Goal: Communication & Community: Answer question/provide support

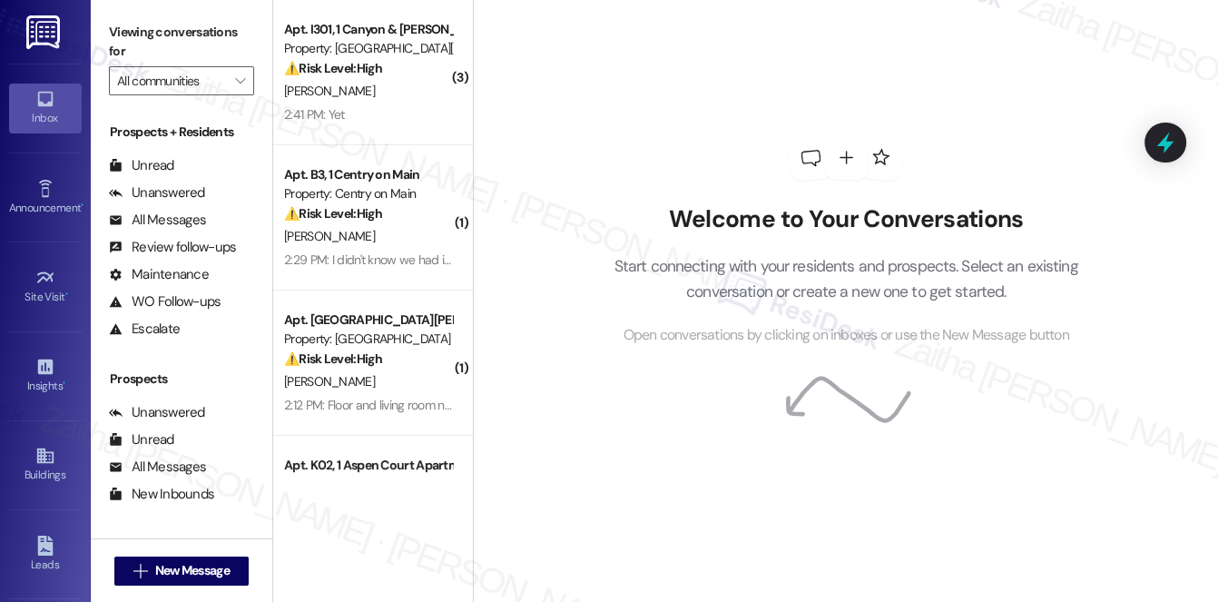
scroll to position [216, 0]
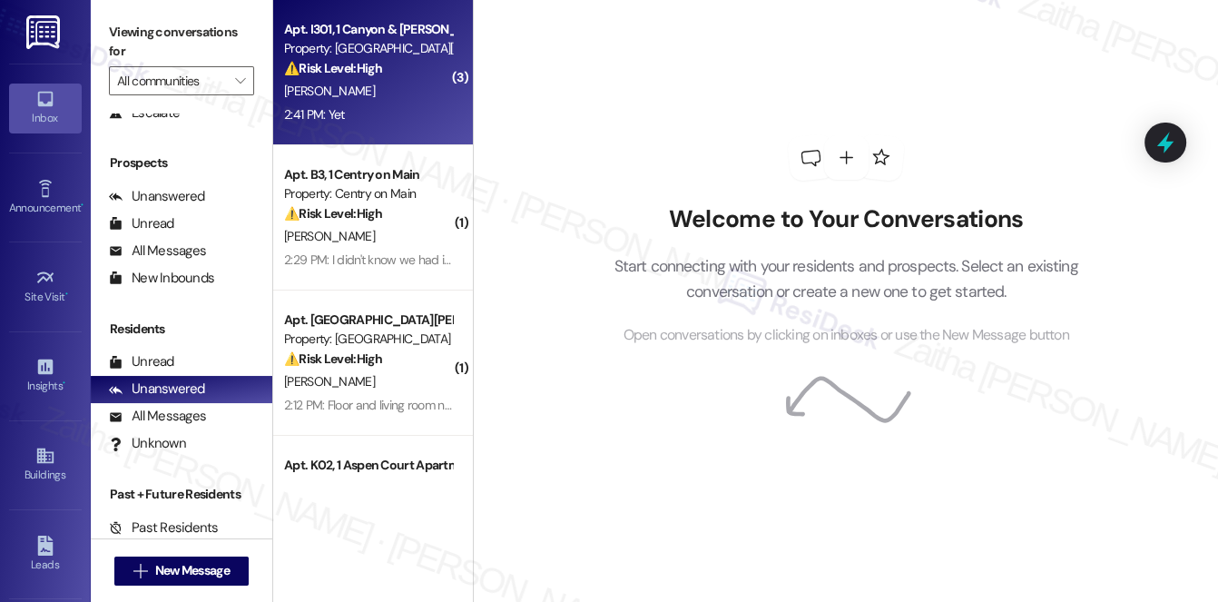
click at [386, 104] on div "2:41 PM: Yet 2:41 PM: Yet" at bounding box center [368, 115] width 172 height 23
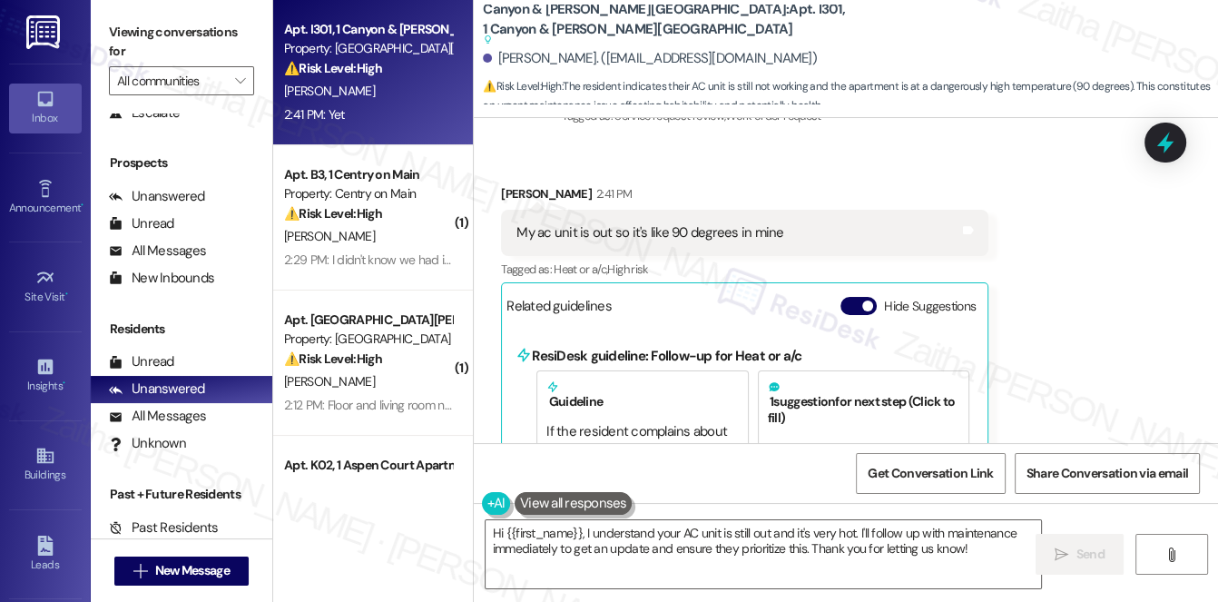
scroll to position [5766, 0]
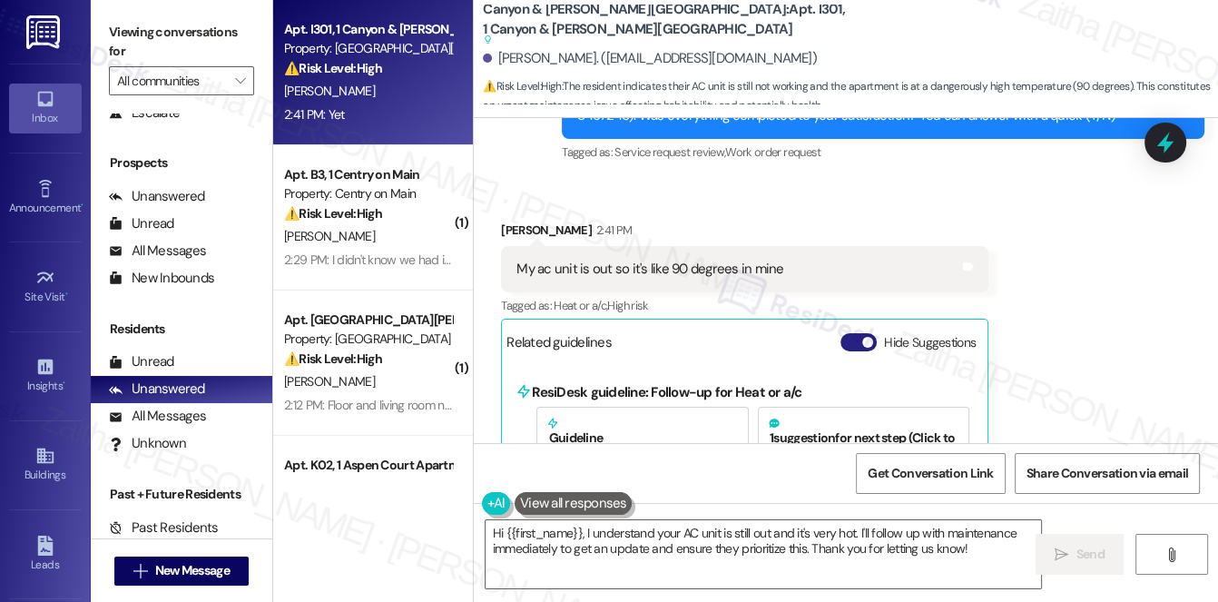
click at [854, 333] on button "Hide Suggestions" at bounding box center [859, 342] width 36 height 18
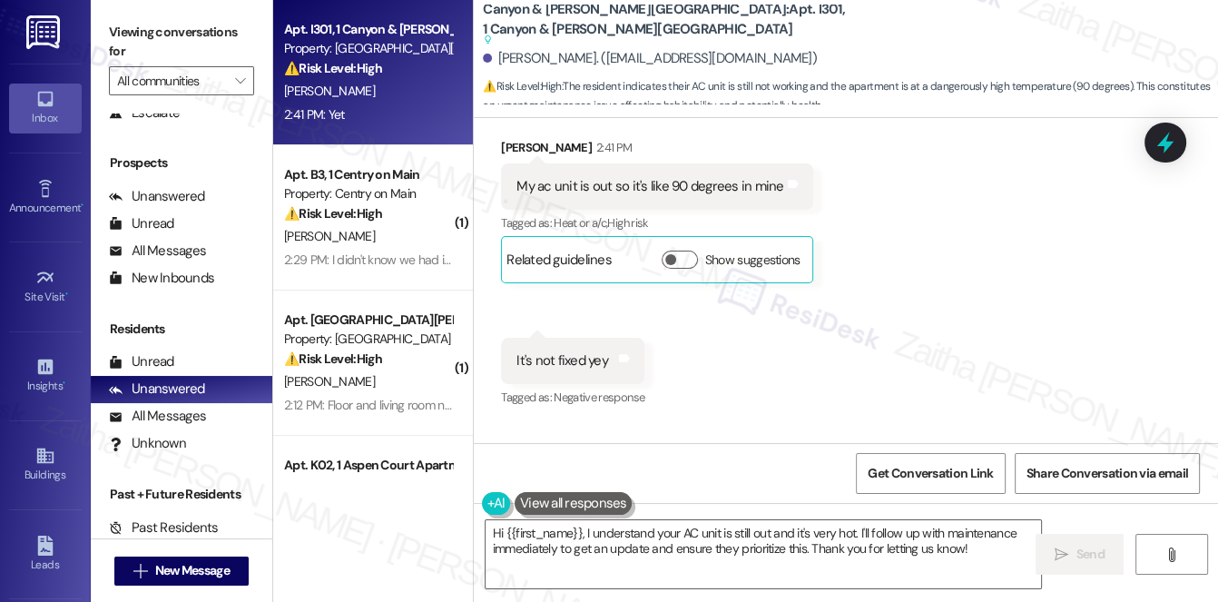
scroll to position [5932, 0]
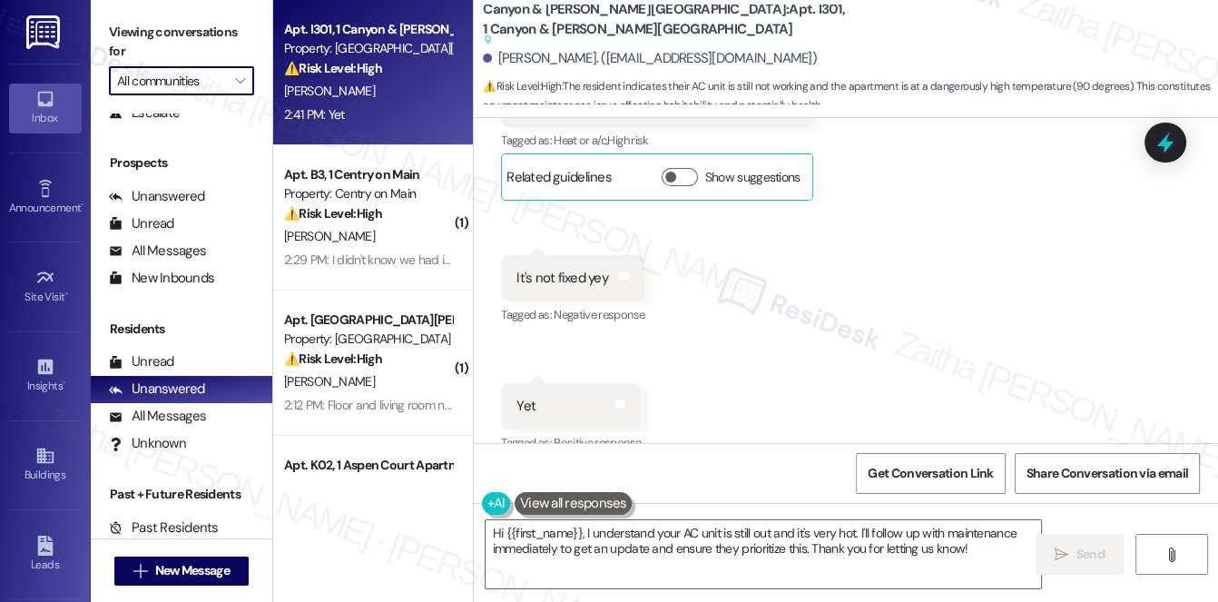
click at [193, 83] on input "All communities" at bounding box center [171, 80] width 108 height 29
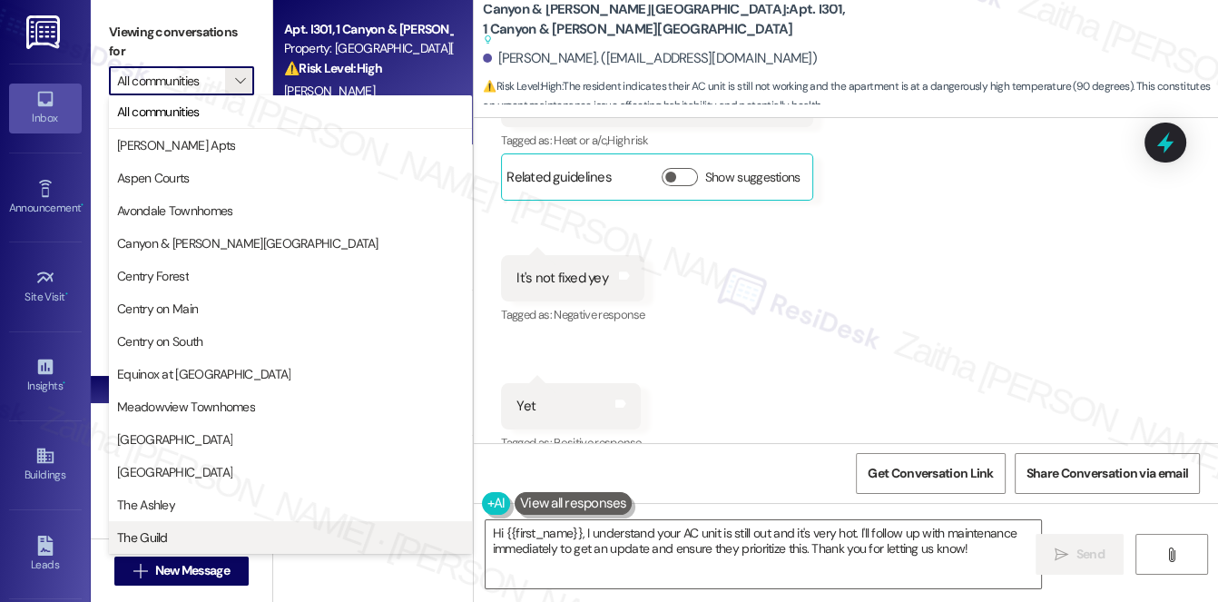
click at [172, 536] on span "The Guild" at bounding box center [290, 537] width 347 height 18
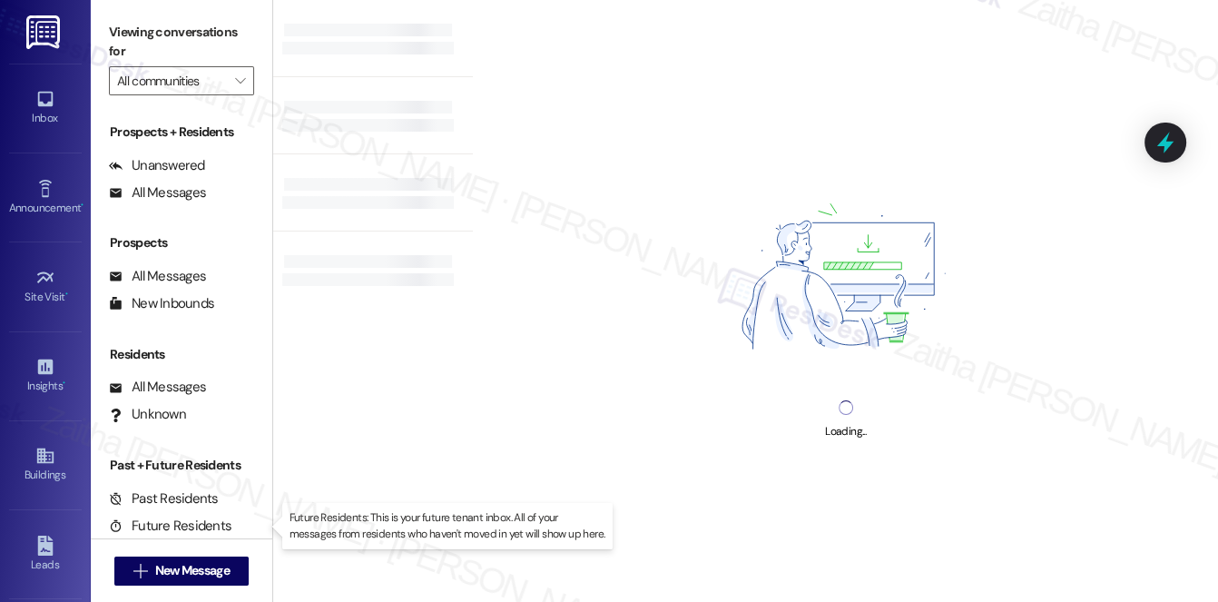
type input "The Guild"
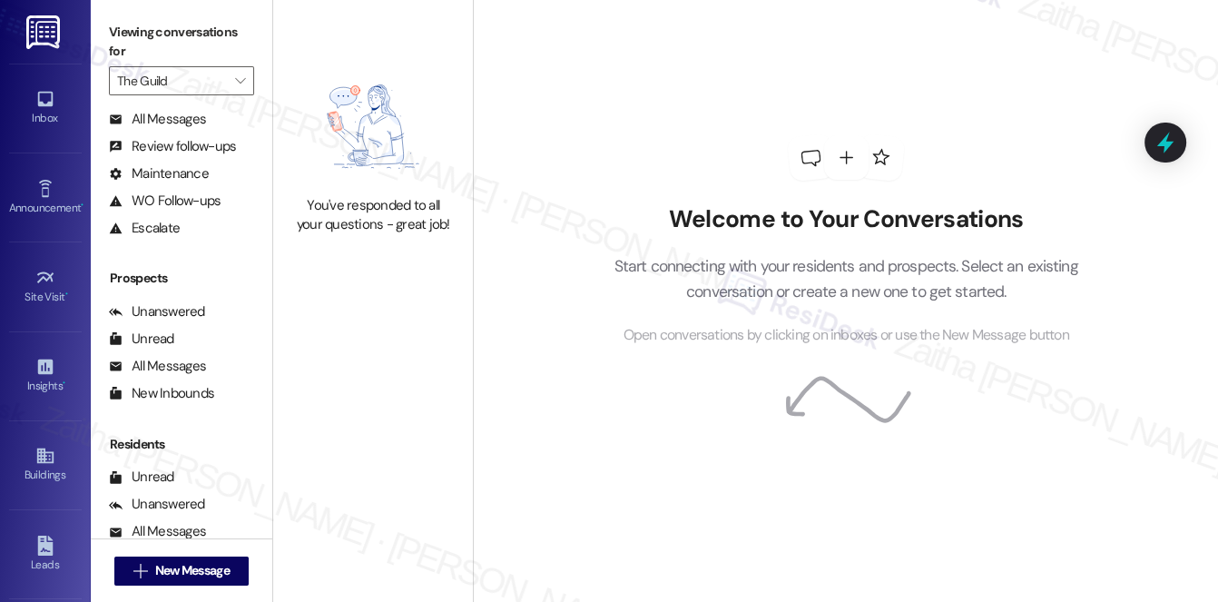
scroll to position [216, 0]
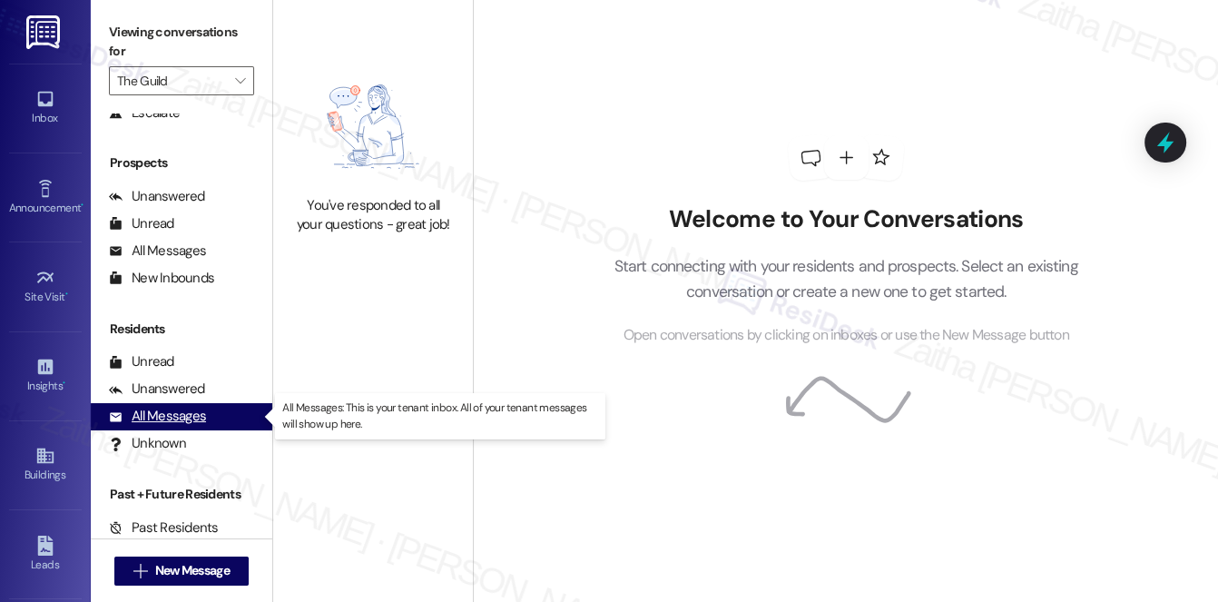
click at [198, 410] on div "All Messages" at bounding box center [157, 416] width 97 height 19
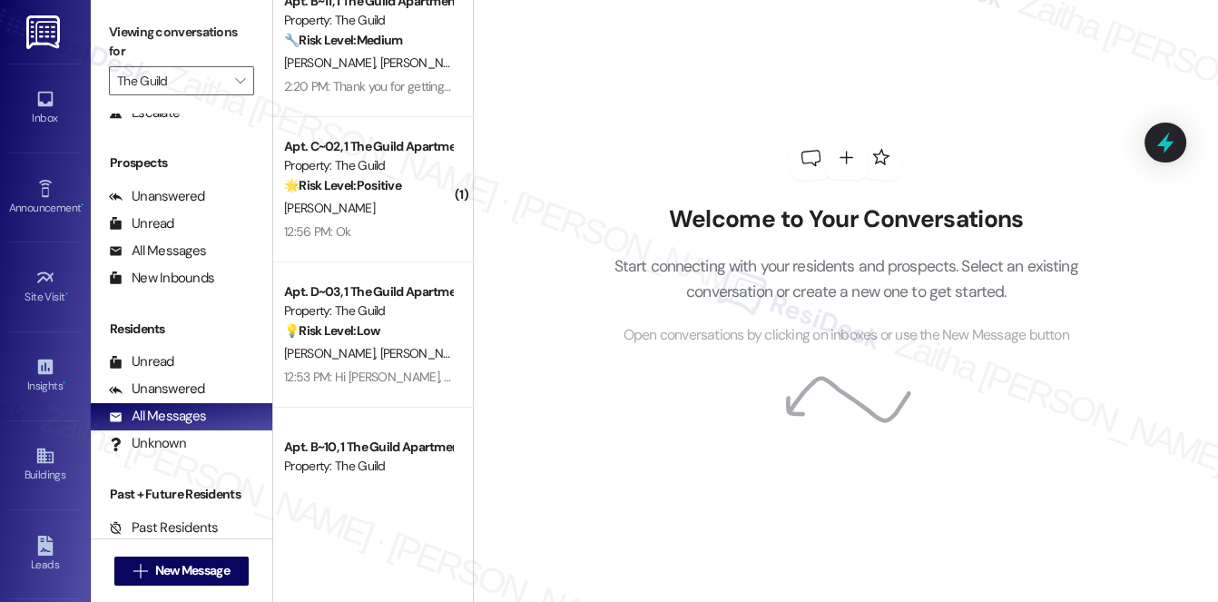
scroll to position [0, 0]
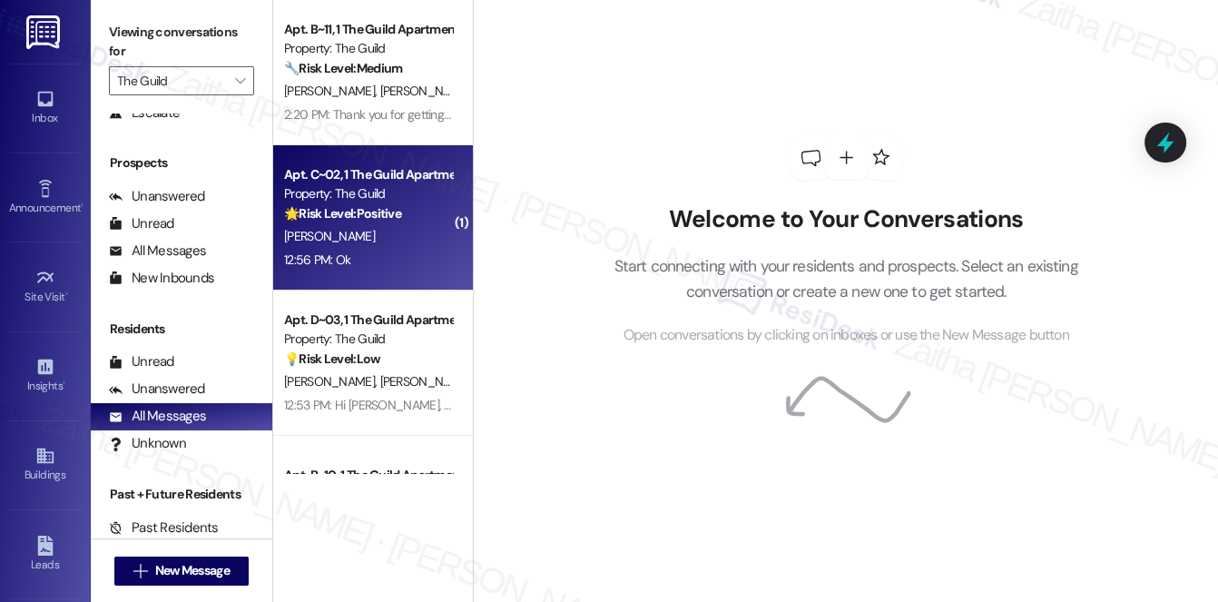
click at [387, 249] on div "12:56 PM: Ok 12:56 PM: Ok" at bounding box center [368, 260] width 172 height 23
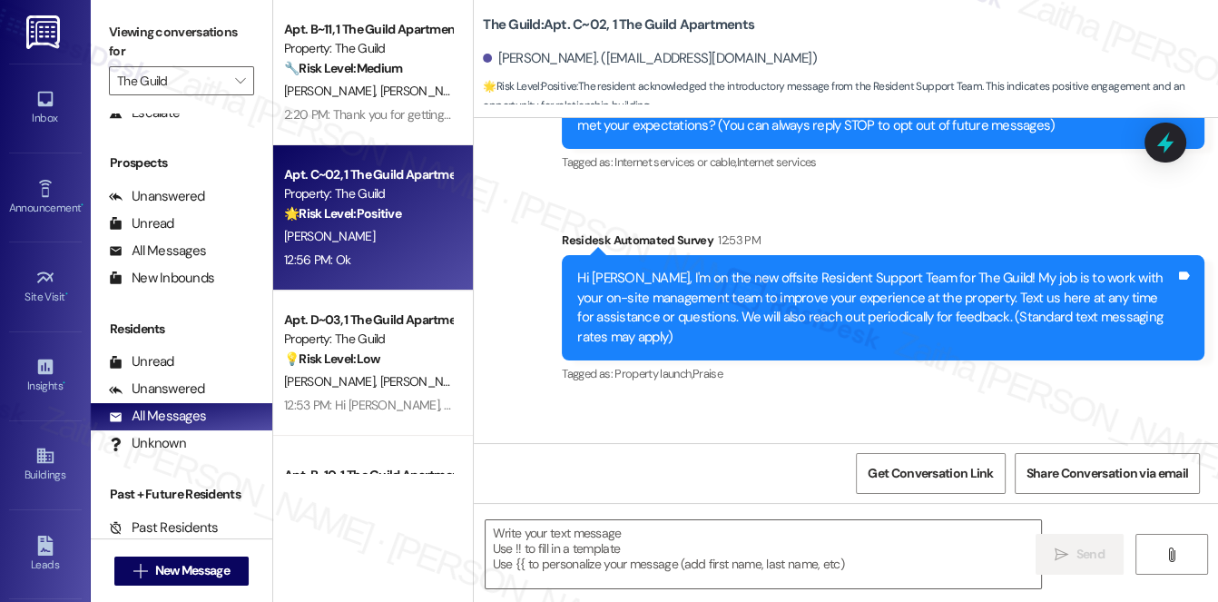
scroll to position [353, 0]
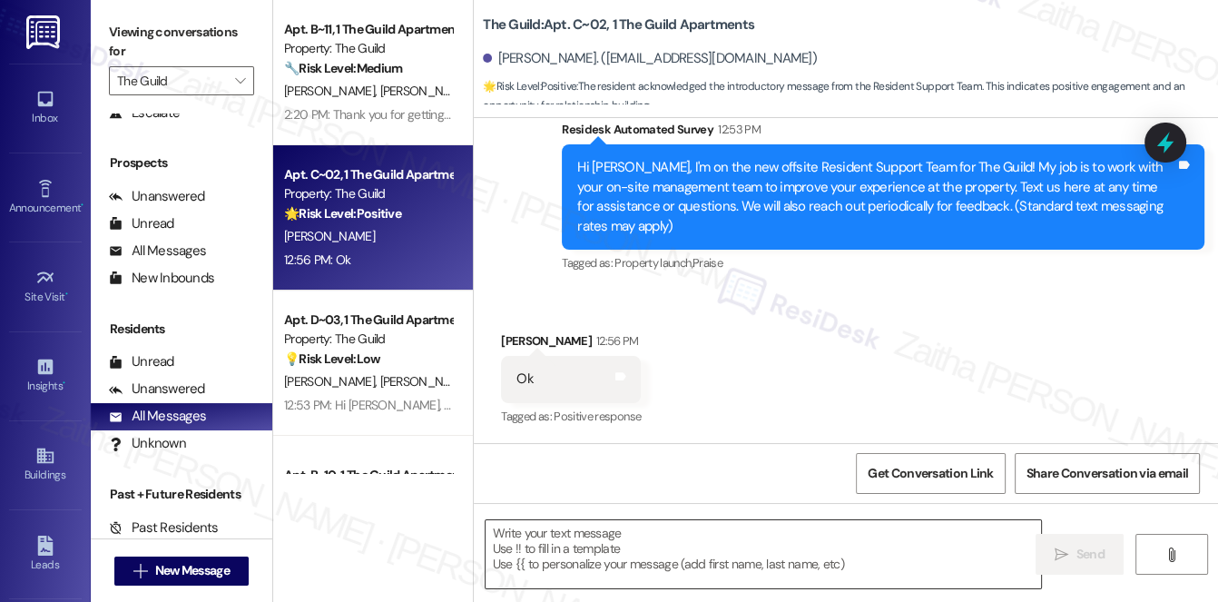
click at [597, 552] on textarea at bounding box center [764, 554] width 557 height 68
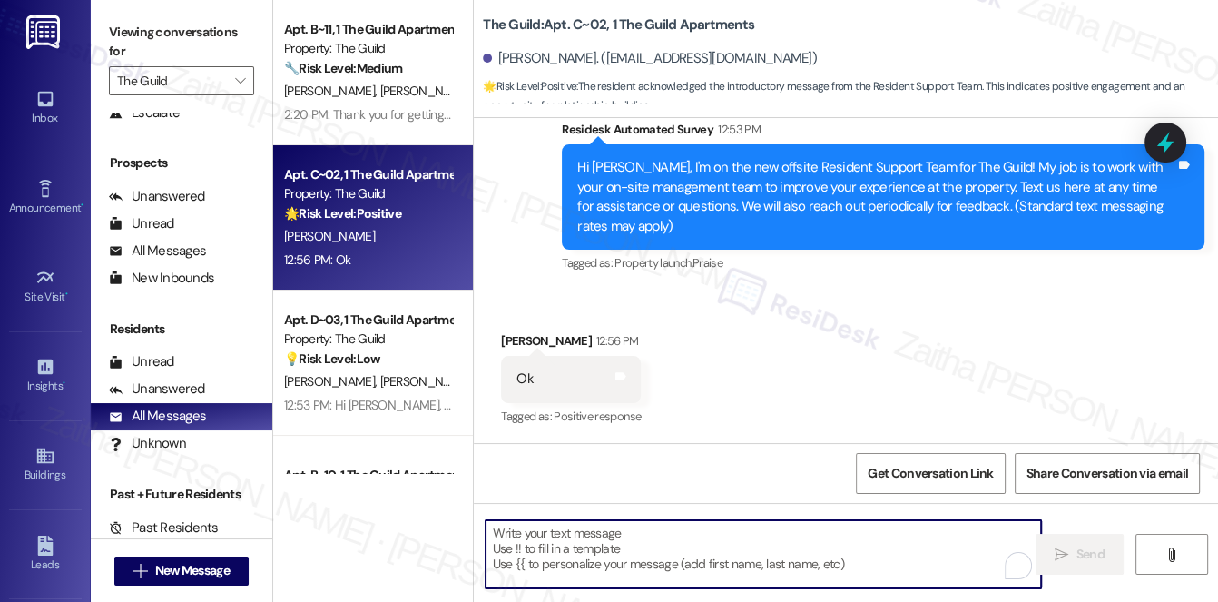
type textarea "i"
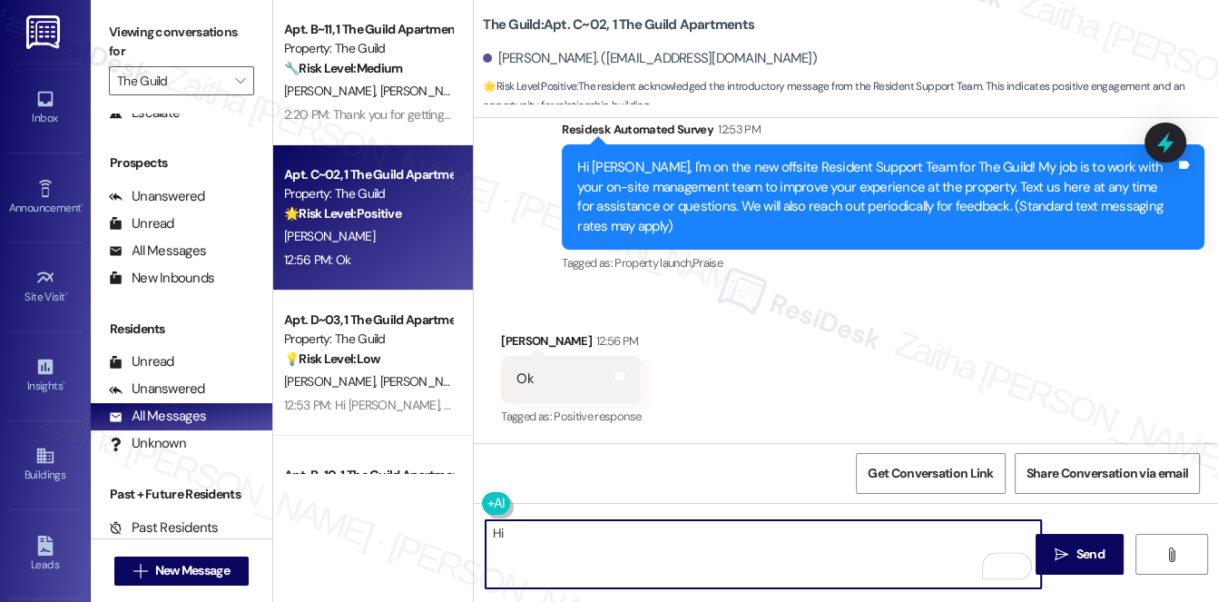
click at [507, 337] on div "Emanuel Walton 12:56 PM" at bounding box center [571, 343] width 140 height 25
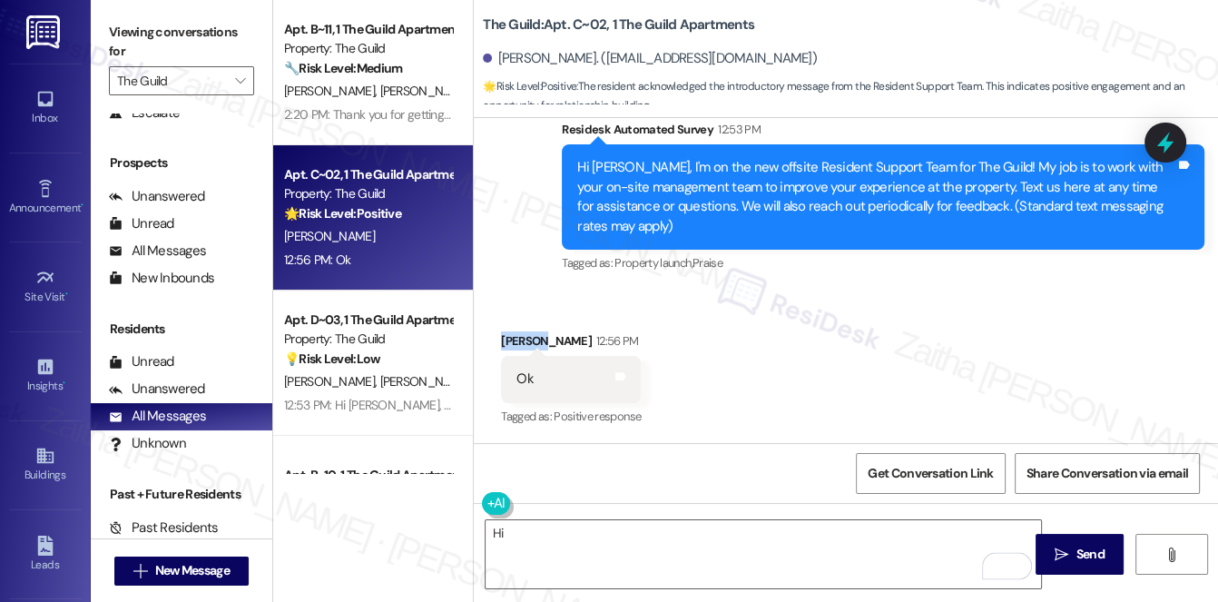
click at [507, 337] on div "Emanuel Walton 12:56 PM" at bounding box center [571, 343] width 140 height 25
copy div "Emanuel"
click at [570, 531] on textarea "Hi" at bounding box center [764, 554] width 557 height 68
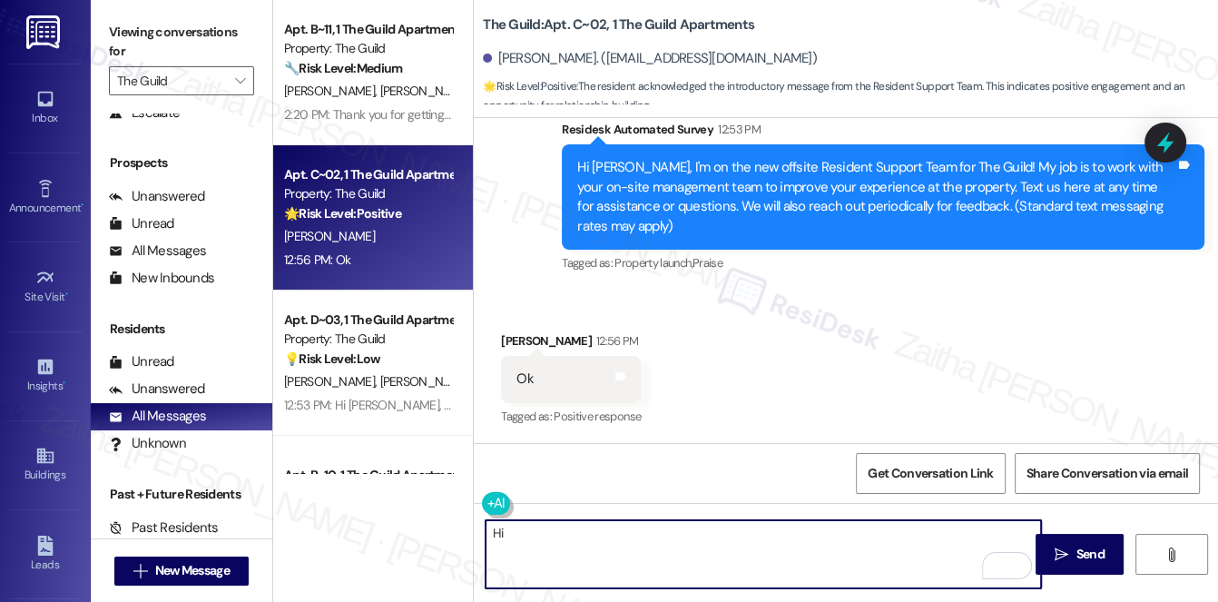
paste textarea "Emanuel"
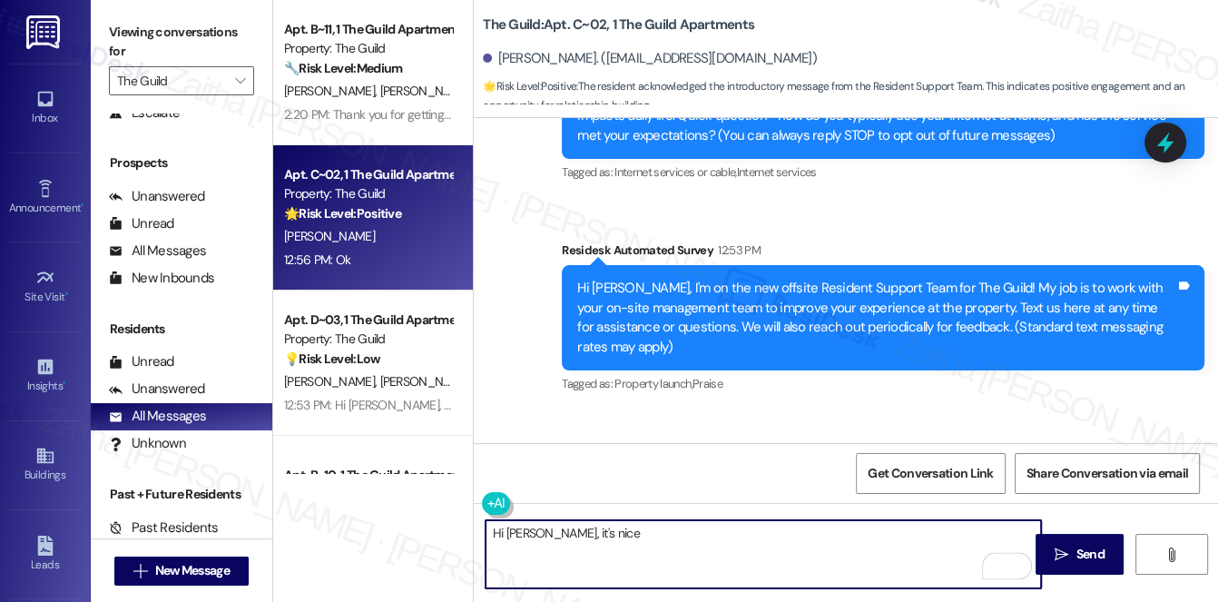
scroll to position [271, 0]
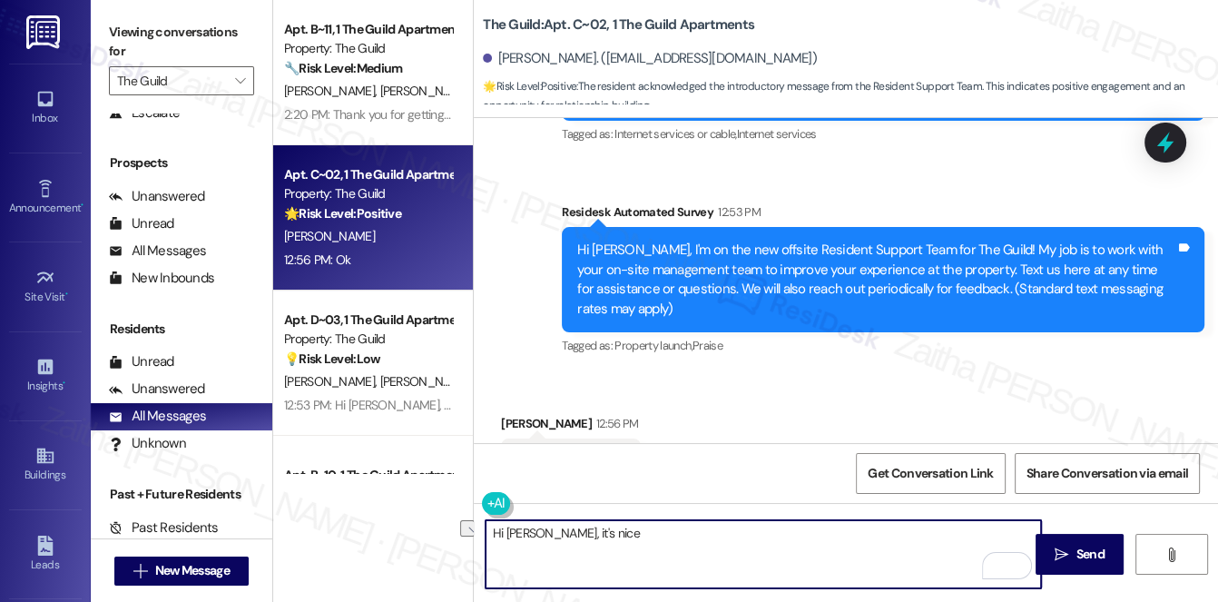
drag, startPoint x: 550, startPoint y: 530, endPoint x: 640, endPoint y: 538, distance: 90.3
click at [640, 538] on textarea "Hi Emanuel, it's nice" at bounding box center [764, 554] width 557 height 68
paste textarea "Please don't hesitate to contact us if you have any other concerns or home-rela…"
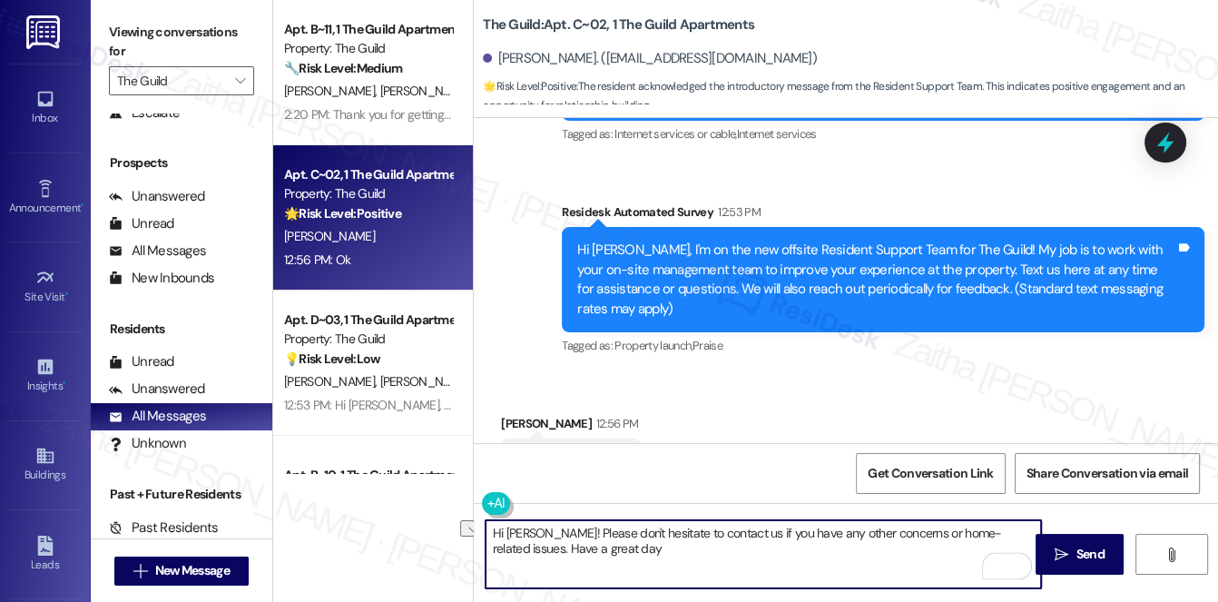
drag, startPoint x: 735, startPoint y: 536, endPoint x: 682, endPoint y: 532, distance: 53.7
click at [681, 533] on textarea "Hi Emanuel! Please don't hesitate to contact us if you have any other concerns …" at bounding box center [764, 554] width 557 height 68
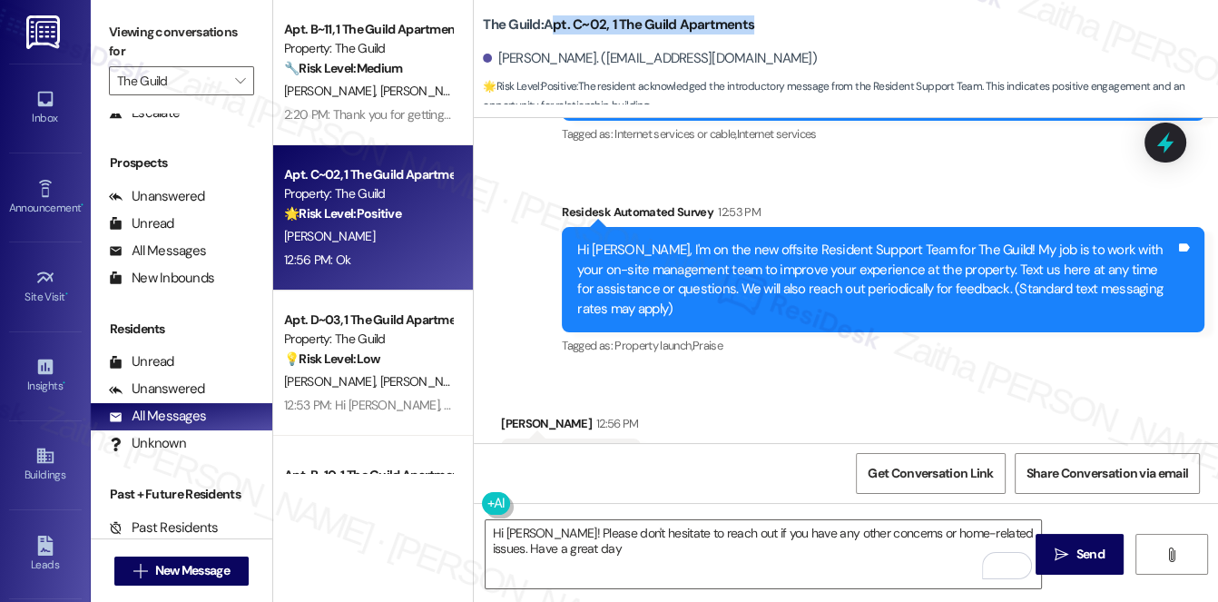
drag, startPoint x: 549, startPoint y: 21, endPoint x: 814, endPoint y: 20, distance: 265.1
click at [814, 20] on div "The Guild: Apt. C~02, 1 The Guild Apartments" at bounding box center [664, 25] width 363 height 23
copy b "pt. C~02, 1 The Guild Apartments"
click at [611, 554] on textarea "Hi Emanuel! Please don't hesitate to reach out if you have any other concerns o…" at bounding box center [764, 554] width 557 height 68
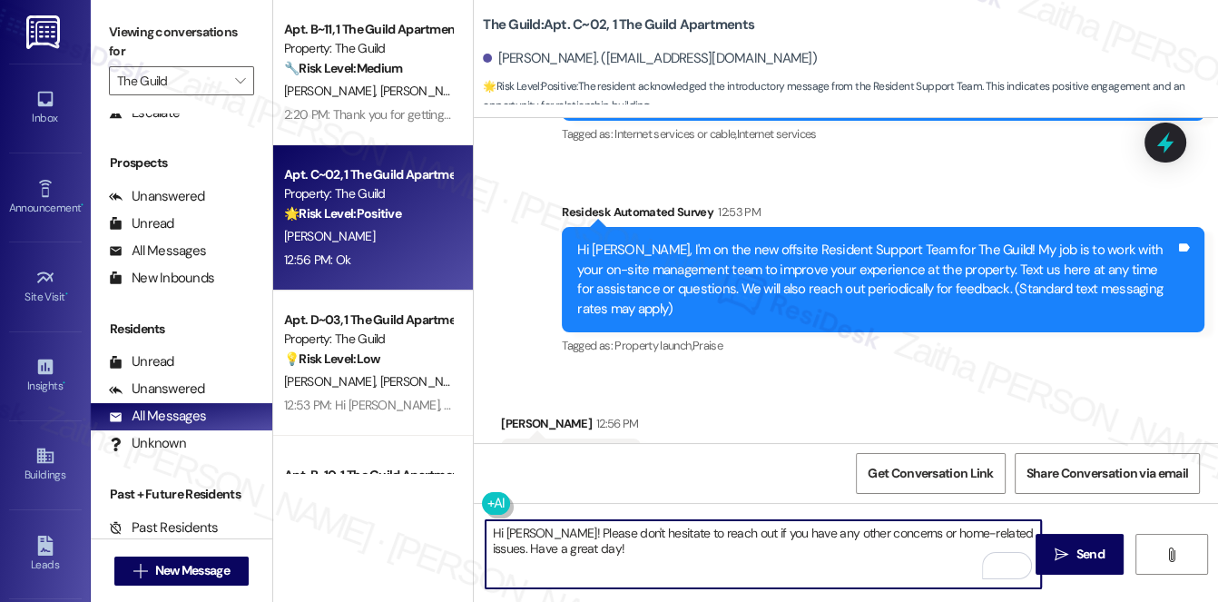
scroll to position [353, 0]
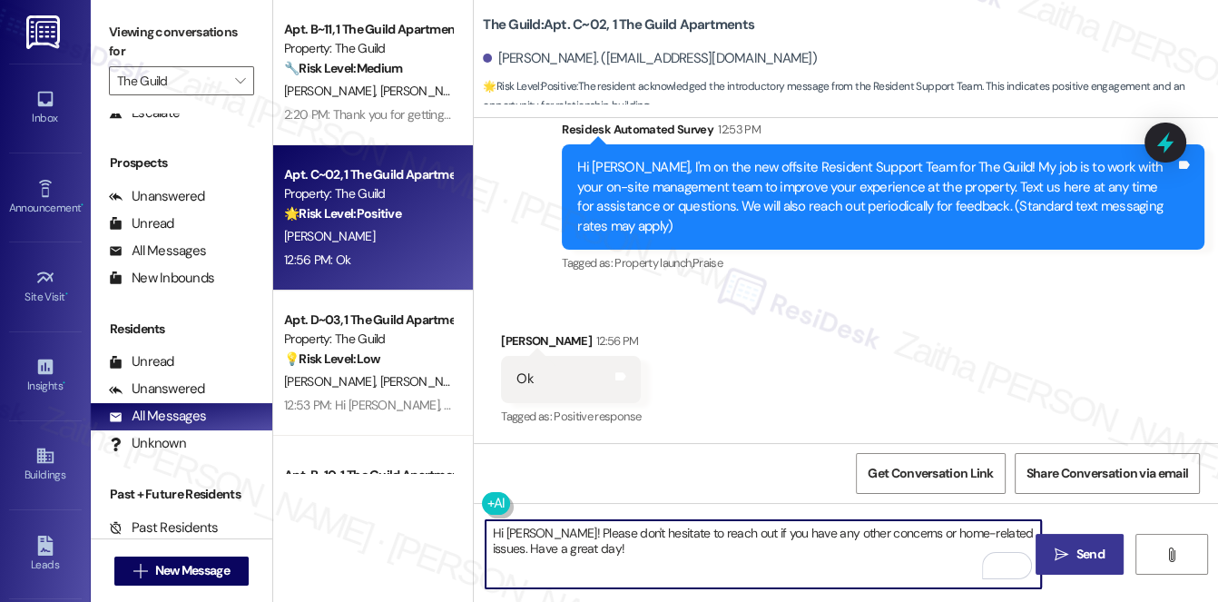
type textarea "Hi Emanuel! Please don't hesitate to reach out if you have any other concerns o…"
click at [1058, 548] on icon "" at bounding box center [1062, 555] width 14 height 15
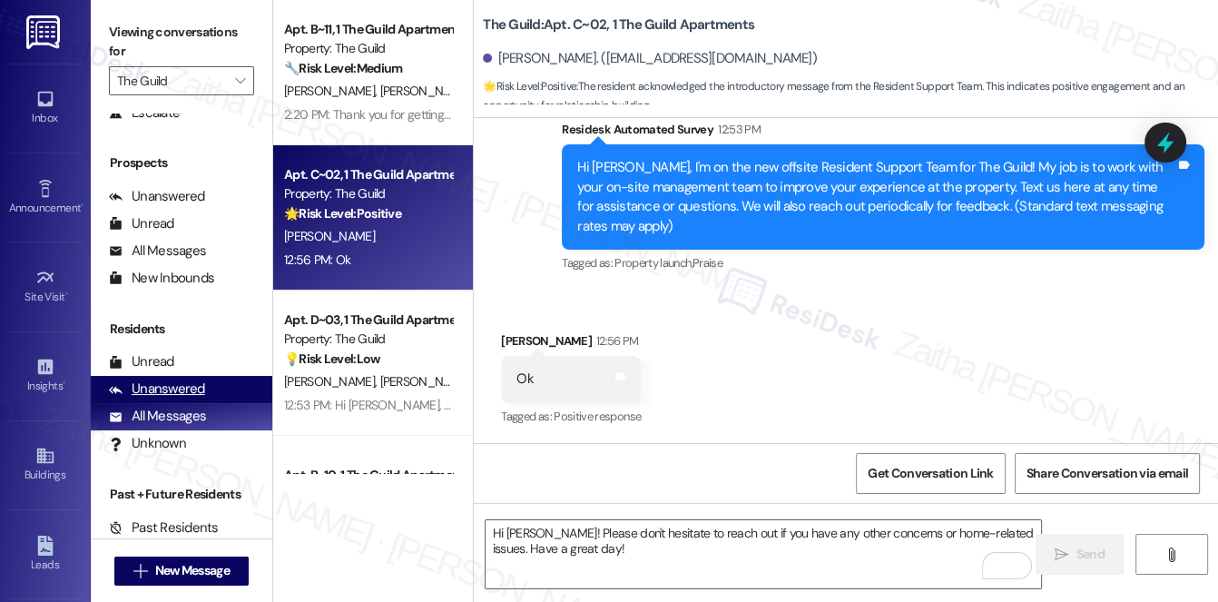
click at [159, 393] on div "Unanswered" at bounding box center [157, 389] width 96 height 19
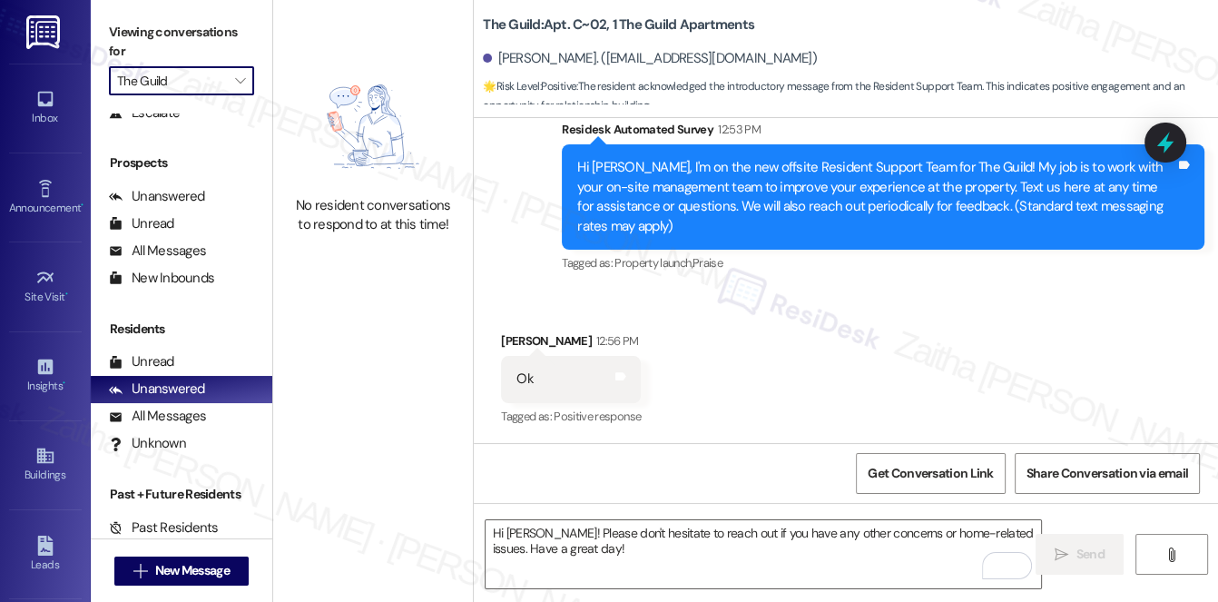
click at [206, 80] on input "The Guild" at bounding box center [171, 80] width 108 height 29
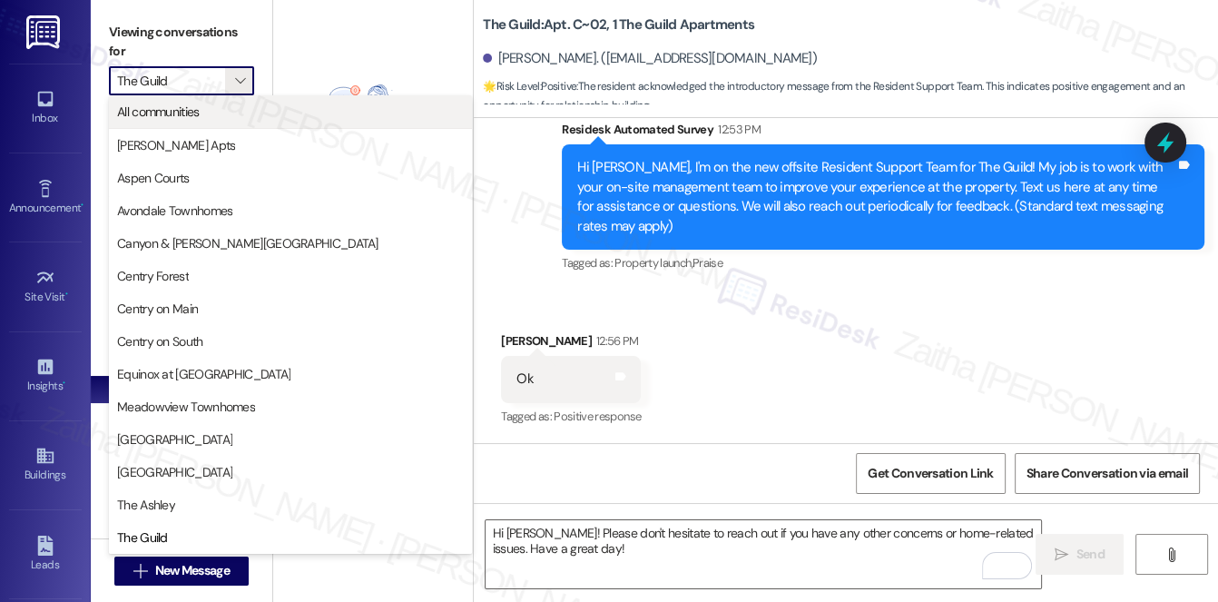
click at [193, 123] on button "All communities" at bounding box center [290, 111] width 363 height 33
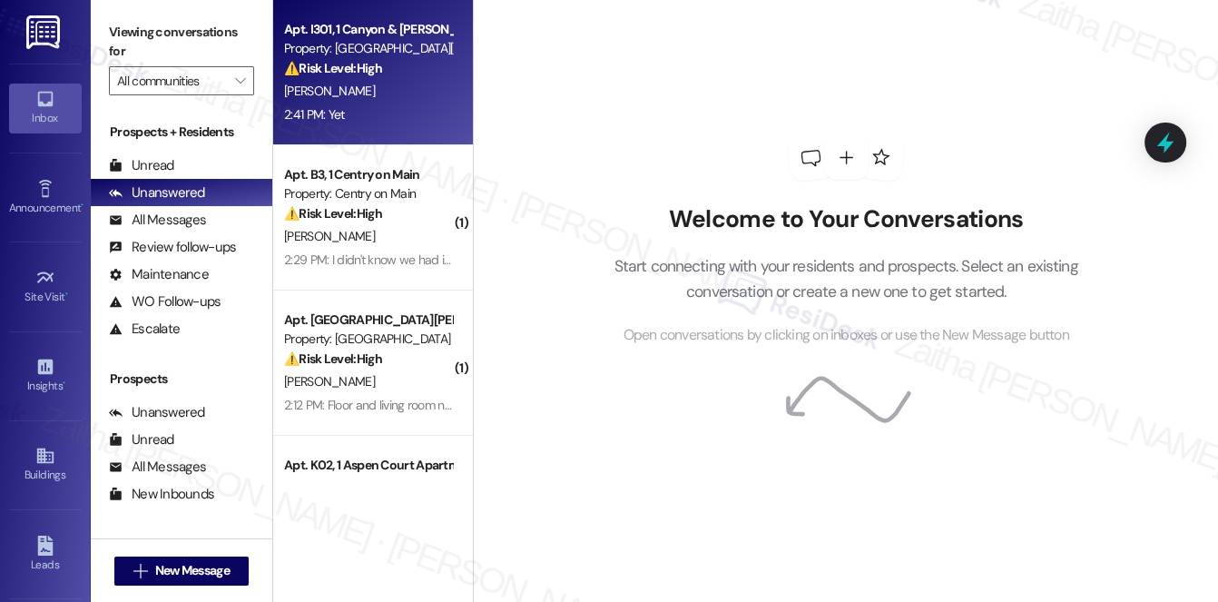
click at [406, 76] on div "⚠️ Risk Level: High The resident indicates their AC unit is still not working a…" at bounding box center [368, 68] width 168 height 19
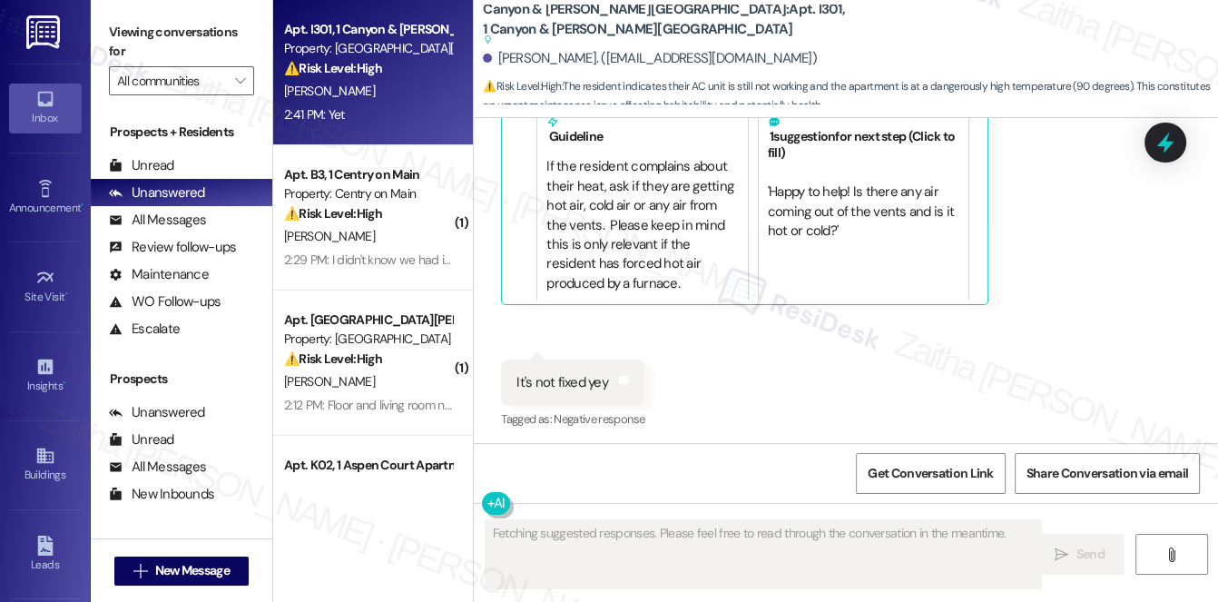
scroll to position [6179, 0]
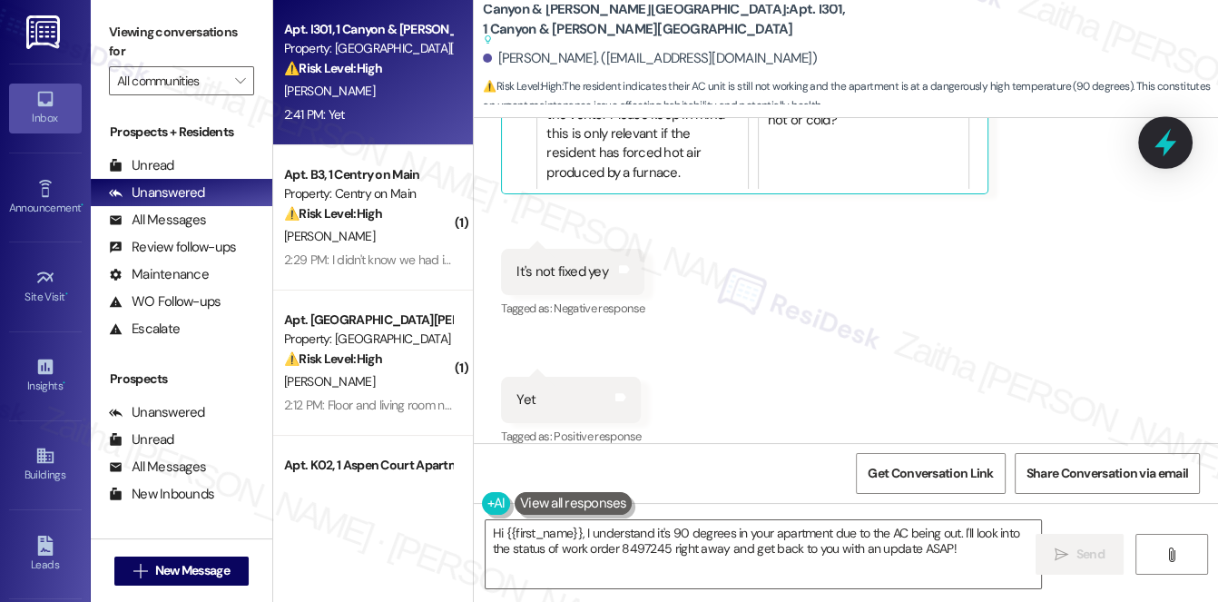
click at [1160, 147] on icon at bounding box center [1166, 143] width 22 height 28
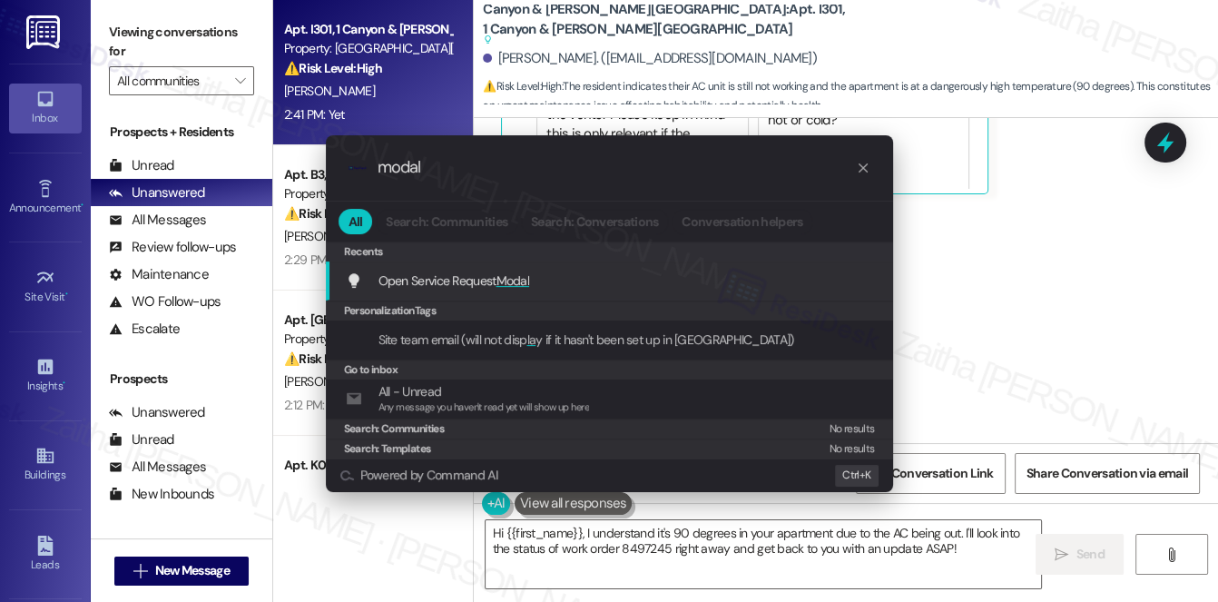
type input "modal"
click at [509, 281] on span "Modal" at bounding box center [514, 280] width 34 height 16
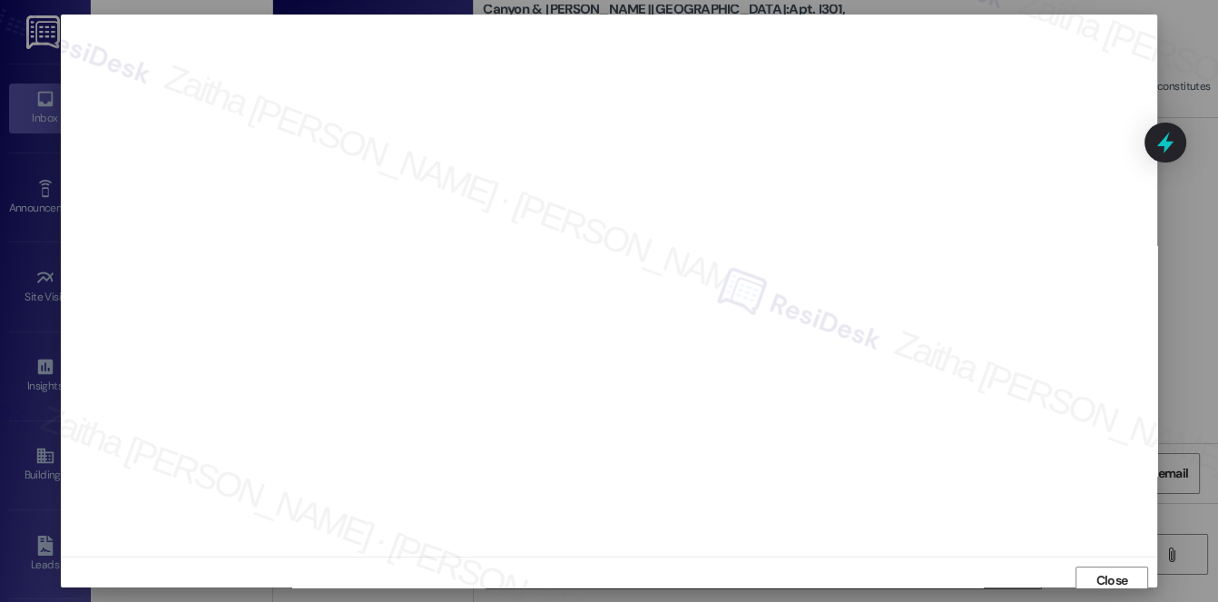
scroll to position [7, 0]
click at [1101, 574] on span "Close" at bounding box center [1113, 573] width 32 height 19
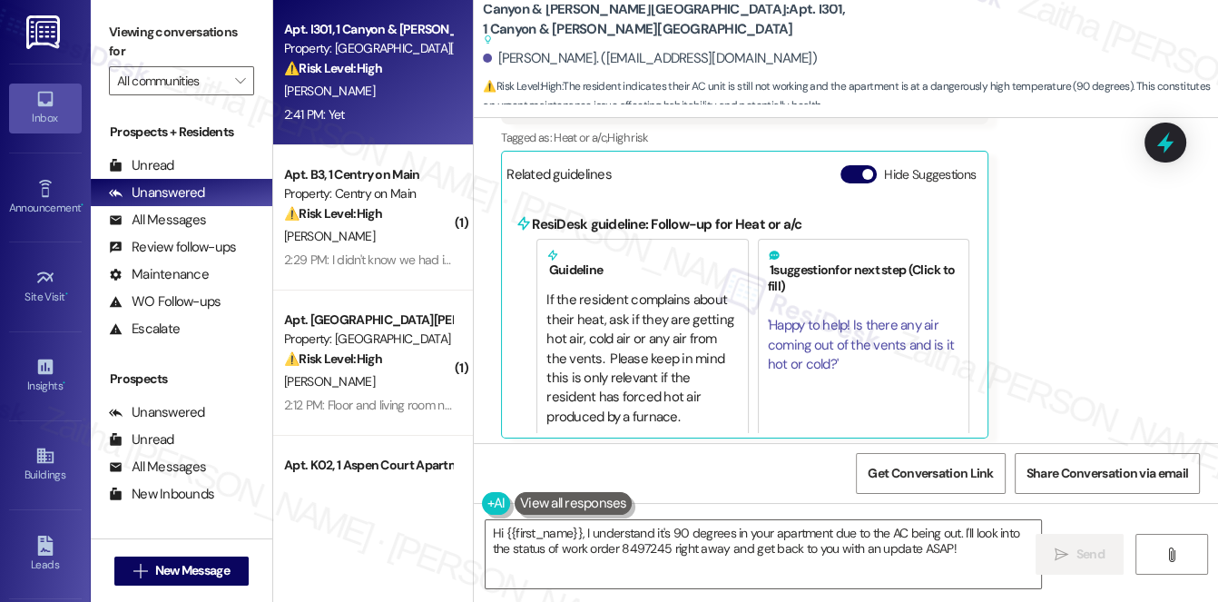
scroll to position [5932, 0]
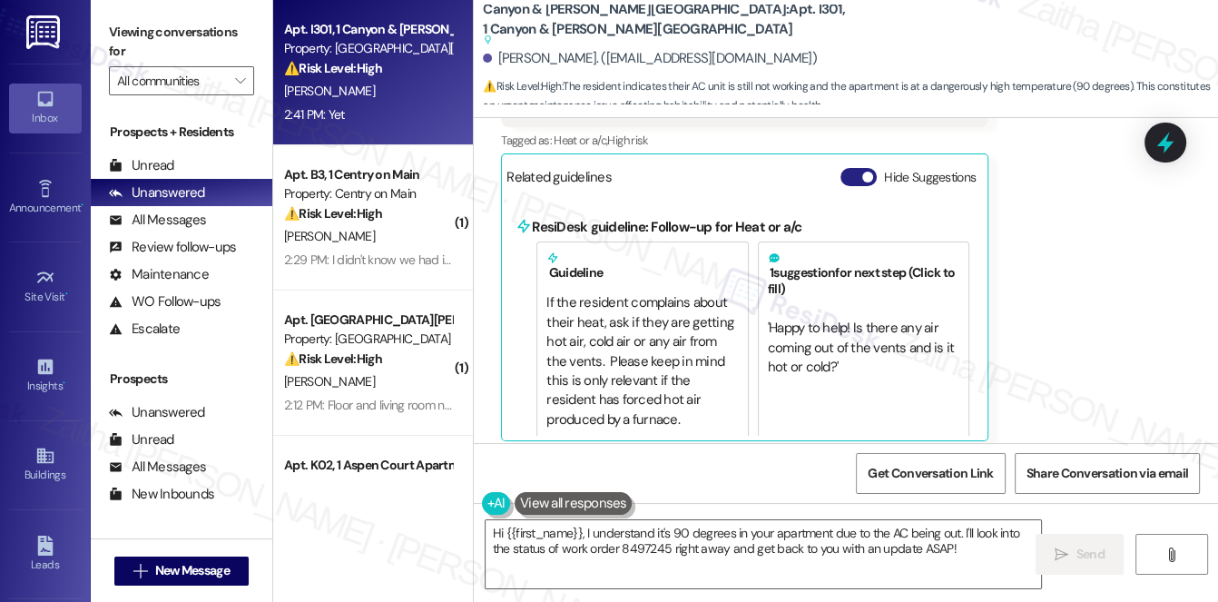
click at [844, 168] on button "Hide Suggestions" at bounding box center [859, 177] width 36 height 18
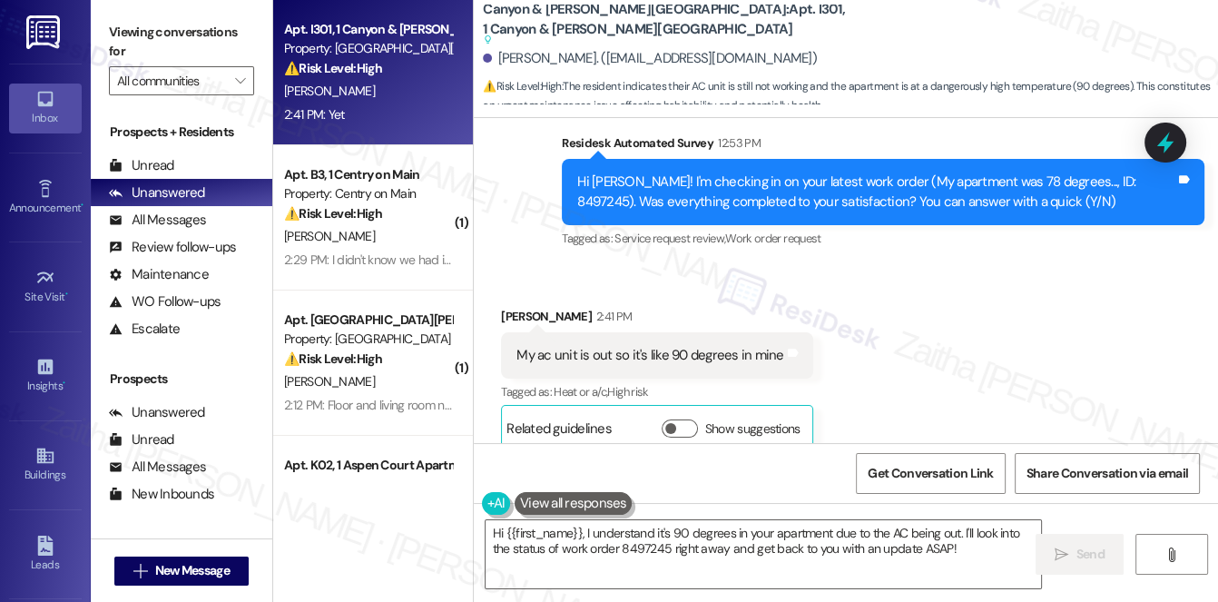
scroll to position [5684, 0]
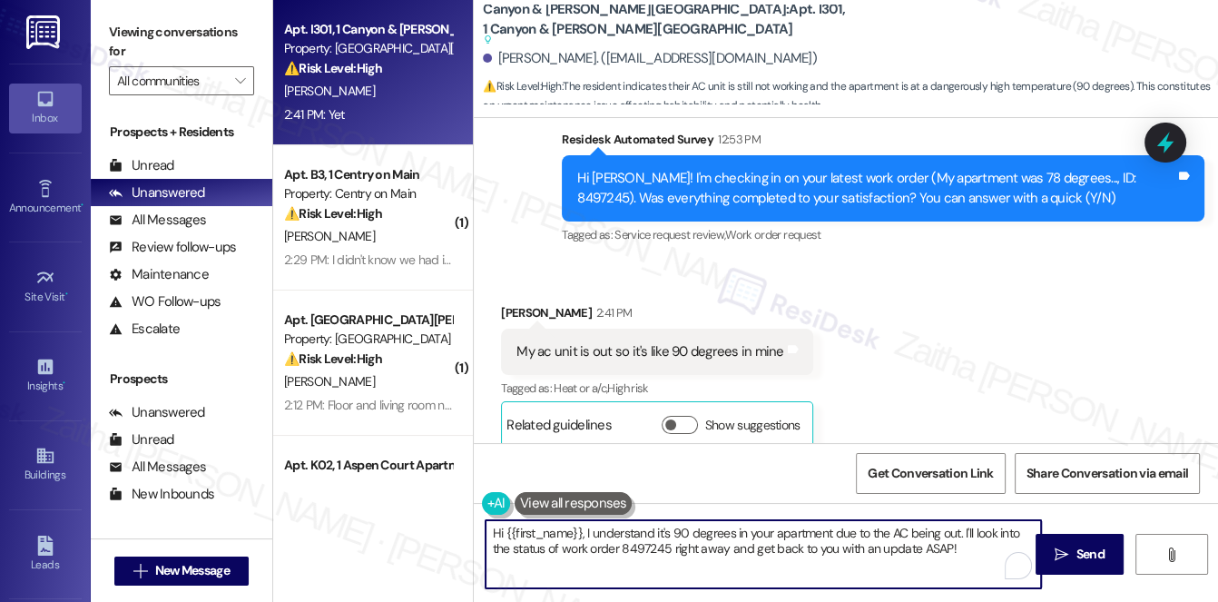
click at [498, 530] on textarea "Hi {{first_name}}, I understand it's 90 degrees in your apartment due to the AC…" at bounding box center [764, 554] width 557 height 68
click at [735, 532] on textarea "Thank you for letting me know, {{first_name}}, I understand it's 90 degrees in …" at bounding box center [764, 554] width 557 height 68
click at [547, 563] on textarea "Thank you for letting me know, {{first_name}}. I understand it's 90 degrees in …" at bounding box center [764, 554] width 557 height 68
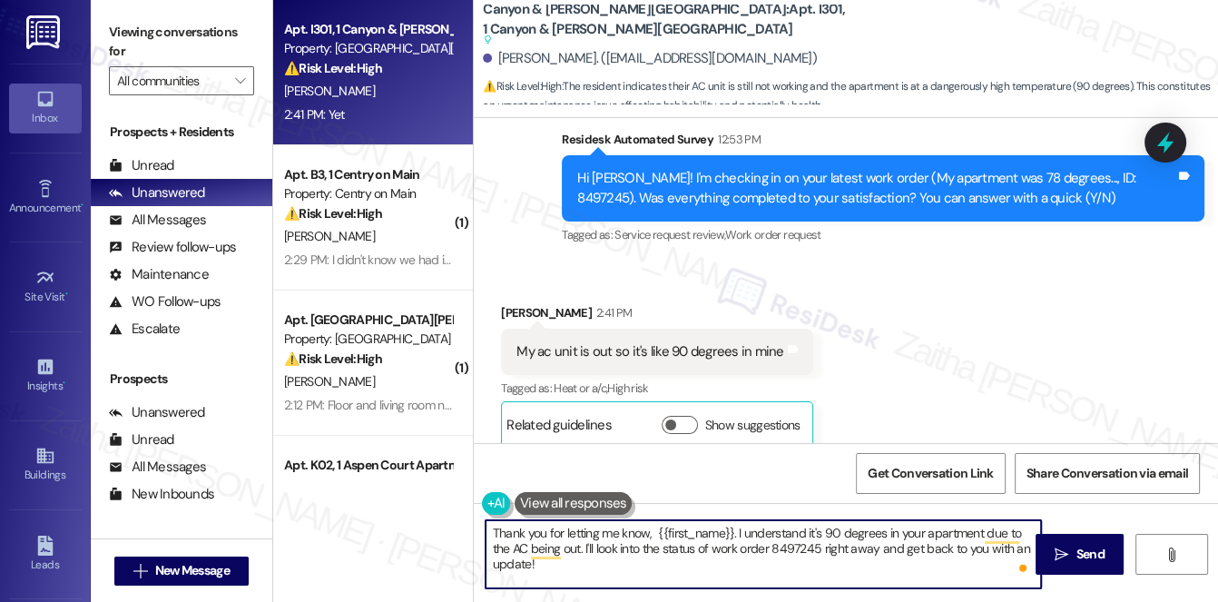
click at [849, 546] on textarea "Thank you for letting me know, {{first_name}}. I understand it's 90 degrees in …" at bounding box center [764, 554] width 557 height 68
click at [855, 546] on textarea "Thank you for letting me know, {{first_name}}. I understand it's 90 degrees in …" at bounding box center [764, 554] width 557 height 68
type textarea "Thank you for letting me know, {{first_name}}. I understand it's 90 degrees in …"
click at [1077, 543] on button " Send" at bounding box center [1080, 554] width 88 height 41
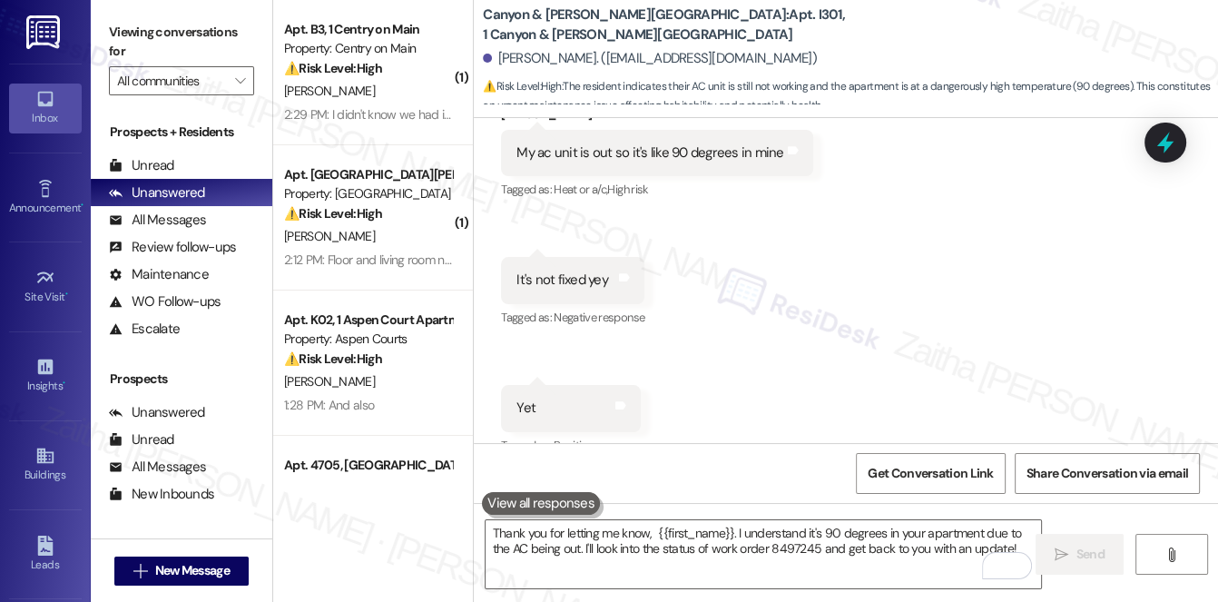
scroll to position [5874, 0]
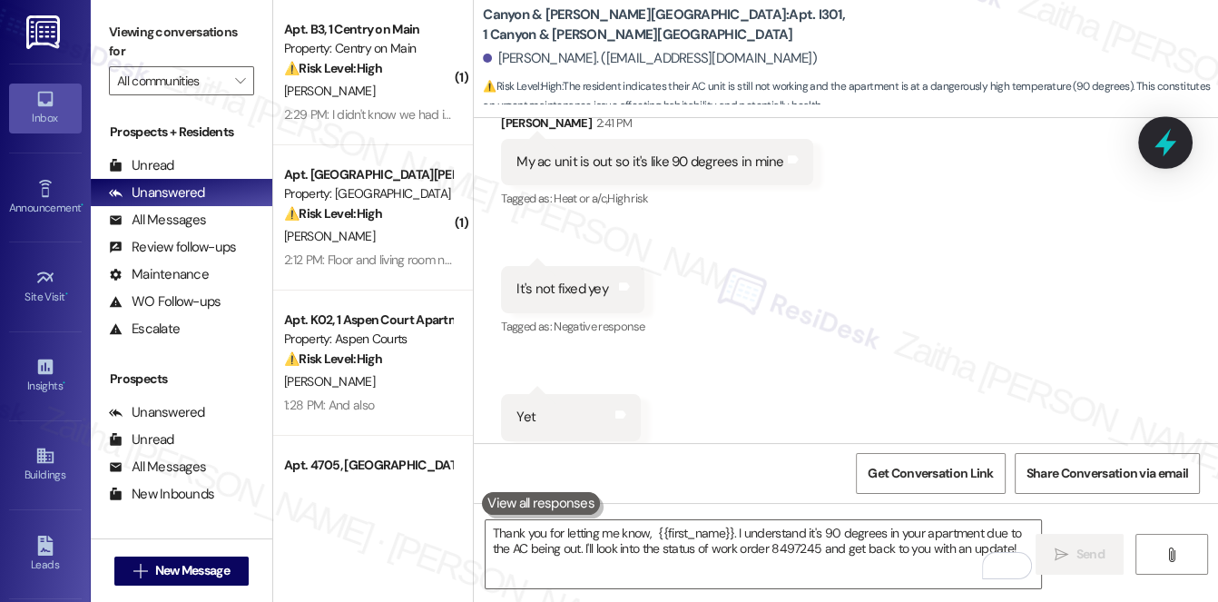
click at [1163, 135] on icon at bounding box center [1165, 142] width 31 height 31
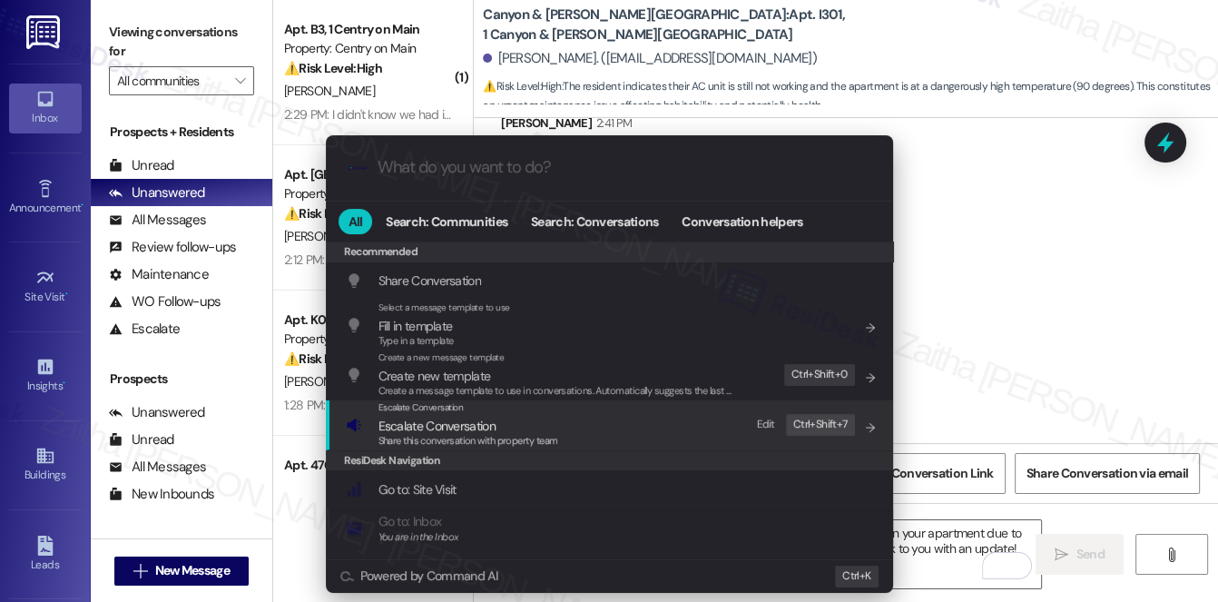
click at [425, 419] on span "Escalate Conversation" at bounding box center [437, 426] width 117 height 16
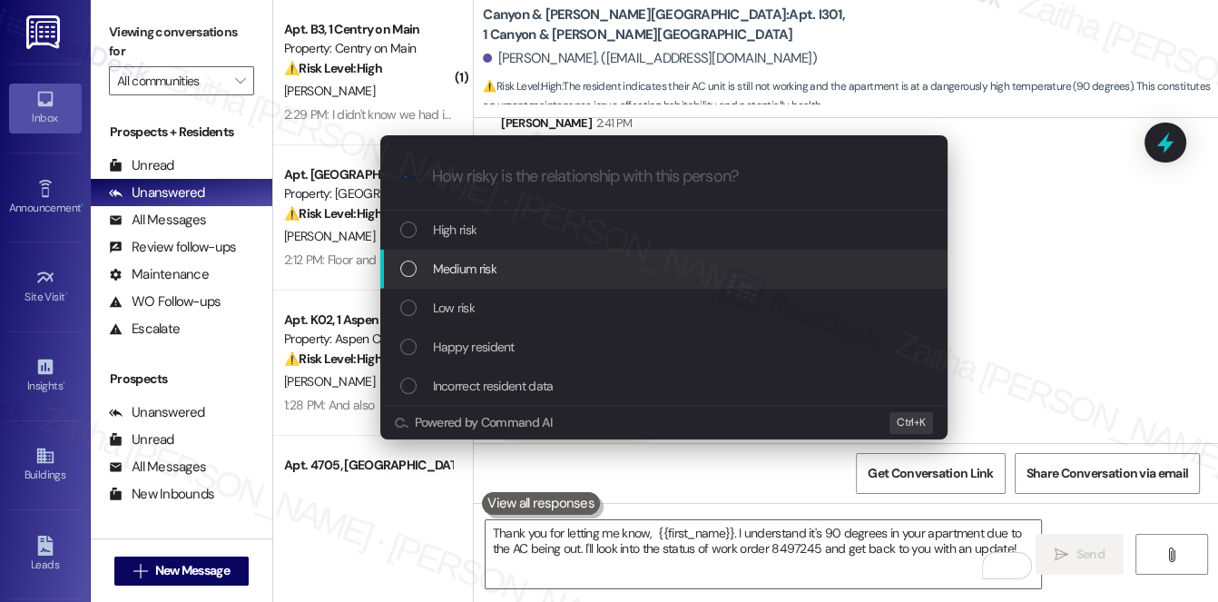
click at [483, 266] on span "Medium risk" at bounding box center [465, 269] width 64 height 20
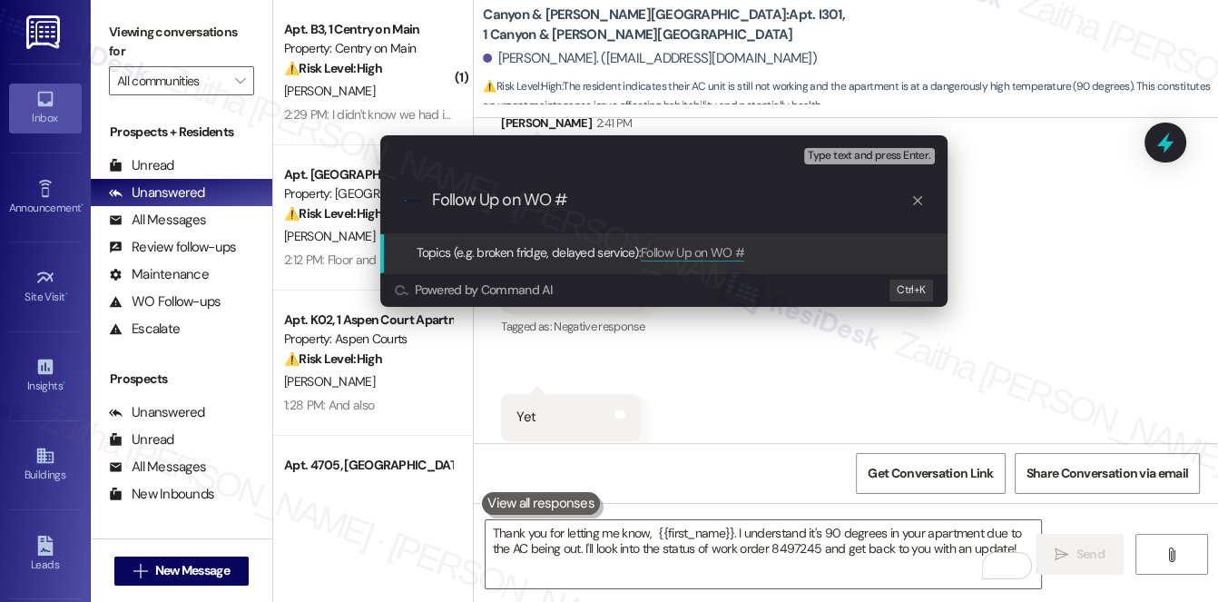
paste input "8497245closed"
type input "Follow Up on WO #8497245 - AC isn't fixed yet"
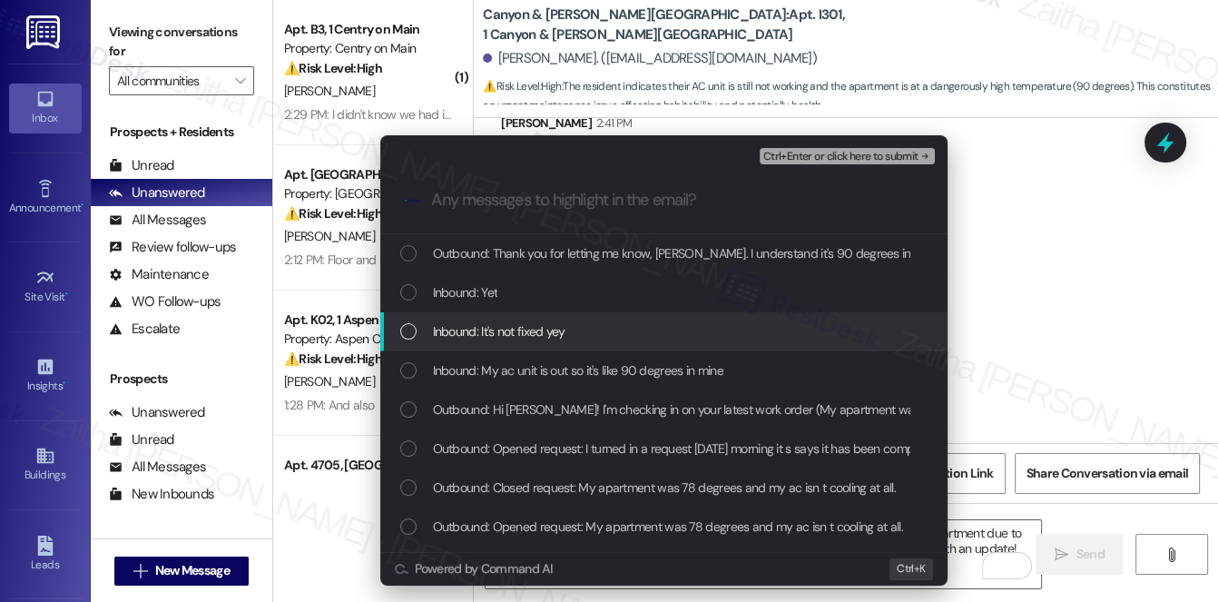
click at [650, 323] on div "Inbound: It's not fixed yey" at bounding box center [665, 331] width 531 height 20
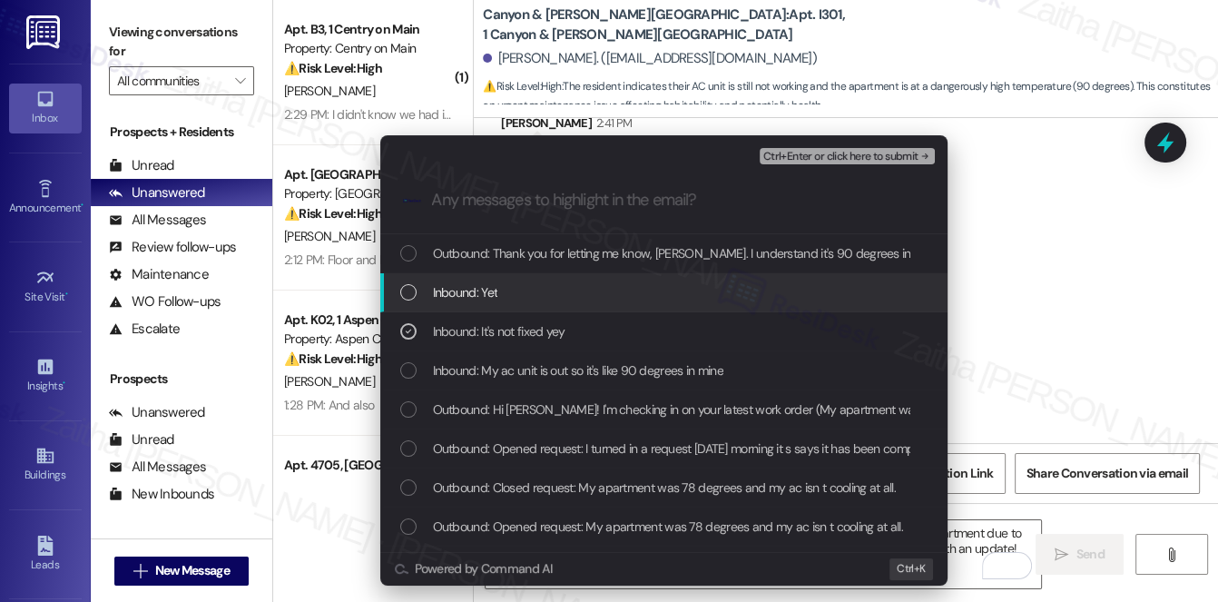
click at [639, 296] on div "Inbound: Yet" at bounding box center [665, 292] width 531 height 20
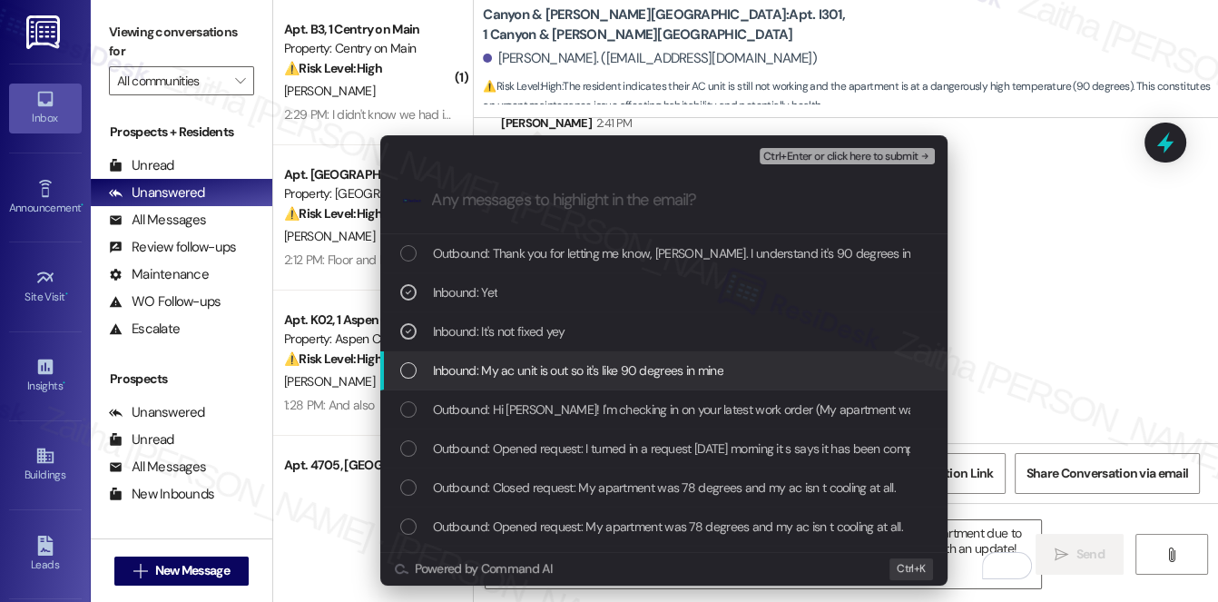
click at [650, 375] on span "Inbound: My ac unit is out so it's like 90 degrees in mine" at bounding box center [578, 370] width 291 height 20
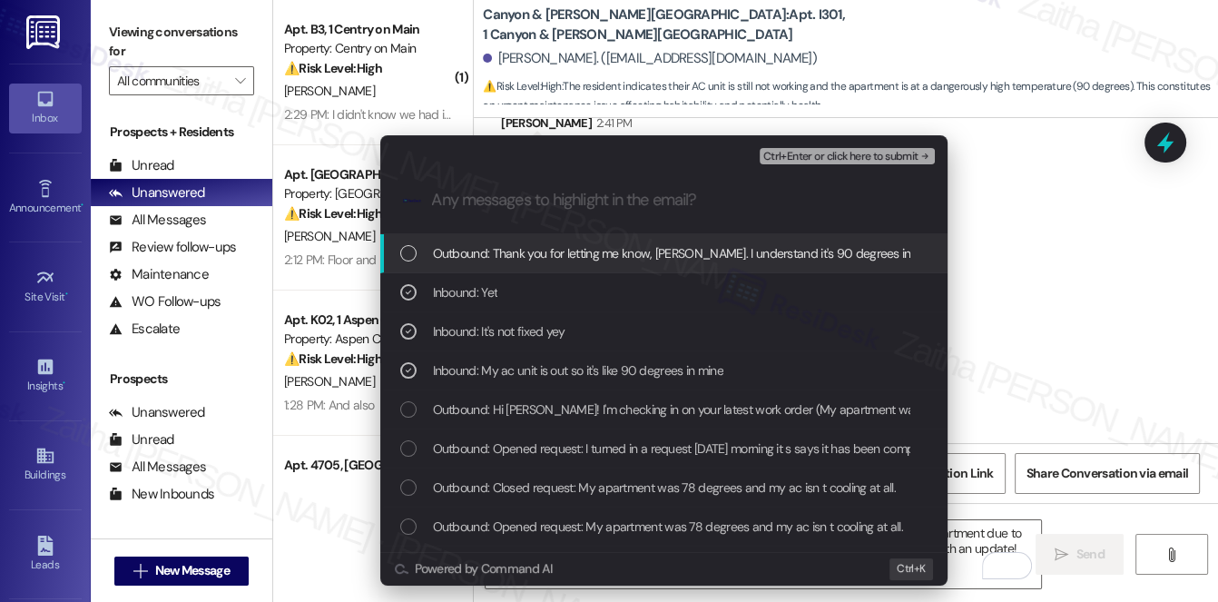
click at [816, 156] on span "Ctrl+Enter or click here to submit" at bounding box center [841, 157] width 155 height 13
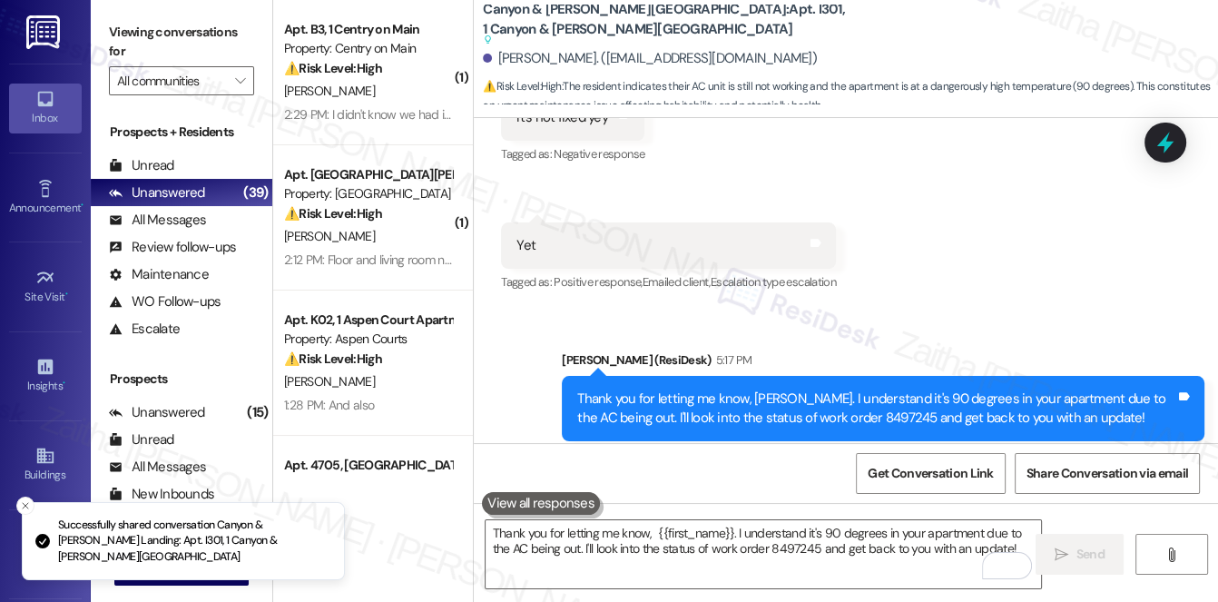
scroll to position [6353, 0]
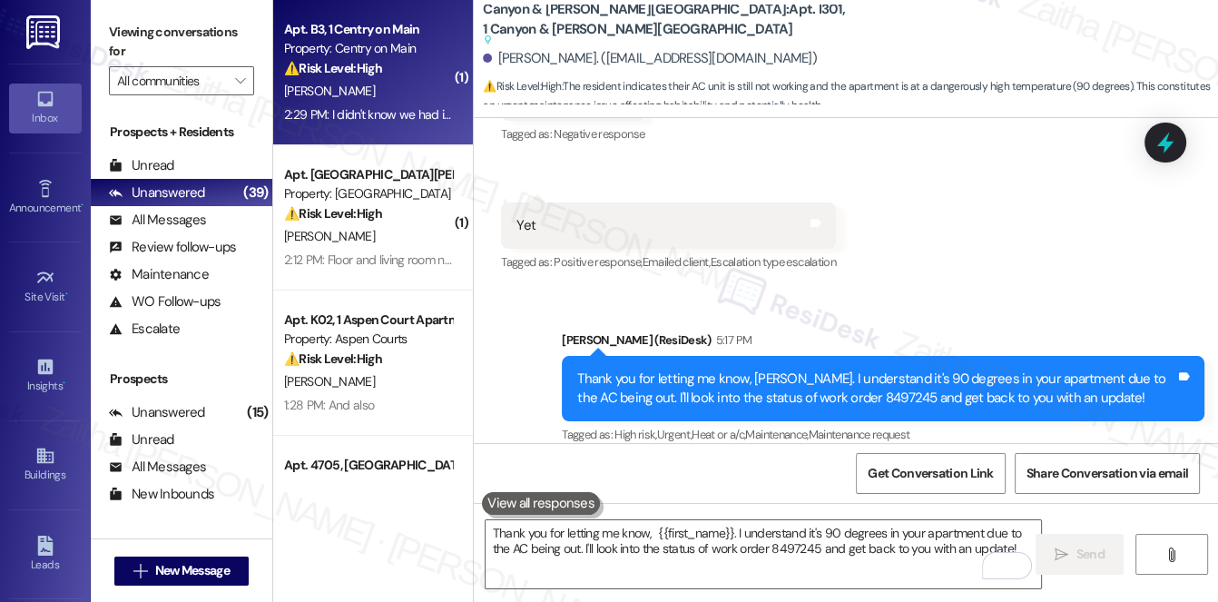
click at [393, 97] on div "L. Catchings" at bounding box center [368, 91] width 172 height 23
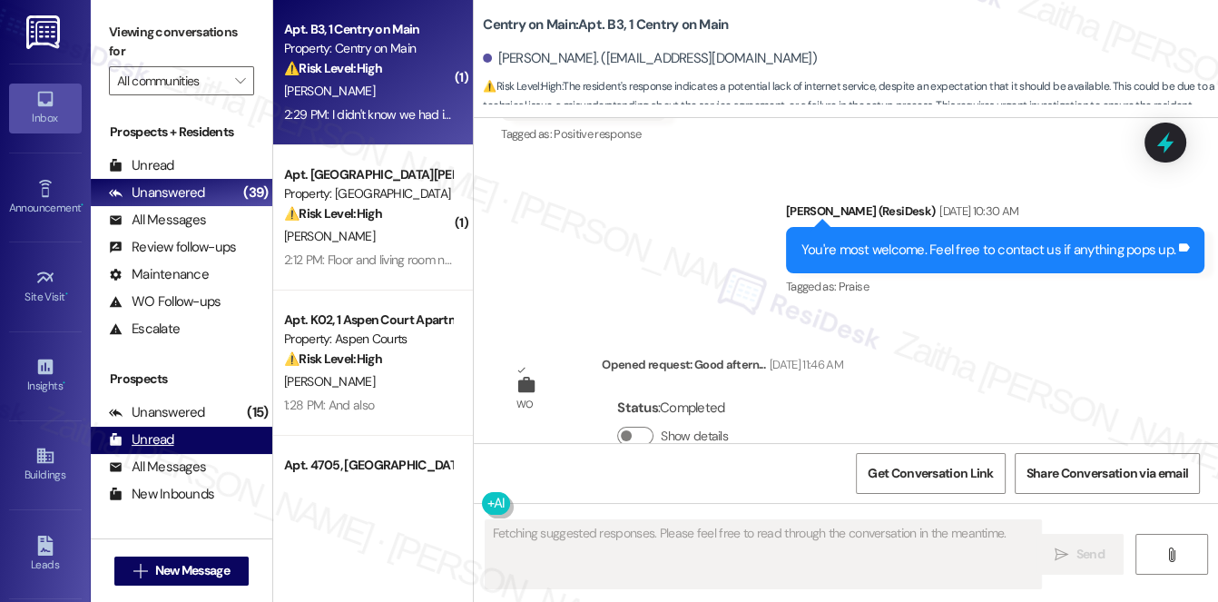
scroll to position [10122, 0]
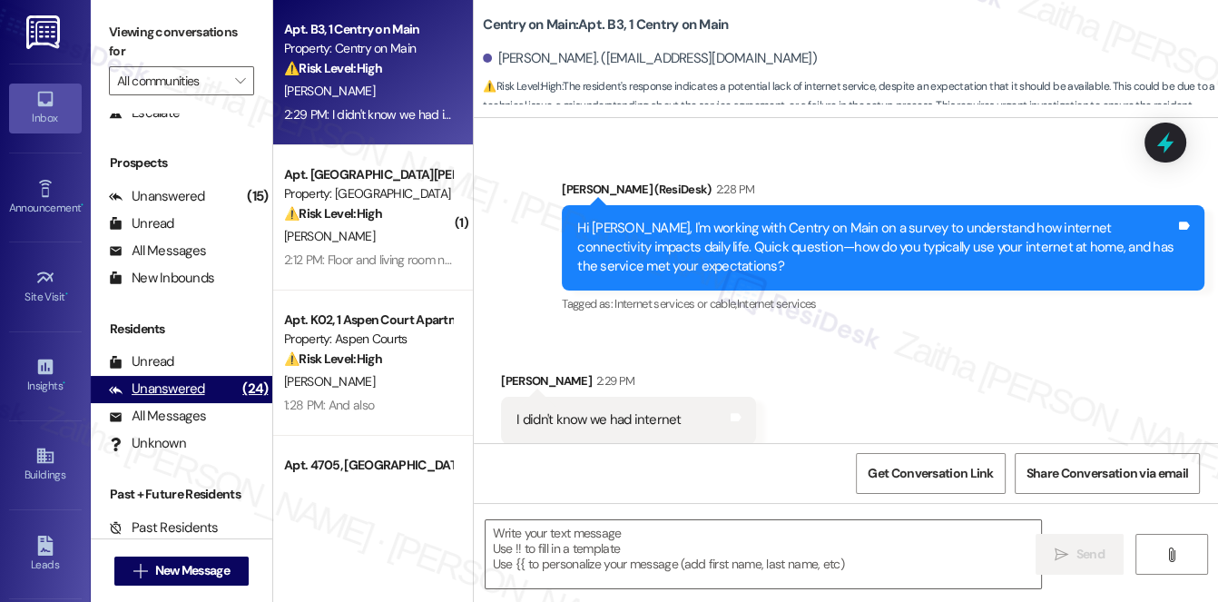
click at [170, 385] on div "Unanswered" at bounding box center [157, 389] width 96 height 19
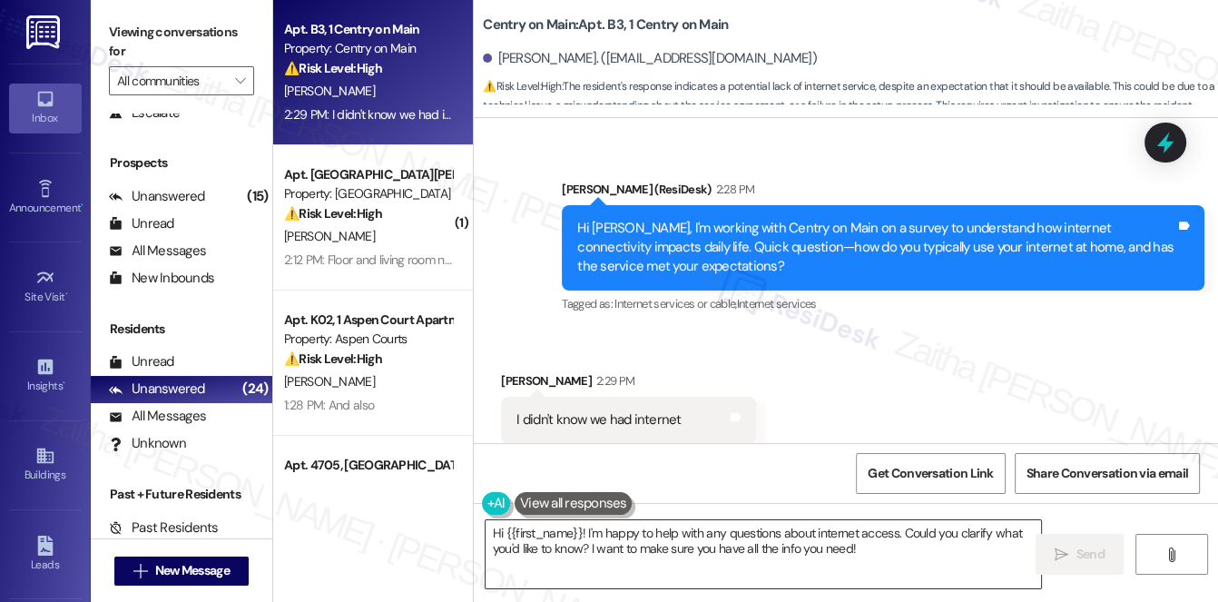
click at [497, 533] on textarea "Hi {{first_name}}! I'm happy to help with any questions about internet access. …" at bounding box center [764, 554] width 557 height 68
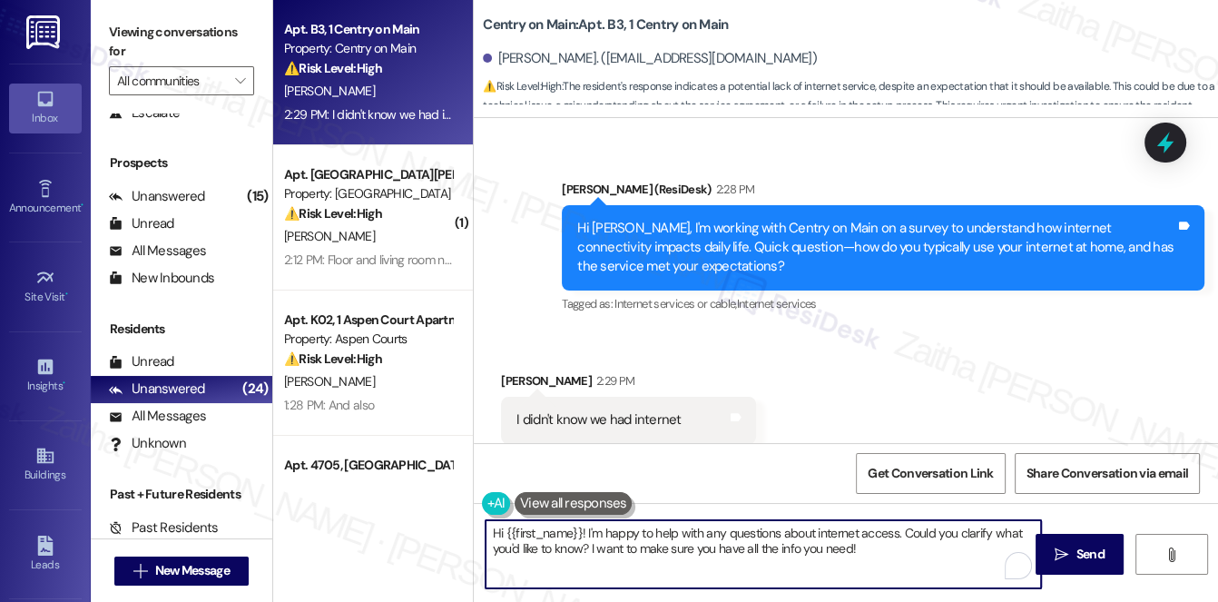
click at [497, 533] on textarea "Hi {{first_name}}! I'm happy to help with any questions about internet access. …" at bounding box center [764, 554] width 557 height 68
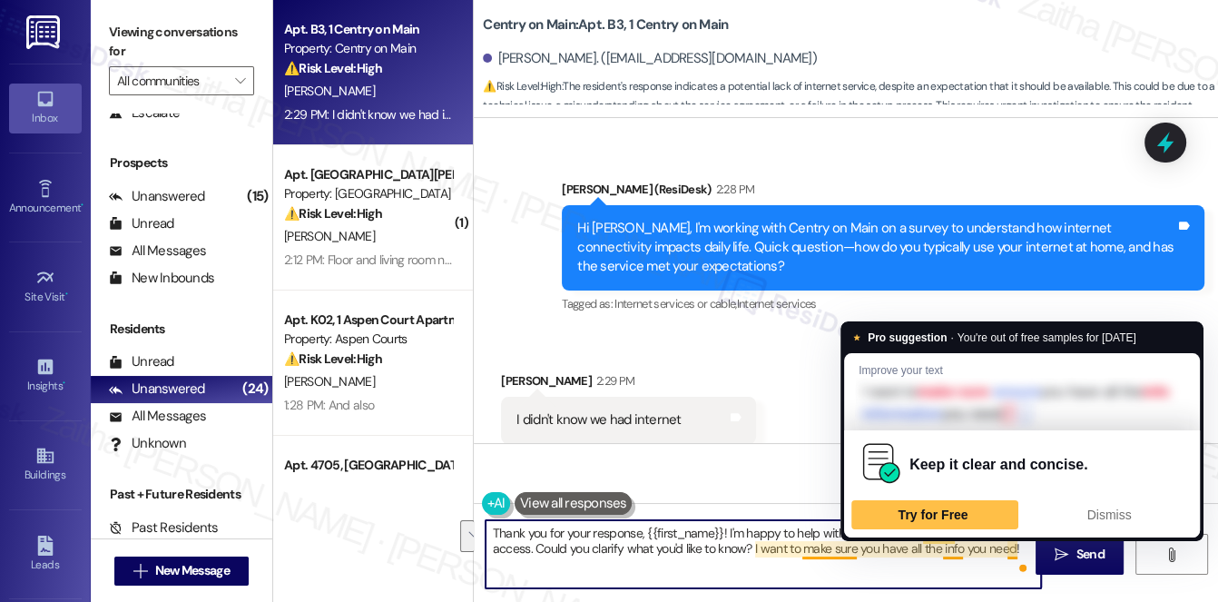
drag, startPoint x: 724, startPoint y: 533, endPoint x: 1023, endPoint y: 547, distance: 299.9
click at [1023, 547] on textarea "Thank you for your response, {{first_name}}! I'm happy to help with any questio…" at bounding box center [764, 554] width 557 height 68
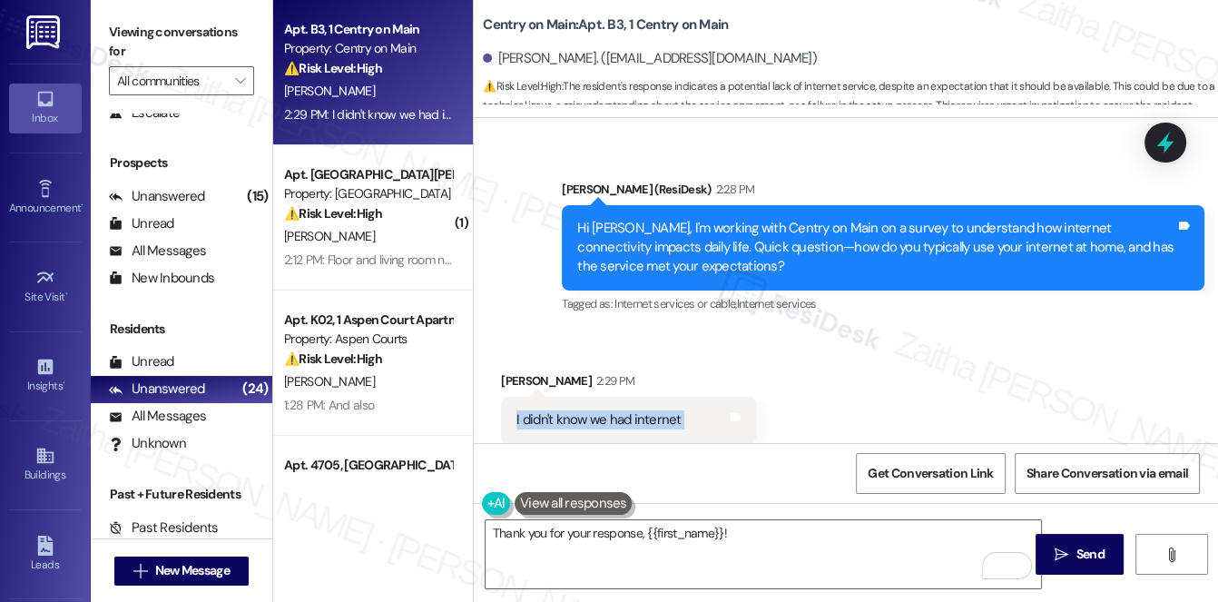
drag, startPoint x: 508, startPoint y: 373, endPoint x: 726, endPoint y: 383, distance: 219.0
click at [726, 397] on div "I didn't know we had internet Tags and notes" at bounding box center [628, 420] width 254 height 46
copy div "I didn't know we had internet Tags and notes"
click at [802, 340] on div "Received via SMS Larry Catchings 2:29 PM I didn't know we had internet Tags and…" at bounding box center [846, 406] width 745 height 153
drag, startPoint x: 483, startPoint y: 23, endPoint x: 577, endPoint y: 25, distance: 94.5
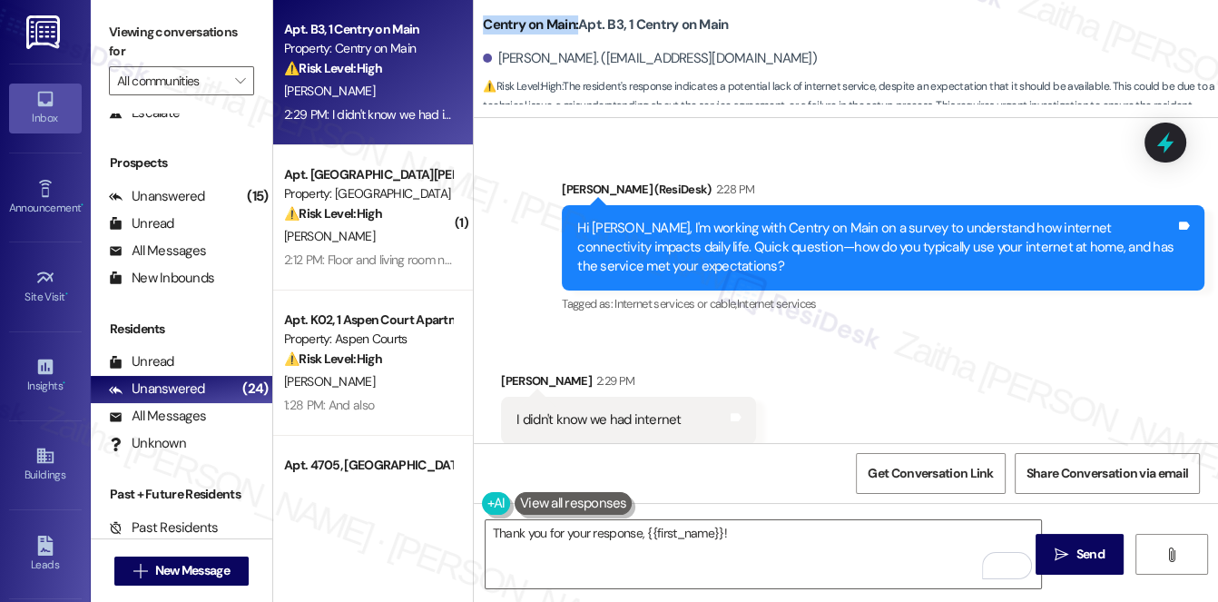
click at [577, 25] on b "Centry on Main: Apt. B3, 1 Centry on Main" at bounding box center [605, 24] width 245 height 19
copy b "Centry on Main:"
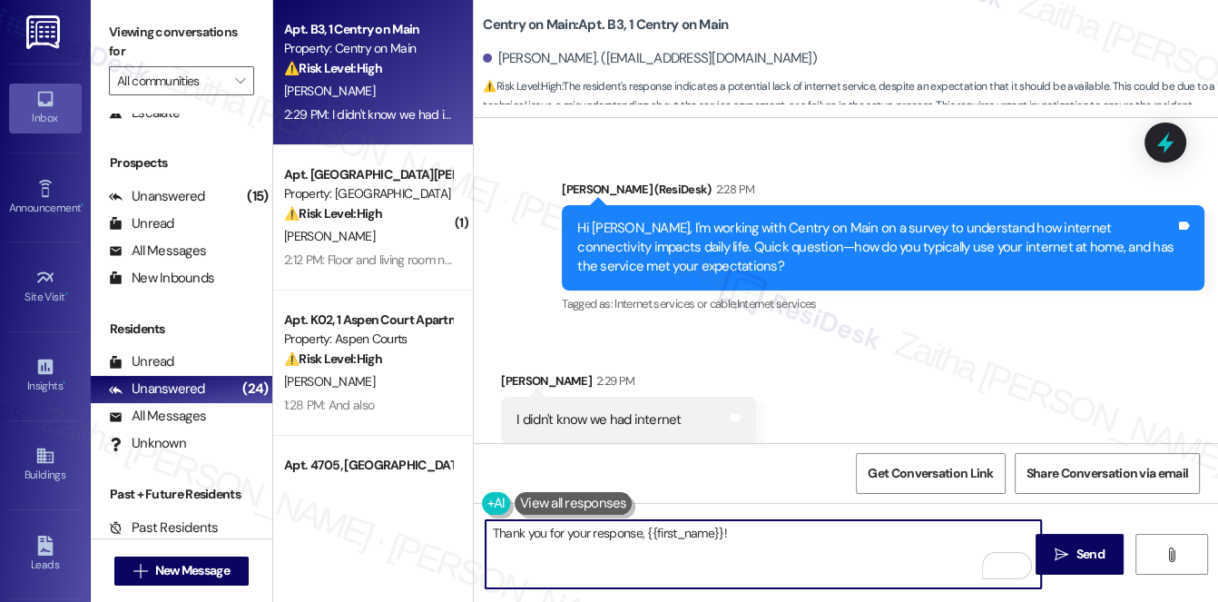
click at [781, 528] on textarea "Thank you for your response, {{first_name}}!" at bounding box center [764, 554] width 557 height 68
paste textarea "We’re currently gathering resident feedback to help improve connectivity at the…"
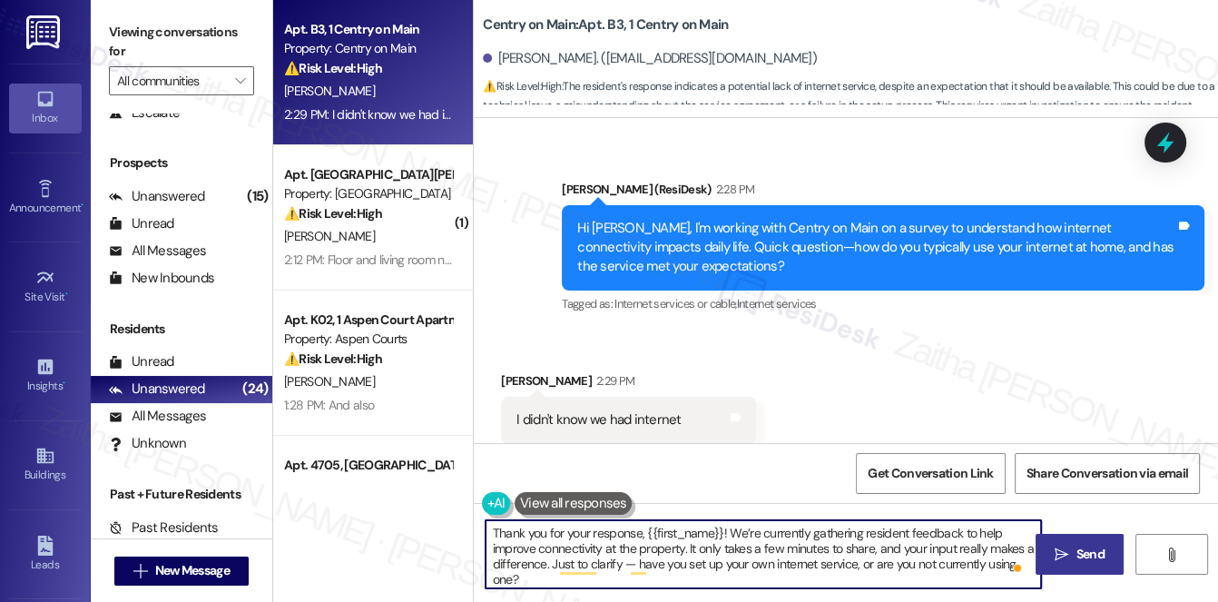
type textarea "Thank you for your response, {{first_name}}! We’re currently gathering resident…"
click at [1069, 553] on span " Send" at bounding box center [1079, 554] width 57 height 19
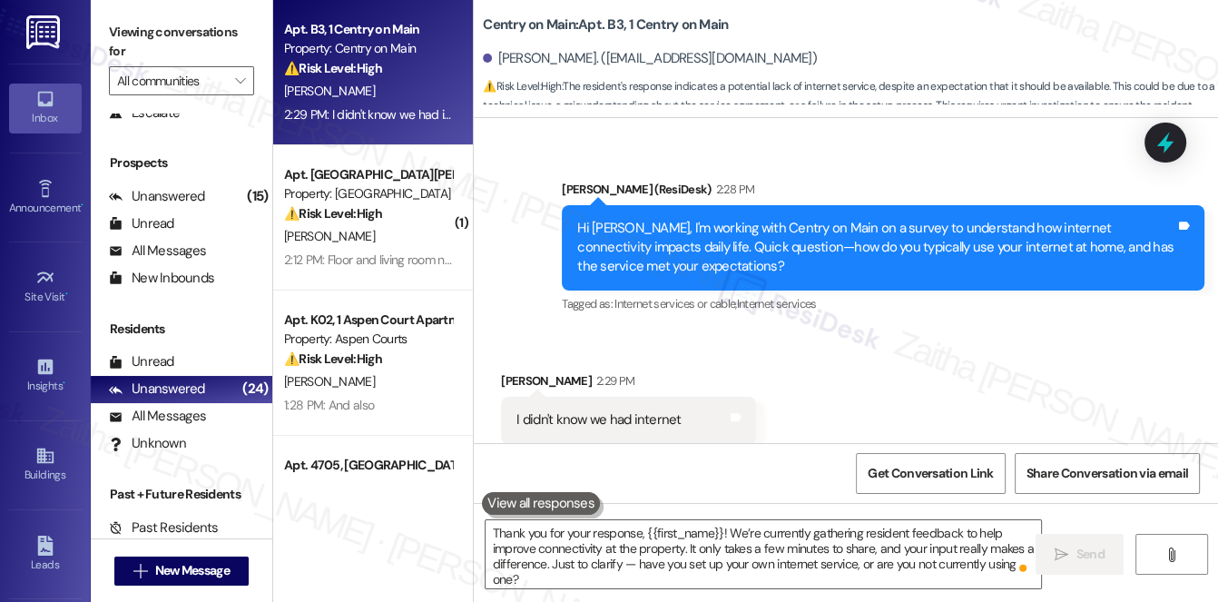
scroll to position [10121, 0]
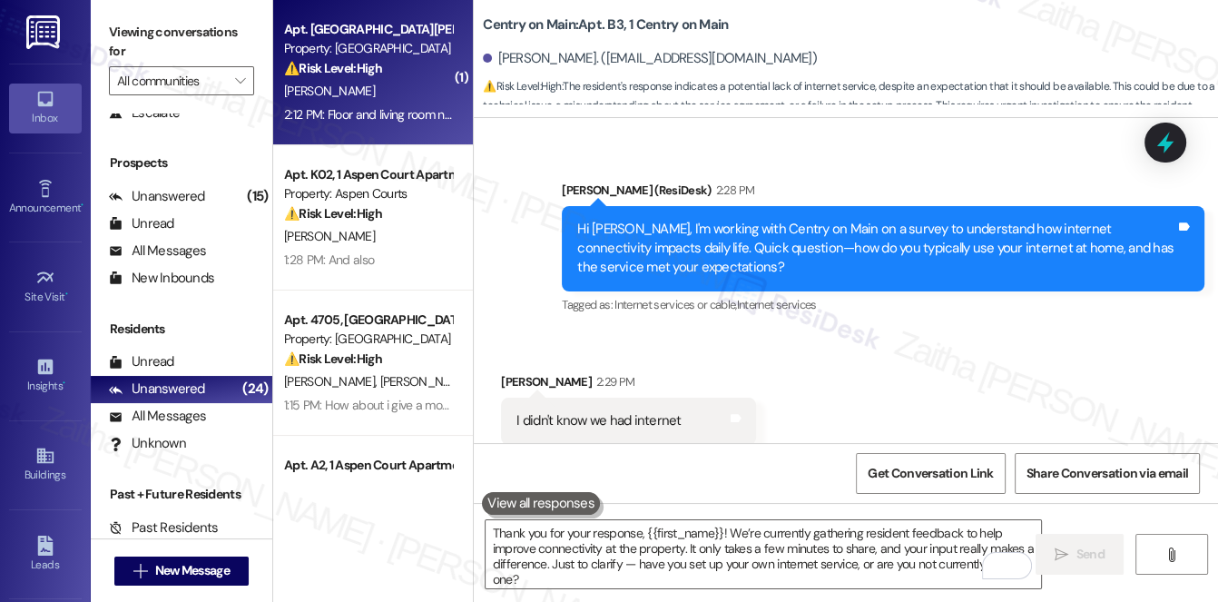
click at [418, 74] on div "⚠️ Risk Level: High The resident is reporting needed repairs to the floor, livi…" at bounding box center [368, 68] width 168 height 19
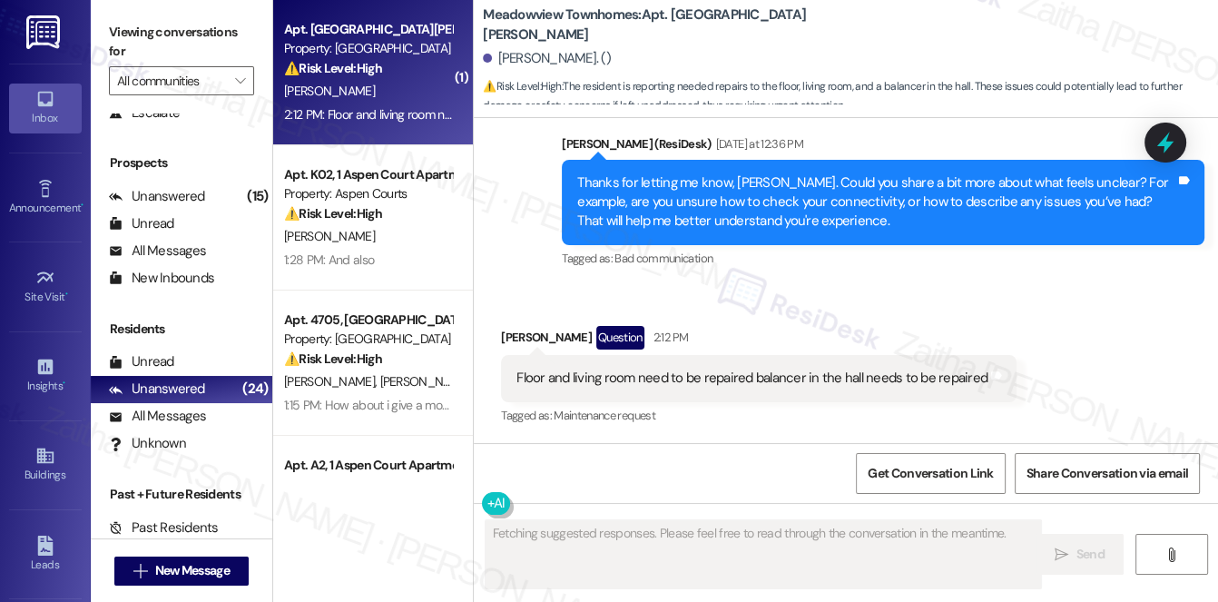
scroll to position [2384, 0]
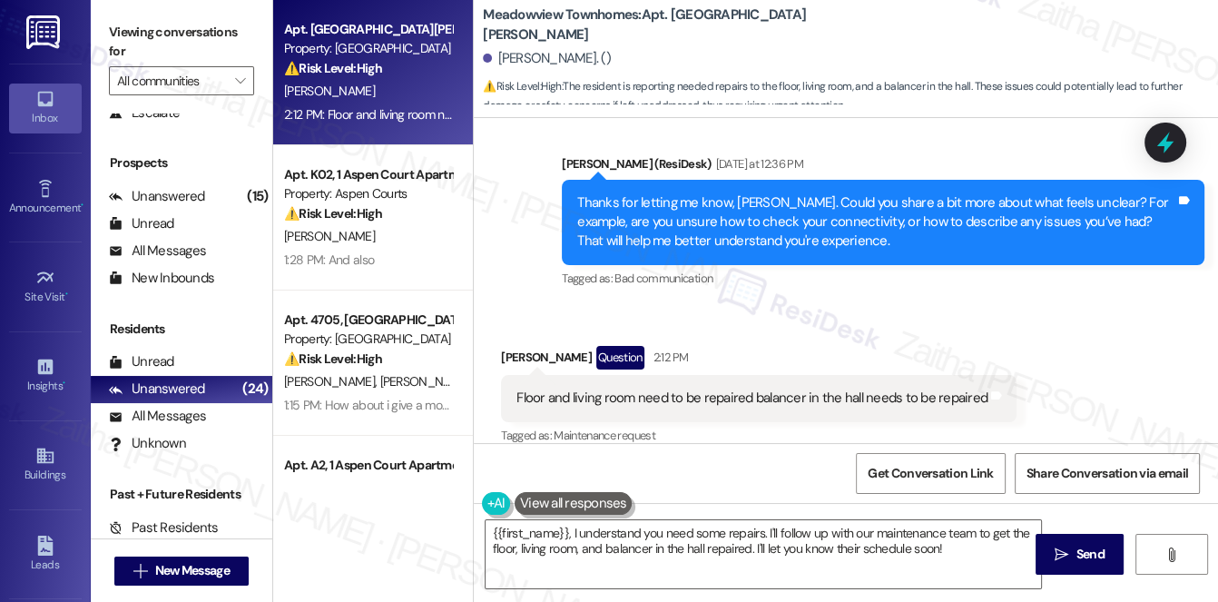
drag, startPoint x: 484, startPoint y: 10, endPoint x: 644, endPoint y: 13, distance: 159.8
click at [644, 13] on b "Meadowview Townhomes: Apt. 4731, Marsh Meadowview Apartments" at bounding box center [664, 24] width 363 height 39
click at [829, 308] on div "Received via SMS Pearl Allen Question 2:12 PM Floor and living room need to be …" at bounding box center [846, 383] width 745 height 157
click at [1167, 146] on icon at bounding box center [1166, 143] width 22 height 28
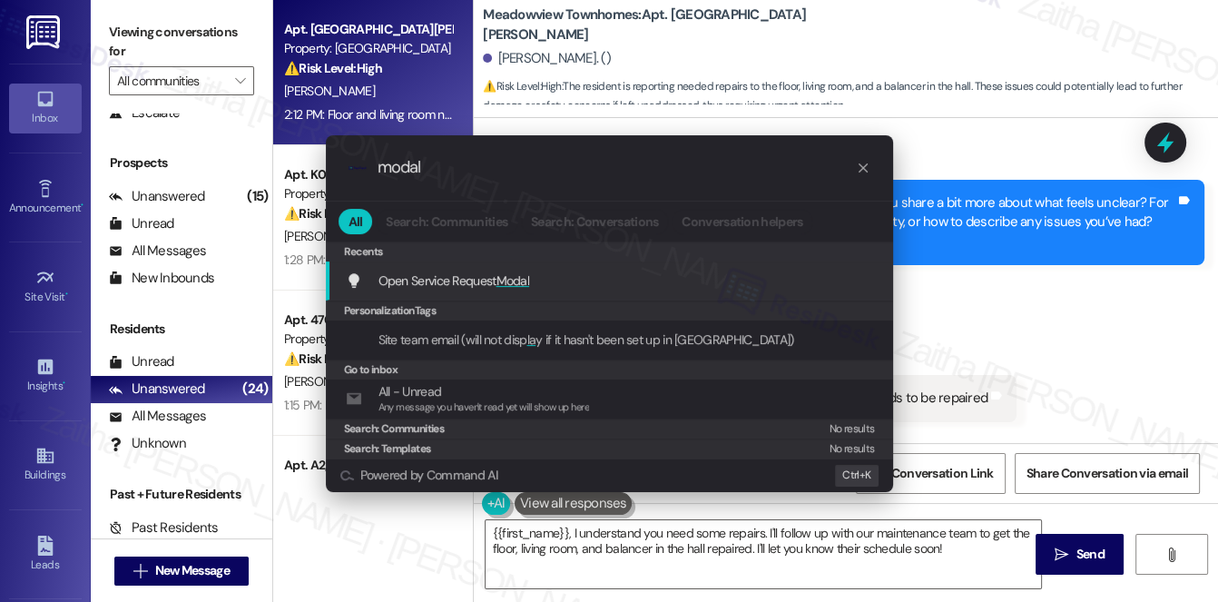
type input "modal"
click at [525, 279] on span "Modal" at bounding box center [514, 280] width 34 height 16
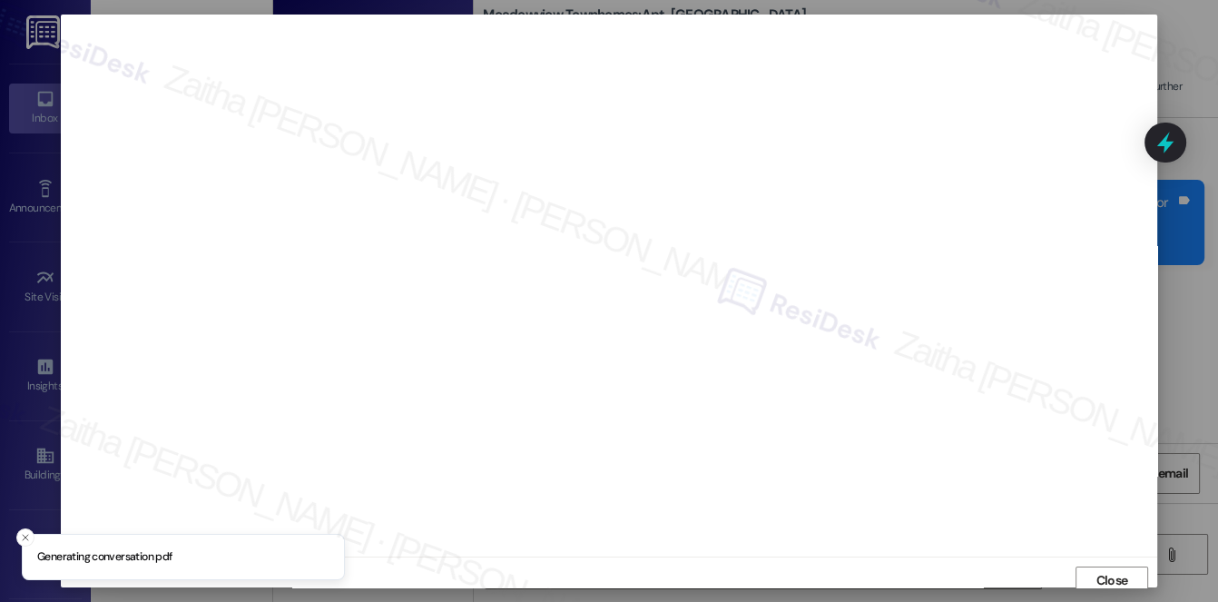
scroll to position [7, 0]
click at [1093, 567] on span "Close" at bounding box center [1112, 573] width 39 height 19
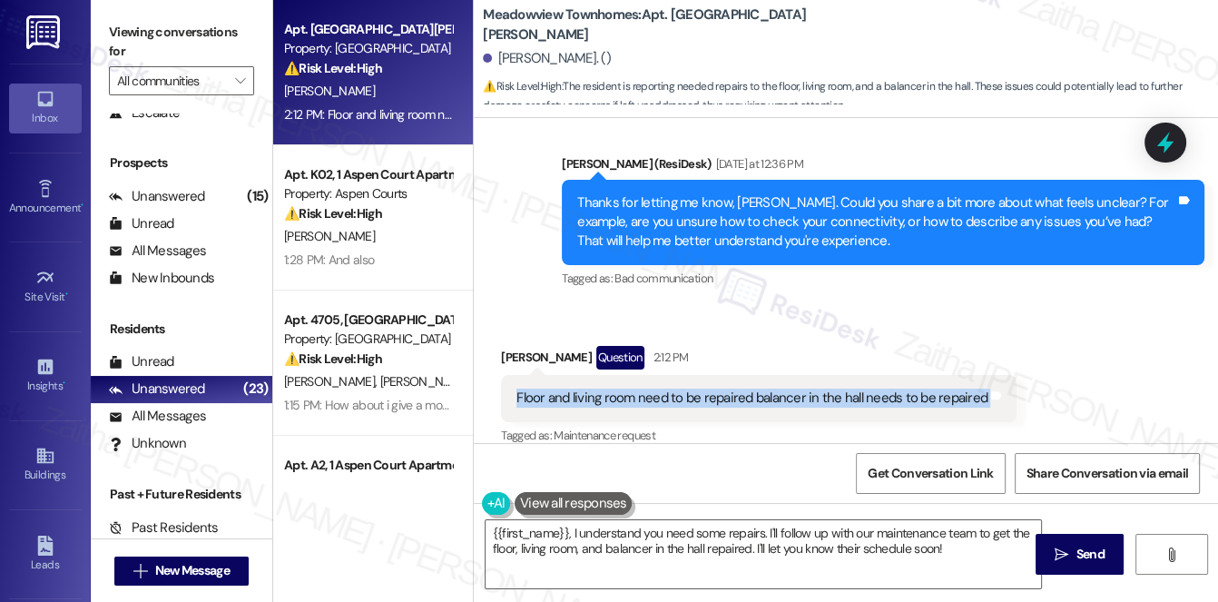
drag, startPoint x: 516, startPoint y: 380, endPoint x: 983, endPoint y: 390, distance: 467.7
click at [983, 390] on div "Floor and living room need to be repaired balancer in the hall needs to be repa…" at bounding box center [759, 398] width 516 height 46
copy div "Floor and living room need to be repaired balancer in the hall needs to be repa…"
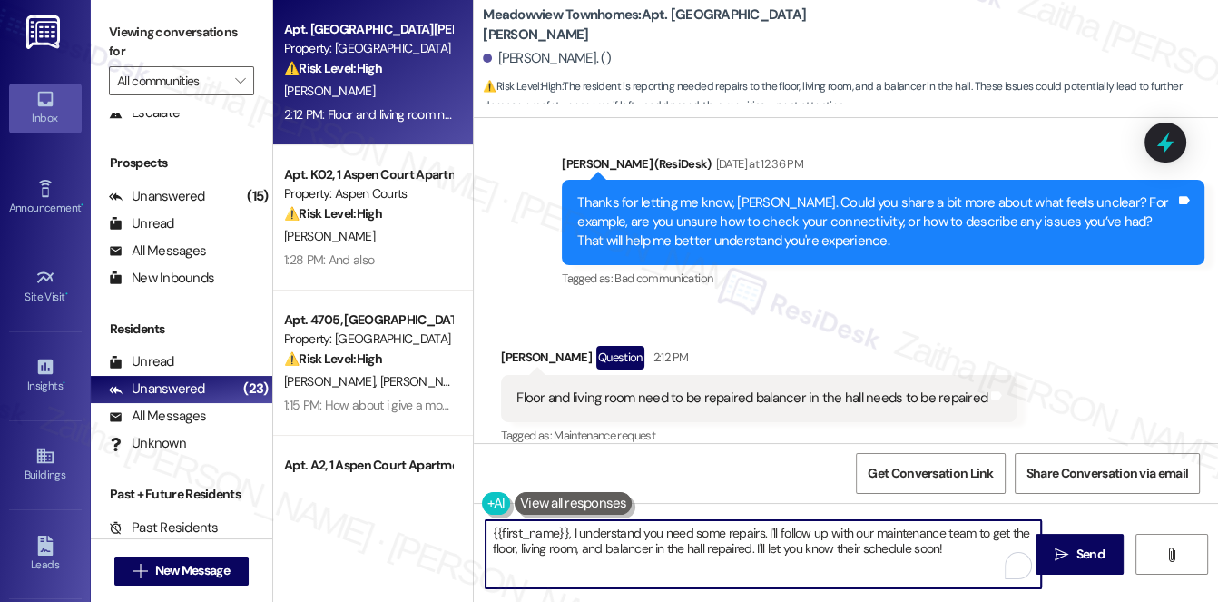
drag, startPoint x: 494, startPoint y: 531, endPoint x: 964, endPoint y: 559, distance: 471.2
click at [964, 559] on textarea "{{first_name}}, I understand you need some repairs. I'll follow up with our mai…" at bounding box center [764, 554] width 557 height 68
type textarea "{"
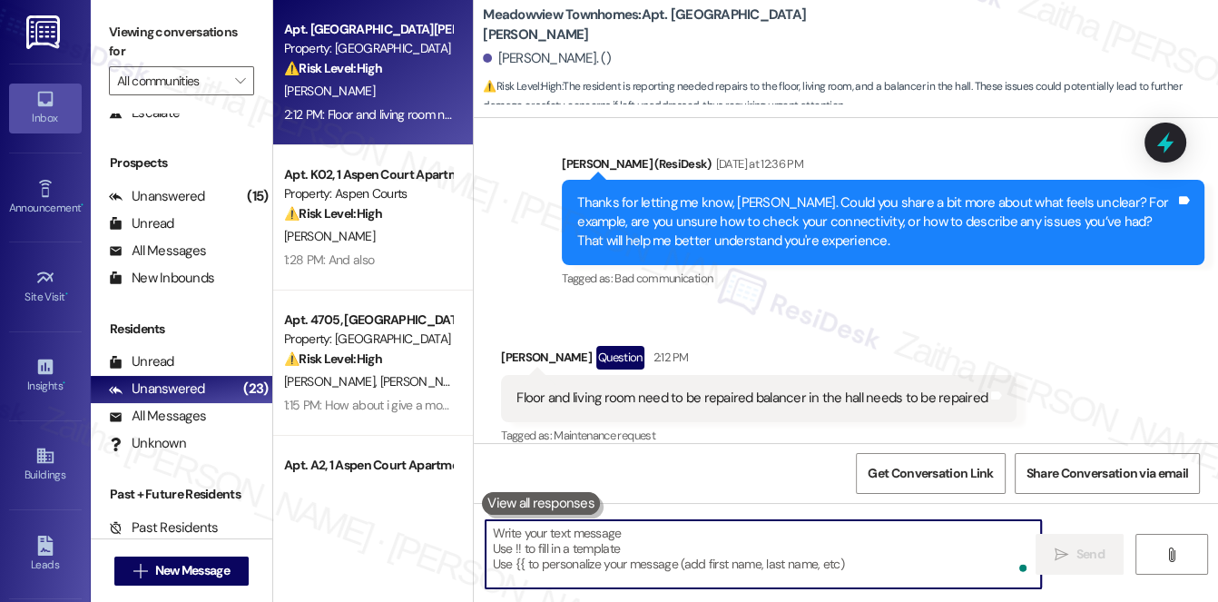
paste textarea "Thank you for letting us know about the needed repairs. Could you share a bit m…"
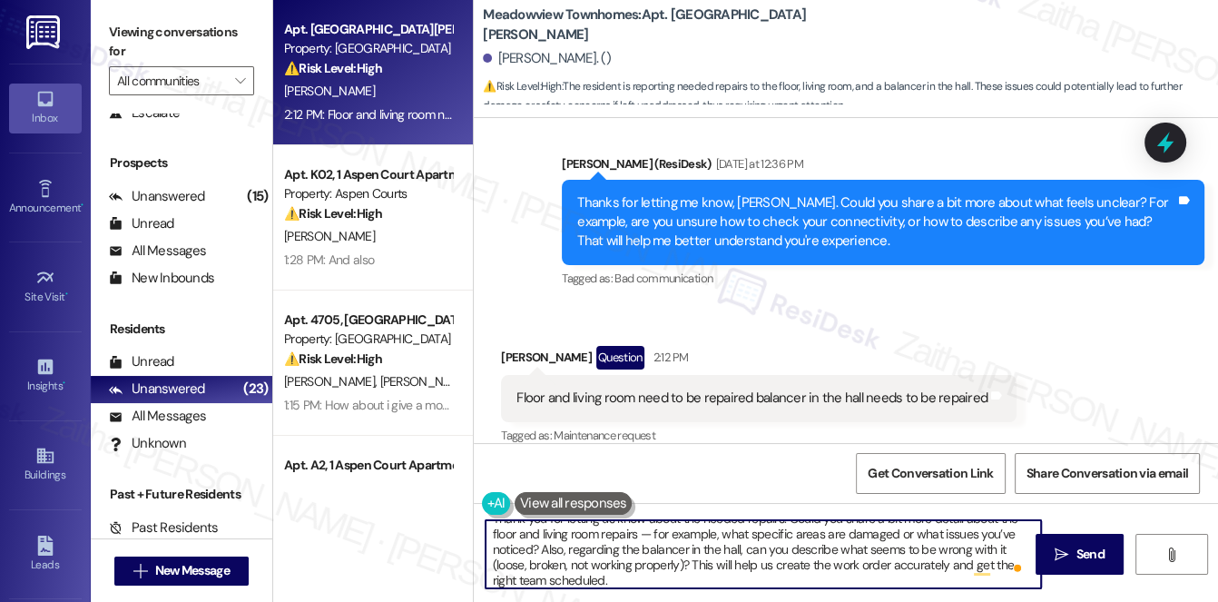
scroll to position [0, 0]
click at [503, 346] on div "Pearl Allen Question 2:12 PM" at bounding box center [759, 360] width 516 height 29
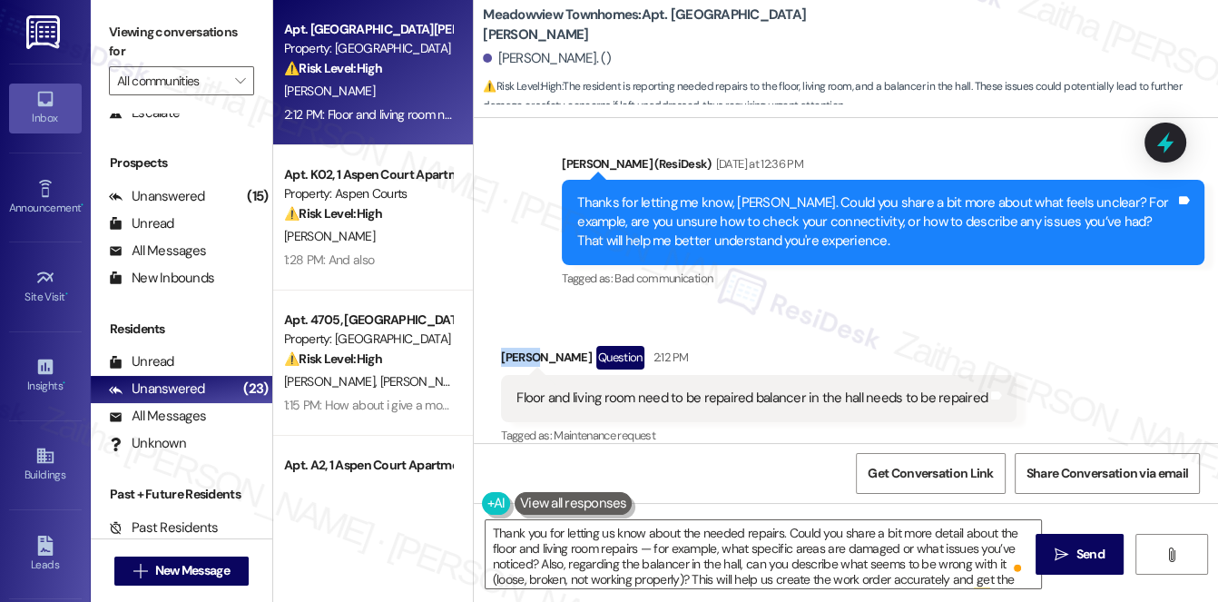
click at [503, 346] on div "Pearl Allen Question 2:12 PM" at bounding box center [759, 360] width 516 height 29
copy div "Pearl"
click at [781, 530] on textarea "Thank you for letting us know about the needed repairs. Could you share a bit m…" at bounding box center [764, 554] width 557 height 68
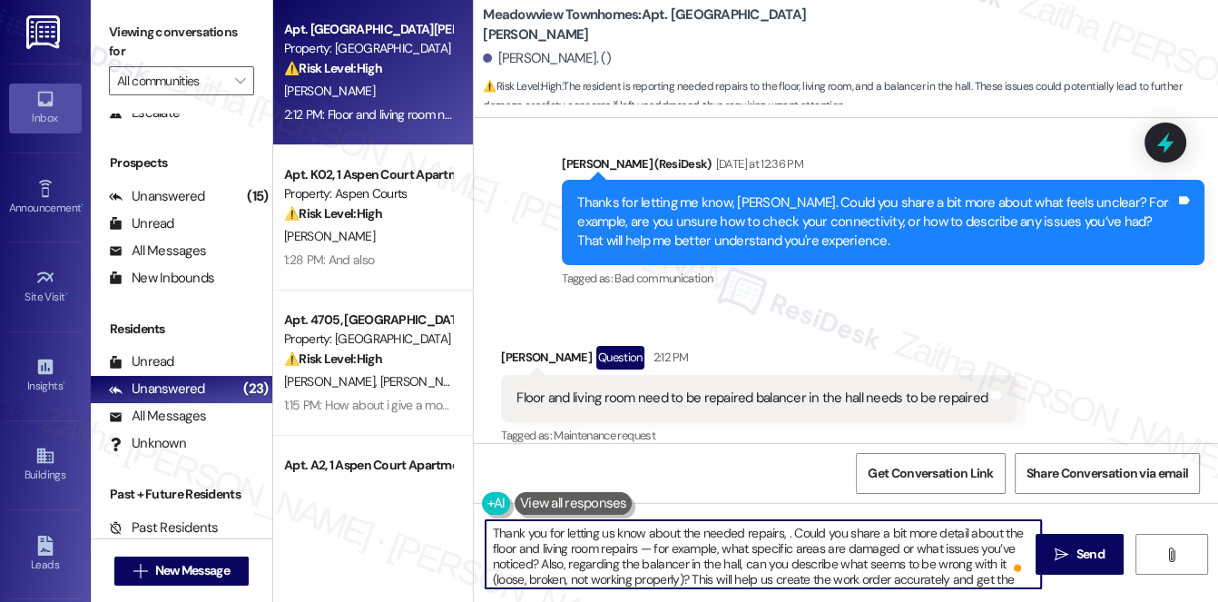
paste textarea "Pearl"
click at [670, 545] on textarea "Thank you for letting us know about the needed repairs, Pearl. Could you share …" at bounding box center [764, 554] width 557 height 68
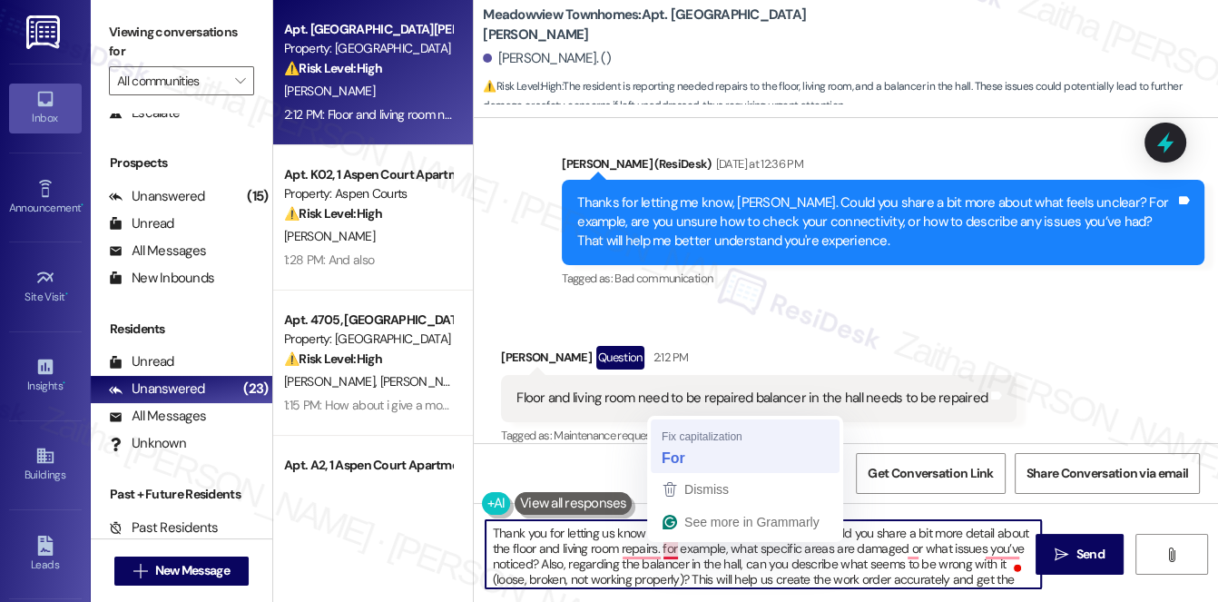
type textarea "Thank you for letting us know about the needed repairs, Pearl. Could you share …"
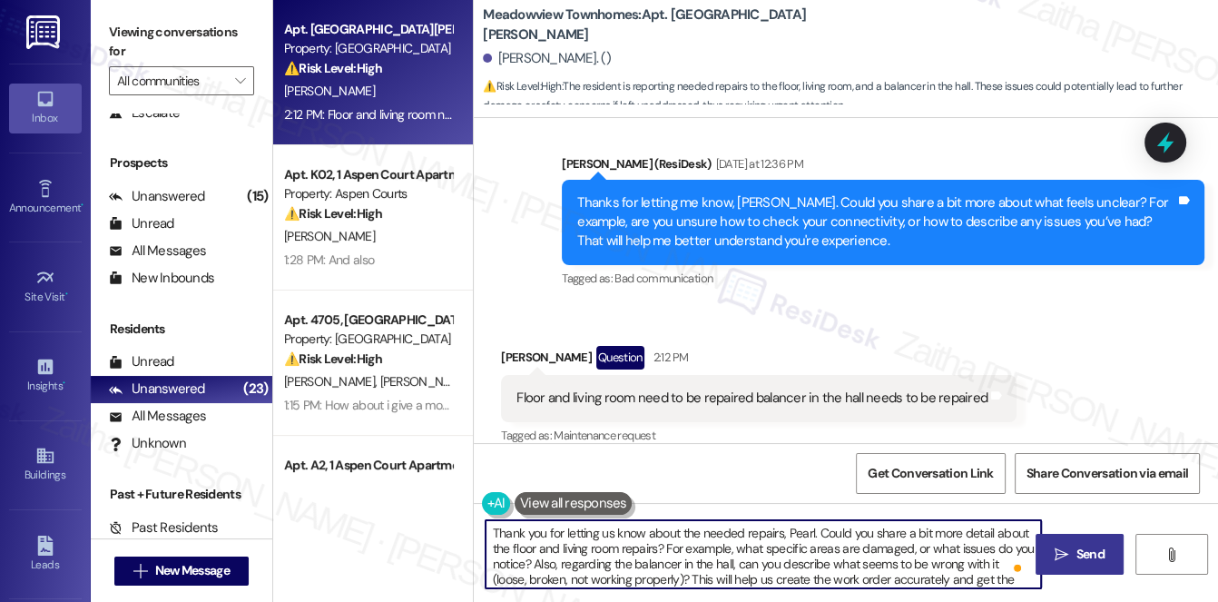
type textarea "Thank you for letting us know about the needed repairs, Pearl. Could you share …"
click at [1080, 553] on span "Send" at bounding box center [1091, 554] width 28 height 19
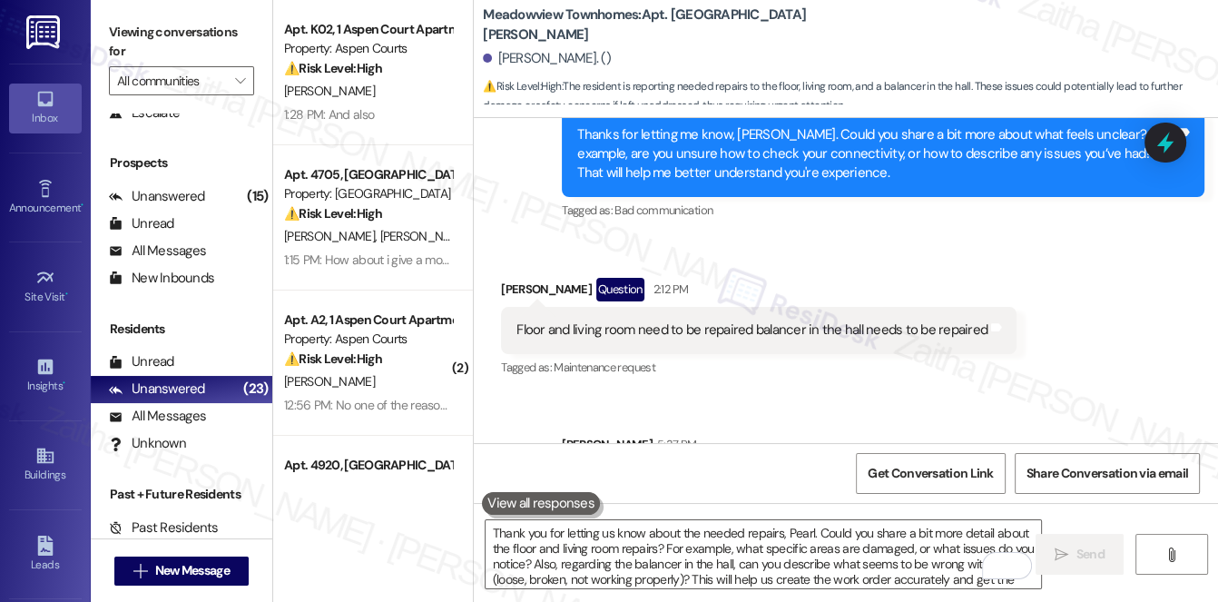
scroll to position [2589, 0]
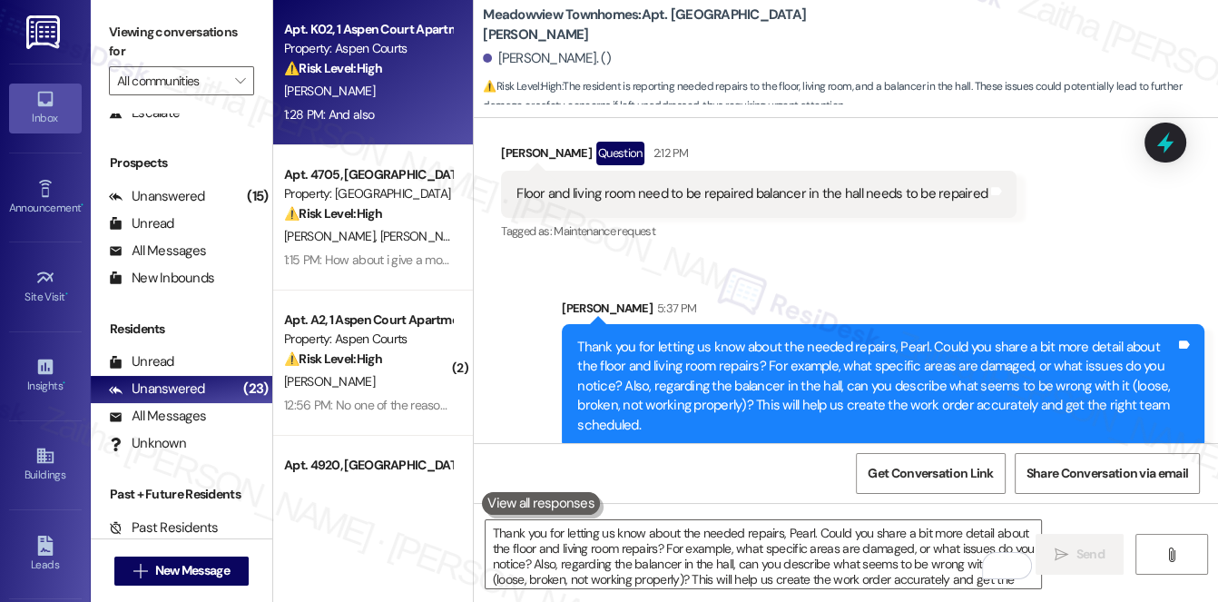
click at [426, 100] on div "O. Hickson" at bounding box center [368, 91] width 172 height 23
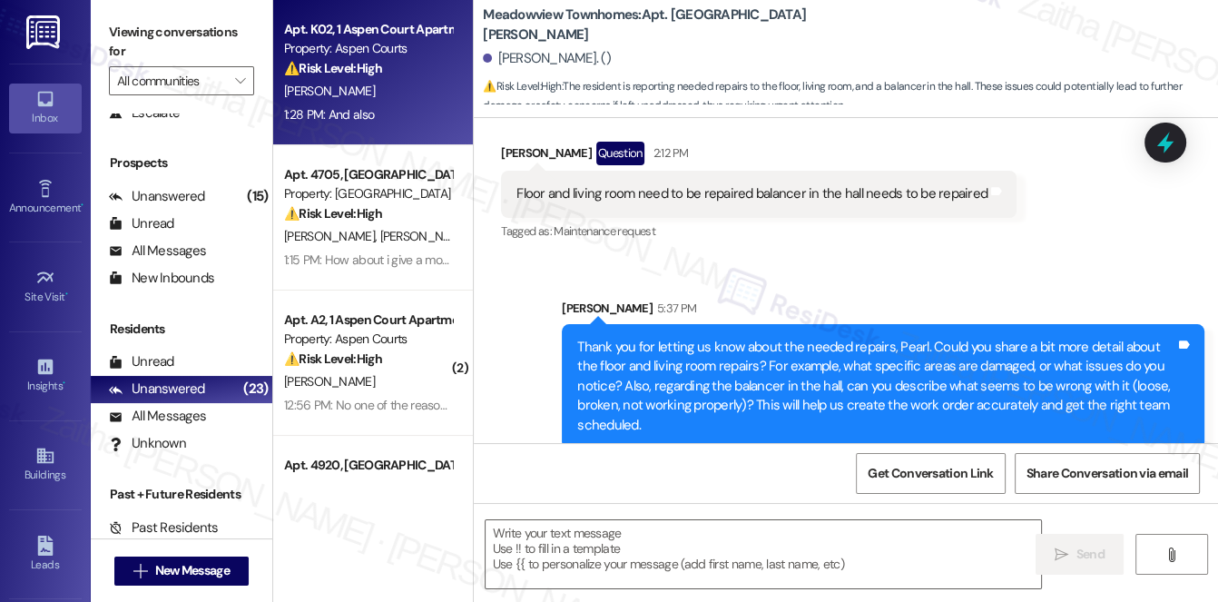
type textarea "Fetching suggested responses. Please feel free to read through the conversation…"
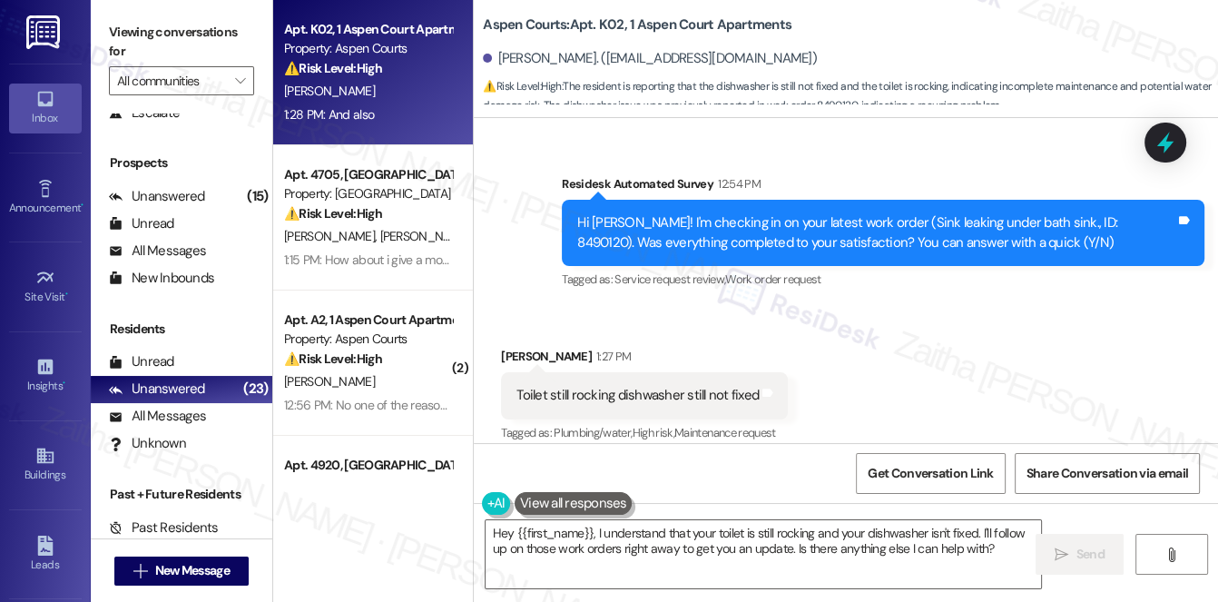
scroll to position [42131, 0]
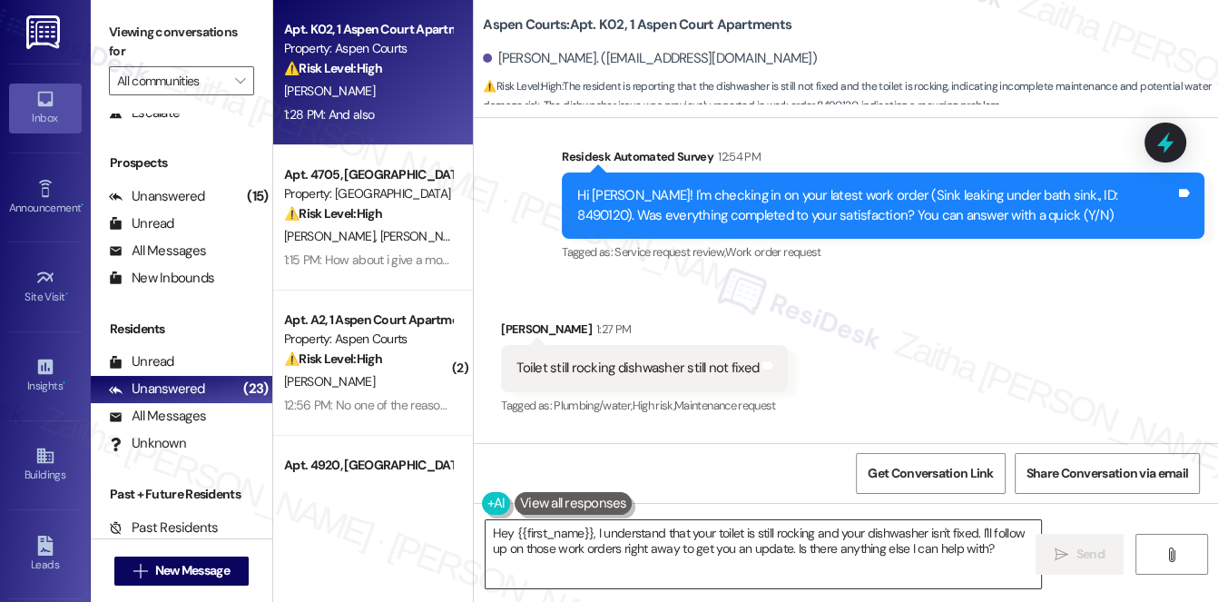
click at [501, 530] on textarea "Hey {{first_name}}, I understand that your toilet is still rocking and your dis…" at bounding box center [764, 554] width 557 height 68
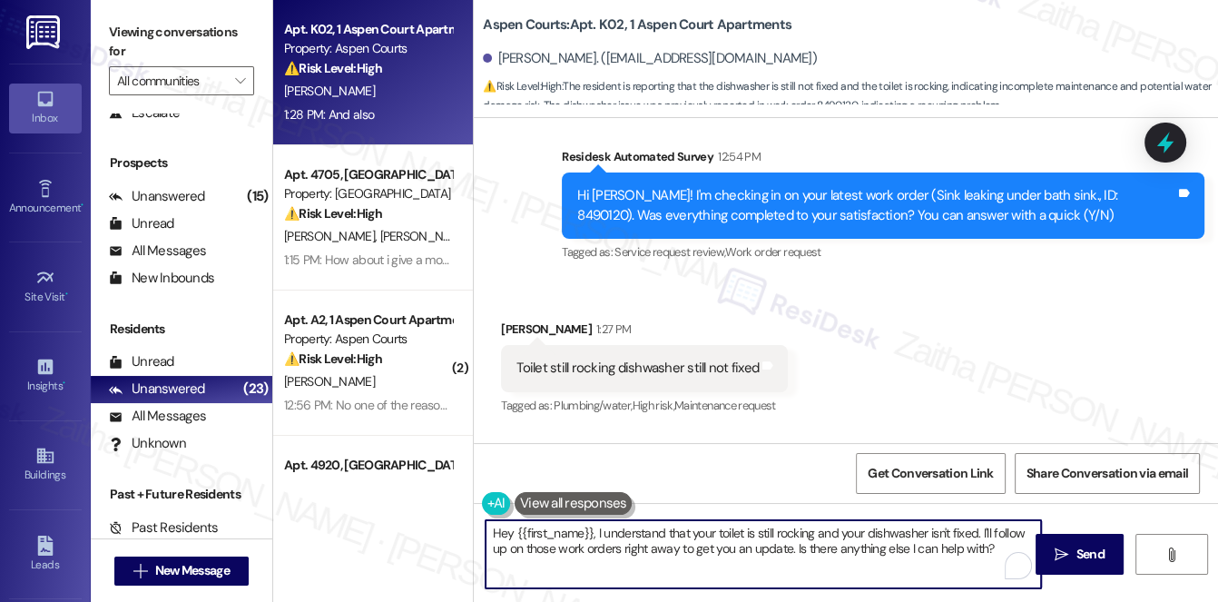
click at [501, 530] on textarea "Hey {{first_name}}, I understand that your toilet is still rocking and your dis…" at bounding box center [764, 554] width 557 height 68
click at [819, 549] on textarea "Thank you for letting me know, {{first_name}}. I understand that your toilet is…" at bounding box center [764, 554] width 557 height 68
type textarea "Thank you for letting me know, {{first_name}}. I understand that your toilet is…"
click at [1162, 139] on icon at bounding box center [1166, 143] width 16 height 22
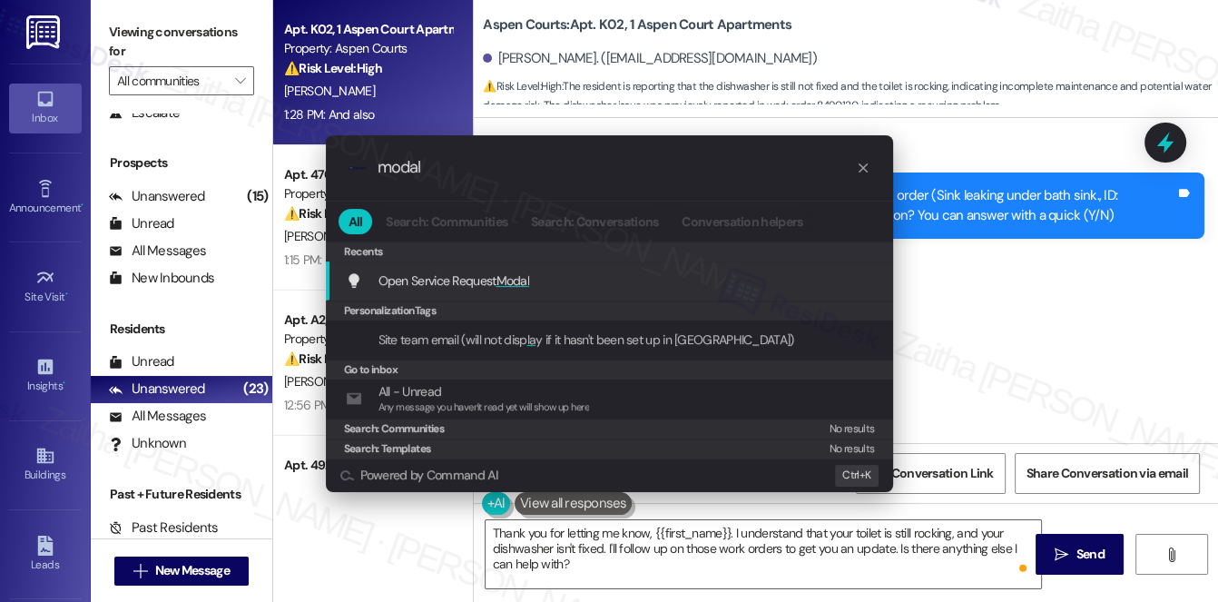
click at [514, 282] on span "Modal" at bounding box center [514, 280] width 34 height 16
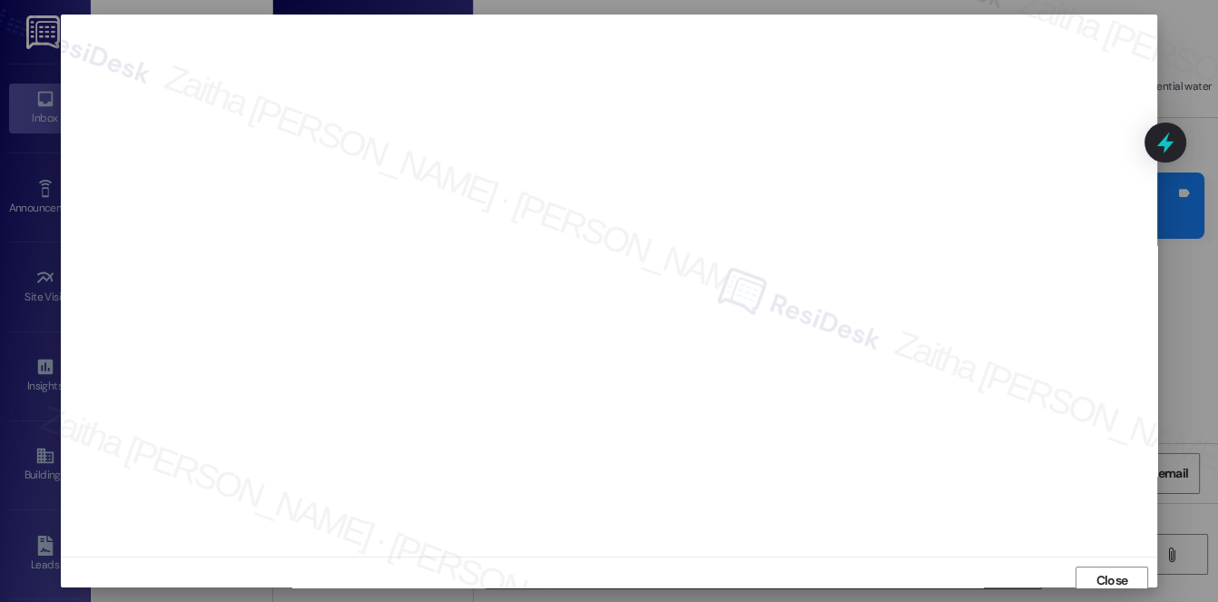
scroll to position [7, 0]
click at [1103, 570] on span "Close" at bounding box center [1113, 573] width 32 height 19
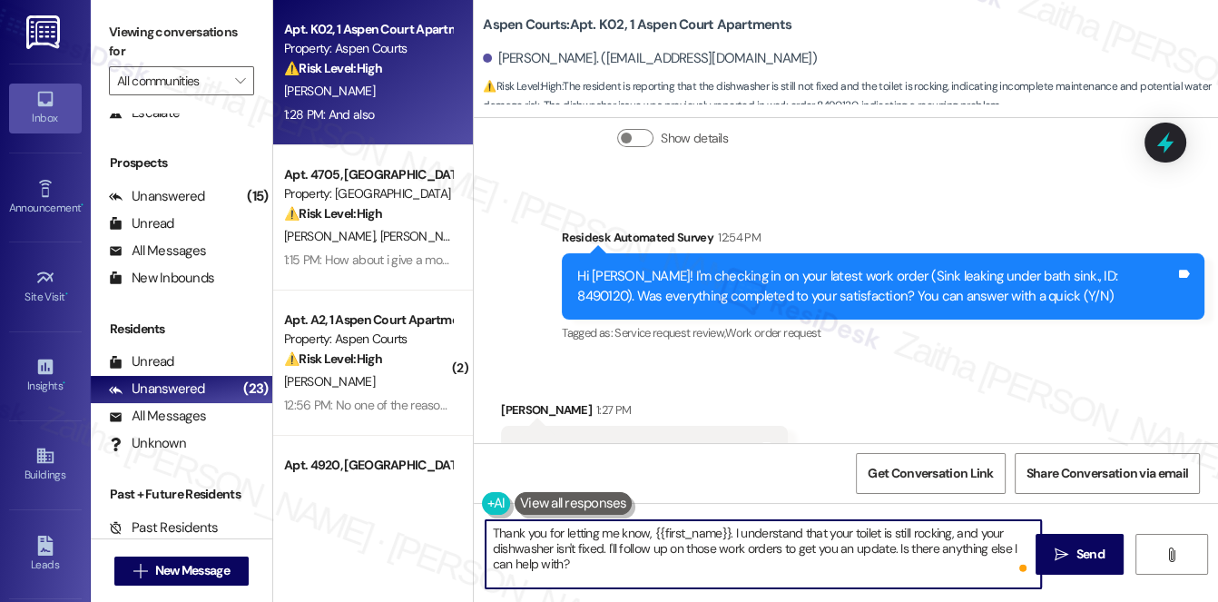
scroll to position [41966, 0]
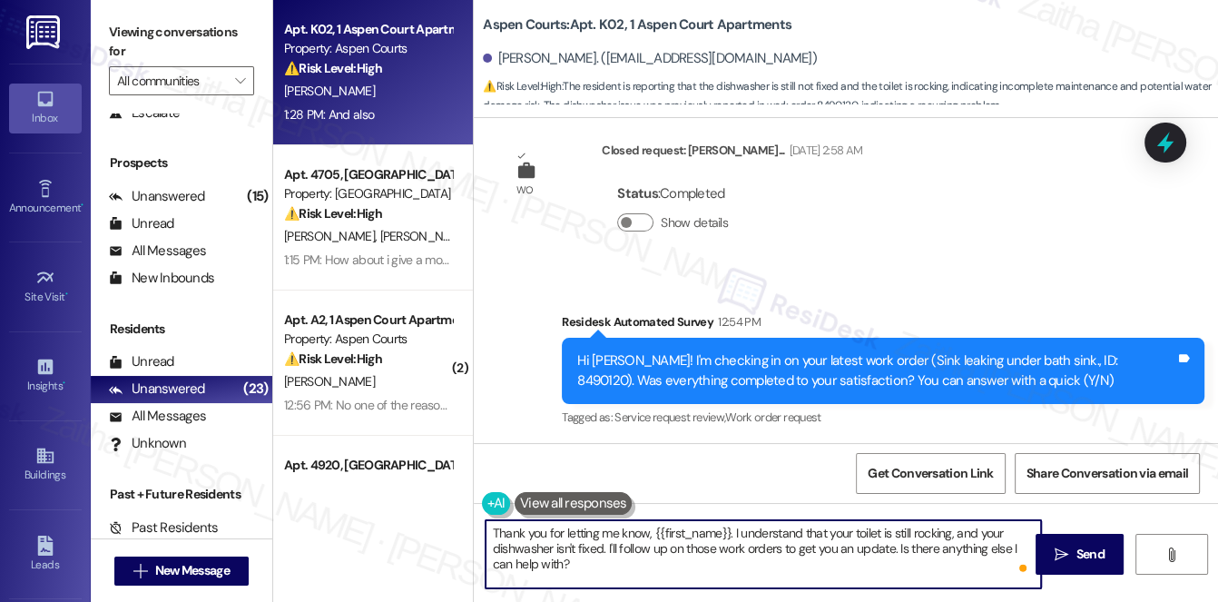
drag, startPoint x: 1154, startPoint y: 140, endPoint x: 1138, endPoint y: 148, distance: 18.3
click at [1154, 140] on icon at bounding box center [1166, 143] width 24 height 24
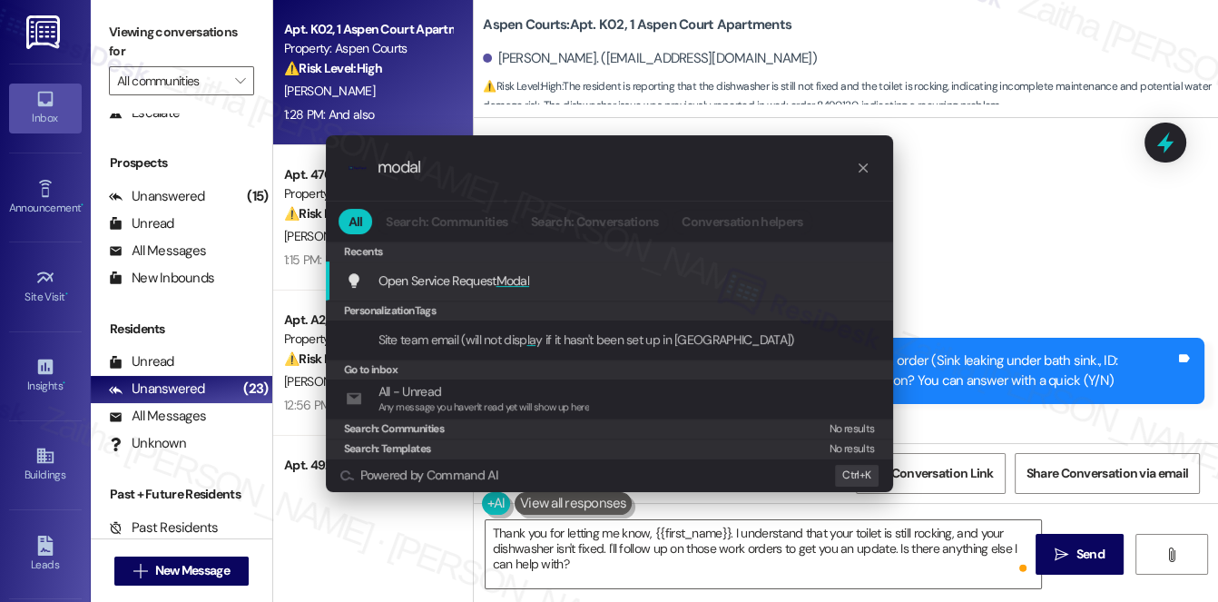
type input "modal"
click at [535, 275] on div "Open Service Request Modal Add shortcut" at bounding box center [611, 281] width 531 height 20
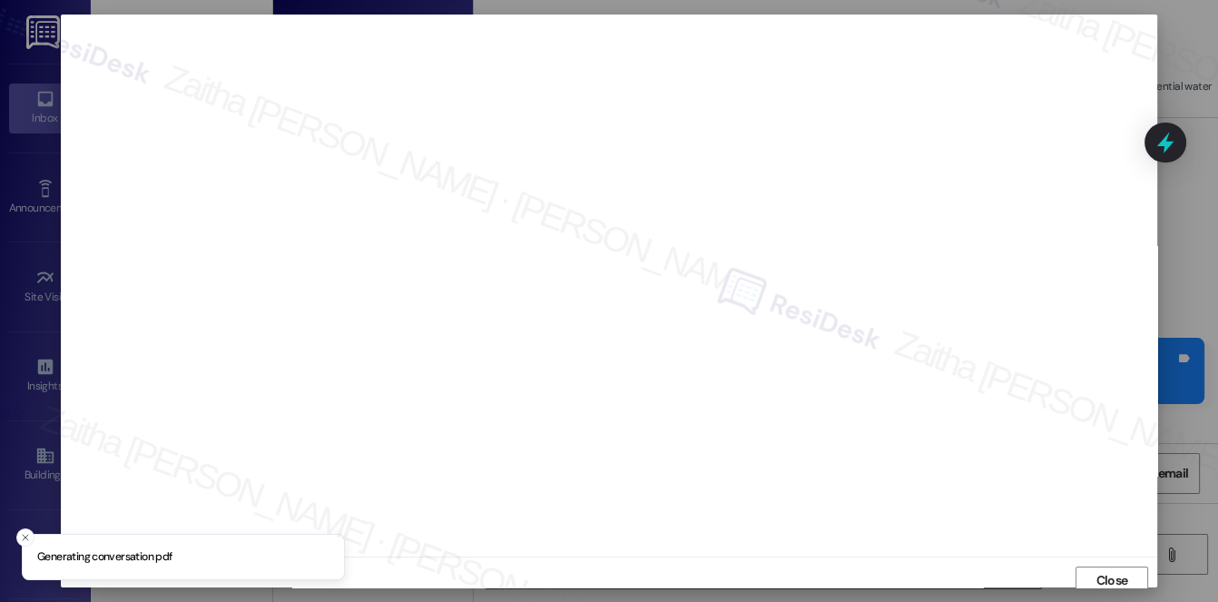
scroll to position [7, 0]
click at [1112, 569] on span "Close" at bounding box center [1113, 573] width 32 height 19
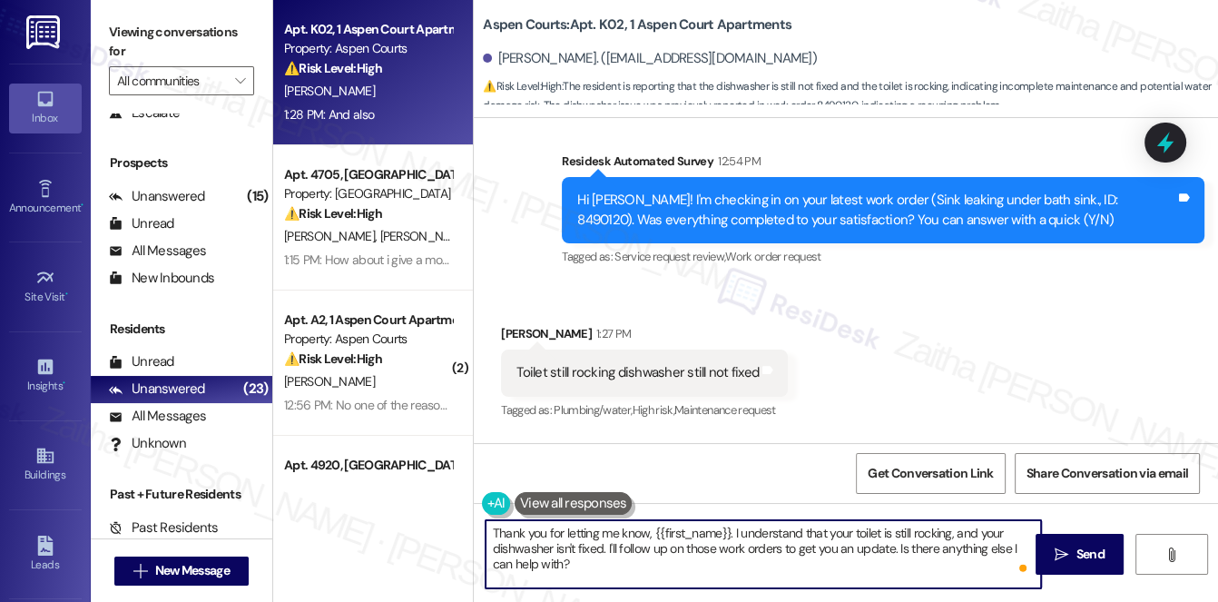
scroll to position [42131, 0]
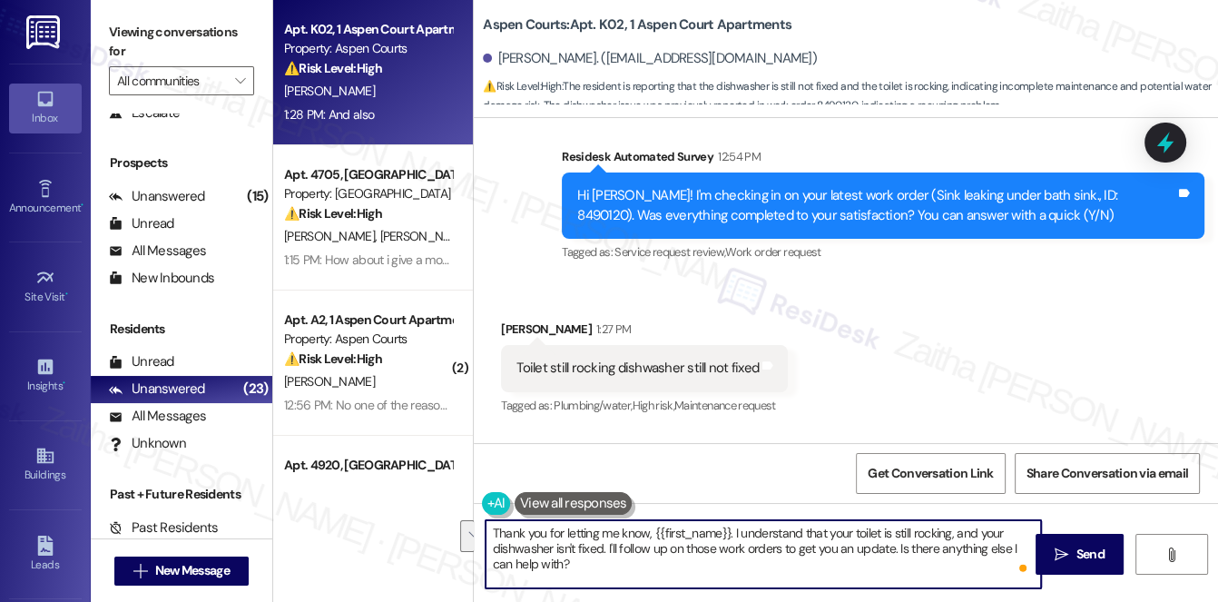
drag, startPoint x: 607, startPoint y: 547, endPoint x: 618, endPoint y: 563, distance: 19.6
click at [618, 563] on textarea "Thank you for letting me know, {{first_name}}. I understand that your toilet is…" at bounding box center [764, 554] width 557 height 68
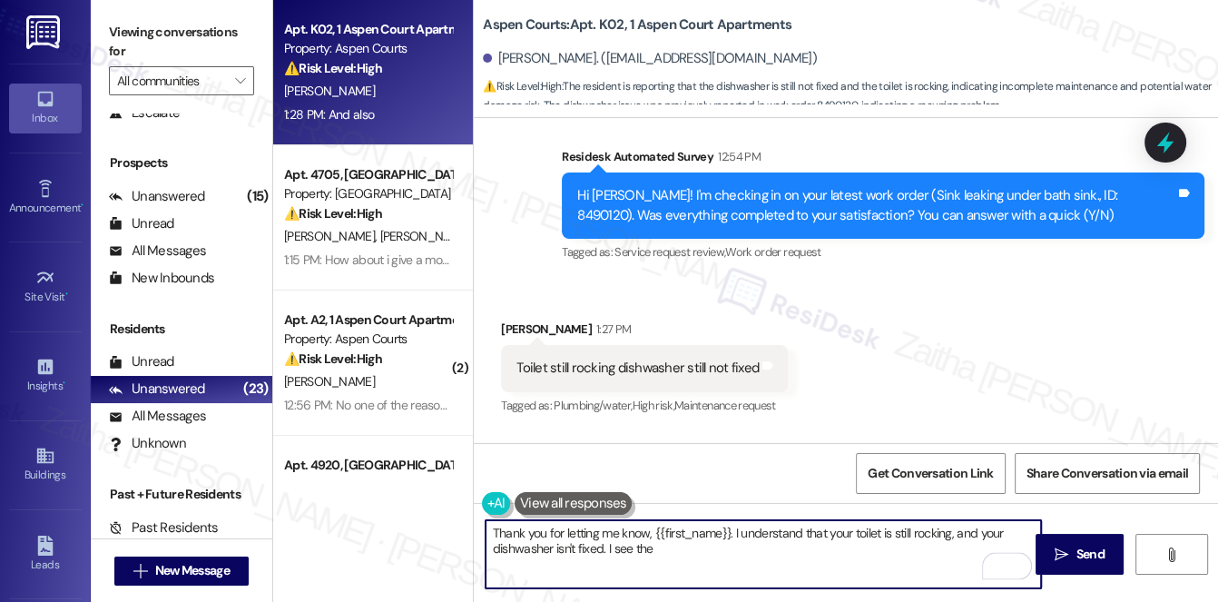
scroll to position [42049, 0]
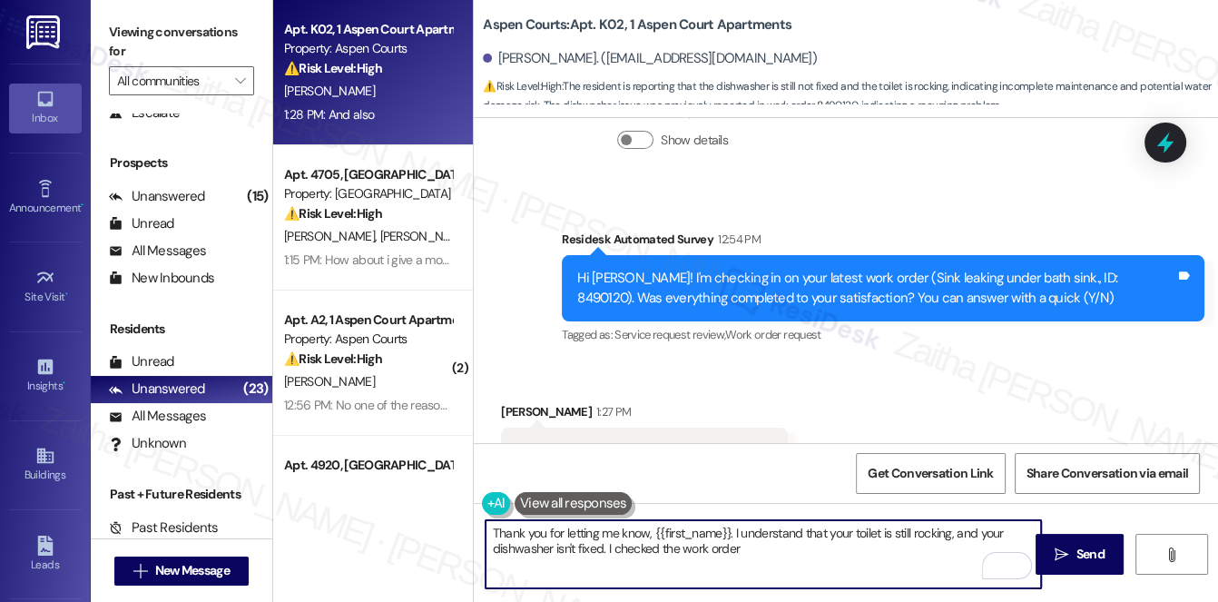
click at [683, 546] on textarea "Thank you for letting me know, {{first_name}}. I understand that your toilet is…" at bounding box center [764, 554] width 557 height 68
drag, startPoint x: 612, startPoint y: 548, endPoint x: 750, endPoint y: 548, distance: 138.0
click at [750, 548] on textarea "Thank you for letting me know, {{first_name}}. I understand that your toilet is…" at bounding box center [764, 554] width 557 height 68
click at [636, 561] on textarea "Thank you for letting me know, {{first_name}}. I understand that your toilet is…" at bounding box center [764, 554] width 557 height 68
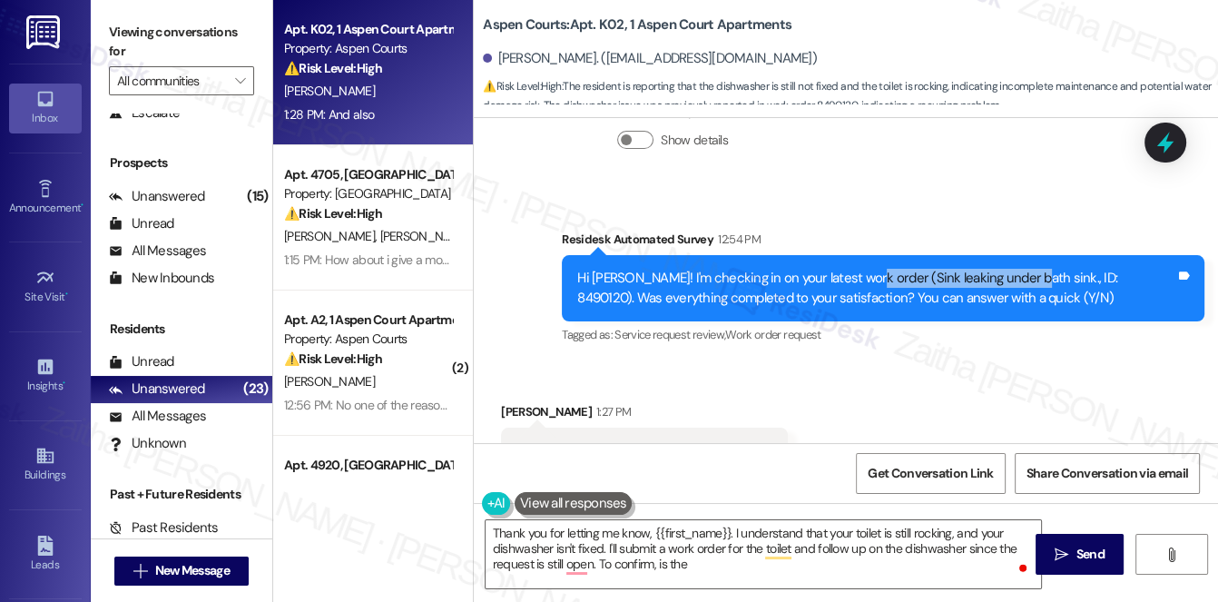
drag, startPoint x: 853, startPoint y: 185, endPoint x: 1007, endPoint y: 184, distance: 153.4
click at [1008, 269] on div "Hi Otis! I'm checking in on your latest work order (Sink leaking under bath sin…" at bounding box center [876, 288] width 598 height 39
copy div "Sink leaking under bath sink"
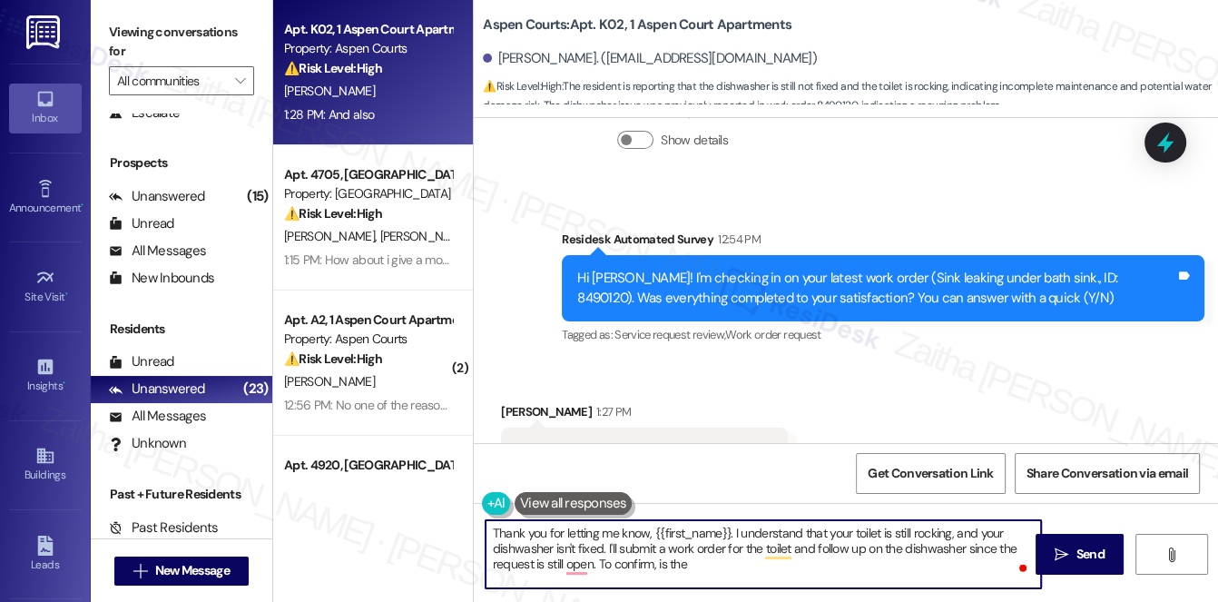
click at [705, 561] on textarea "Thank you for letting me know, {{first_name}}. I understand that your toilet is…" at bounding box center [764, 554] width 557 height 68
paste textarea "Sink leaking under bath sink"
click at [878, 564] on textarea "Thank you for letting me know, {{first_name}}. I understand that your toilet is…" at bounding box center [764, 554] width 557 height 68
type textarea "Thank you for letting me know, {{first_name}}. I understand that your toilet is…"
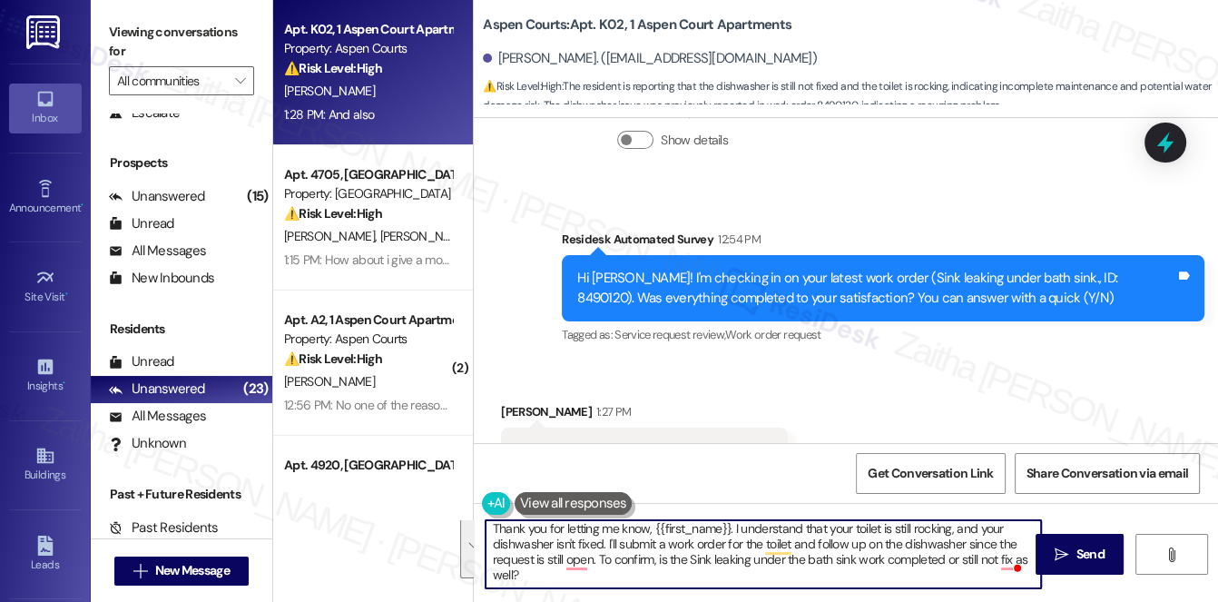
drag, startPoint x: 488, startPoint y: 523, endPoint x: 531, endPoint y: 577, distance: 69.1
click at [531, 577] on textarea "Thank you for letting me know, {{first_name}}. I understand that your toilet is…" at bounding box center [764, 554] width 557 height 68
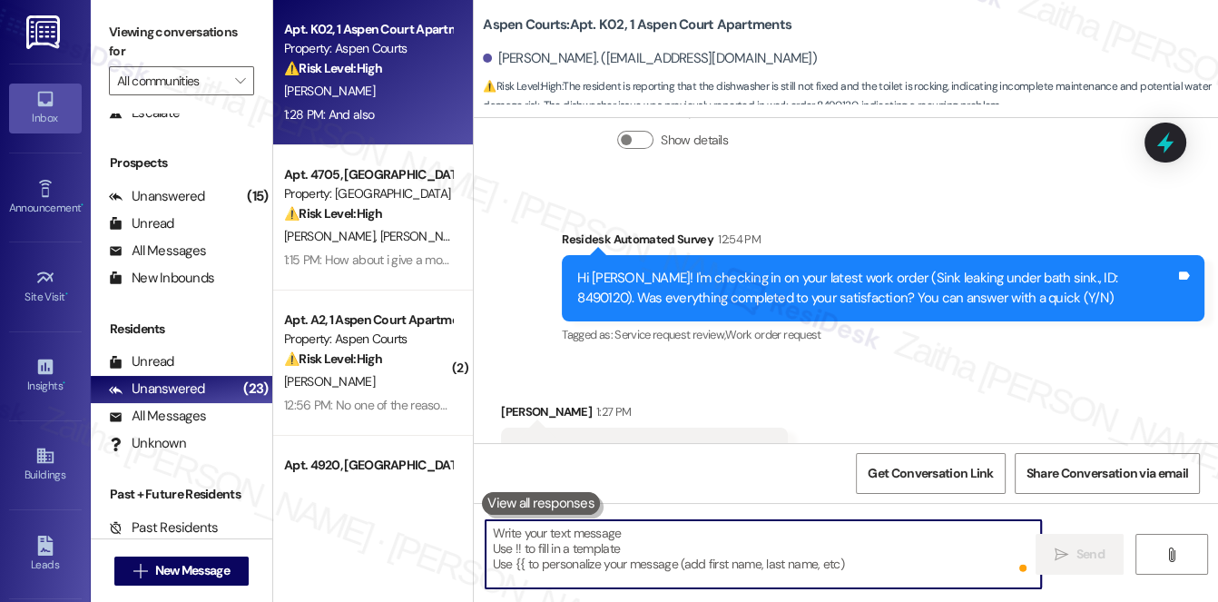
scroll to position [0, 0]
click at [559, 552] on textarea "To enrich screen reader interactions, please activate Accessibility in Grammarl…" at bounding box center [764, 554] width 557 height 68
paste textarea "Thank you for letting me know, {{first_name}}. I understand your toilet is stil…"
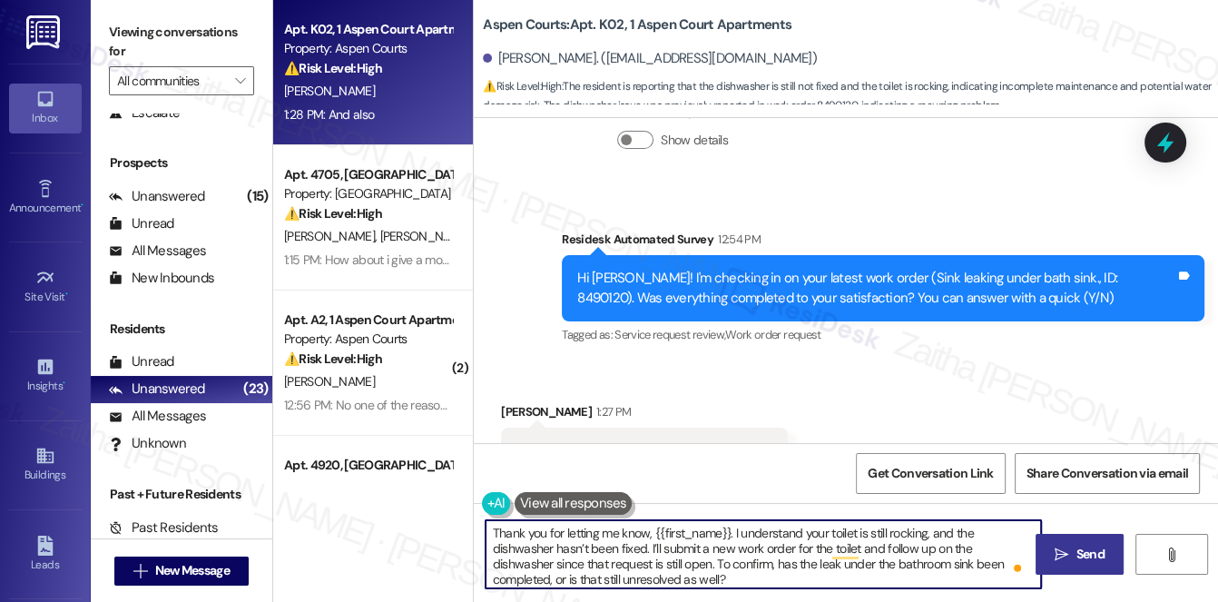
type textarea "Thank you for letting me know, {{first_name}}. I understand your toilet is stil…"
drag, startPoint x: 1082, startPoint y: 556, endPoint x: 1070, endPoint y: 532, distance: 26.4
click at [1082, 553] on span "Send" at bounding box center [1091, 554] width 28 height 19
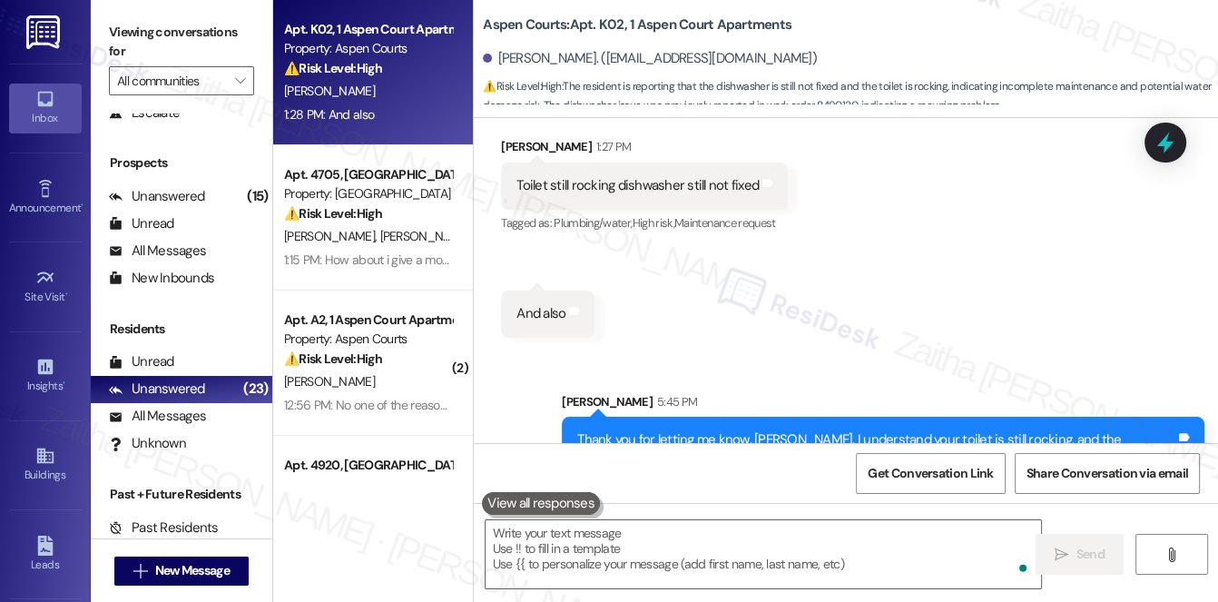
scroll to position [42316, 0]
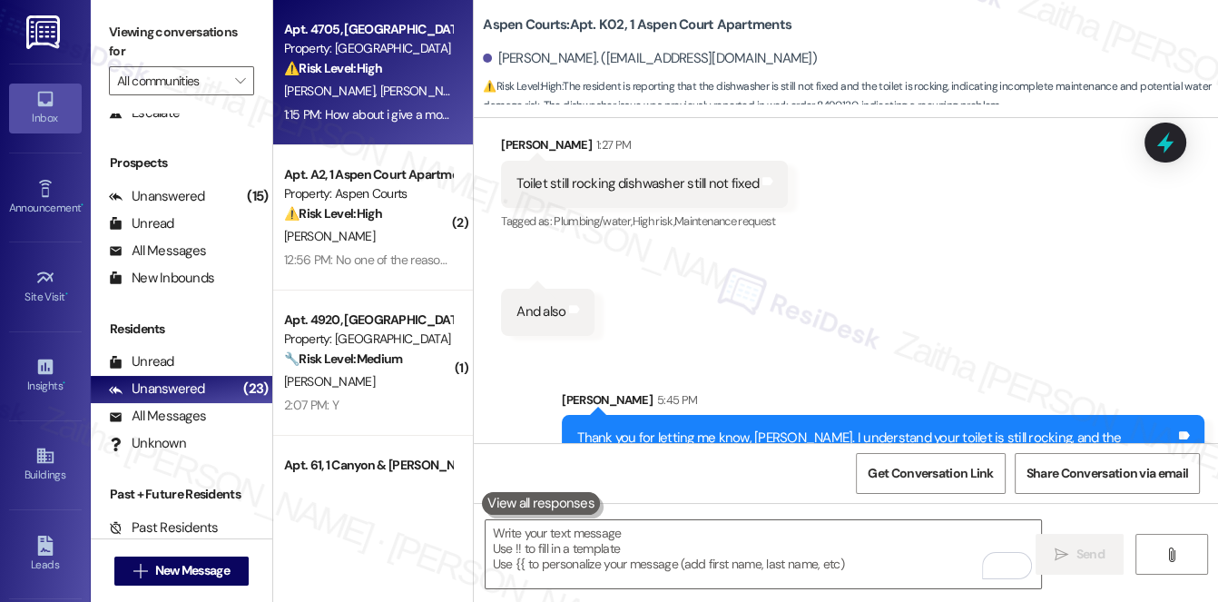
click at [409, 74] on div "⚠️ Risk Level: High The resident expresses significant frustration and alleges …" at bounding box center [368, 68] width 168 height 19
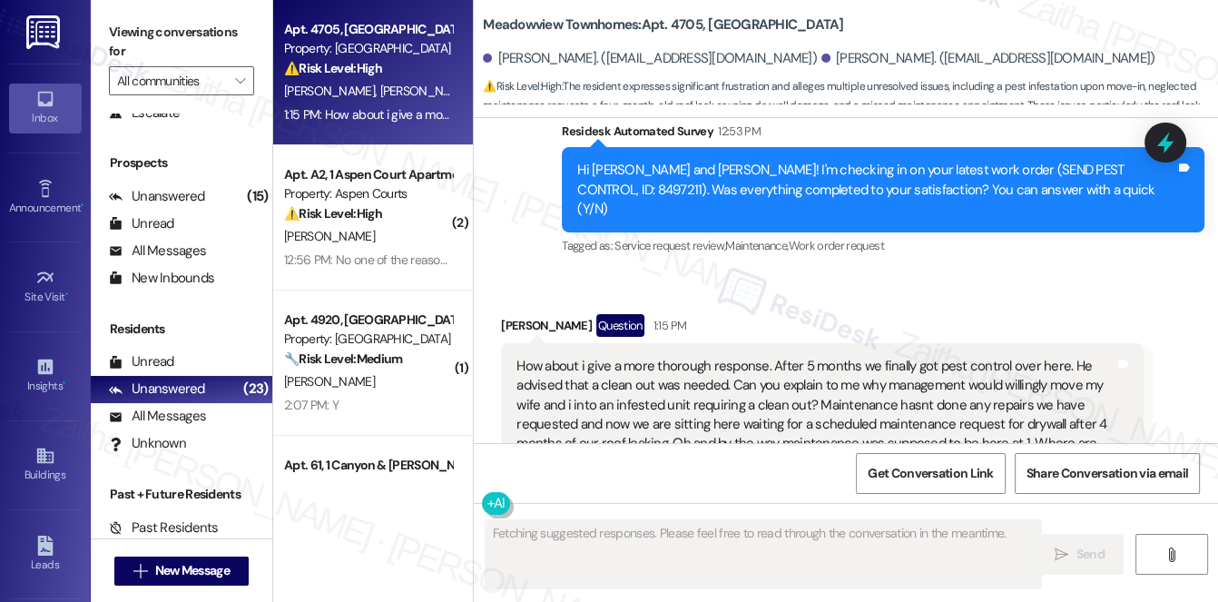
scroll to position [1285, 0]
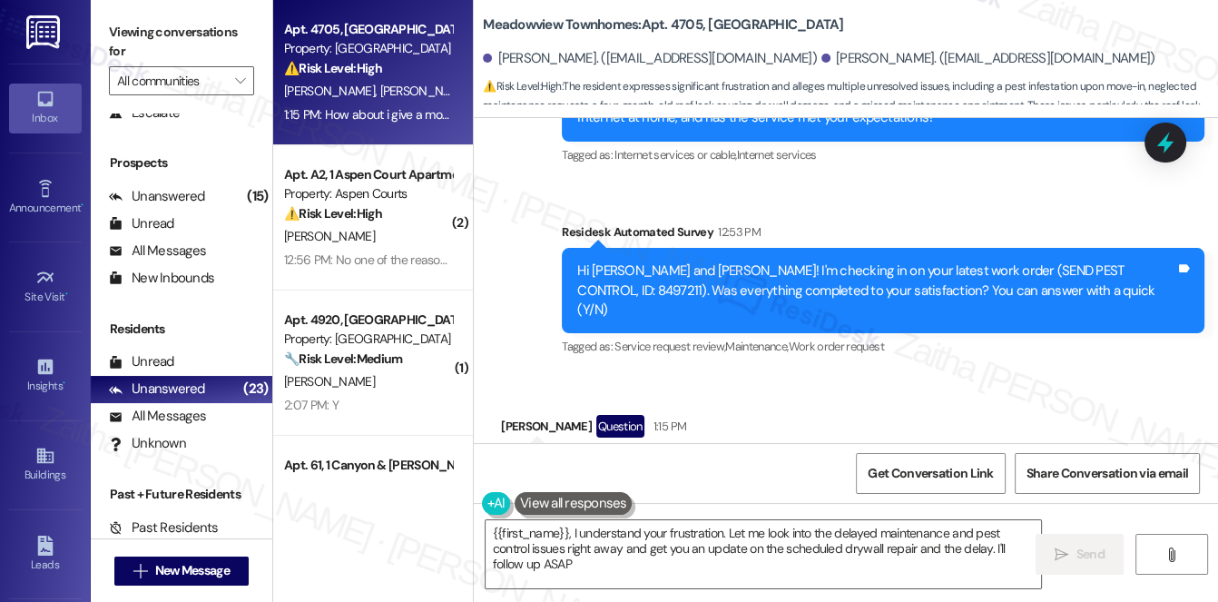
type textarea "{{first_name}}, I understand your frustration. Let me look into the delayed mai…"
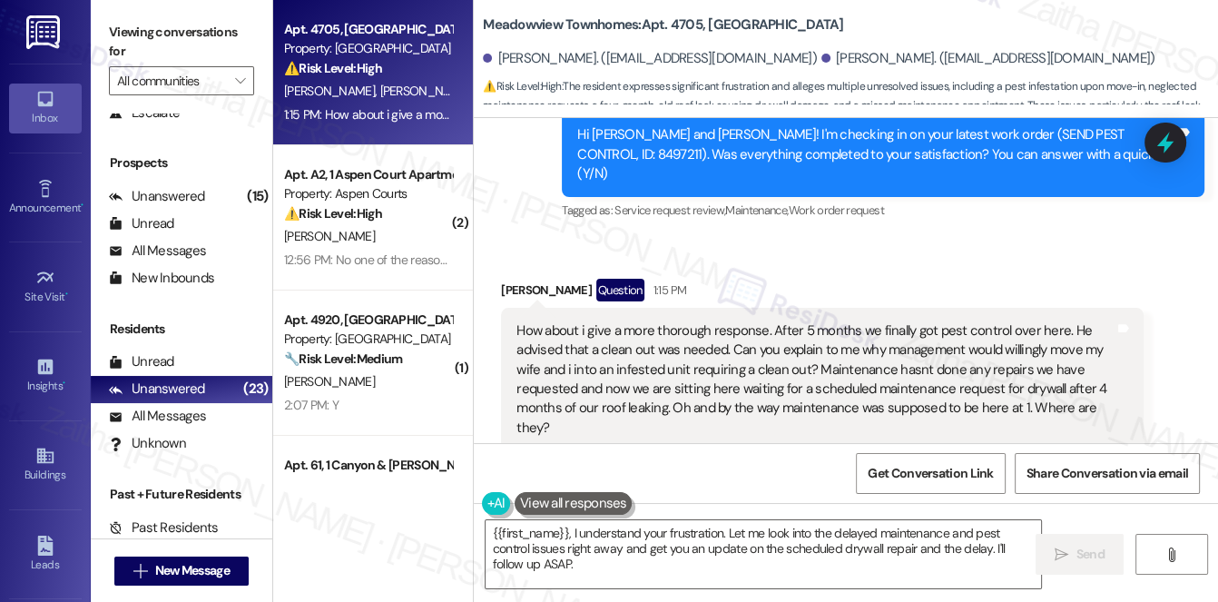
scroll to position [1450, 0]
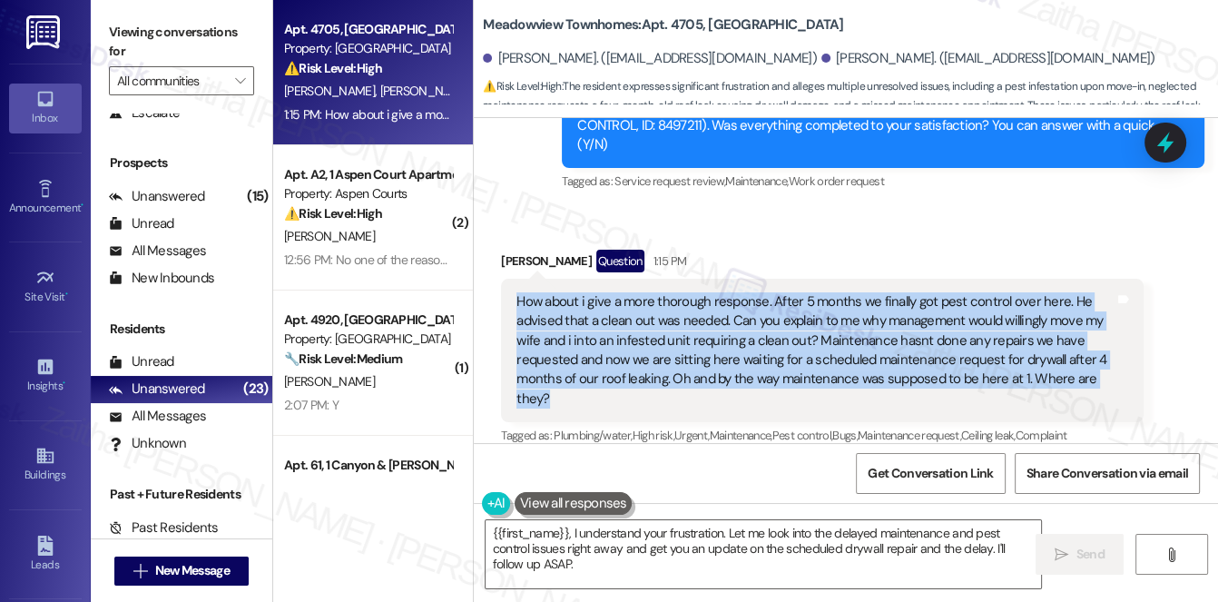
drag, startPoint x: 514, startPoint y: 276, endPoint x: 578, endPoint y: 378, distance: 120.4
click at [578, 378] on div "How about i give a more thorough response. After 5 months we finally got pest c…" at bounding box center [816, 350] width 602 height 117
copy div "How about i give a more thorough response. After 5 months we finally got pest c…"
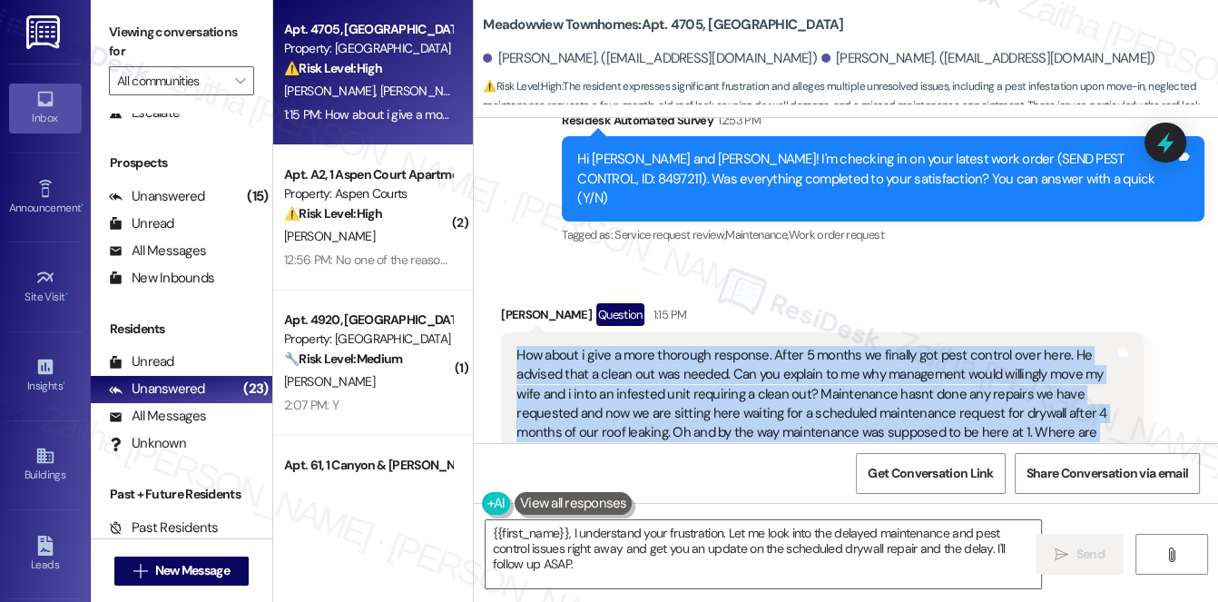
scroll to position [1367, 0]
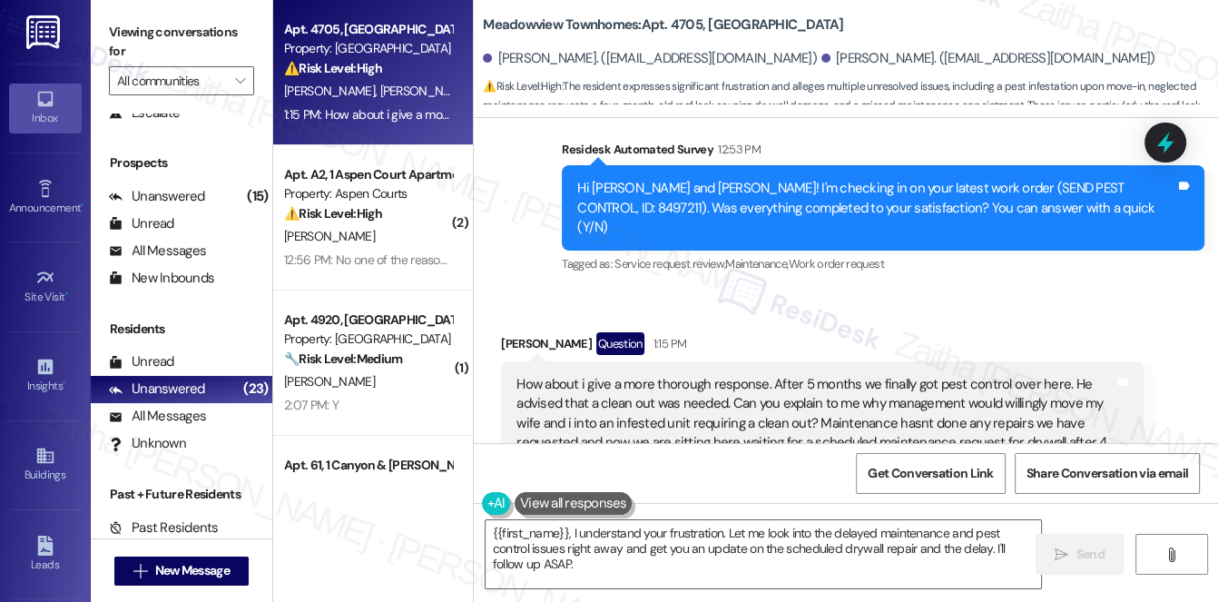
click at [873, 291] on div "Received via SMS Krista Hightower Question 1:15 PM How about i give a more thor…" at bounding box center [846, 418] width 745 height 254
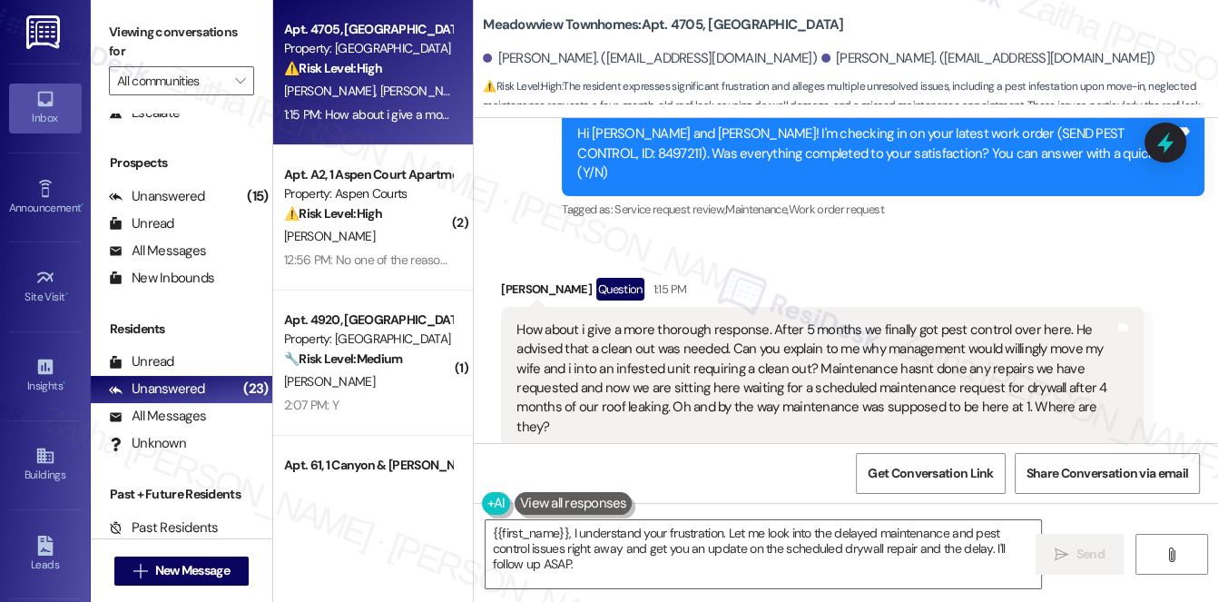
scroll to position [1450, 0]
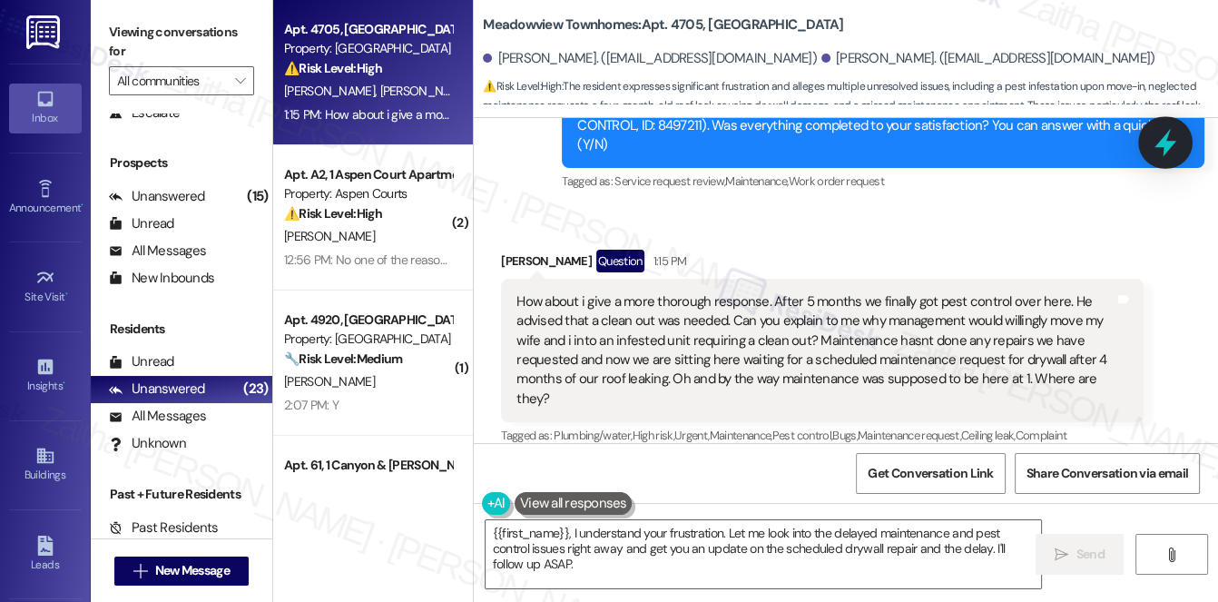
click at [1169, 151] on icon at bounding box center [1165, 142] width 31 height 31
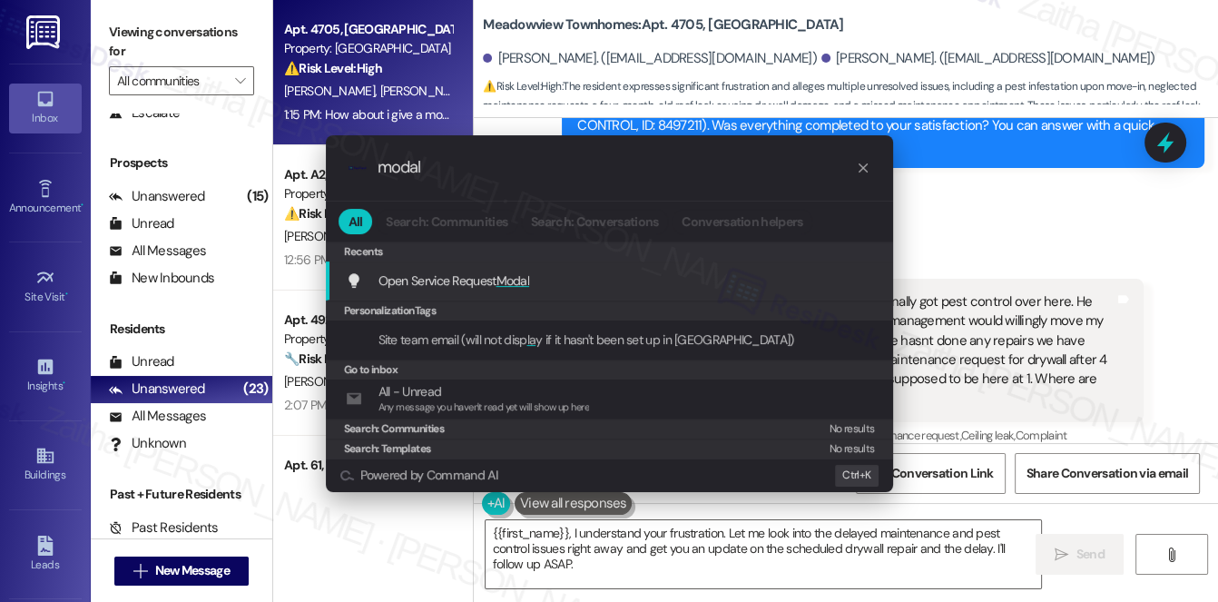
type input "modal"
click at [529, 278] on span "Modal" at bounding box center [514, 280] width 34 height 16
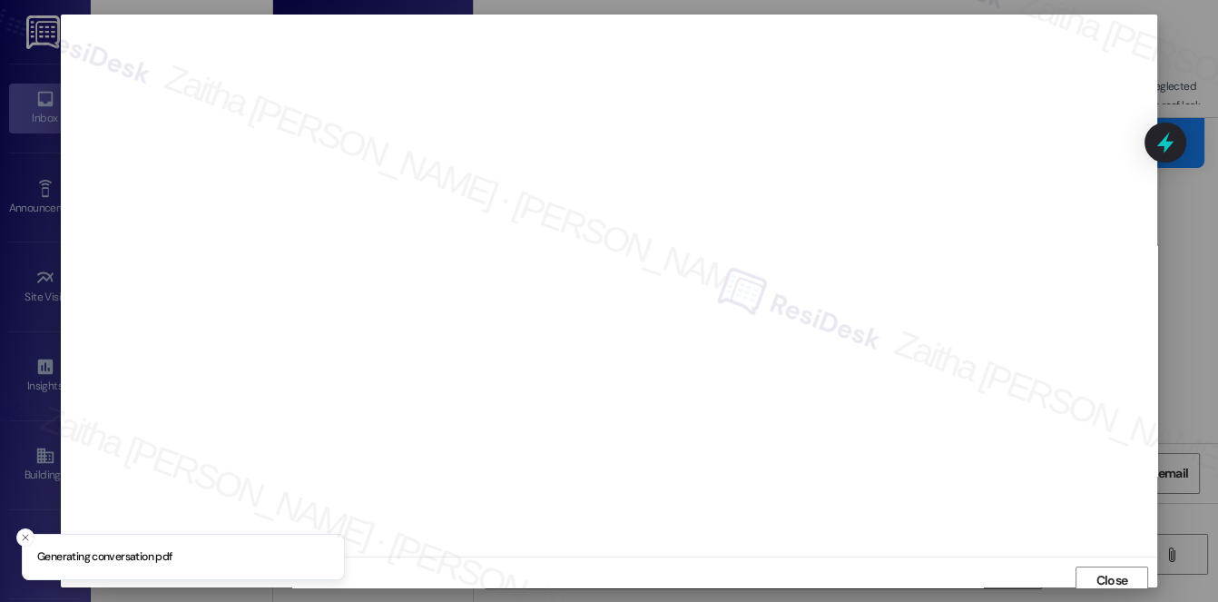
scroll to position [7, 0]
click at [1099, 565] on span "Close" at bounding box center [1113, 573] width 32 height 19
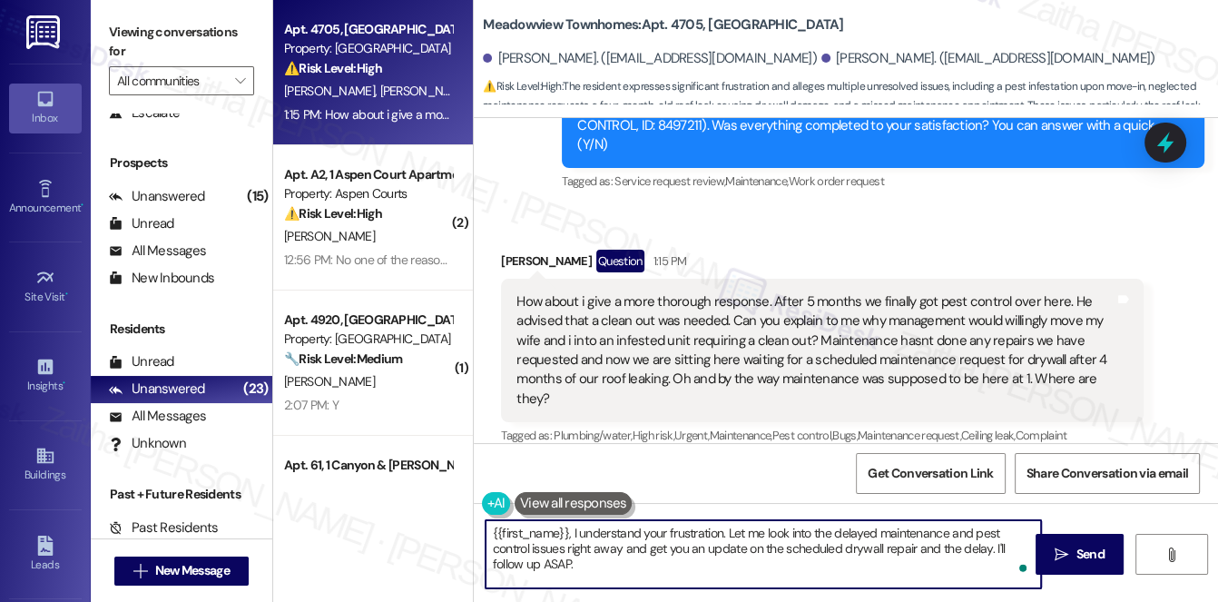
drag, startPoint x: 495, startPoint y: 532, endPoint x: 547, endPoint y: 569, distance: 63.8
click at [547, 569] on textarea "{{first_name}}, I understand your frustration. Let me look into the delayed mai…" at bounding box center [764, 554] width 557 height 68
type textarea "{"
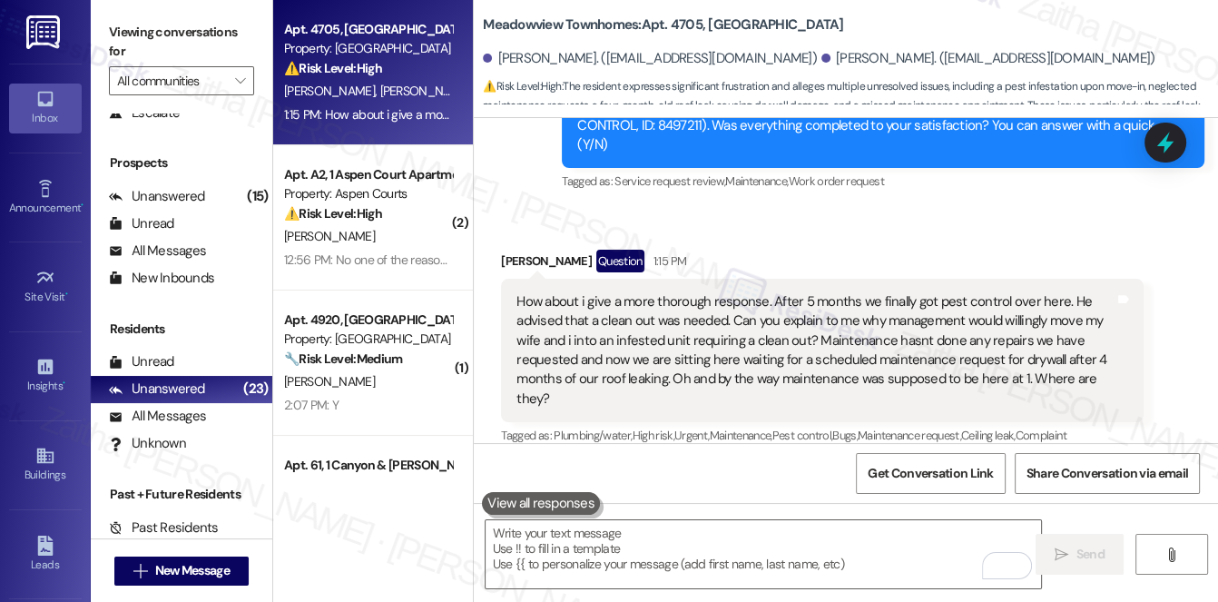
click at [842, 236] on div "Received via SMS Krista Hightower Question 1:15 PM How about i give a more thor…" at bounding box center [823, 349] width 670 height 227
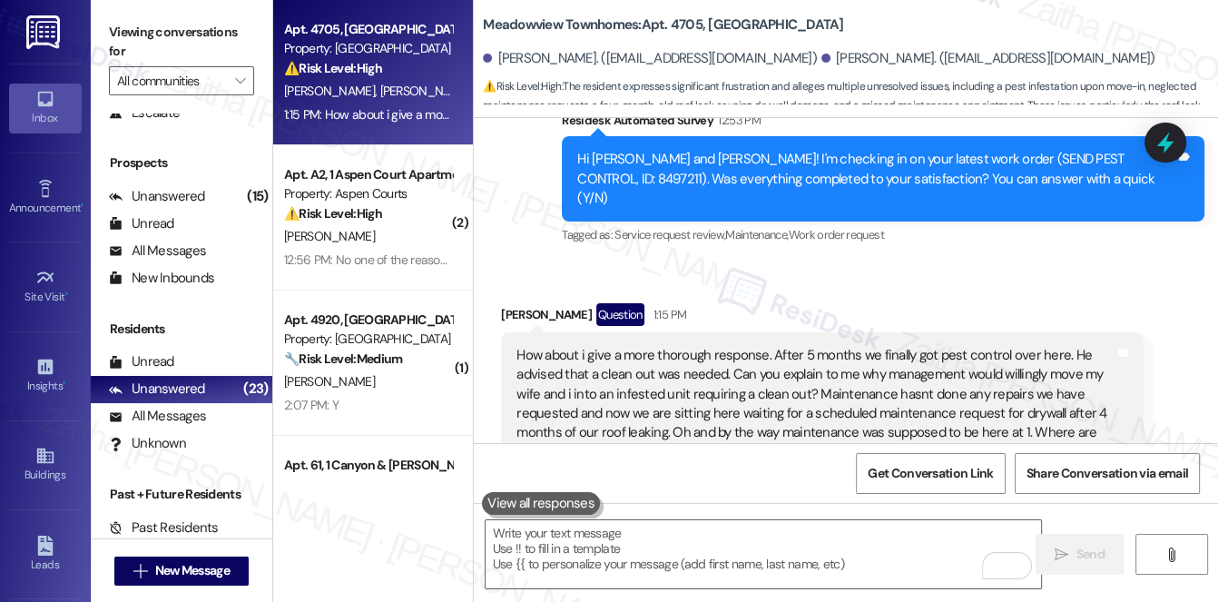
scroll to position [1450, 0]
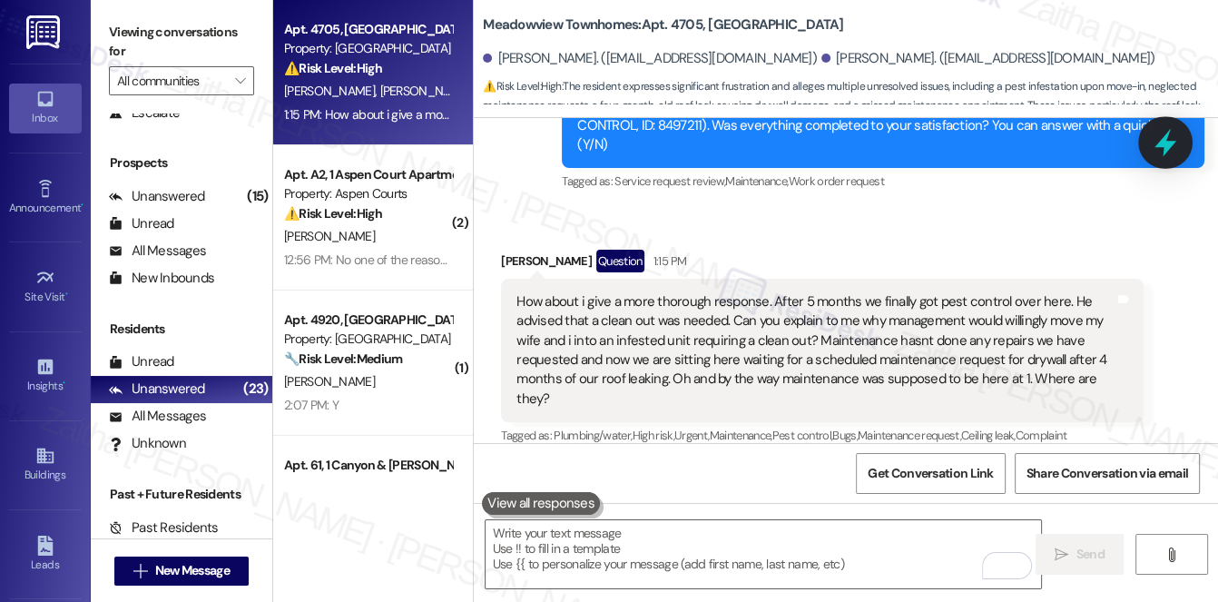
click at [1162, 143] on icon at bounding box center [1166, 143] width 22 height 28
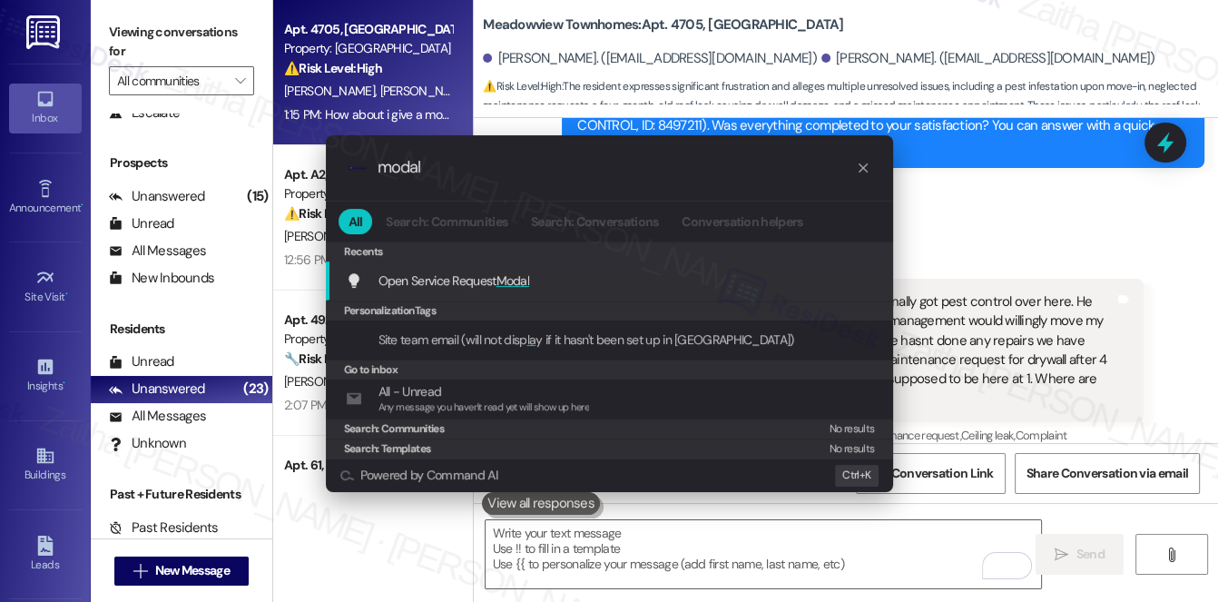
type input "modal"
click at [501, 278] on span "Modal" at bounding box center [514, 280] width 34 height 16
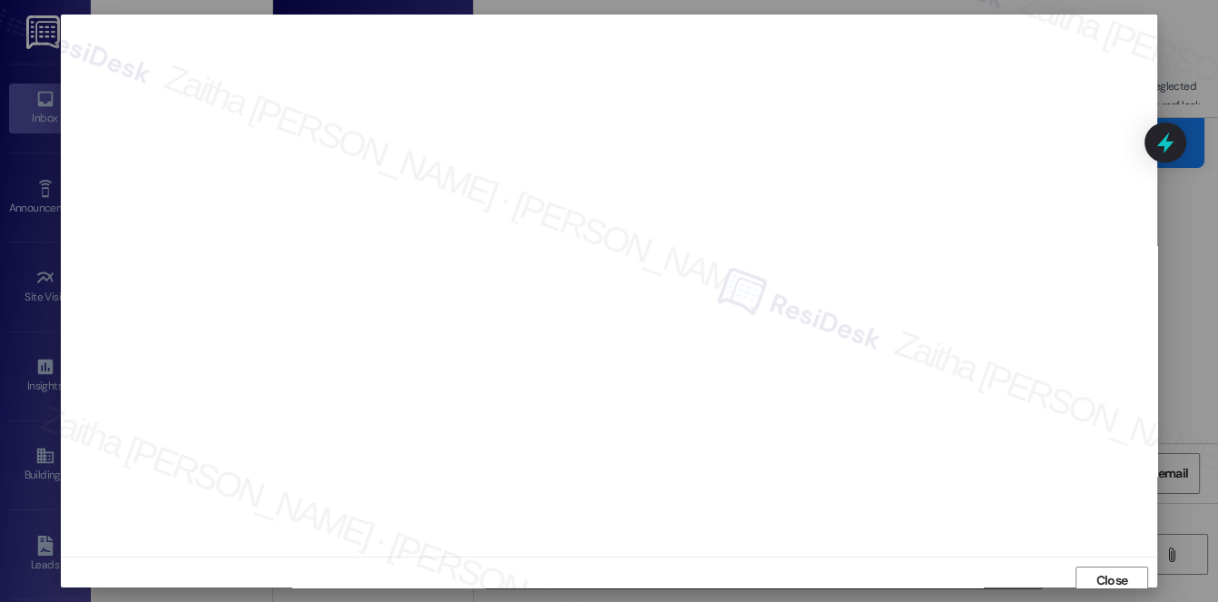
scroll to position [7, 0]
click at [1097, 577] on span "Close" at bounding box center [1113, 573] width 32 height 19
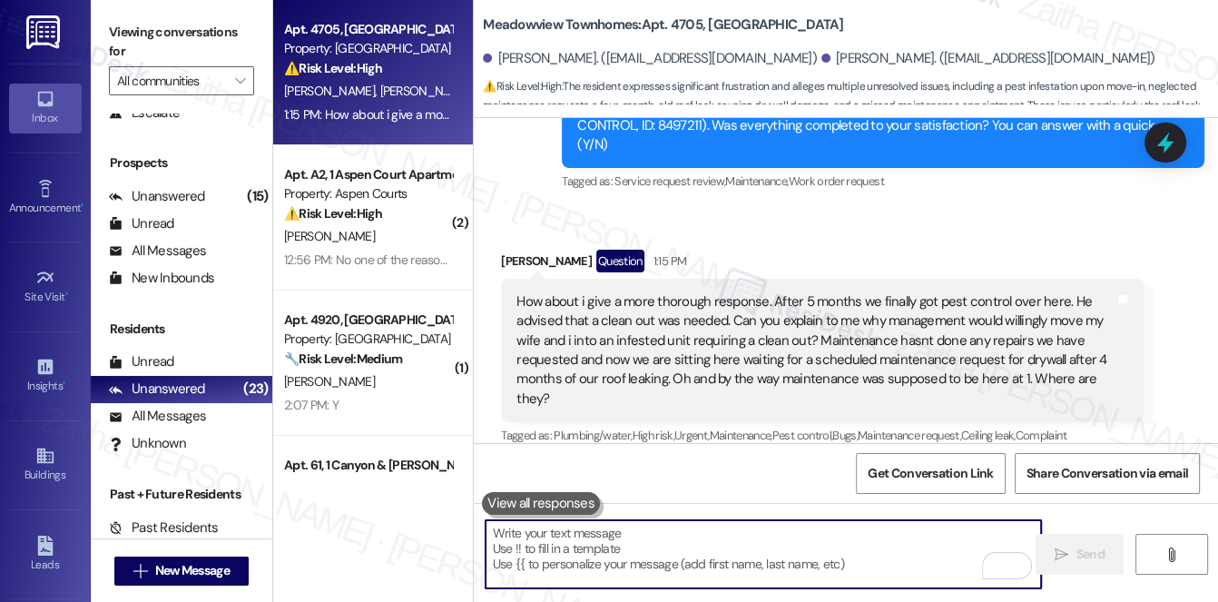
click at [658, 542] on textarea "To enrich screen reader interactions, please activate Accessibility in Grammarl…" at bounding box center [764, 554] width 557 height 68
paste textarea "I’m very sorry for the ongoing issues you’ve experienced — I completely underst…"
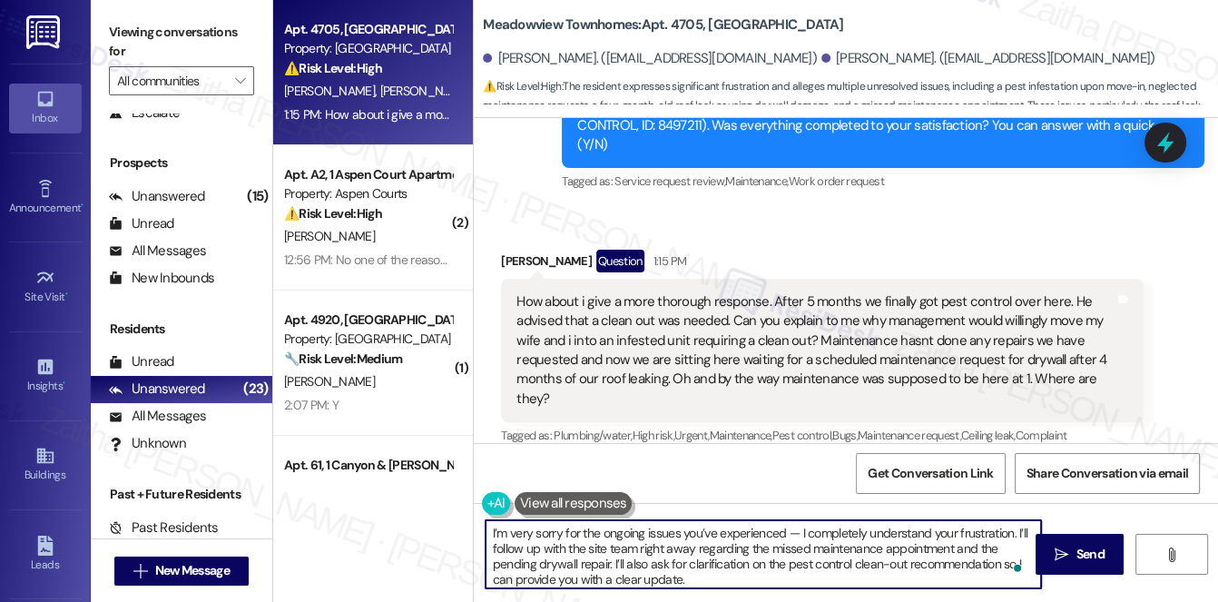
click at [506, 250] on div "Krista Hightower Question 1:15 PM" at bounding box center [822, 264] width 643 height 29
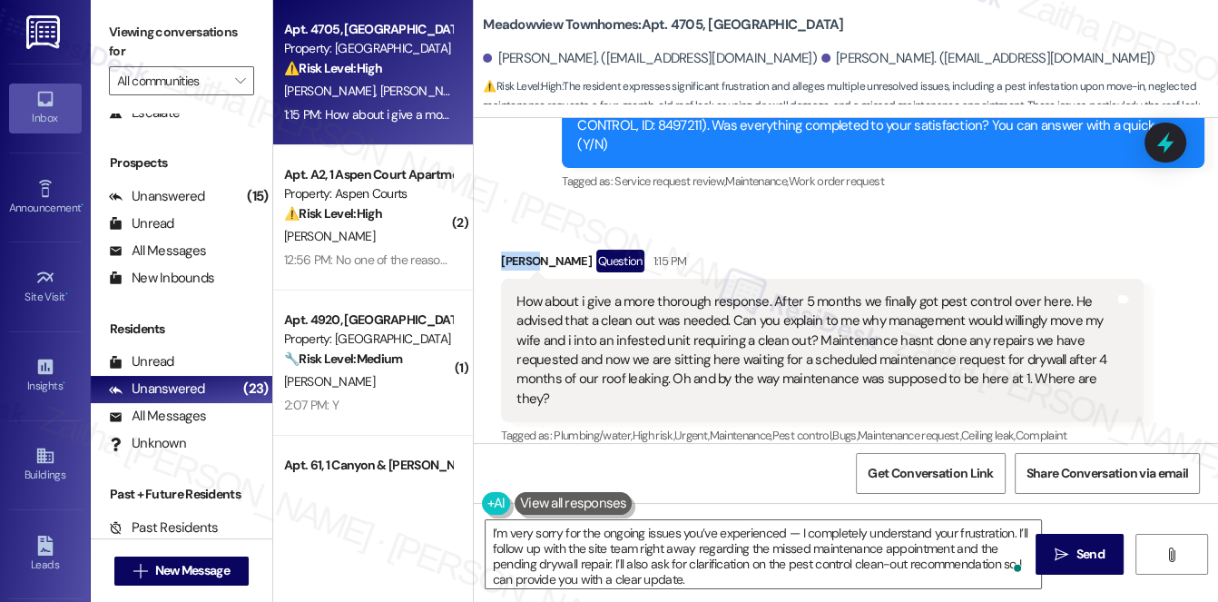
click at [506, 250] on div "Krista Hightower Question 1:15 PM" at bounding box center [822, 264] width 643 height 29
copy div "Krista"
click at [784, 533] on textarea "I’m very sorry for the ongoing issues you’ve experienced — I completely underst…" at bounding box center [764, 554] width 557 height 68
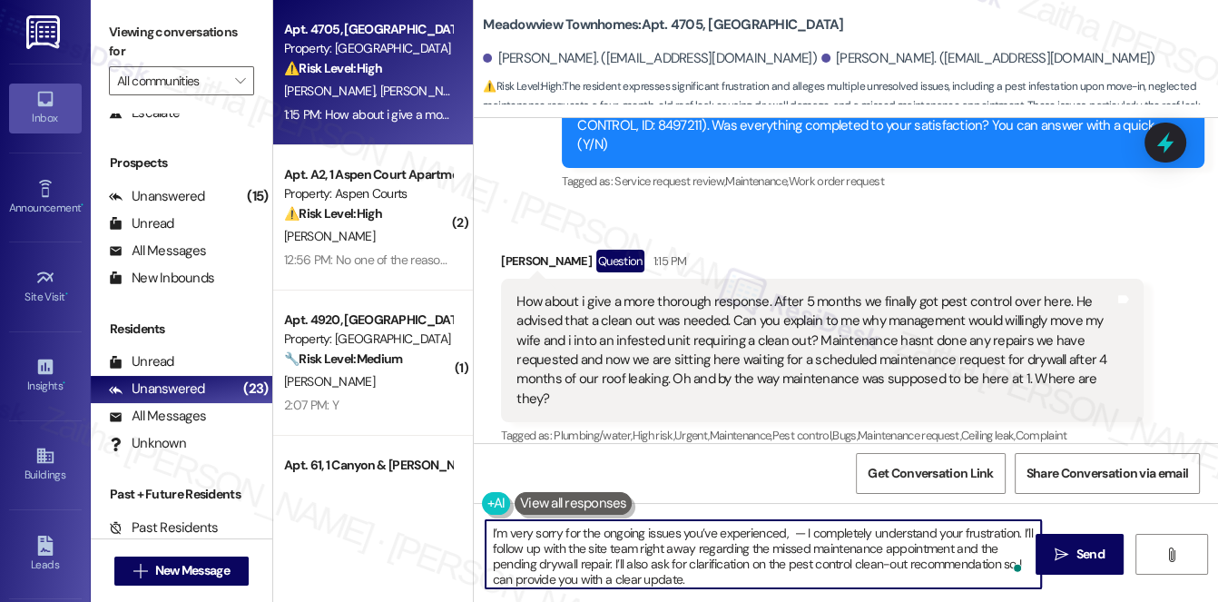
paste textarea "Krista"
click at [752, 550] on textarea "I’m very sorry for the ongoing issues you’ve experienced, Krista. I completely …" at bounding box center [764, 554] width 557 height 68
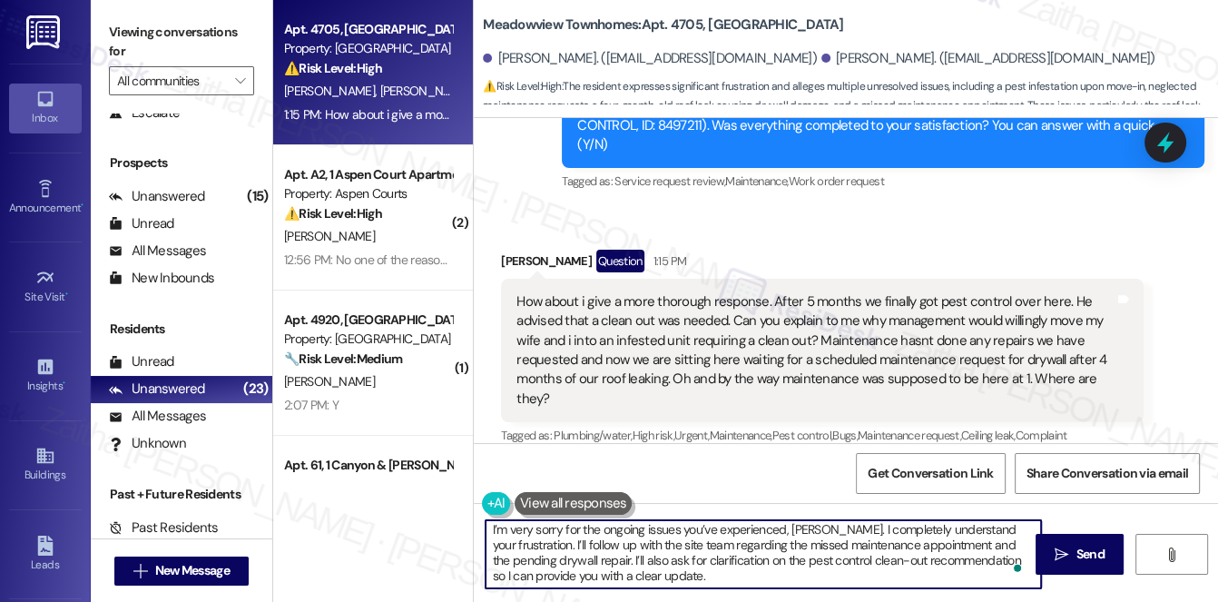
scroll to position [5, 0]
click at [695, 572] on textarea "I’m very sorry for the ongoing issues you’ve experienced, Krista. I completely …" at bounding box center [764, 554] width 557 height 68
type textarea "I’m very sorry for the ongoing issues you’ve experienced, Krista. I completely …"
click at [1079, 555] on span "Send" at bounding box center [1091, 554] width 28 height 19
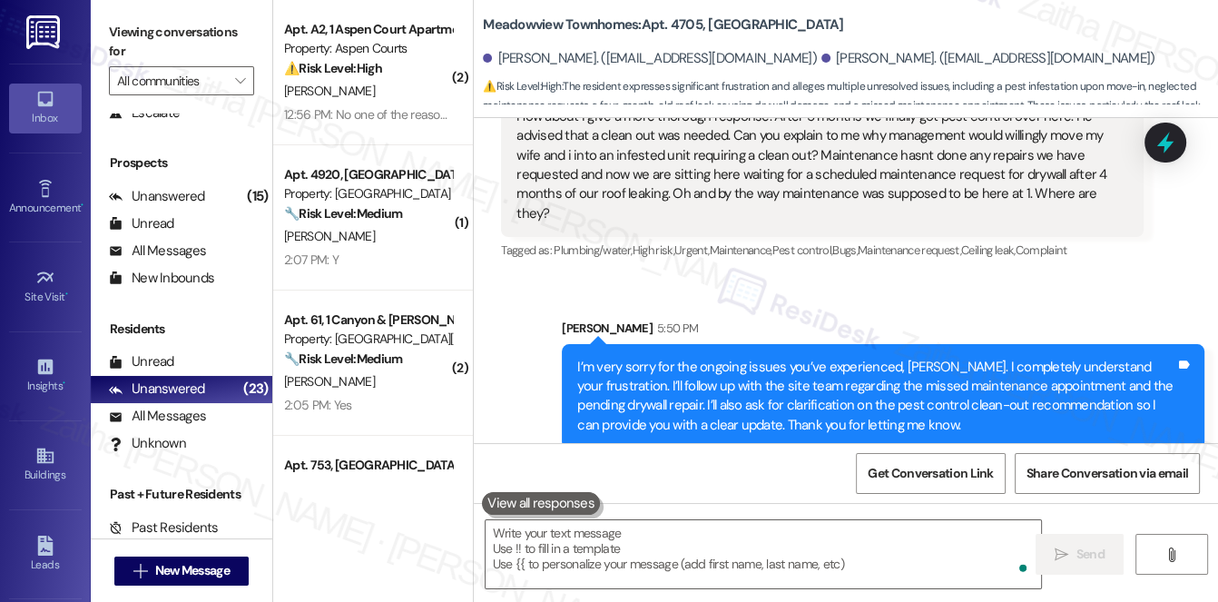
scroll to position [1636, 0]
click at [1179, 138] on icon at bounding box center [1165, 142] width 31 height 31
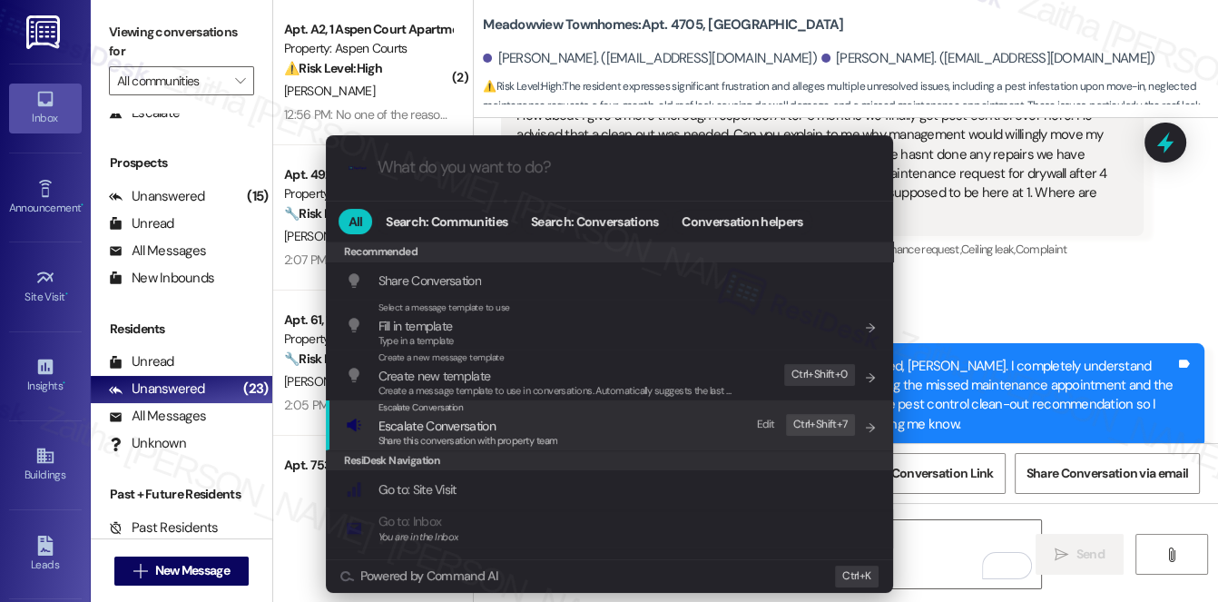
click at [444, 429] on span "Escalate Conversation" at bounding box center [437, 426] width 117 height 16
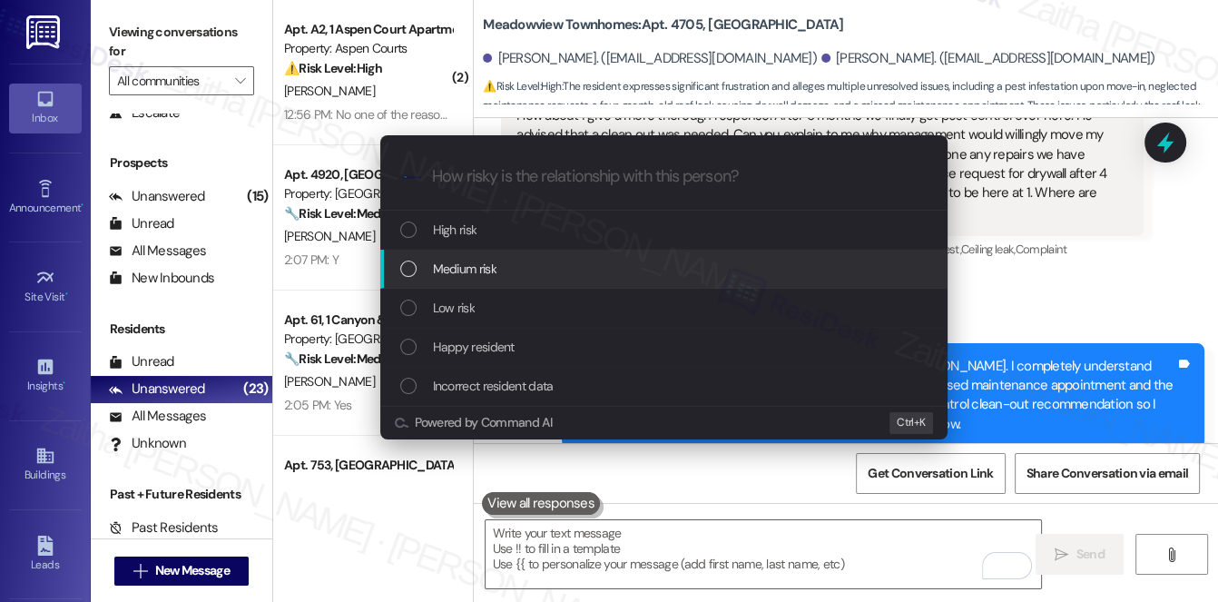
click at [488, 265] on span "Medium risk" at bounding box center [465, 269] width 64 height 20
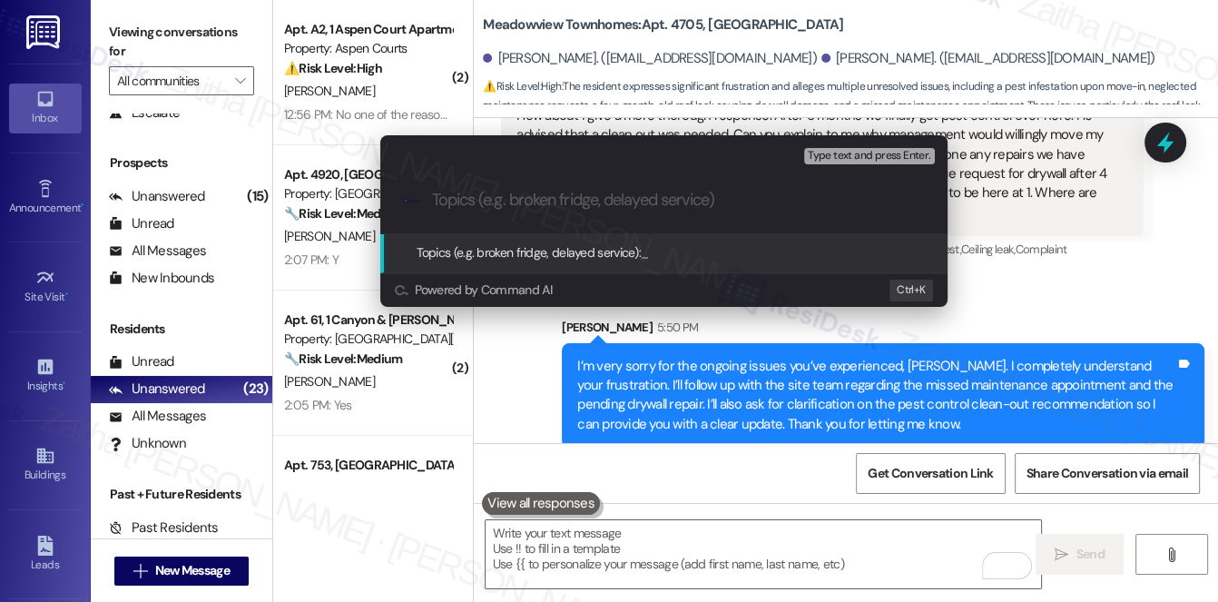
click at [547, 202] on input "Topics (e.g. broken fridge, delayed service)" at bounding box center [678, 200] width 493 height 19
paste input "Unresolved Maintenance & Pest Control Issues"
type input "Unresolved Maintenance & Pest Control Issues"
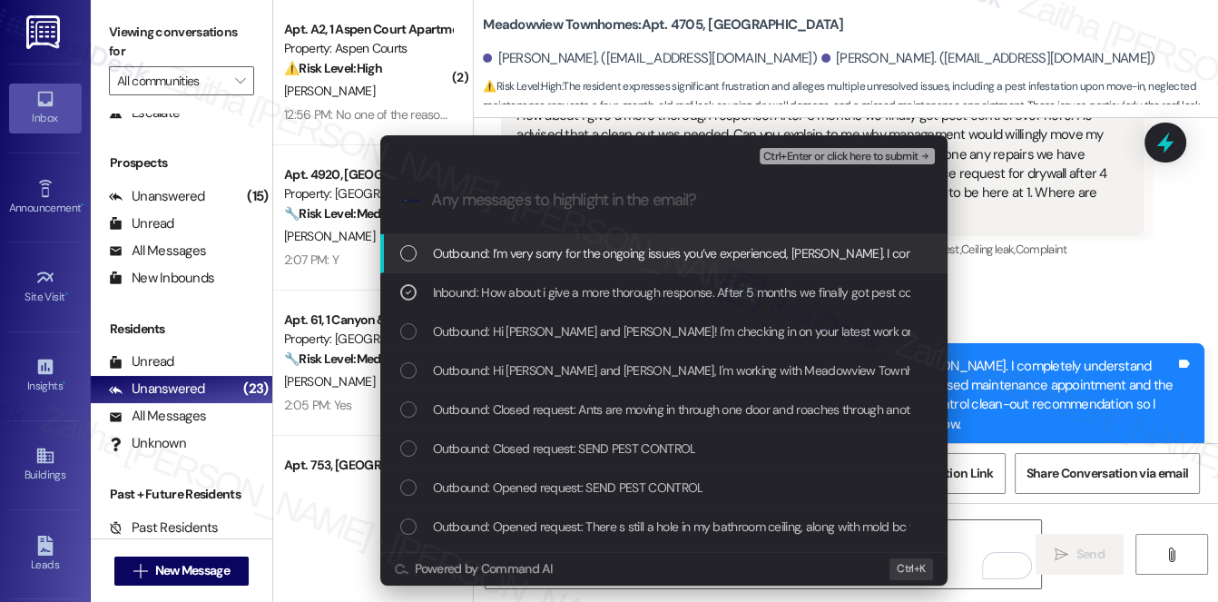
click at [798, 156] on span "Ctrl+Enter or click here to submit" at bounding box center [841, 157] width 155 height 13
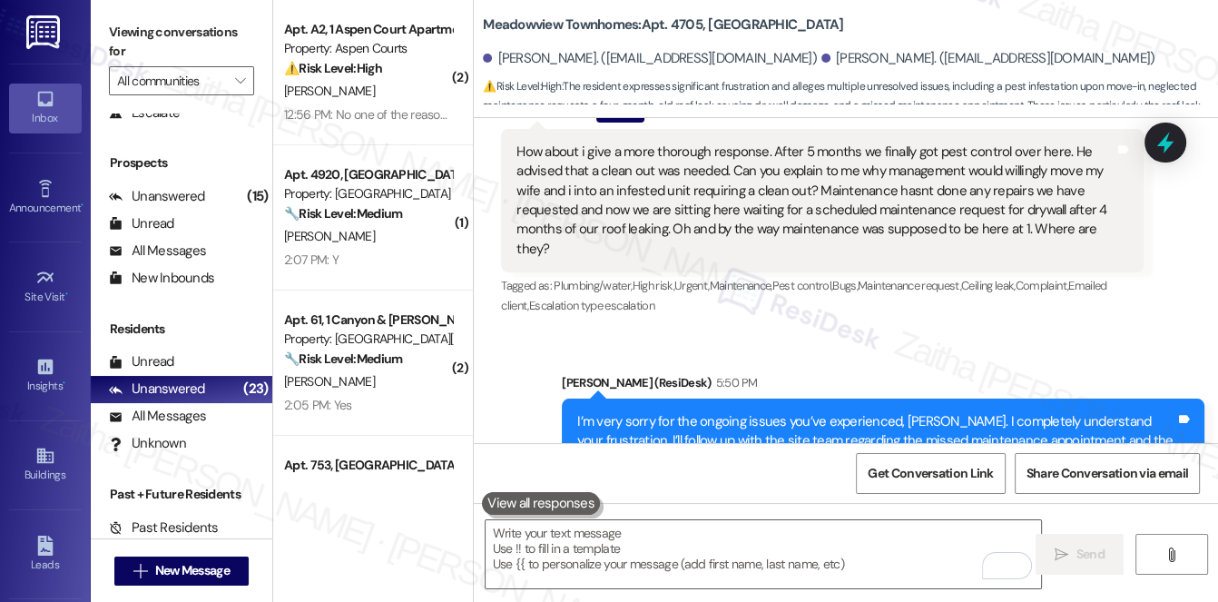
scroll to position [1682, 0]
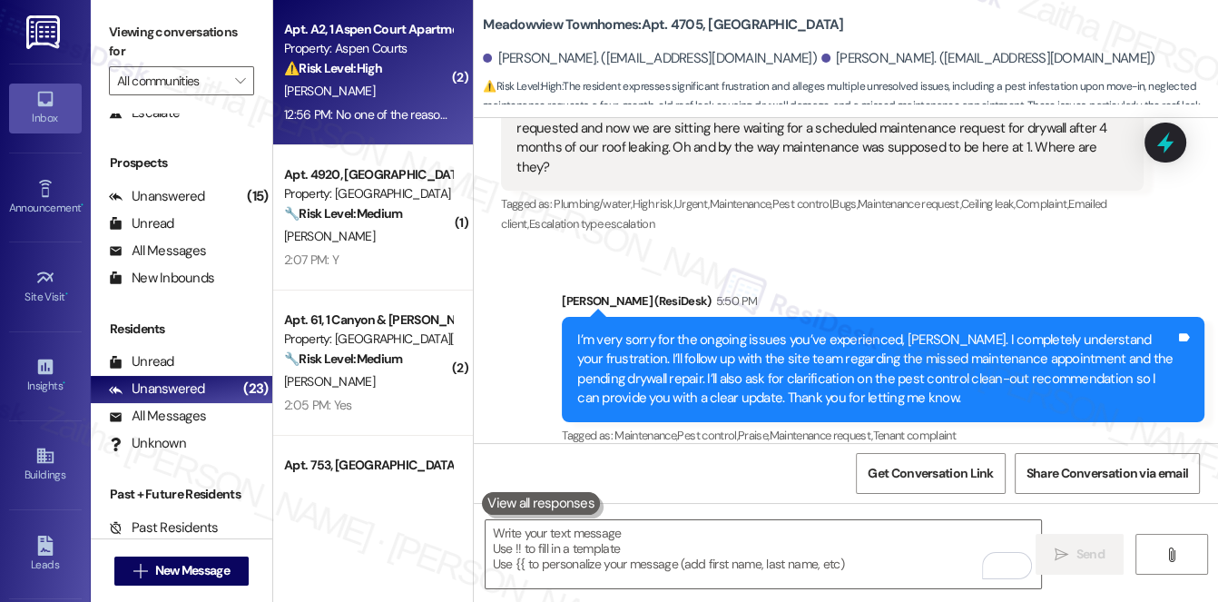
click at [403, 89] on div "K. Holsey" at bounding box center [368, 91] width 172 height 23
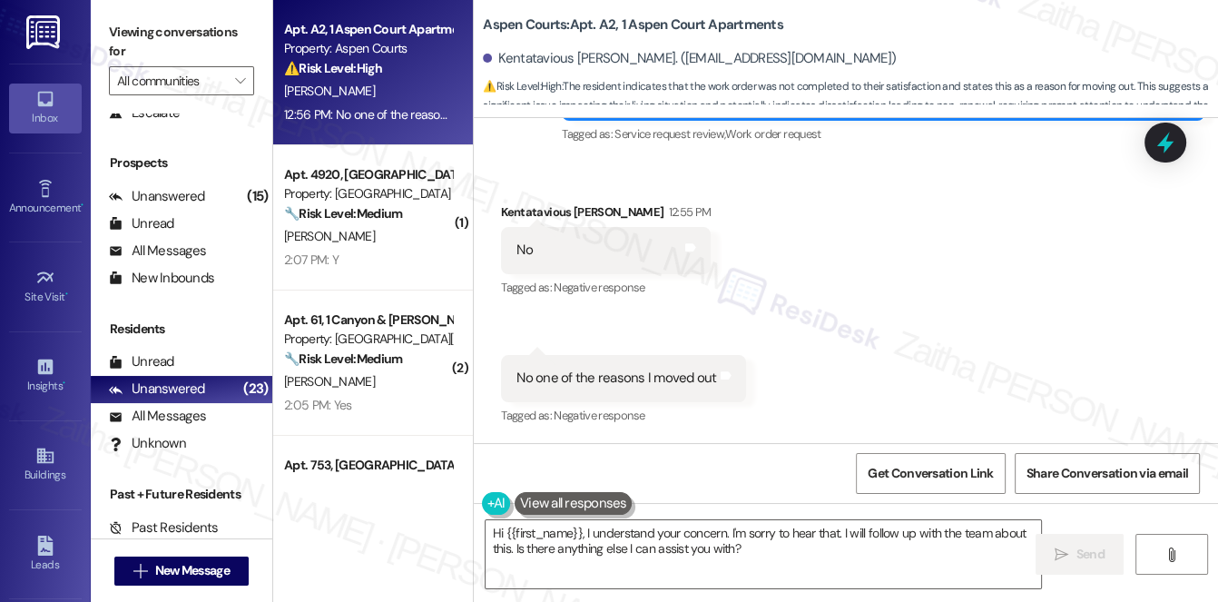
scroll to position [5933, 0]
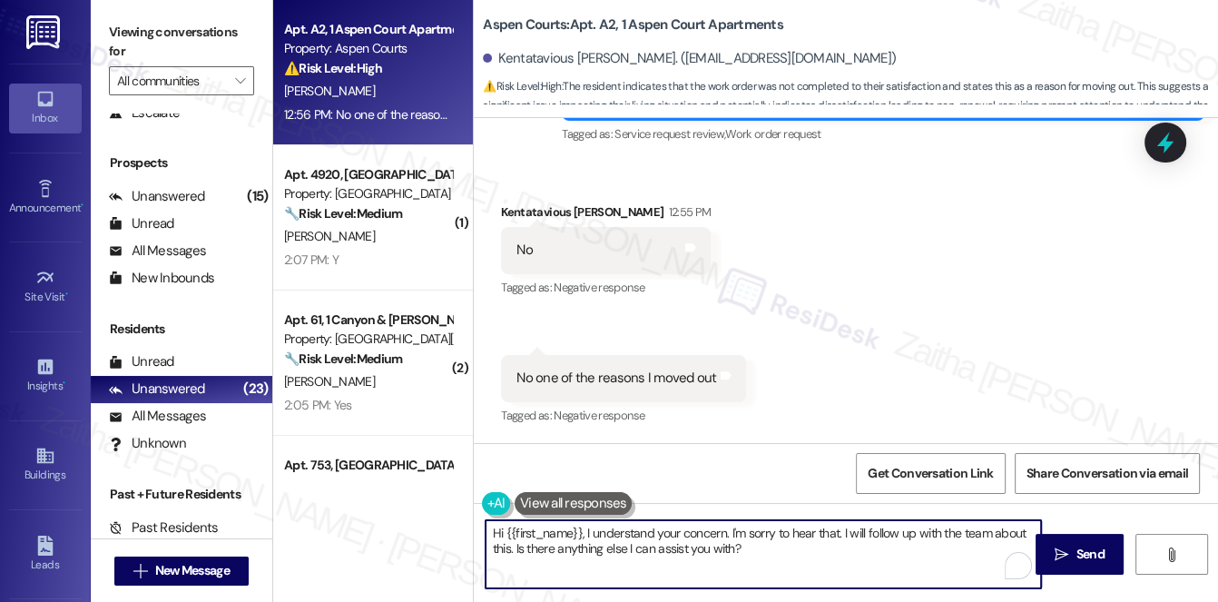
drag, startPoint x: 494, startPoint y: 531, endPoint x: 795, endPoint y: 572, distance: 304.2
click at [794, 572] on textarea "Hi {{first_name}}, I understand your concern. I'm sorry to hear that. I will fo…" at bounding box center [764, 554] width 557 height 68
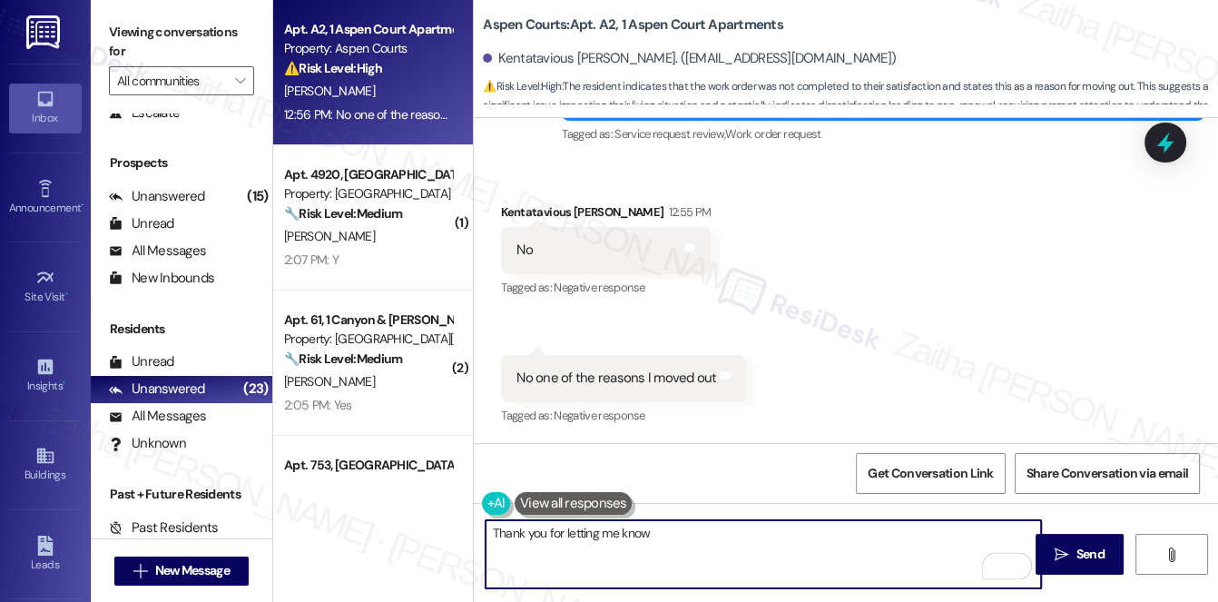
click at [515, 206] on div "Kentatavious Holsey 12:55 PM" at bounding box center [606, 214] width 210 height 25
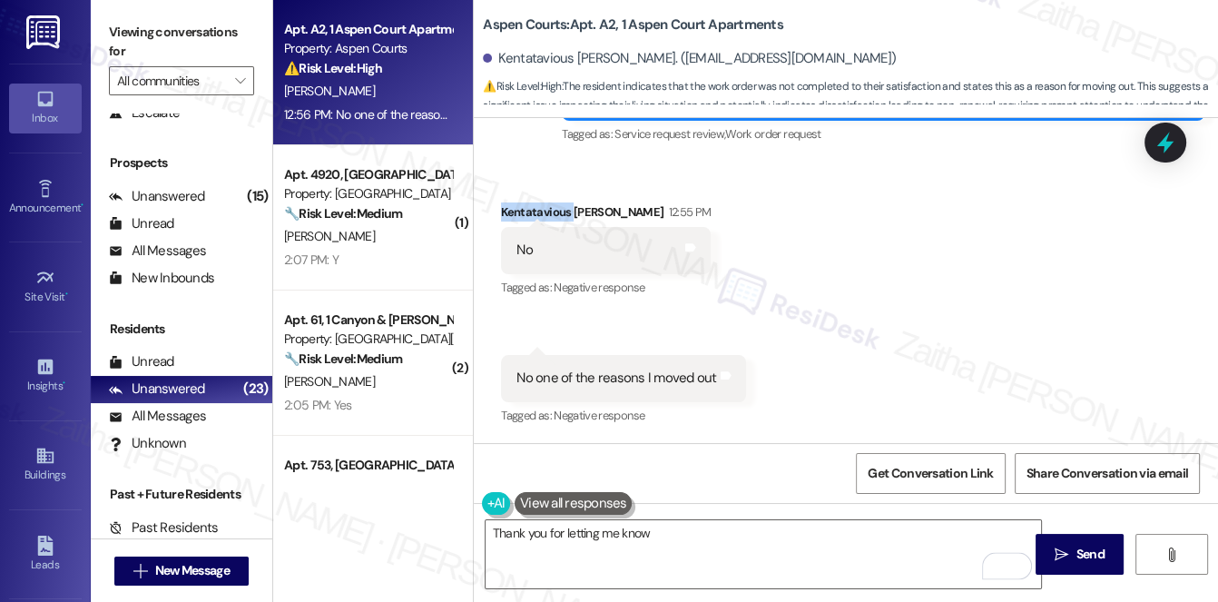
click at [515, 206] on div "Kentatavious Holsey 12:55 PM" at bounding box center [606, 214] width 210 height 25
copy div "Kentatavious"
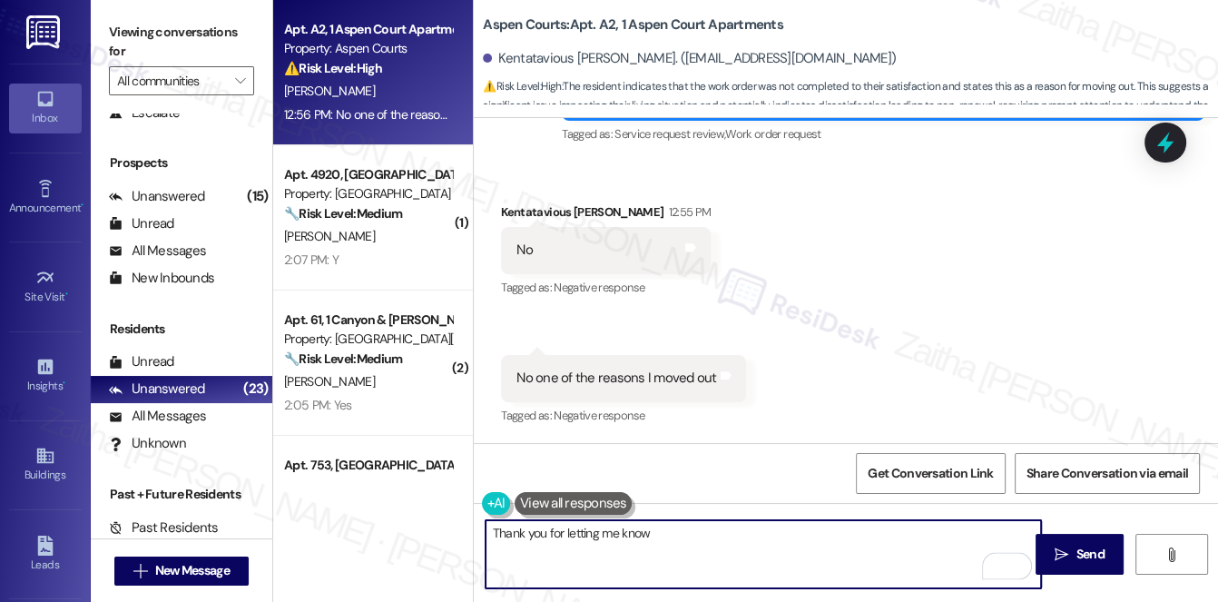
click at [736, 540] on textarea "Thank you for letting me know" at bounding box center [764, 554] width 557 height 68
paste textarea "Kentatavious"
click at [933, 528] on textarea "Thank you for letting me know, Kentatavious! I understand you already moved out." at bounding box center [764, 554] width 557 height 68
type textarea "Thank you for letting me know, Kentatavious! I understand you already moved out…"
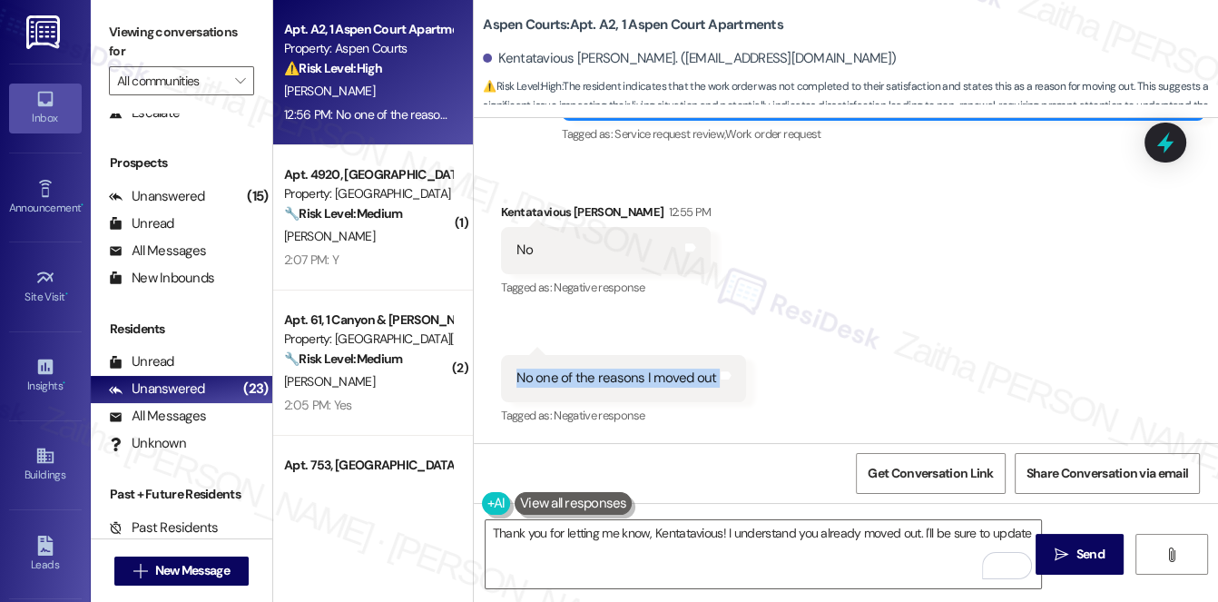
drag, startPoint x: 503, startPoint y: 375, endPoint x: 746, endPoint y: 380, distance: 243.4
click at [746, 380] on div "Received via SMS 12:56 PM Kentatavious Holsey 12:56 PM No one of the reasons I …" at bounding box center [623, 391] width 271 height 101
copy div "No one of the reasons I moved out Tags and notes"
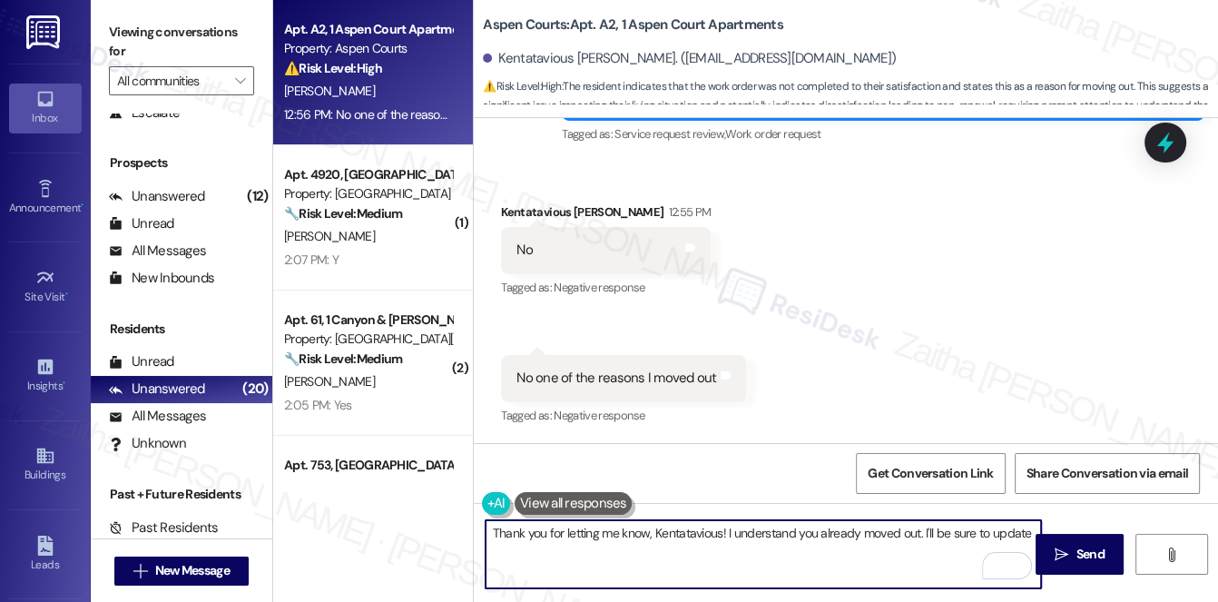
drag, startPoint x: 711, startPoint y: 555, endPoint x: 700, endPoint y: 560, distance: 12.2
click at [711, 556] on textarea "Thank you for letting me know, Kentatavious! I understand you already moved out…" at bounding box center [764, 554] width 557 height 68
drag, startPoint x: 490, startPoint y: 534, endPoint x: 1030, endPoint y: 534, distance: 539.3
click at [1030, 534] on textarea "Thank you for letting me know, Kentatavious! I understand you already moved out…" at bounding box center [764, 554] width 557 height 68
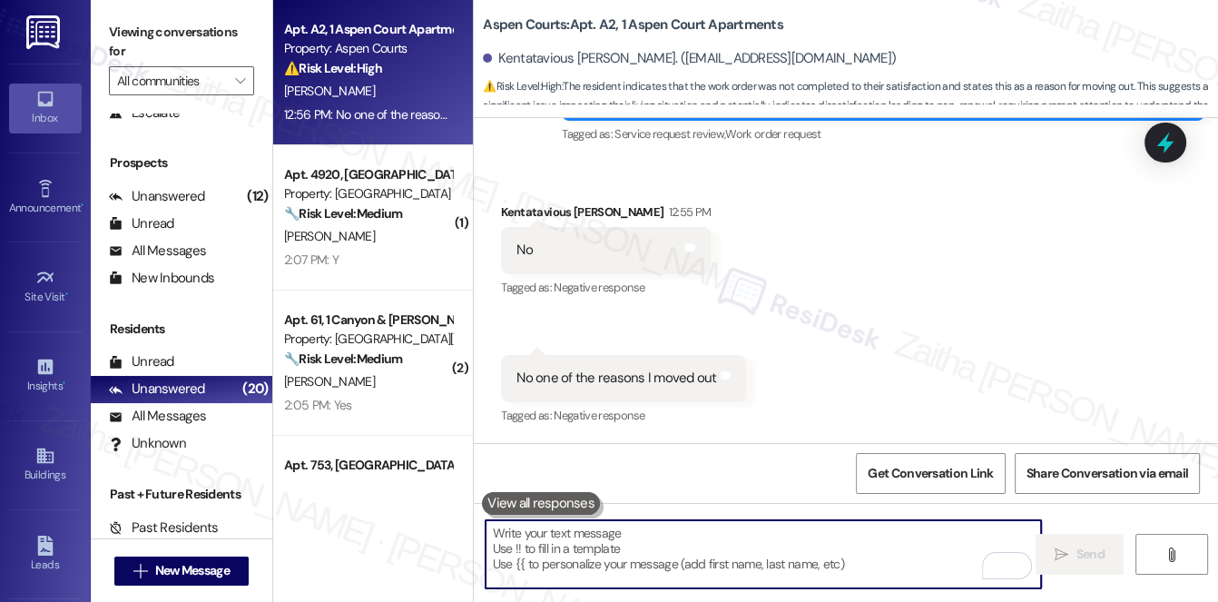
paste textarea "No one of the reasons I moved out"
type textarea "No one of the reasons I moved out"
click at [522, 549] on textarea "To enrich screen reader interactions, please activate Accessibility in Grammarl…" at bounding box center [764, 554] width 557 height 68
paste textarea "I understand, {{first_name}}, and I’m truly sorry to hear that was one of the r…"
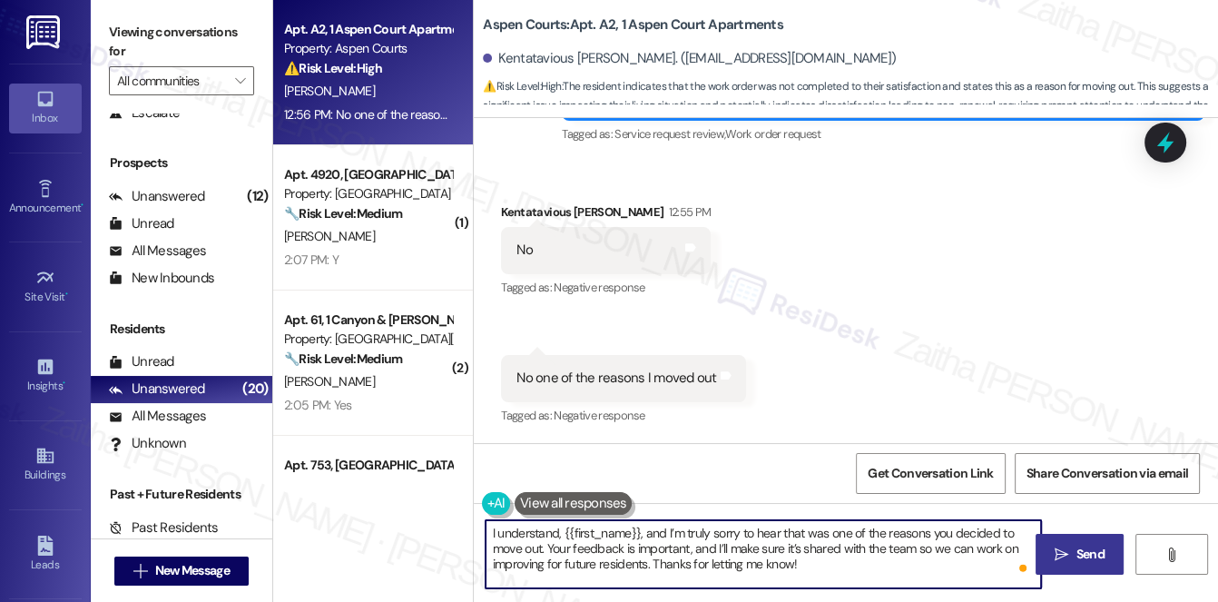
type textarea "I understand, {{first_name}}, and I’m truly sorry to hear that was one of the r…"
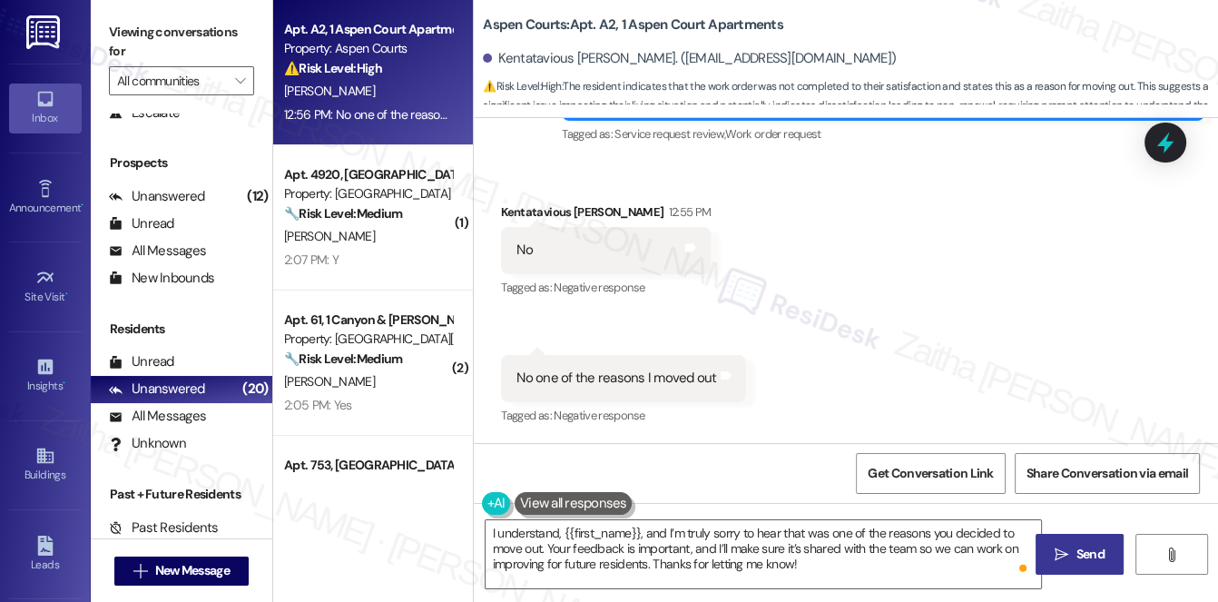
click at [1092, 550] on span "Send" at bounding box center [1091, 554] width 28 height 19
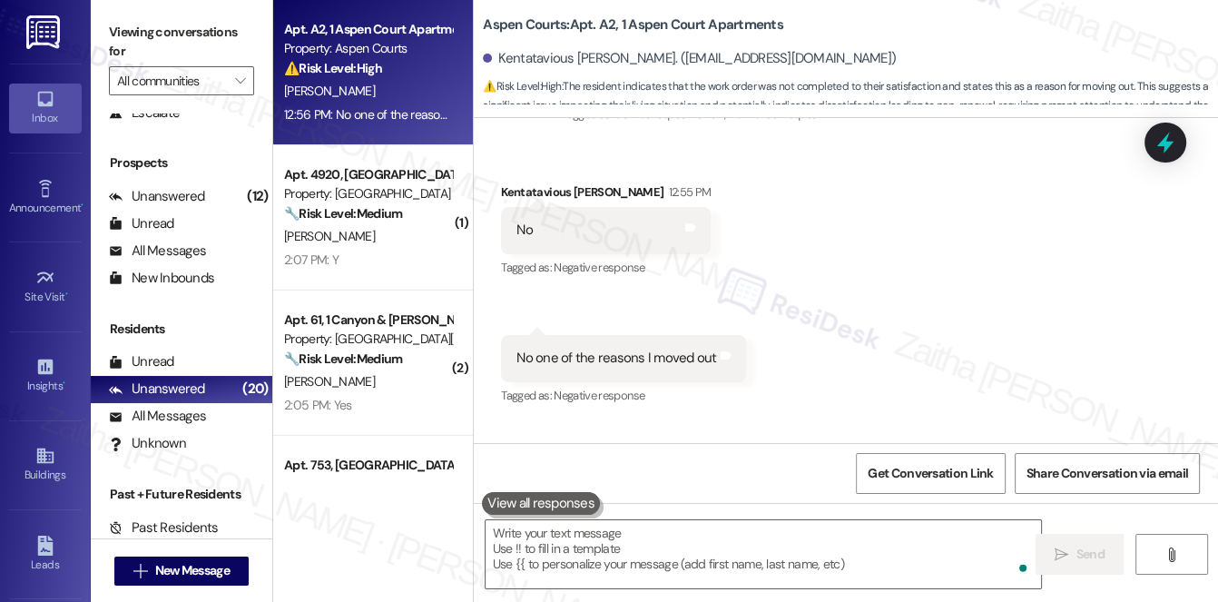
scroll to position [5932, 0]
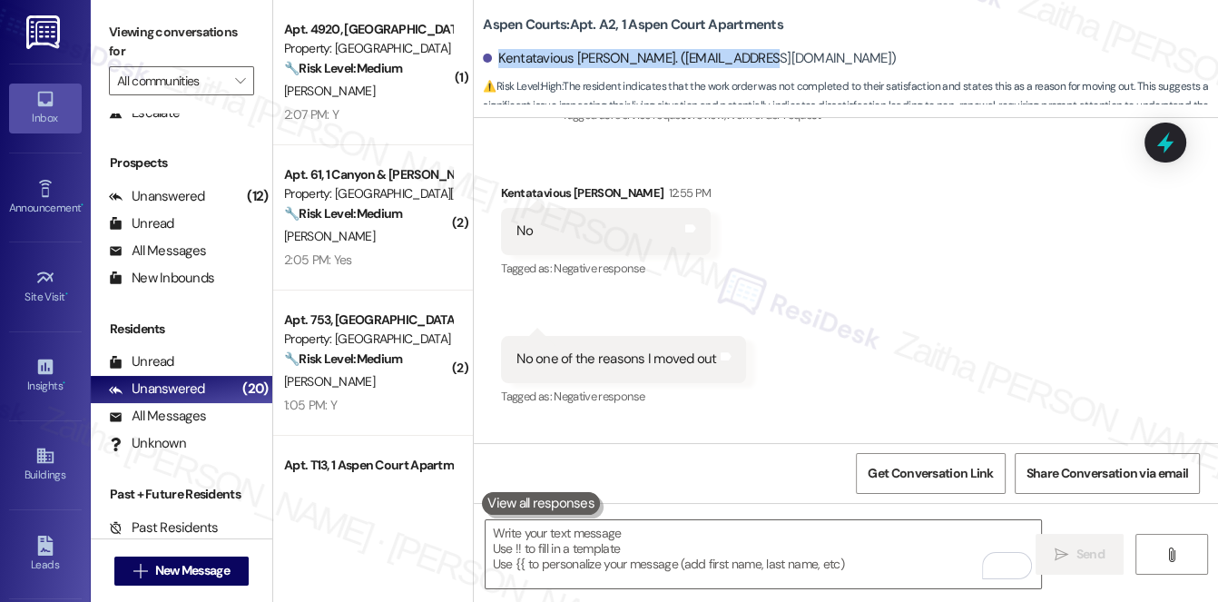
drag, startPoint x: 498, startPoint y: 49, endPoint x: 789, endPoint y: 59, distance: 291.6
click at [789, 59] on div "Kentatavious Holsey. (holseykp4@gmail.com)" at bounding box center [850, 59] width 735 height 36
copy div "Kentatavious Holsey. (holseykp4@gmail.com)"
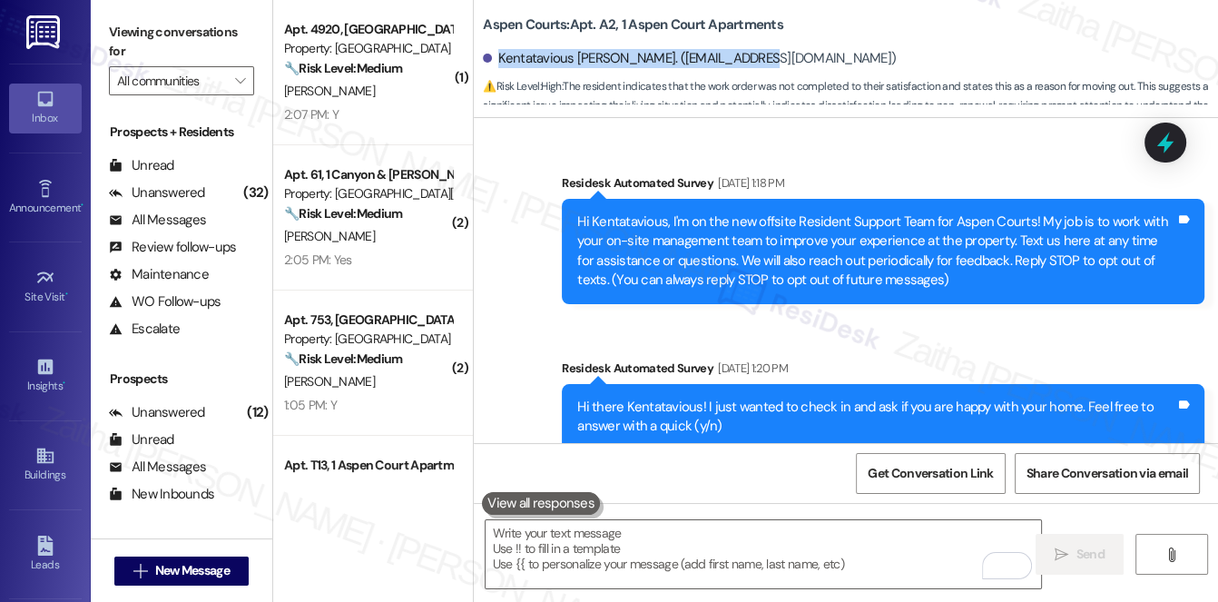
scroll to position [5932, 0]
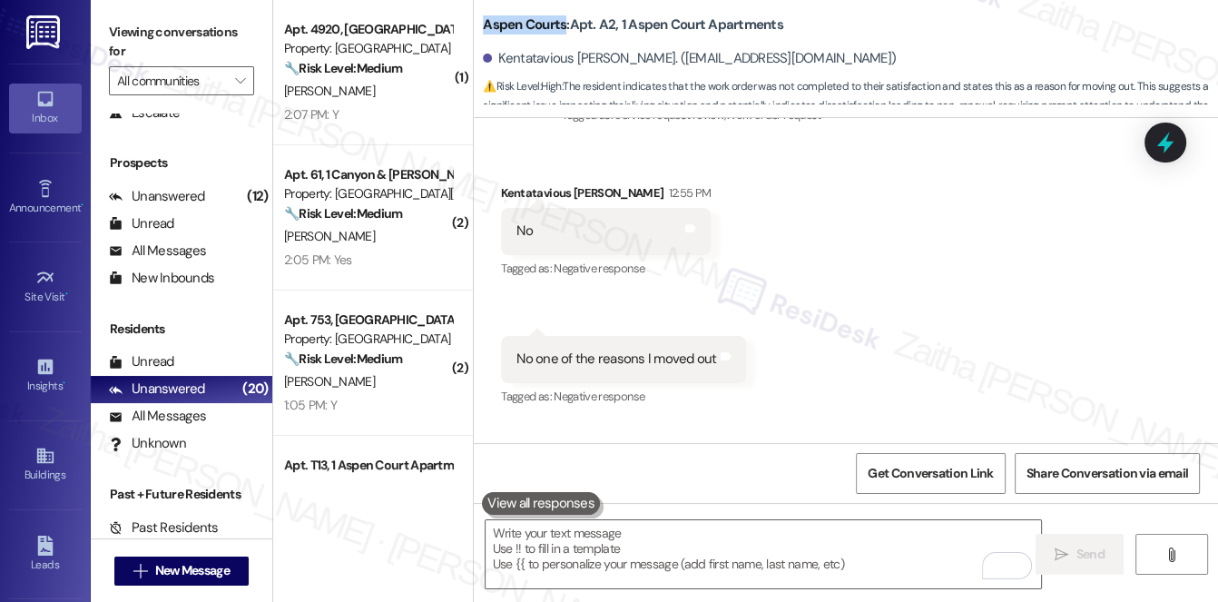
drag, startPoint x: 478, startPoint y: 23, endPoint x: 563, endPoint y: 16, distance: 85.6
click at [563, 16] on div "Aspen Courts: Apt. A2, 1 Aspen Court Apartments [GEOGRAPHIC_DATA] [PERSON_NAME]…" at bounding box center [846, 55] width 745 height 100
copy b "Aspen Courts"
click at [915, 465] on span "Get Conversation Link" at bounding box center [930, 473] width 125 height 19
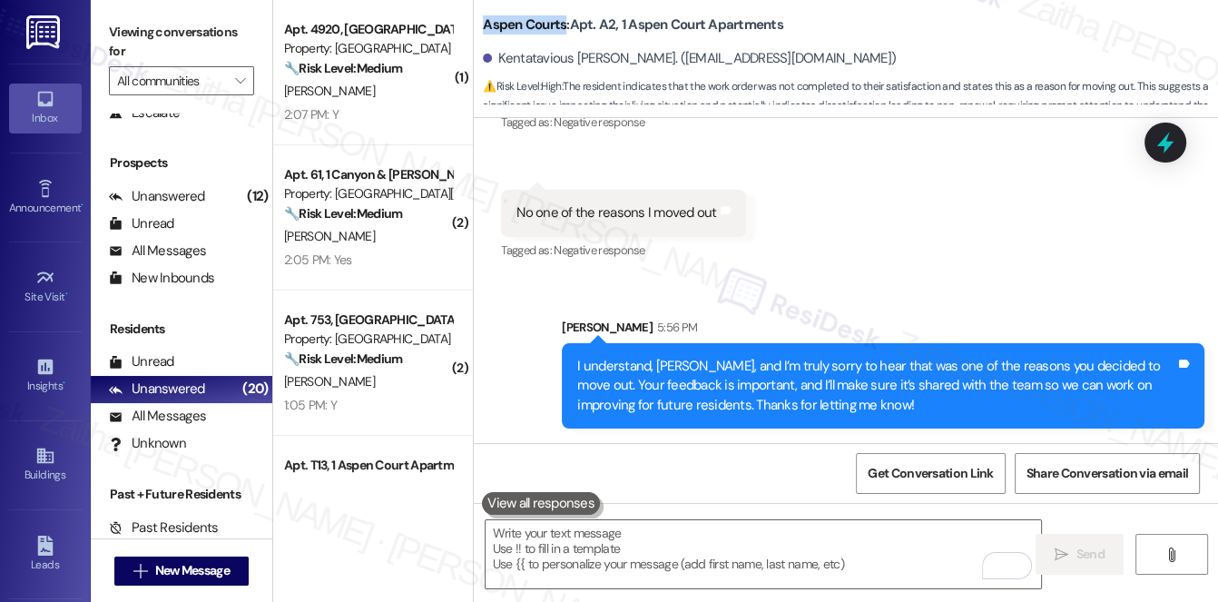
scroll to position [6098, 0]
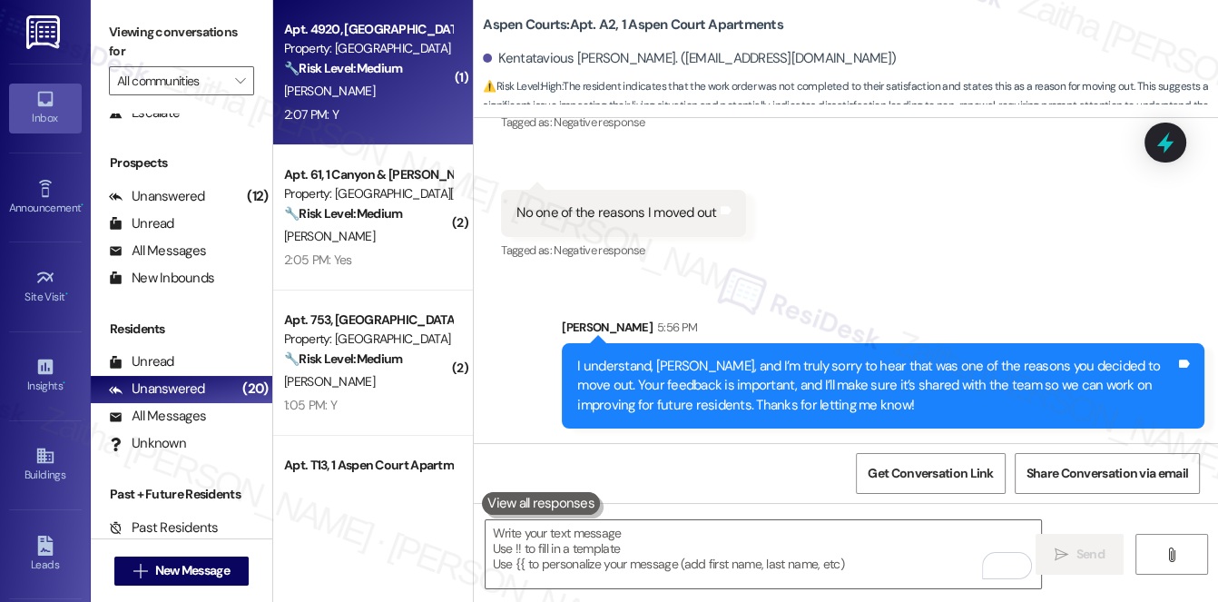
click at [403, 114] on div "2:07 PM: Y 2:07 PM: Y" at bounding box center [368, 115] width 172 height 23
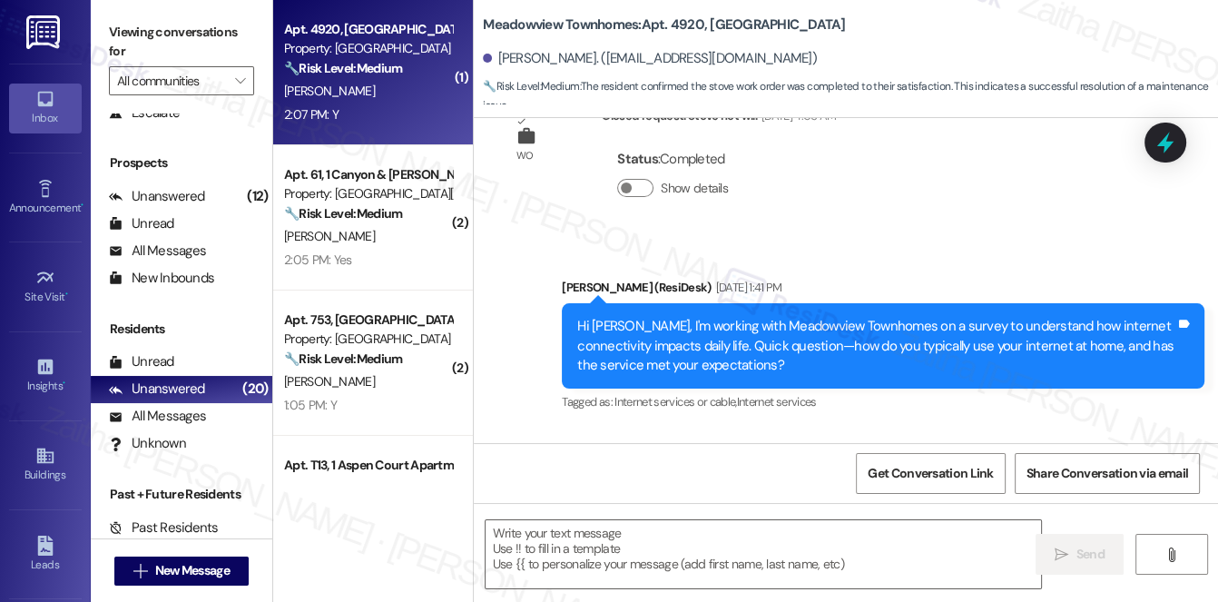
type textarea "Fetching suggested responses. Please feel free to read through the conversation…"
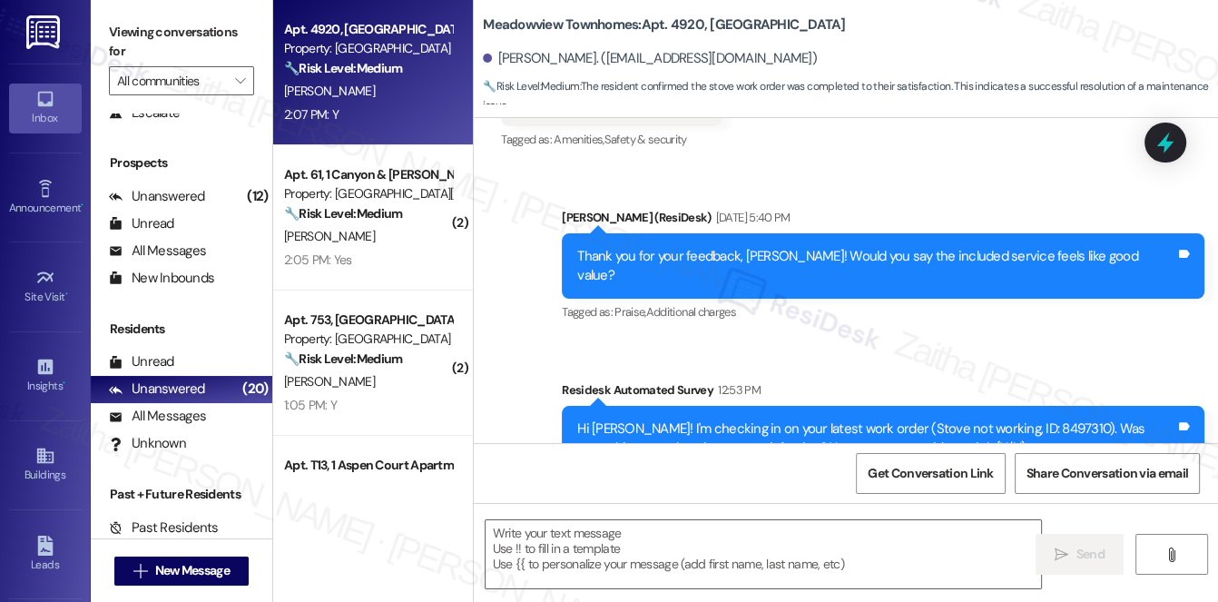
scroll to position [7656, 0]
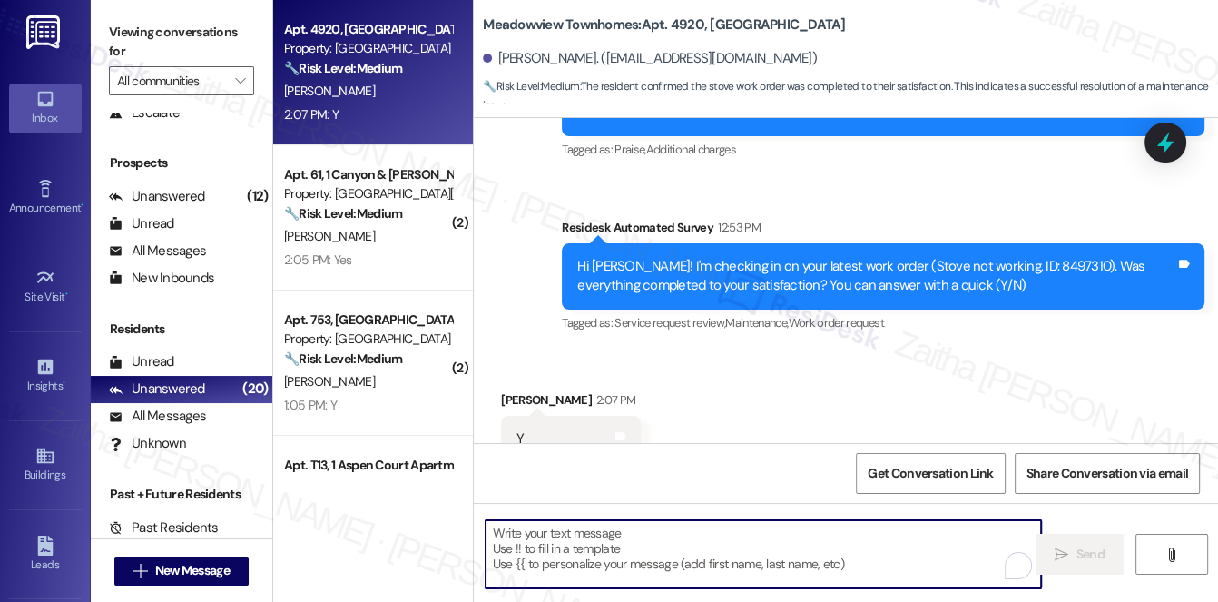
click at [539, 552] on textarea "To enrich screen reader interactions, please activate Accessibility in Grammarl…" at bounding box center [764, 554] width 557 height 68
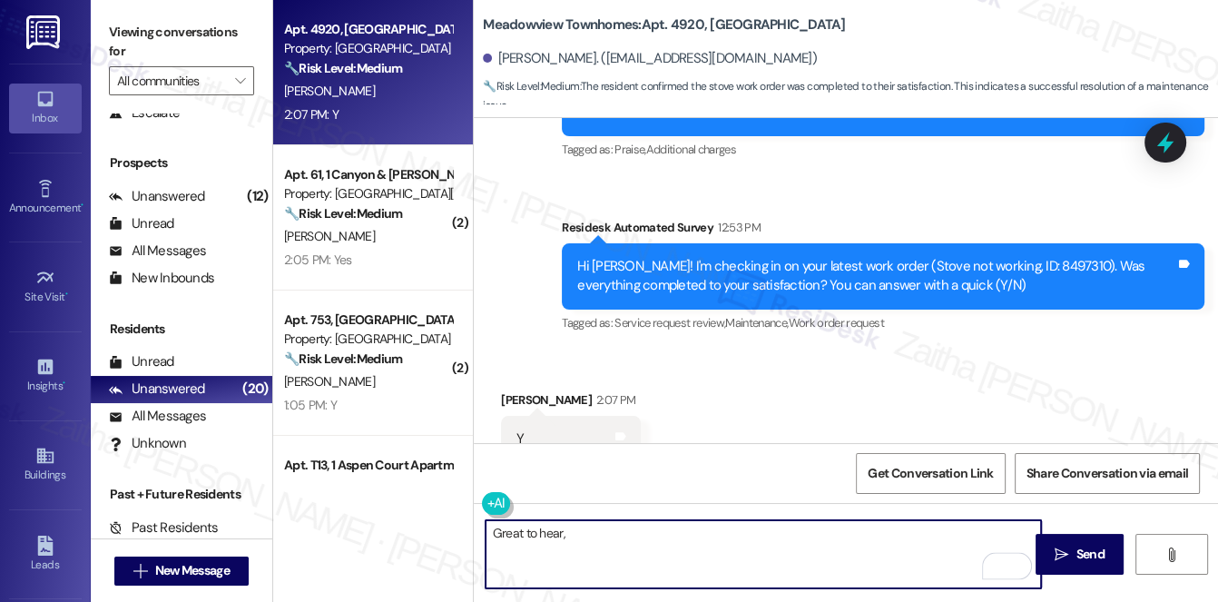
click at [512, 390] on div "[PERSON_NAME] 2:07 PM" at bounding box center [571, 402] width 140 height 25
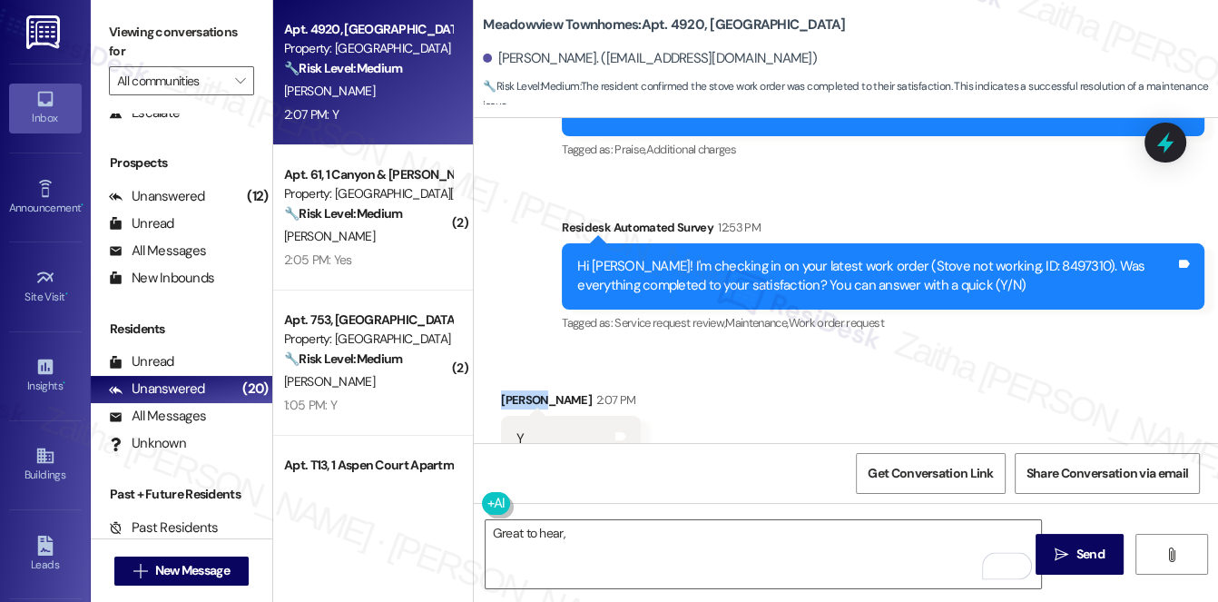
click at [512, 390] on div "[PERSON_NAME] 2:07 PM" at bounding box center [571, 402] width 140 height 25
copy div "[PERSON_NAME]"
click at [622, 543] on textarea "Great to hear," at bounding box center [764, 554] width 557 height 68
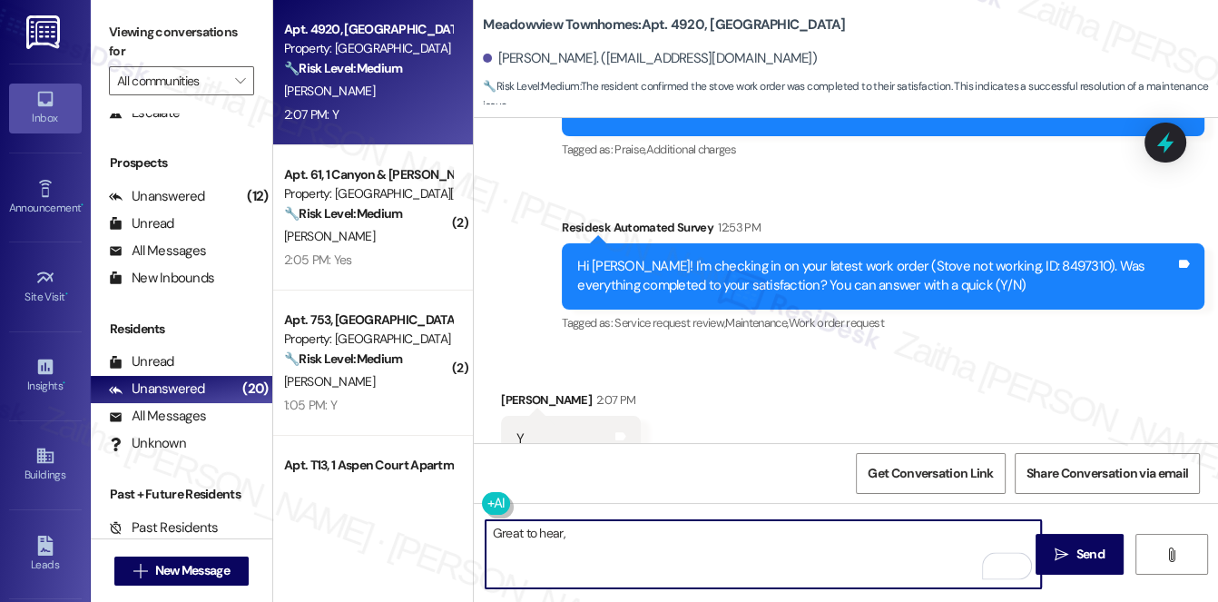
paste textarea "[PERSON_NAME]"
paste textarea "I'm happy the work order was completed to your satisfaction! We'd also love to …"
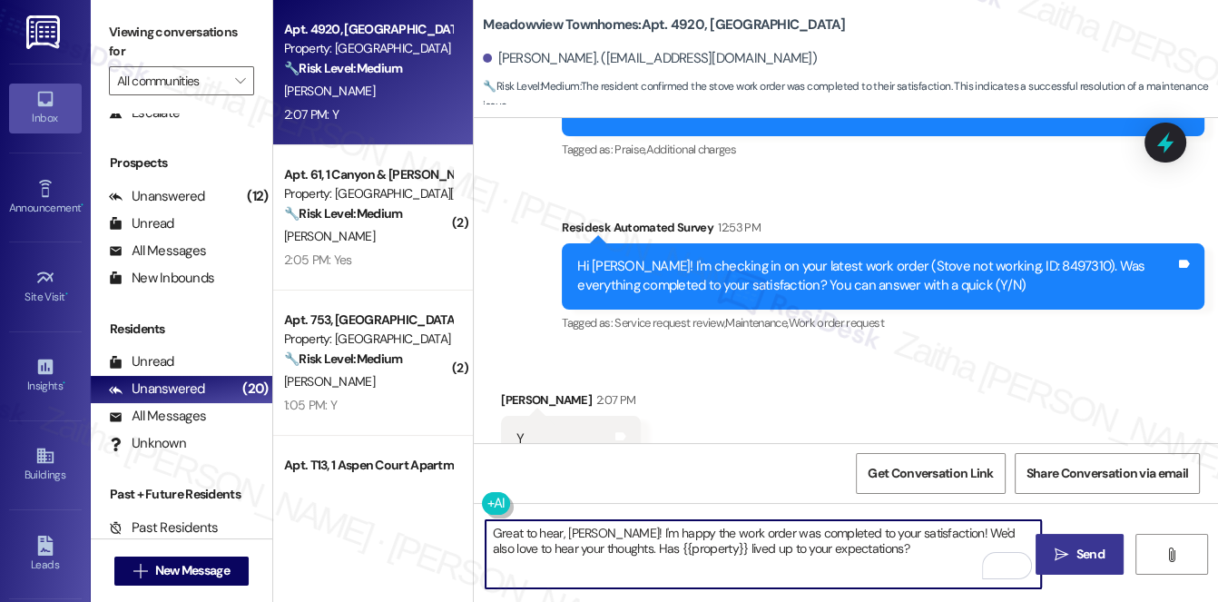
type textarea "Great to hear, [PERSON_NAME]! I'm happy the work order was completed to your sa…"
click at [1095, 557] on span "Send" at bounding box center [1091, 554] width 28 height 19
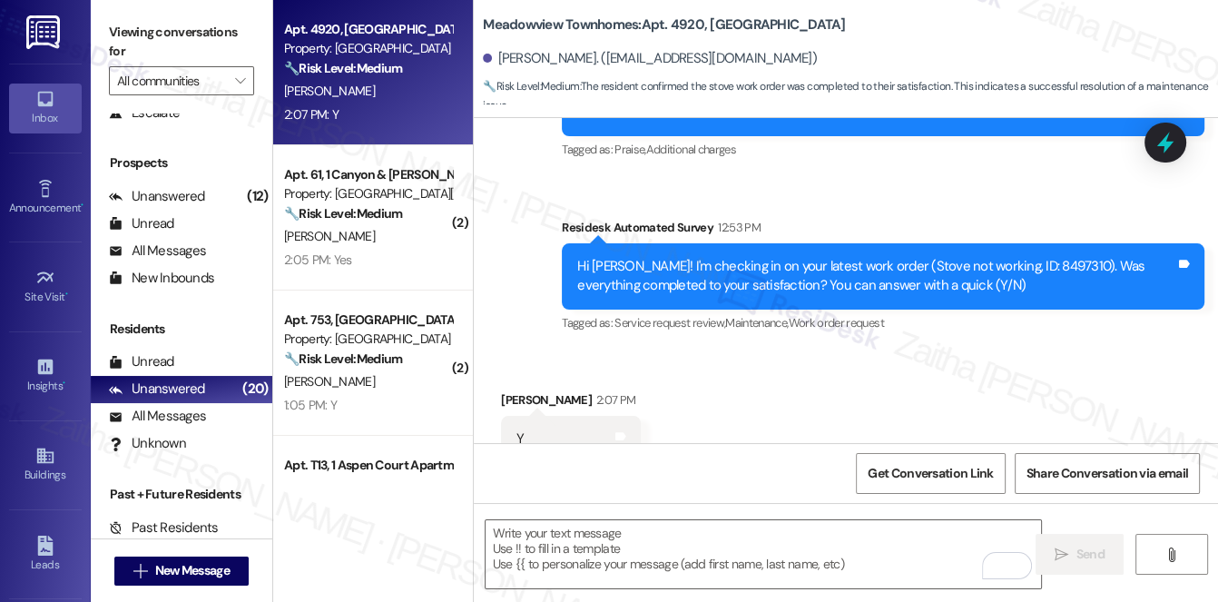
scroll to position [7655, 0]
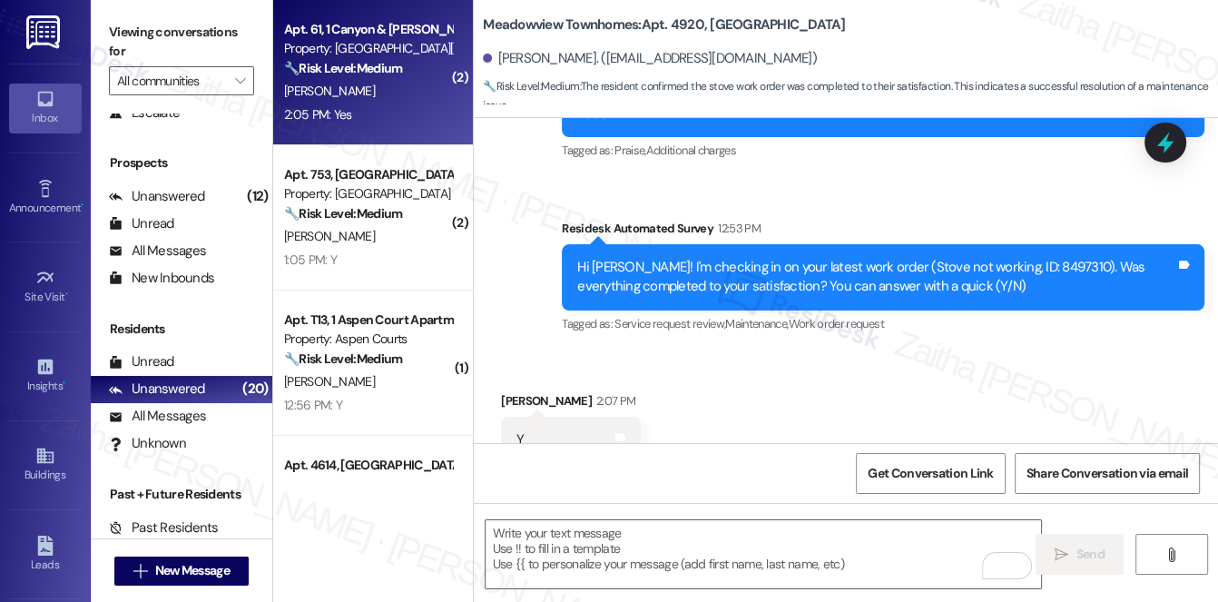
click at [400, 104] on div "2:05 PM: Yes 2:05 PM: Yes" at bounding box center [368, 115] width 172 height 23
type textarea "Fetching suggested responses. Please feel free to read through the conversation…"
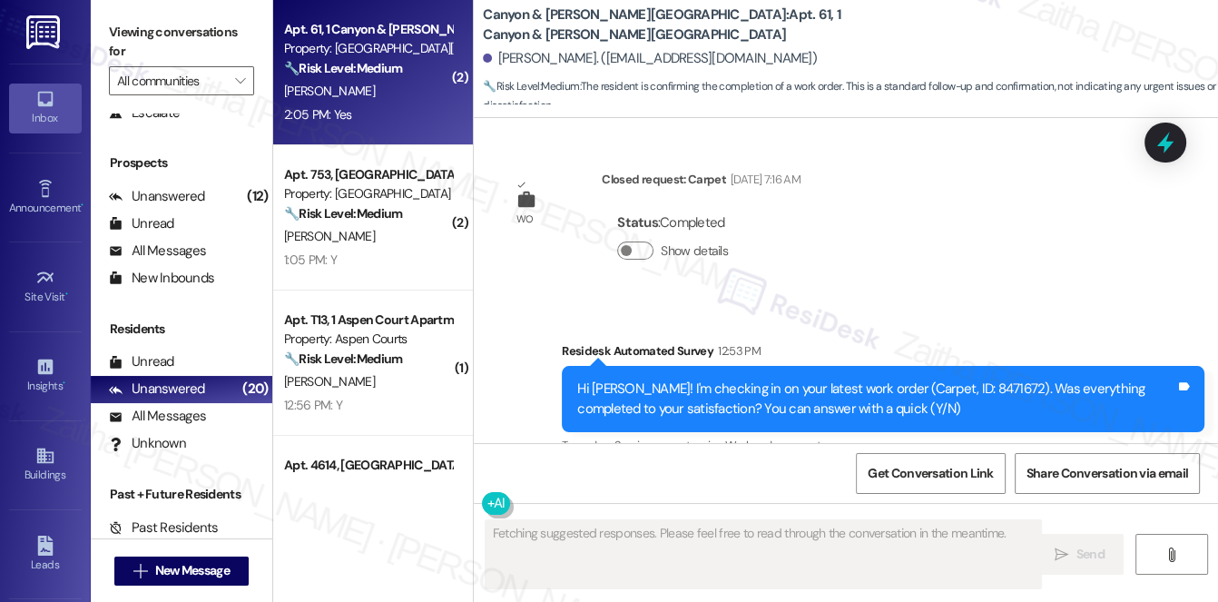
scroll to position [7594, 0]
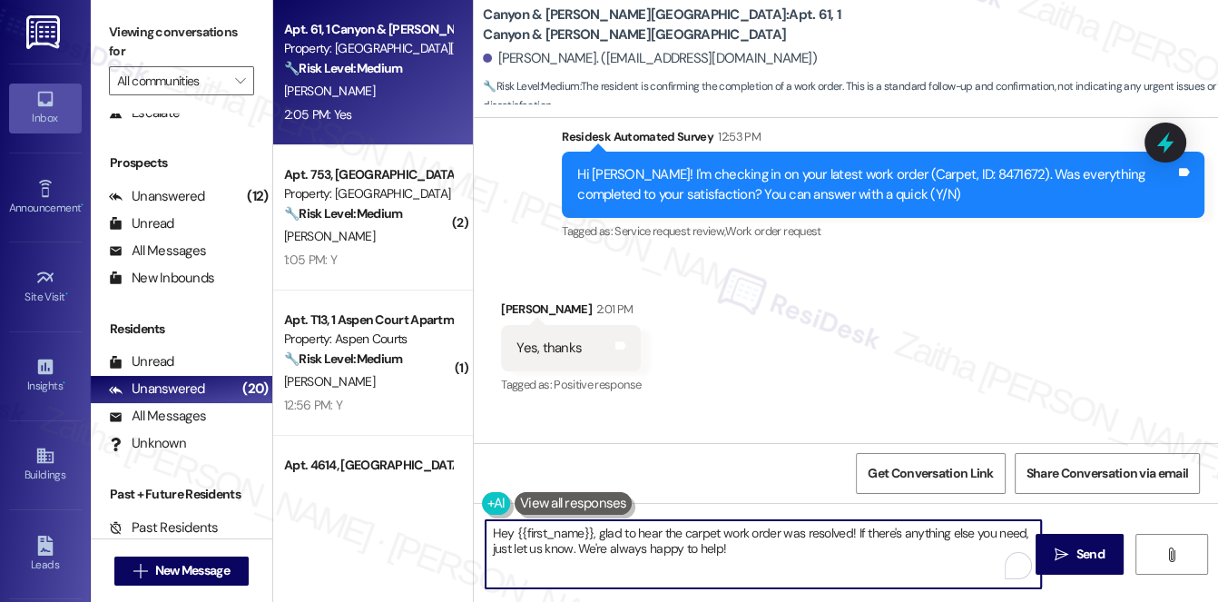
click at [497, 531] on textarea "Hey {{first_name}}, glad to hear the carpet work order was resolved! If there's…" at bounding box center [764, 554] width 557 height 68
click at [499, 531] on textarea "Hey {{first_name}}, glad to hear the carpet work order was resolved! If there's…" at bounding box center [764, 554] width 557 height 68
click at [707, 533] on textarea "Thank you for confirming, {{first_name}}, glad to hear the carpet work order wa…" at bounding box center [764, 554] width 557 height 68
drag, startPoint x: 706, startPoint y: 533, endPoint x: 864, endPoint y: 557, distance: 159.9
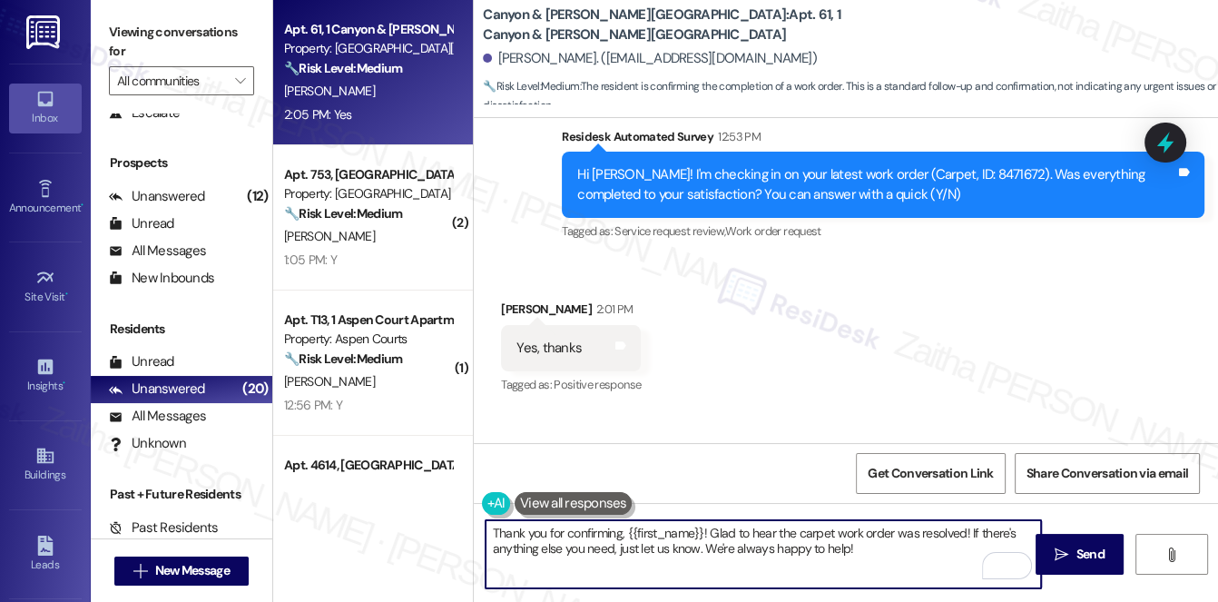
click at [863, 558] on textarea "Thank you for confirming, {{first_name}}! Glad to hear the carpet work order wa…" at bounding box center [764, 554] width 557 height 68
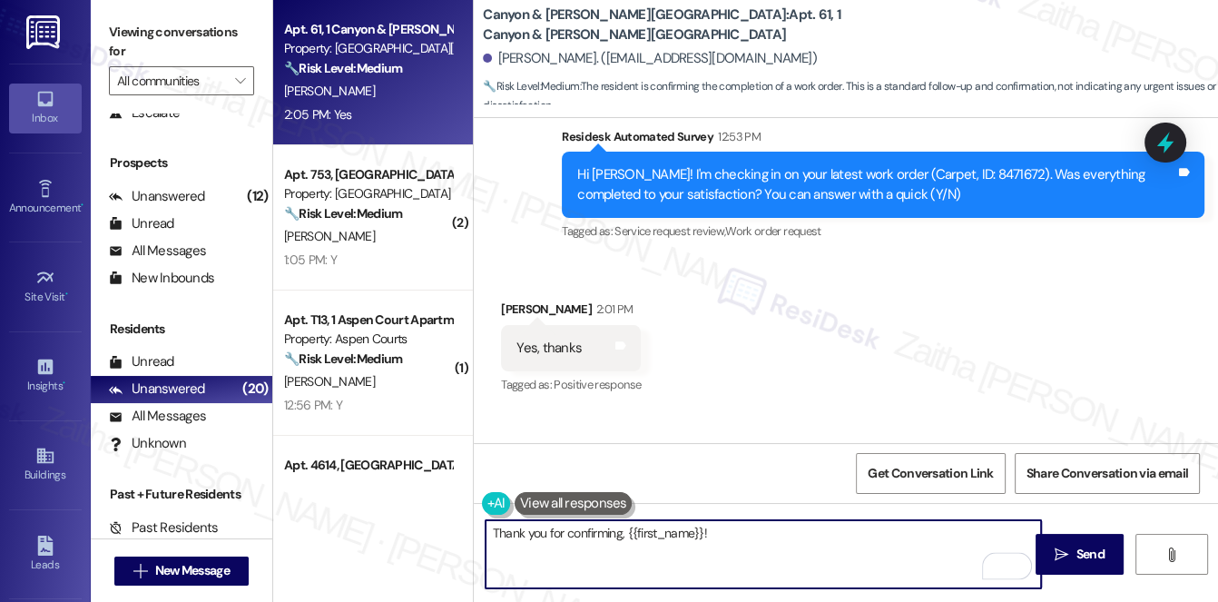
paste textarea "I'm happy the work order was completed to your satisfaction! We'd also love to …"
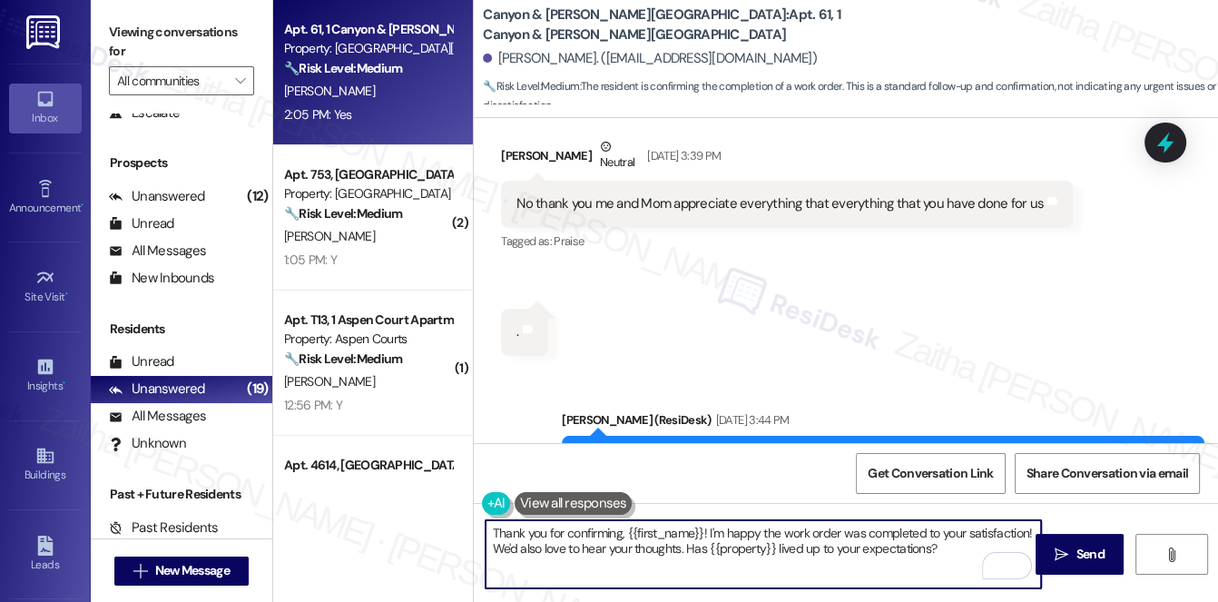
scroll to position [6782, 0]
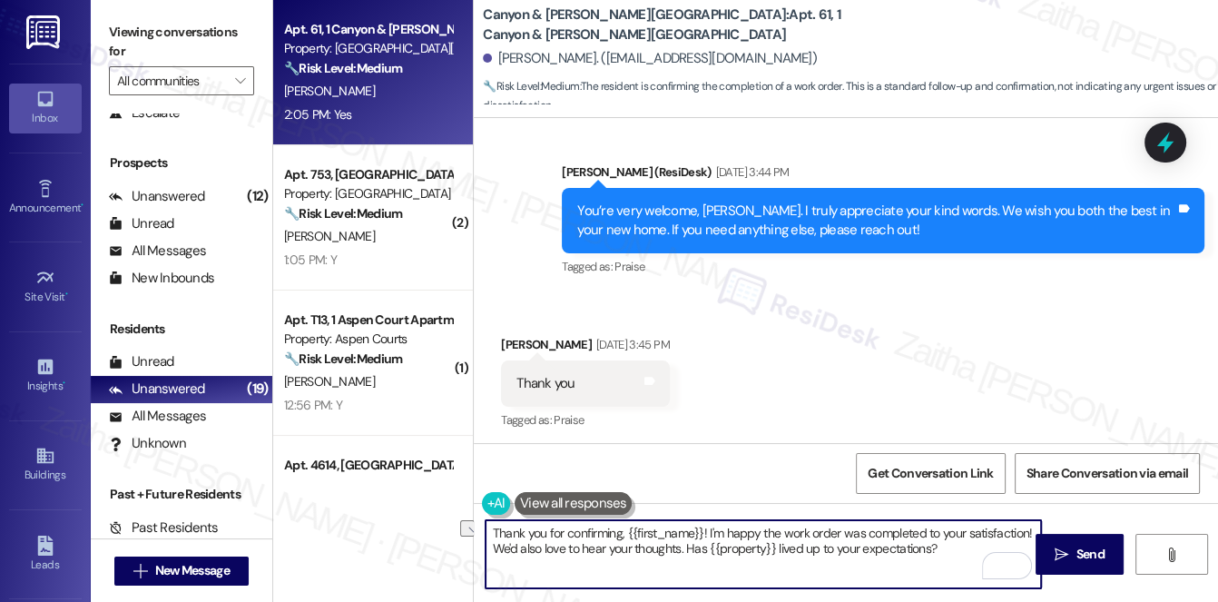
drag, startPoint x: 488, startPoint y: 549, endPoint x: 986, endPoint y: 551, distance: 497.6
click at [986, 551] on textarea "Thank you for confirming, {{first_name}}! I'm happy the work order was complete…" at bounding box center [764, 554] width 557 height 68
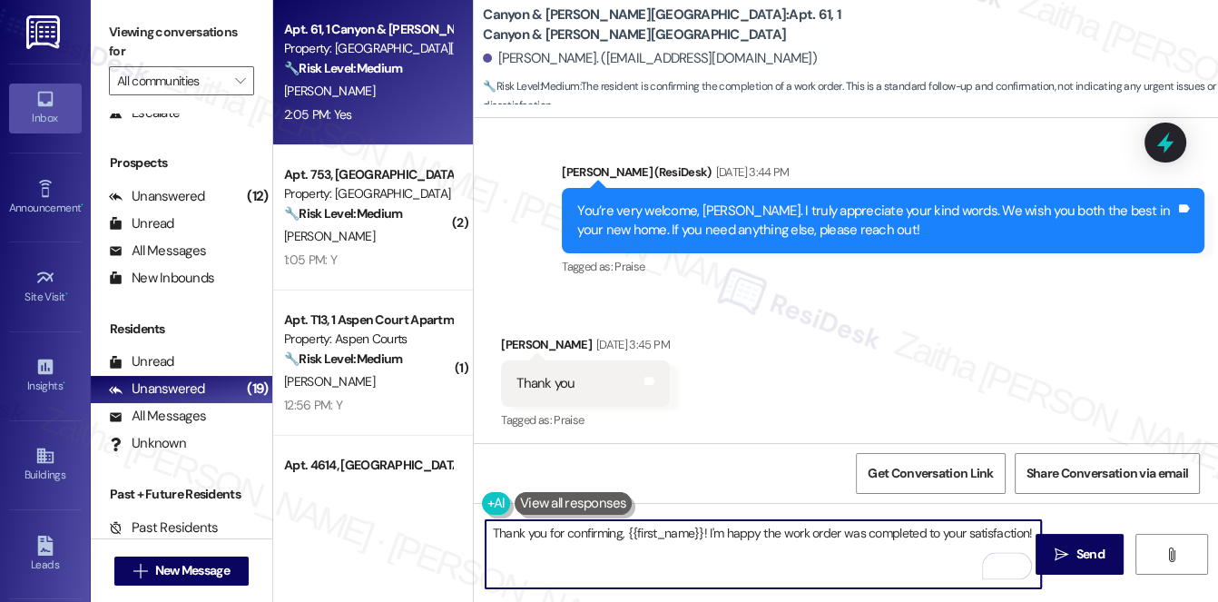
paste textarea "We truly value your opinion and would appreciate your honest feedback. Has {{pr…"
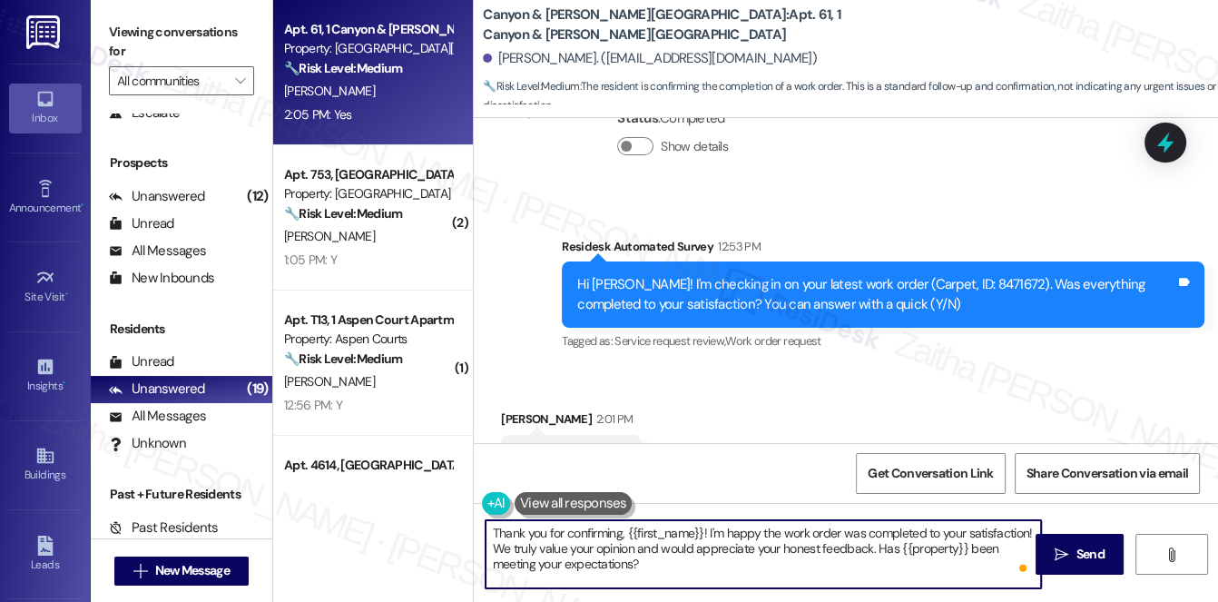
scroll to position [7595, 0]
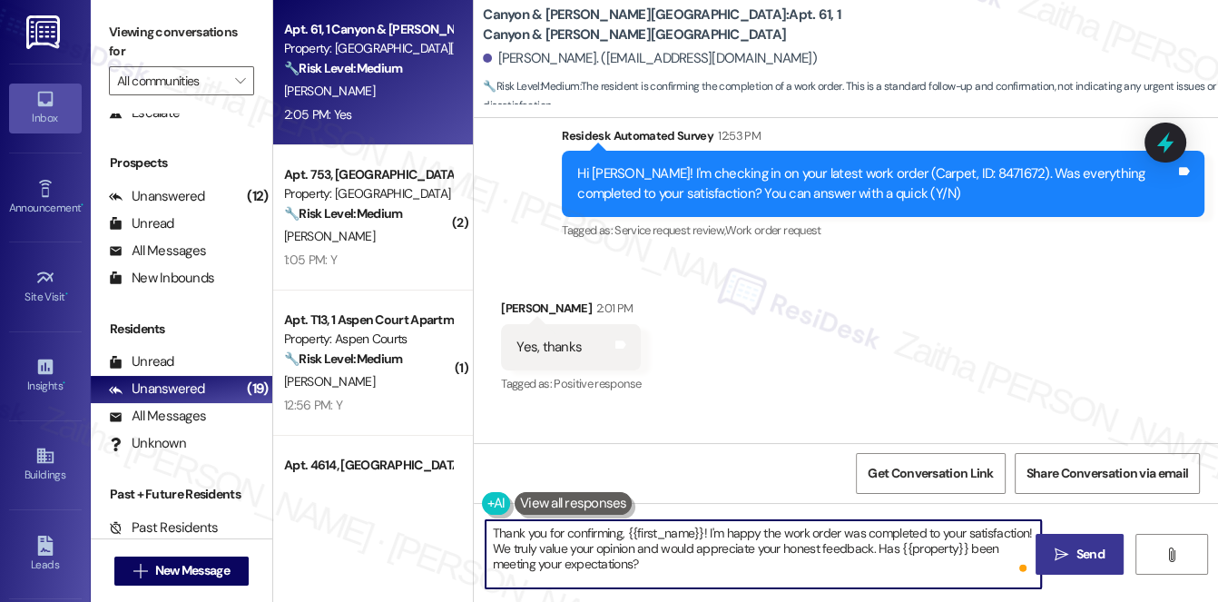
type textarea "Thank you for confirming, {{first_name}}! I'm happy the work order was complete…"
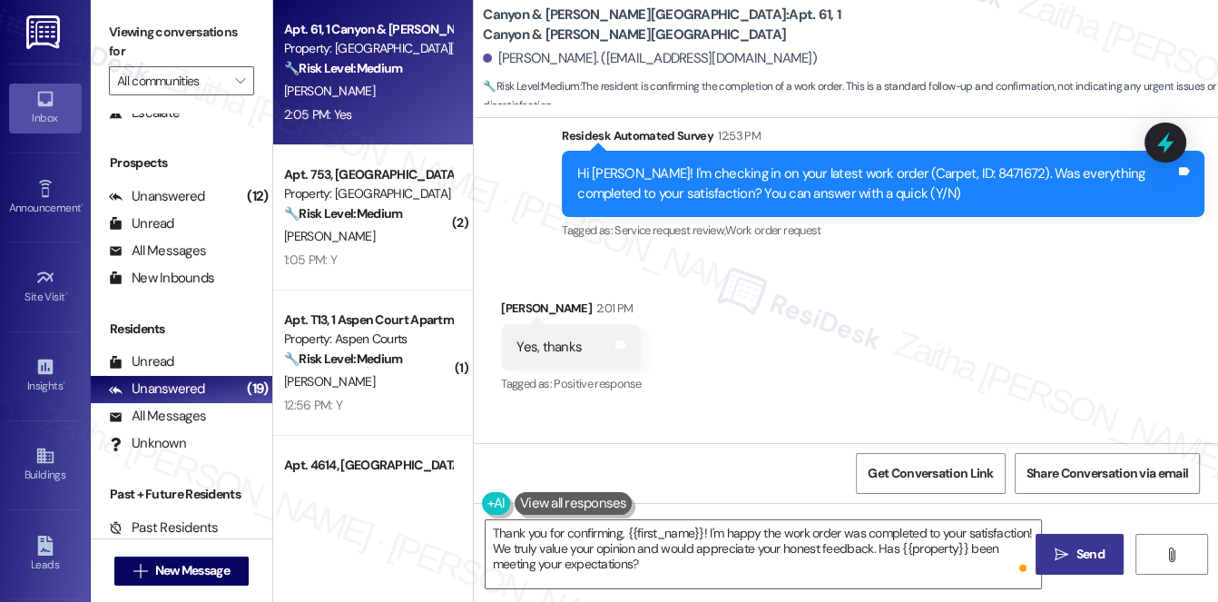
click at [1086, 551] on span "Send" at bounding box center [1091, 554] width 28 height 19
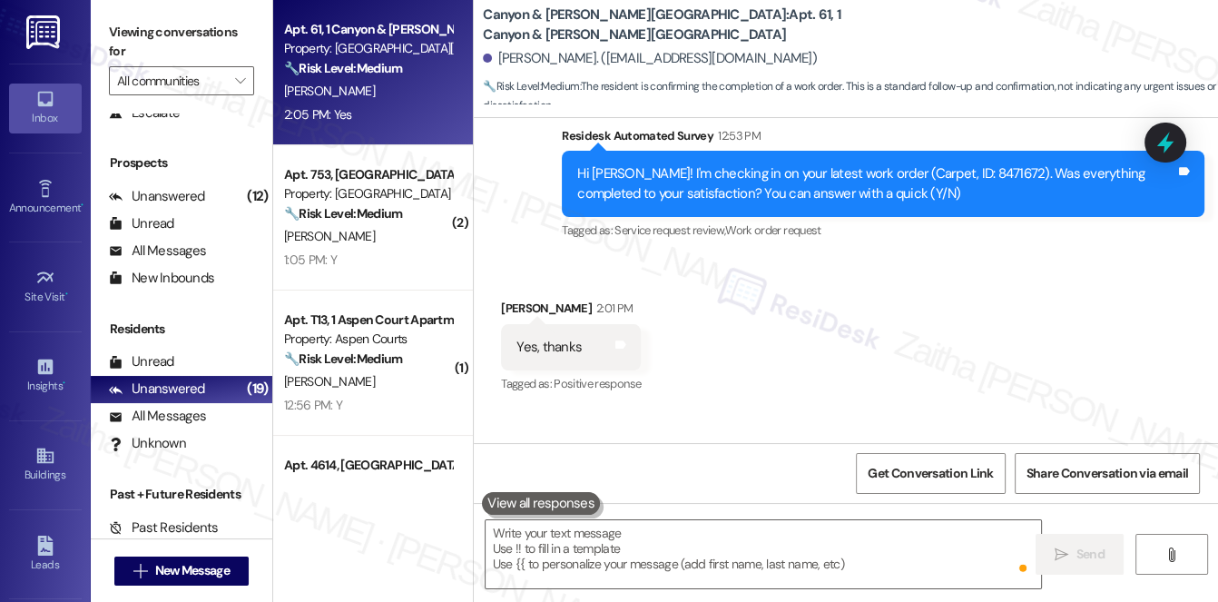
scroll to position [7594, 0]
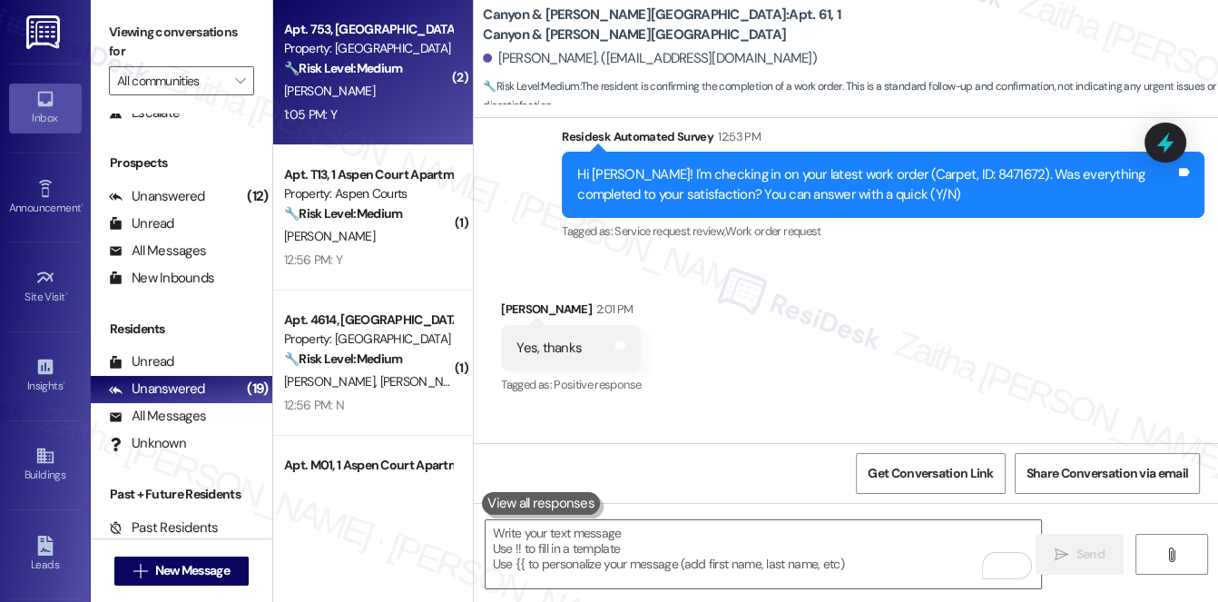
click at [390, 122] on div "1:05 PM: Y 1:05 PM: Y" at bounding box center [368, 115] width 172 height 23
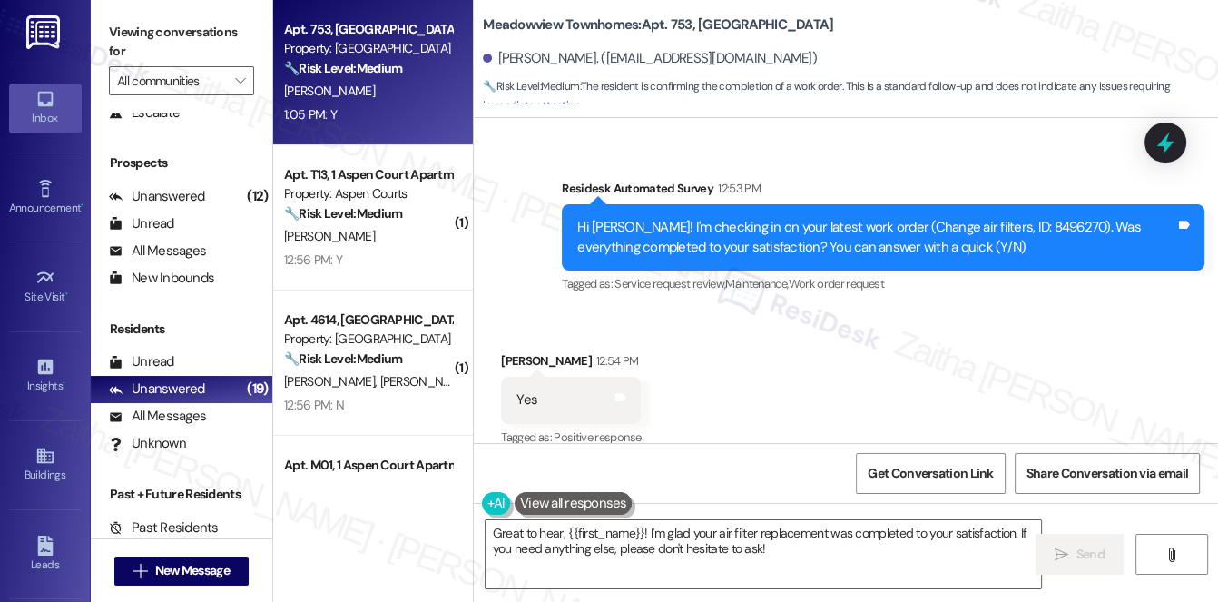
scroll to position [9021, 0]
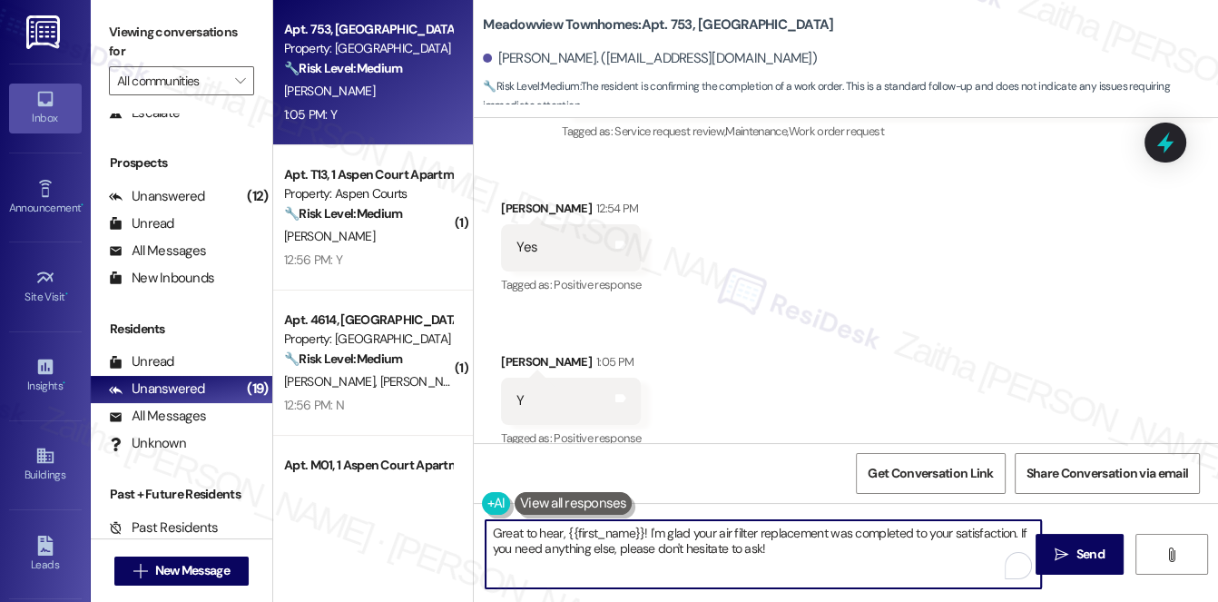
drag, startPoint x: 1018, startPoint y: 529, endPoint x: 1024, endPoint y: 554, distance: 25.3
click at [1024, 555] on div "Great to hear, {{first_name}}! I'm glad your air filter replacement was complet…" at bounding box center [764, 554] width 558 height 70
paste textarea "We'd also love to hear your thoughts. Has {{property}} lived up to your expecta…"
type textarea "Great to hear, {{first_name}}! I'm glad your air filter replacement was complet…"
click at [1091, 549] on span "Send" at bounding box center [1091, 554] width 28 height 19
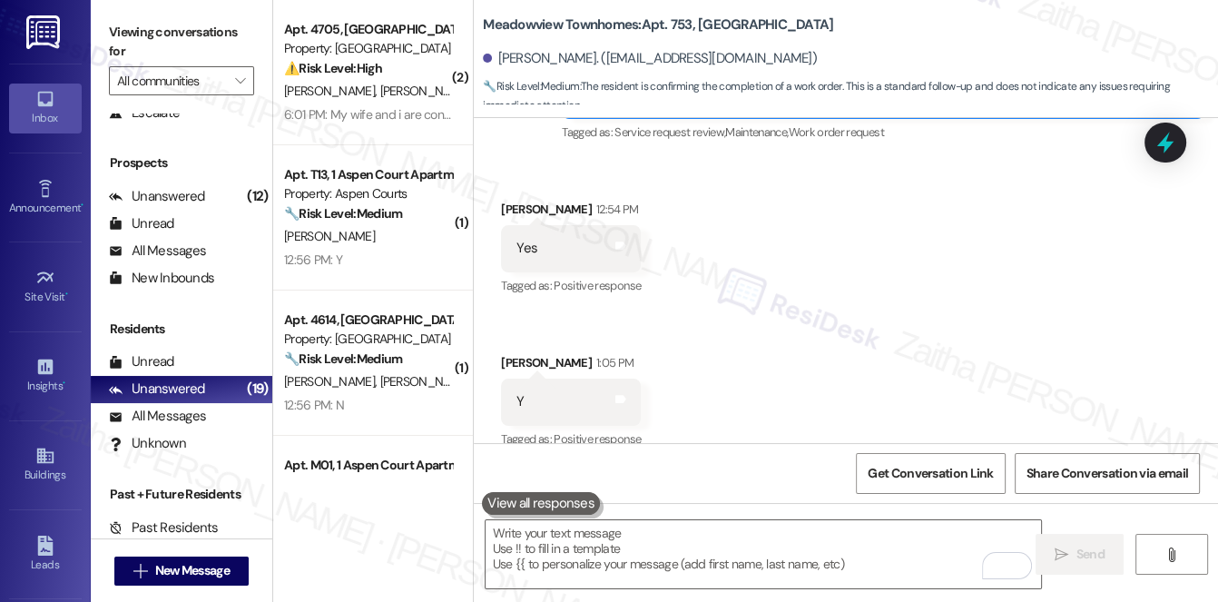
scroll to position [9167, 0]
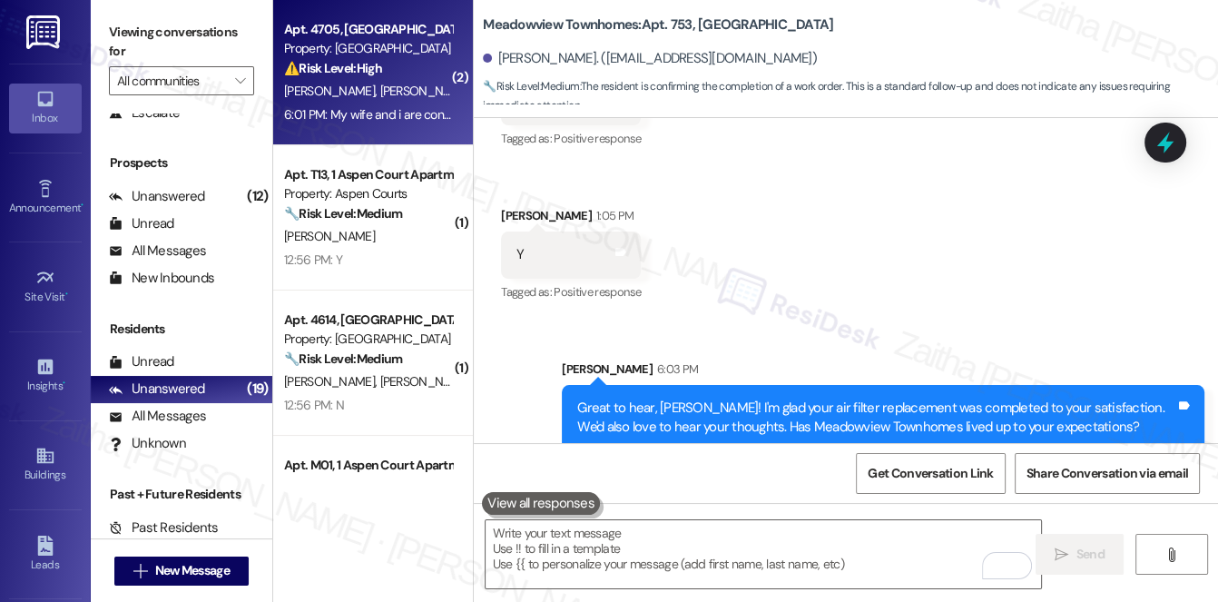
click at [409, 90] on div "B. Lopez K. Hightower" at bounding box center [368, 91] width 172 height 23
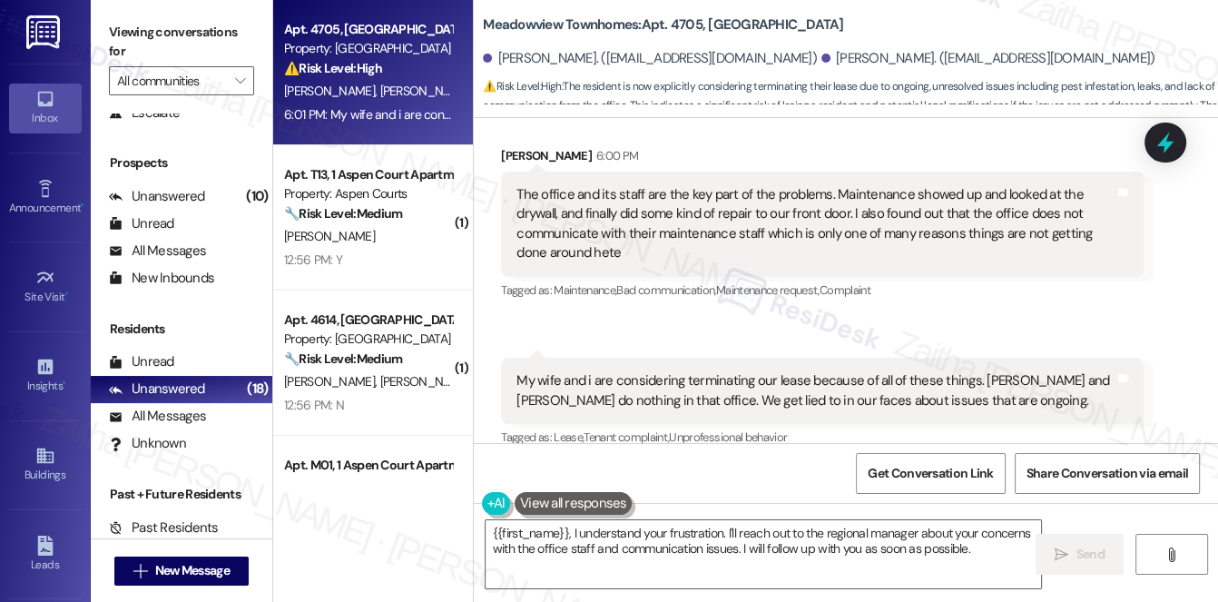
scroll to position [2284, 0]
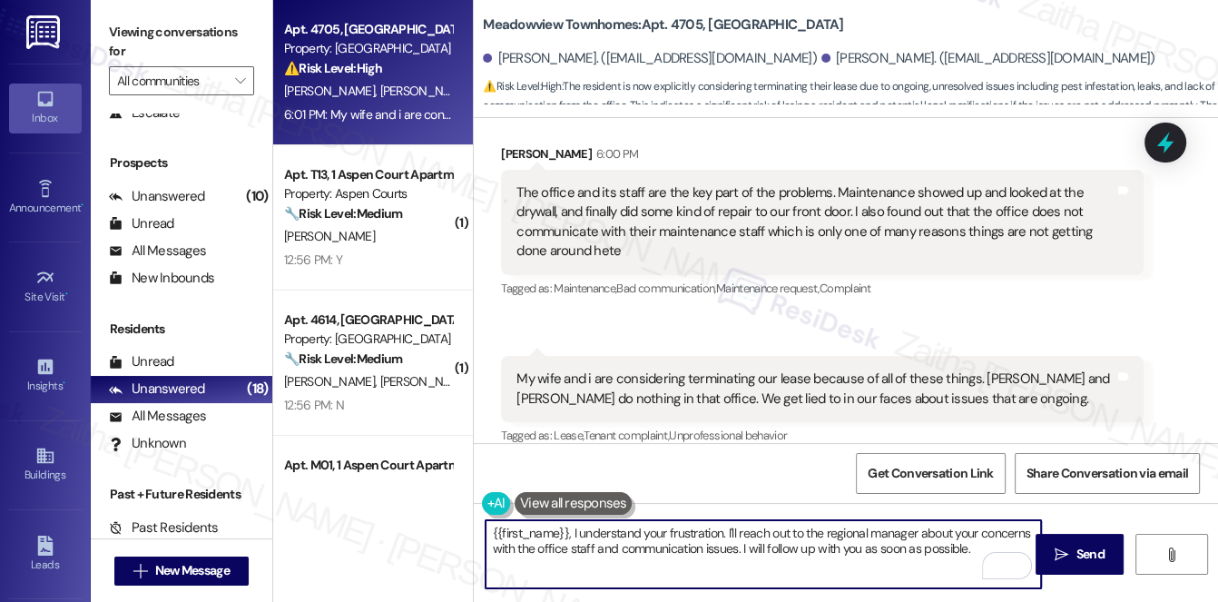
drag, startPoint x: 723, startPoint y: 532, endPoint x: 492, endPoint y: 540, distance: 230.8
click at [492, 540] on textarea "{{first_name}}, I understand your frustration. I'll reach out to the regional m…" at bounding box center [764, 554] width 557 height 68
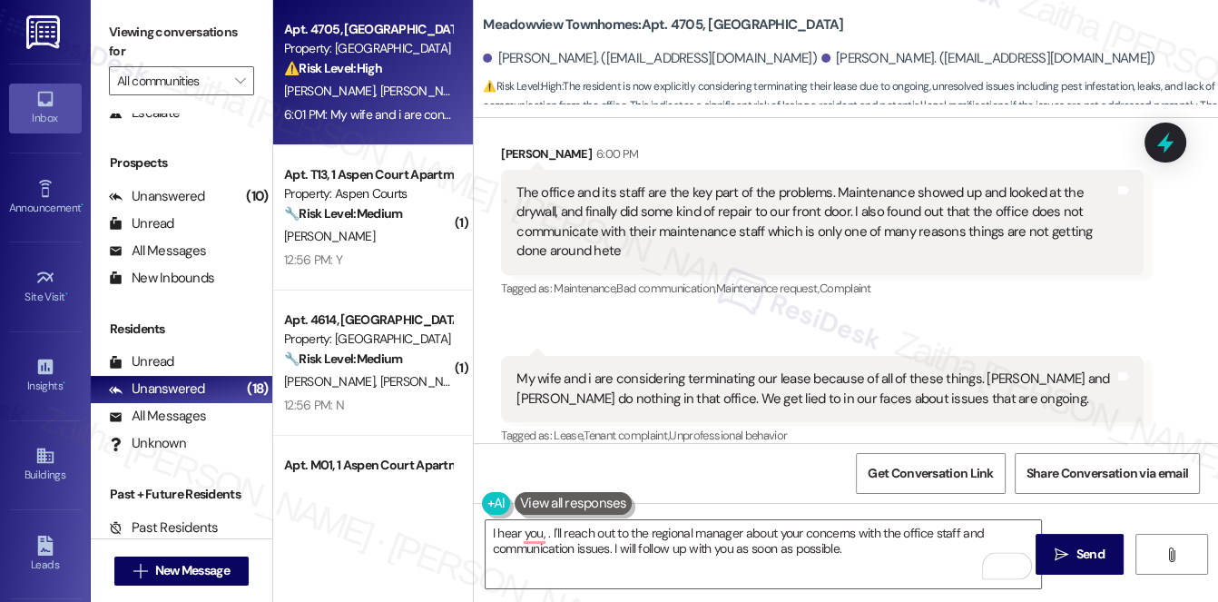
click at [517, 144] on div "Krista Hightower 6:00 PM" at bounding box center [822, 156] width 643 height 25
copy div "Krista"
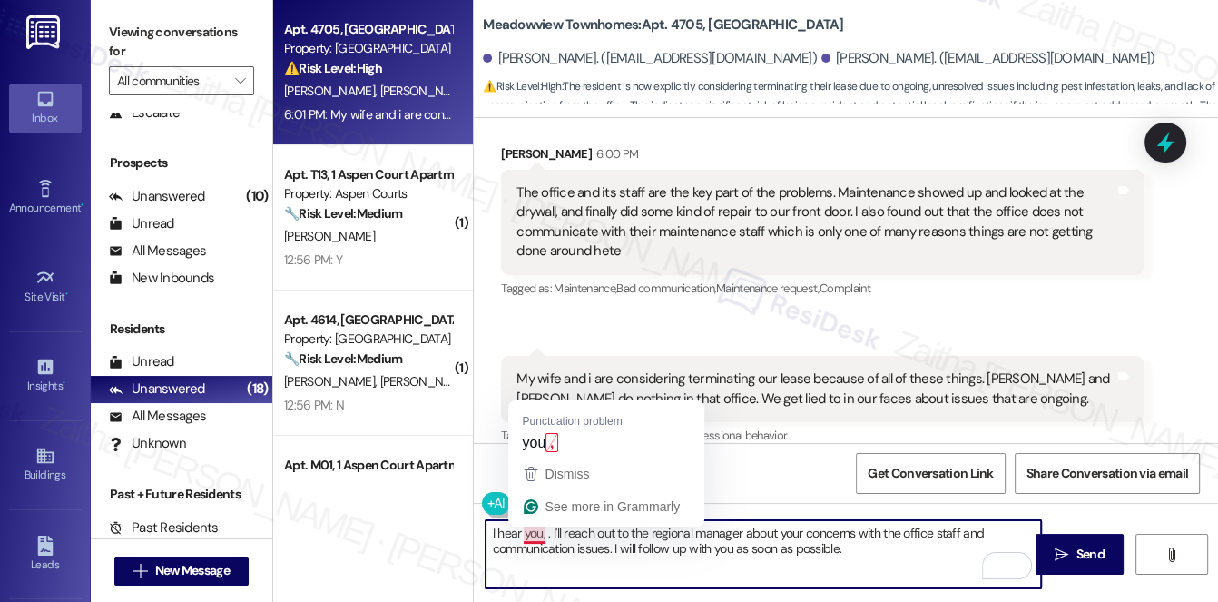
click at [545, 533] on textarea "I hear you, . I'll reach out to the regional manager about your concerns with t…" at bounding box center [764, 554] width 557 height 68
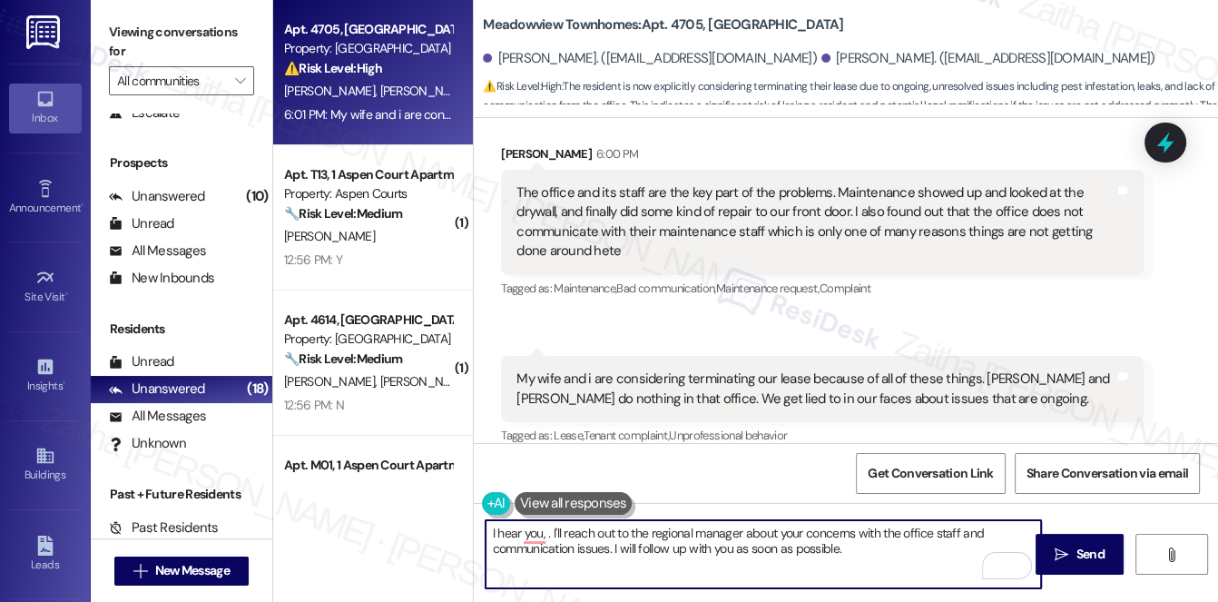
paste textarea "Krista"
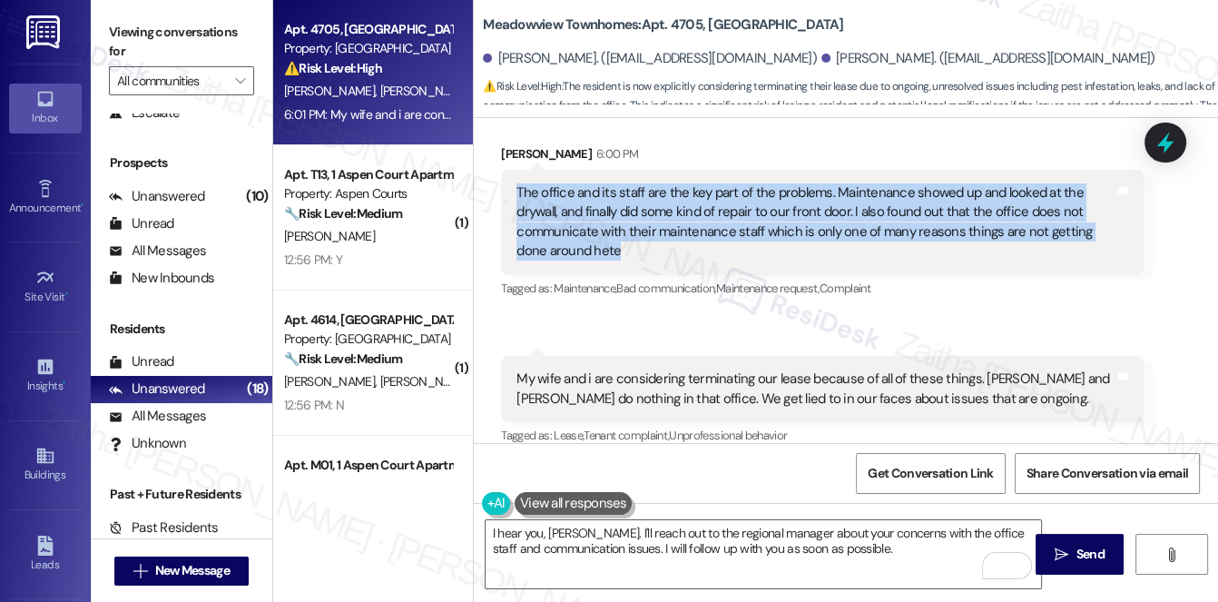
drag, startPoint x: 514, startPoint y: 169, endPoint x: 595, endPoint y: 225, distance: 98.5
click at [595, 225] on div "The office and its staff are the key part of the problems. Maintenance showed u…" at bounding box center [816, 222] width 602 height 78
copy div "The office and its staff are the key part of the problems. Maintenance showed u…"
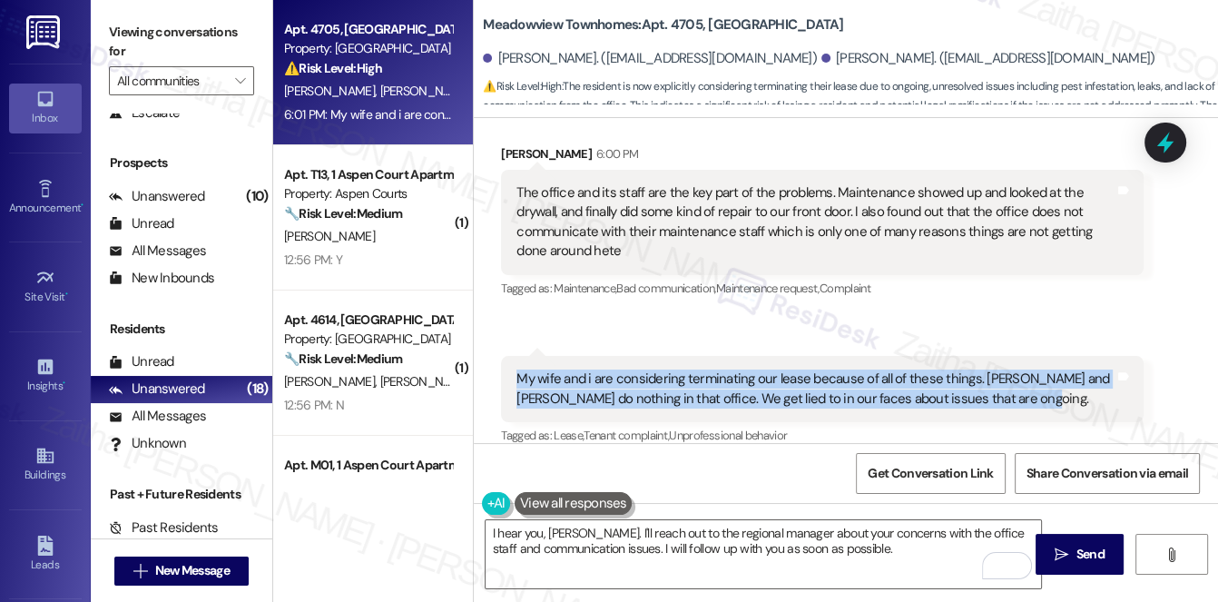
drag, startPoint x: 508, startPoint y: 356, endPoint x: 1068, endPoint y: 399, distance: 560.9
click at [1068, 399] on div "My wife and i are considering terminating our lease because of all of these thi…" at bounding box center [822, 389] width 643 height 66
copy div "My wife and i are considering terminating our lease because of all of these thi…"
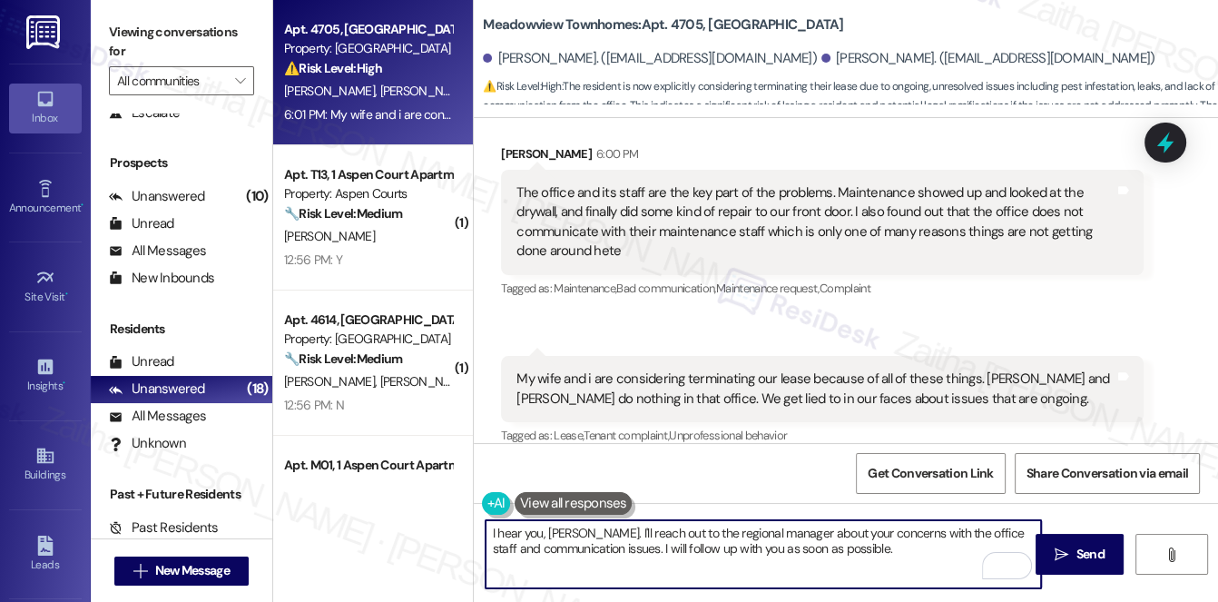
click at [578, 529] on textarea "I hear you, Krista. I'll reach out to the regional manager about your concerns …" at bounding box center [764, 554] width 557 height 68
drag, startPoint x: 583, startPoint y: 528, endPoint x: 873, endPoint y: 551, distance: 291.5
click at [873, 552] on textarea "I hear you, Krista. I'll reach out to the regional manager about your concerns …" at bounding box center [764, 554] width 557 height 68
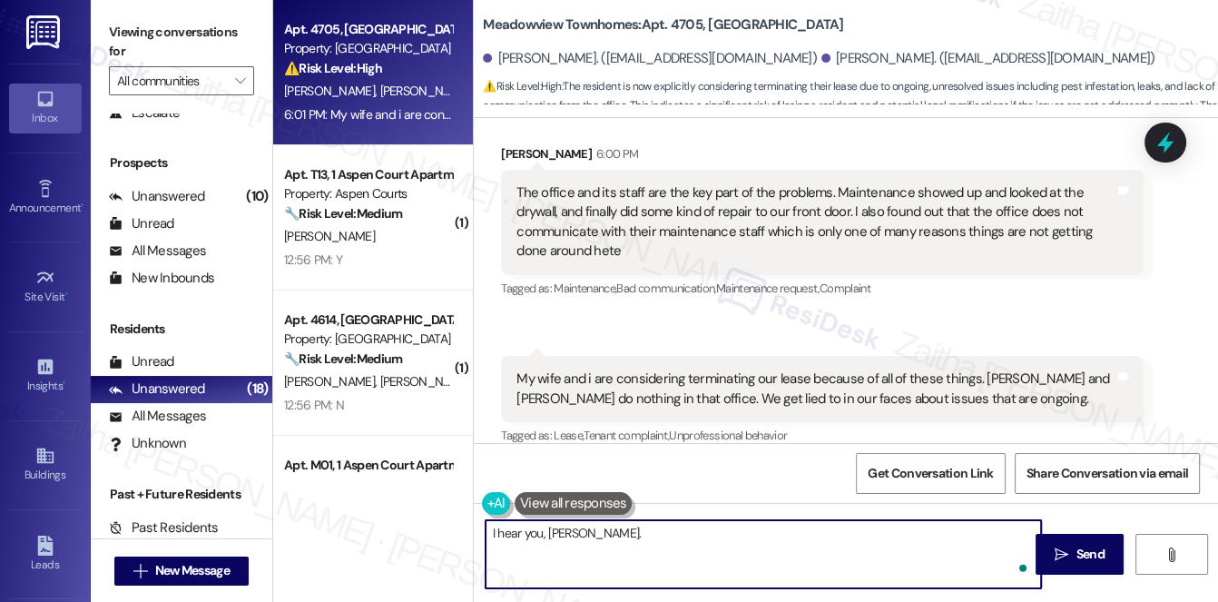
paste textarea "I truly understand how discouraging this must feel. Thank you for being so open…"
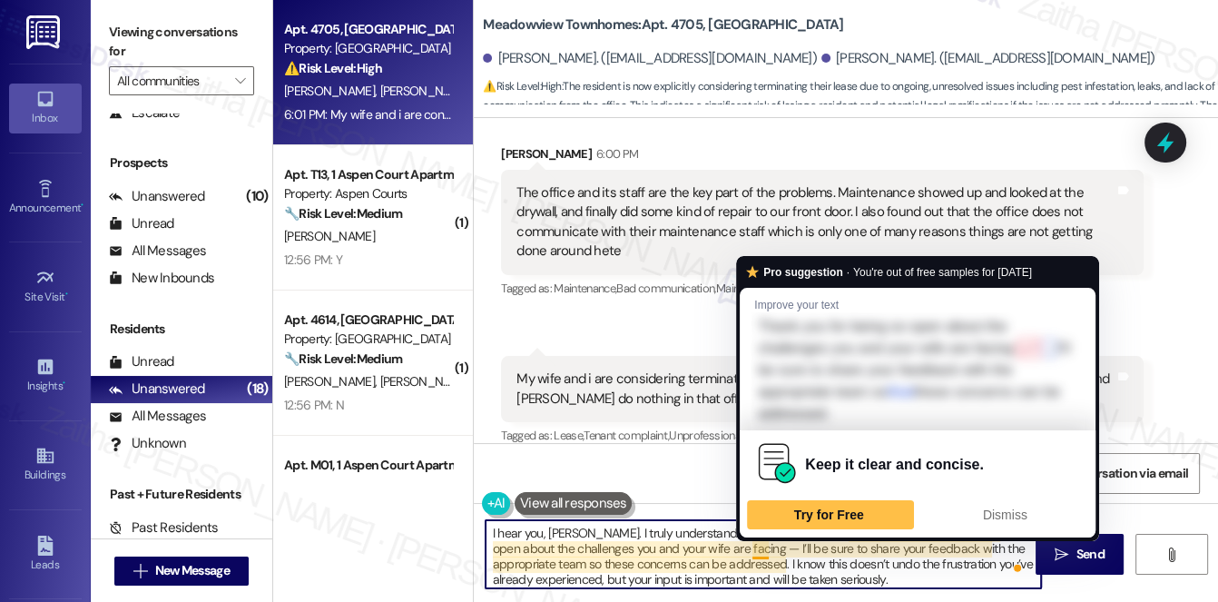
click at [761, 545] on textarea "I hear you, Krista. I truly understand how discouraging this must feel. Thank y…" at bounding box center [764, 554] width 557 height 68
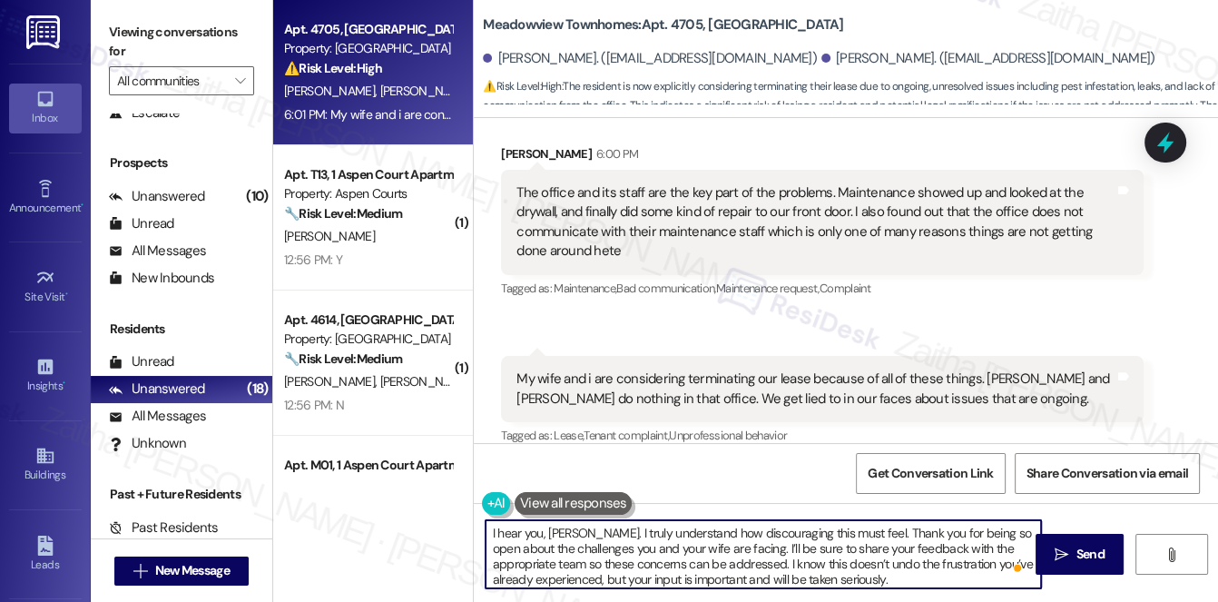
click at [523, 564] on textarea "I hear you, Krista. I truly understand how discouraging this must feel. Thank y…" at bounding box center [764, 554] width 557 height 68
type textarea "I hear you, Krista. I truly understand how discouraging this must feel. Thank y…"
click at [1077, 554] on span "Send" at bounding box center [1091, 554] width 28 height 19
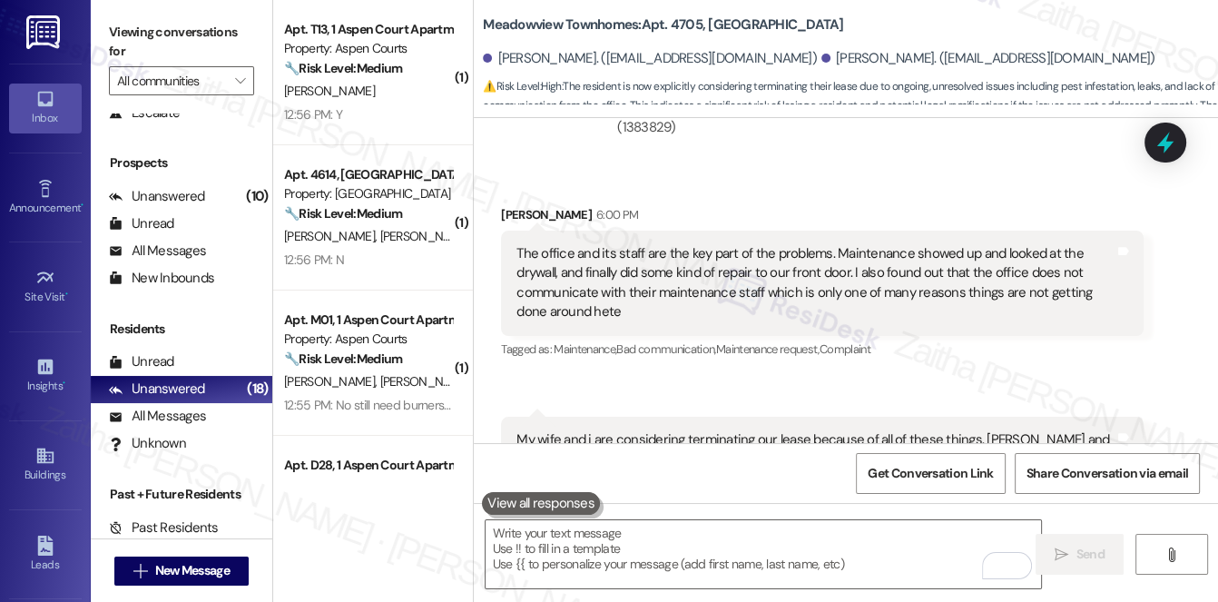
scroll to position [2222, 0]
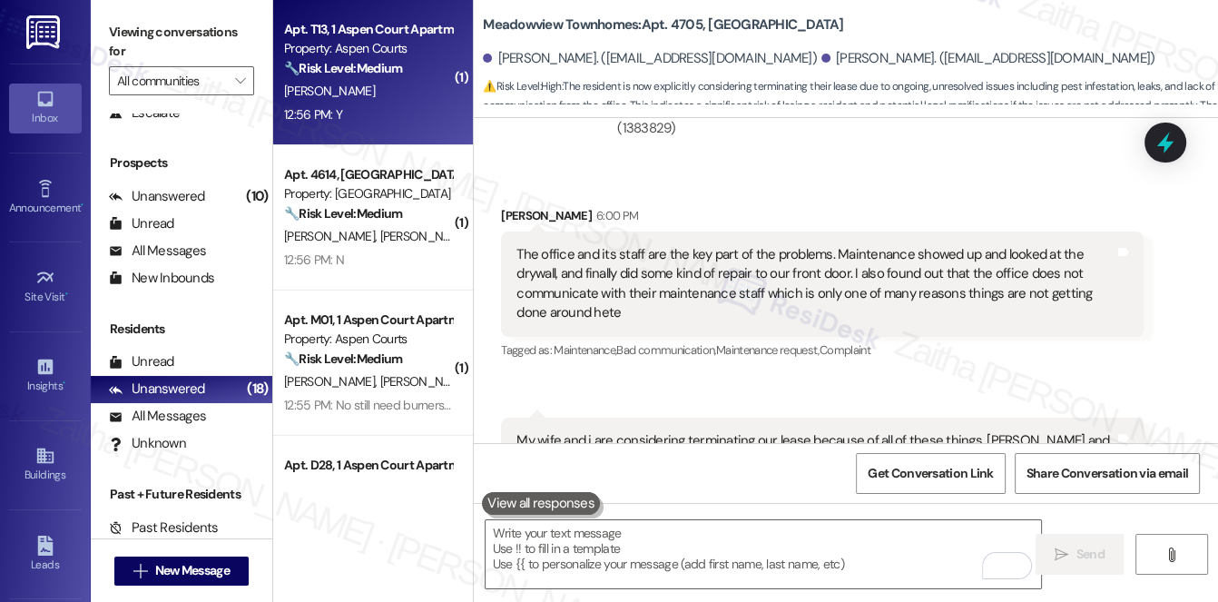
click at [395, 113] on div "12:56 PM: Y 12:56 PM: Y" at bounding box center [368, 115] width 172 height 23
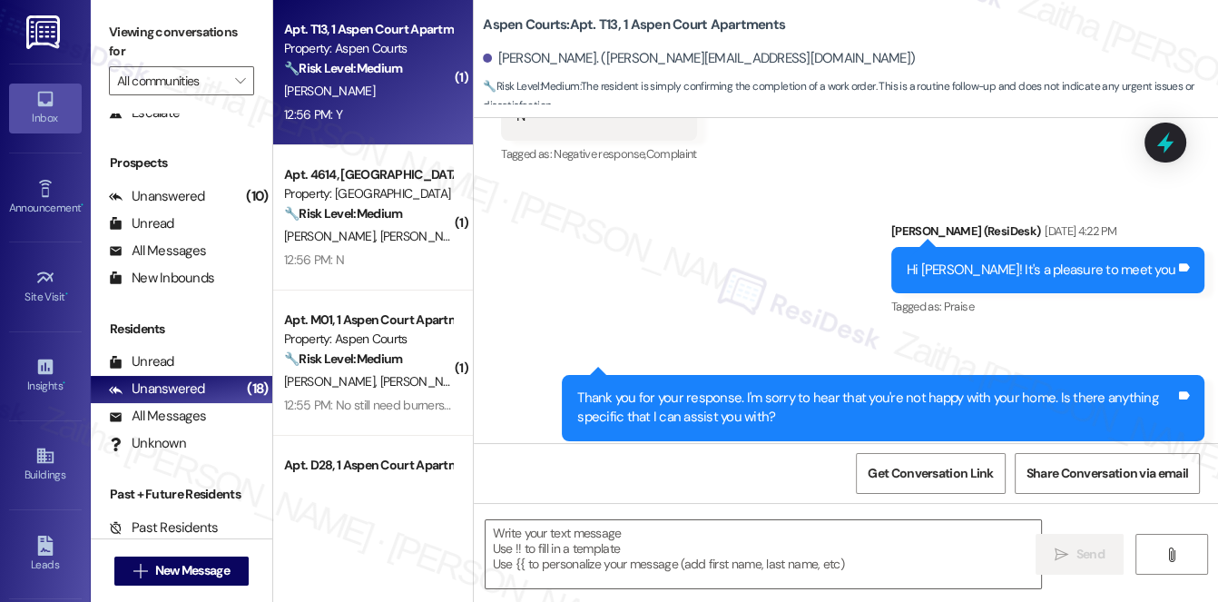
type textarea "Fetching suggested responses. Please feel free to read through the conversation…"
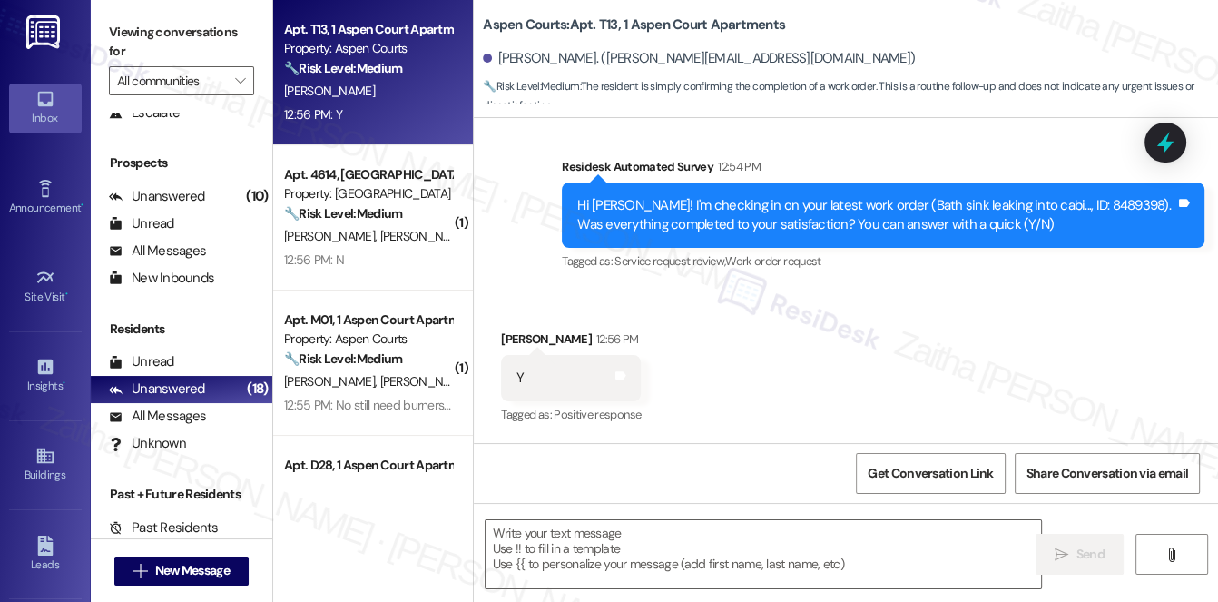
scroll to position [4956, 0]
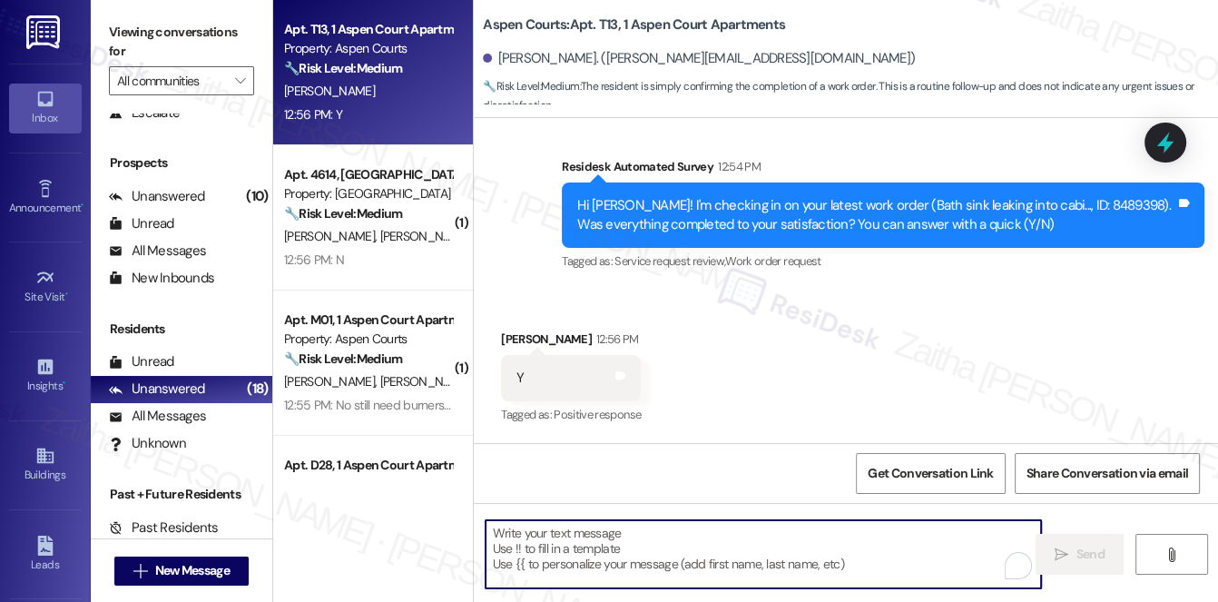
click at [643, 543] on textarea "To enrich screen reader interactions, please activate Accessibility in Grammarl…" at bounding box center [764, 554] width 557 height 68
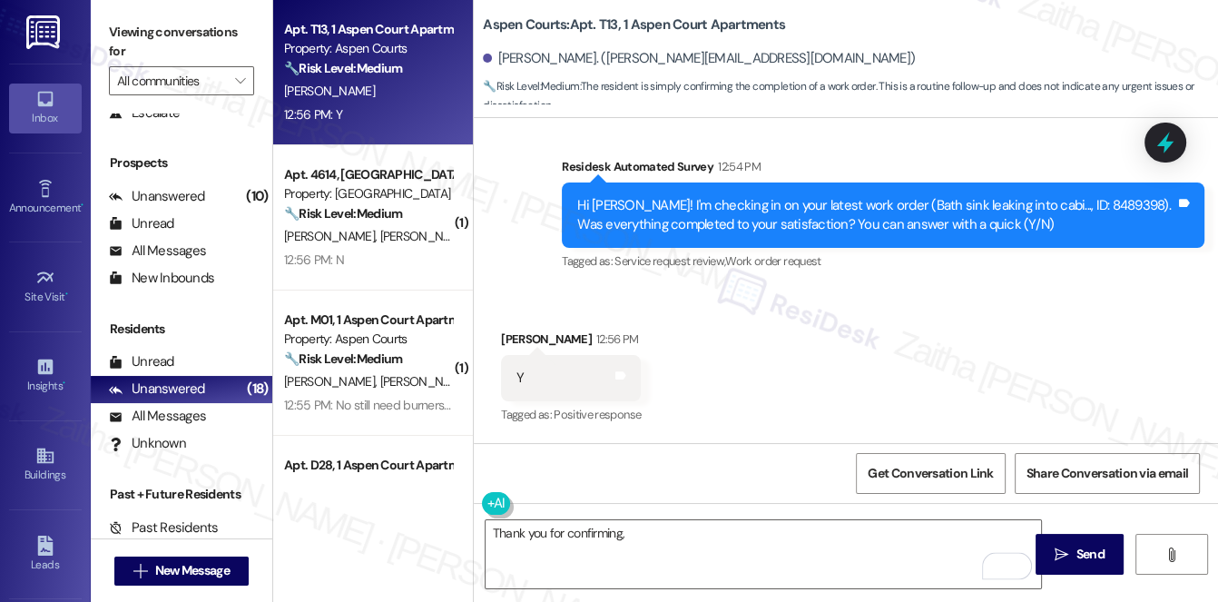
click at [515, 336] on div "Shunta Hicks 12:56 PM" at bounding box center [571, 342] width 140 height 25
copy div "Shunta"
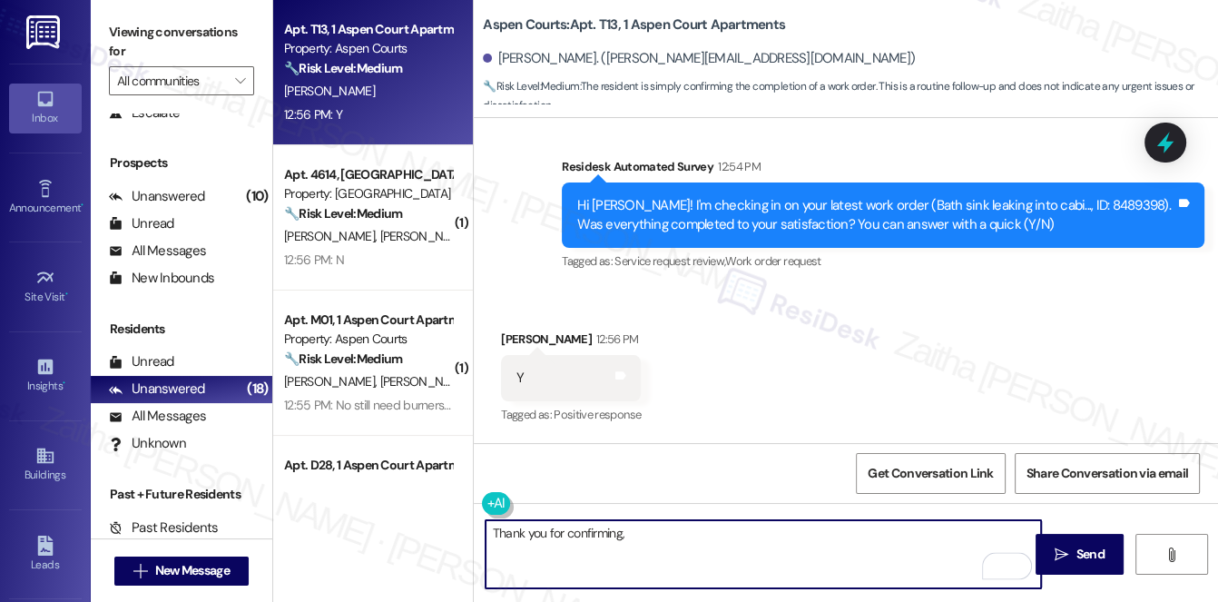
click at [670, 534] on textarea "Thank you for confirming," at bounding box center [764, 554] width 557 height 68
paste textarea "Shunta"
paste textarea "I'm happy the work order was completed to your satisfaction! We'd also love to …"
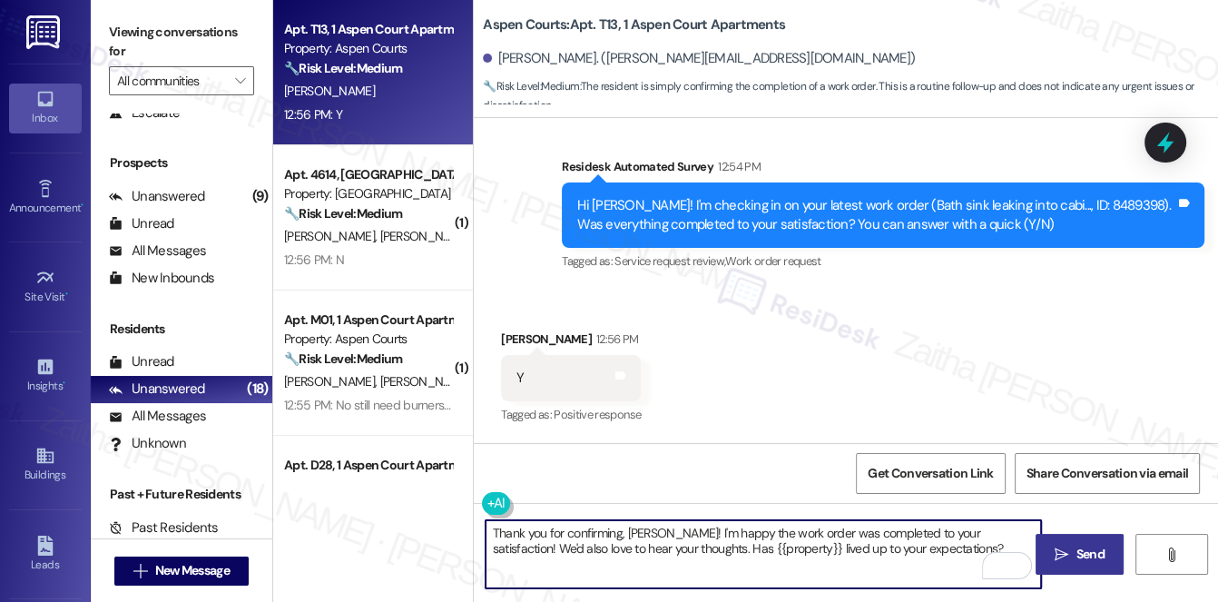
type textarea "Thank you for confirming, Shunta! I'm happy the work order was completed to you…"
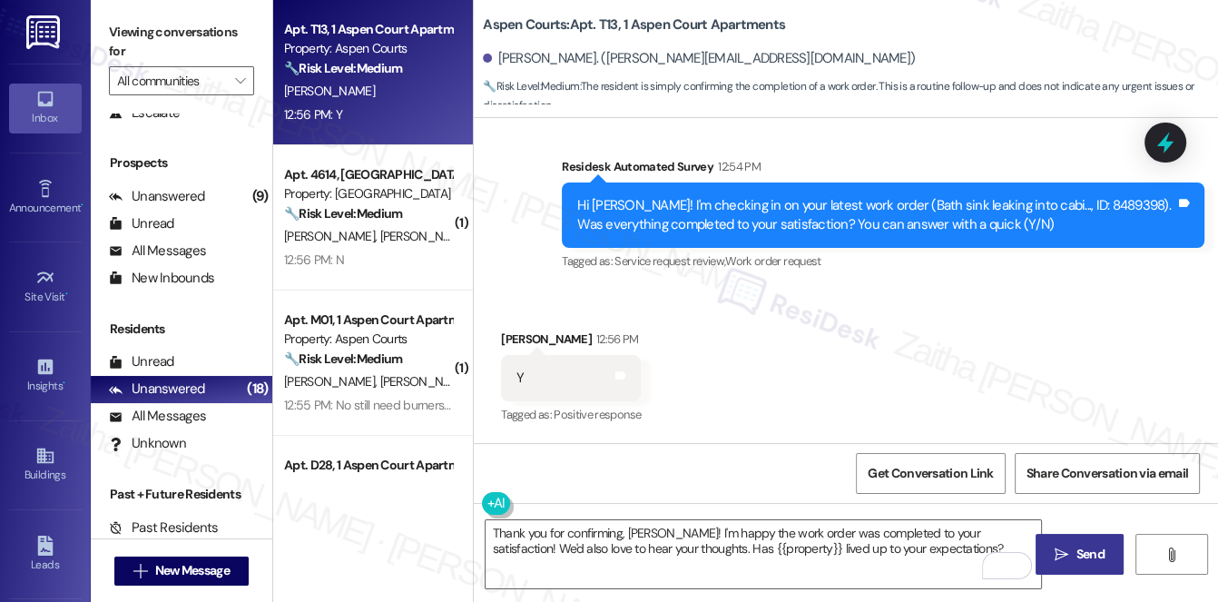
click at [1080, 547] on span "Send" at bounding box center [1091, 554] width 28 height 19
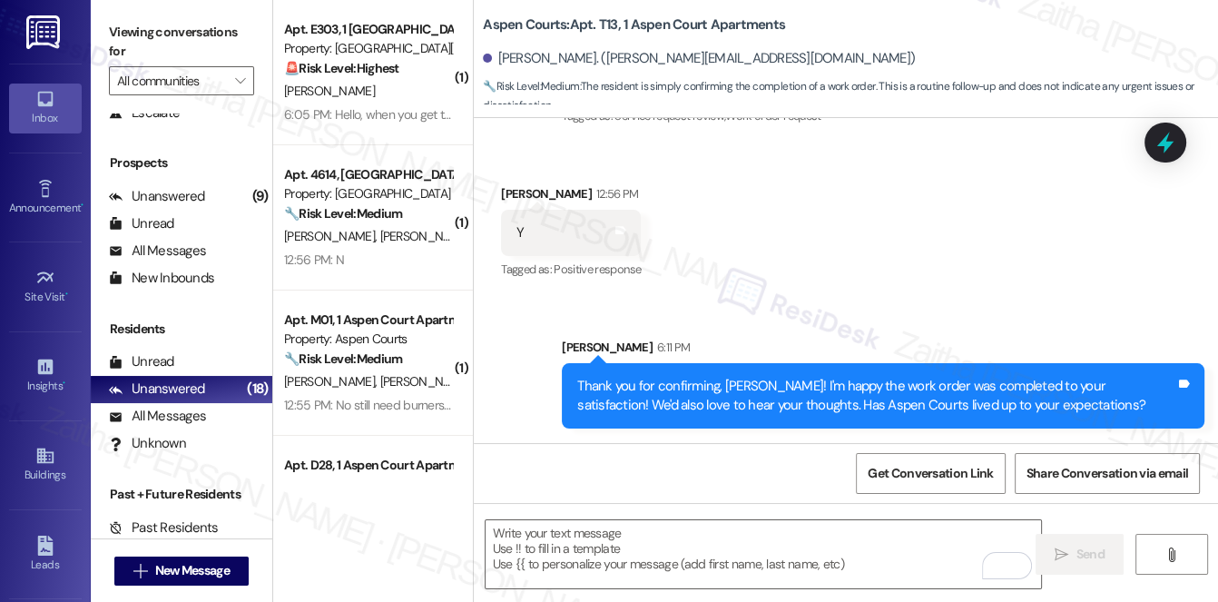
scroll to position [5102, 0]
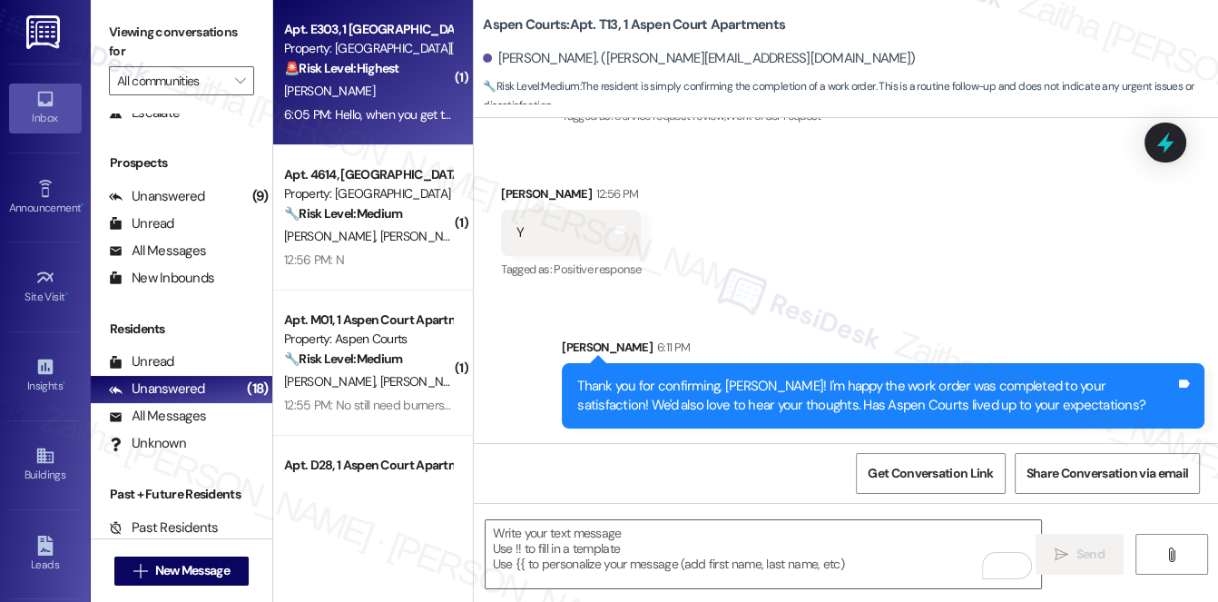
click at [392, 100] on div "D. Atkins" at bounding box center [368, 91] width 172 height 23
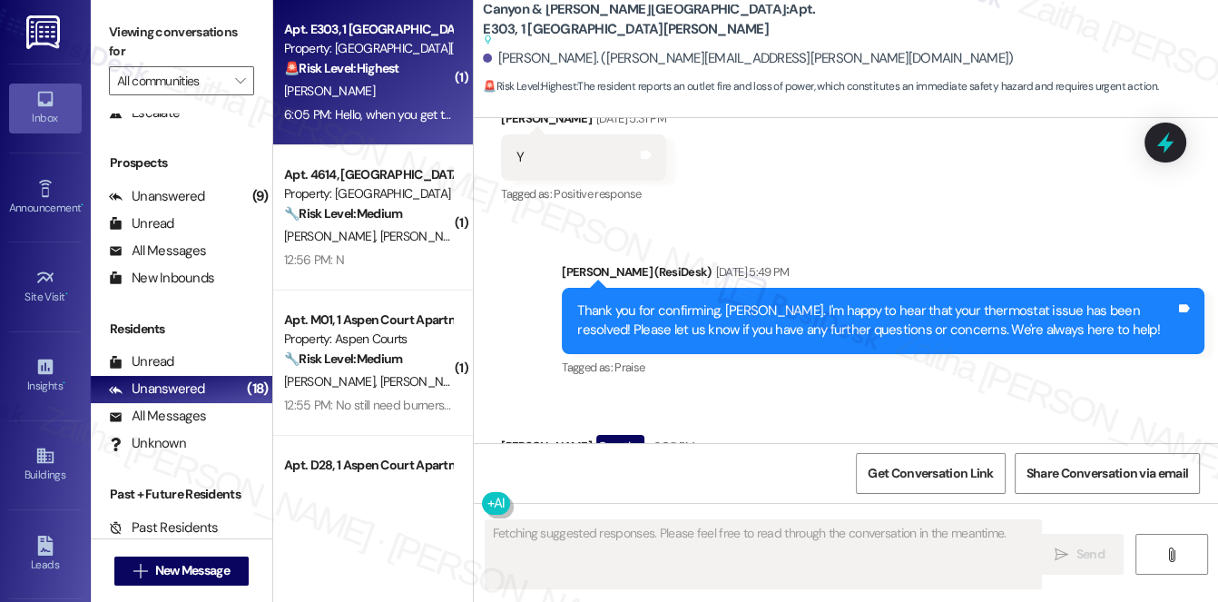
scroll to position [13365, 0]
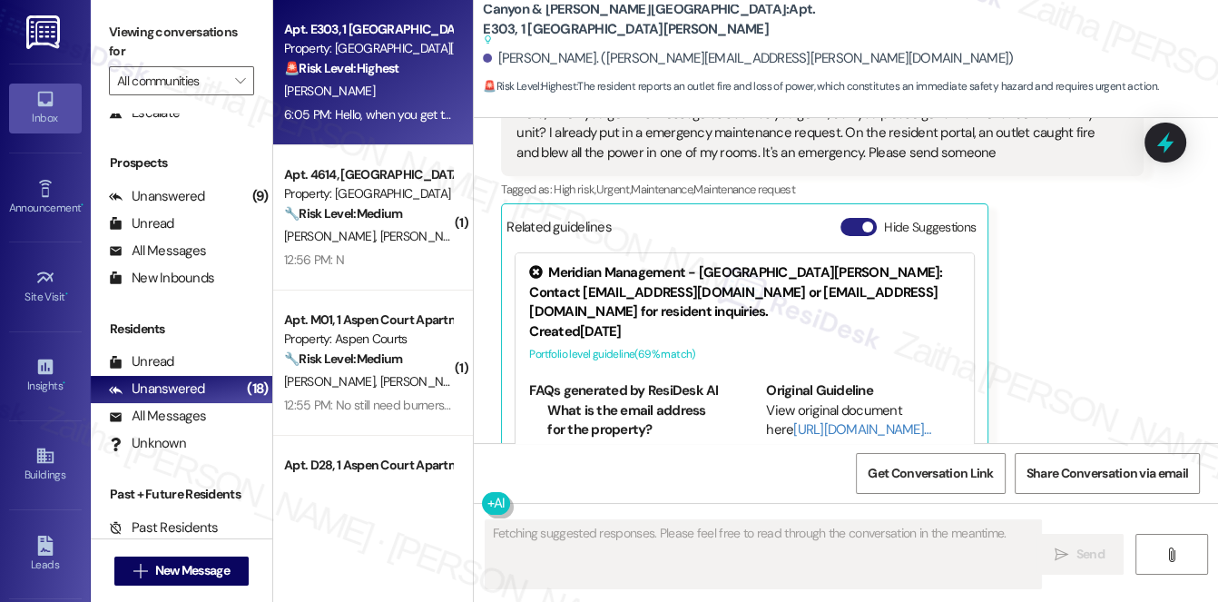
click at [845, 218] on button "Hide Suggestions" at bounding box center [859, 227] width 36 height 18
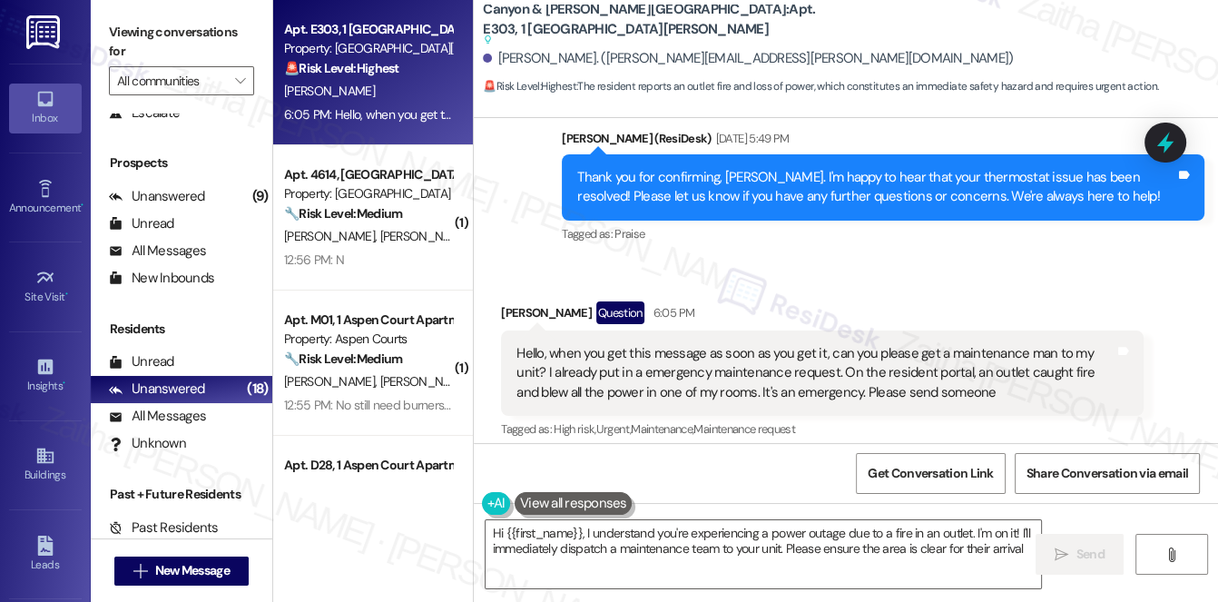
type textarea "Hi {{first_name}}, I understand you're experiencing a power outage due to a fir…"
click at [1158, 141] on icon at bounding box center [1165, 142] width 31 height 31
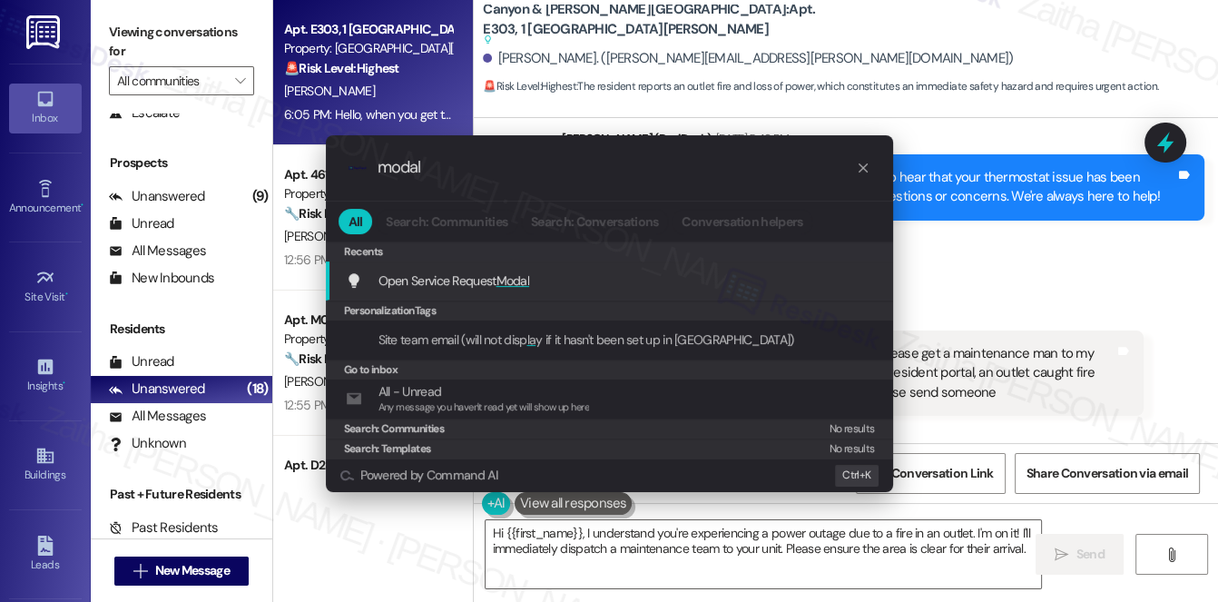
type input "modal"
click at [518, 281] on span "Modal" at bounding box center [514, 280] width 34 height 16
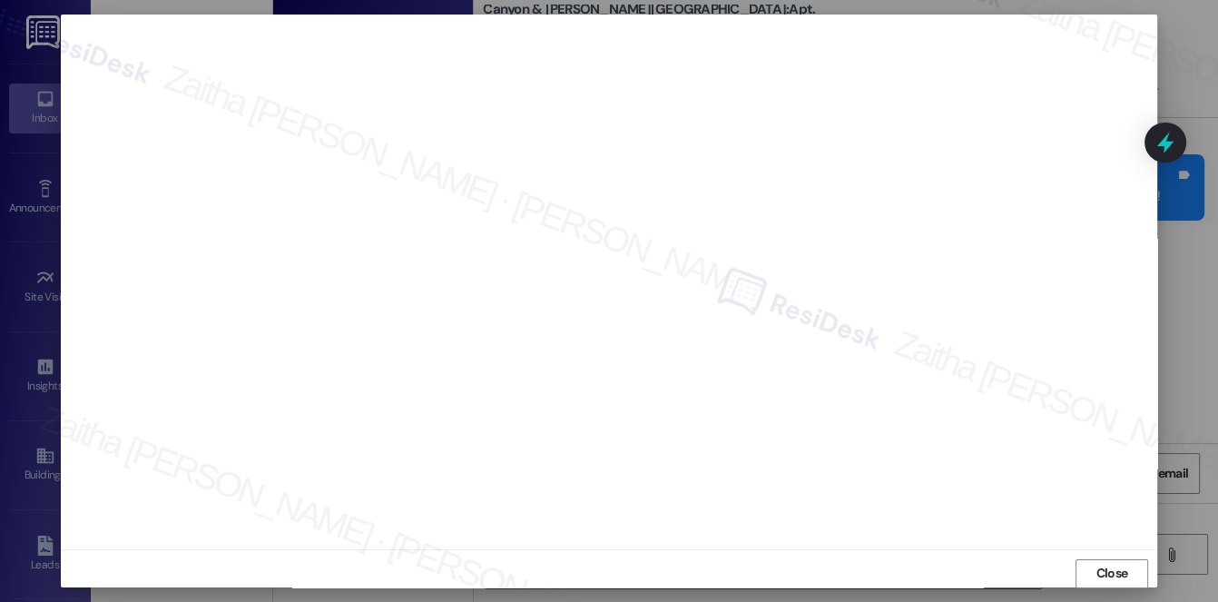
scroll to position [0, 0]
click at [1097, 579] on span "Close" at bounding box center [1113, 580] width 32 height 19
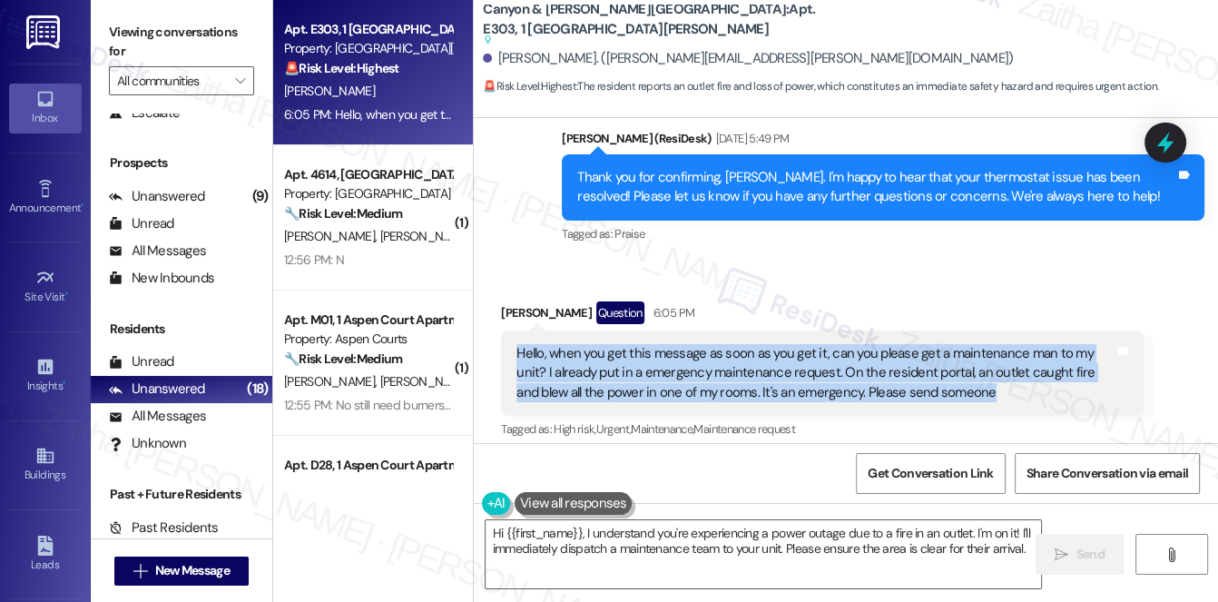
drag, startPoint x: 515, startPoint y: 296, endPoint x: 976, endPoint y: 341, distance: 463.5
click at [976, 344] on div "Hello, when you get this message as soon as you get it, can you please get a ma…" at bounding box center [816, 373] width 598 height 58
copy div "Hello, when you get this message as soon as you get it, can you please get a ma…"
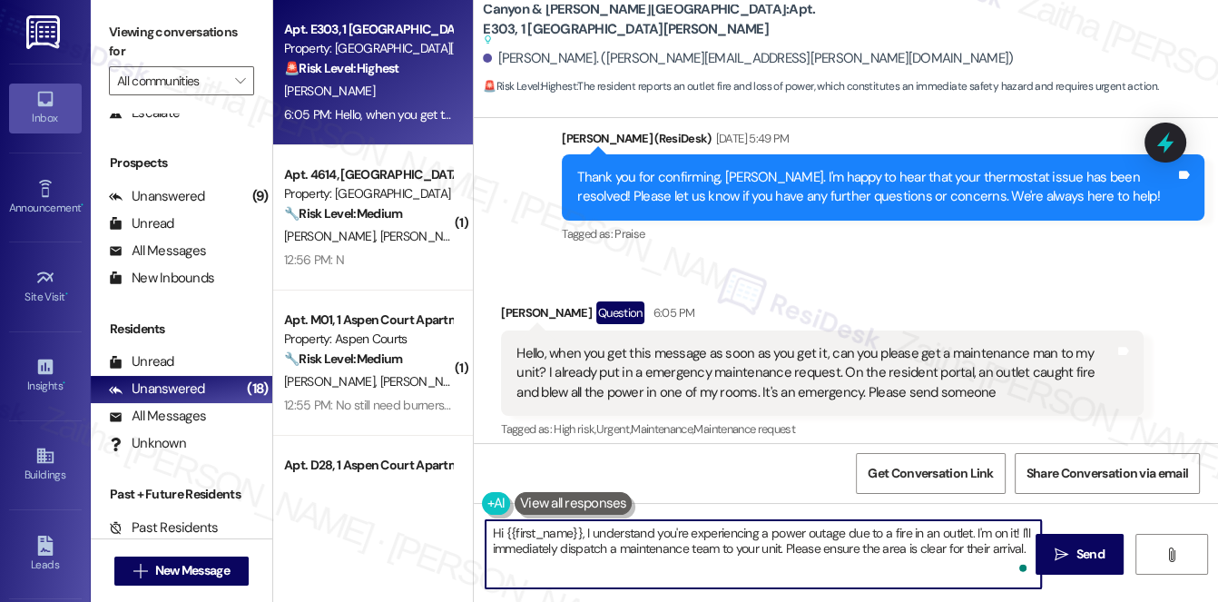
drag, startPoint x: 494, startPoint y: 530, endPoint x: 1028, endPoint y: 542, distance: 534.0
click at [1028, 542] on textarea "Hi {{first_name}}, I understand you're experiencing a power outage due to a fir…" at bounding box center [764, 554] width 557 height 68
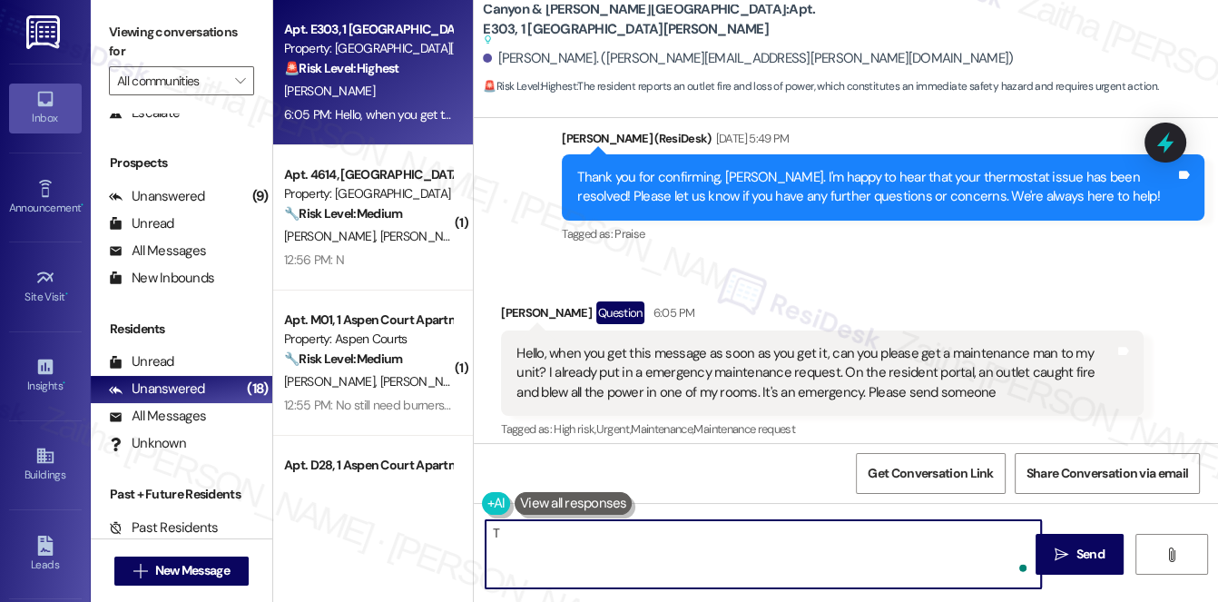
paste textarea "hank you for letting us know right away — I’m so sorry you’re dealing with this…"
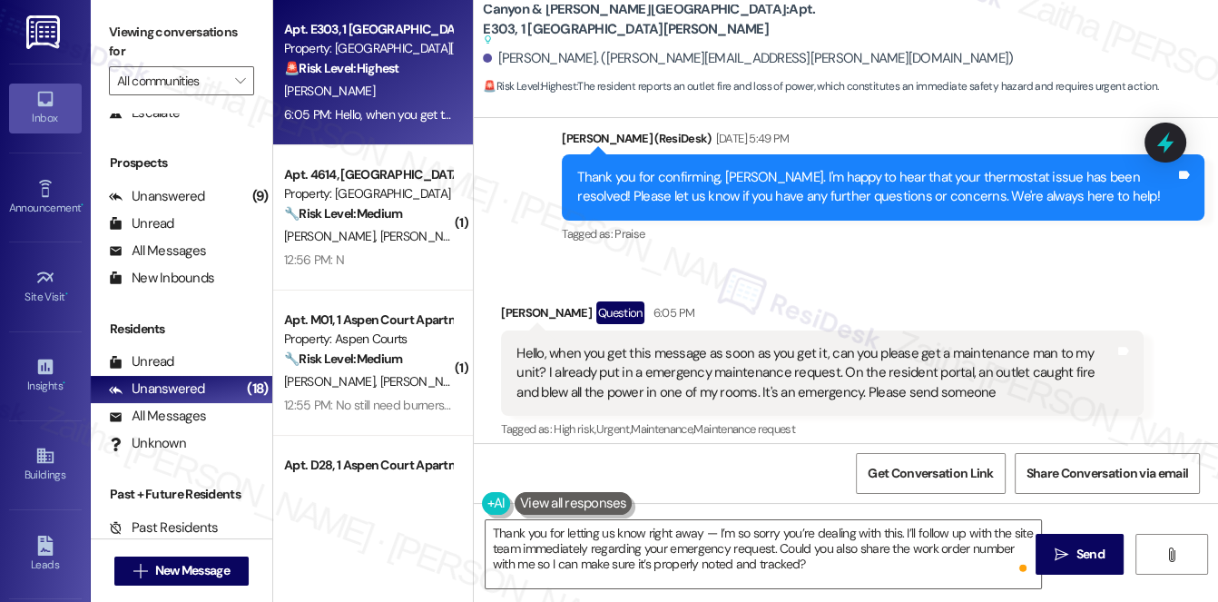
click at [512, 301] on div "Davon Atkins Question 6:05 PM" at bounding box center [822, 315] width 643 height 29
copy div "Davon"
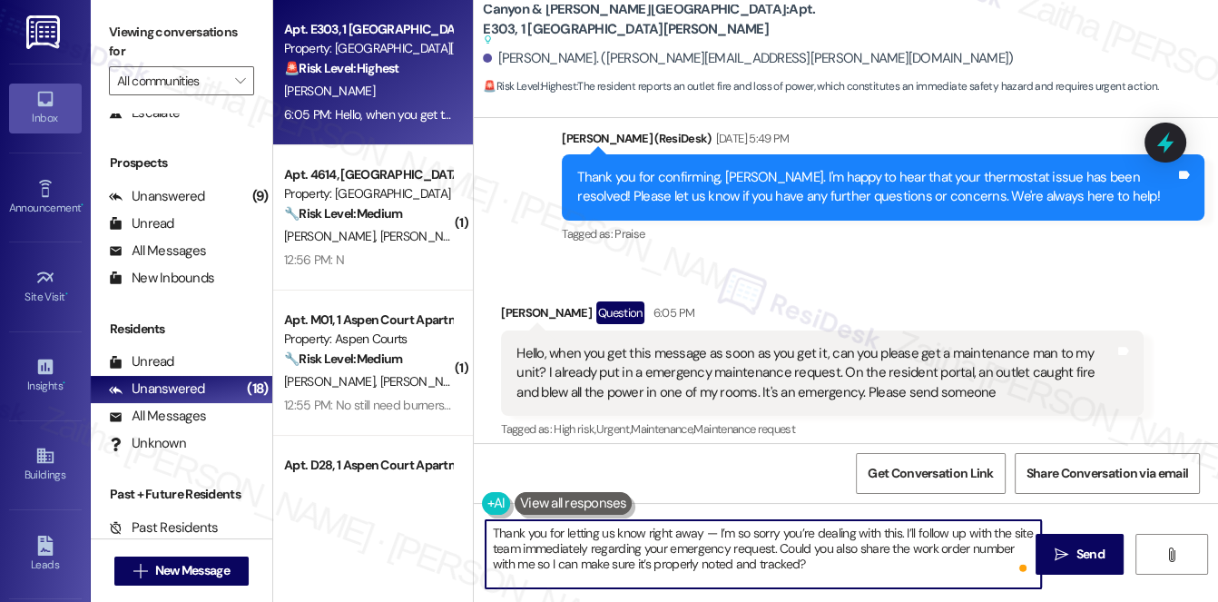
click at [709, 528] on textarea "Thank you for letting us know right away — I’m so sorry you’re dealing with thi…" at bounding box center [764, 554] width 557 height 68
type textarea "Thank you for letting us know I’m so sorry you’re dealing with this. I’ll follo…"
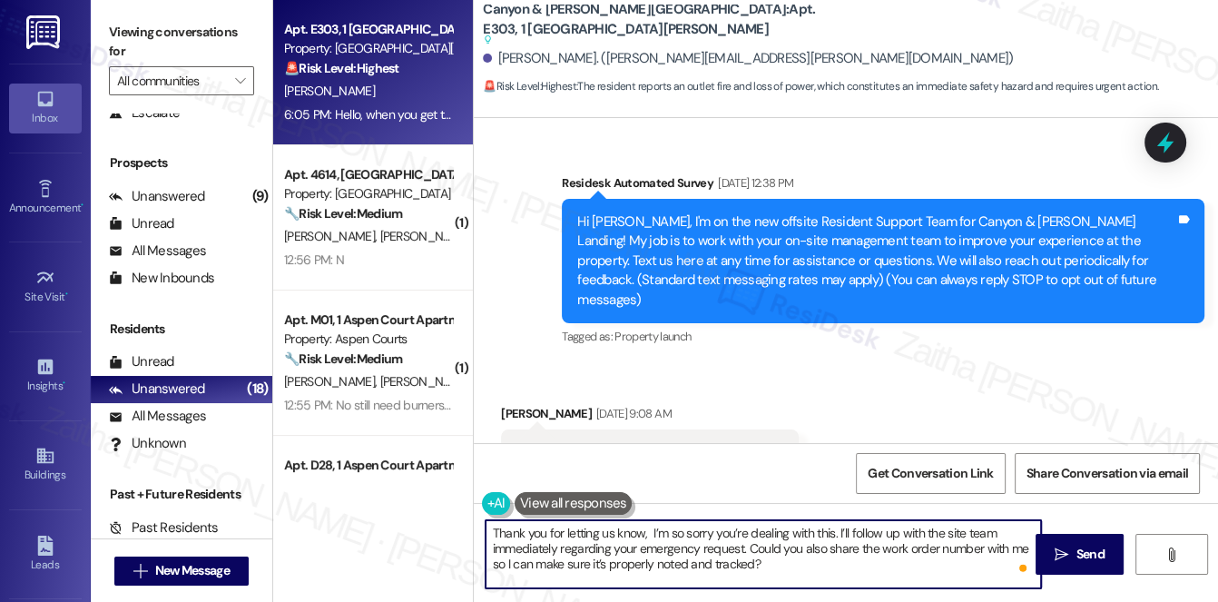
scroll to position [13125, 0]
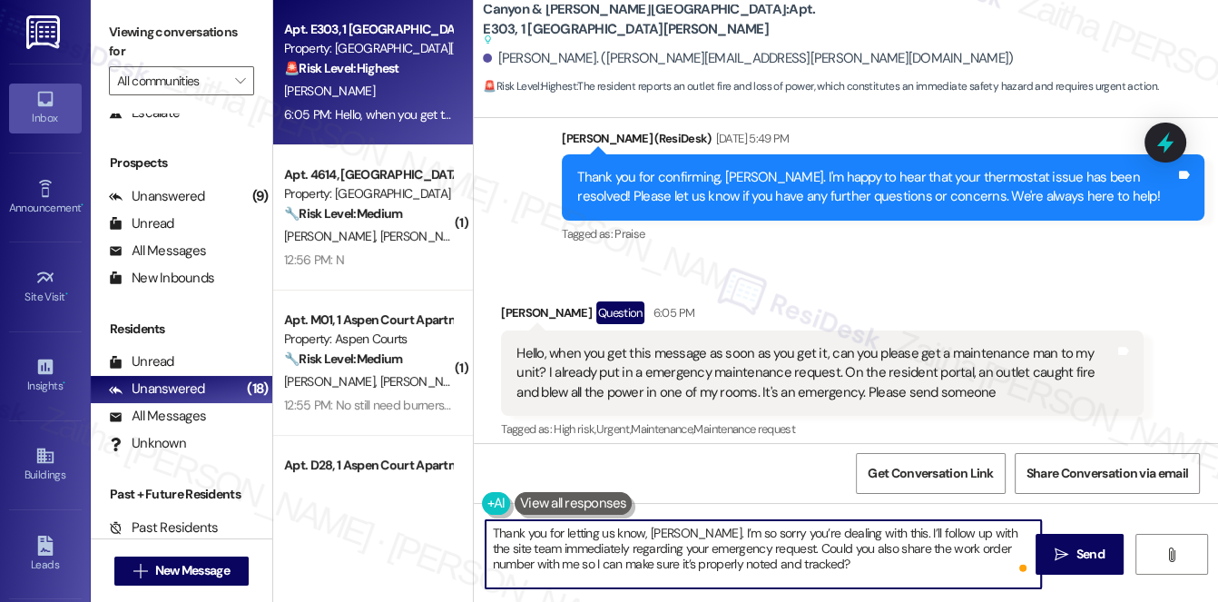
click at [525, 548] on textarea "Thank you for letting us know, [PERSON_NAME]. I’m so sorry you’re dealing with …" at bounding box center [764, 554] width 557 height 68
click at [746, 562] on textarea "Thank you for letting us know, [PERSON_NAME]. I’m so sorry you’re dealing with …" at bounding box center [764, 554] width 557 height 68
type textarea "Thank you for letting us know, Davon. I’m so sorry you’re dealing with this. I’…"
click at [1078, 552] on span "Send" at bounding box center [1091, 554] width 28 height 19
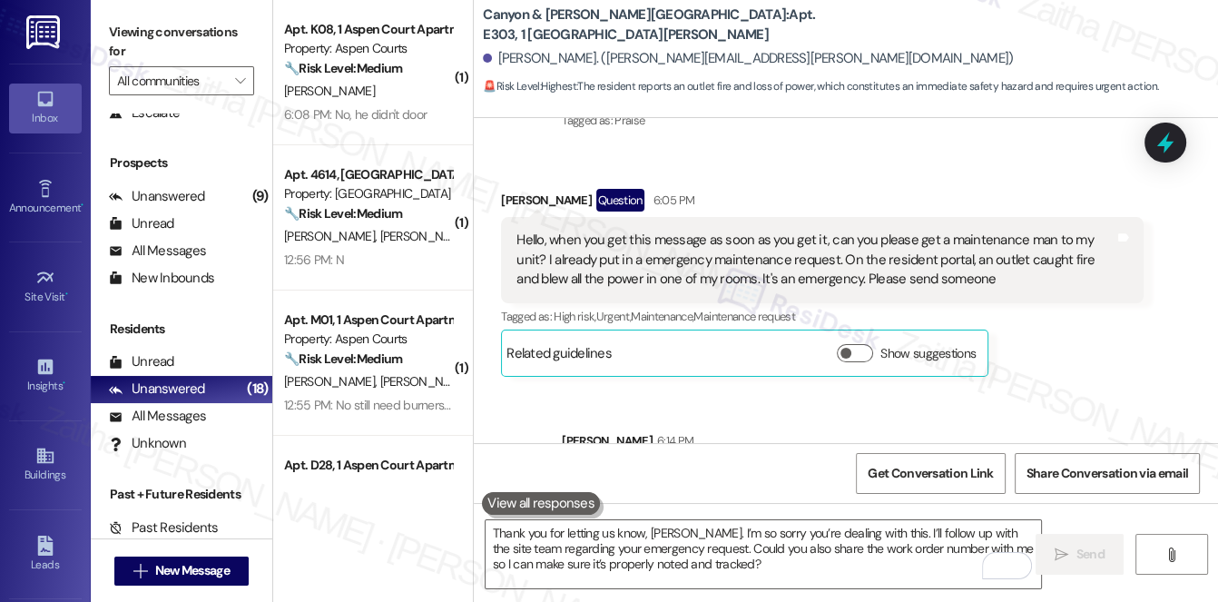
scroll to position [13244, 0]
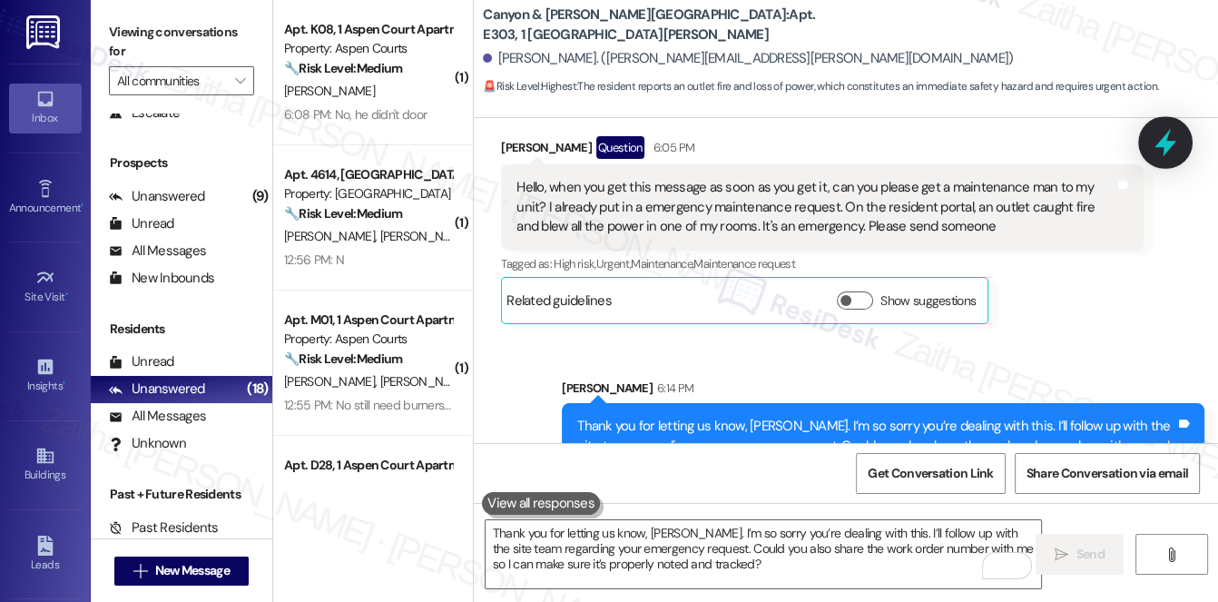
click at [1154, 141] on icon at bounding box center [1165, 142] width 31 height 31
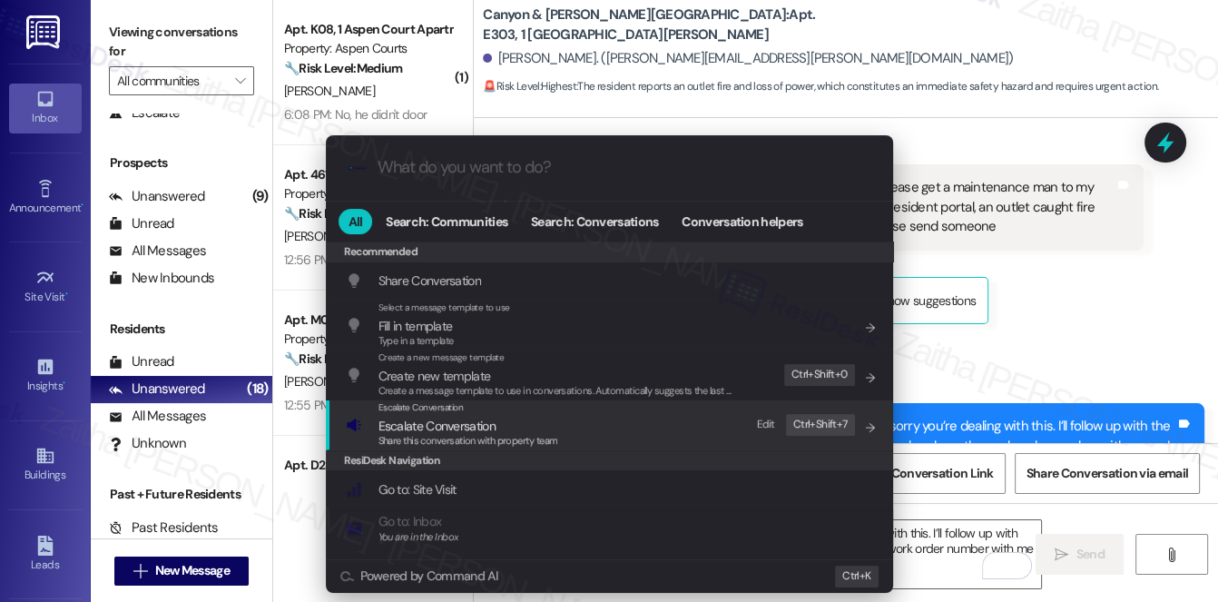
click at [442, 427] on span "Escalate Conversation" at bounding box center [437, 426] width 117 height 16
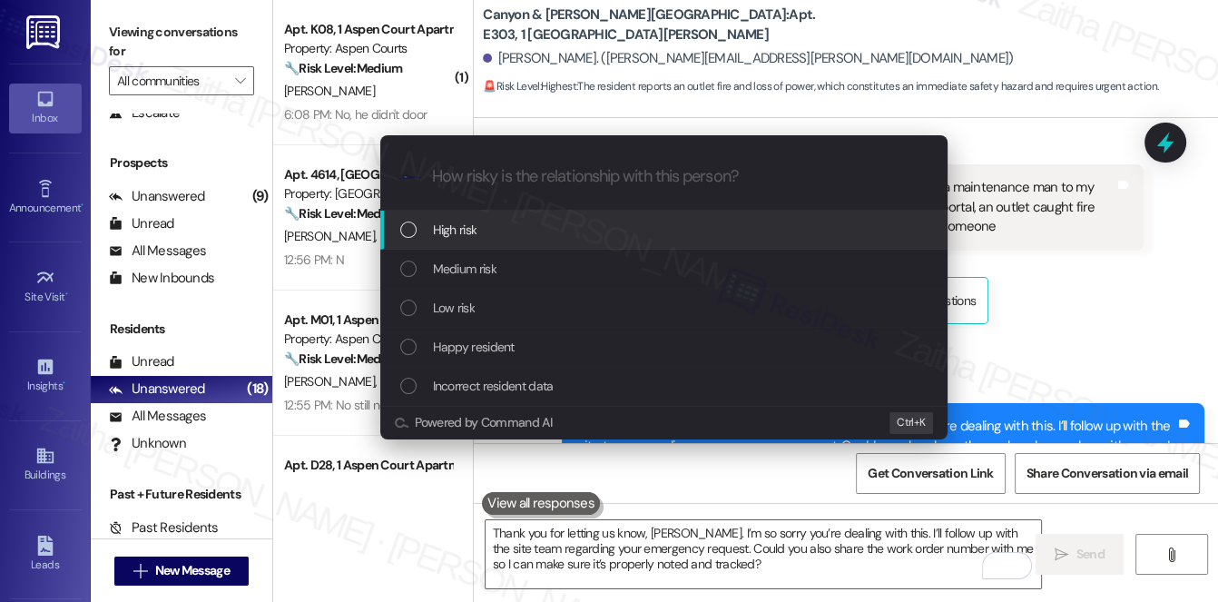
click at [494, 235] on div "High risk" at bounding box center [665, 230] width 531 height 20
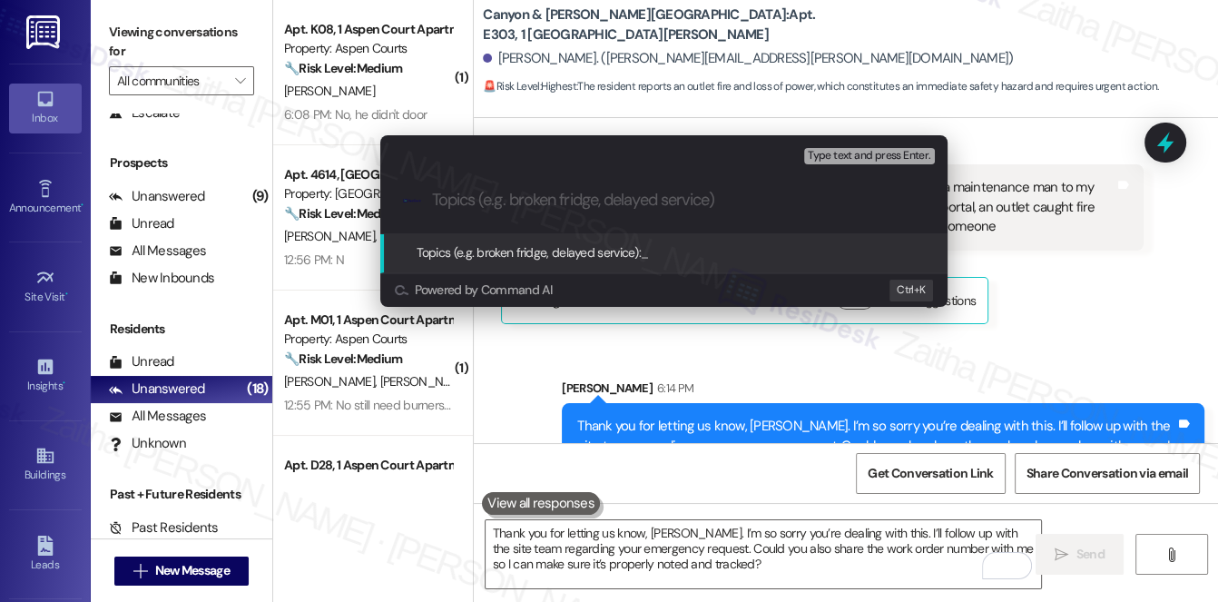
paste input "Emergency Work Order: Outlet Fire and Power Outage"
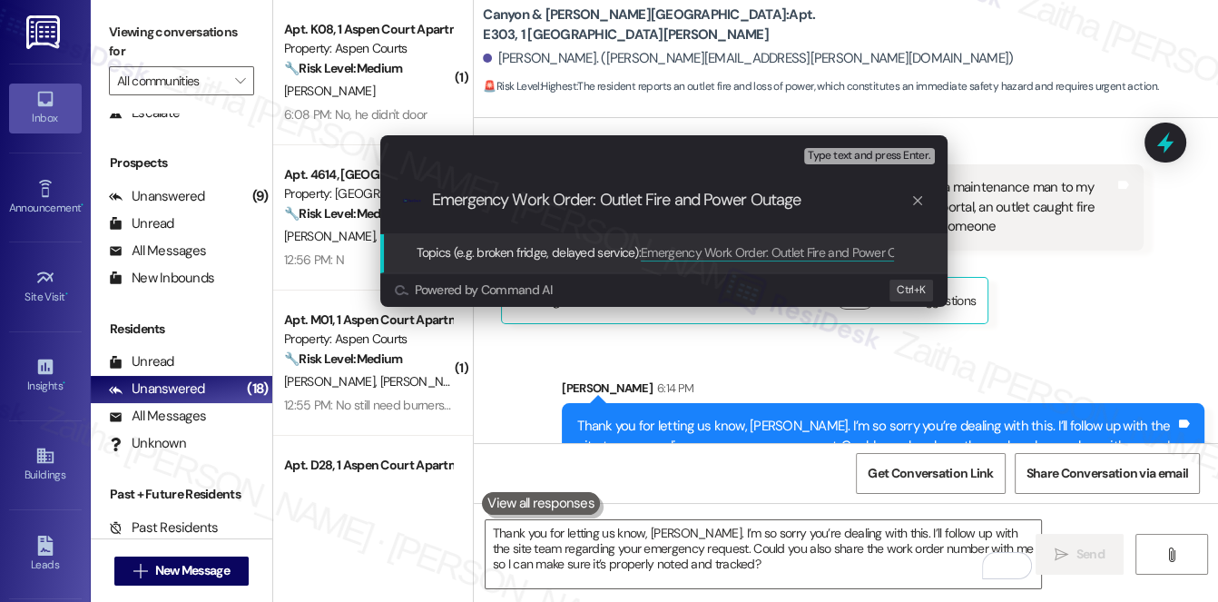
type input "Emergency Work Order: Outlet Fire and Power Outage"
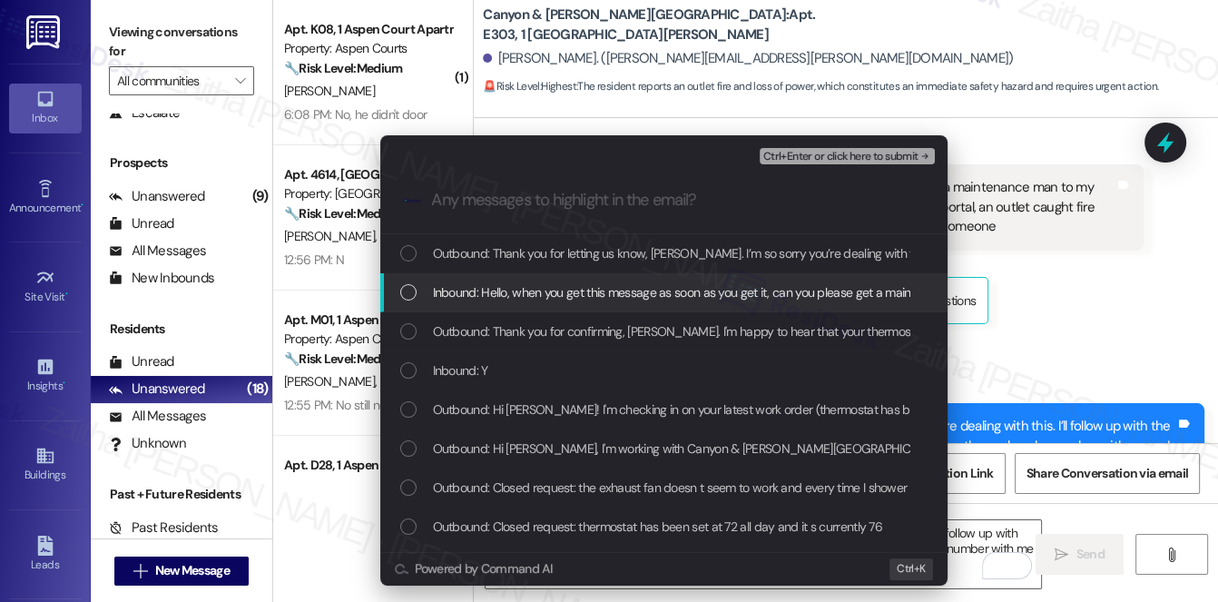
click at [538, 288] on span "Inbound: Hello, when you get this message as soon as you get it, can you please…" at bounding box center [1211, 292] width 1557 height 20
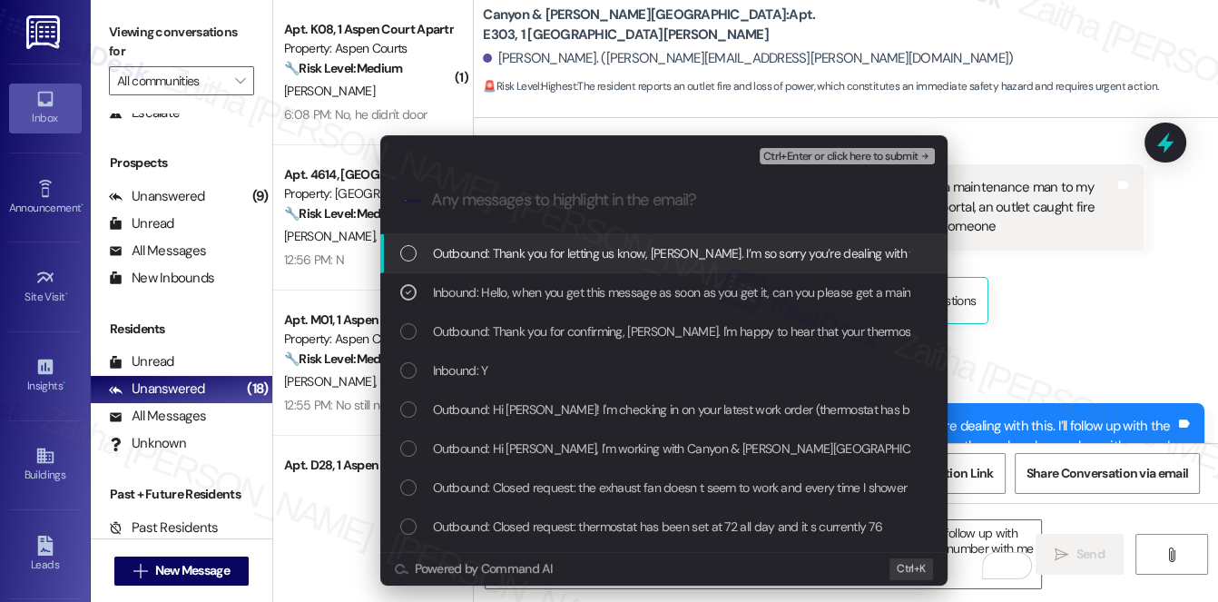
click at [856, 157] on span "Ctrl+Enter or click here to submit" at bounding box center [841, 157] width 155 height 13
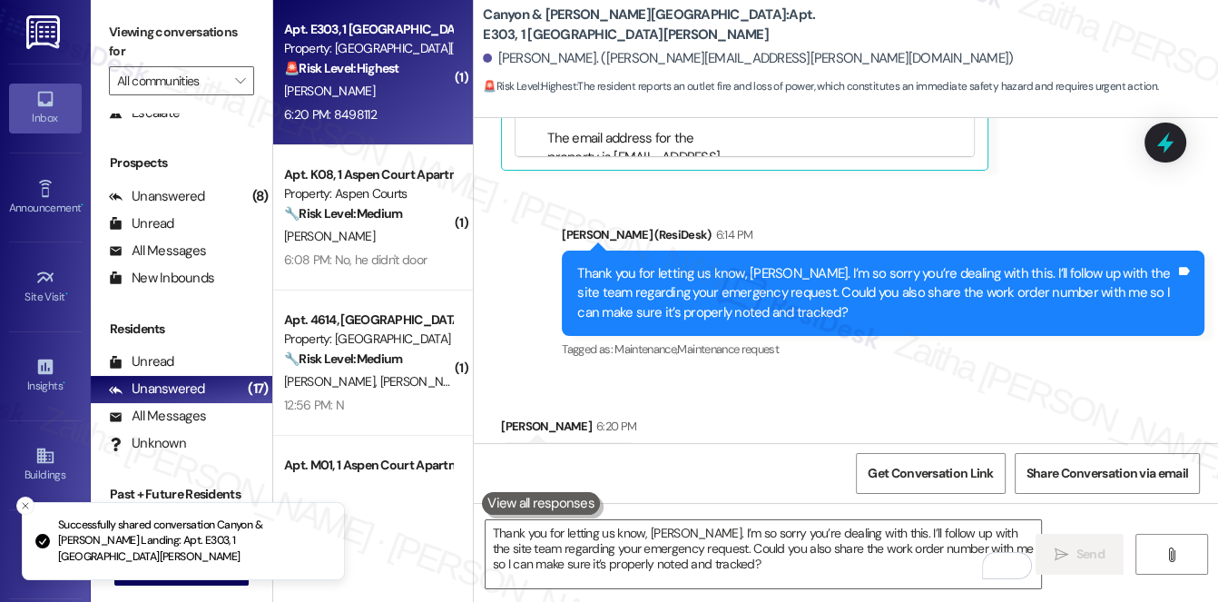
scroll to position [13638, 0]
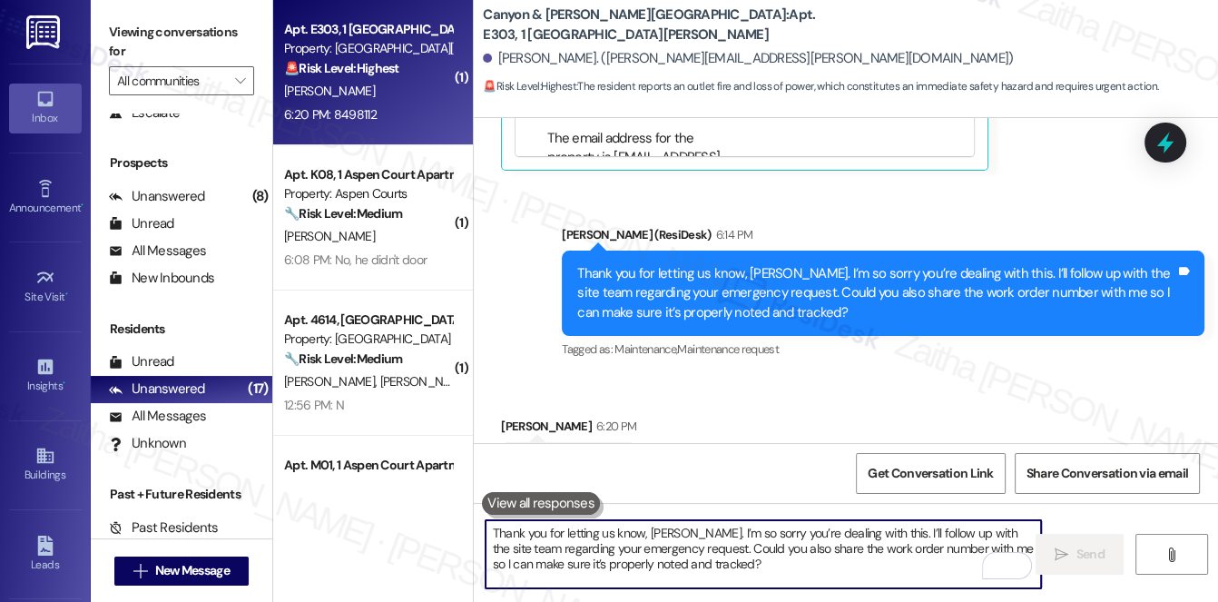
click at [663, 545] on textarea "Thank you for letting us know, Davon. I’m so sorry you’re dealing with this. I’…" at bounding box center [764, 554] width 557 height 68
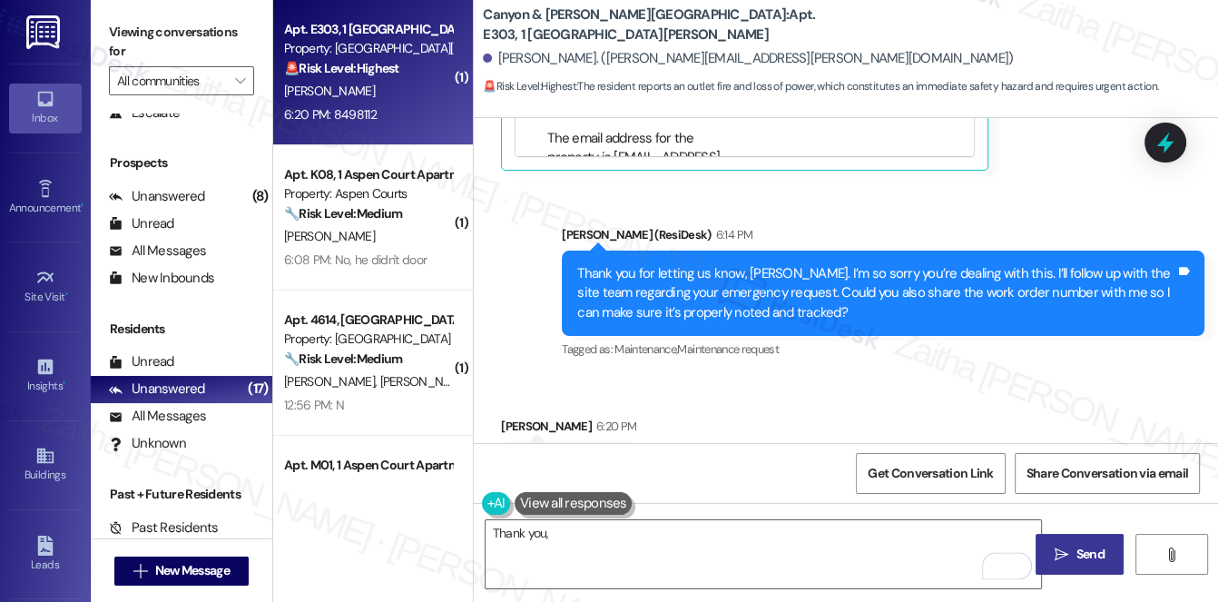
click at [512, 417] on div "Davon Atkins 6:20 PM" at bounding box center [568, 429] width 135 height 25
copy div "Davon"
click at [567, 533] on textarea "Thank you," at bounding box center [764, 554] width 557 height 68
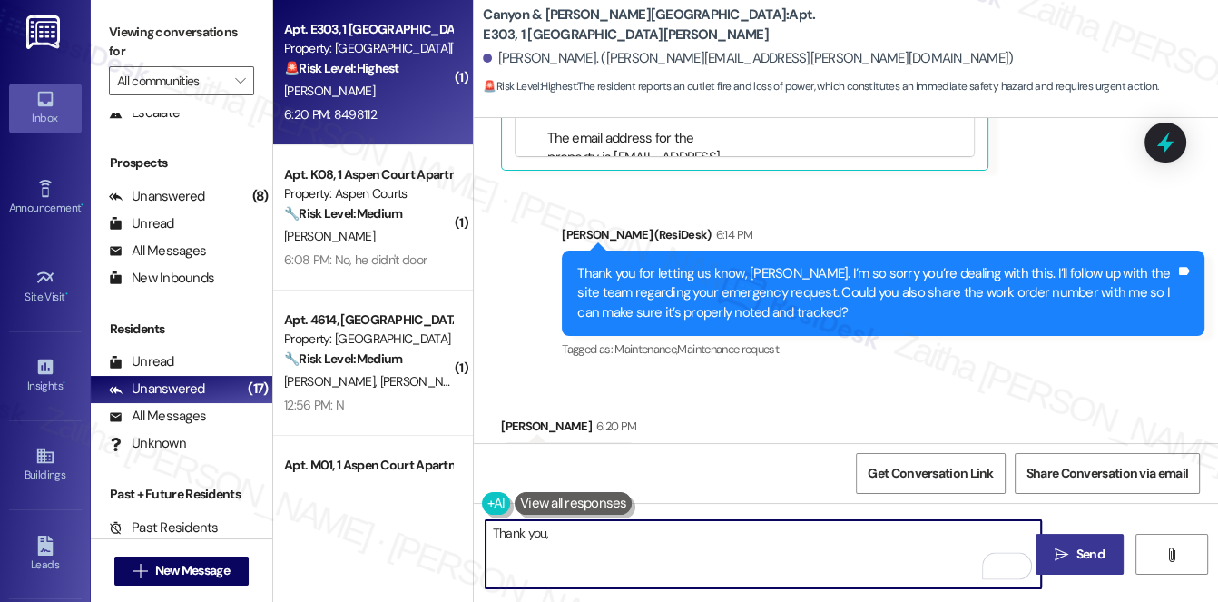
paste textarea "Davon"
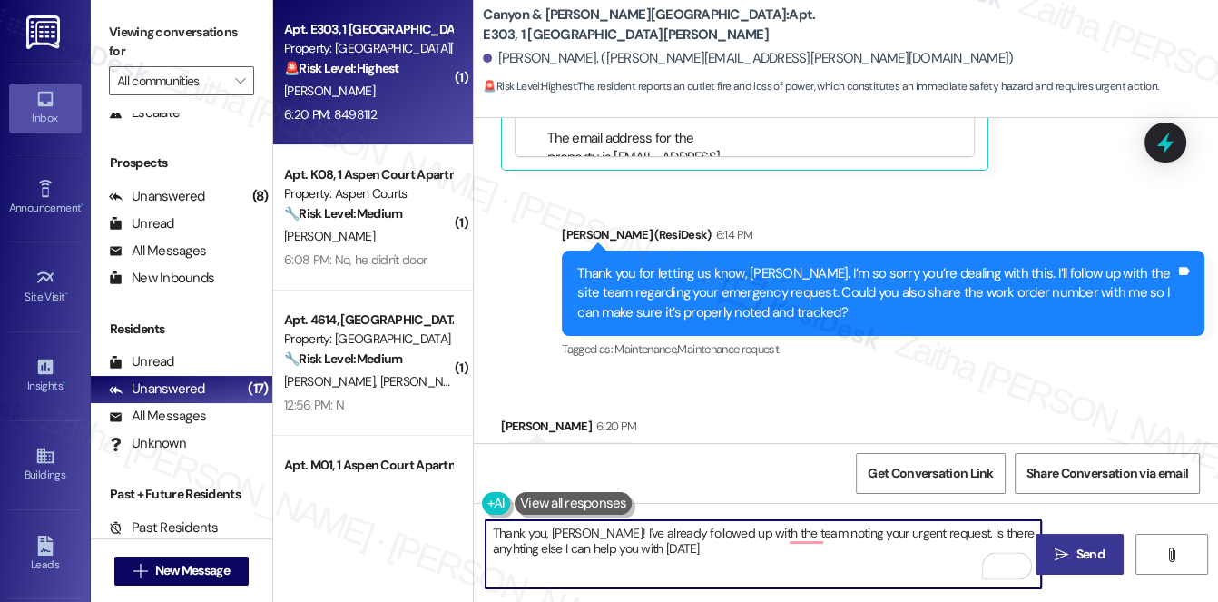
type textarea "Thank you, Davon! I've already followed up with the team noting your urgent req…"
drag, startPoint x: 488, startPoint y: 532, endPoint x: 687, endPoint y: 566, distance: 201.7
click at [687, 566] on textarea "Thank you, Davon! I've already followed up with the team noting your urgent req…" at bounding box center [764, 554] width 557 height 68
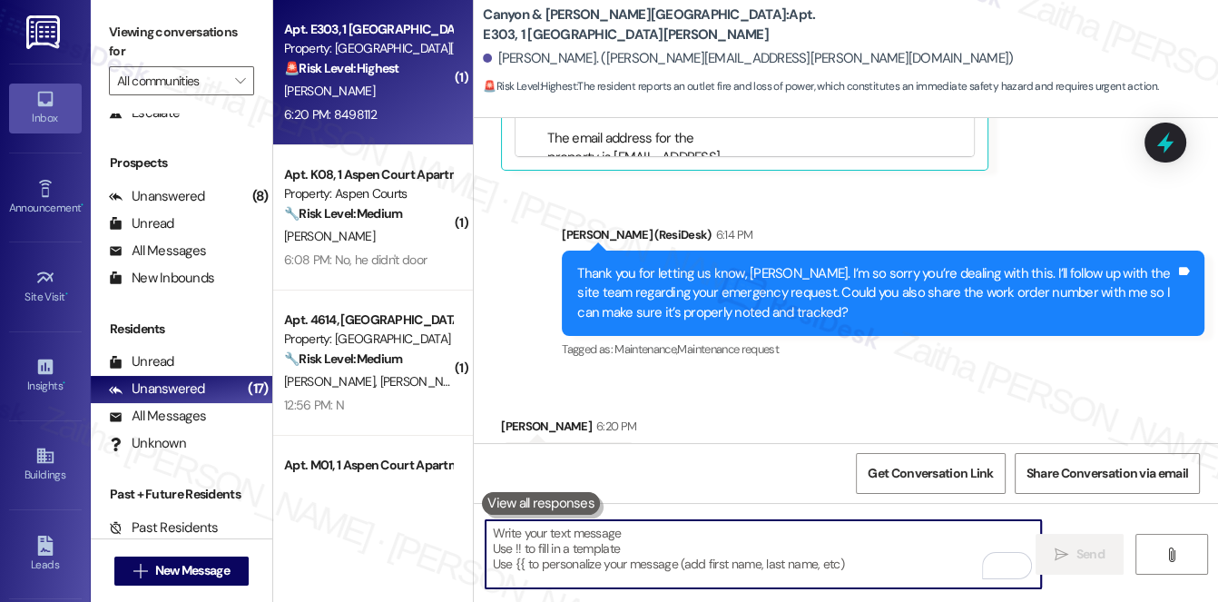
click at [639, 543] on textarea "To enrich screen reader interactions, please activate Accessibility in Grammarl…" at bounding box center [764, 554] width 557 height 68
paste textarea "Thank you, Davon! I’ve already followed up with the team regarding your urgent …"
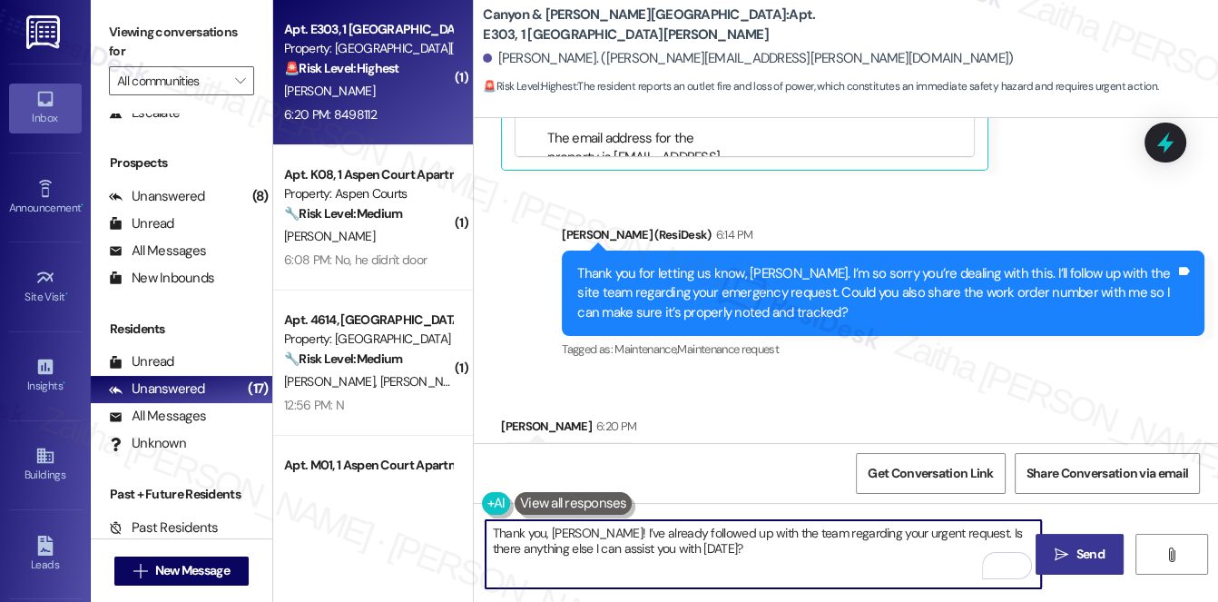
type textarea "Thank you, Davon! I’ve already followed up with the team regarding your urgent …"
click at [1087, 551] on span "Send" at bounding box center [1091, 554] width 28 height 19
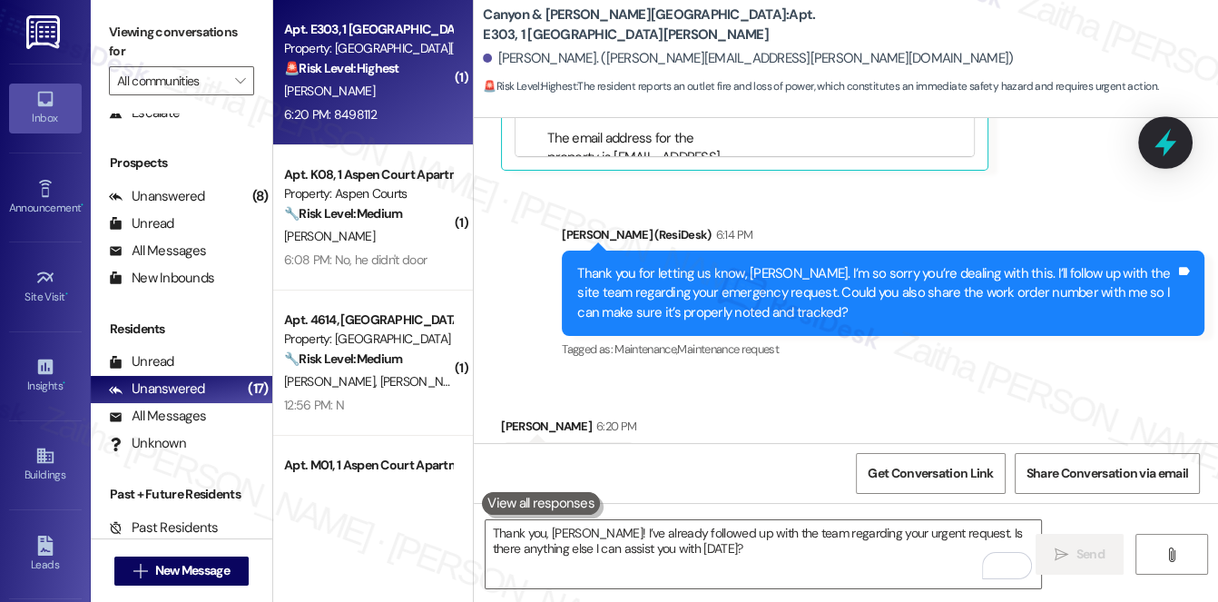
click at [1158, 146] on icon at bounding box center [1166, 143] width 22 height 28
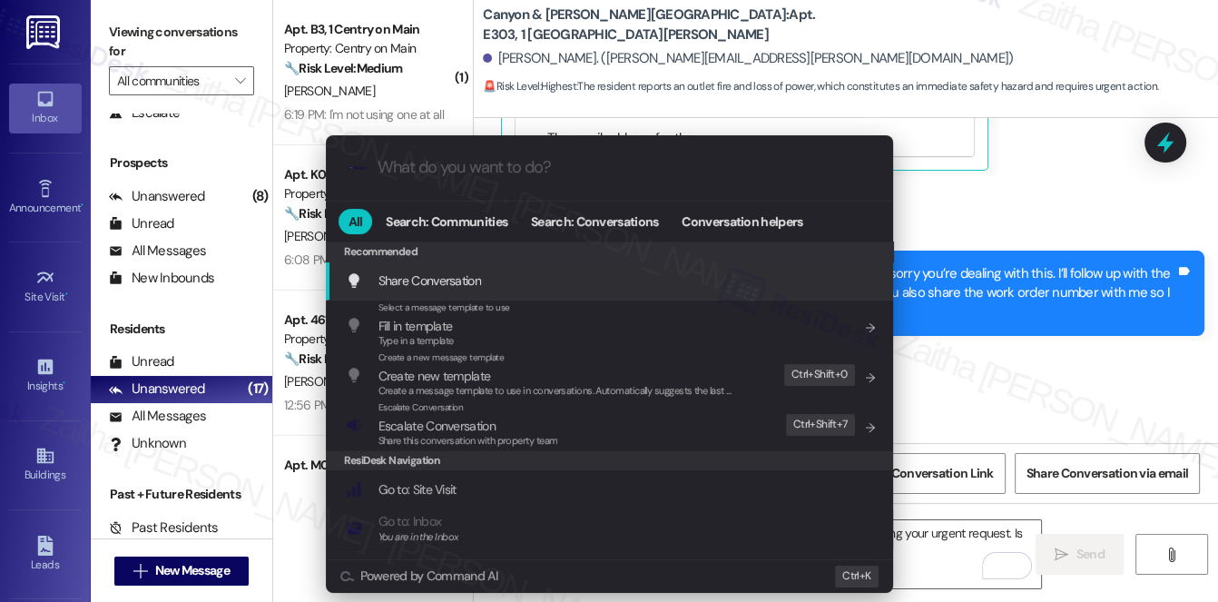
click at [1048, 338] on div ".cls-1{fill:#0a055f;}.cls-2{fill:#0cc4c4;} resideskLogoBlueOrange All Search: C…" at bounding box center [609, 301] width 1218 height 602
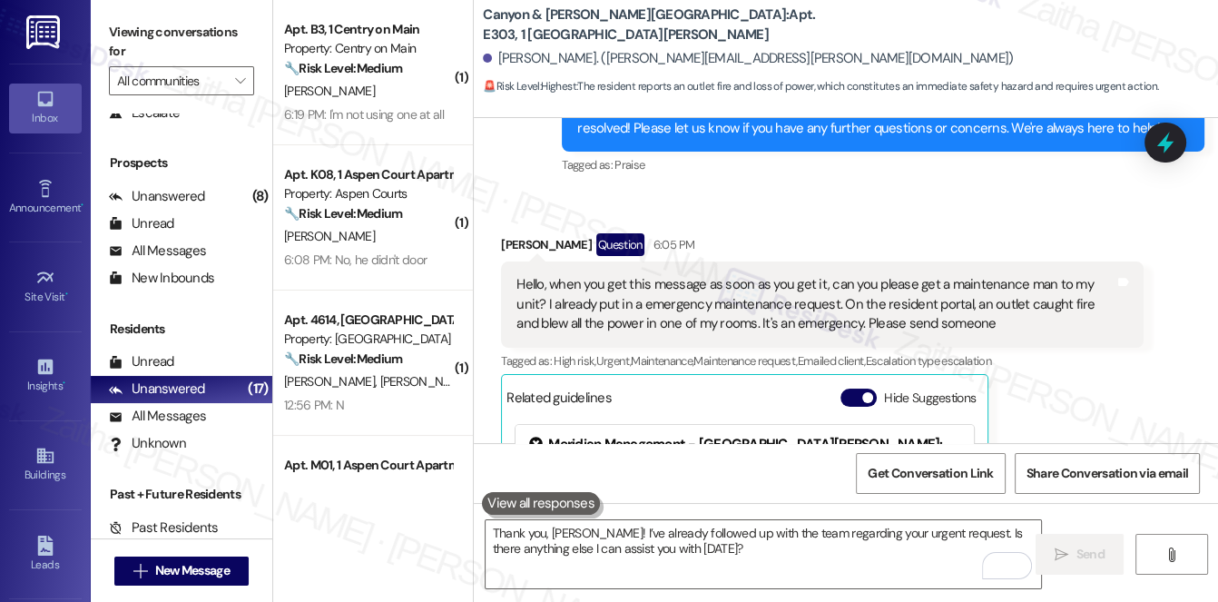
scroll to position [13143, 0]
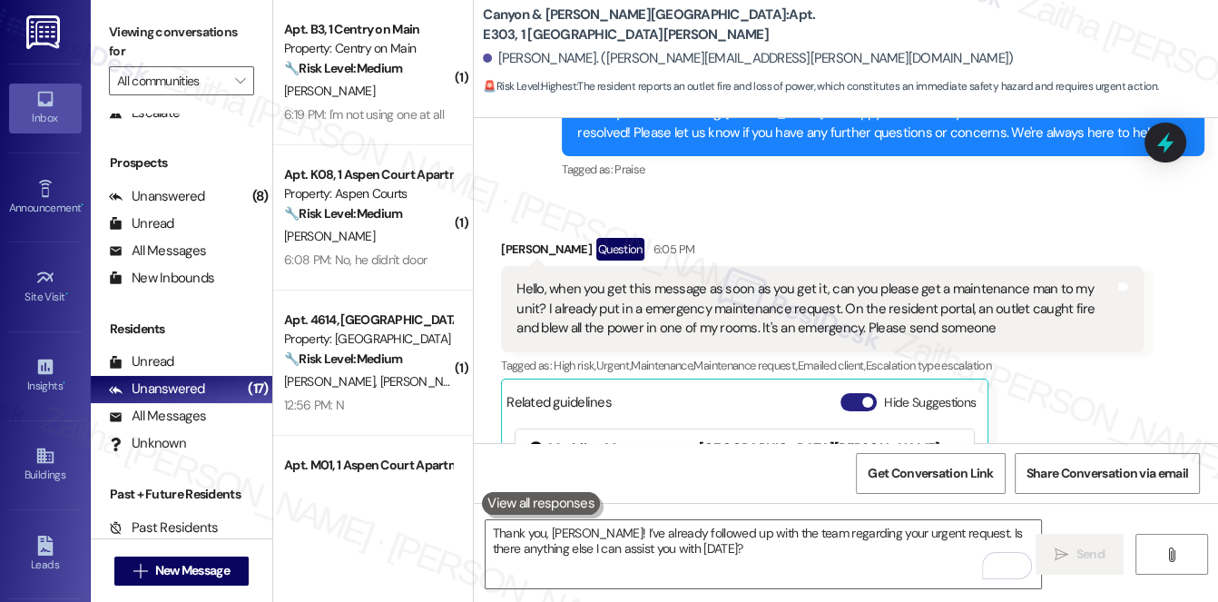
click at [848, 393] on button "Hide Suggestions" at bounding box center [859, 402] width 36 height 18
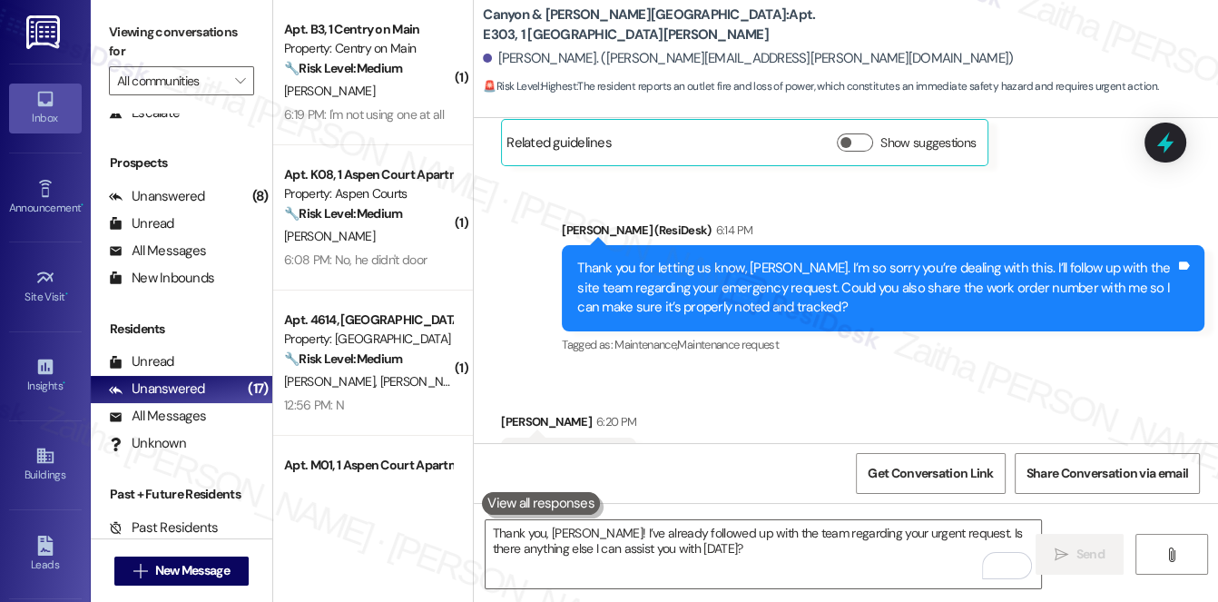
scroll to position [13544, 0]
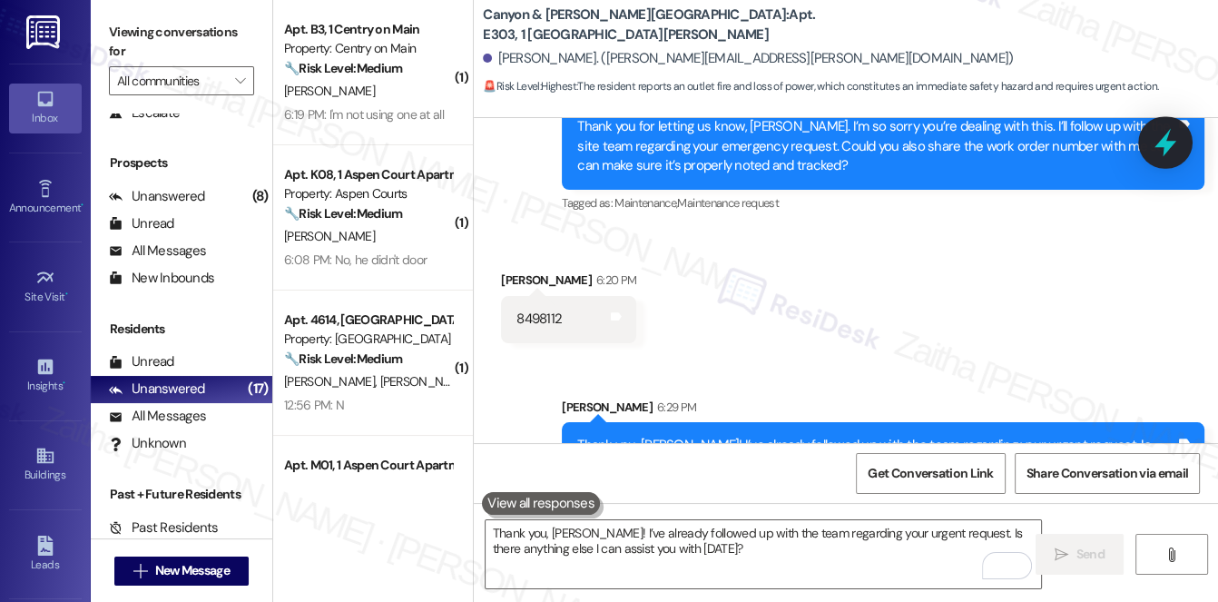
click at [1164, 149] on icon at bounding box center [1166, 143] width 22 height 28
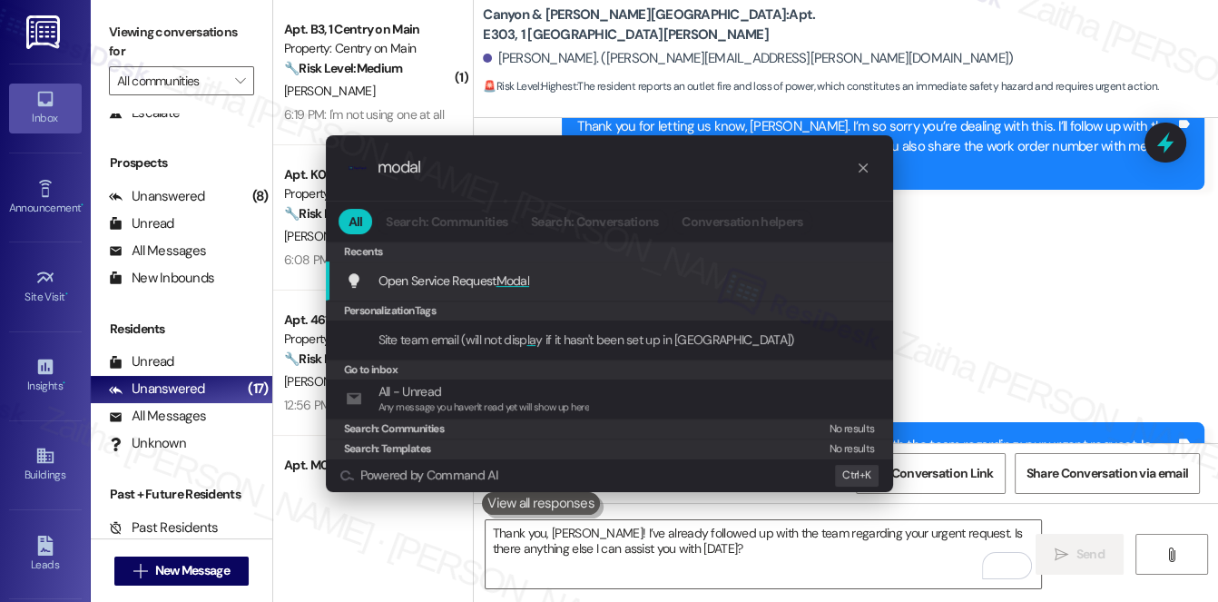
type input "modal"
click at [508, 269] on div "Open Service Request Modal Add shortcut" at bounding box center [609, 280] width 567 height 39
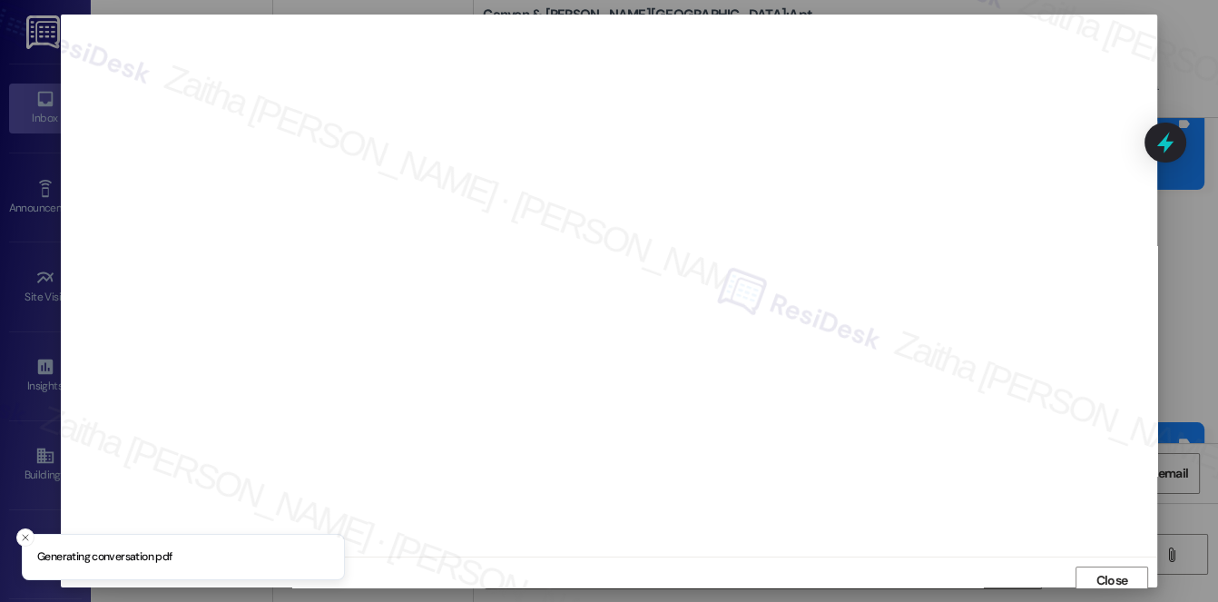
scroll to position [7, 0]
click at [1104, 568] on span "Close" at bounding box center [1113, 573] width 32 height 19
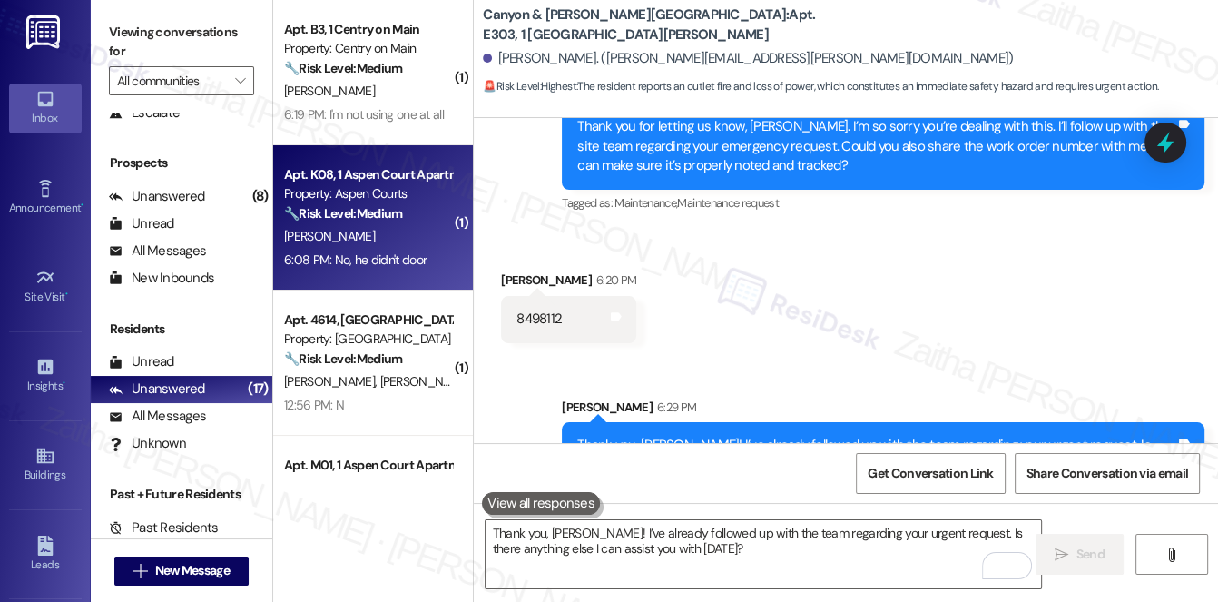
scroll to position [13461, 0]
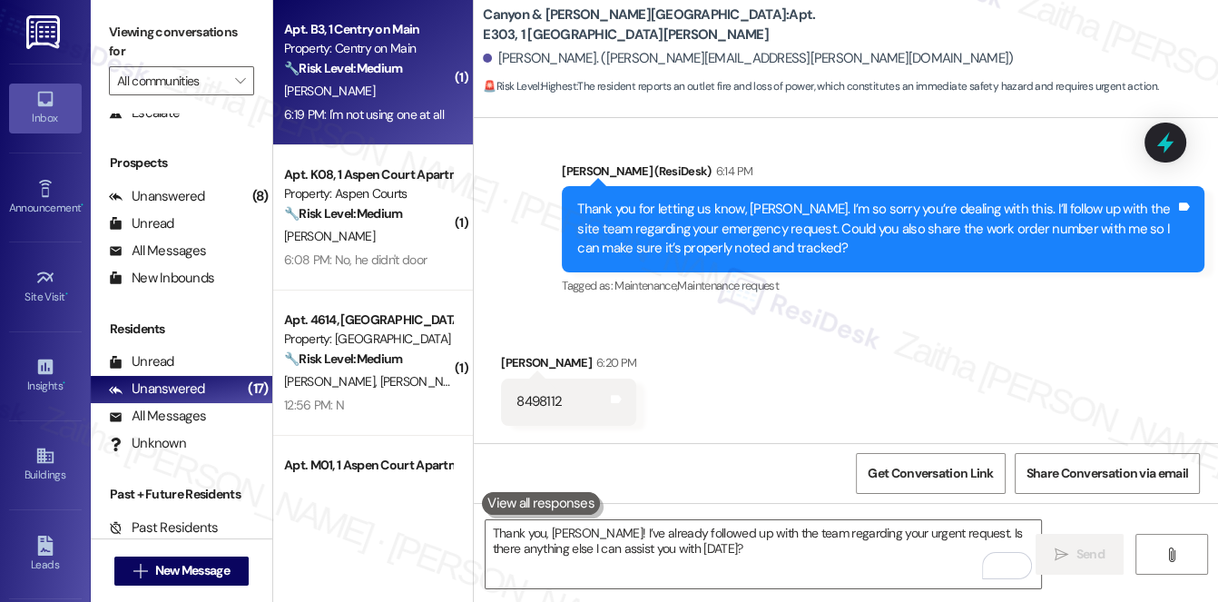
click at [407, 104] on div "6:19 PM: I'm not using one at all 6:19 PM: I'm not using one at all" at bounding box center [368, 115] width 172 height 23
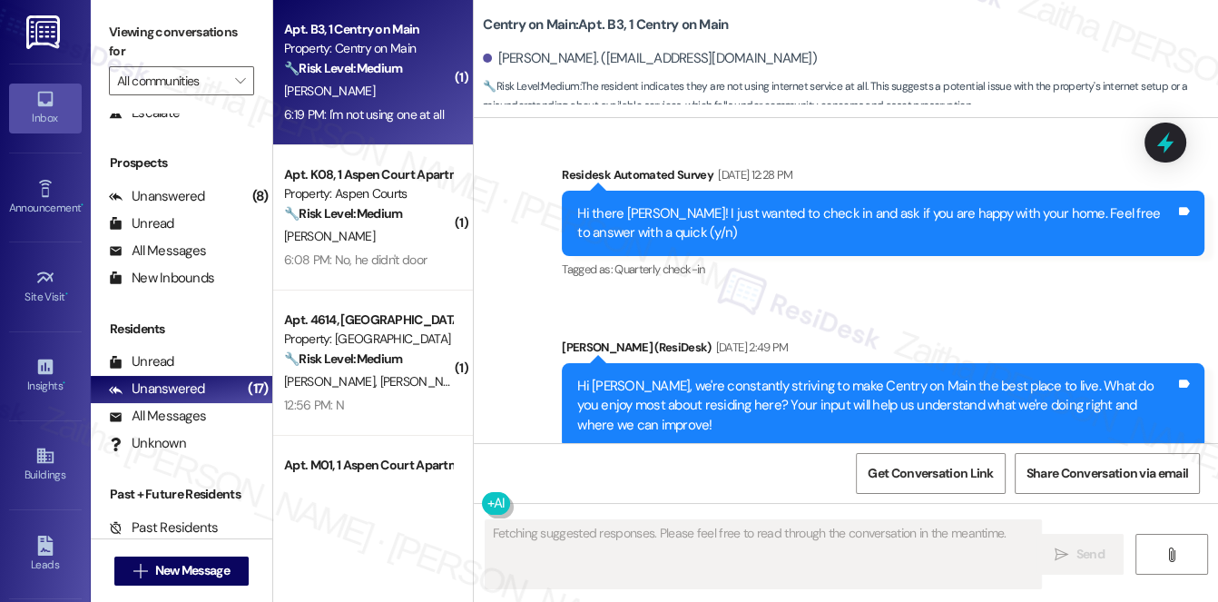
scroll to position [10486, 0]
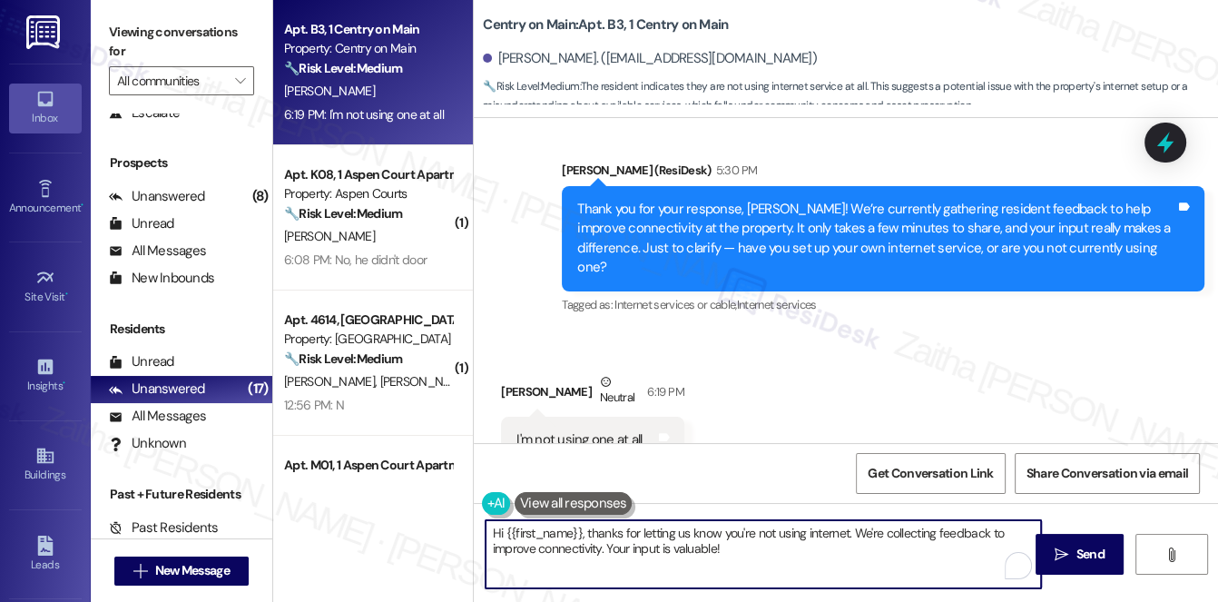
drag, startPoint x: 588, startPoint y: 536, endPoint x: 488, endPoint y: 533, distance: 99.9
click at [488, 533] on textarea "Hi {{first_name}}, thanks for letting us know you're not using internet. We're …" at bounding box center [764, 554] width 557 height 68
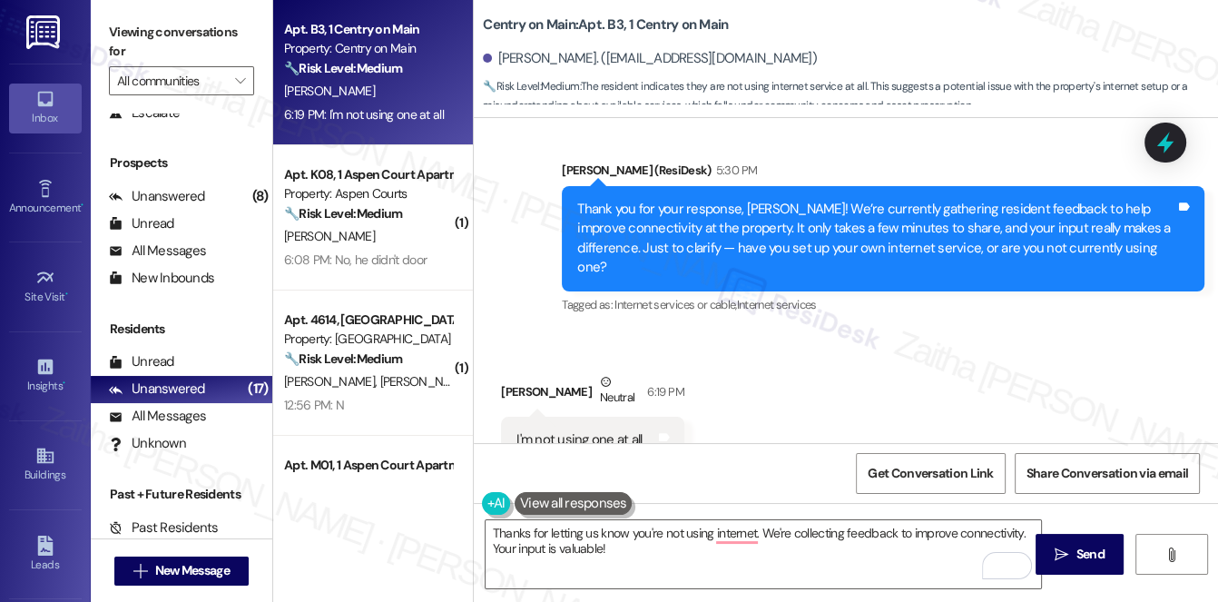
click at [506, 372] on div "Larry Catchings Neutral 6:19 PM" at bounding box center [592, 394] width 183 height 44
copy div "Larry"
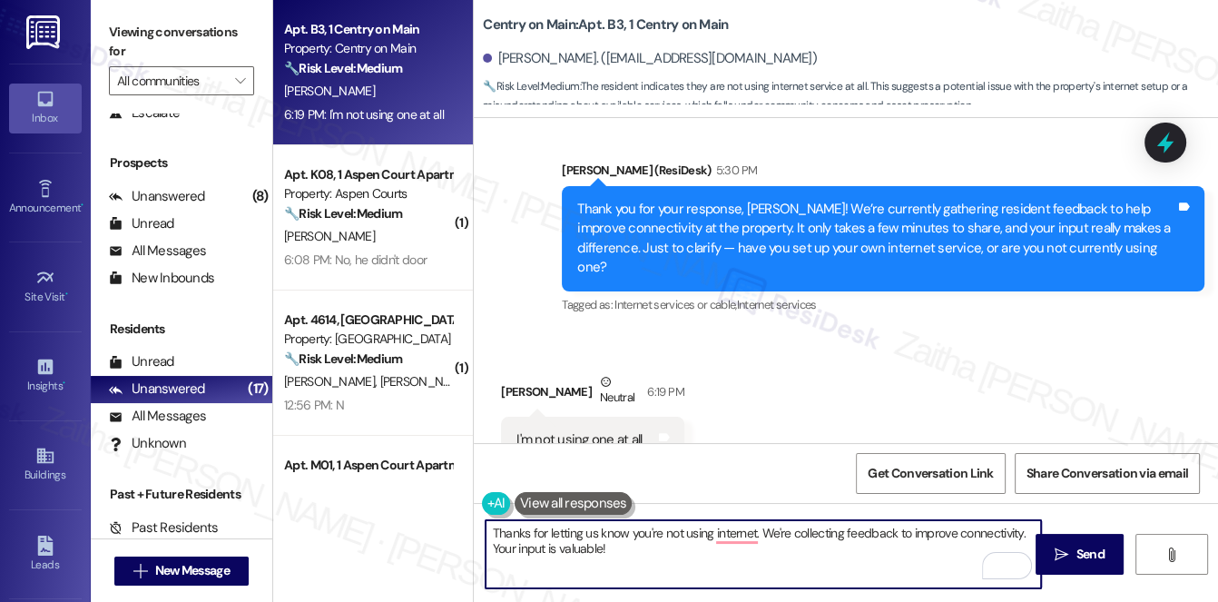
click at [589, 532] on textarea "Thanks for letting us know you're not using internet. We're collecting feedback…" at bounding box center [764, 554] width 557 height 68
click at [701, 550] on textarea "Thanks for letting us know you're not using internet. We're collecting feedback…" at bounding box center [764, 554] width 557 height 68
click at [778, 528] on textarea "Thanks for letting us know you're not using the internet. We're collecting feed…" at bounding box center [764, 554] width 557 height 68
paste textarea "Larry"
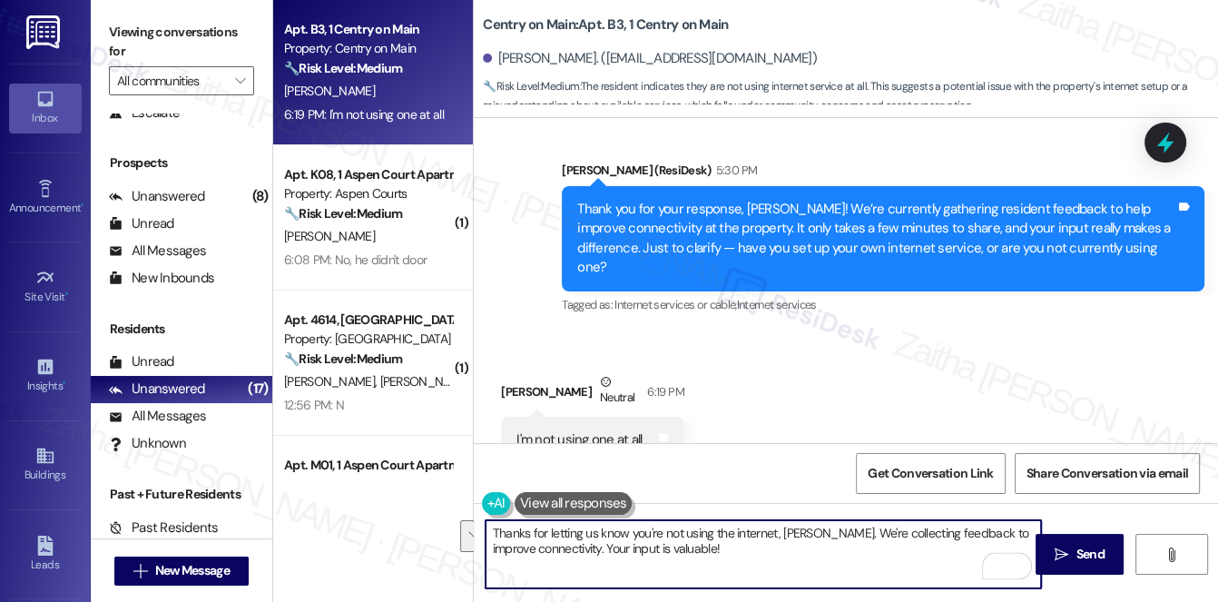
drag, startPoint x: 815, startPoint y: 527, endPoint x: 830, endPoint y: 548, distance: 26.2
click at [832, 549] on textarea "Thanks for letting us know you're not using the internet, Larry. We're collecti…" at bounding box center [764, 554] width 557 height 68
drag, startPoint x: 789, startPoint y: 557, endPoint x: 708, endPoint y: 562, distance: 80.9
click at [708, 562] on textarea "Thanks for letting us know you're not using the internet, Larry." at bounding box center [764, 554] width 557 height 68
drag, startPoint x: 543, startPoint y: 567, endPoint x: 513, endPoint y: 548, distance: 35.5
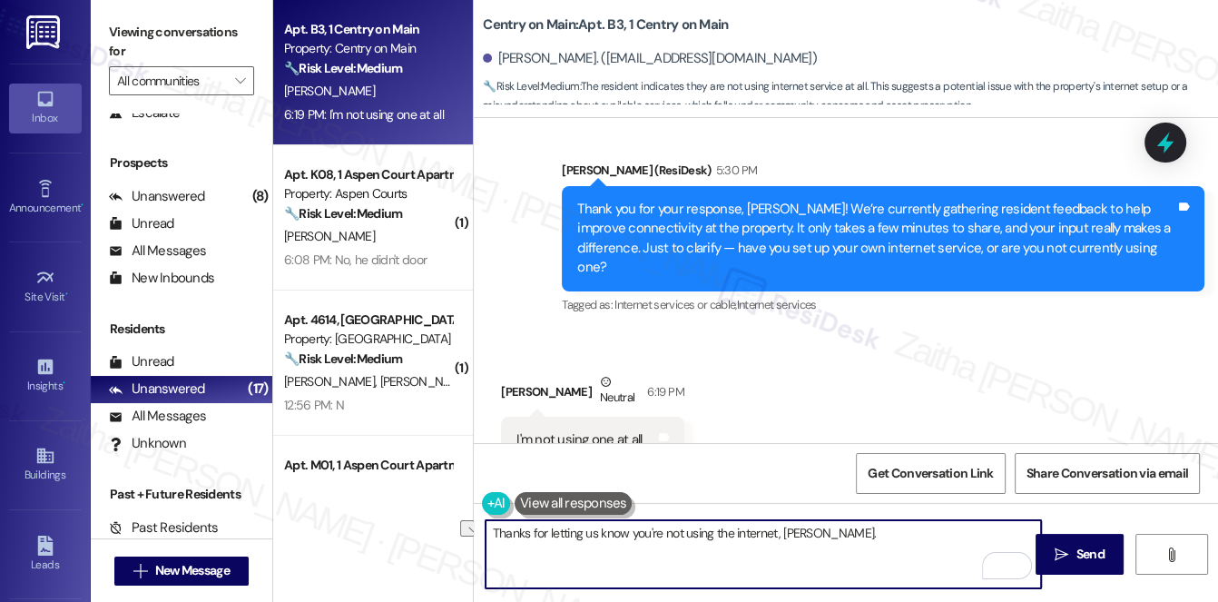
click at [541, 567] on textarea "Thanks for letting us know you're not using the internet, Larry." at bounding box center [764, 554] width 557 height 68
drag, startPoint x: 492, startPoint y: 536, endPoint x: 847, endPoint y: 545, distance: 355.1
click at [847, 545] on textarea "Thanks for letting us know you're not using the internet, Larry." at bounding box center [764, 554] width 557 height 68
click at [826, 532] on textarea "Thanks for letting us know you're not using the internet, Larry." at bounding box center [764, 554] width 557 height 68
paste textarea "To better understand, may I ask if not having internet was your personal choice…"
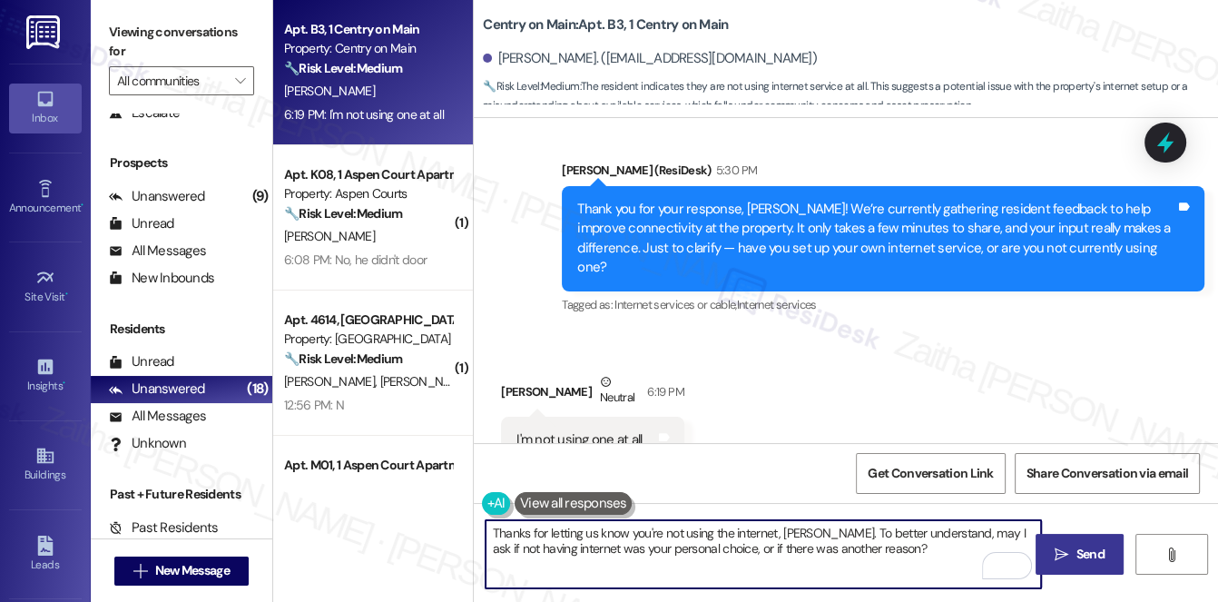
type textarea "Thanks for letting us know you're not using the internet, [PERSON_NAME]. To bet…"
click at [1091, 550] on span "Send" at bounding box center [1091, 554] width 28 height 19
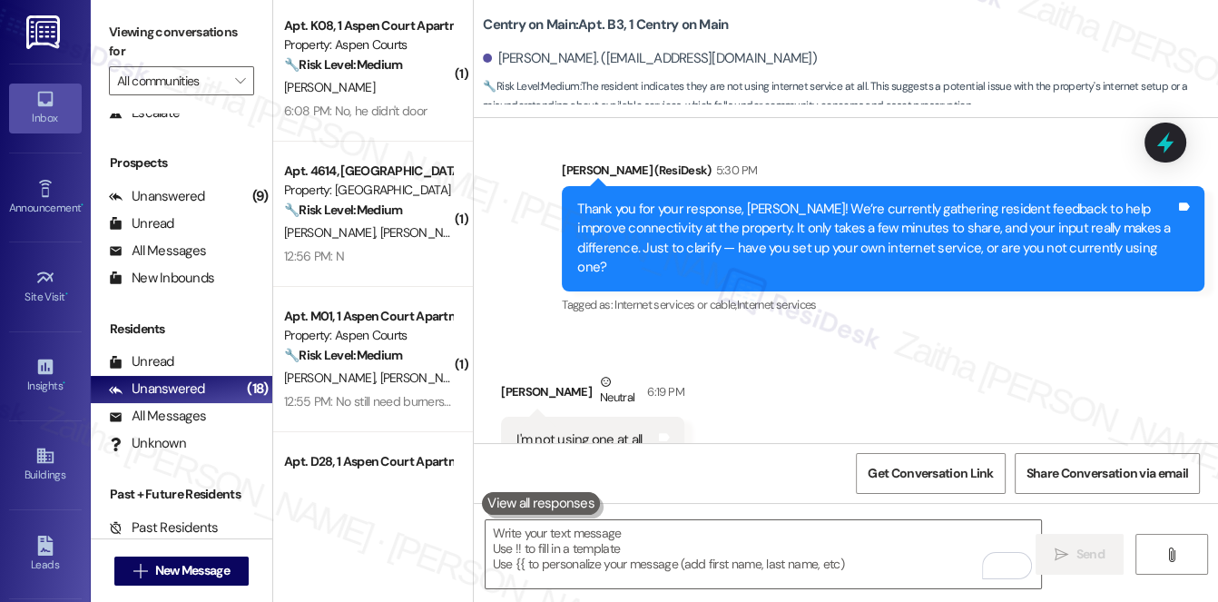
scroll to position [0, 0]
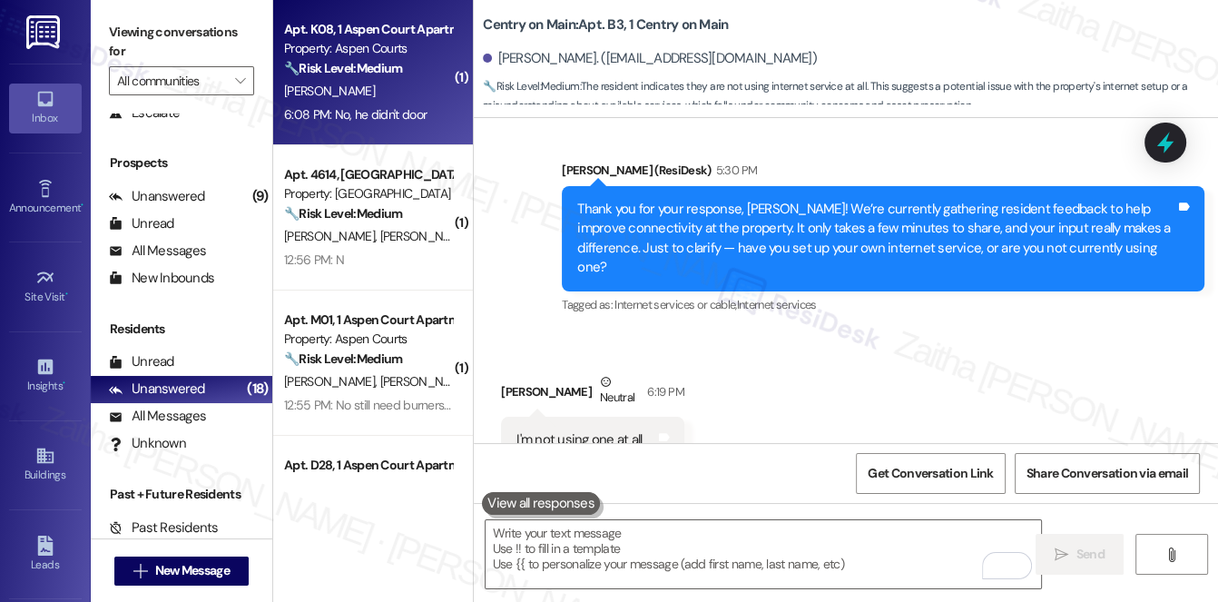
click at [399, 85] on div "D. Henderson" at bounding box center [368, 91] width 172 height 23
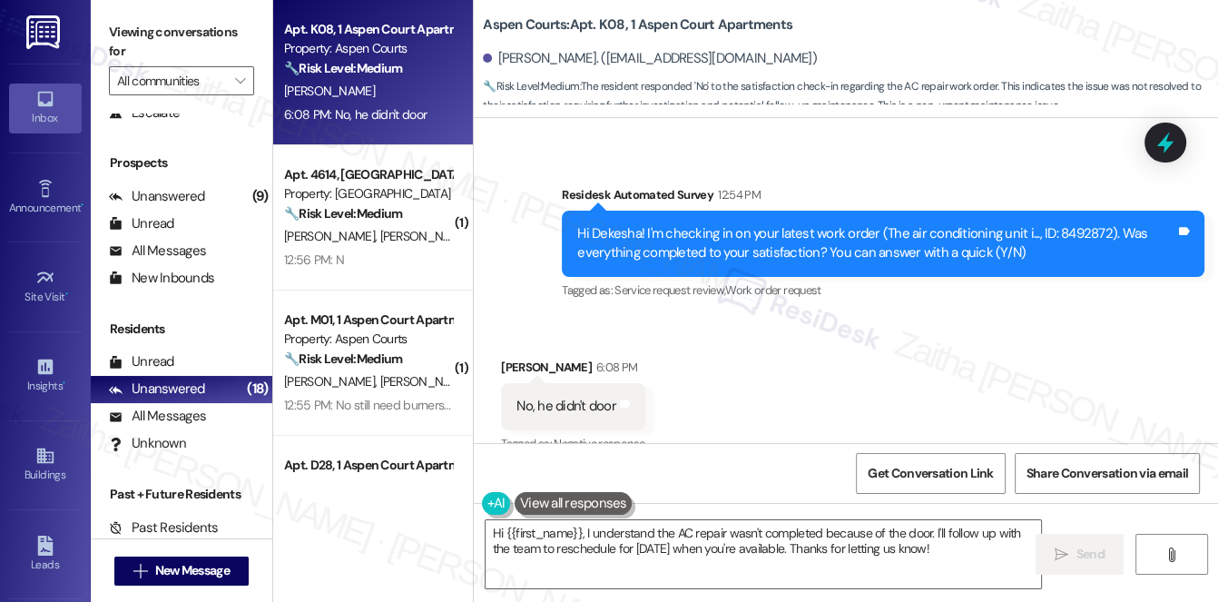
scroll to position [2481, 0]
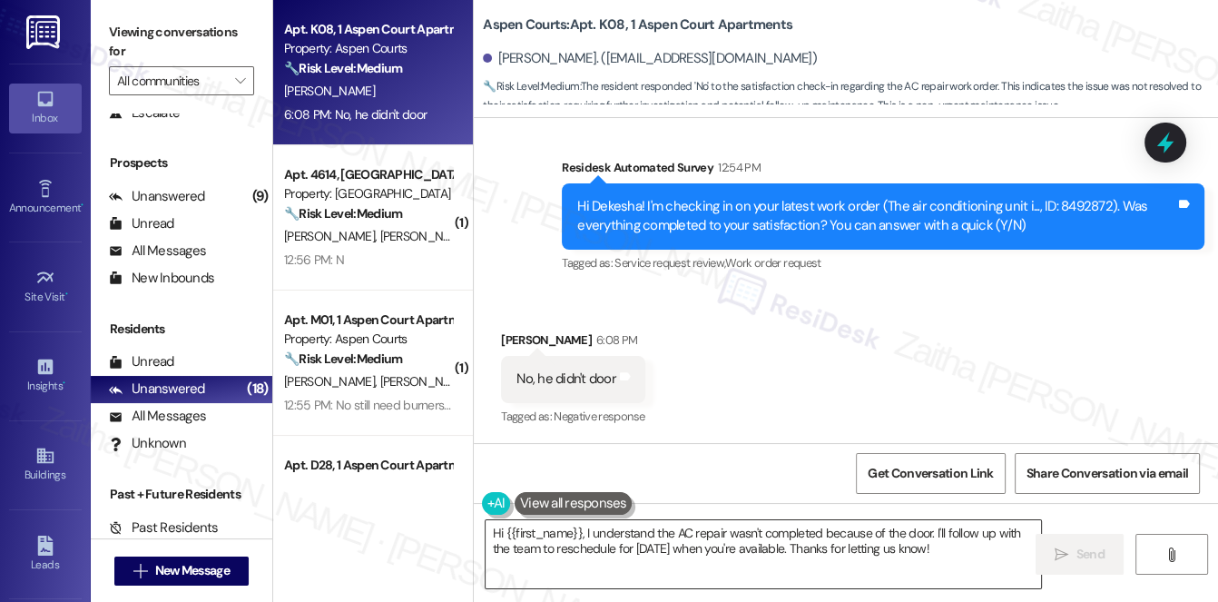
click at [496, 531] on textarea "Hi {{first_name}}, I understand the AC repair wasn't completed because of the d…" at bounding box center [764, 554] width 557 height 68
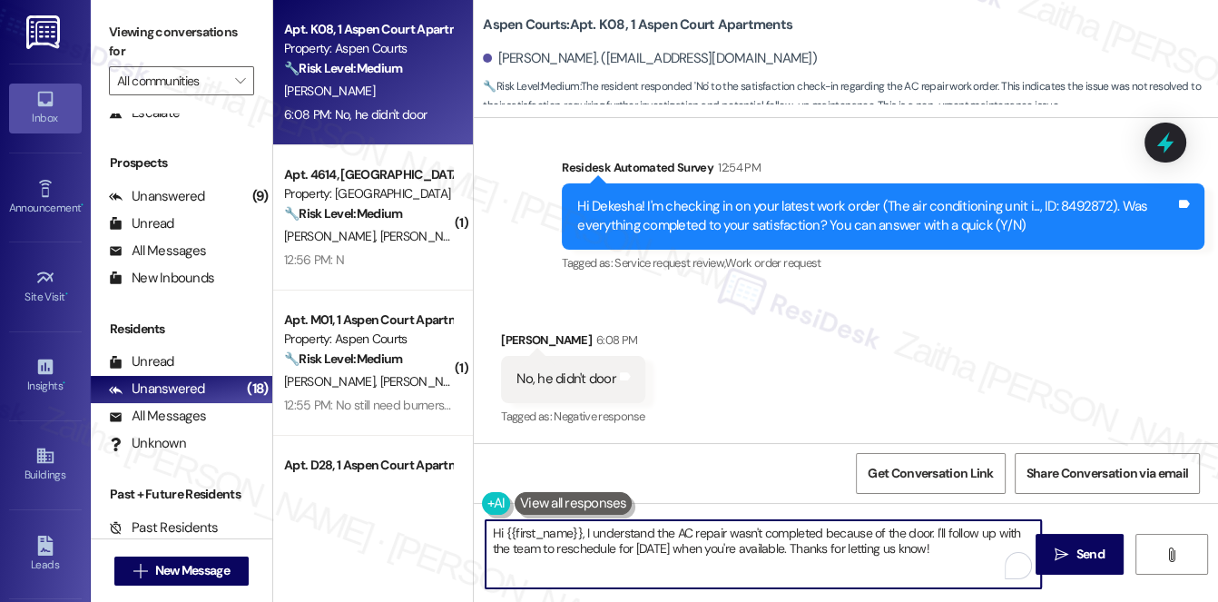
click at [496, 531] on textarea "Hi {{first_name}}, I understand the AC repair wasn't completed because of the d…" at bounding box center [764, 554] width 557 height 68
type textarea "Thank you for letting me know, {{first_name}}. I understand the AC repair wasn'…"
click at [1168, 135] on icon at bounding box center [1166, 143] width 22 height 28
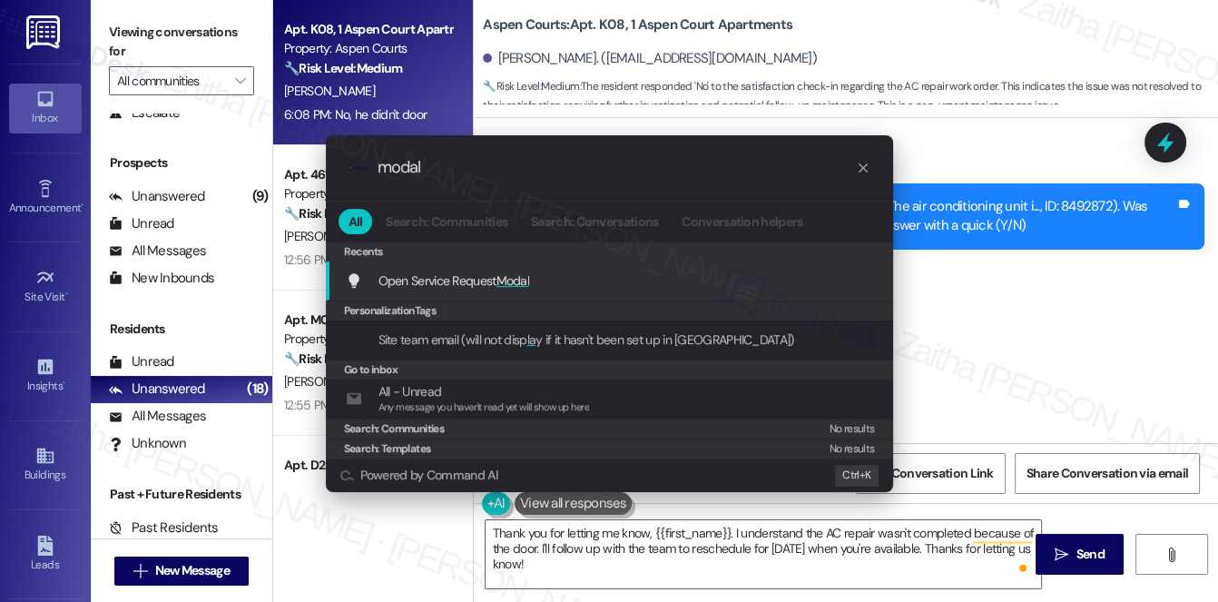
type input "modal"
click at [518, 282] on span "Modal" at bounding box center [514, 280] width 34 height 16
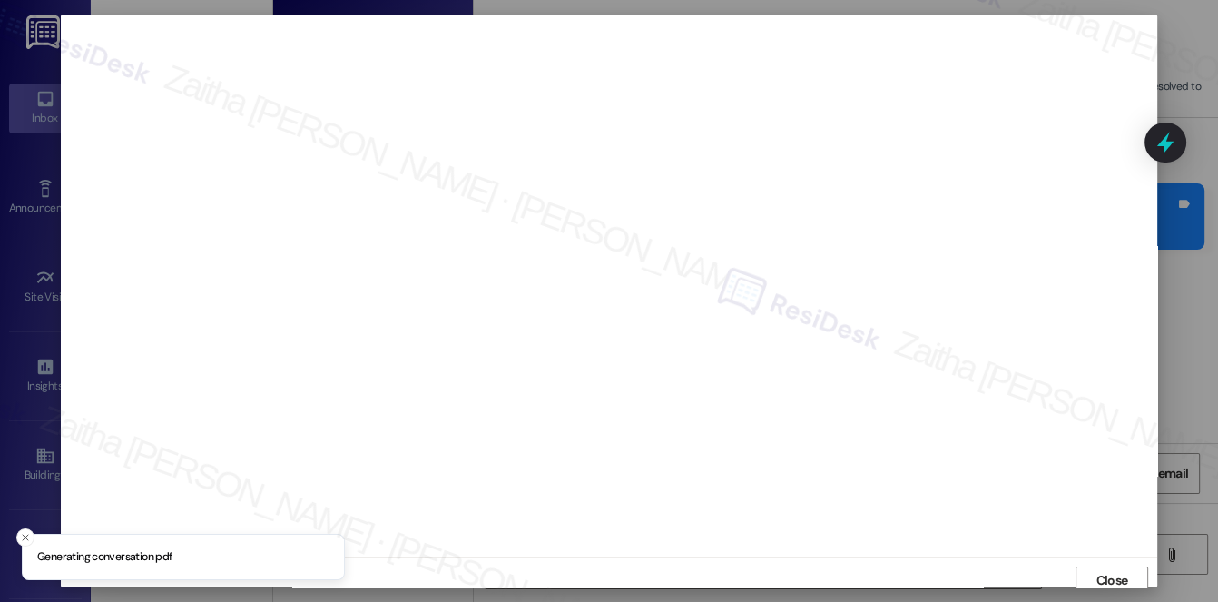
scroll to position [7, 0]
click at [1122, 573] on span "Close" at bounding box center [1113, 573] width 32 height 19
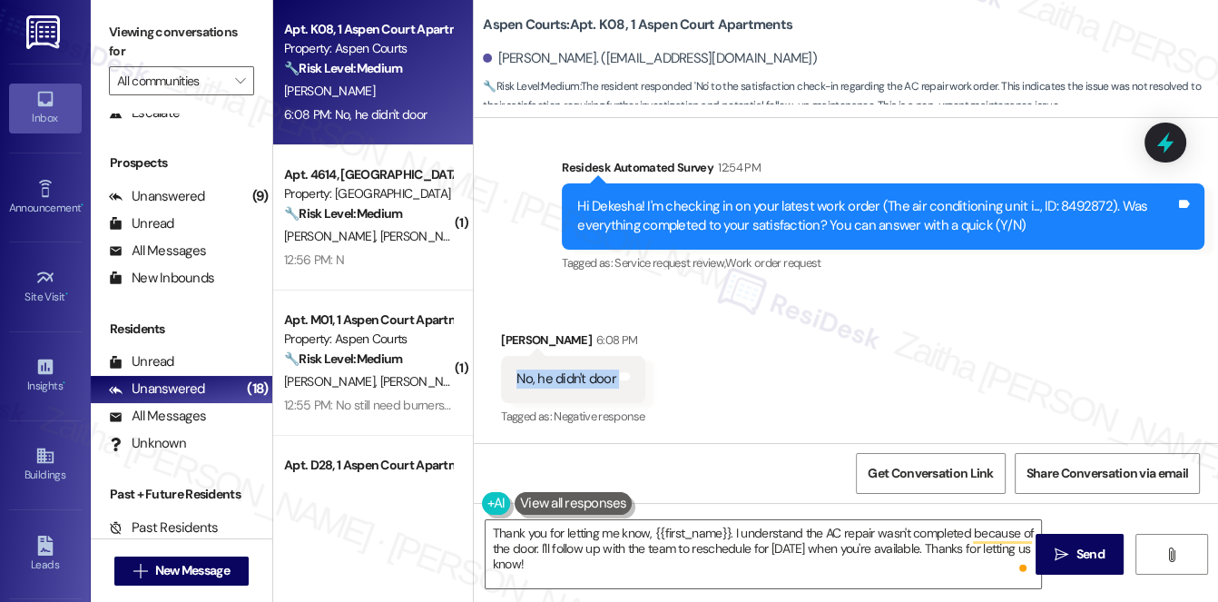
drag, startPoint x: 508, startPoint y: 378, endPoint x: 677, endPoint y: 381, distance: 168.9
click at [677, 381] on div "Received via SMS Dekesha Henderson 6:08 PM No, he didn't door Tags and notes Ta…" at bounding box center [846, 366] width 745 height 153
copy div "No, he didn't door Tags and notes"
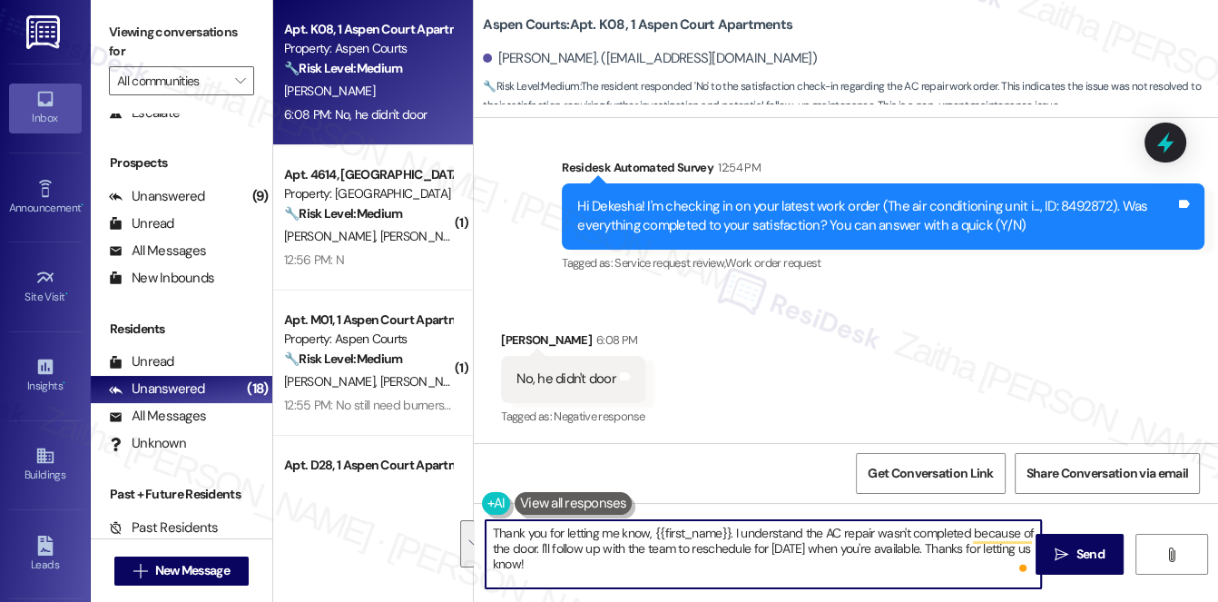
drag, startPoint x: 493, startPoint y: 533, endPoint x: 577, endPoint y: 567, distance: 90.0
click at [576, 567] on textarea "Thank you for letting me know, {{first_name}}. I understand the AC repair wasn'…" at bounding box center [764, 554] width 557 height 68
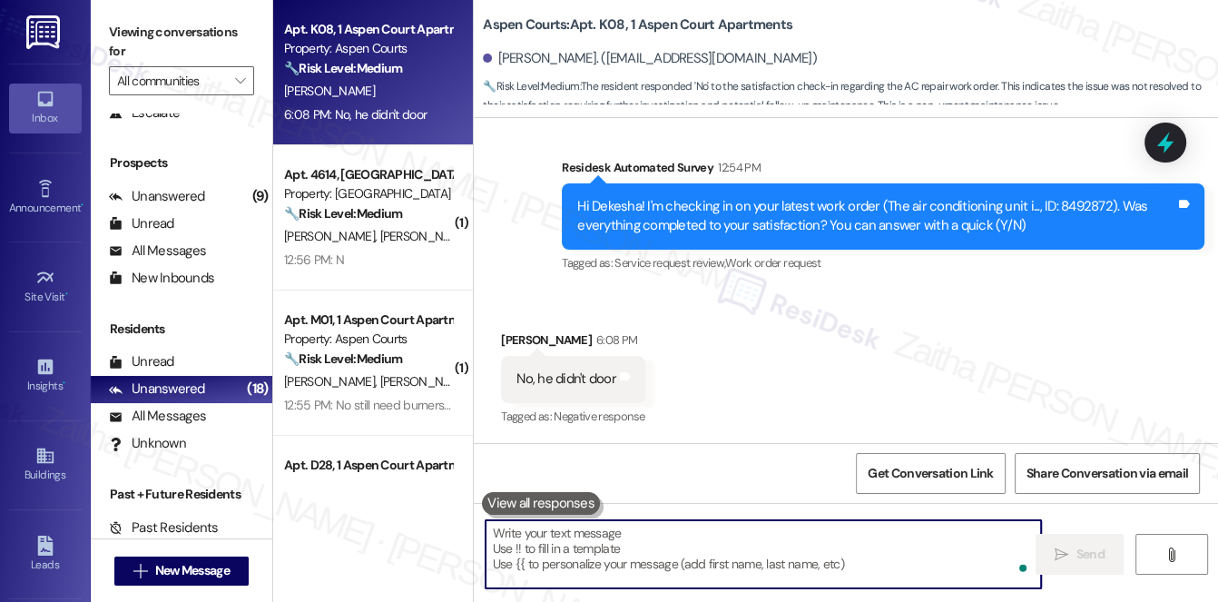
paste textarea "Thank you for your reply. Just to make sure I understand — when you said “No, h…"
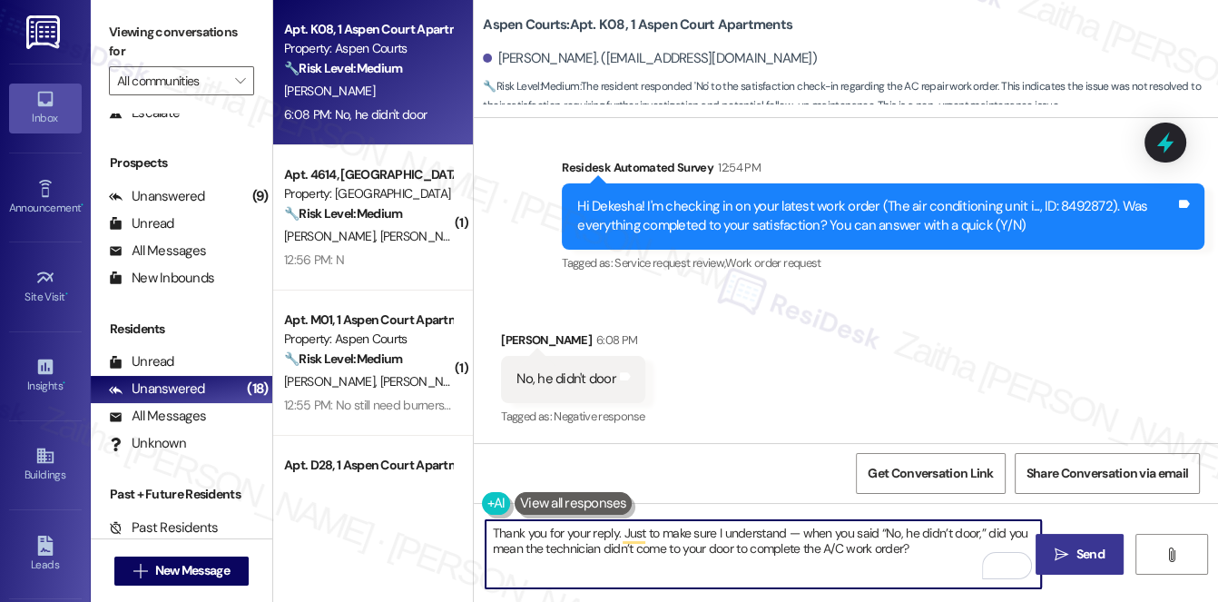
type textarea "Thank you for your reply. Just to make sure I understand — when you said “No, h…"
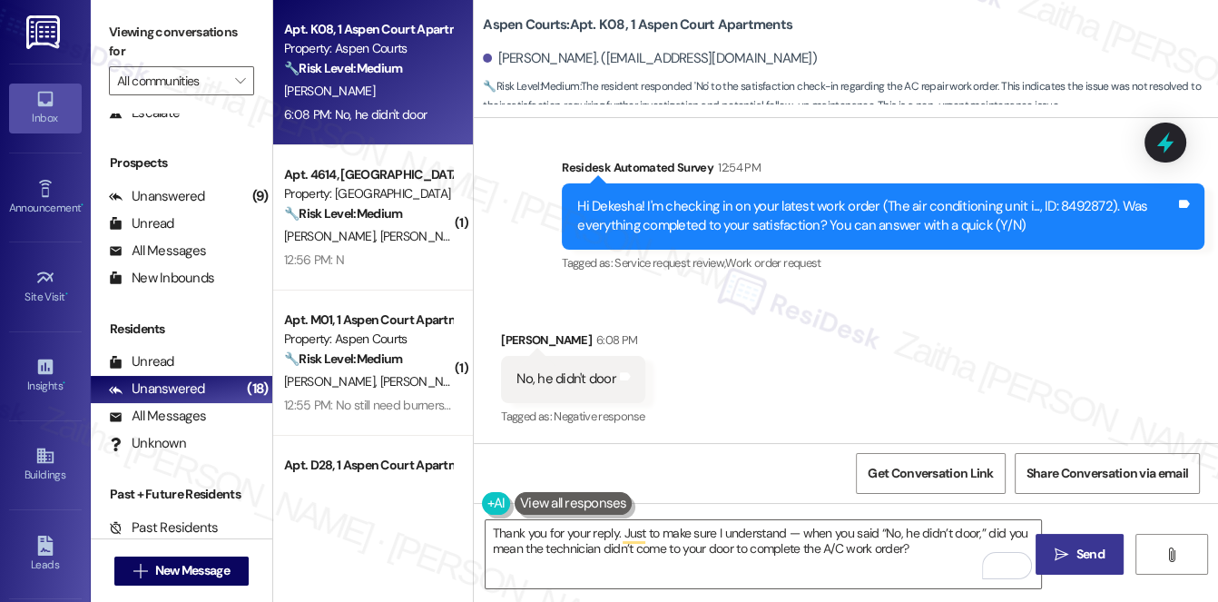
click at [1092, 554] on span "Send" at bounding box center [1091, 554] width 28 height 19
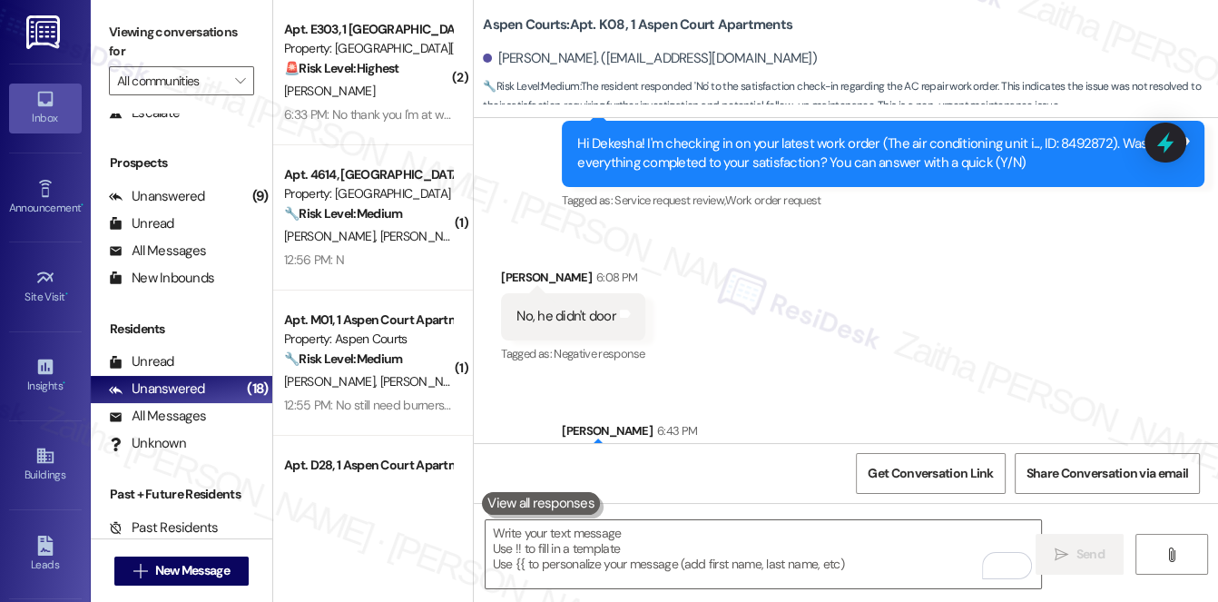
scroll to position [2628, 0]
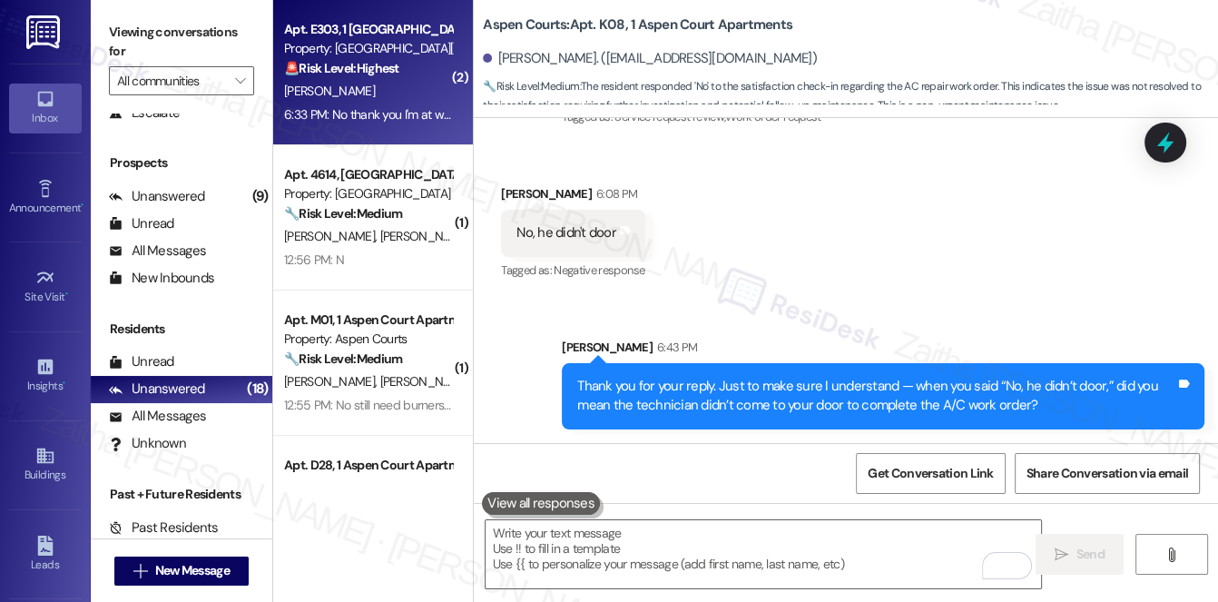
click at [414, 95] on div "[PERSON_NAME]" at bounding box center [368, 91] width 172 height 23
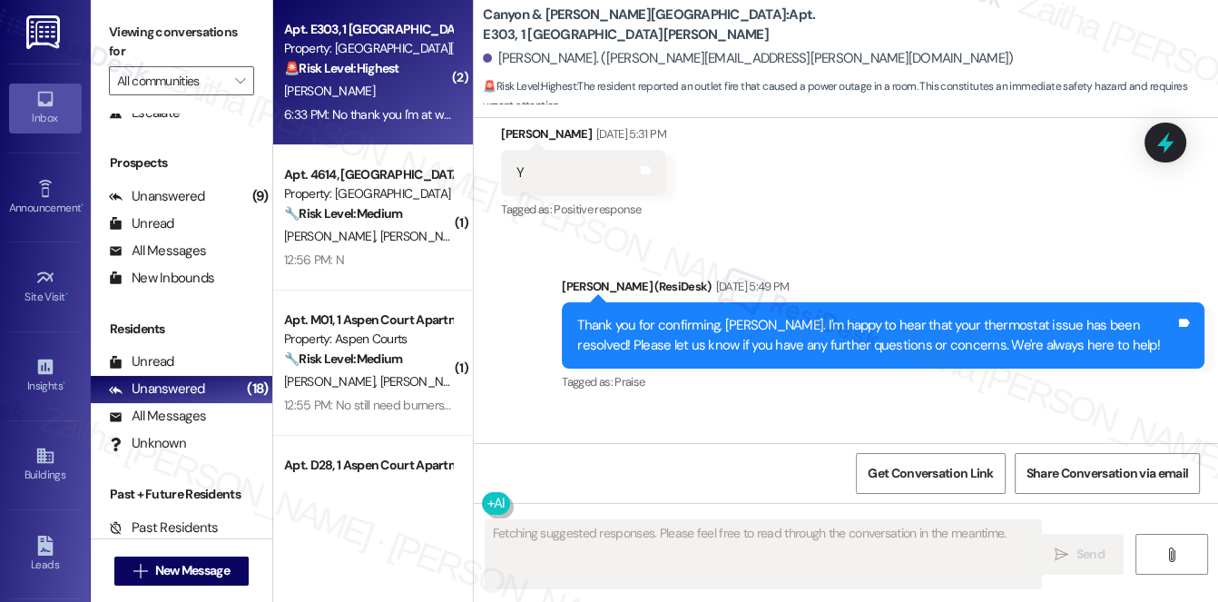
scroll to position [14273, 0]
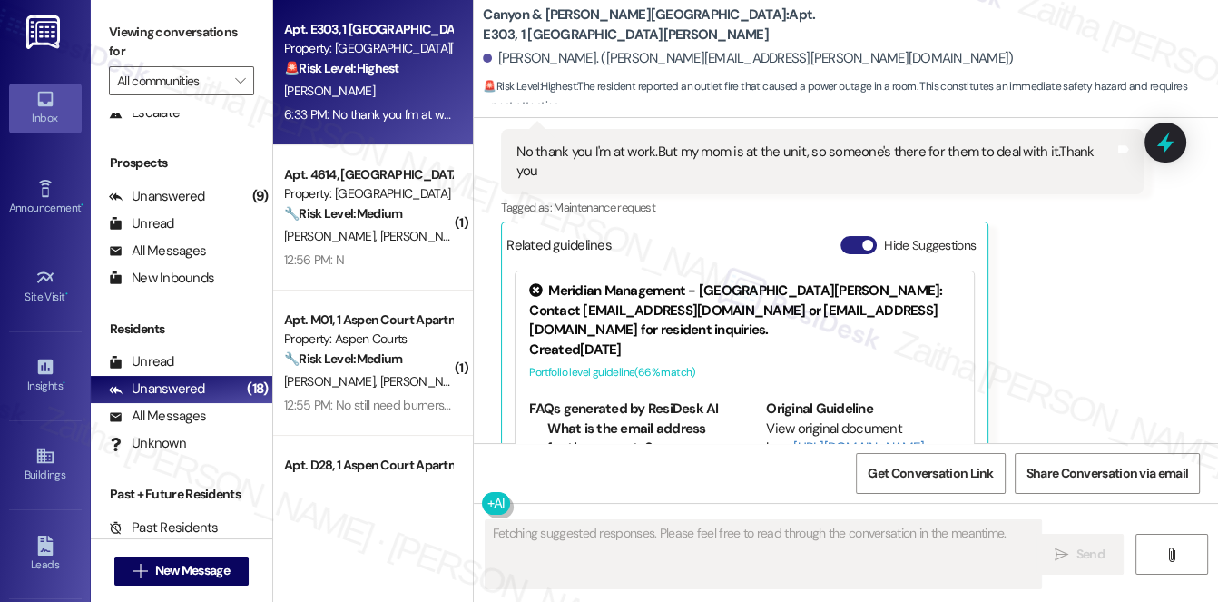
click at [847, 236] on button "Hide Suggestions" at bounding box center [859, 245] width 36 height 18
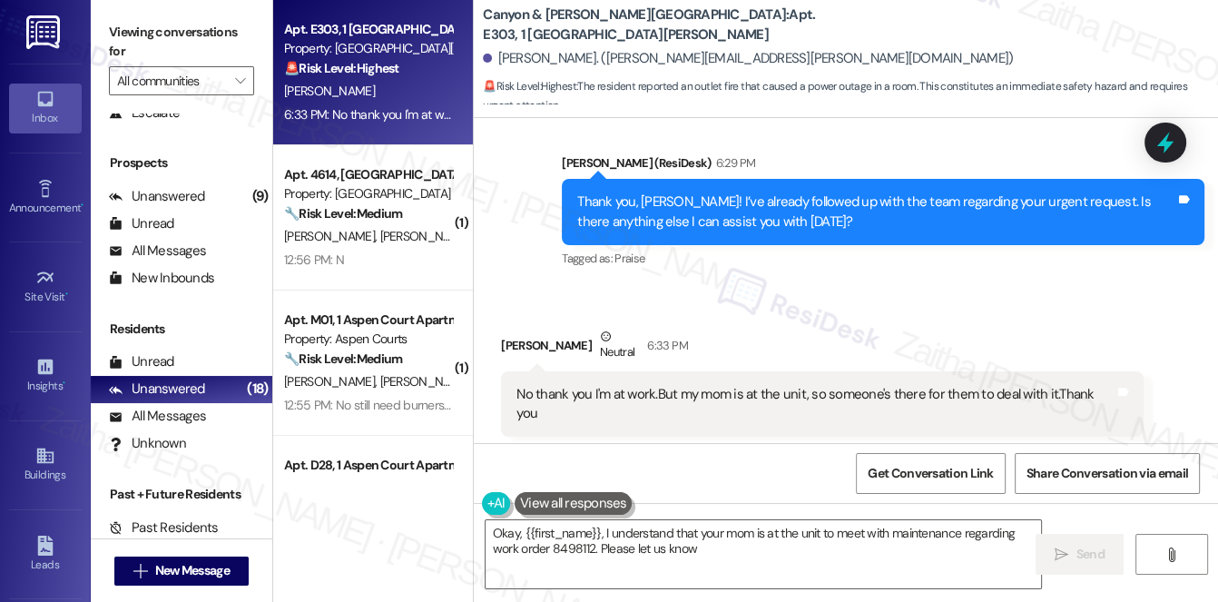
scroll to position [14033, 0]
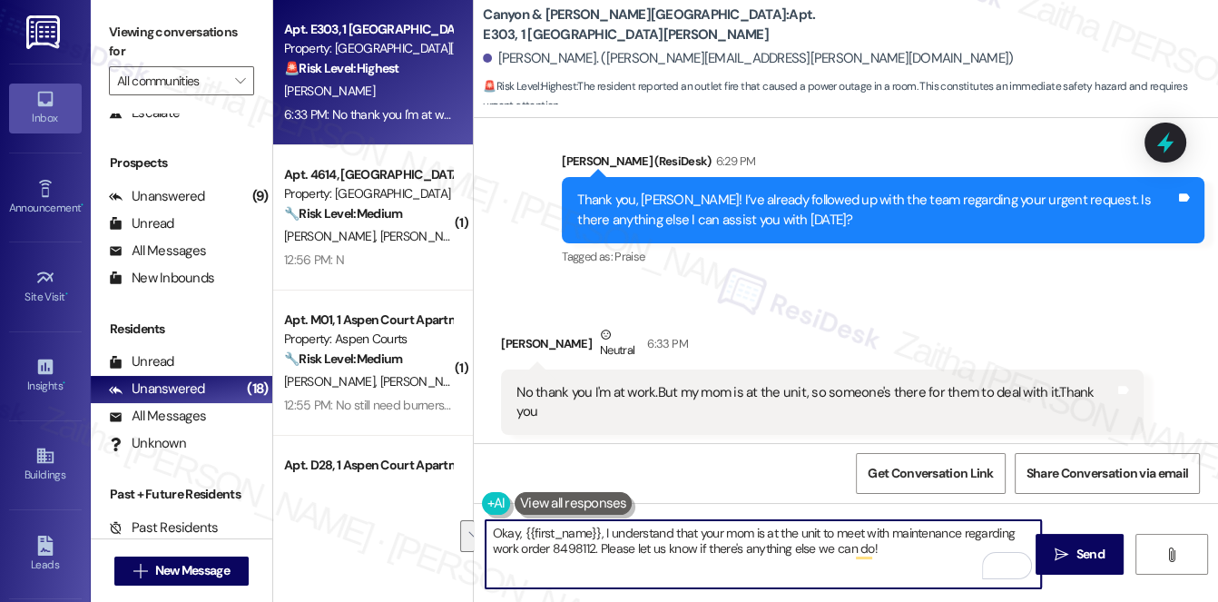
drag, startPoint x: 490, startPoint y: 533, endPoint x: 596, endPoint y: 547, distance: 106.2
click at [596, 547] on textarea "Okay, {{first_name}}, I understand that your mom is at the unit to meet with ma…" at bounding box center [764, 554] width 557 height 68
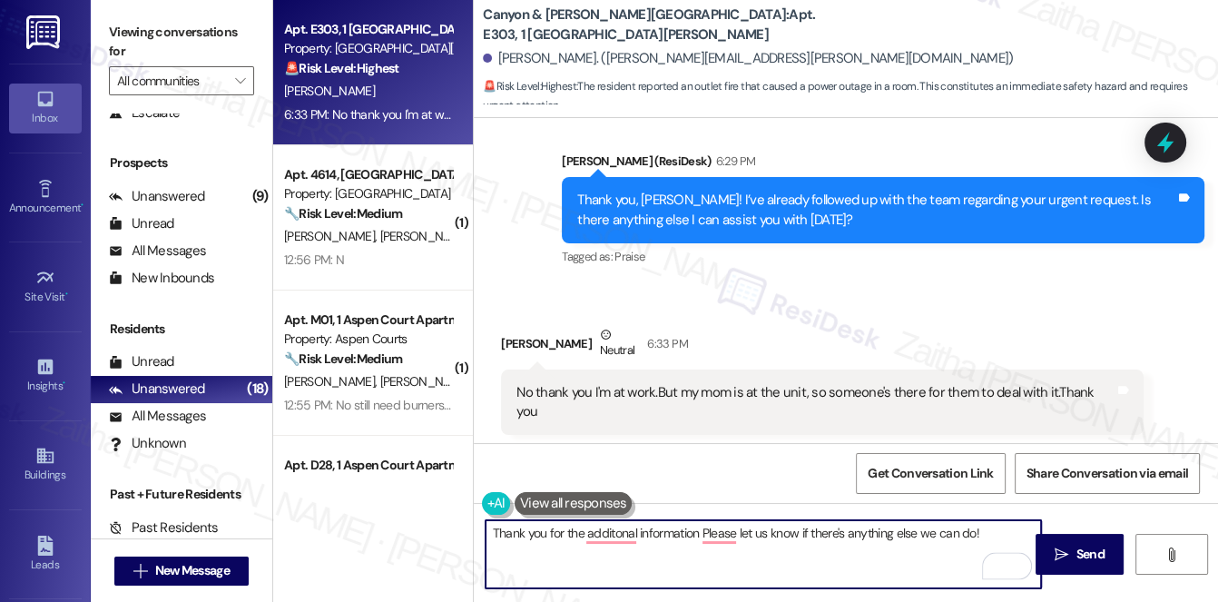
type textarea "Thank you for the additonal information Please let us know if there's anything …"
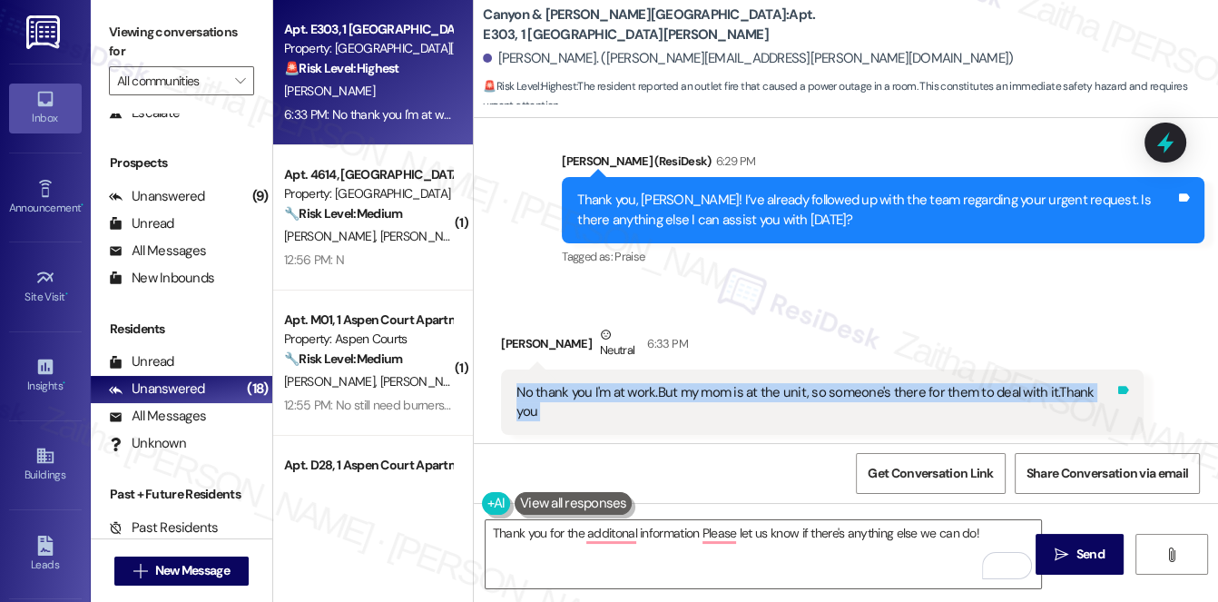
drag, startPoint x: 510, startPoint y: 328, endPoint x: 1111, endPoint y: 341, distance: 601.2
click at [1111, 370] on div "No thank you I'm at work.But my mom is at the unit, so someone's there for them…" at bounding box center [822, 403] width 643 height 66
copy div "No thank you I'm at work.But my mom is at the unit, so someone's there for them…"
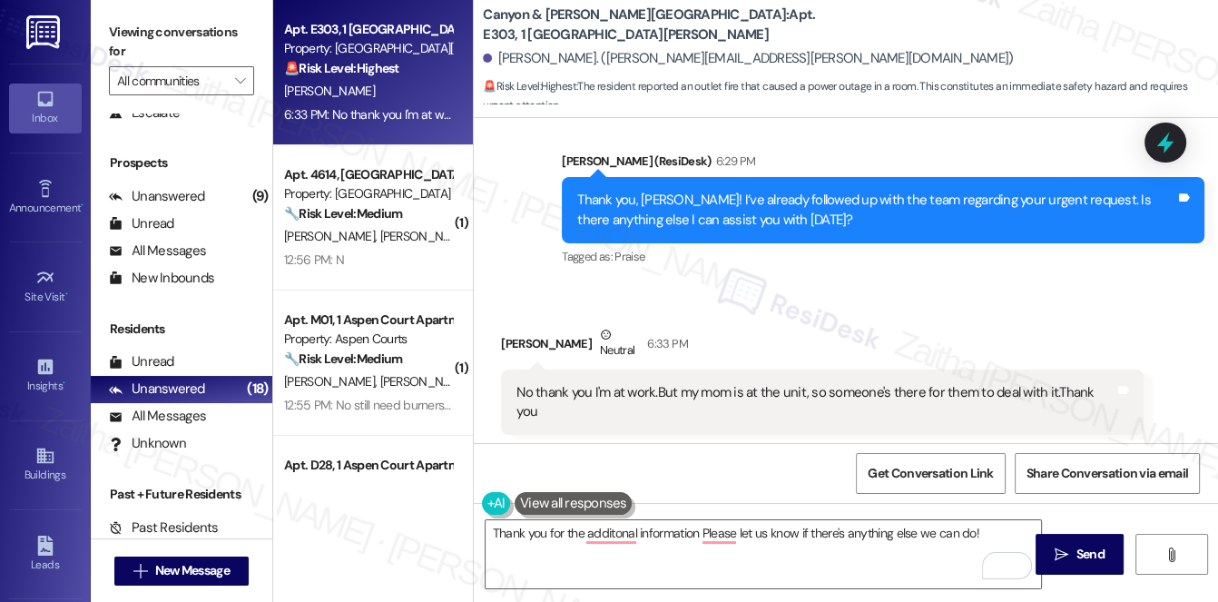
click at [903, 284] on div "Received via SMS Davon Atkins Neutral 6:33 PM No thank you I'm at work.But my m…" at bounding box center [846, 403] width 745 height 239
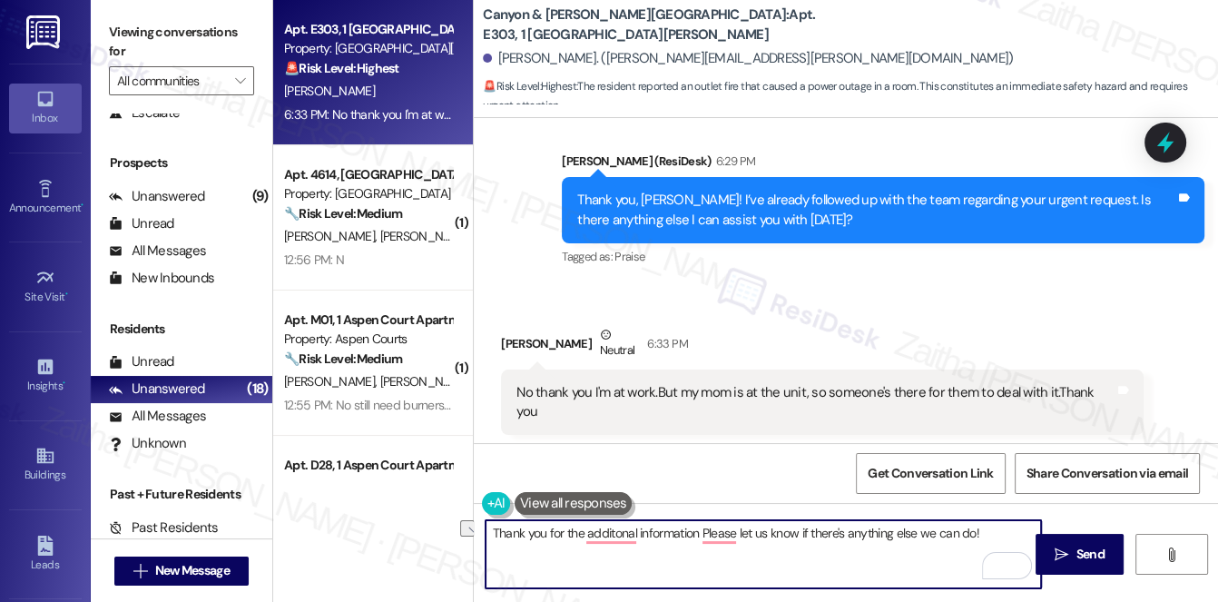
drag, startPoint x: 491, startPoint y: 533, endPoint x: 995, endPoint y: 545, distance: 504.1
click at [995, 545] on textarea "Thank you for the additonal information Please let us know if there's anything …" at bounding box center [764, 554] width 557 height 68
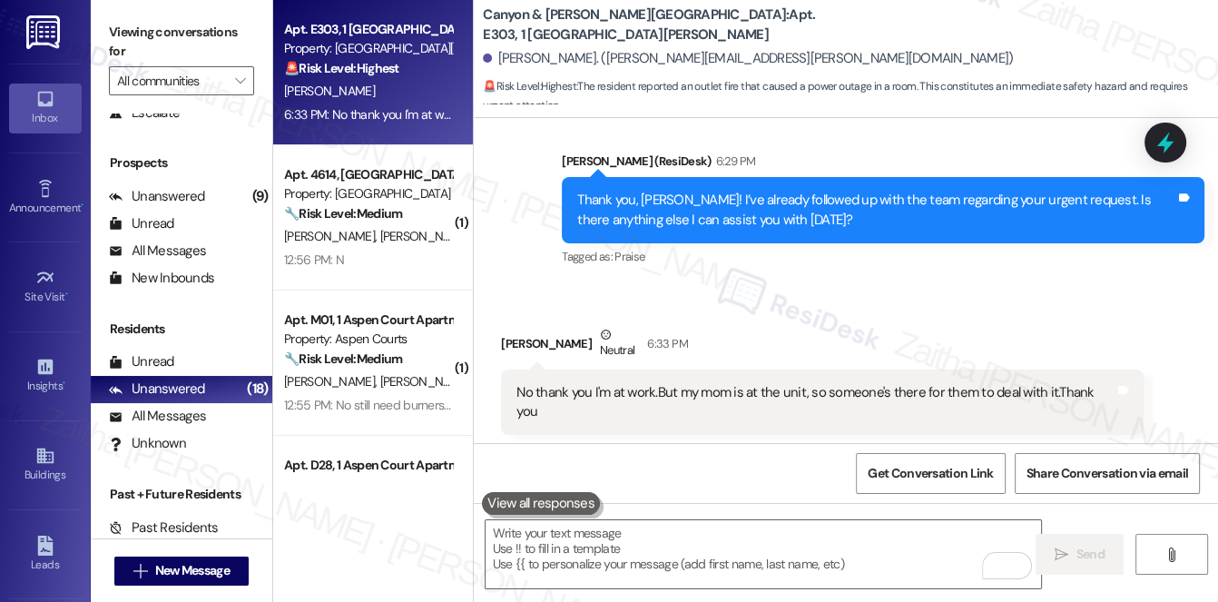
click at [934, 311] on div "Received via SMS Davon Atkins Neutral 6:33 PM No thank you I'm at work.But my m…" at bounding box center [823, 417] width 670 height 212
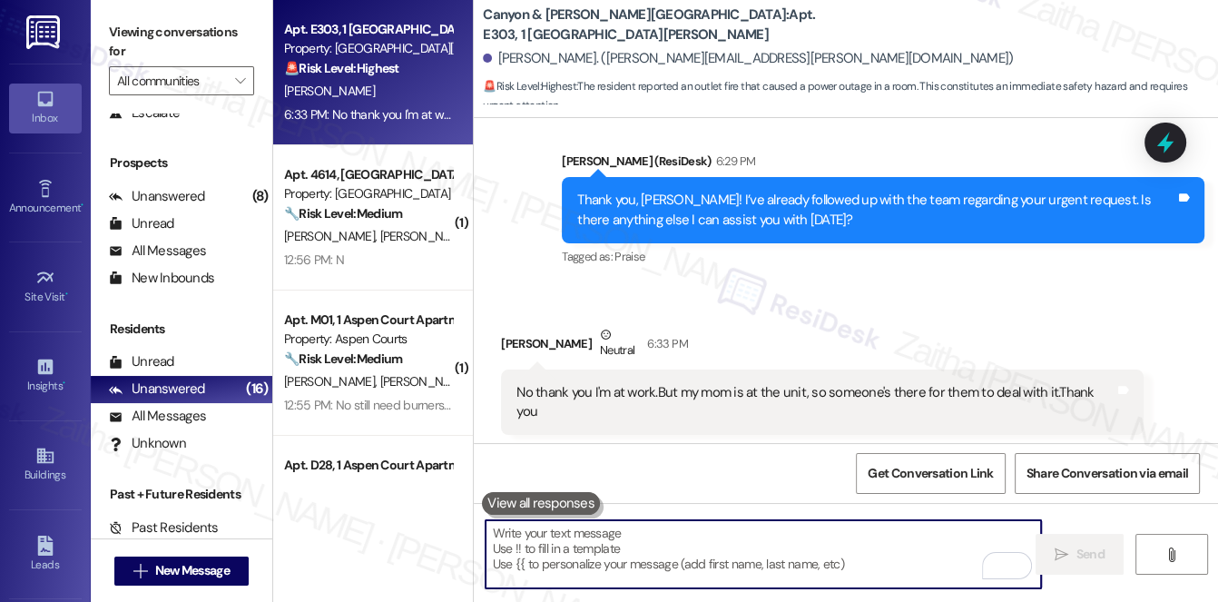
click at [666, 538] on textarea "To enrich screen reader interactions, please activate Accessibility in Grammarl…" at bounding box center [764, 554] width 557 height 68
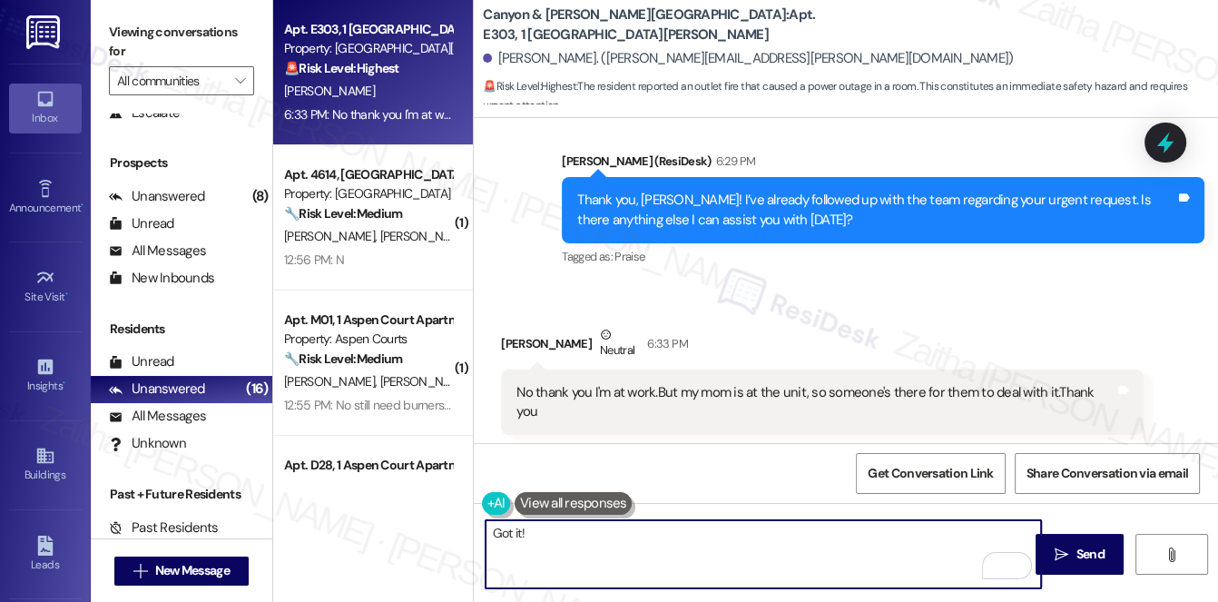
type textarea "Got it!"
drag, startPoint x: 552, startPoint y: 534, endPoint x: 479, endPoint y: 530, distance: 72.7
click at [478, 530] on div "Got it!" at bounding box center [755, 554] width 558 height 70
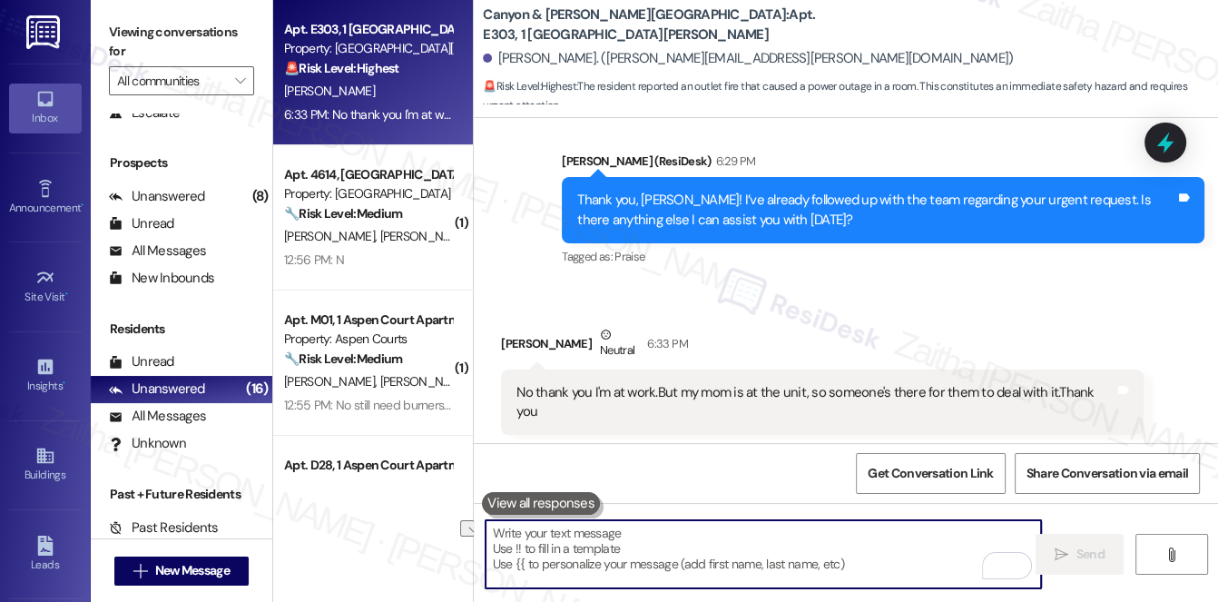
paste textarea "Understood, I’ll make a note of this.”"
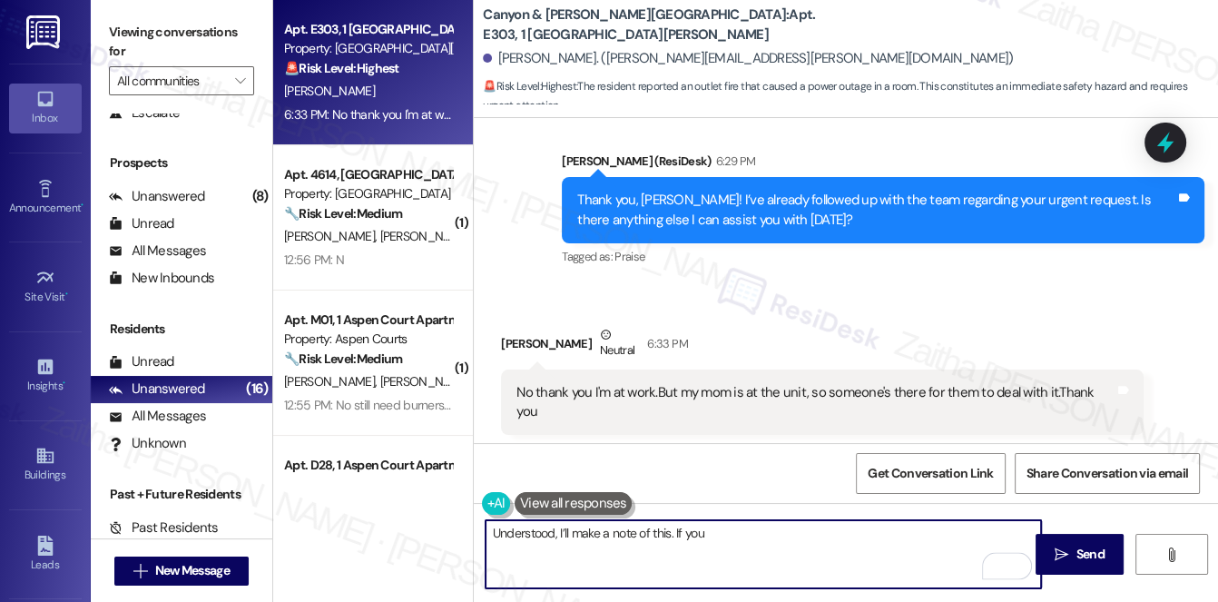
type textarea "Understood, I’ll make a note of this. If you"
click at [548, 508] on button at bounding box center [574, 503] width 118 height 23
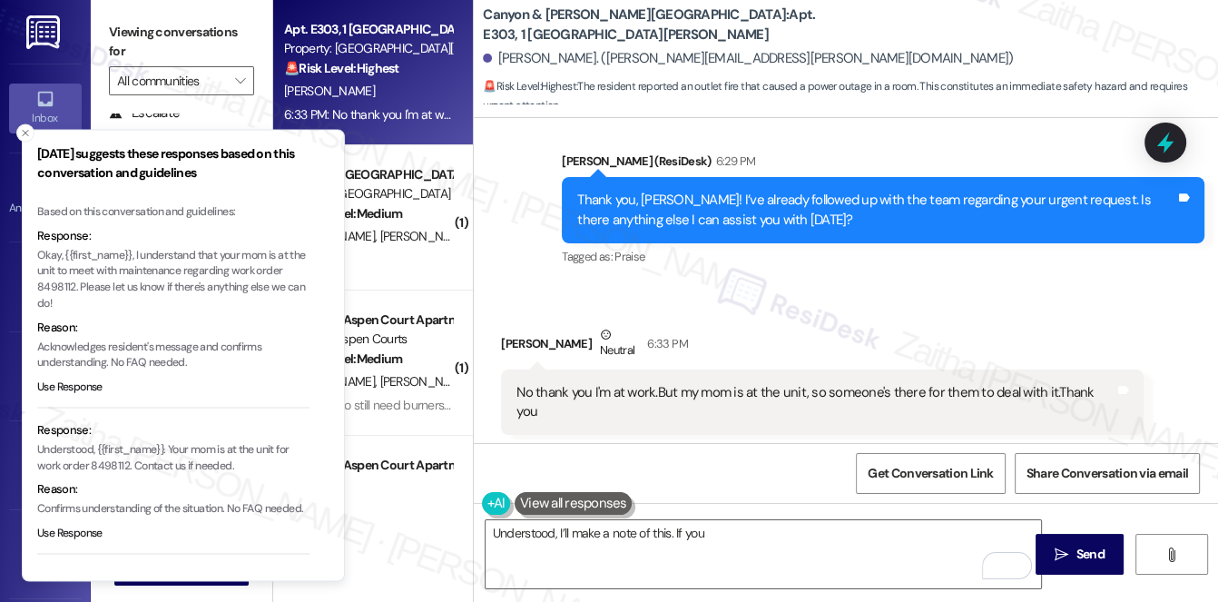
drag, startPoint x: 79, startPoint y: 281, endPoint x: 102, endPoint y: 277, distance: 23.1
click at [102, 281] on p "Okay, {{first_name}}, I understand that your mom is at the unit to meet with ma…" at bounding box center [173, 280] width 272 height 64
click at [87, 283] on p "Okay, {{first_name}}, I understand that your mom is at the unit to meet with ma…" at bounding box center [173, 279] width 272 height 64
click at [82, 282] on p "Okay, {{first_name}}, I understand that your mom is at the unit to meet with ma…" at bounding box center [173, 279] width 272 height 64
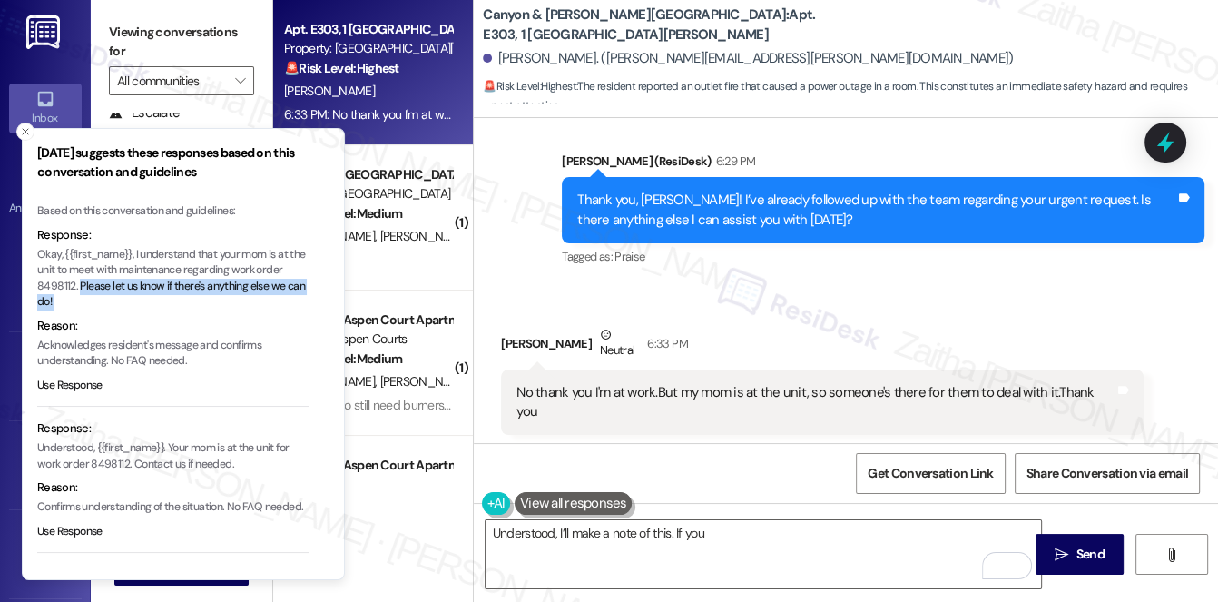
drag, startPoint x: 83, startPoint y: 282, endPoint x: 94, endPoint y: 299, distance: 20.2
click at [94, 299] on p "Okay, {{first_name}}, I understand that your mom is at the unit to meet with ma…" at bounding box center [173, 279] width 272 height 64
copy p "Please let us know if there's anything else we can do!"
click at [25, 129] on icon "Close toast" at bounding box center [25, 131] width 11 height 11
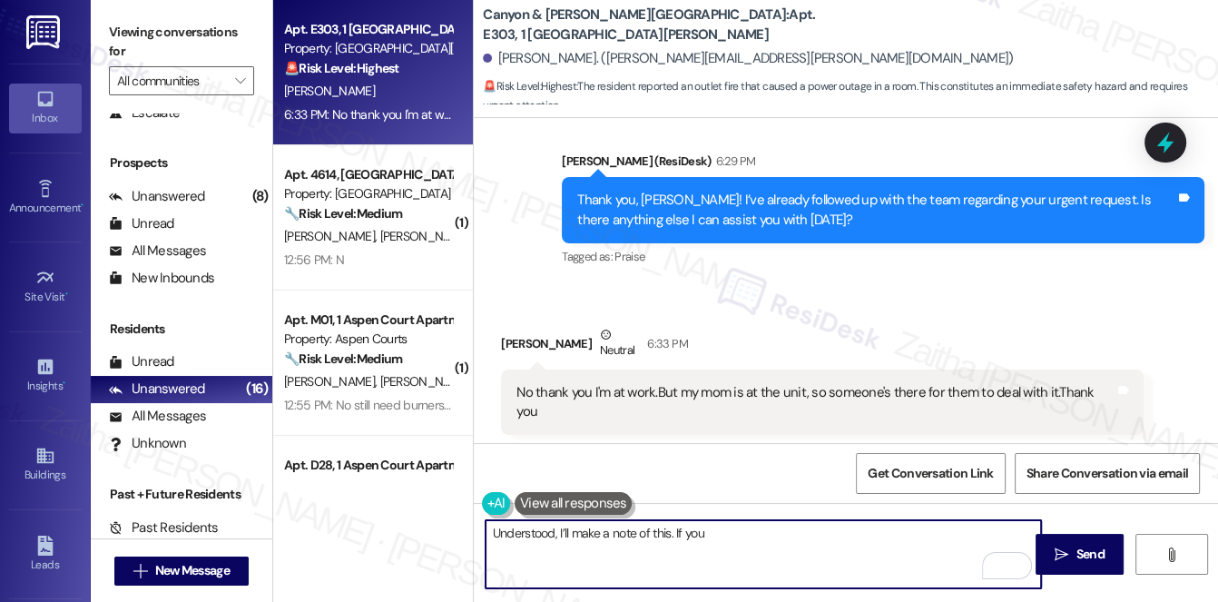
click at [730, 542] on textarea "Understood, I’ll make a note of this. If you" at bounding box center [764, 554] width 557 height 68
paste textarea "Please let us know if there's anything else we can do!"
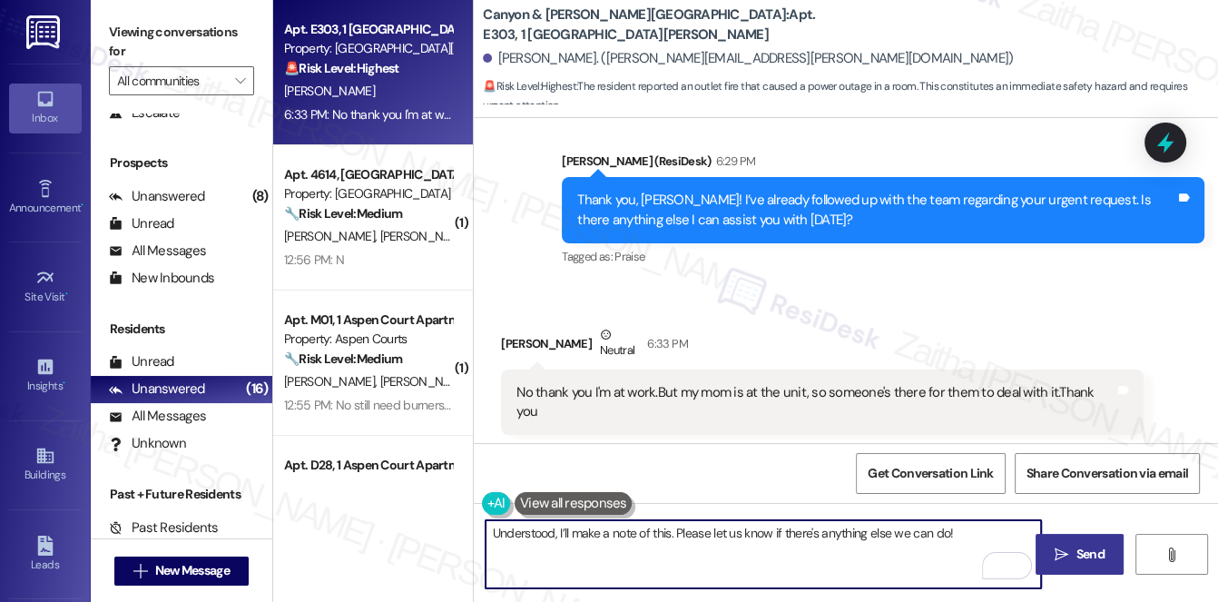
type textarea "Understood, I’ll make a note of this. Please let us know if there's anything el…"
click at [1058, 548] on icon "" at bounding box center [1062, 555] width 14 height 15
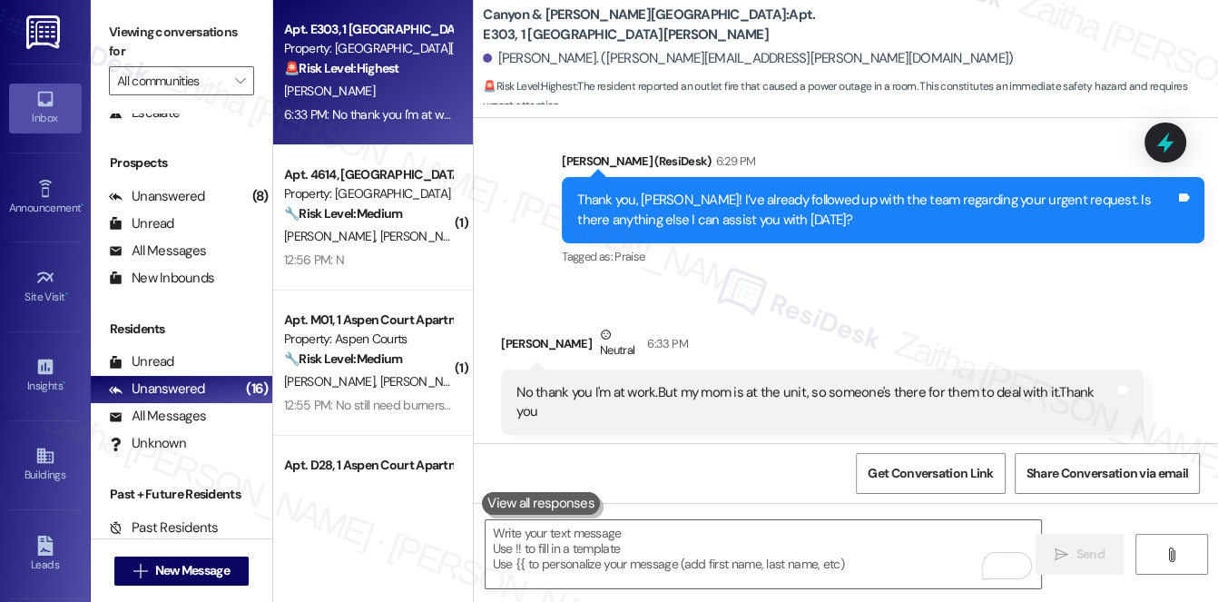
scroll to position [14032, 0]
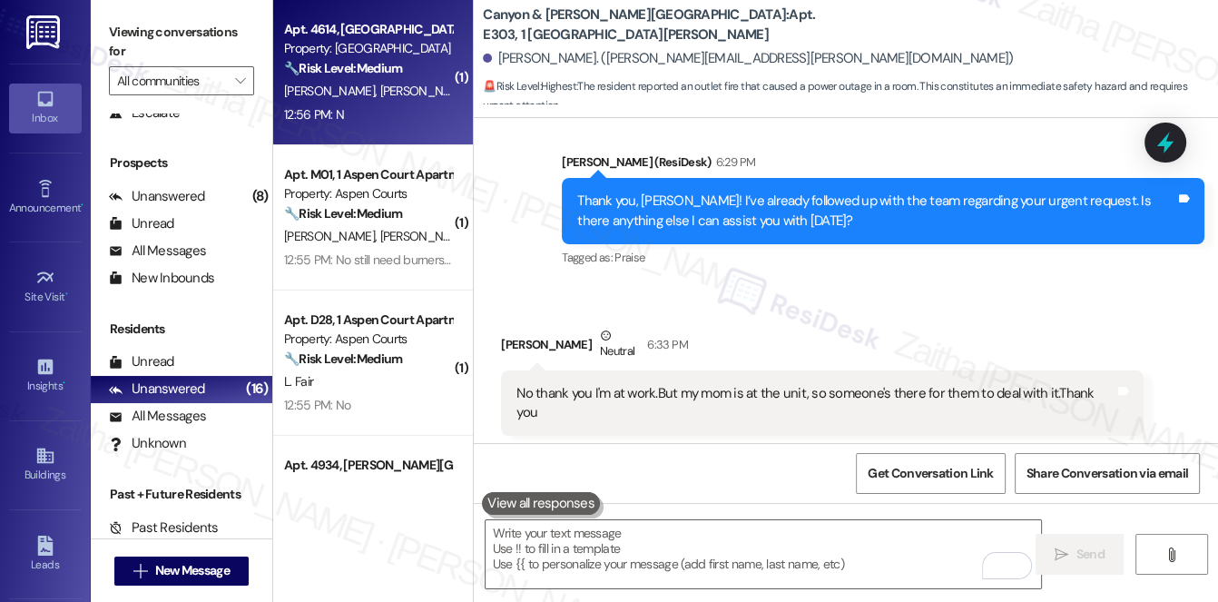
click at [381, 116] on div "12:56 PM: N 12:56 PM: N" at bounding box center [368, 115] width 172 height 23
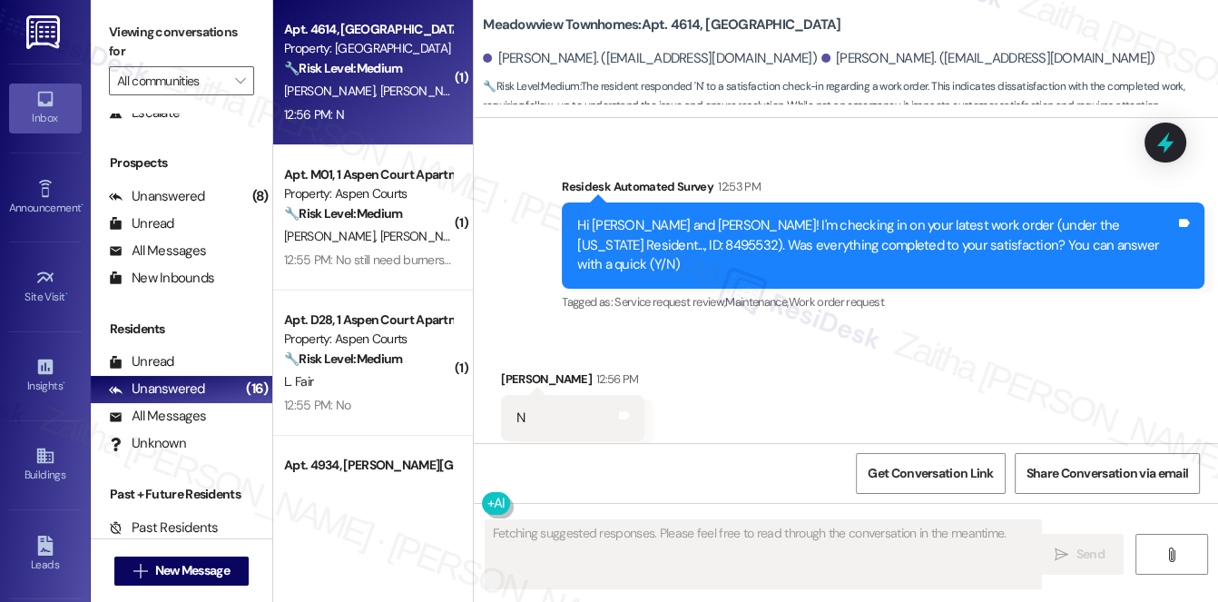
scroll to position [1210, 0]
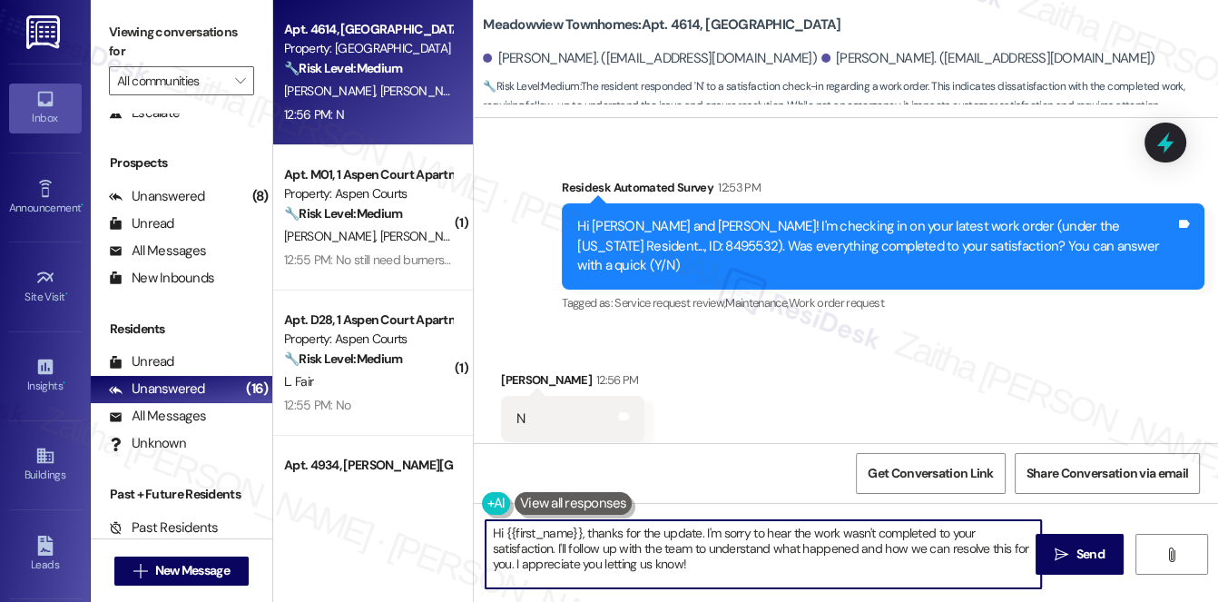
click at [499, 537] on textarea "Hi {{first_name}}, thanks for the update. I'm sorry to hear the work wasn't com…" at bounding box center [764, 554] width 557 height 68
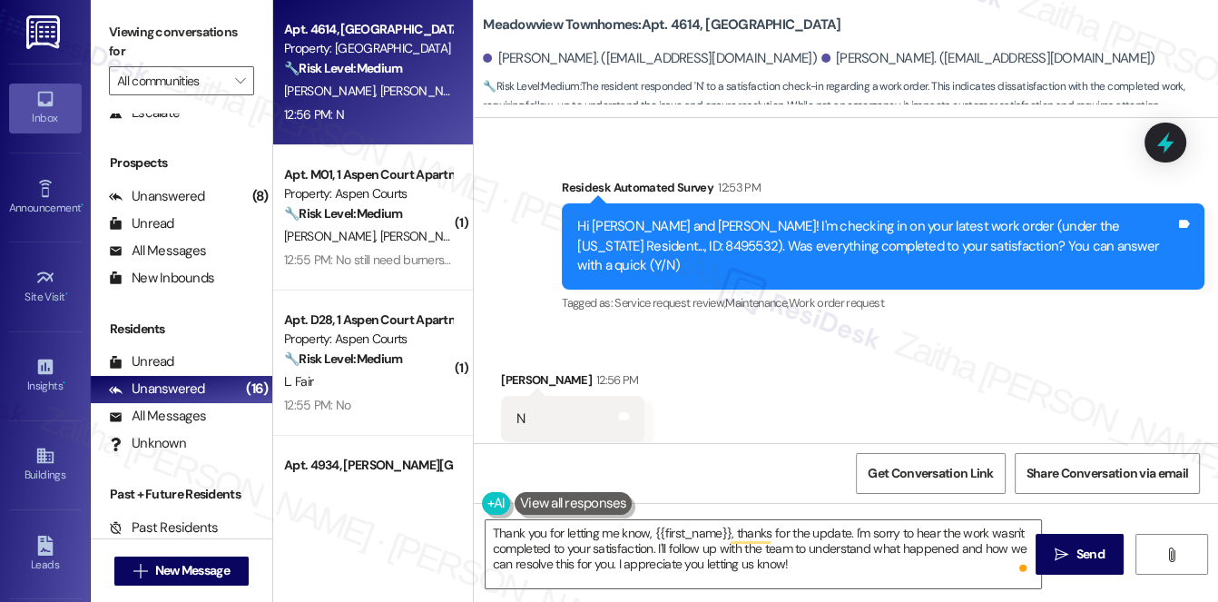
click at [515, 370] on div "Alexia Dominguez 12:56 PM" at bounding box center [572, 382] width 143 height 25
copy div "Alexia"
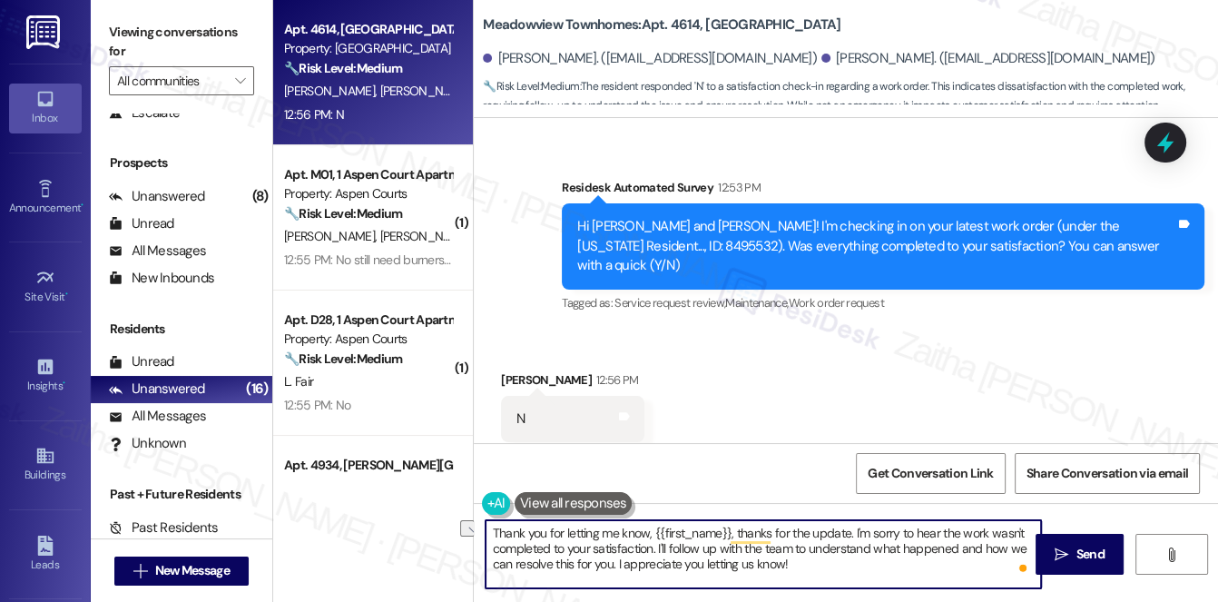
drag, startPoint x: 653, startPoint y: 529, endPoint x: 851, endPoint y: 538, distance: 198.1
click at [851, 538] on textarea "Thank you for letting me know, {{first_name}}, thanks for the update. I'm sorry…" at bounding box center [764, 554] width 557 height 68
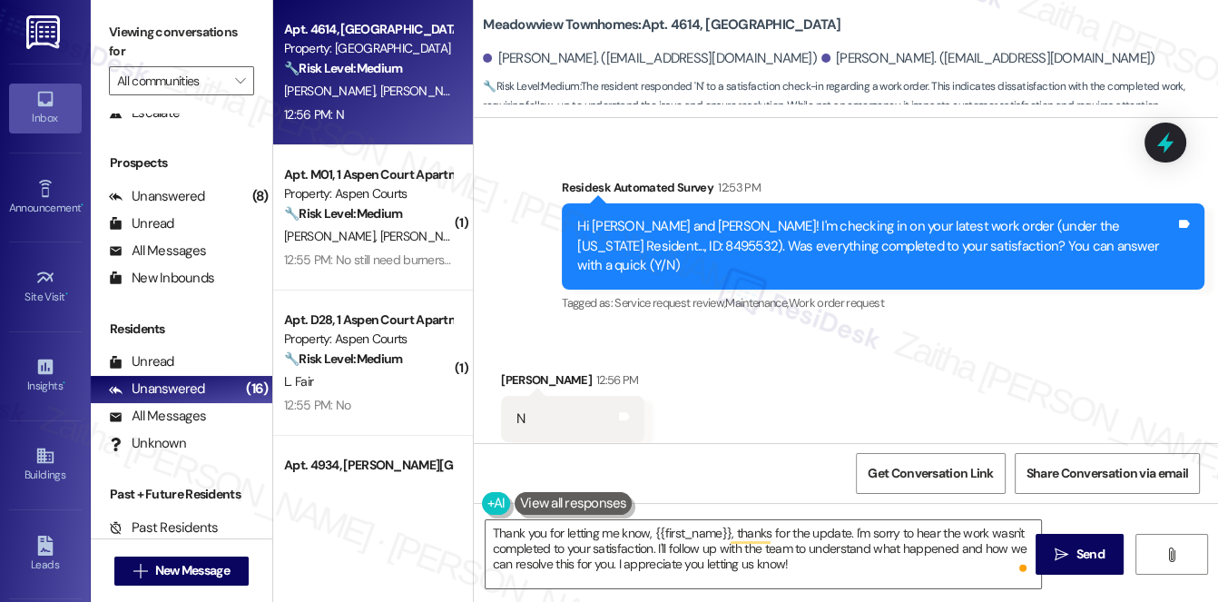
click at [491, 357] on div "Received via SMS Alexia Dominguez 12:56 PM N Tags and notes Tagged as: Negative…" at bounding box center [573, 420] width 171 height 126
click at [518, 370] on div "Alexia Dominguez 12:56 PM" at bounding box center [572, 382] width 143 height 25
copy div "Alexia"
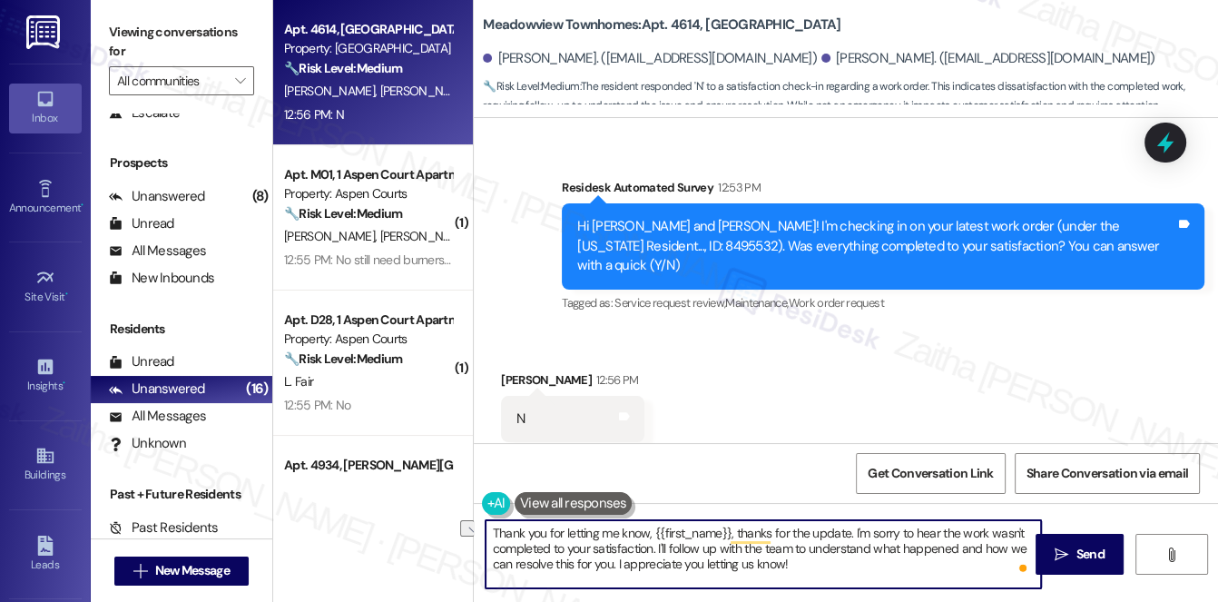
drag, startPoint x: 656, startPoint y: 533, endPoint x: 853, endPoint y: 528, distance: 196.2
click at [853, 528] on textarea "Thank you for letting me know, {{first_name}}, thanks for the update. I'm sorry…" at bounding box center [764, 554] width 557 height 68
paste textarea "Alexia"
type textarea "Thank you for letting me know, Alexia. I'm sorry to hear the work wasn't comple…"
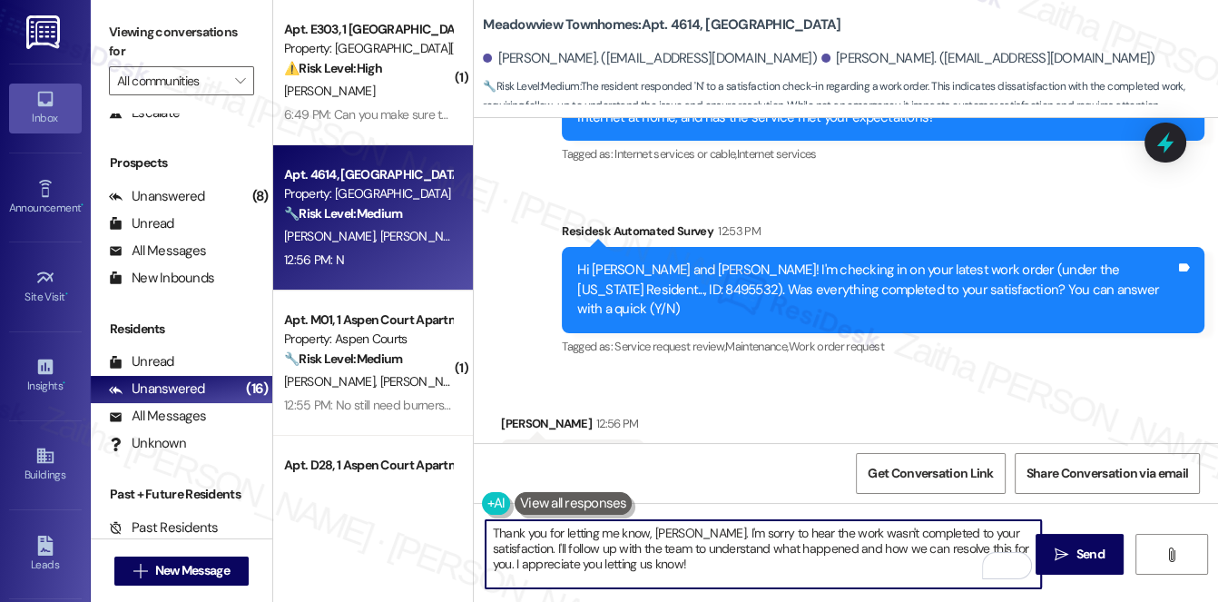
scroll to position [1129, 0]
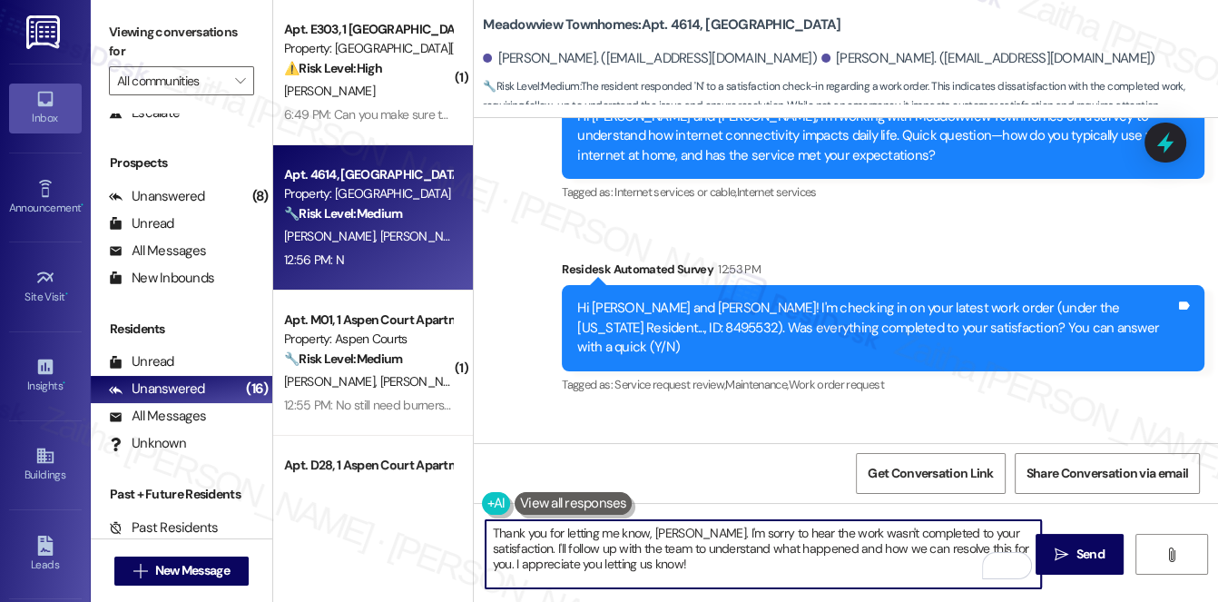
scroll to position [1211, 0]
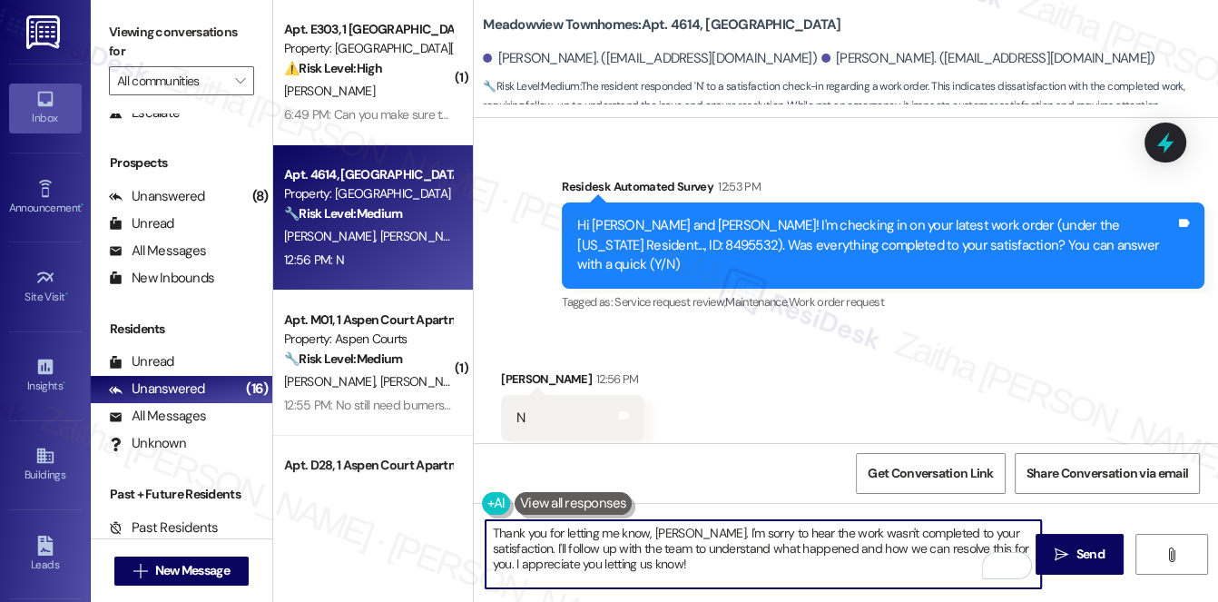
drag, startPoint x: 1025, startPoint y: 527, endPoint x: 1016, endPoint y: 551, distance: 26.1
click at [1016, 551] on div "Thank you for letting me know, [PERSON_NAME]. I'm sorry to hear the work wasn't…" at bounding box center [764, 554] width 558 height 70
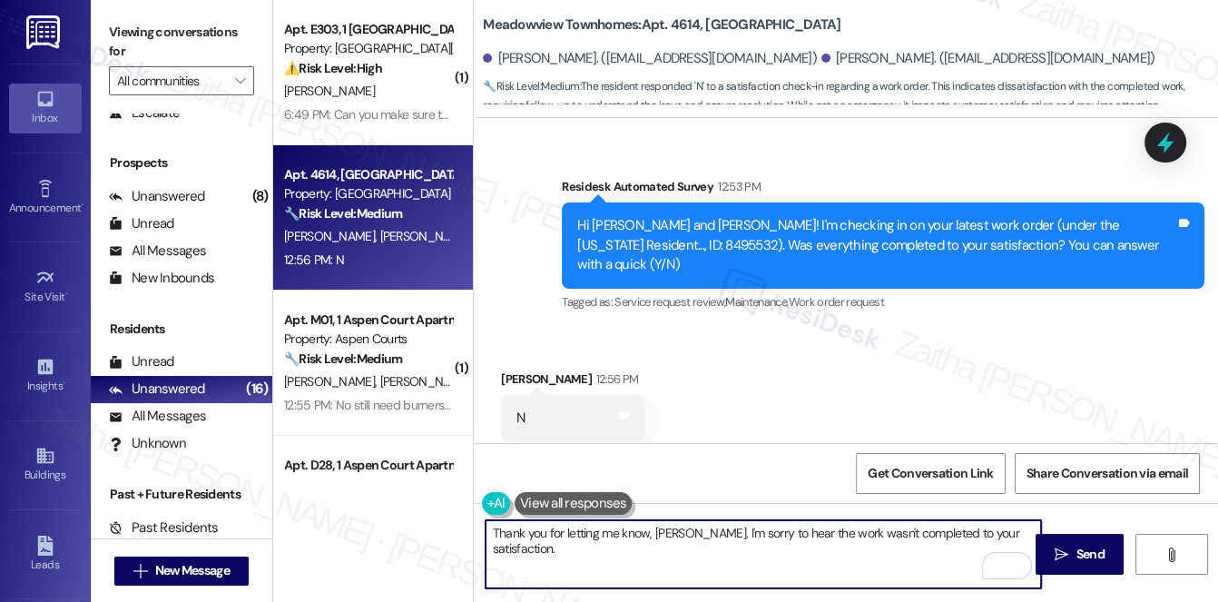
paste textarea "Can you please provide more details about what went wrong?"
click at [495, 547] on textarea "Thank you for letting me know, [PERSON_NAME]. I'm sorry to hear the work wasn't…" at bounding box center [764, 554] width 557 height 68
click at [497, 547] on textarea "Thank you for letting me know, [PERSON_NAME]. I'm sorry to hear the work wasn't…" at bounding box center [764, 554] width 557 height 68
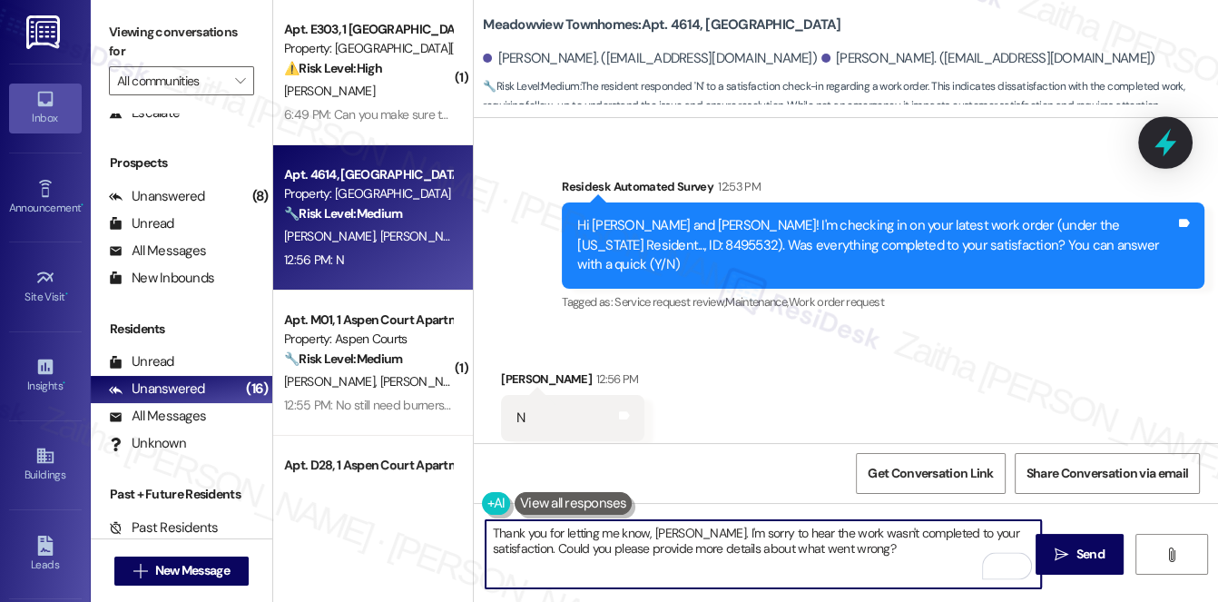
type textarea "Thank you for letting me know, [PERSON_NAME]. I'm sorry to hear the work wasn't…"
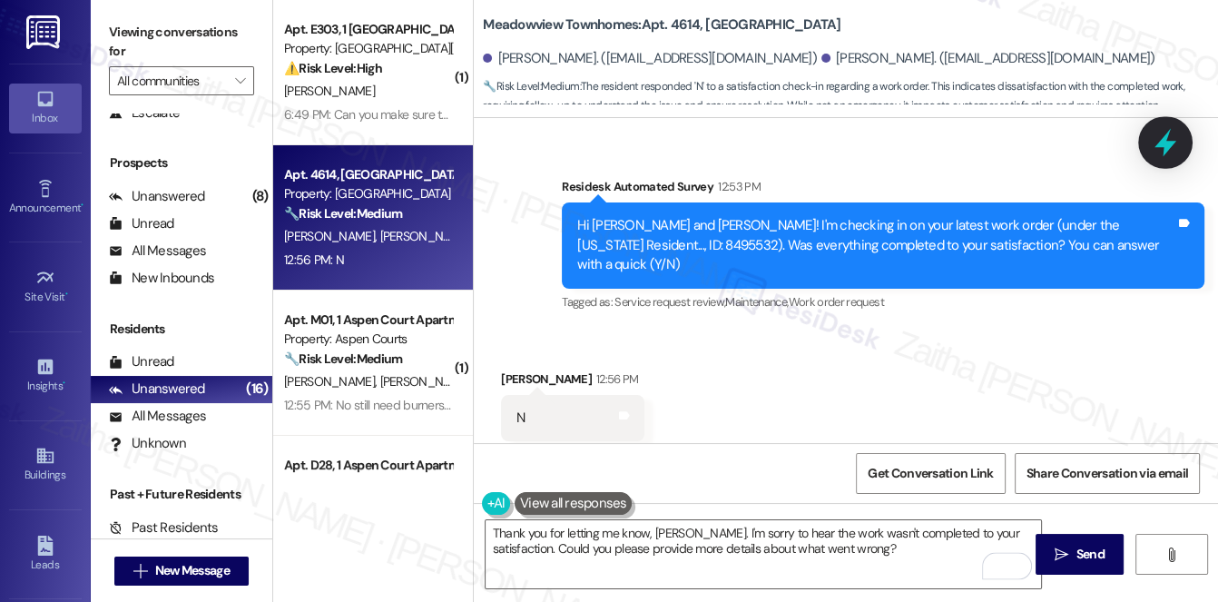
click at [1159, 146] on icon at bounding box center [1166, 143] width 22 height 28
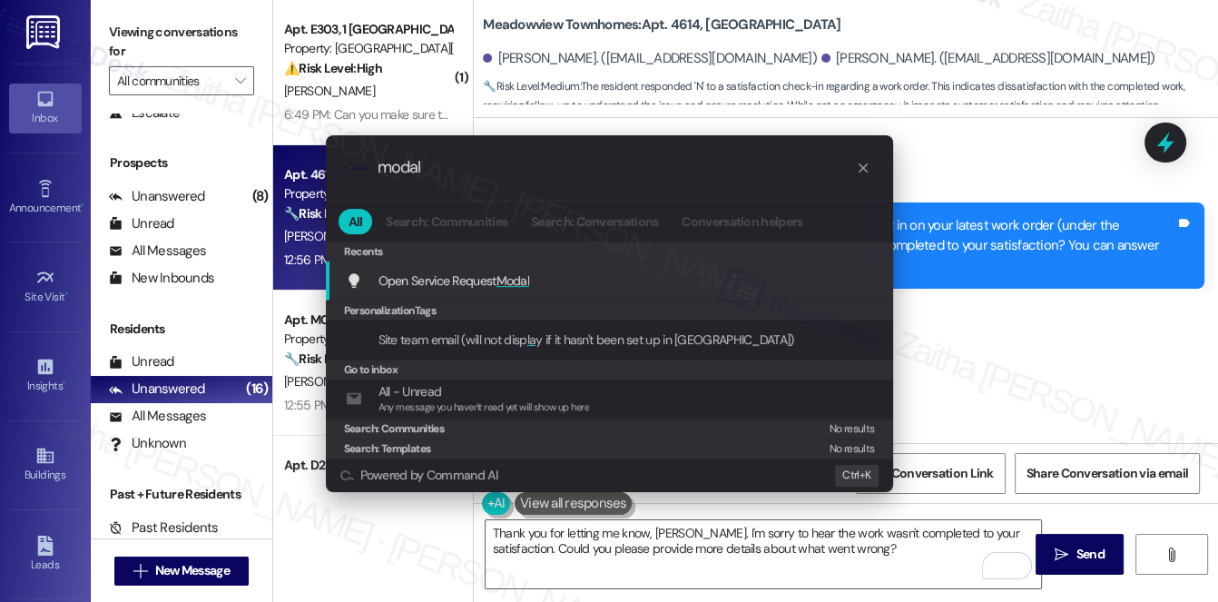
type input "modal"
click at [518, 283] on span "Modal" at bounding box center [514, 280] width 34 height 16
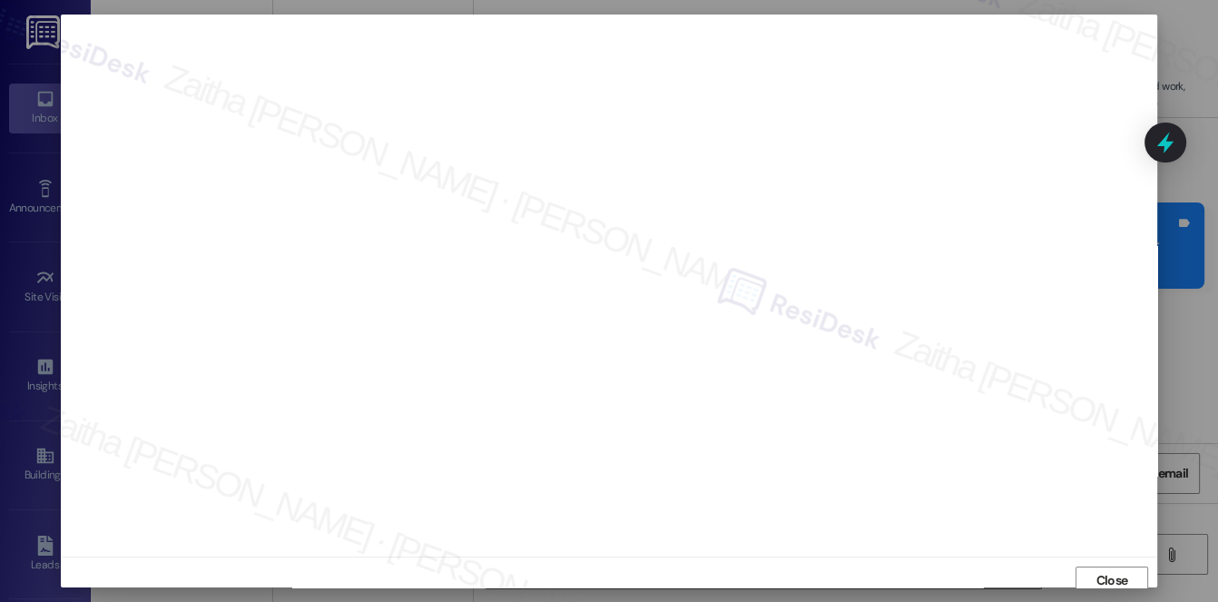
scroll to position [7, 0]
click at [1113, 575] on span "Close" at bounding box center [1113, 573] width 32 height 19
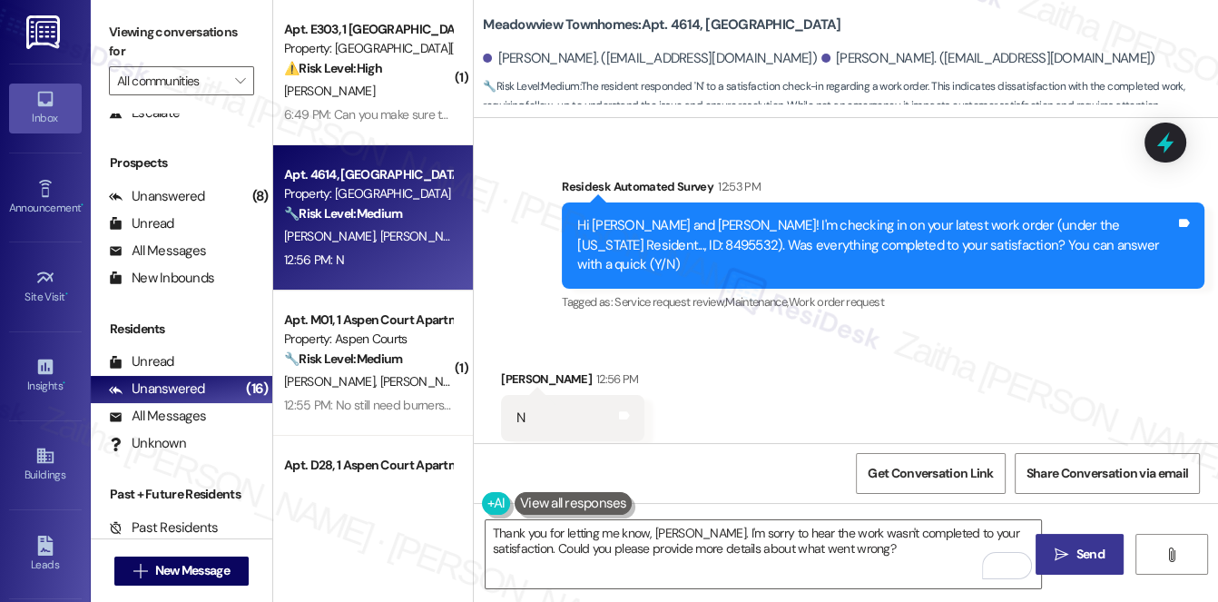
click at [1069, 548] on span " Send" at bounding box center [1079, 554] width 57 height 19
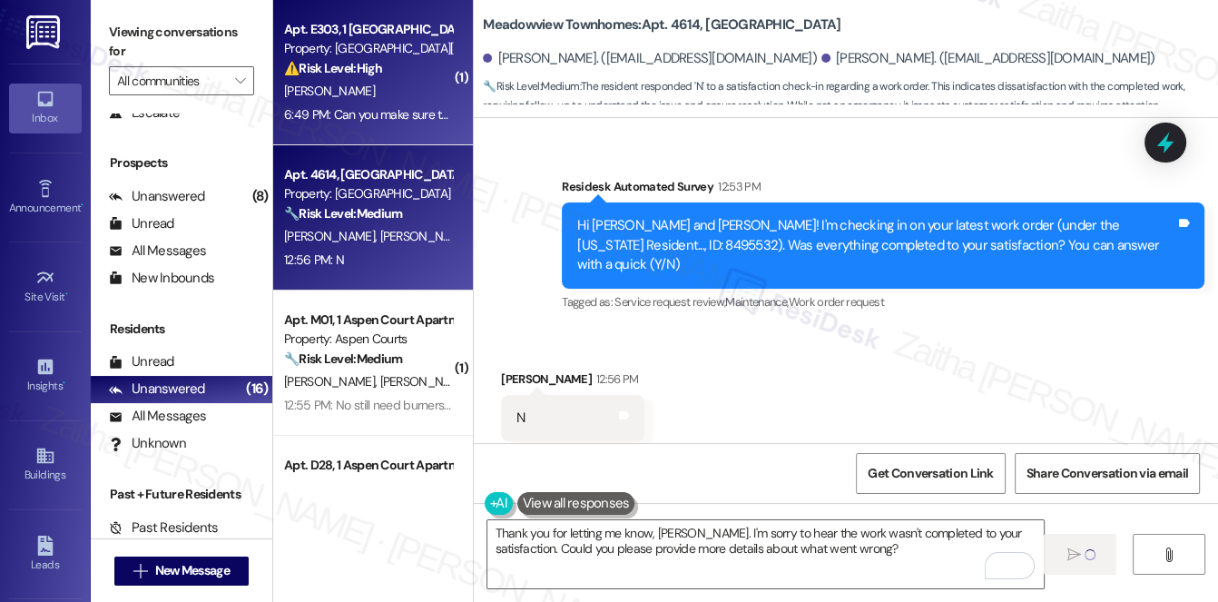
scroll to position [1210, 0]
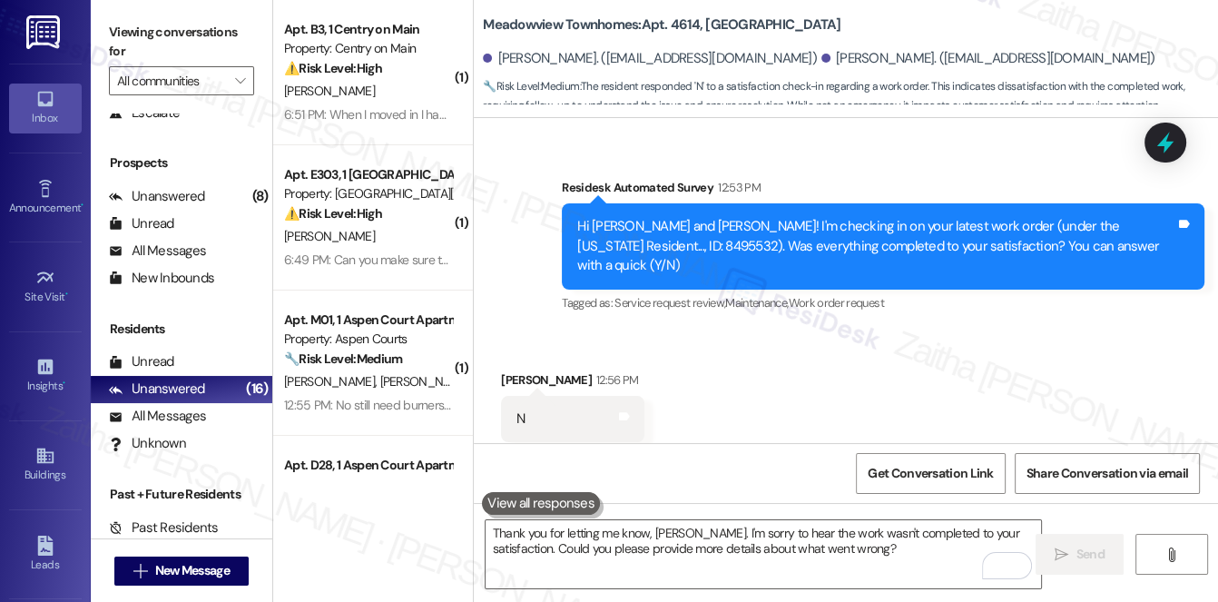
click at [402, 87] on div "[PERSON_NAME]" at bounding box center [368, 91] width 172 height 23
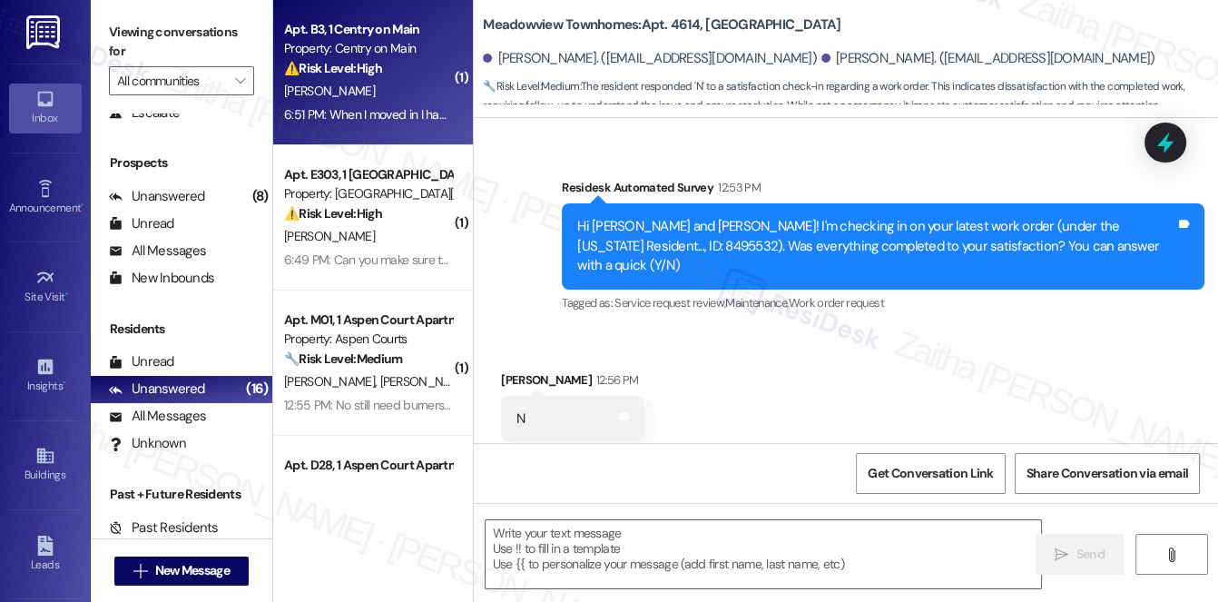
type textarea "Fetching suggested responses. Please feel free to read through the conversation…"
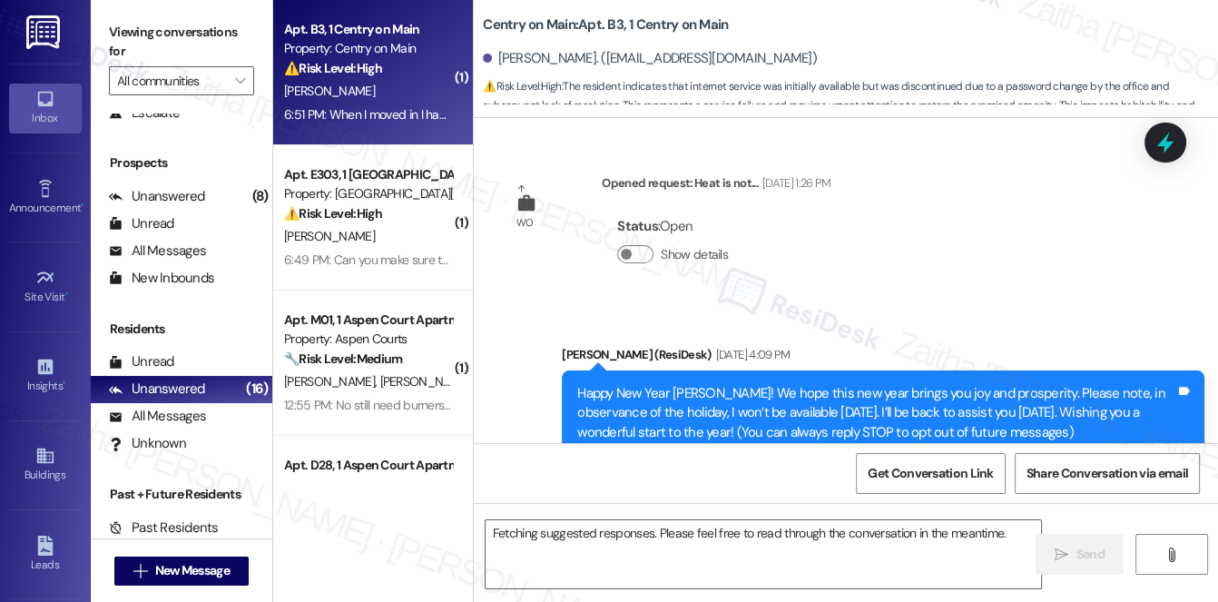
scroll to position [11122, 0]
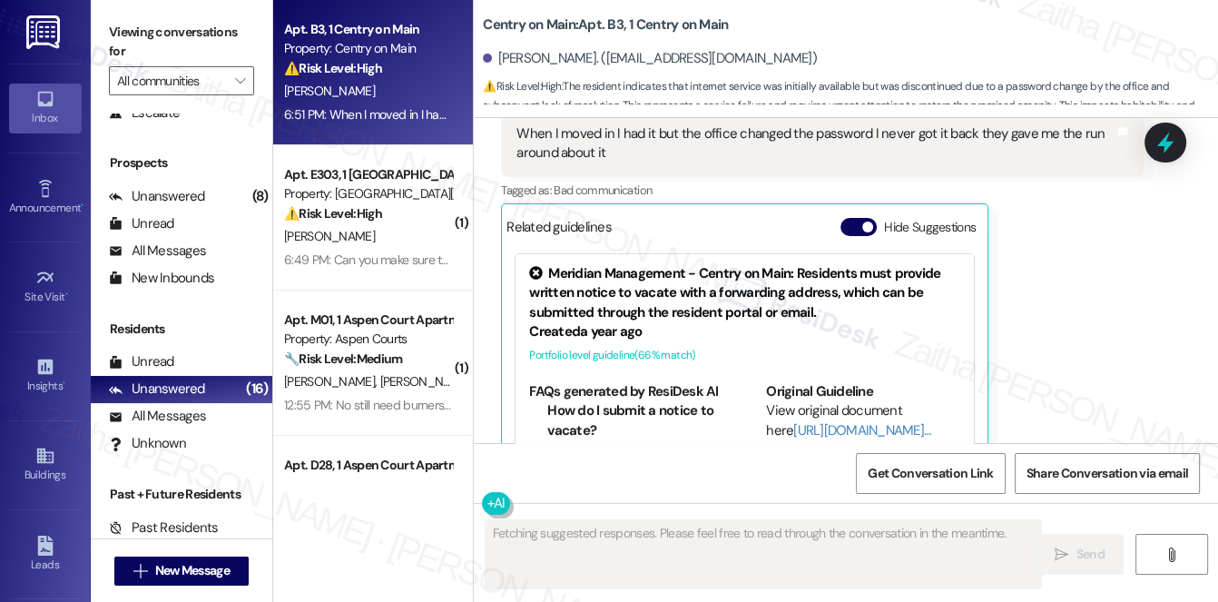
click at [402, 87] on div "[PERSON_NAME]" at bounding box center [368, 91] width 172 height 23
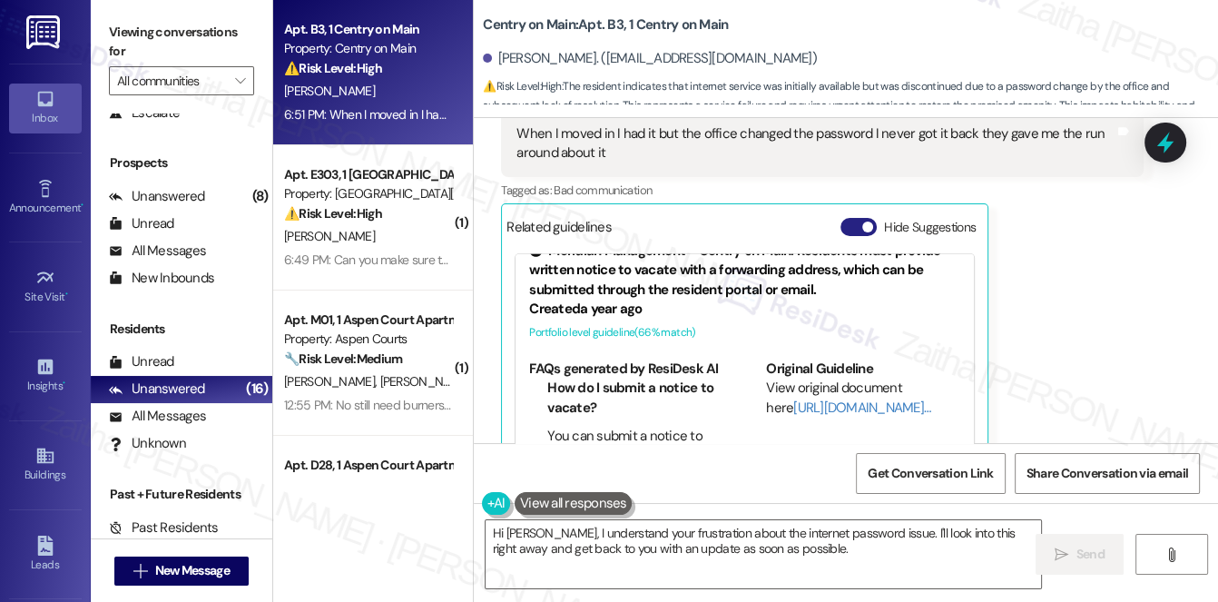
scroll to position [0, 0]
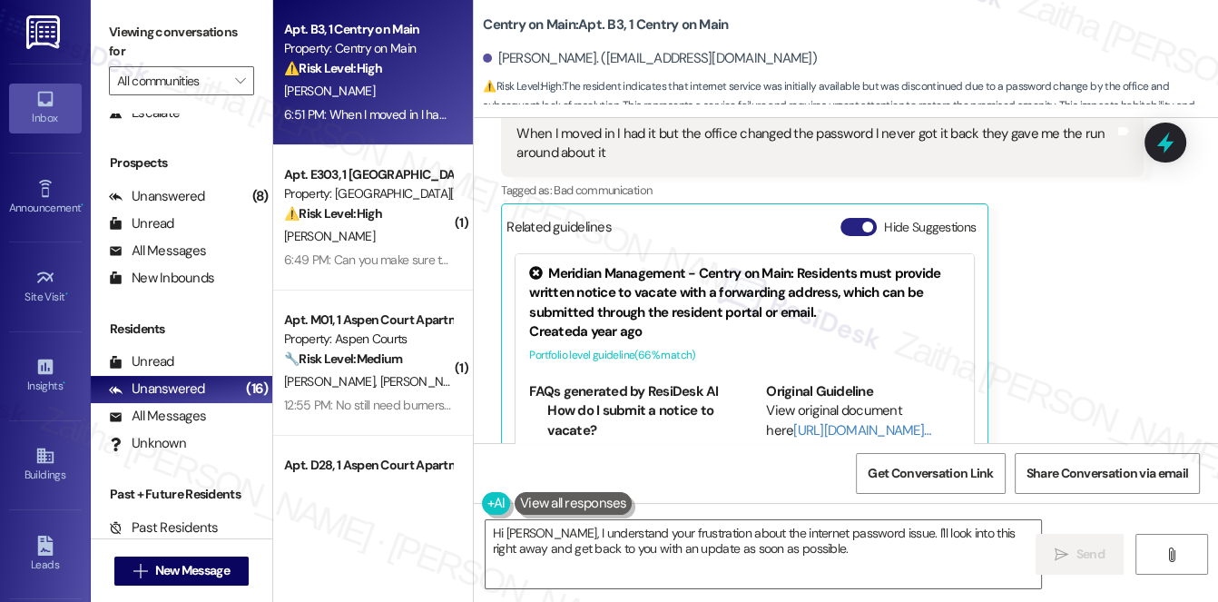
click at [848, 218] on button "Hide Suggestions" at bounding box center [859, 227] width 36 height 18
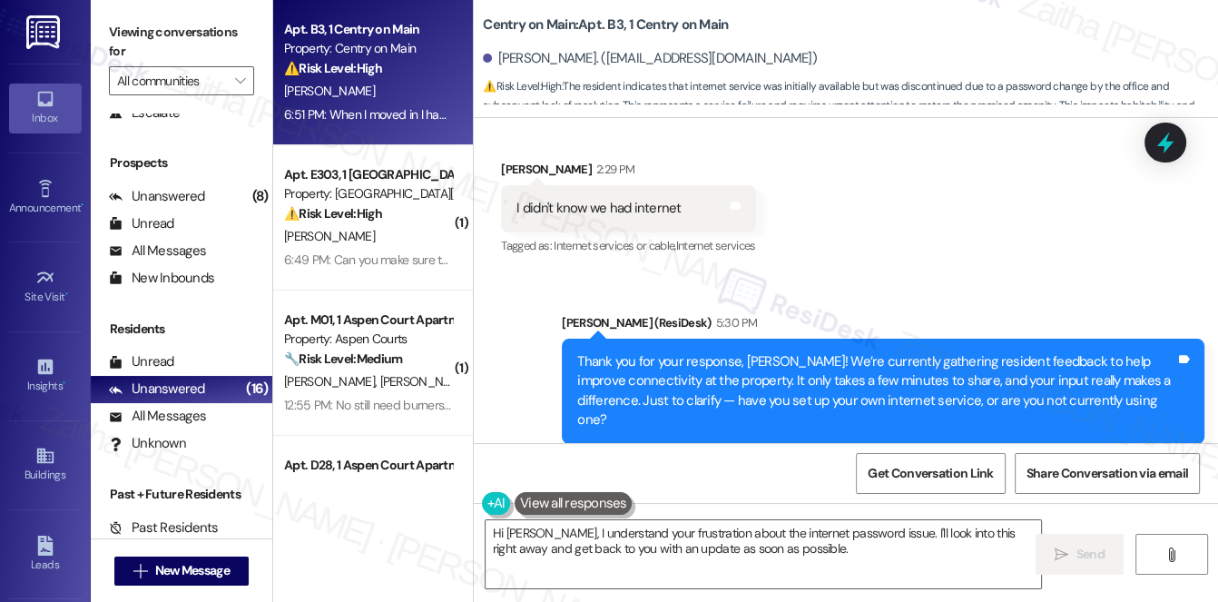
scroll to position [10304, 0]
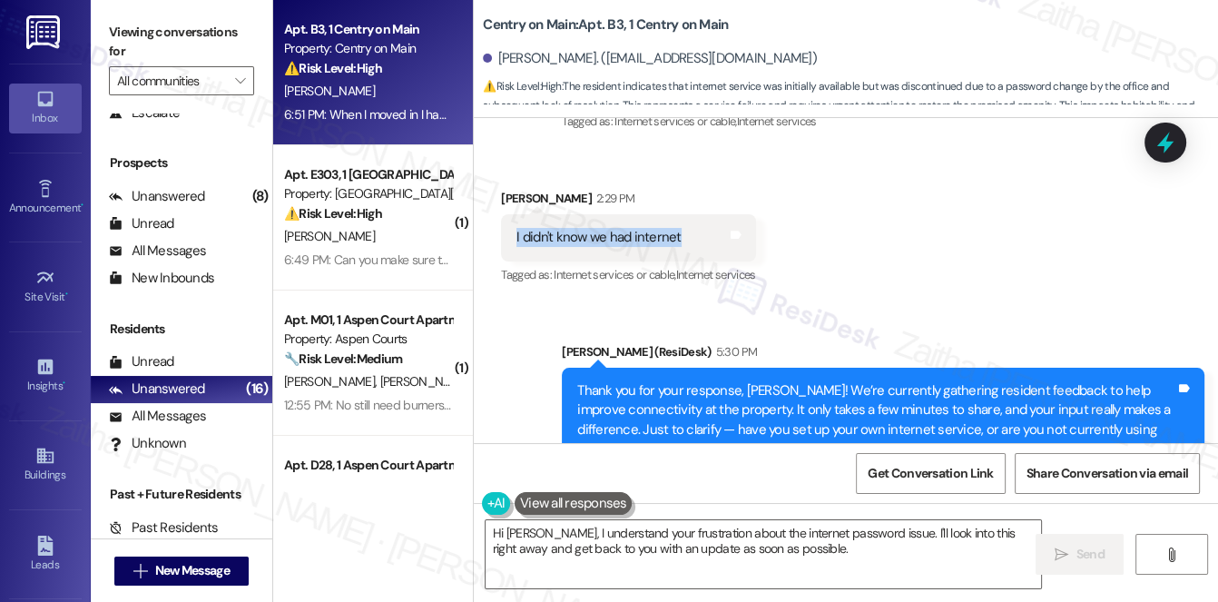
drag, startPoint x: 508, startPoint y: 193, endPoint x: 700, endPoint y: 203, distance: 191.8
click at [700, 214] on div "I didn't know we had internet Tags and notes" at bounding box center [628, 237] width 254 height 46
copy div "I didn't know we had internet"
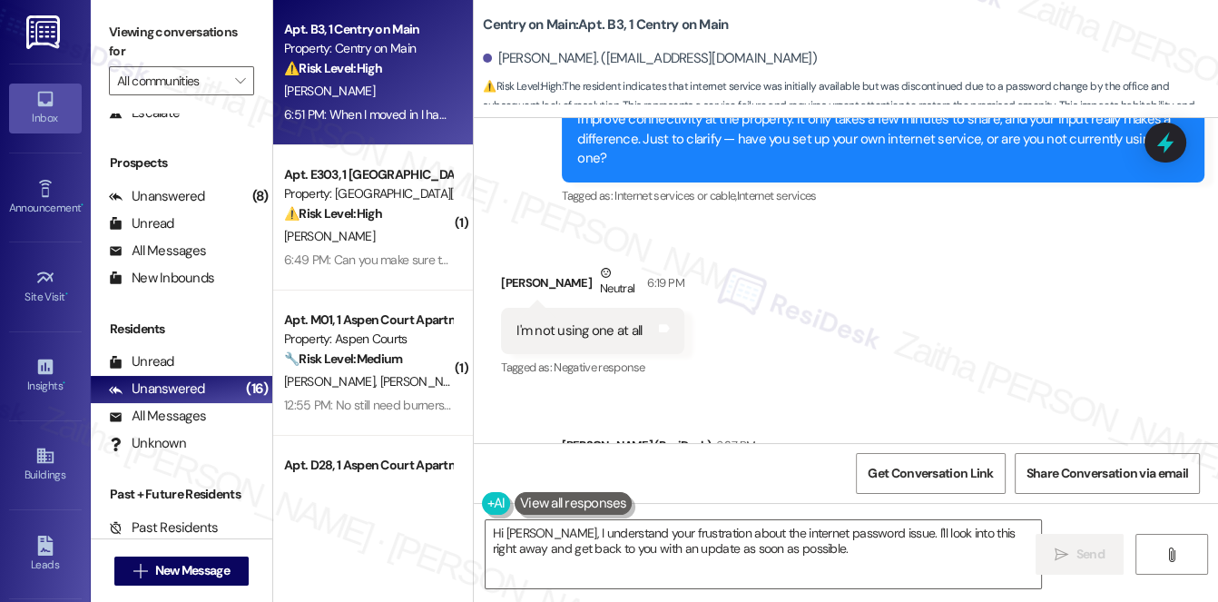
scroll to position [10634, 0]
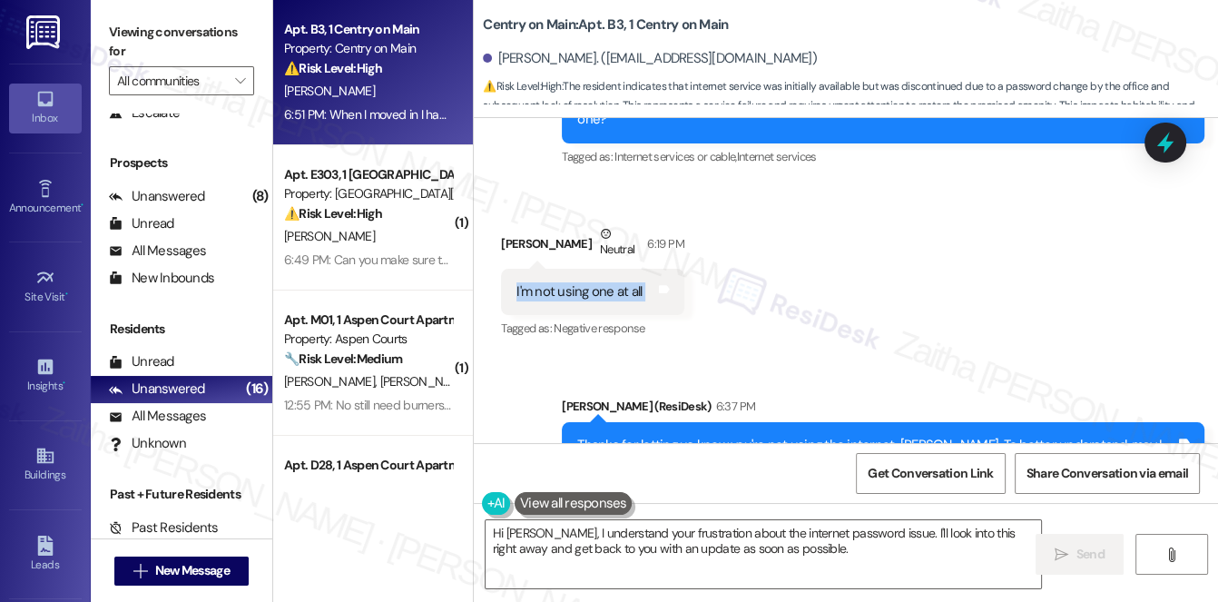
drag, startPoint x: 501, startPoint y: 222, endPoint x: 704, endPoint y: 235, distance: 202.9
click at [704, 235] on div "Received via SMS [PERSON_NAME] Neutral 6:19 PM I'm not using one at all Tags an…" at bounding box center [846, 269] width 745 height 173
copy div "I'm not using one at all Tags and notes"
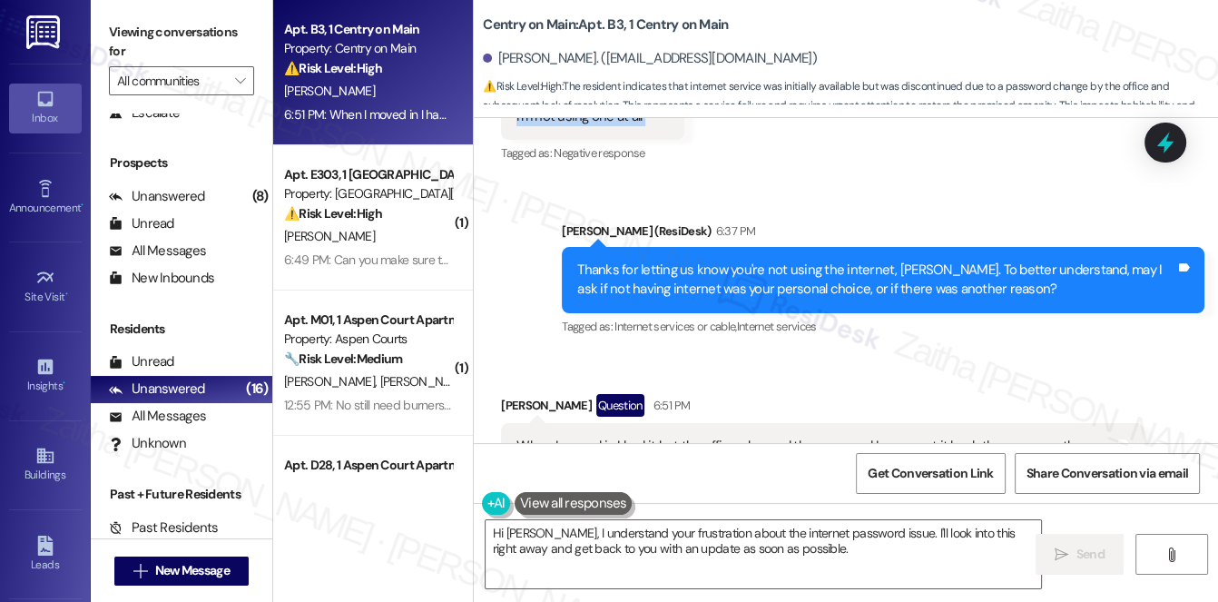
scroll to position [10882, 0]
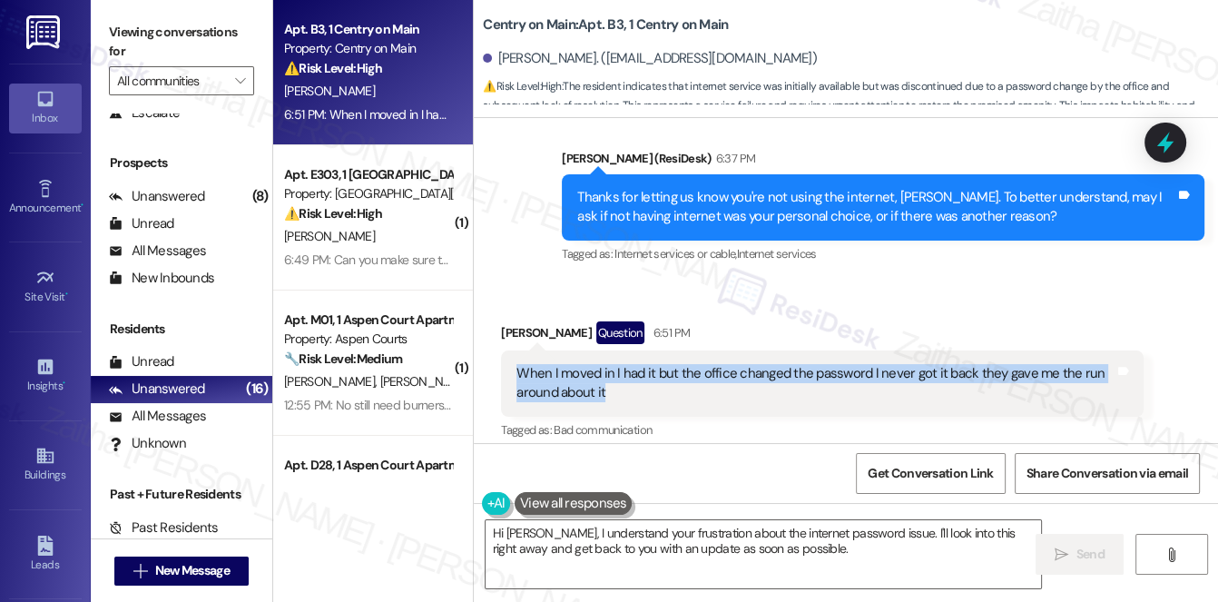
drag, startPoint x: 512, startPoint y: 302, endPoint x: 617, endPoint y: 334, distance: 110.0
click at [617, 350] on div "When I moved in I had it but the office changed the password I never got it bac…" at bounding box center [822, 383] width 643 height 66
copy div "When I moved in I had it but the office changed the password I never got it bac…"
click at [905, 364] on div "When I moved in I had it but the office changed the password I never got it bac…" at bounding box center [816, 383] width 598 height 39
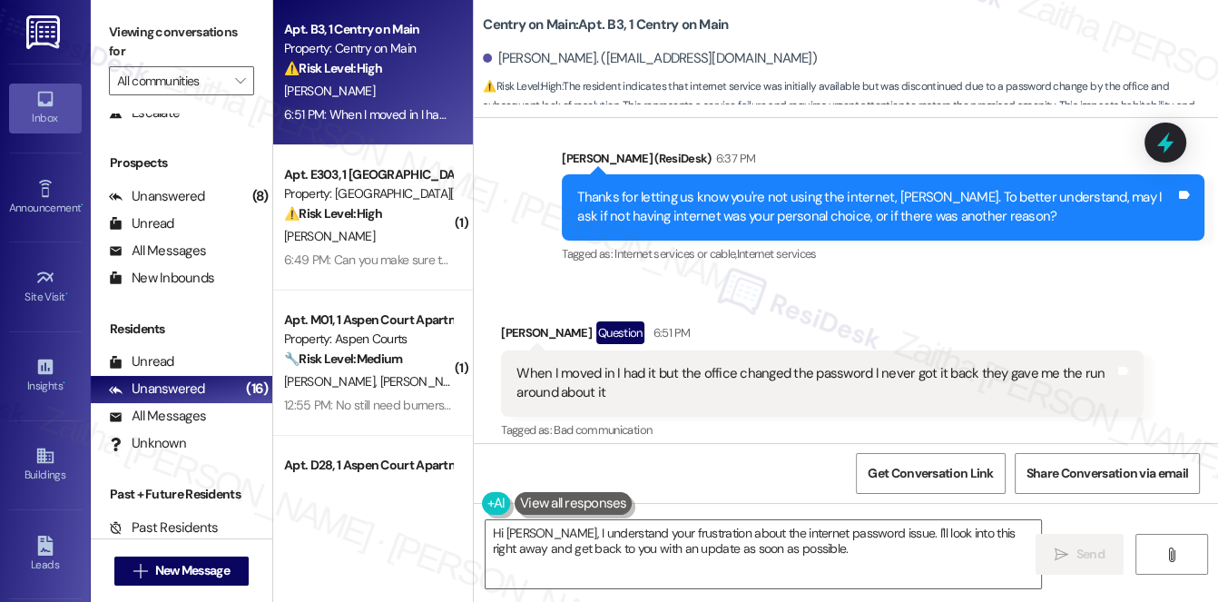
click at [862, 458] on button "Show suggestions" at bounding box center [855, 467] width 36 height 18
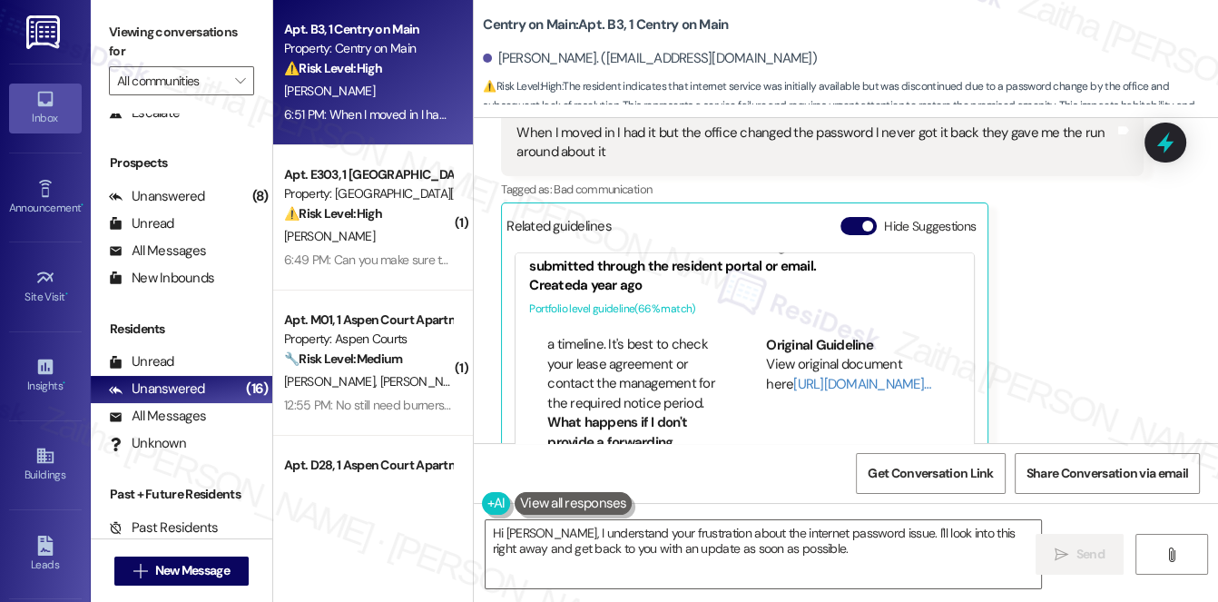
scroll to position [908, 0]
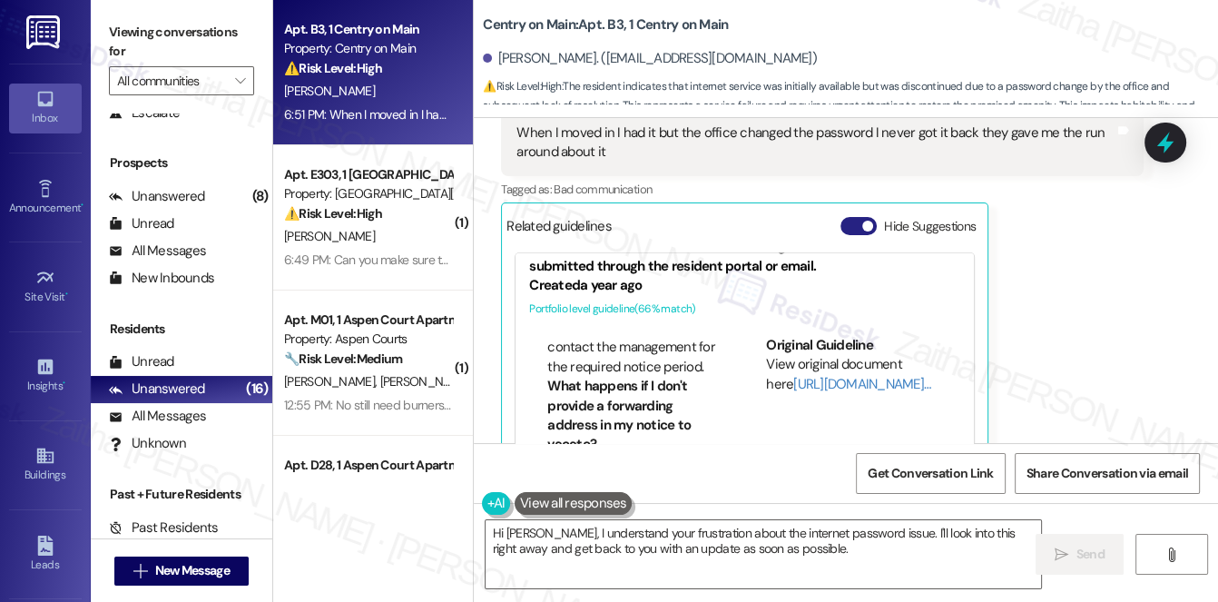
click at [846, 217] on button "Hide Suggestions" at bounding box center [859, 226] width 36 height 18
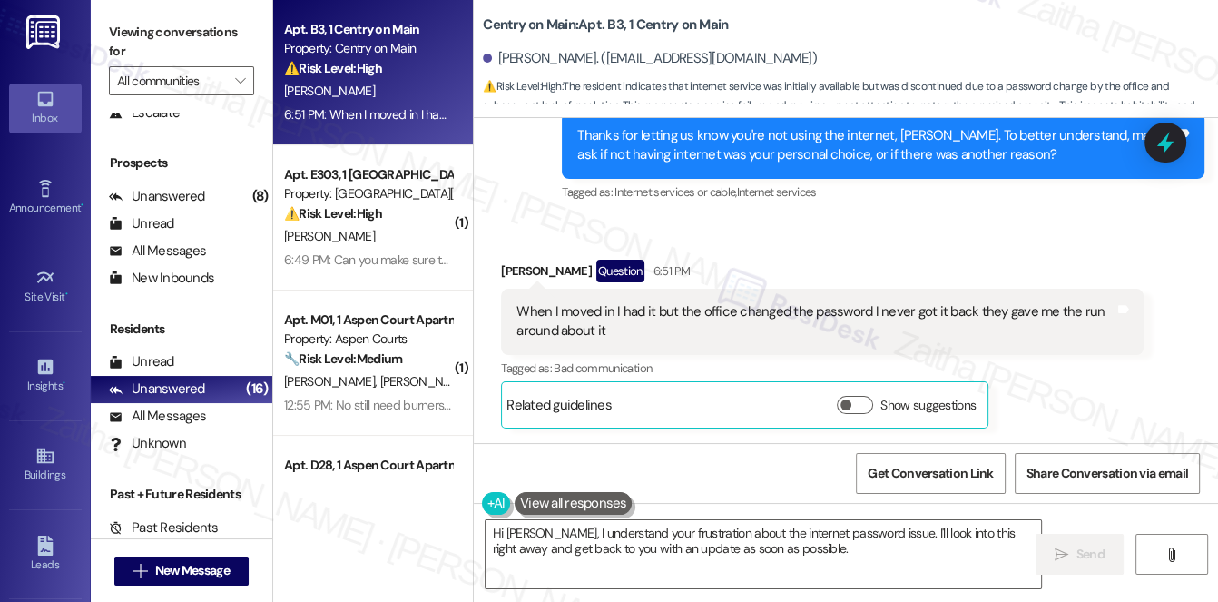
scroll to position [10882, 0]
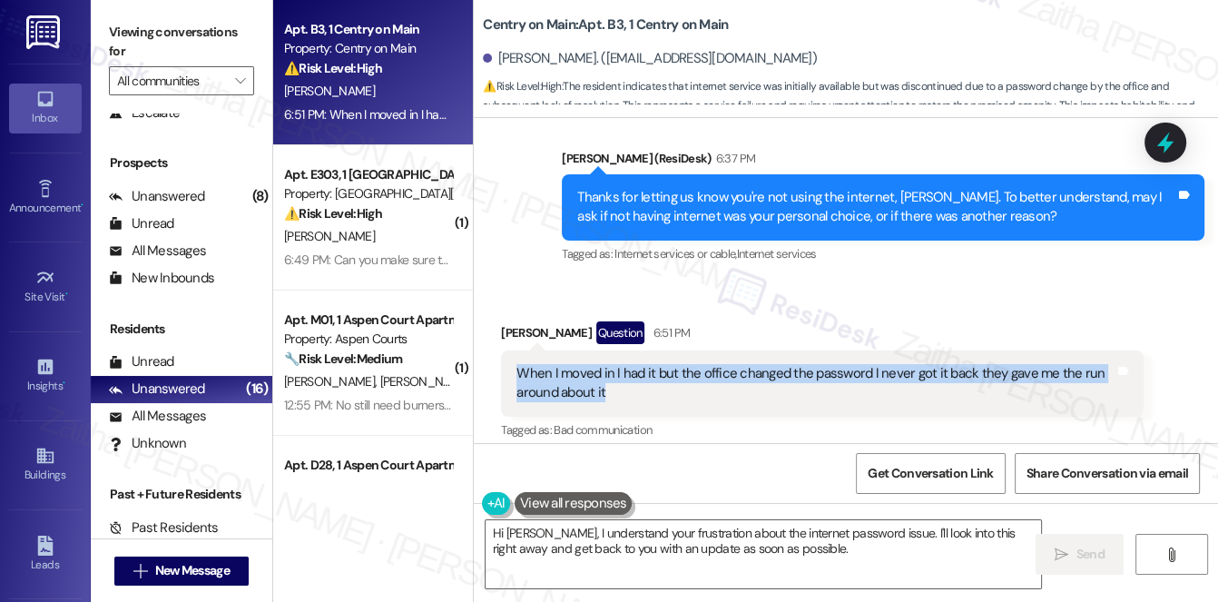
drag, startPoint x: 508, startPoint y: 312, endPoint x: 659, endPoint y: 345, distance: 155.1
click at [659, 350] on div "When I moved in I had it but the office changed the password I never got it bac…" at bounding box center [822, 383] width 643 height 66
copy div "When I moved in I had it but the office changed the password I never got it bac…"
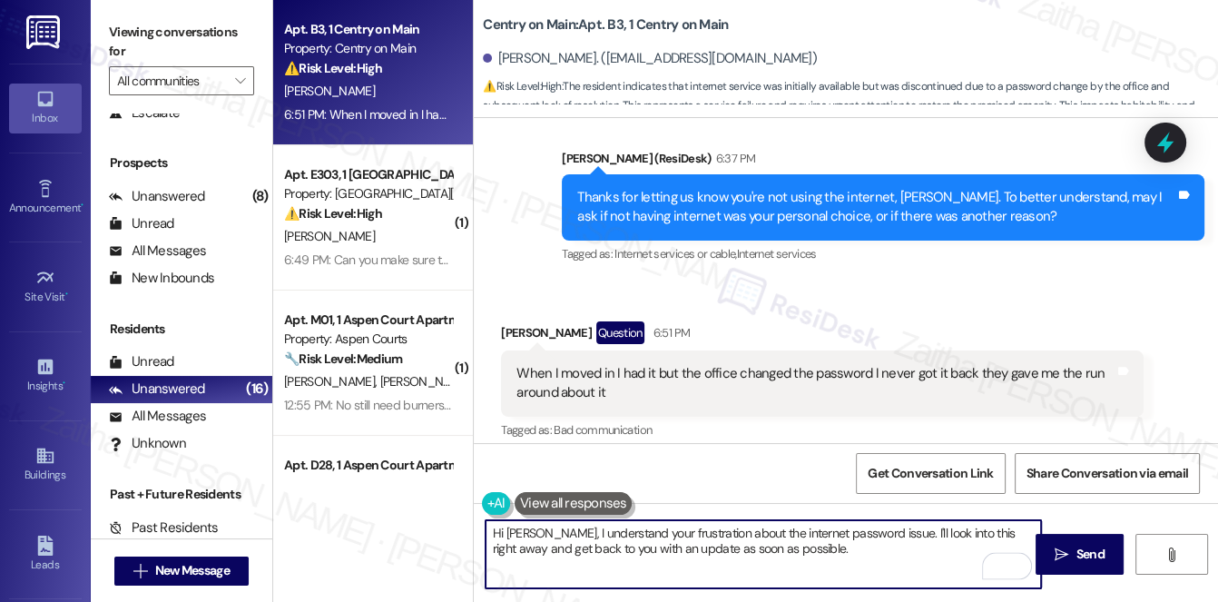
drag, startPoint x: 491, startPoint y: 533, endPoint x: 768, endPoint y: 577, distance: 280.3
click at [776, 593] on div "Hi [PERSON_NAME], I understand your frustration about the internet password iss…" at bounding box center [846, 571] width 745 height 136
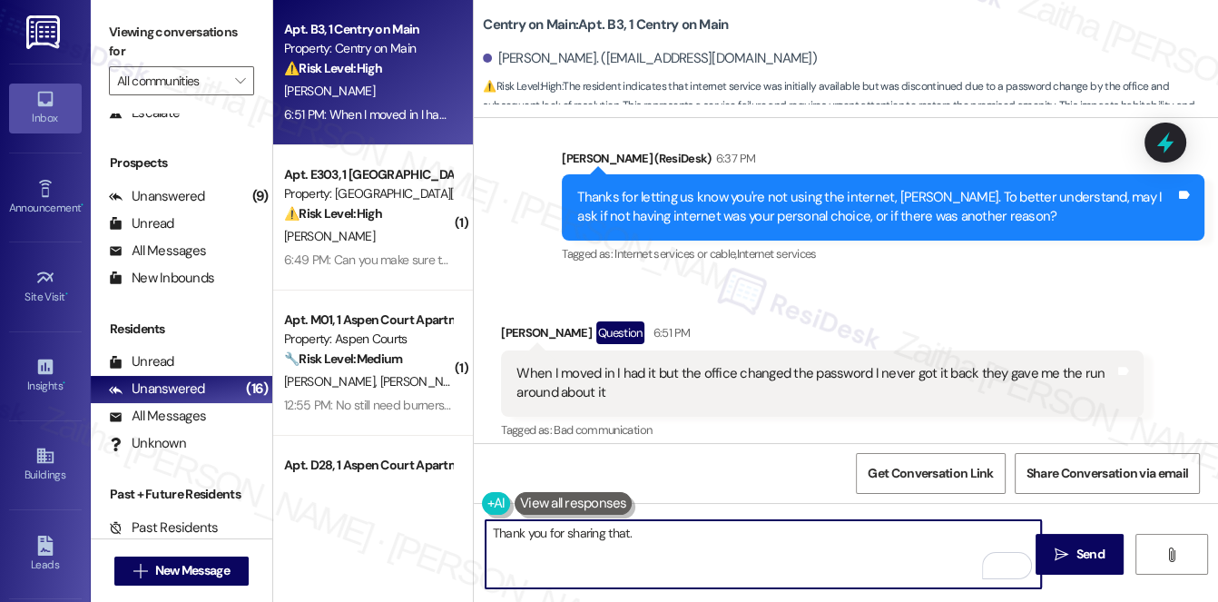
paste textarea "I’ll share this feedback with the team so we can look into what happened"
paste textarea "Thanks so much for sharing your experience—it really helps us understand what m…"
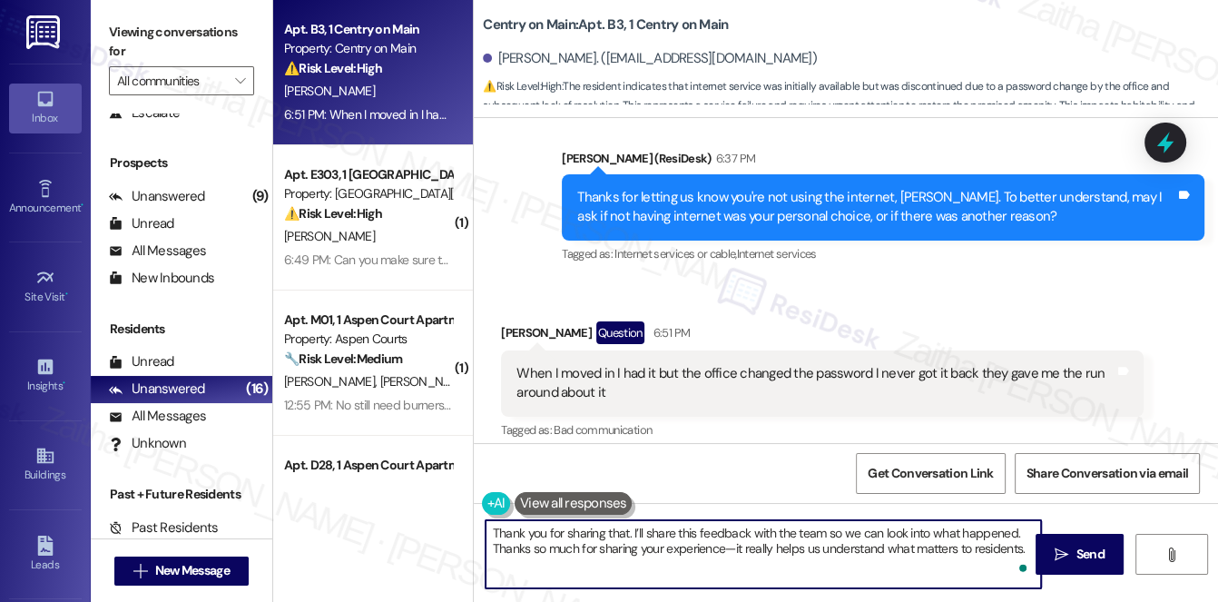
click at [730, 552] on textarea "Thank you for sharing that. I’ll share this feedback with the team so we can lo…" at bounding box center [764, 554] width 557 height 68
drag, startPoint x: 593, startPoint y: 547, endPoint x: 492, endPoint y: 547, distance: 100.8
click at [492, 547] on textarea "Thank you for sharing that. I’ll share this feedback with the team so we can lo…" at bounding box center [764, 554] width 557 height 68
click at [1025, 571] on html "Inbox Go to Inbox Announcement • Send A Text Announcement Site Visit • Go to Si…" at bounding box center [609, 301] width 1218 height 602
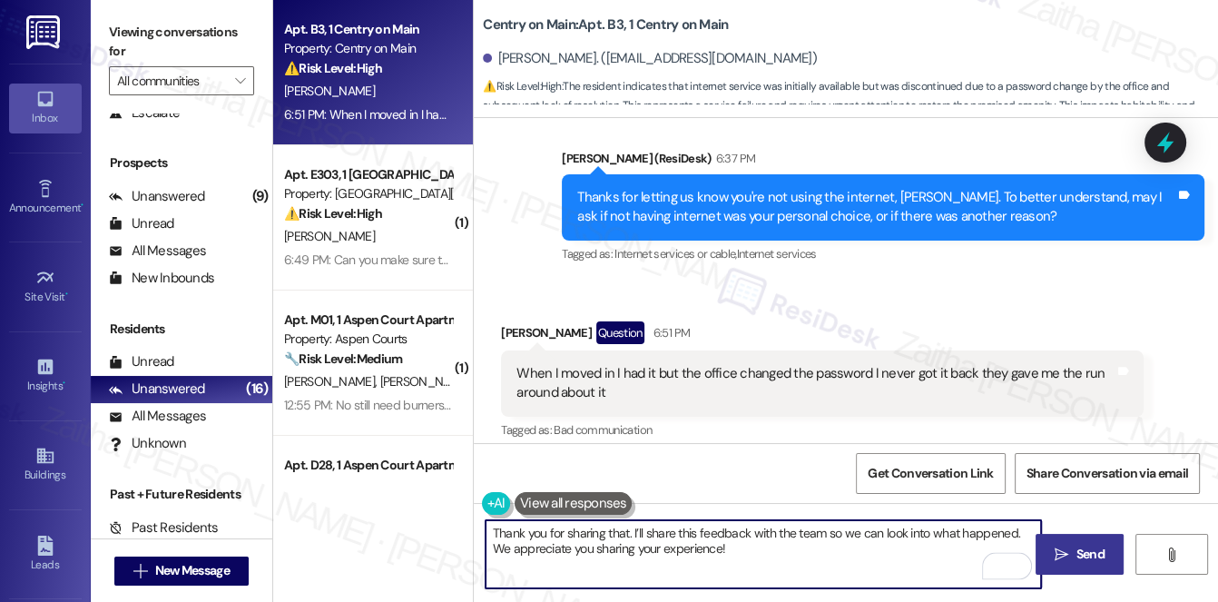
type textarea "Thank you for sharing that. I’ll share this feedback with the team so we can lo…"
click at [1091, 566] on button " Send" at bounding box center [1080, 554] width 88 height 41
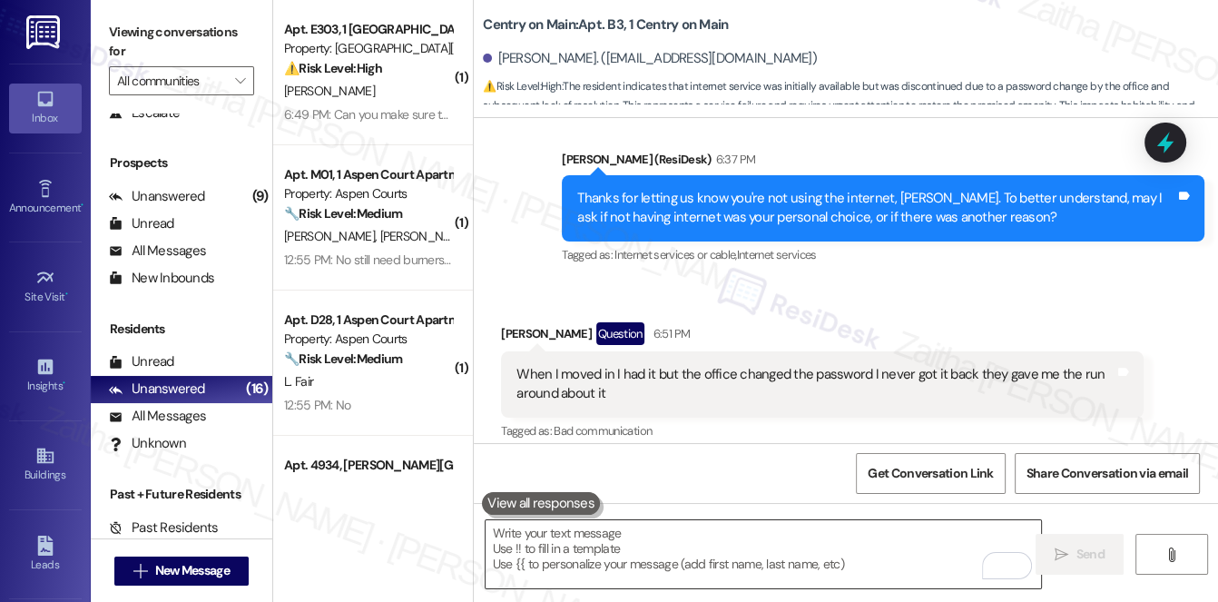
scroll to position [10964, 0]
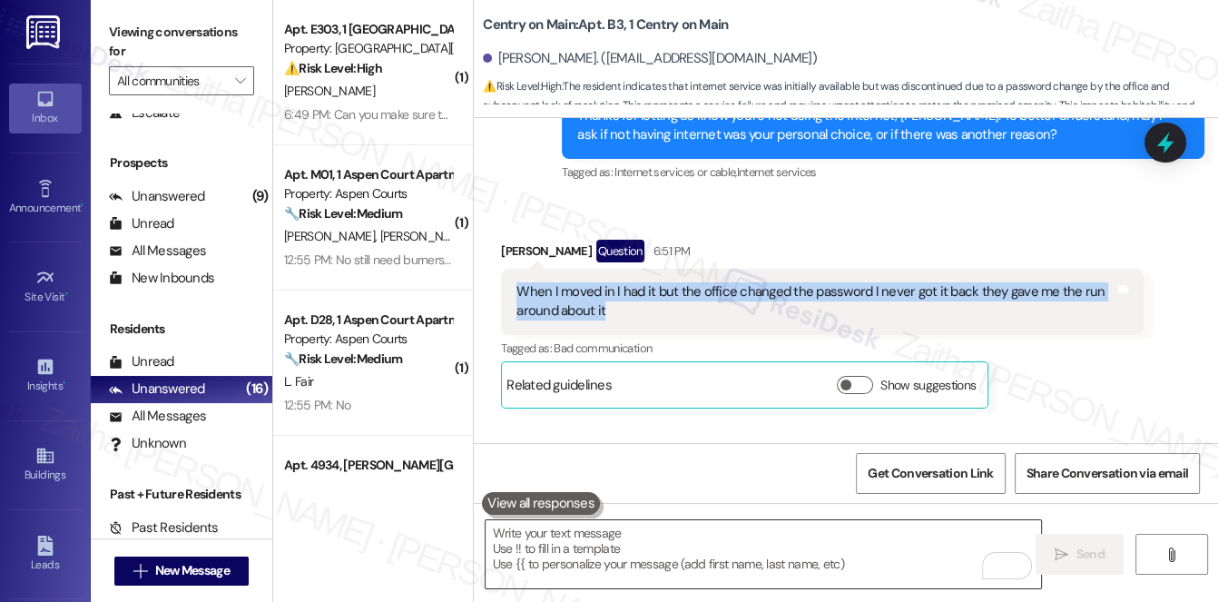
drag, startPoint x: 513, startPoint y: 227, endPoint x: 621, endPoint y: 258, distance: 112.4
click at [621, 282] on div "When I moved in I had it but the office changed the password I never got it bac…" at bounding box center [816, 301] width 602 height 39
copy div "When I moved in I had it but the office changed the password I never got it bac…"
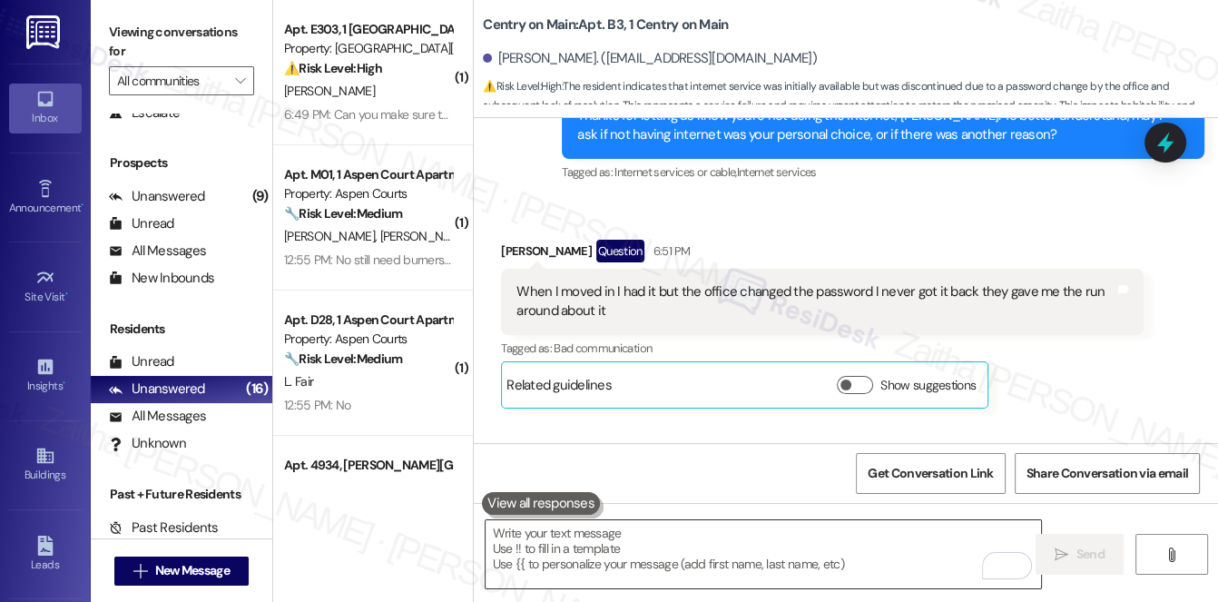
drag, startPoint x: 934, startPoint y: 169, endPoint x: 974, endPoint y: 166, distance: 40.0
click at [934, 226] on div "Received via SMS [PERSON_NAME] Question 6:51 PM When I moved in I had it but th…" at bounding box center [823, 324] width 670 height 196
click at [1177, 148] on icon at bounding box center [1165, 142] width 31 height 31
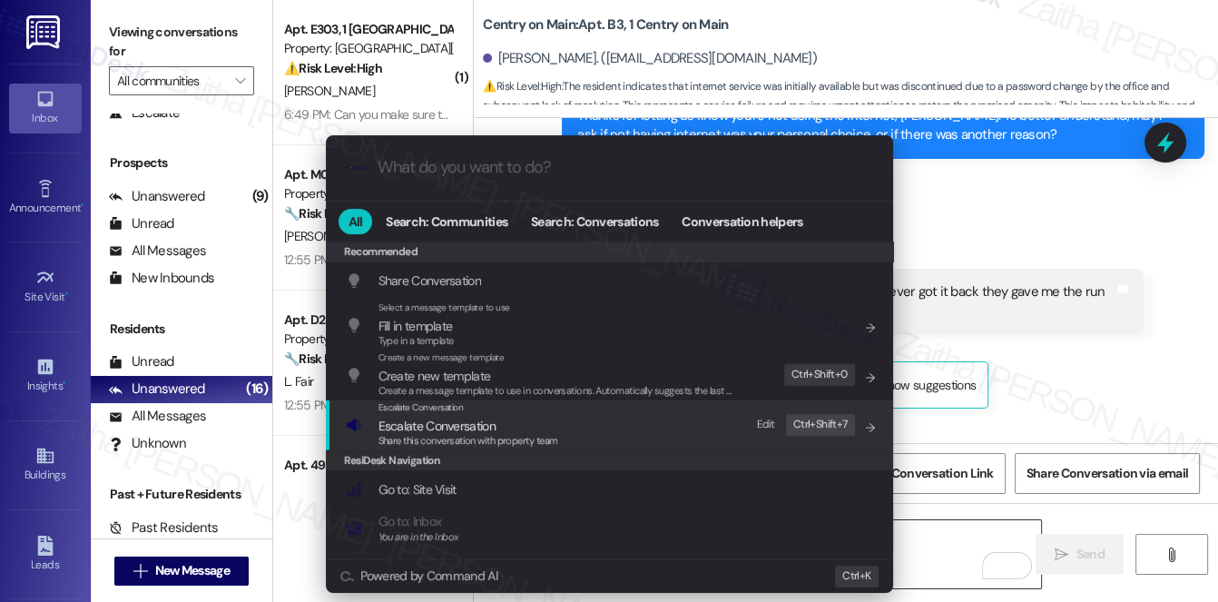
click at [423, 418] on span "Escalate Conversation" at bounding box center [437, 426] width 117 height 16
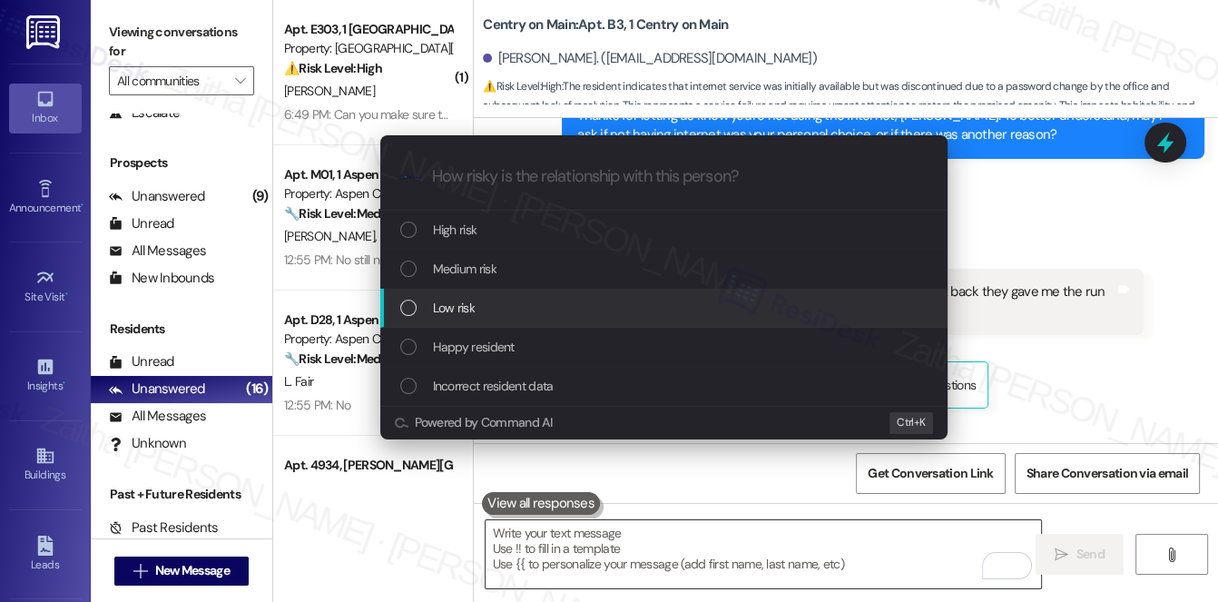
drag, startPoint x: 467, startPoint y: 310, endPoint x: 481, endPoint y: 301, distance: 17.1
click at [468, 311] on span "Low risk" at bounding box center [454, 308] width 42 height 20
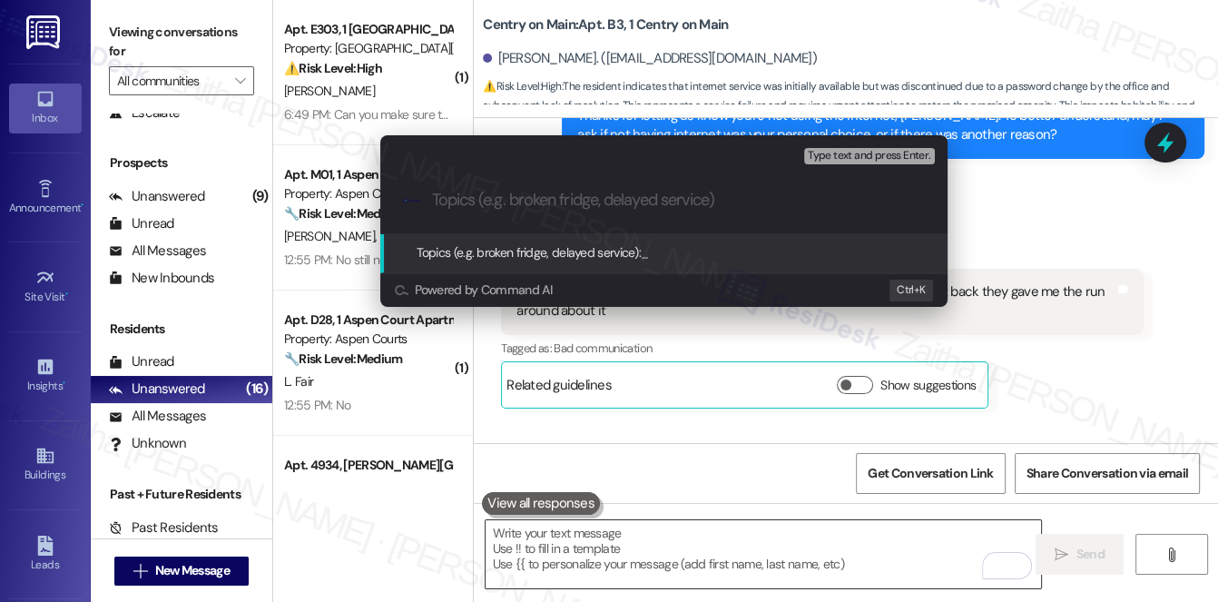
paste input "Office Changed Internet Password, Access Not Restored"
type input "Office Changed Internet Password, Access Not Restored"
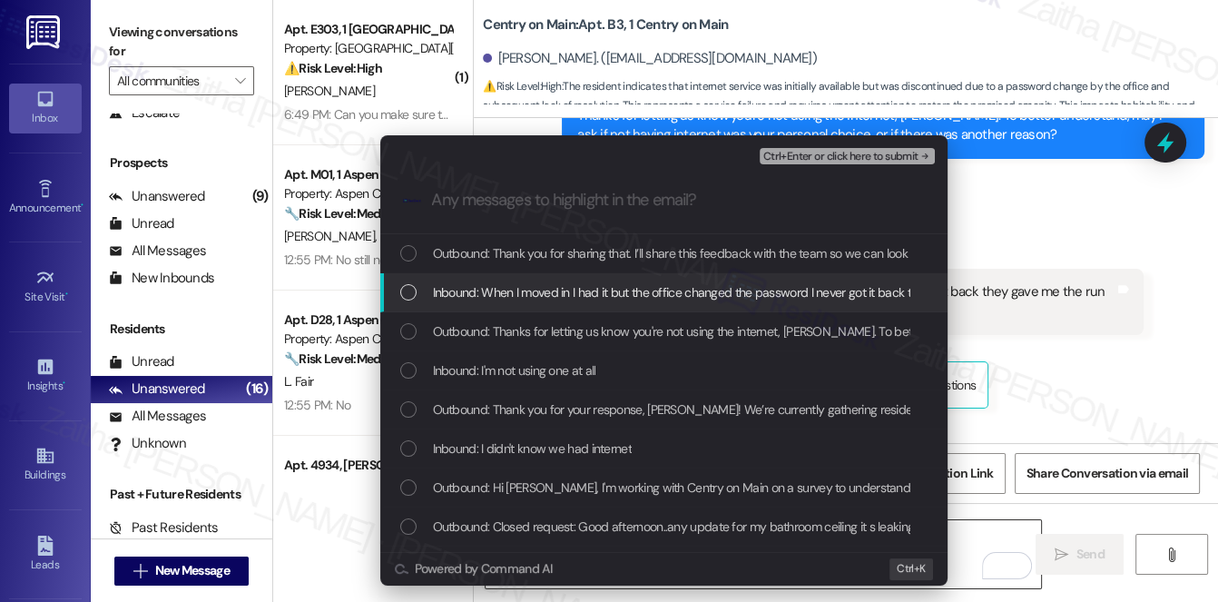
click at [609, 279] on div "Inbound: When I moved in I had it but the office changed the password I never g…" at bounding box center [663, 292] width 567 height 39
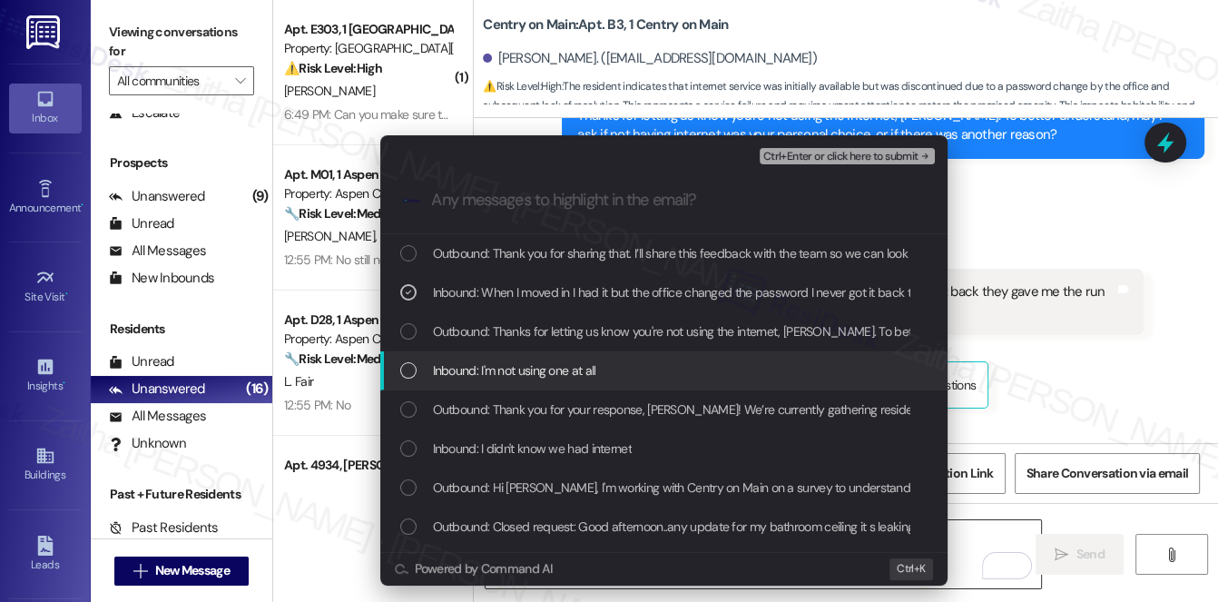
click at [636, 365] on div "Inbound: I'm not using one at all" at bounding box center [665, 370] width 531 height 20
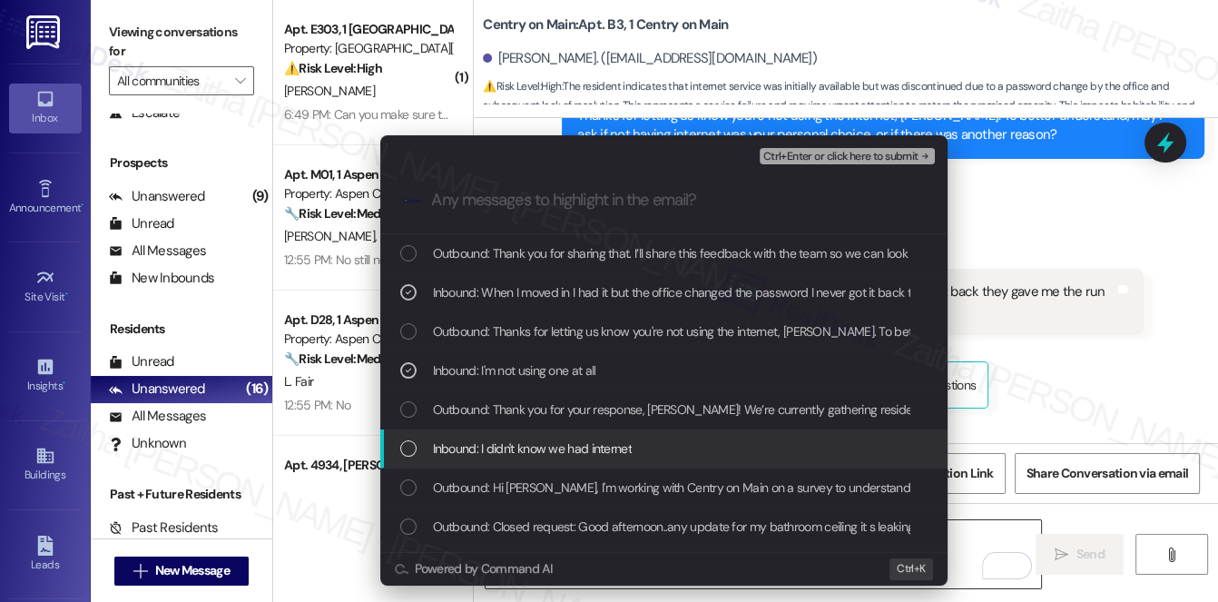
click at [539, 442] on span "Inbound: I didn't know we had internet" at bounding box center [532, 449] width 199 height 20
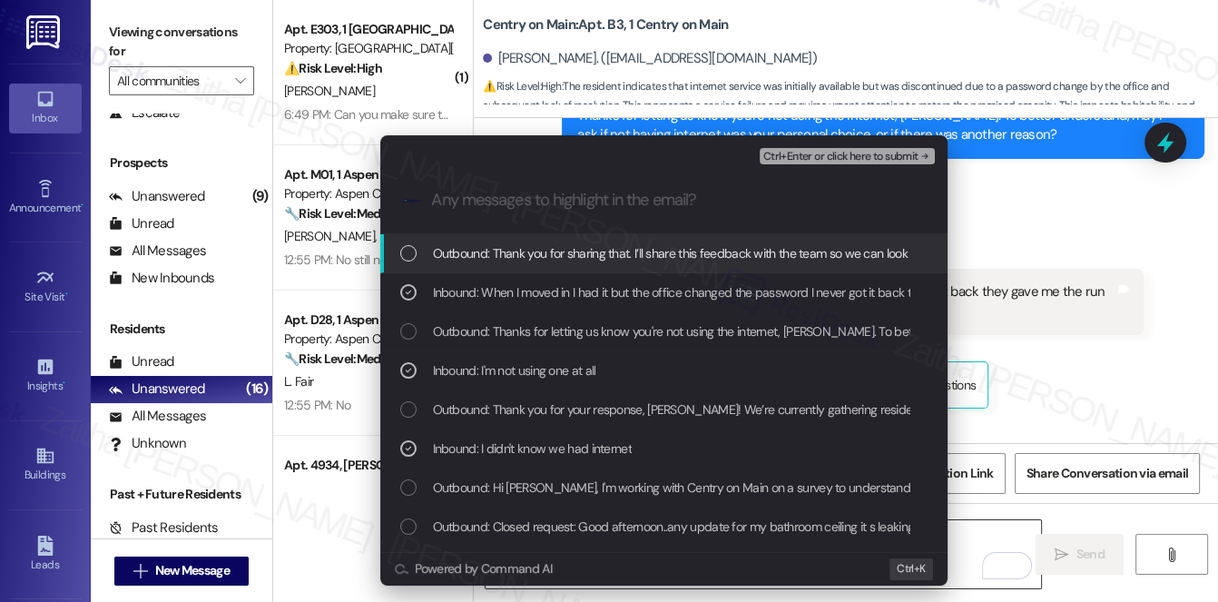
click at [820, 160] on span "Ctrl+Enter or click here to submit" at bounding box center [841, 157] width 155 height 13
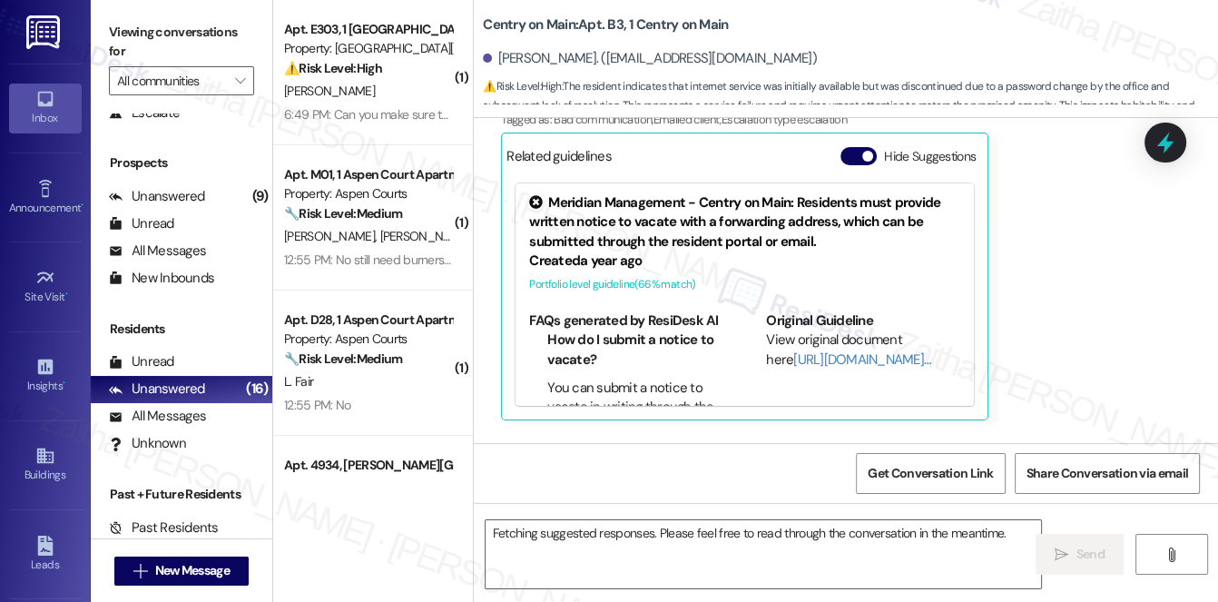
scroll to position [11122, 0]
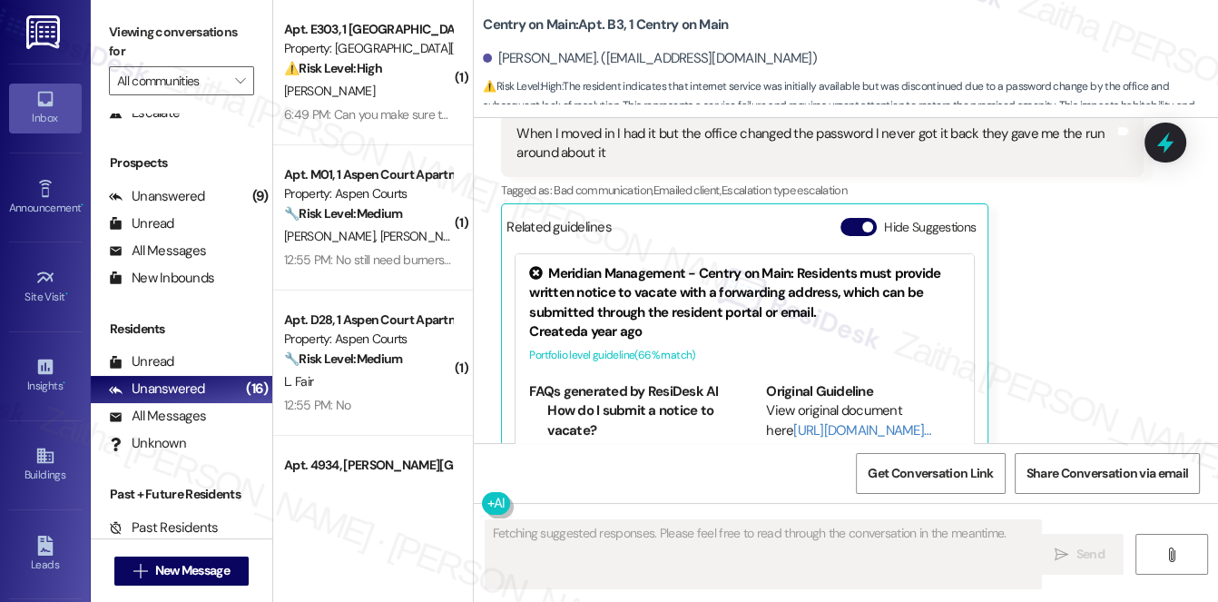
click at [852, 218] on button "Hide Suggestions" at bounding box center [859, 227] width 36 height 18
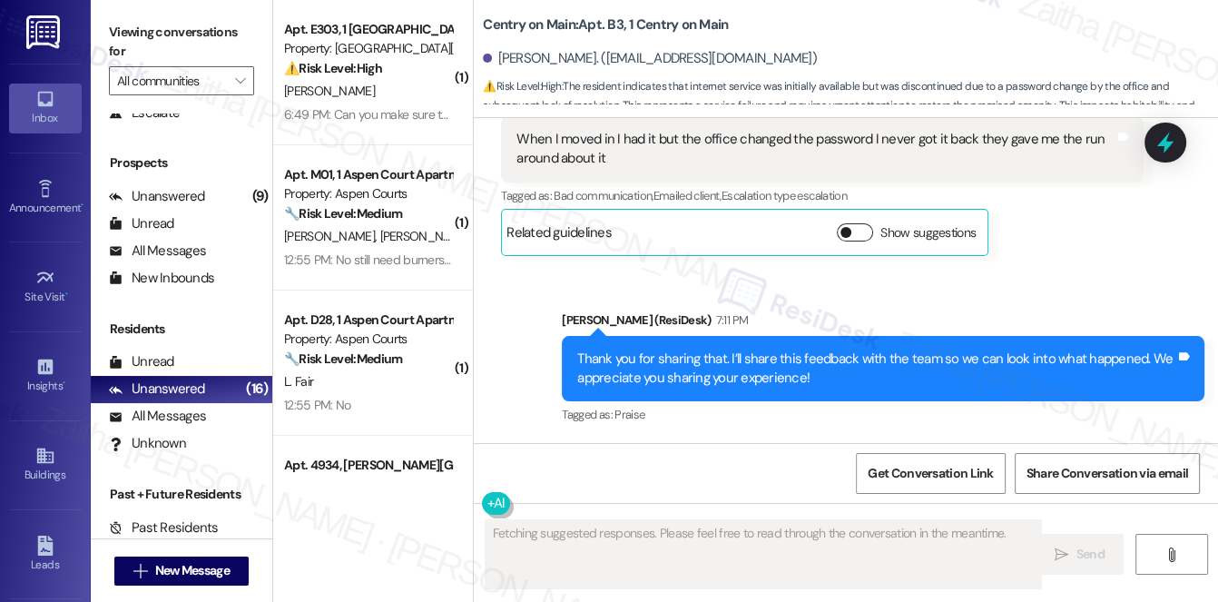
scroll to position [11054, 0]
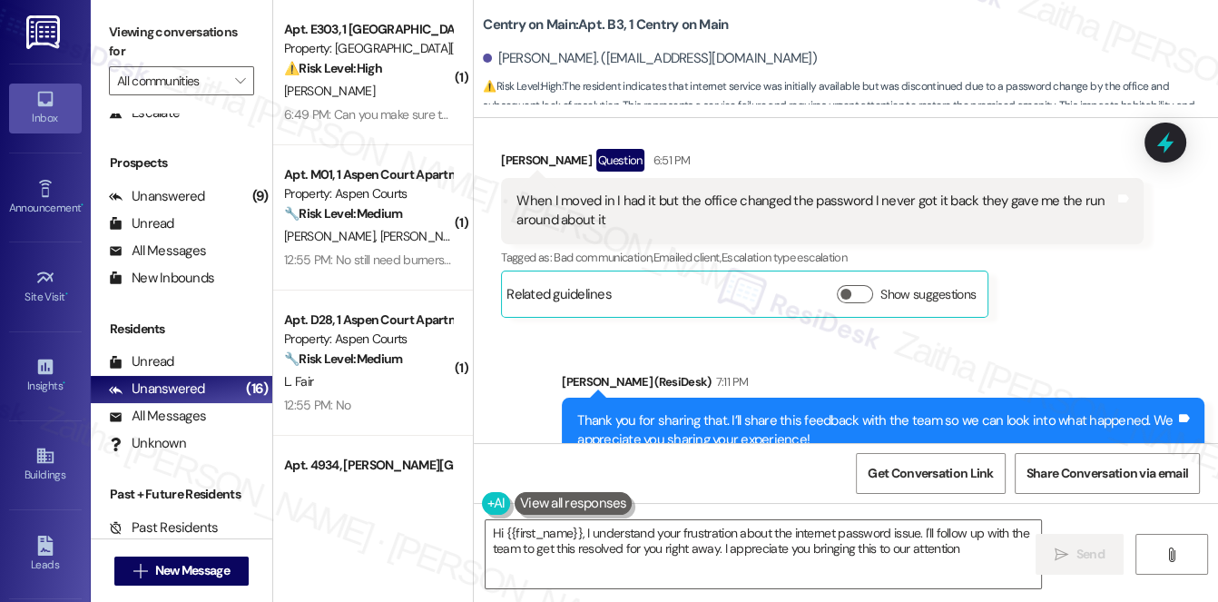
type textarea "Hi {{first_name}}, I understand your frustration about the internet password is…"
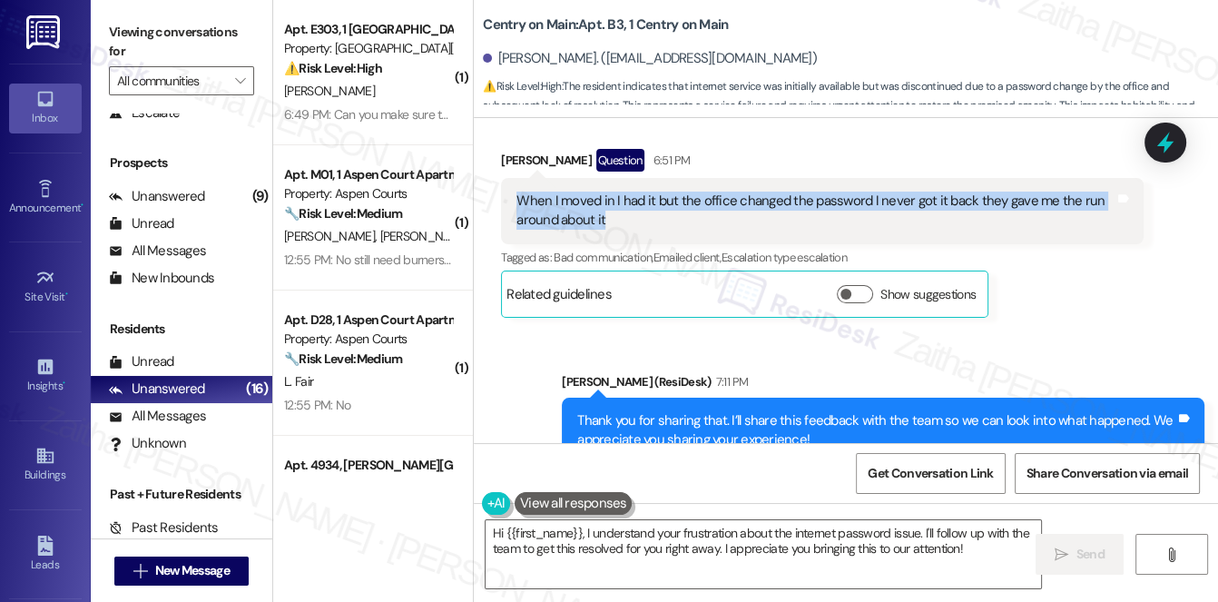
drag, startPoint x: 512, startPoint y: 138, endPoint x: 628, endPoint y: 169, distance: 120.2
click at [628, 178] on div "When I moved in I had it but the office changed the password I never got it bac…" at bounding box center [822, 211] width 643 height 66
copy div "When I moved in I had it but the office changed the password I never got it bac…"
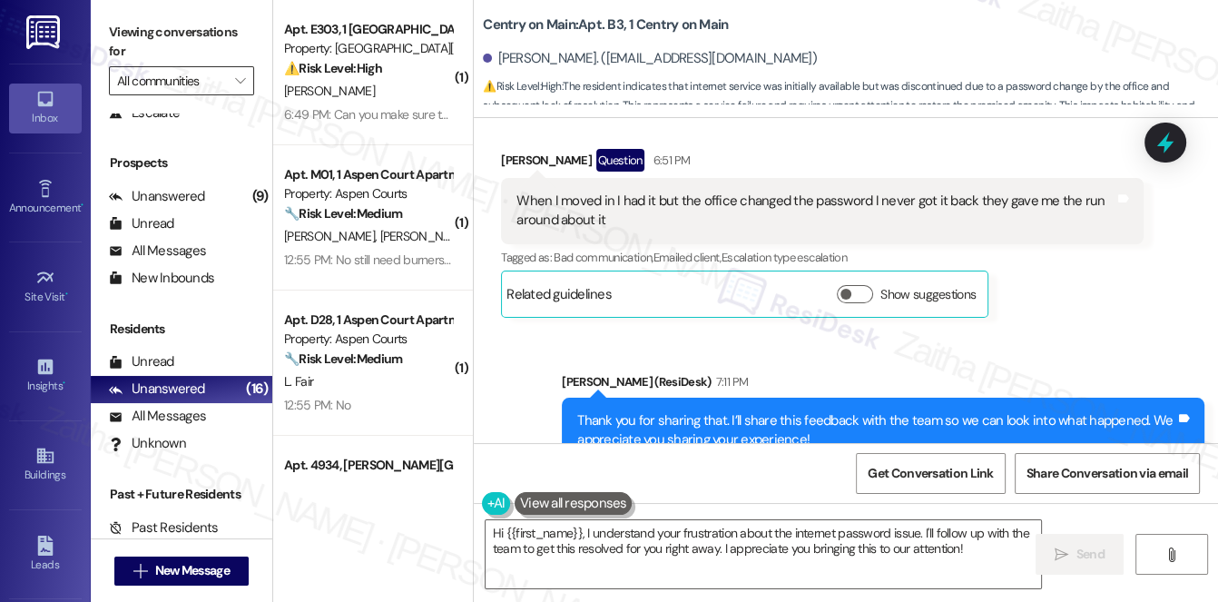
click at [189, 81] on input "All communities" at bounding box center [171, 80] width 108 height 29
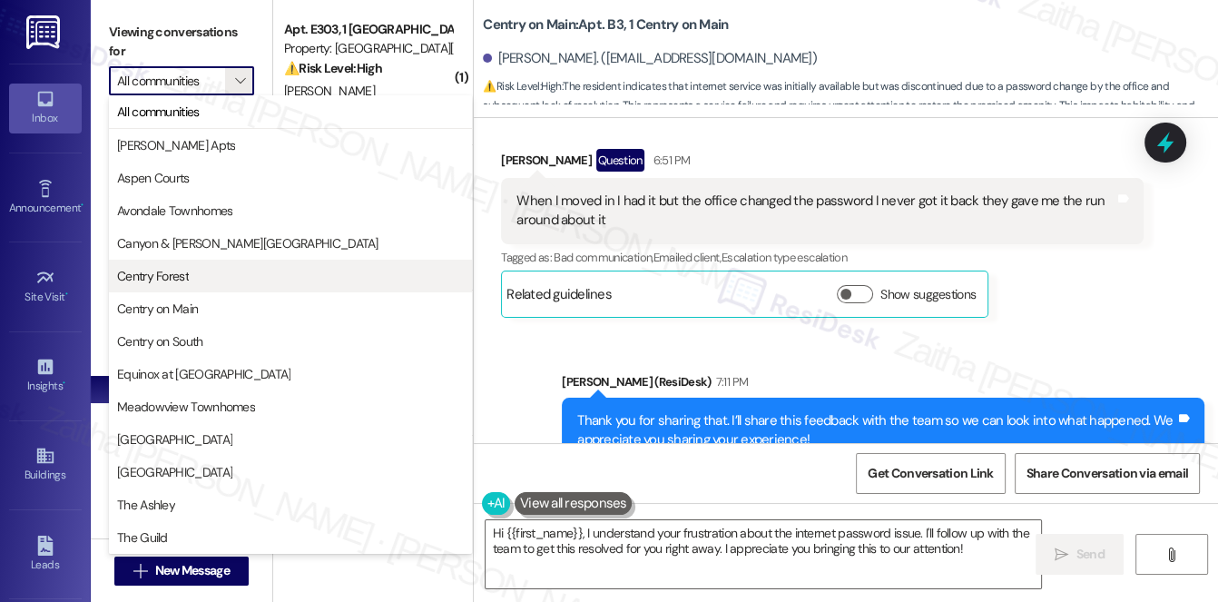
click at [232, 281] on span "Centry Forest" at bounding box center [290, 276] width 347 height 18
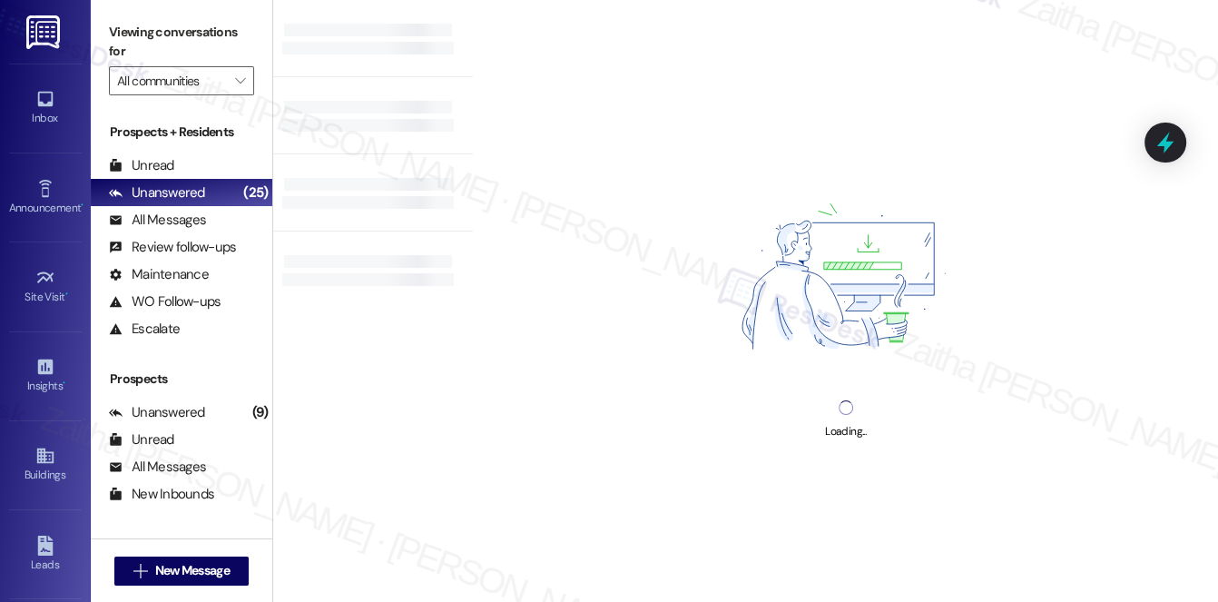
type input "Centry Forest"
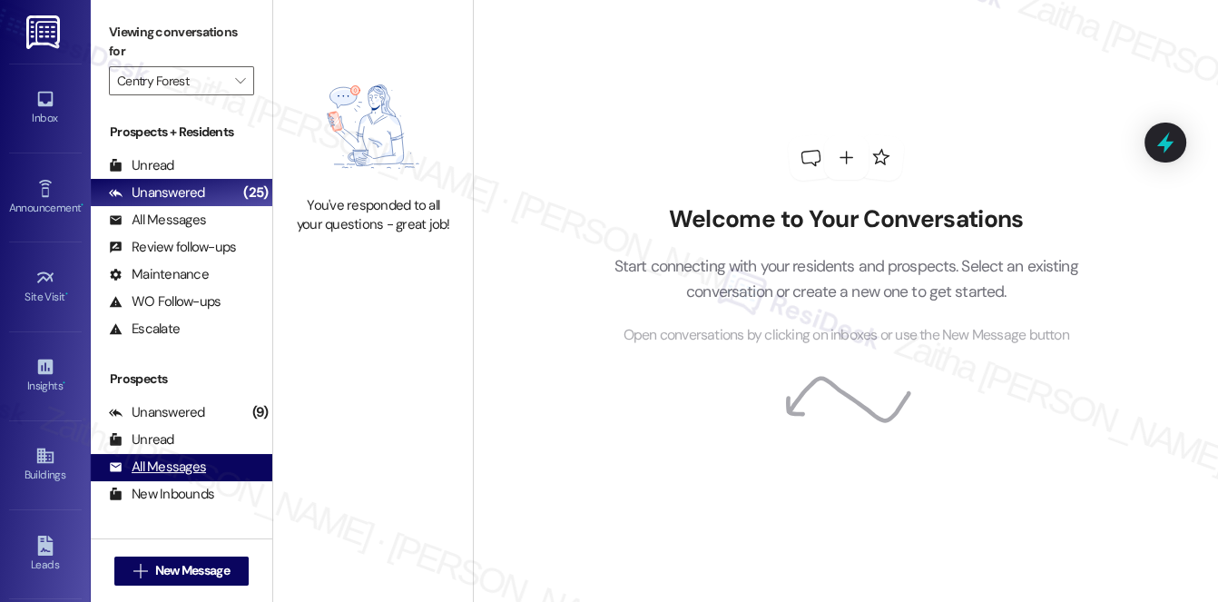
click at [176, 478] on div "All Messages (undefined)" at bounding box center [182, 467] width 182 height 27
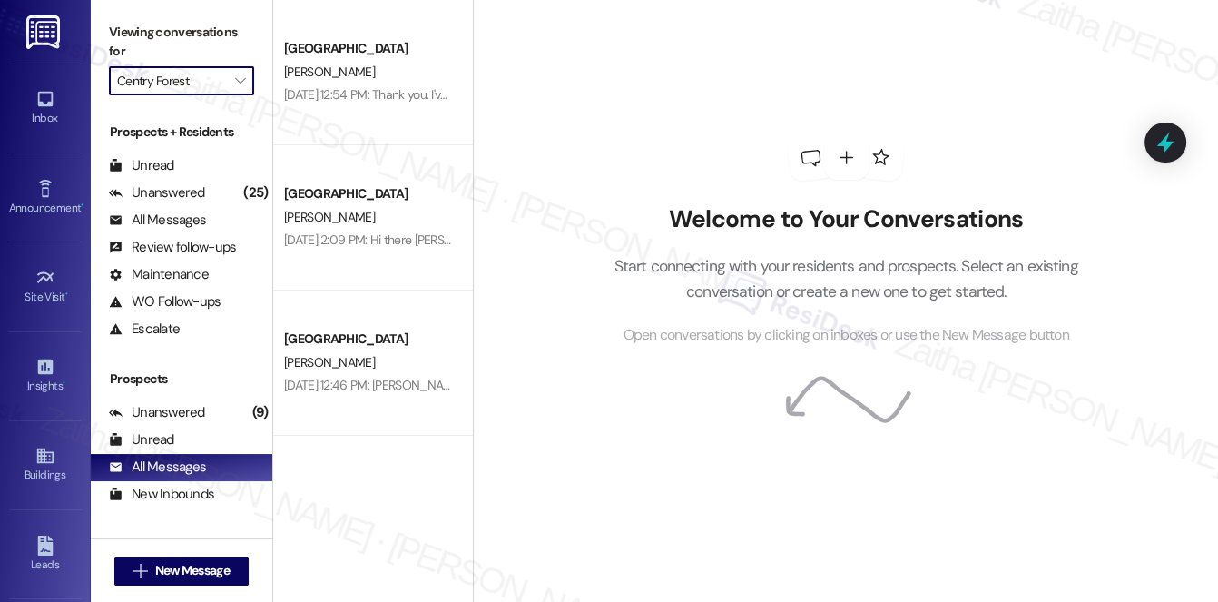
click at [217, 80] on input "Centry Forest" at bounding box center [171, 80] width 108 height 29
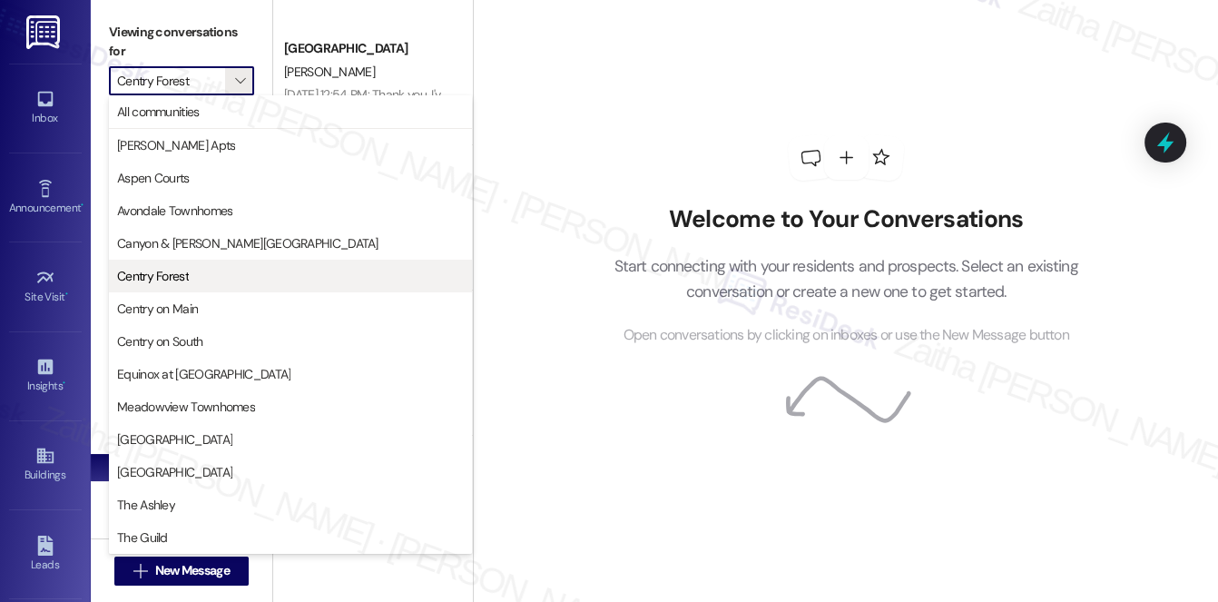
click at [210, 281] on span "Centry Forest" at bounding box center [290, 276] width 347 height 18
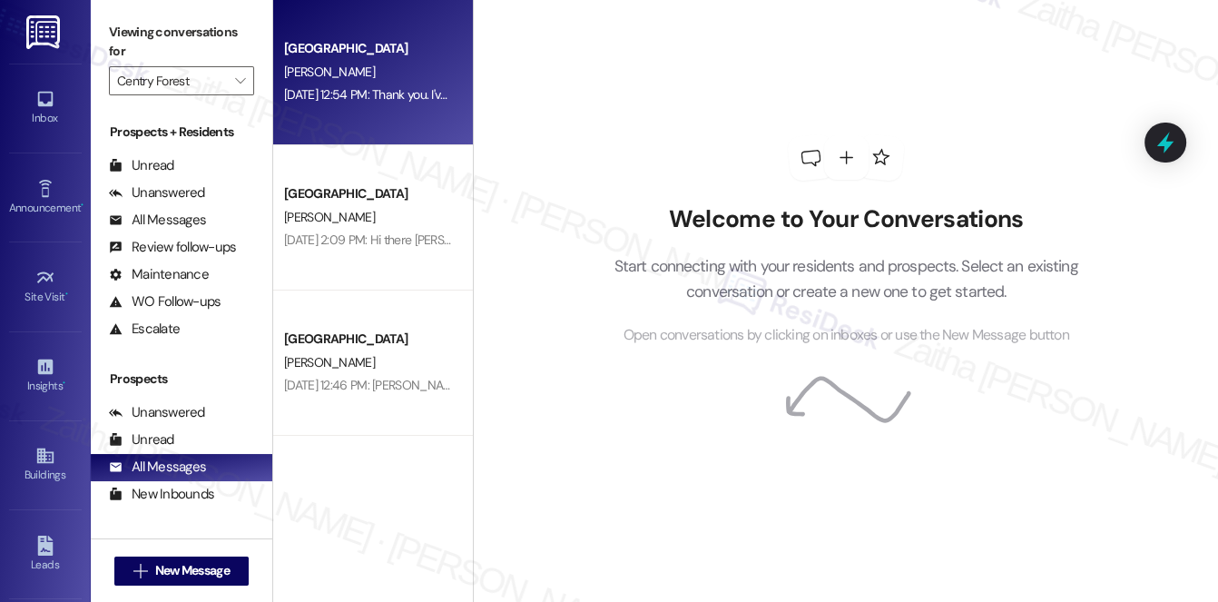
click at [419, 68] on div "P. Brown" at bounding box center [368, 72] width 172 height 23
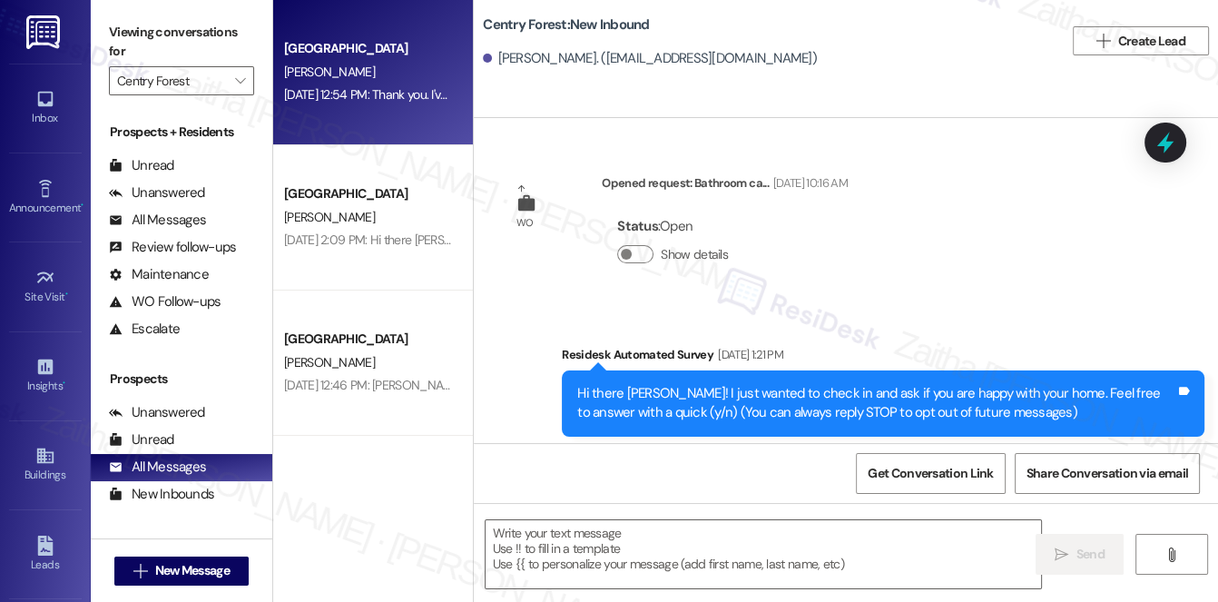
type textarea "Fetching suggested responses. Please feel free to read through the conversation…"
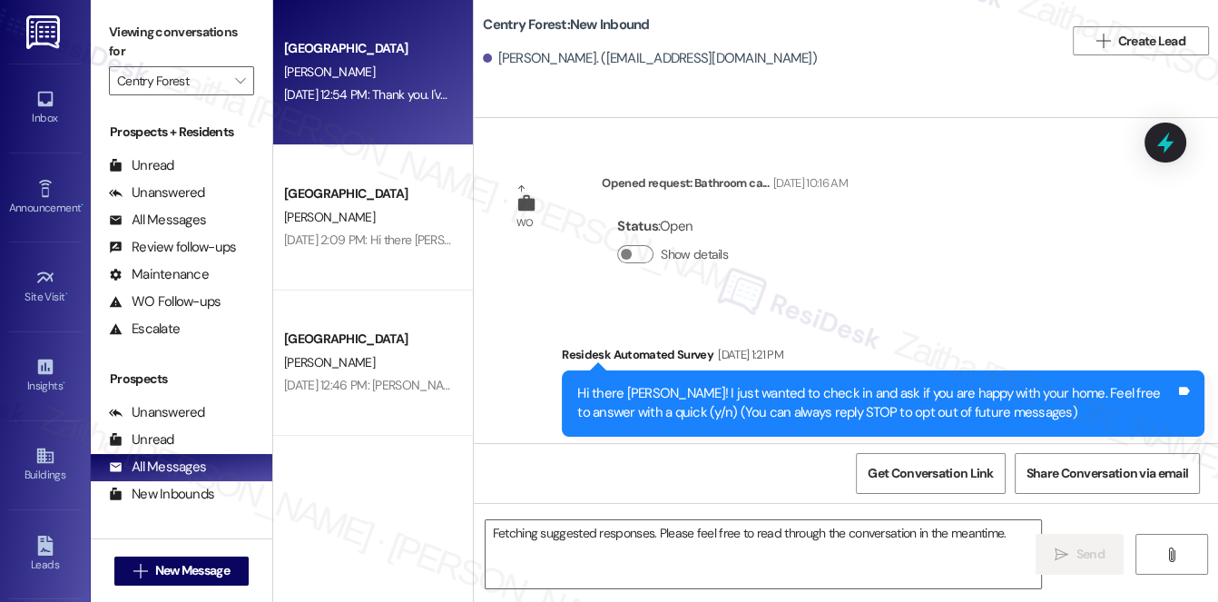
scroll to position [43431, 0]
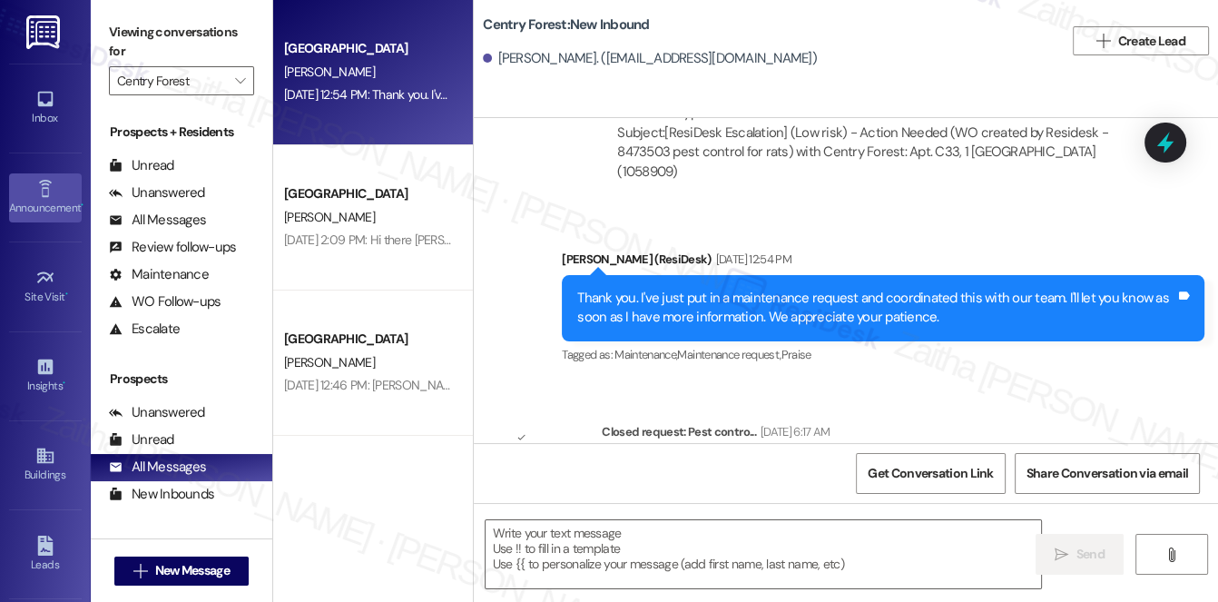
click at [51, 179] on icon at bounding box center [45, 189] width 20 height 20
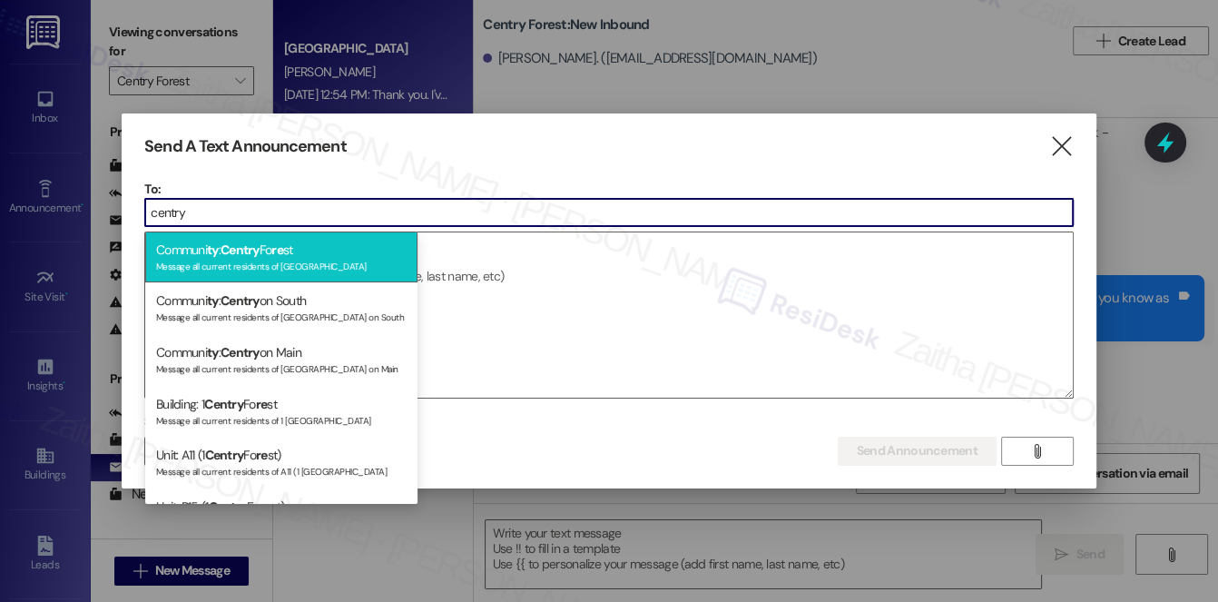
type input "centry"
click at [280, 252] on span "re" at bounding box center [277, 250] width 12 height 16
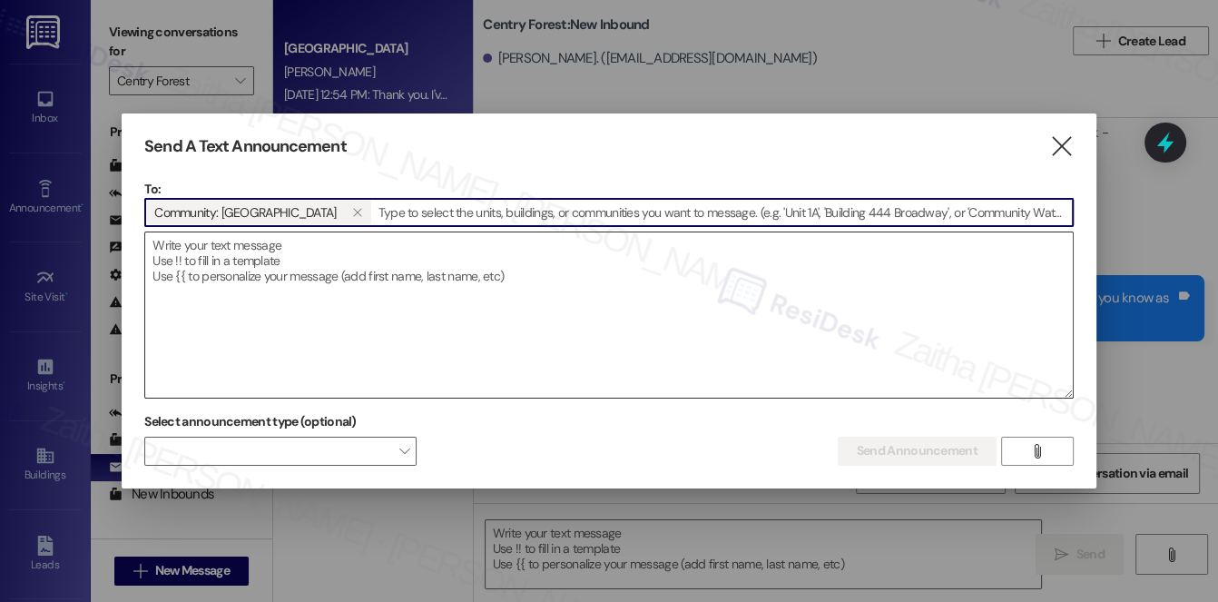
click at [301, 254] on textarea at bounding box center [609, 314] width 928 height 165
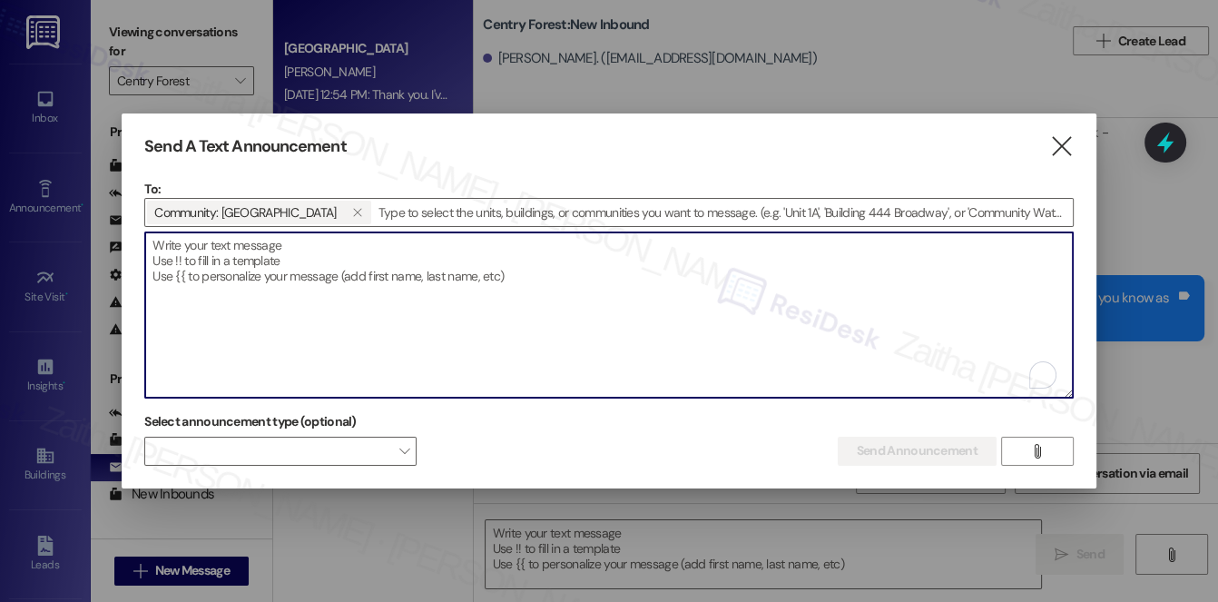
paste textarea "Hi {{first_name}}, I'm working with {{property}} on a survey to understand how …"
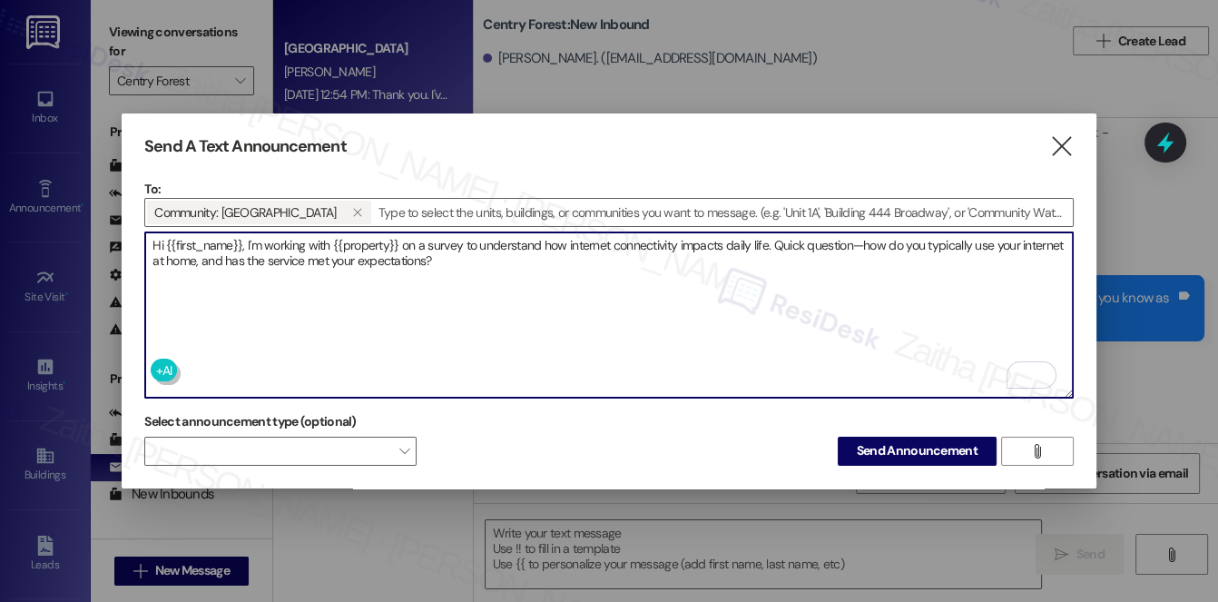
type textarea "Hi {{first_name}}, I'm working with {{property}} on a survey to understand how …"
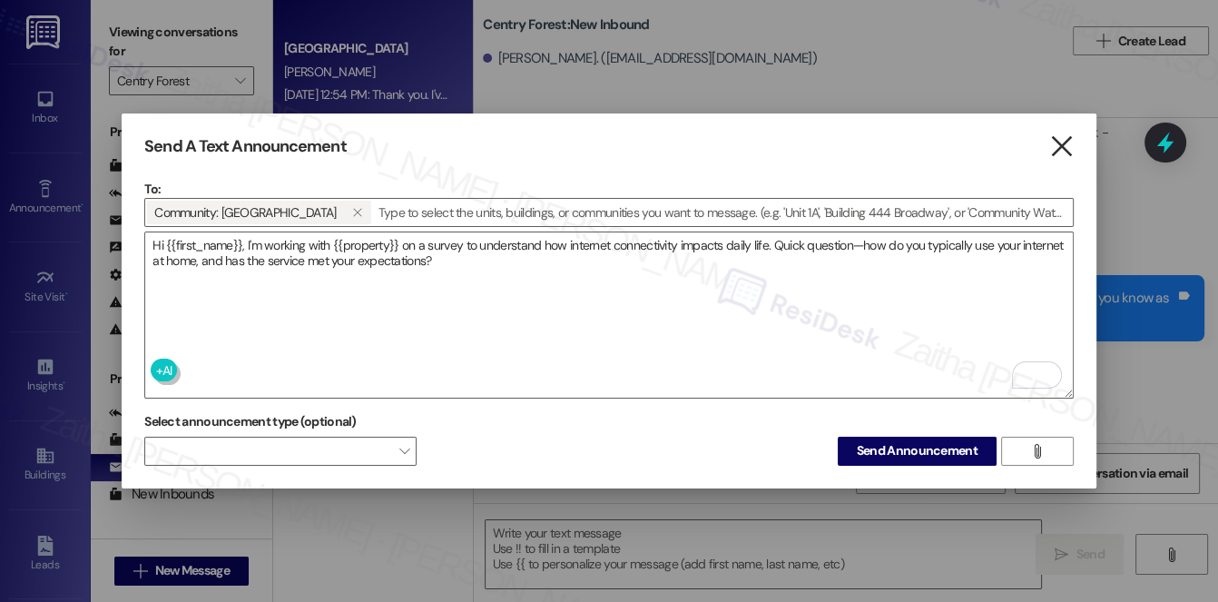
click at [1063, 144] on icon "" at bounding box center [1062, 146] width 25 height 19
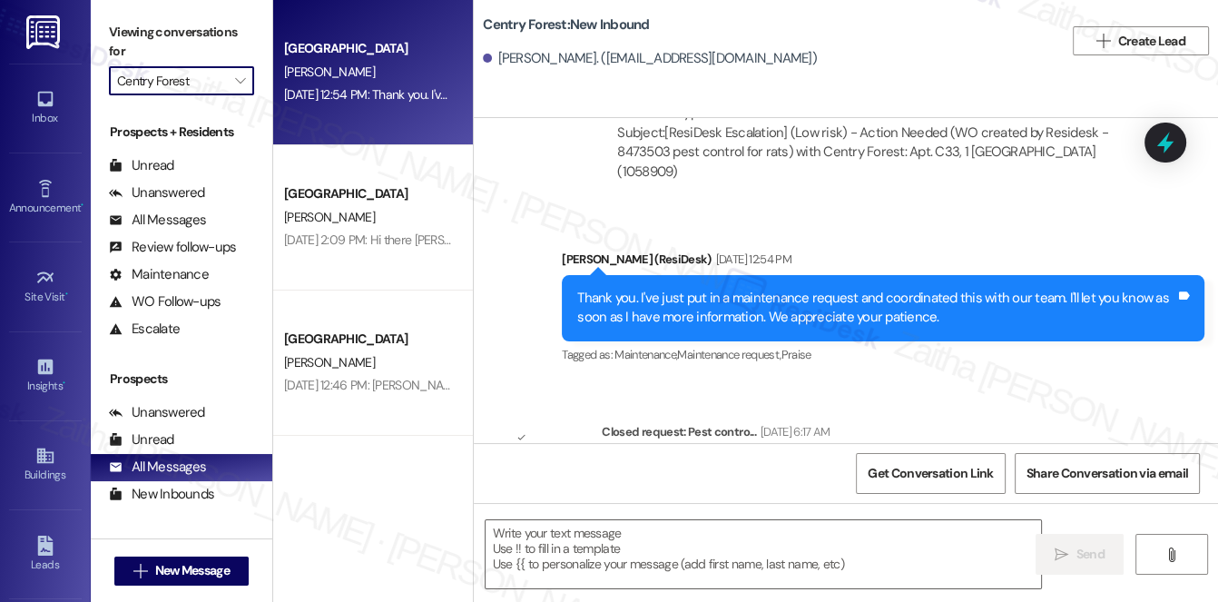
click at [172, 73] on input "Centry Forest" at bounding box center [171, 80] width 108 height 29
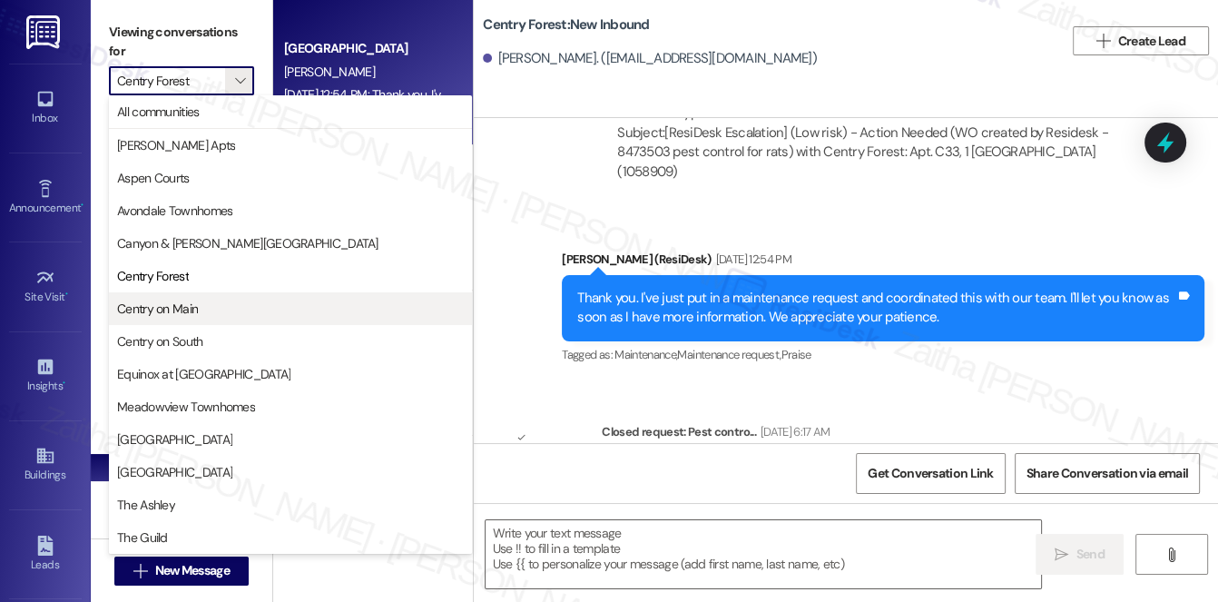
click at [226, 303] on span "Centry on Main" at bounding box center [290, 309] width 347 height 18
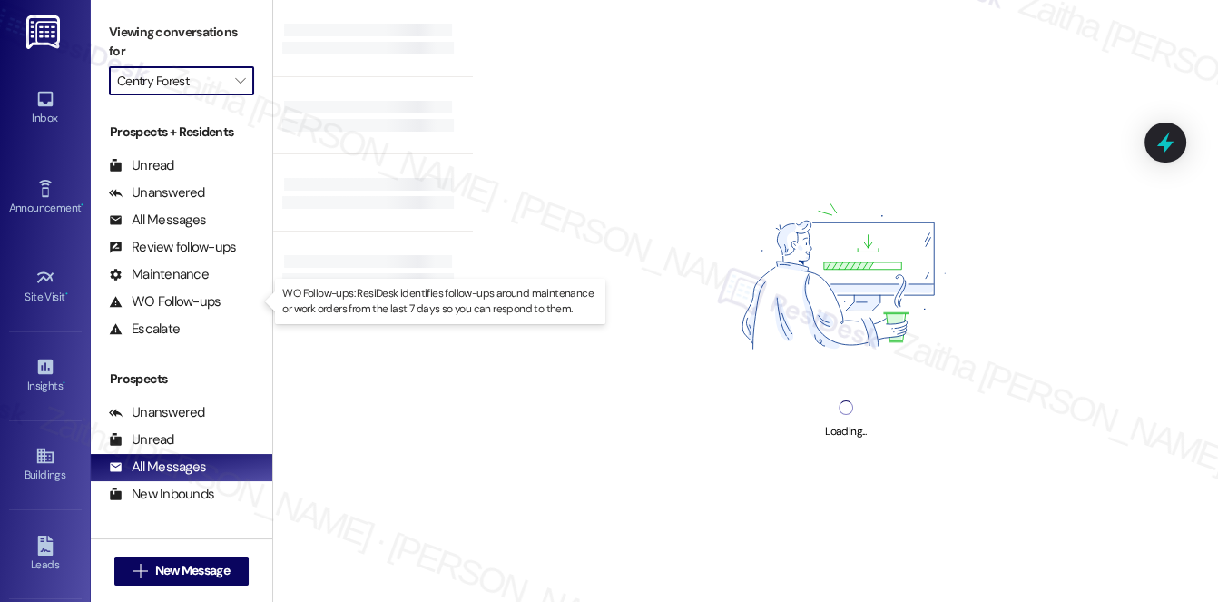
type input "Centry on Main"
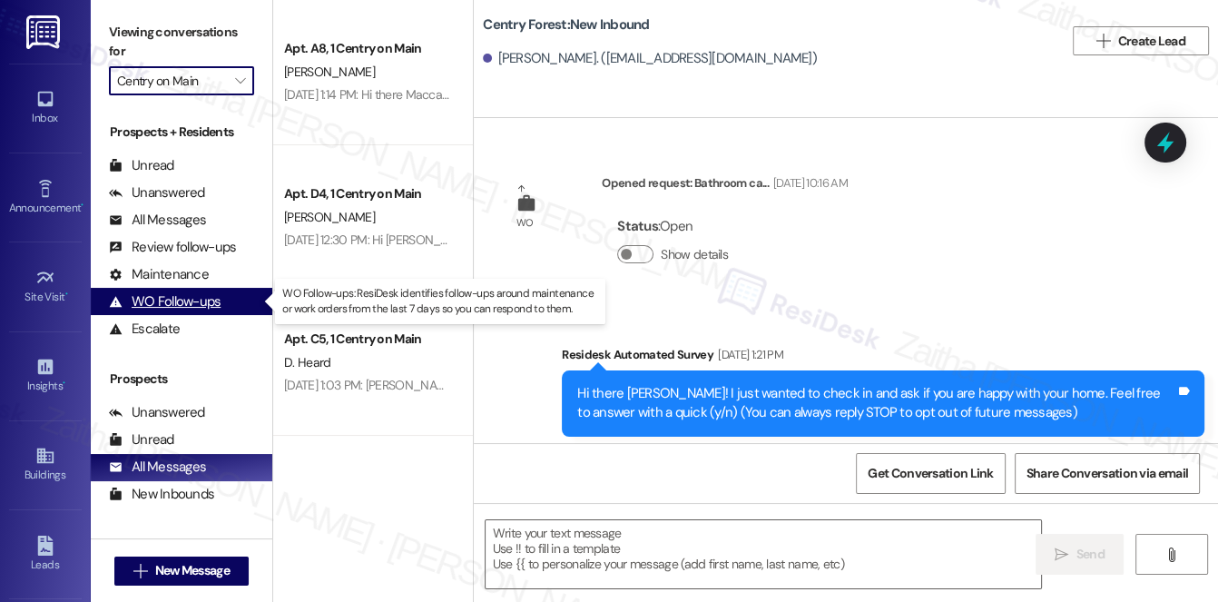
type textarea "Fetching suggested responses. Please feel free to read through the conversation…"
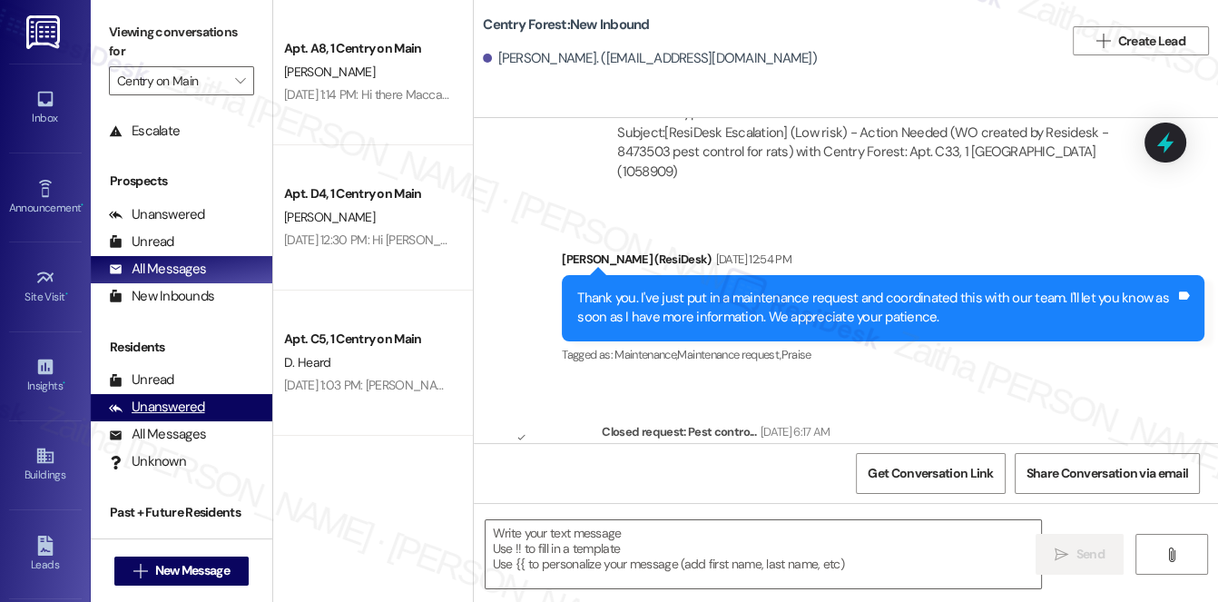
scroll to position [216, 0]
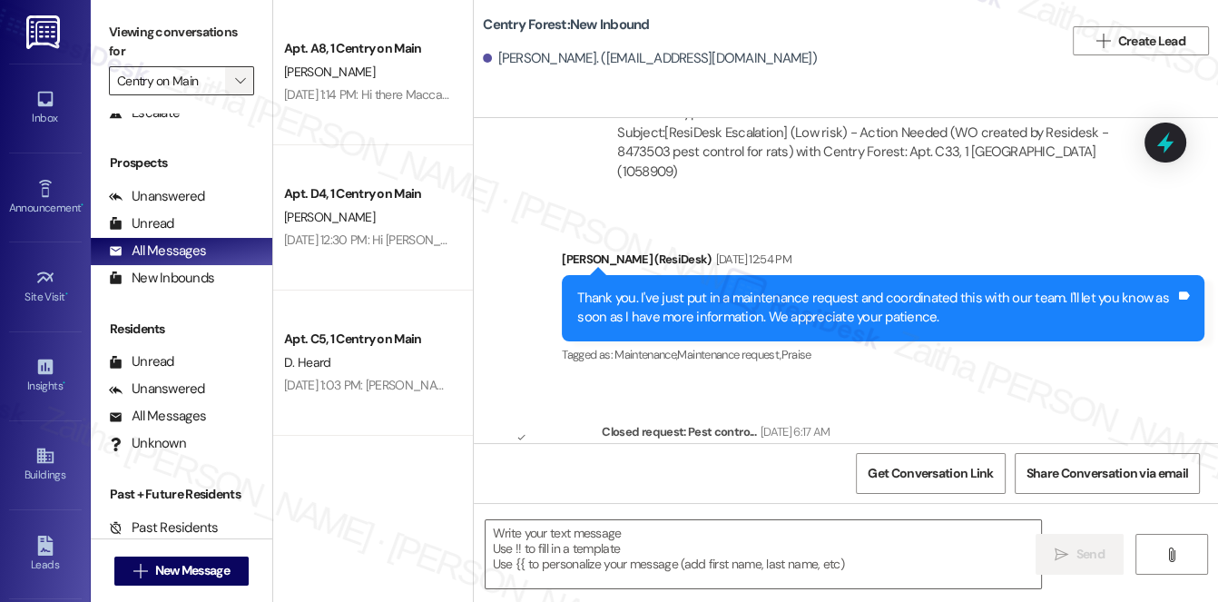
click at [235, 82] on icon "" at bounding box center [240, 81] width 10 height 15
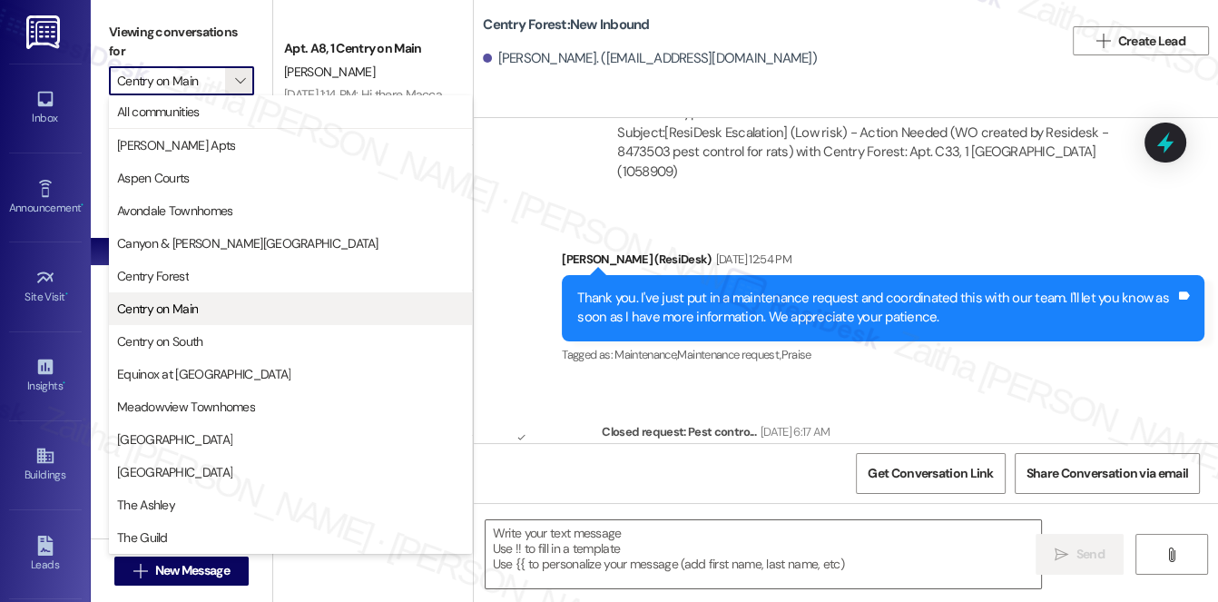
click at [181, 304] on span "Centry on Main" at bounding box center [157, 309] width 81 height 18
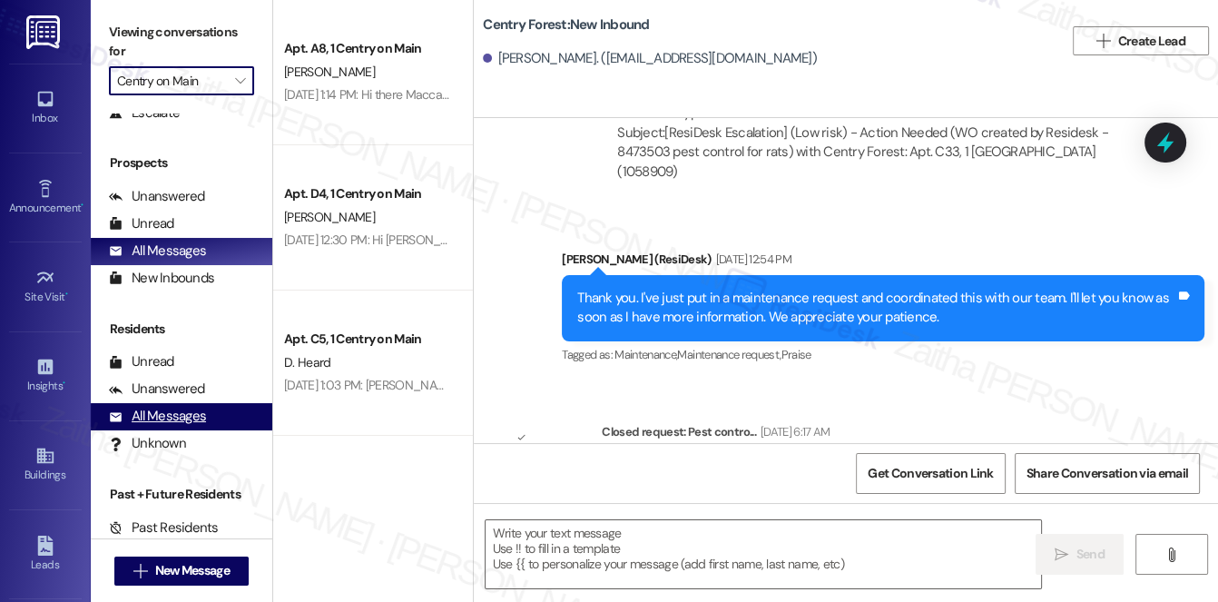
click at [172, 421] on div "All Messages" at bounding box center [157, 416] width 97 height 19
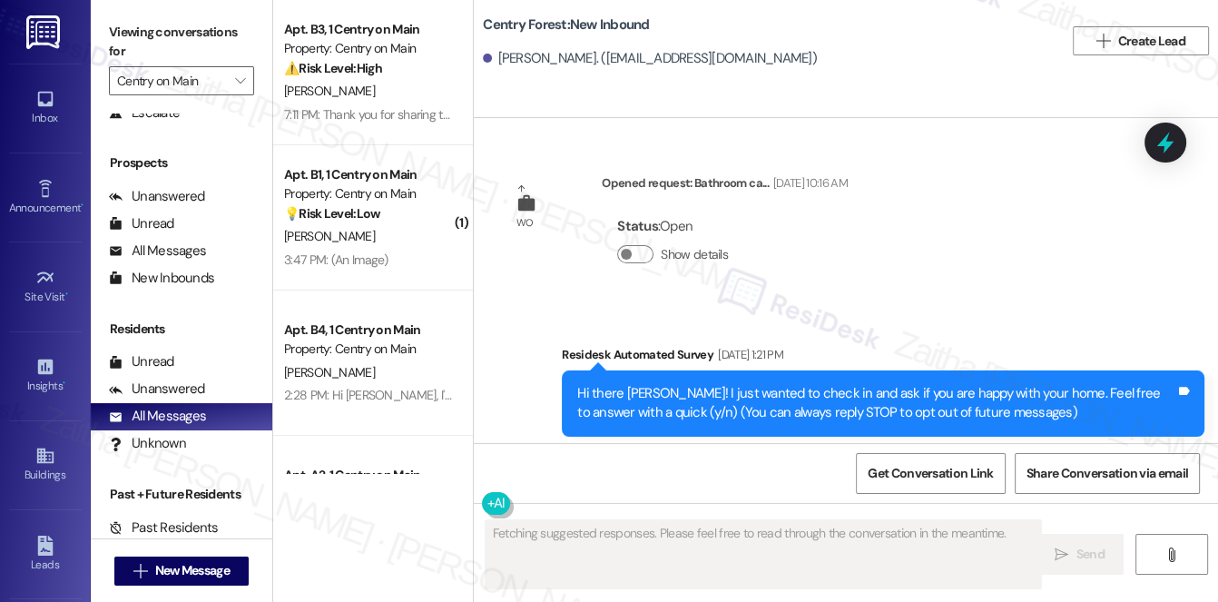
type textarea "Fetching suggested responses. Please feel free to read through the conversation…"
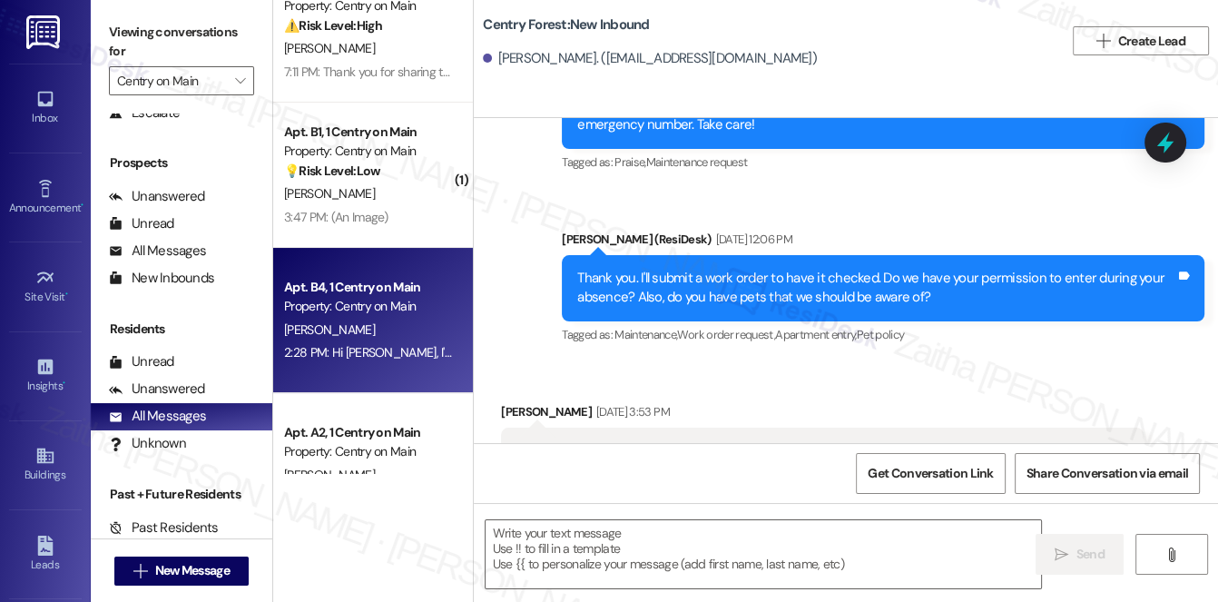
scroll to position [0, 0]
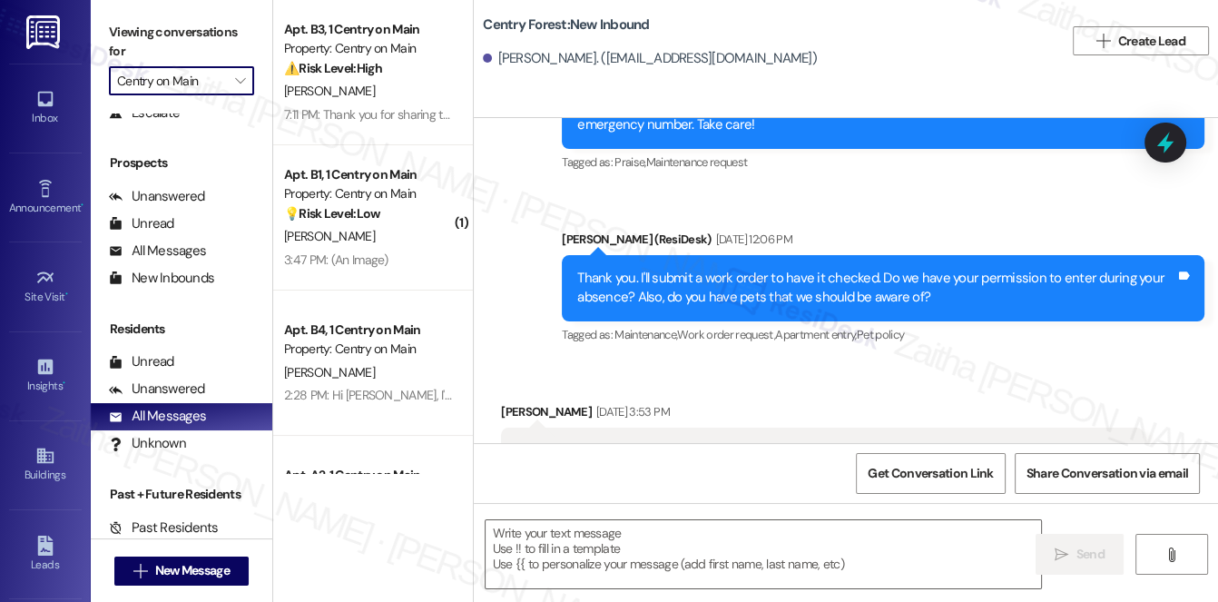
click at [197, 76] on input "Centry on Main" at bounding box center [171, 80] width 108 height 29
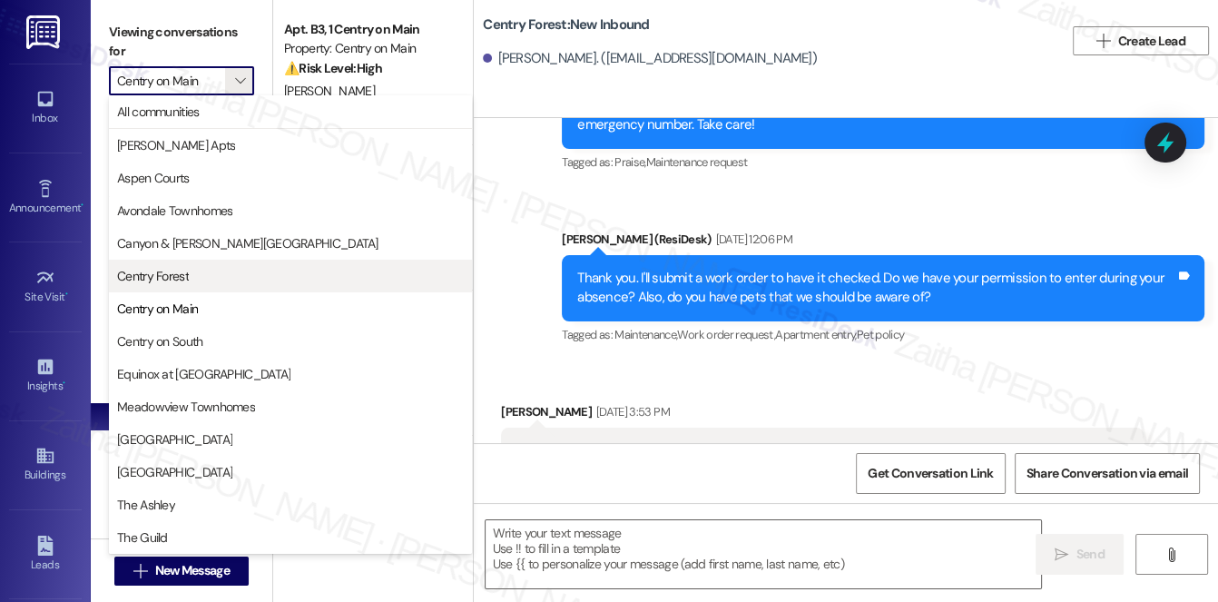
click at [194, 281] on span "Centry Forest" at bounding box center [290, 276] width 347 height 18
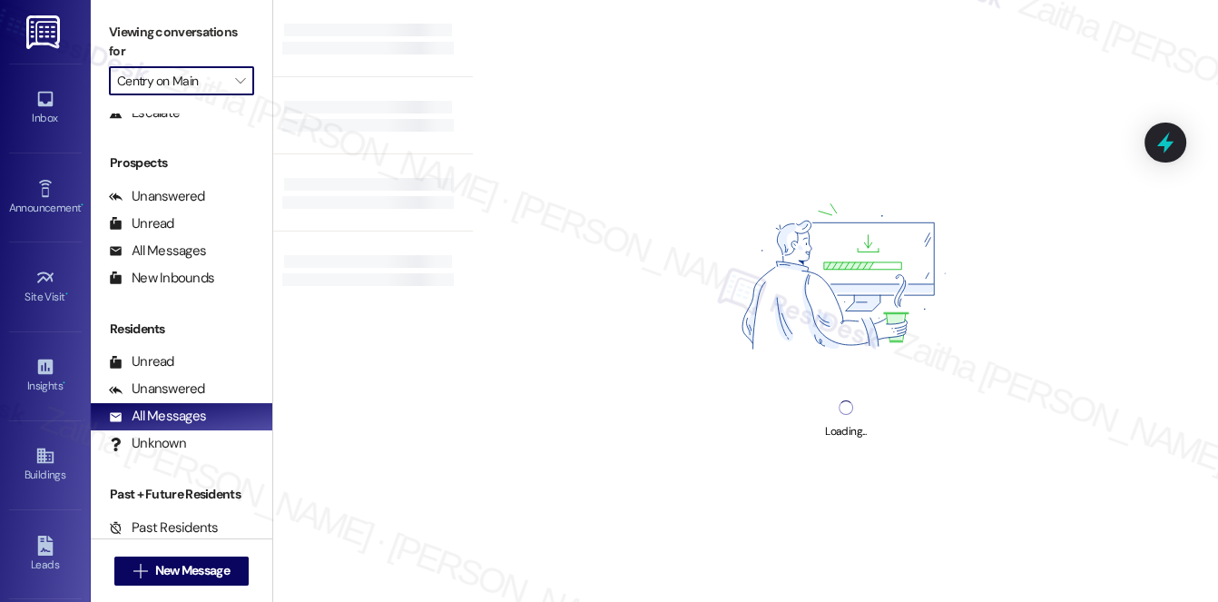
type input "Centry Forest"
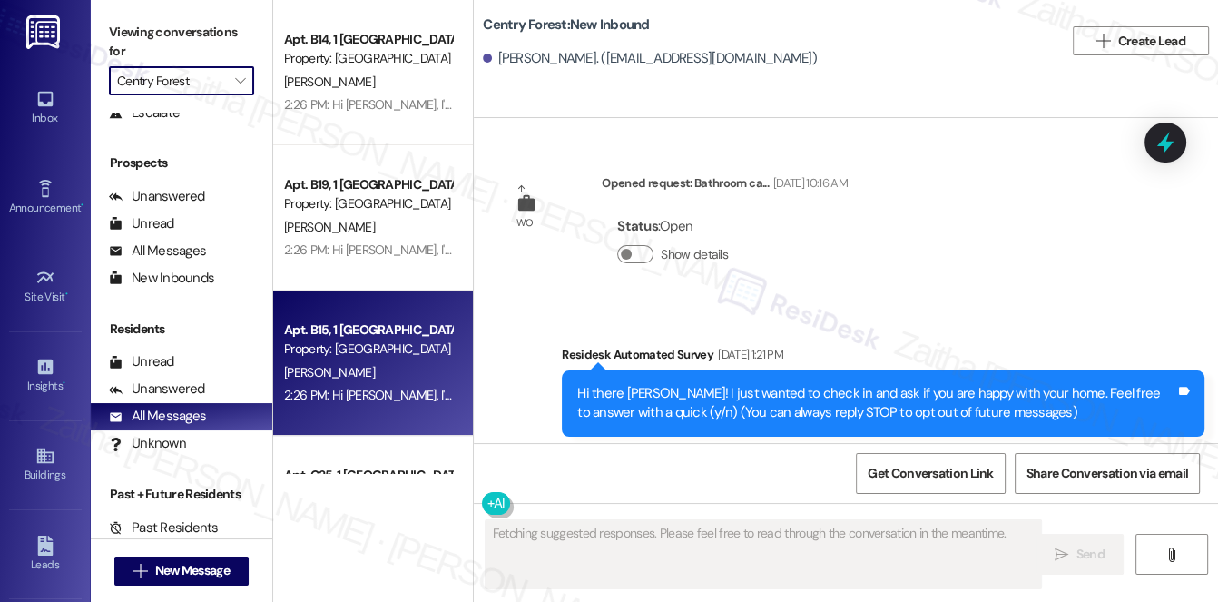
scroll to position [42691, 0]
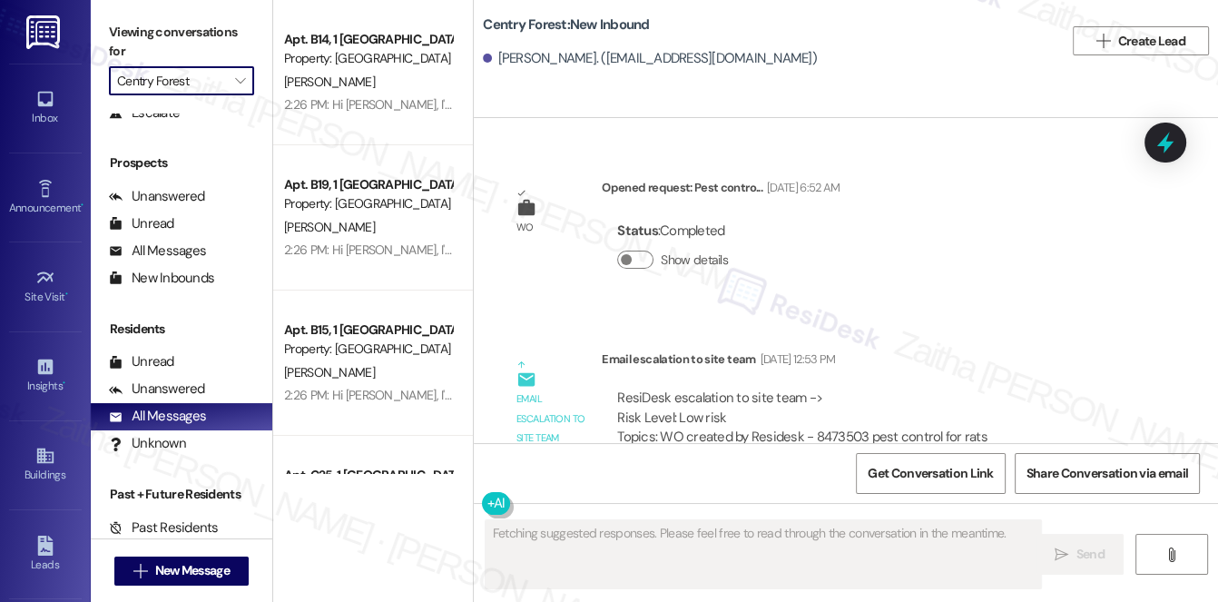
type textarea "Fetching suggested responses. Please feel free to read through the conversation…"
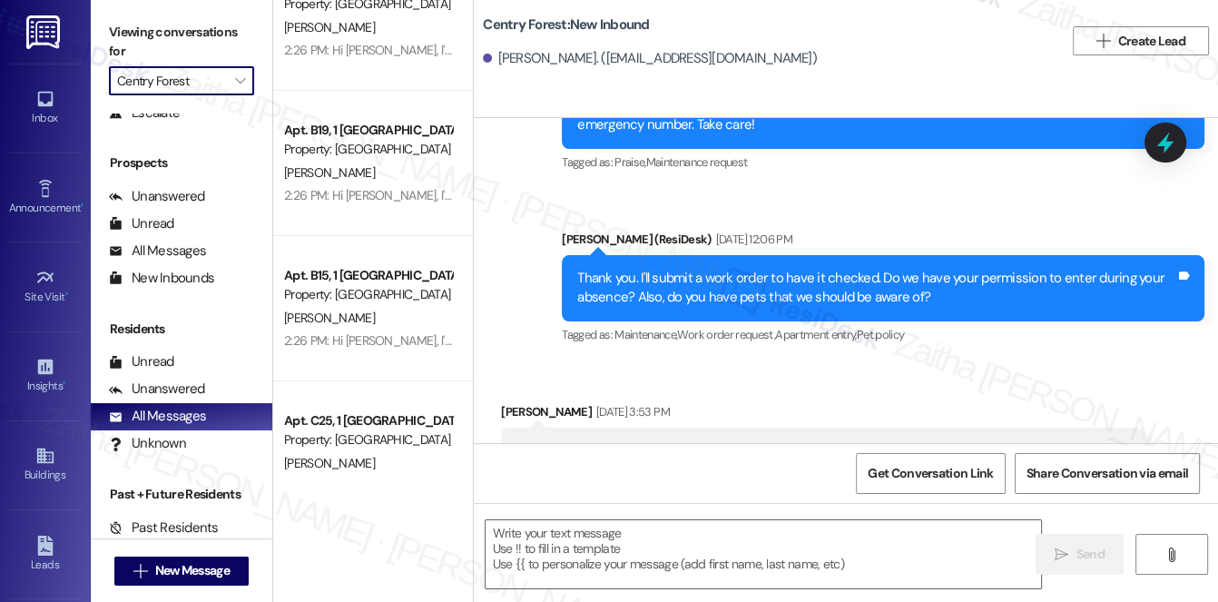
scroll to position [82, 0]
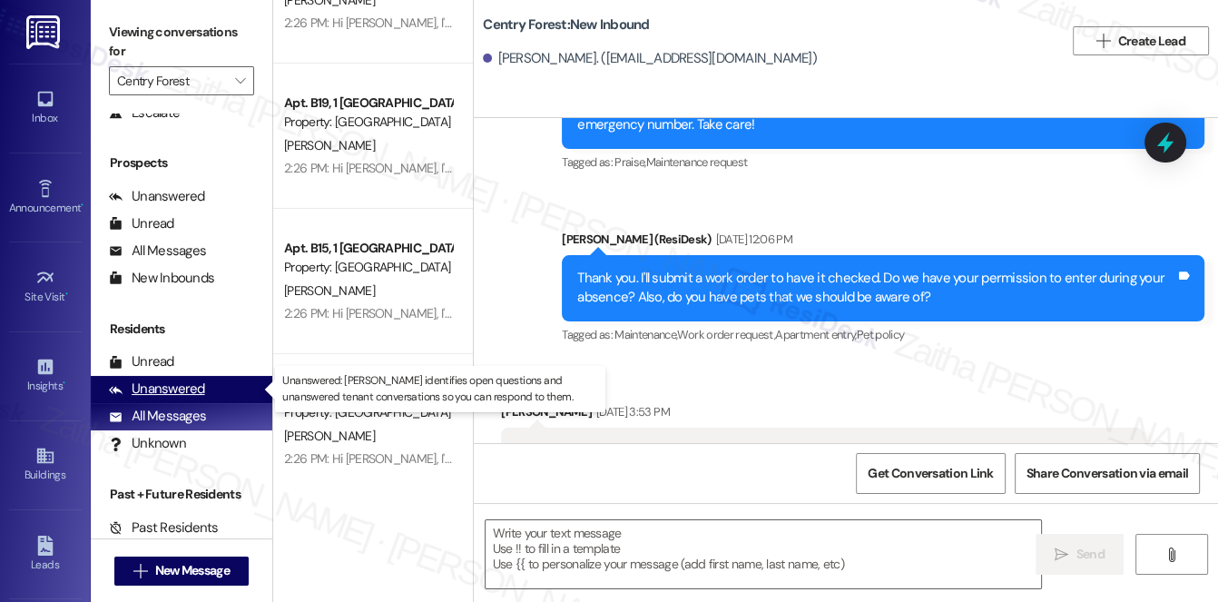
click at [191, 400] on div "Unanswered (0)" at bounding box center [182, 389] width 182 height 27
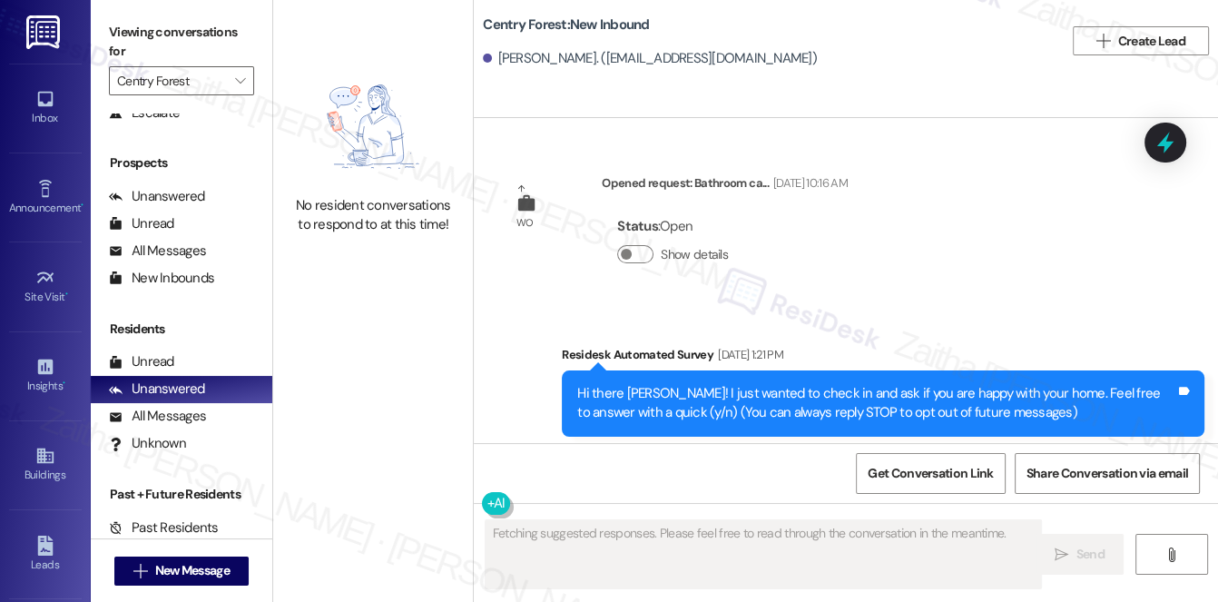
type textarea "Fetching suggested responses. Please feel free to read through the conversation…"
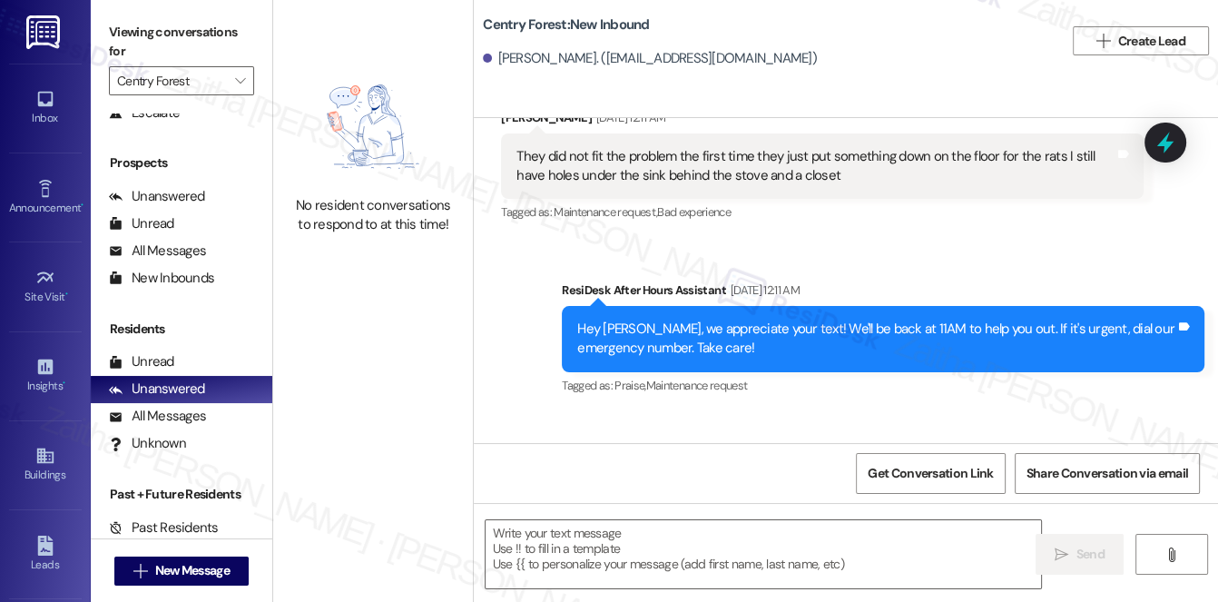
scroll to position [42444, 0]
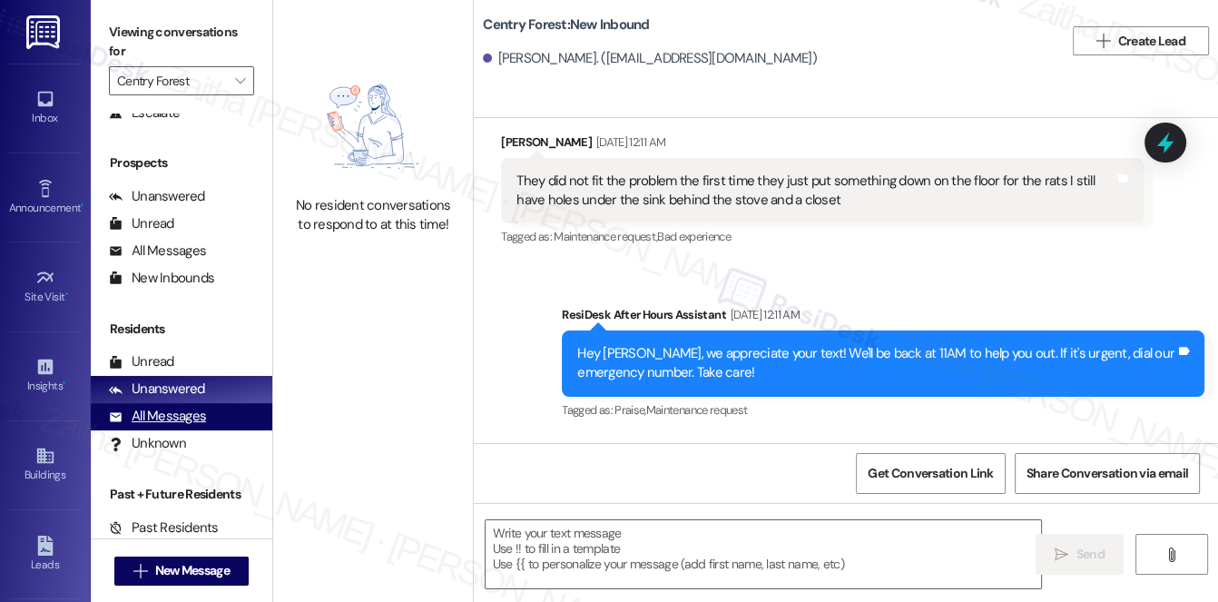
click at [171, 415] on div "All Messages" at bounding box center [157, 416] width 97 height 19
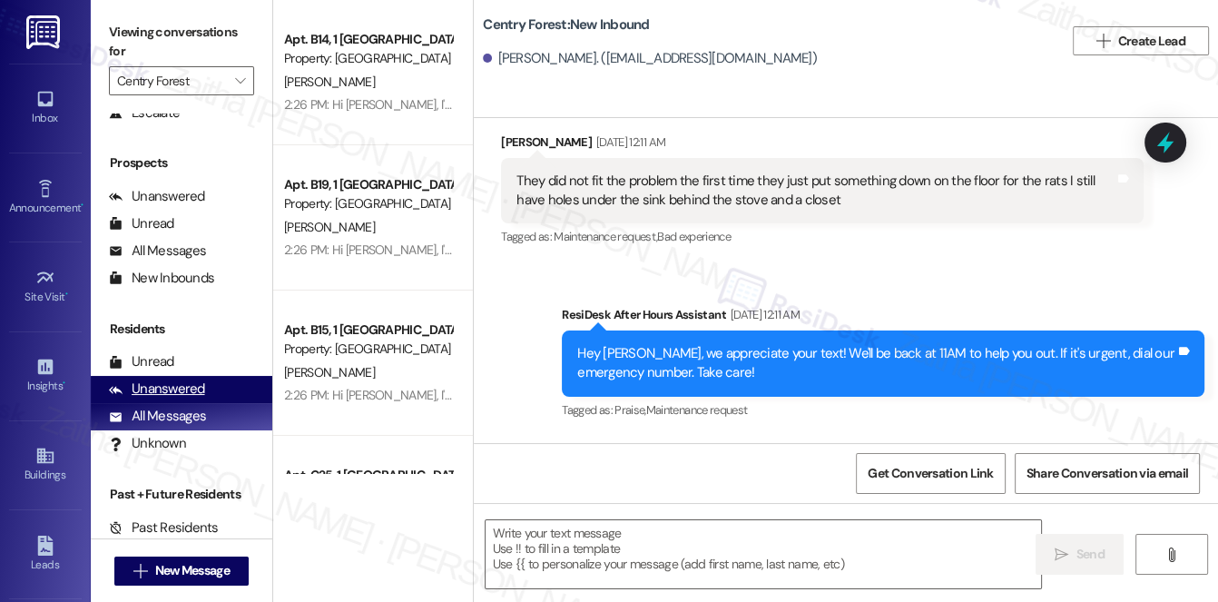
click at [172, 390] on div "Unanswered" at bounding box center [157, 389] width 96 height 19
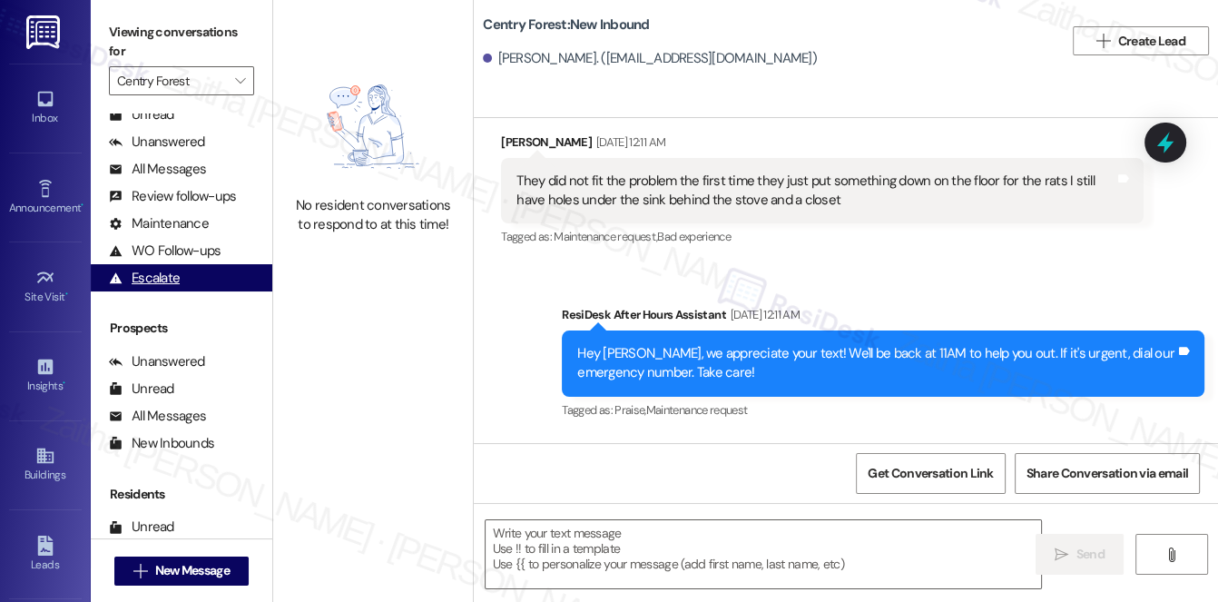
scroll to position [0, 0]
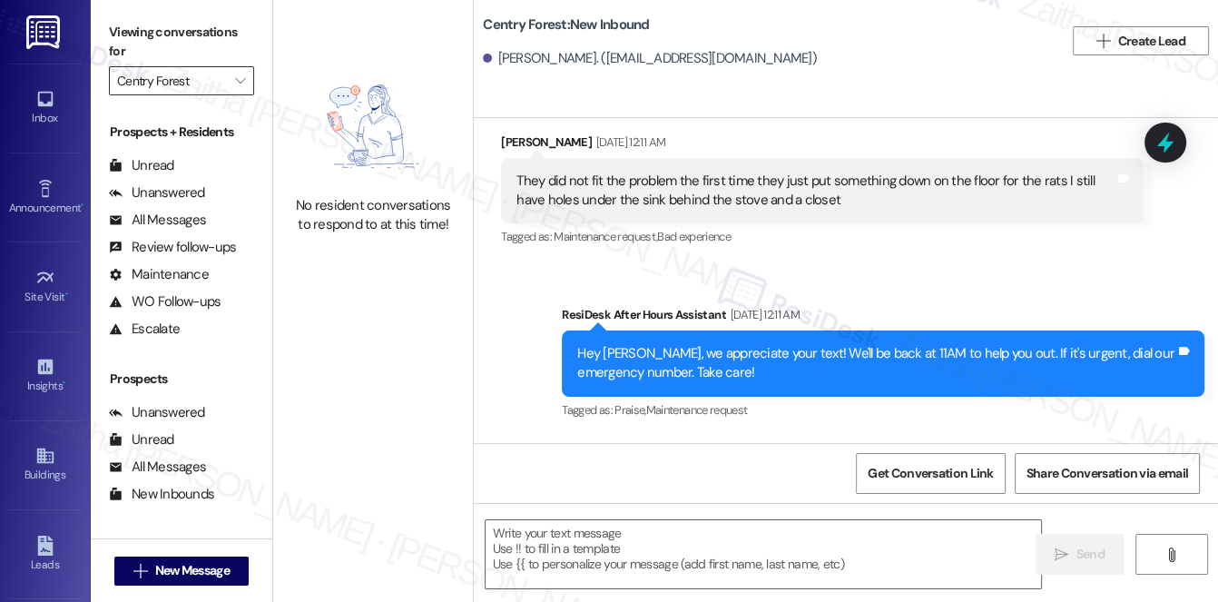
click at [188, 85] on input "Centry Forest" at bounding box center [171, 80] width 108 height 29
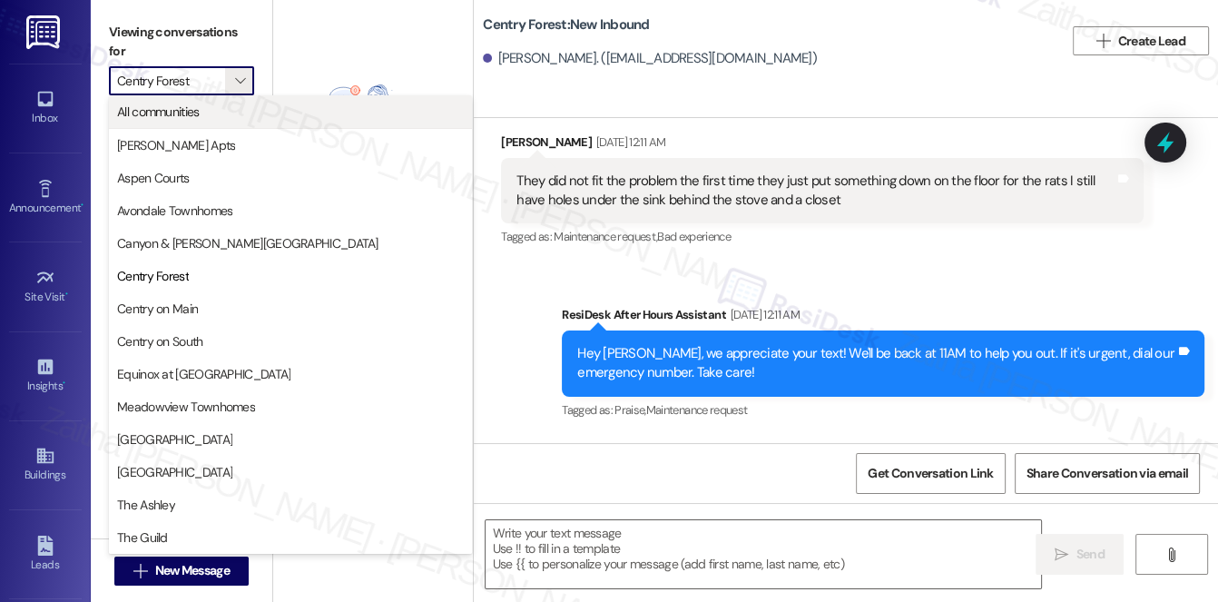
click at [189, 114] on span "All communities" at bounding box center [158, 112] width 83 height 18
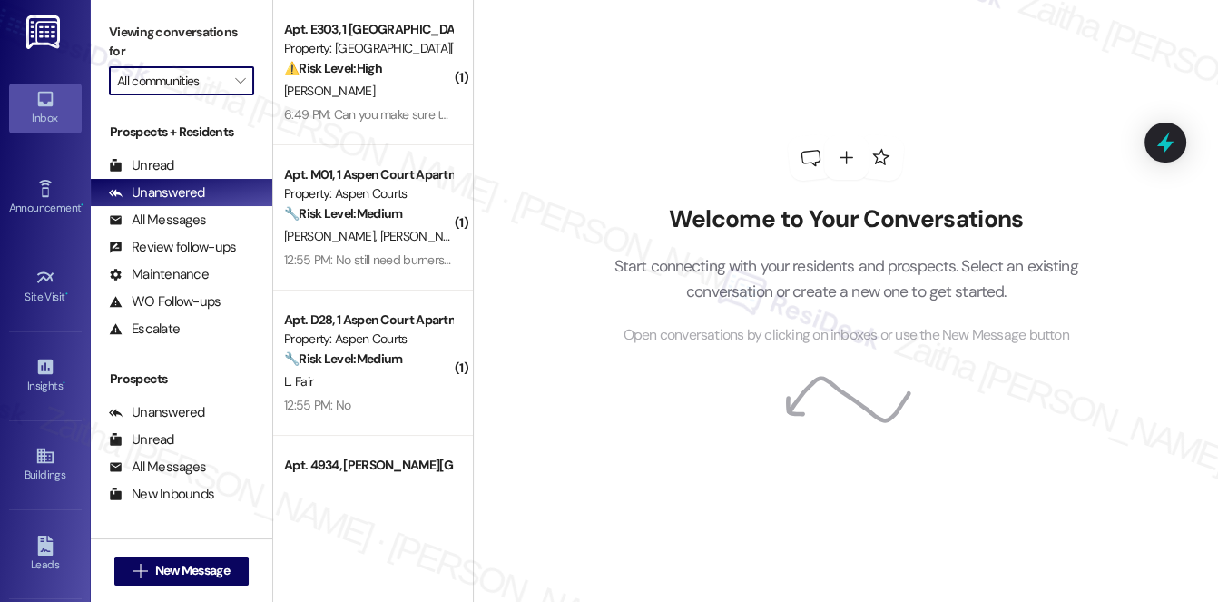
click at [173, 77] on input "All communities" at bounding box center [171, 80] width 108 height 29
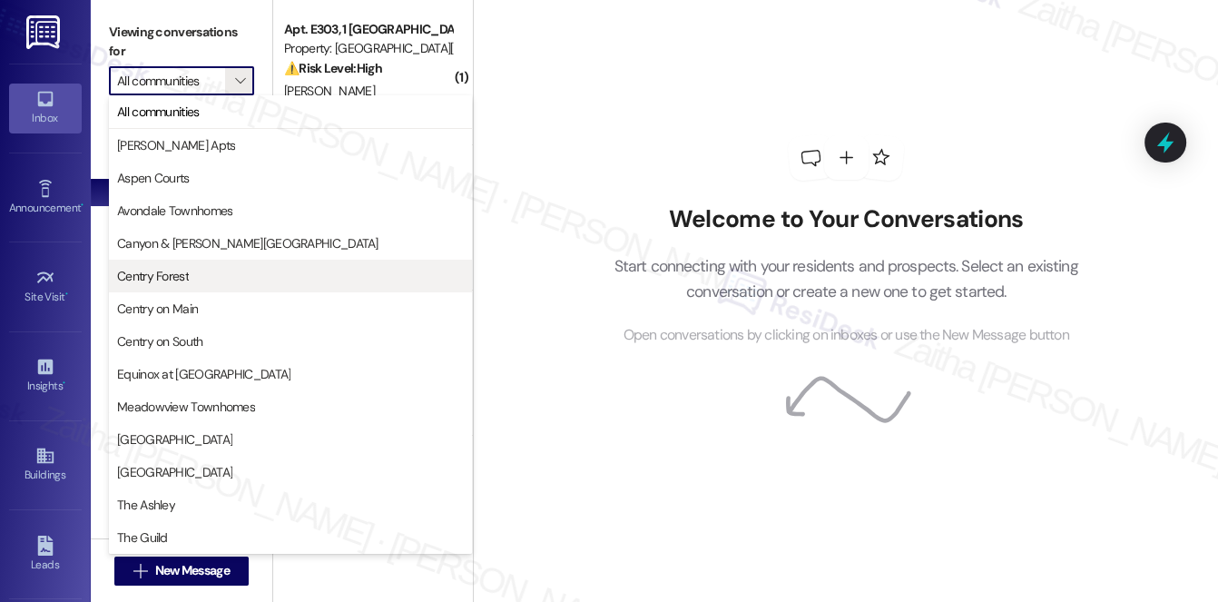
click at [196, 271] on span "Centry Forest" at bounding box center [290, 276] width 347 height 18
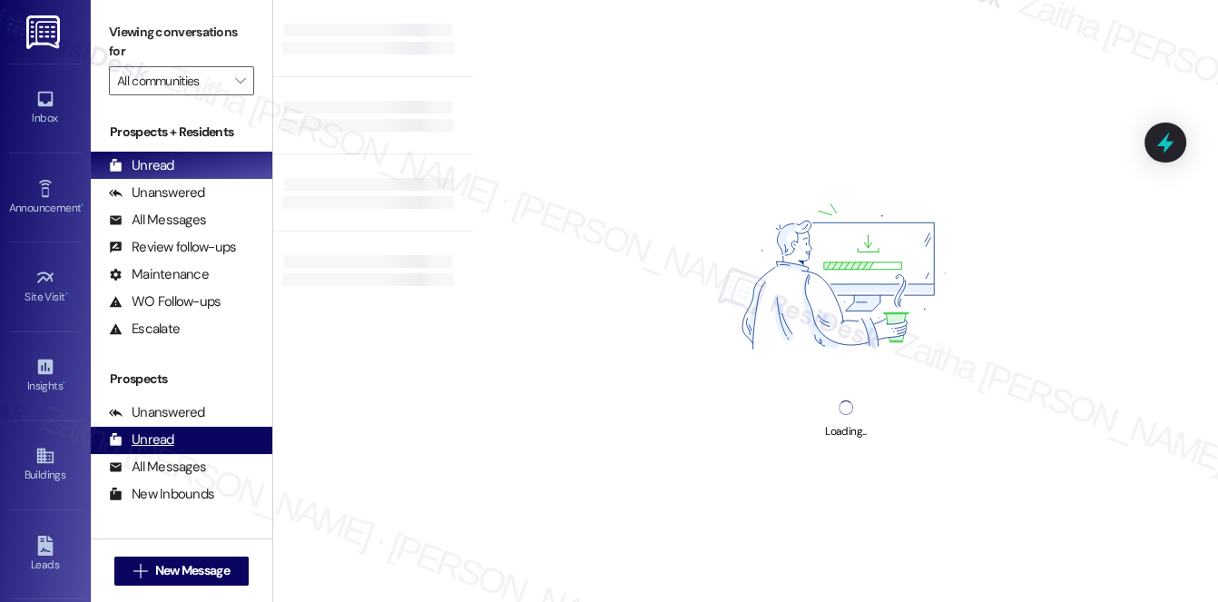
type input "Centry Forest"
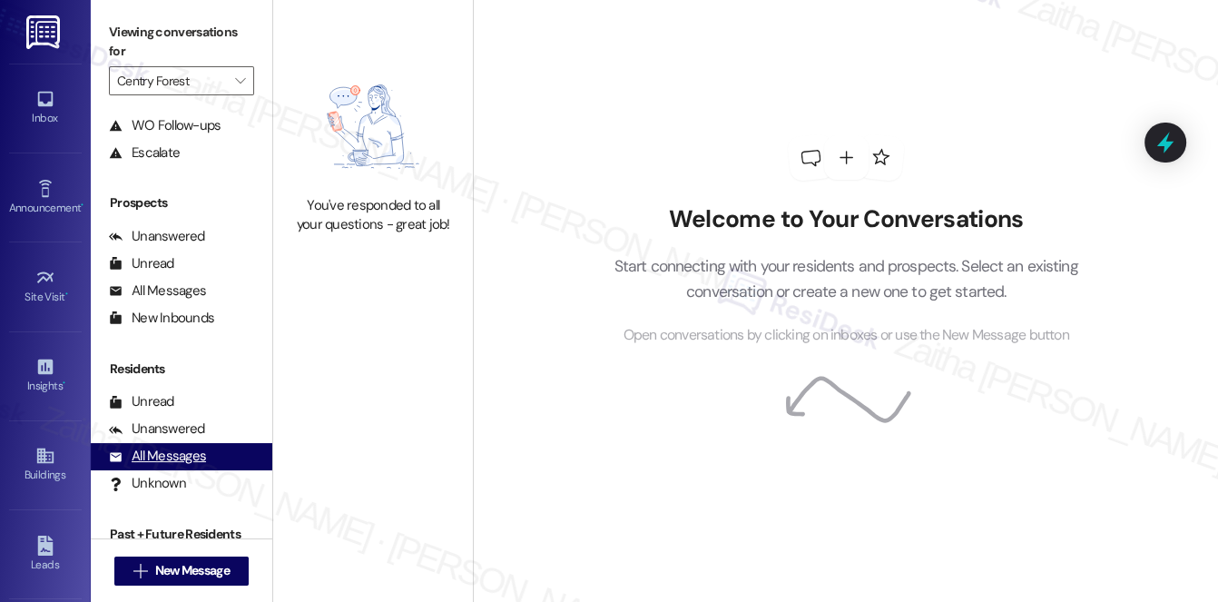
scroll to position [216, 0]
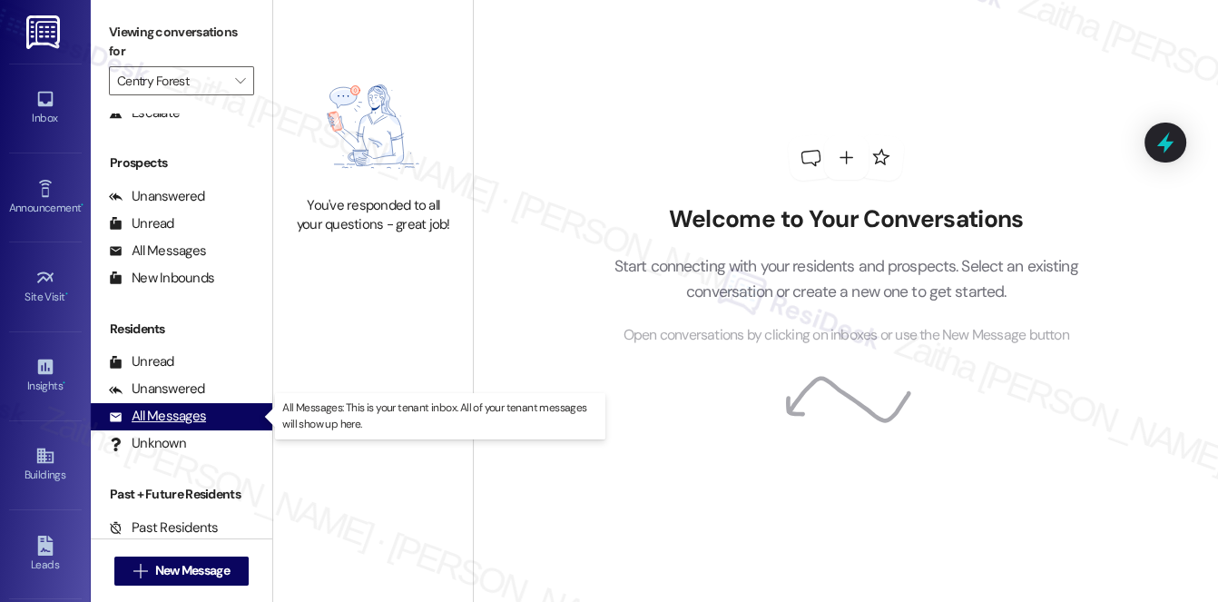
click at [168, 412] on div "All Messages" at bounding box center [157, 416] width 97 height 19
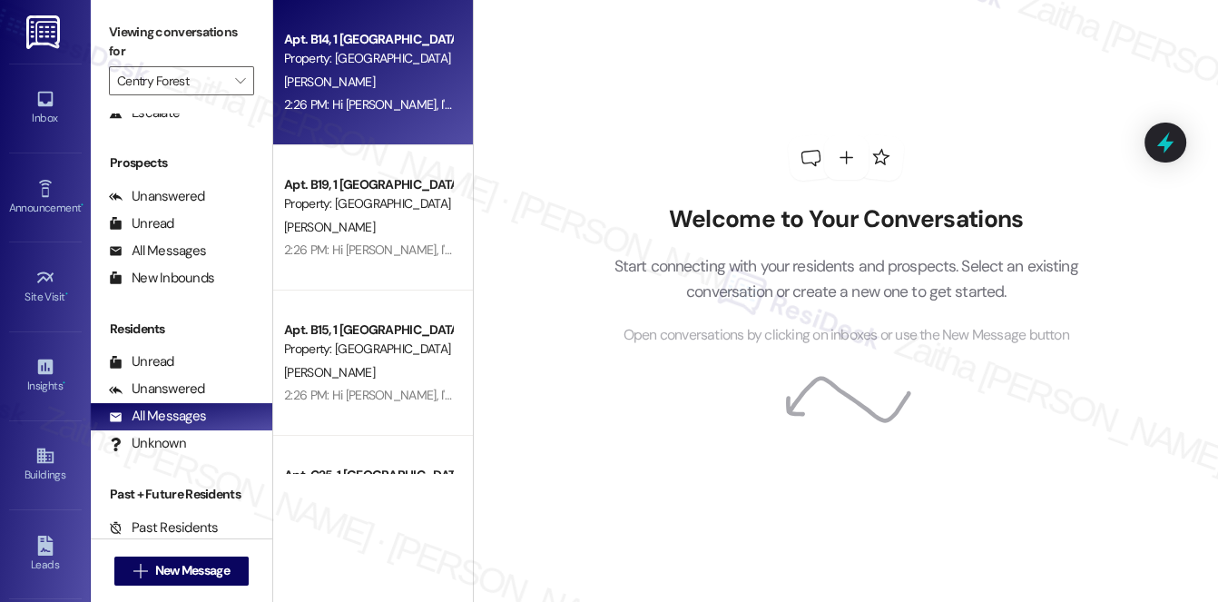
click at [401, 72] on div "T. Batts" at bounding box center [368, 82] width 172 height 23
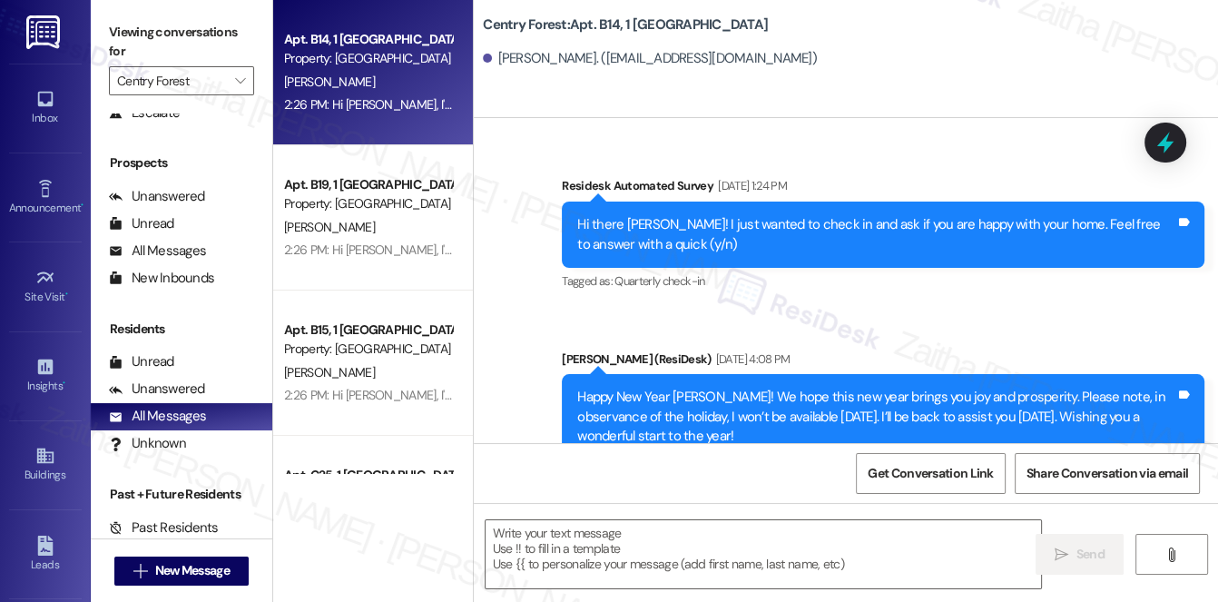
type textarea "Fetching suggested responses. Please feel free to read through the conversation…"
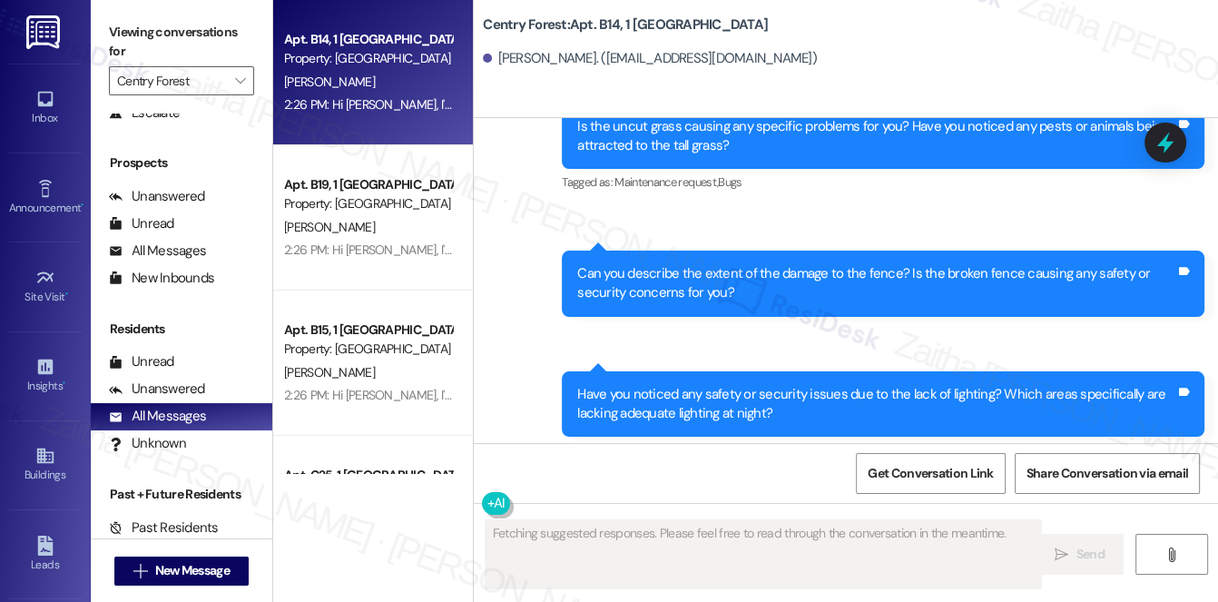
scroll to position [3038, 0]
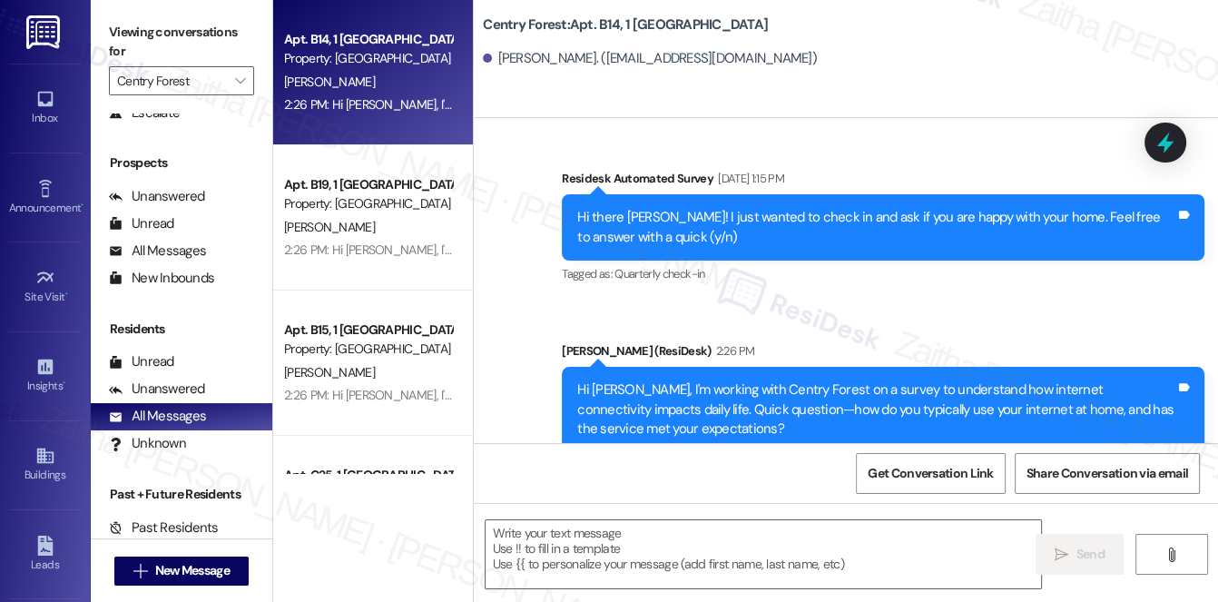
scroll to position [3972, 0]
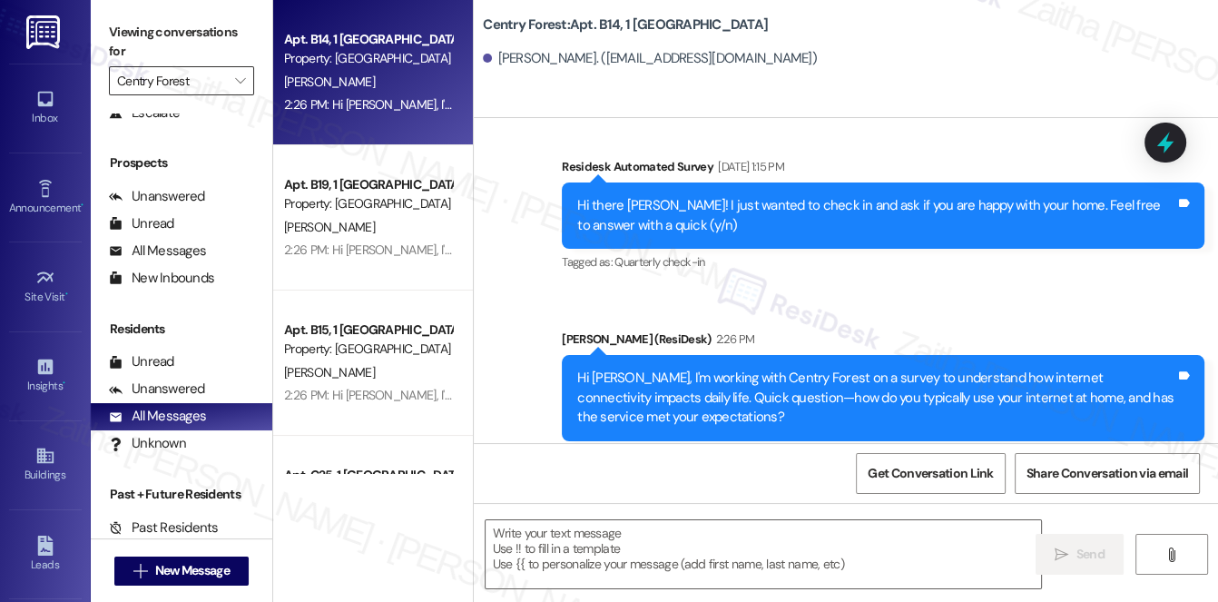
click at [176, 70] on input "Centry Forest" at bounding box center [171, 80] width 108 height 29
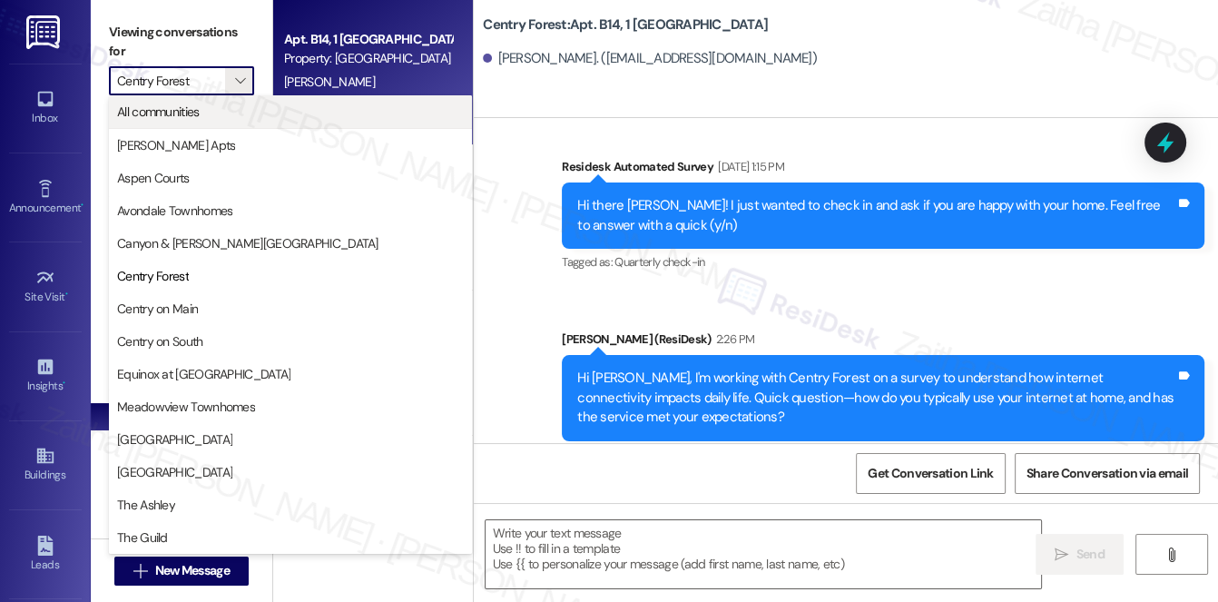
click at [171, 113] on span "All communities" at bounding box center [158, 112] width 83 height 18
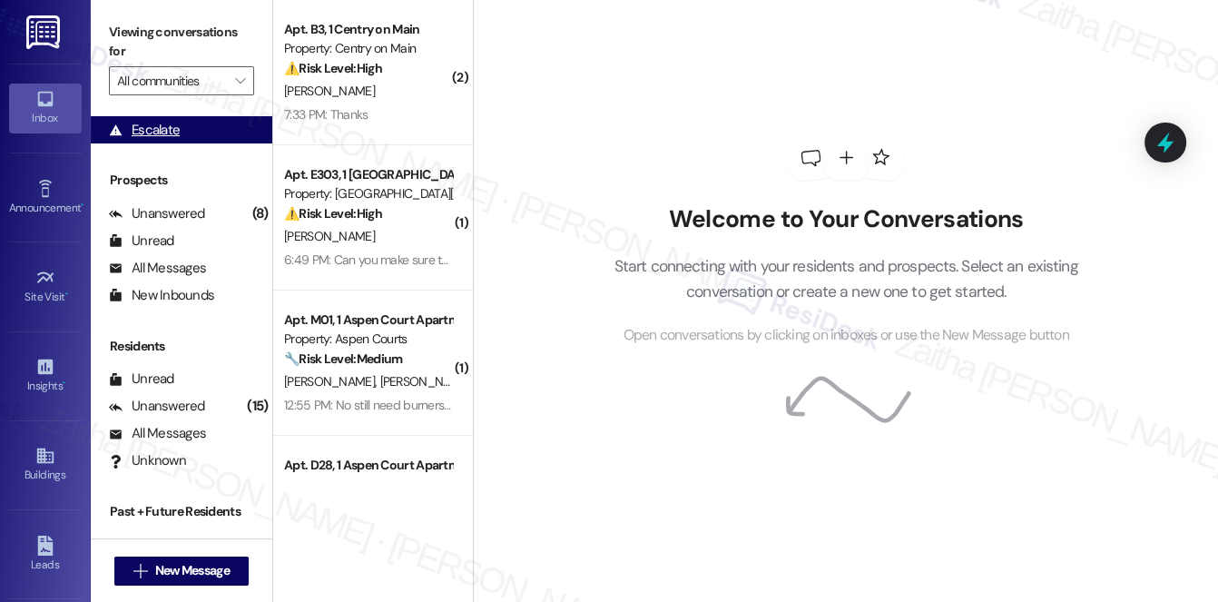
scroll to position [216, 0]
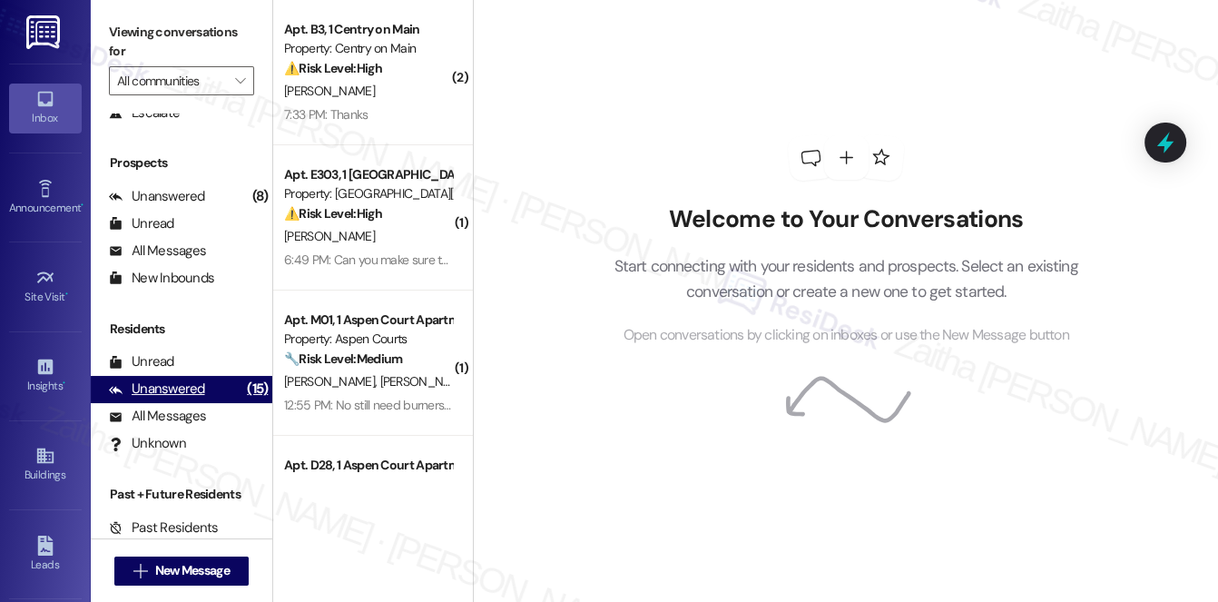
click at [169, 395] on div "Unanswered" at bounding box center [157, 389] width 96 height 19
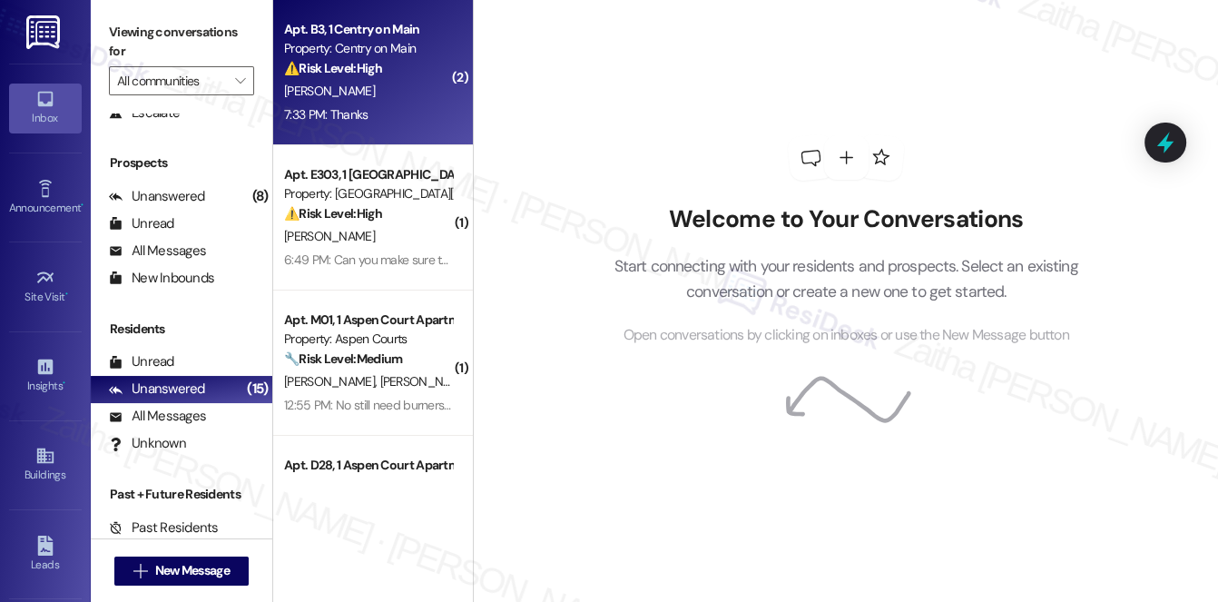
click at [407, 95] on div "[PERSON_NAME]" at bounding box center [368, 91] width 172 height 23
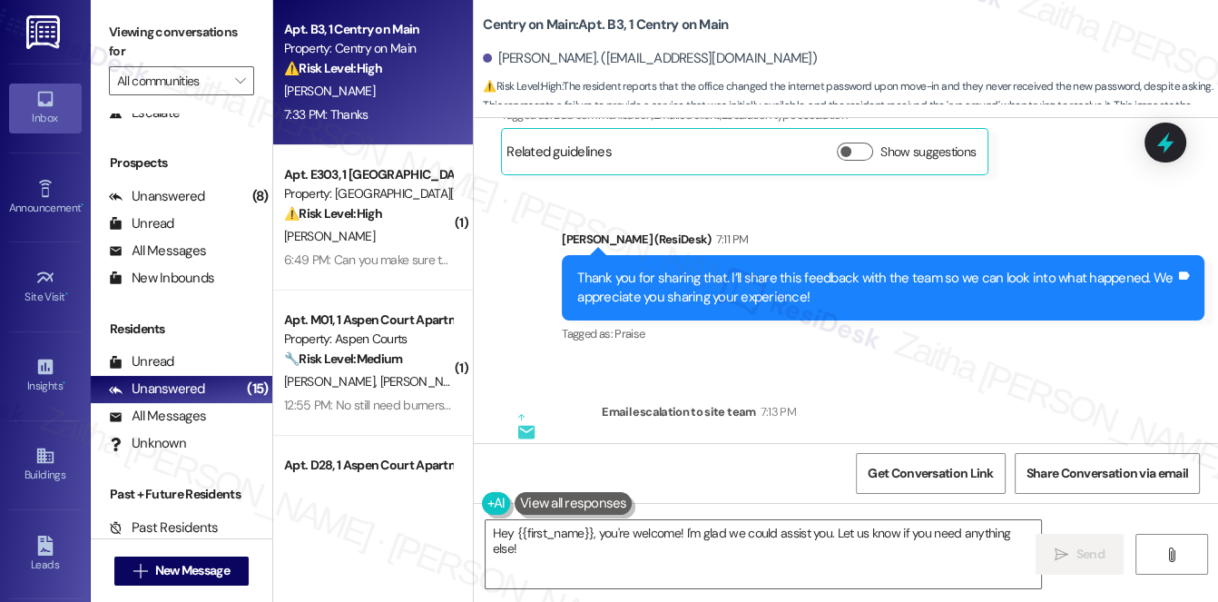
scroll to position [11179, 0]
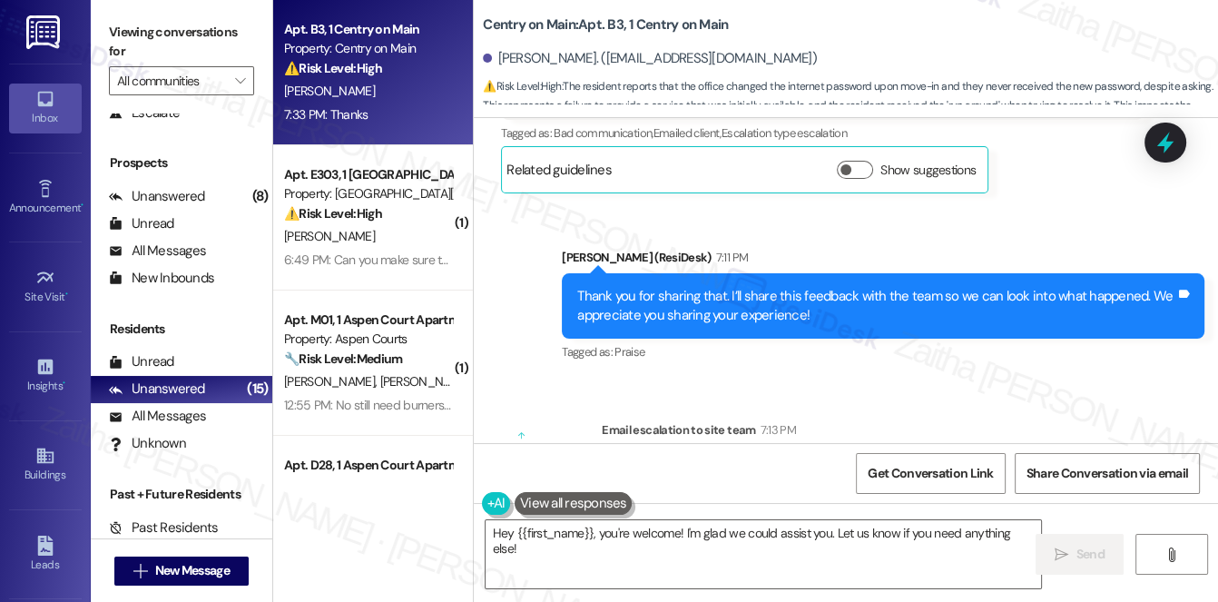
drag, startPoint x: 784, startPoint y: 303, endPoint x: 703, endPoint y: 306, distance: 80.9
click at [703, 306] on div "Sent via SMS [PERSON_NAME] (ResiDesk) 7:11 PM Thank you for sharing that. I’ll …" at bounding box center [883, 306] width 670 height 145
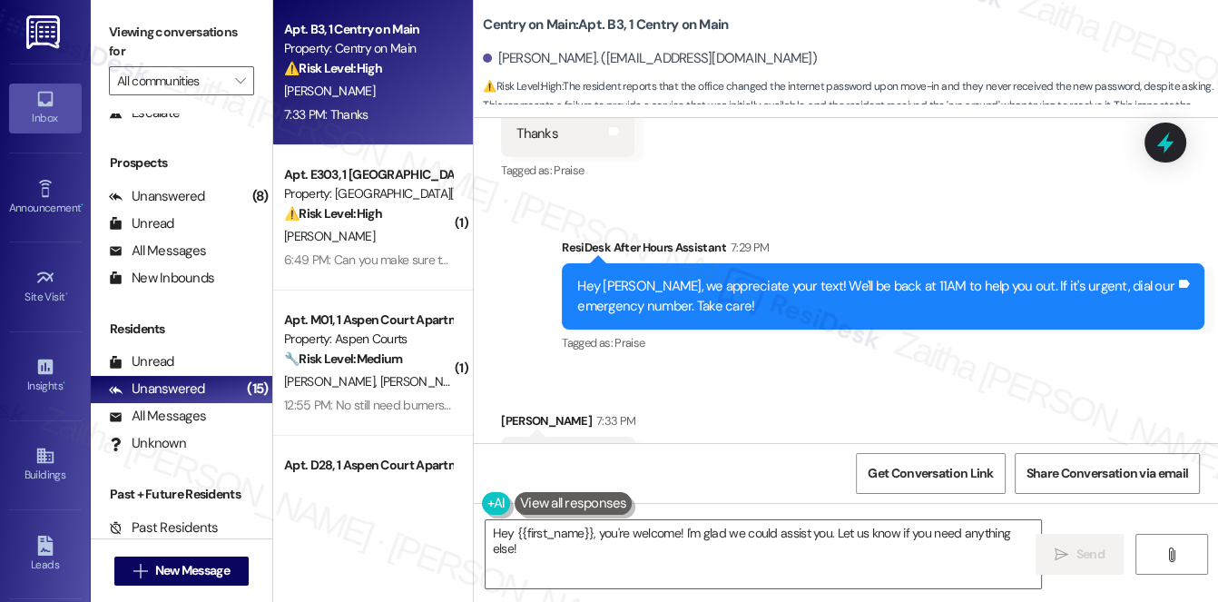
scroll to position [11757, 0]
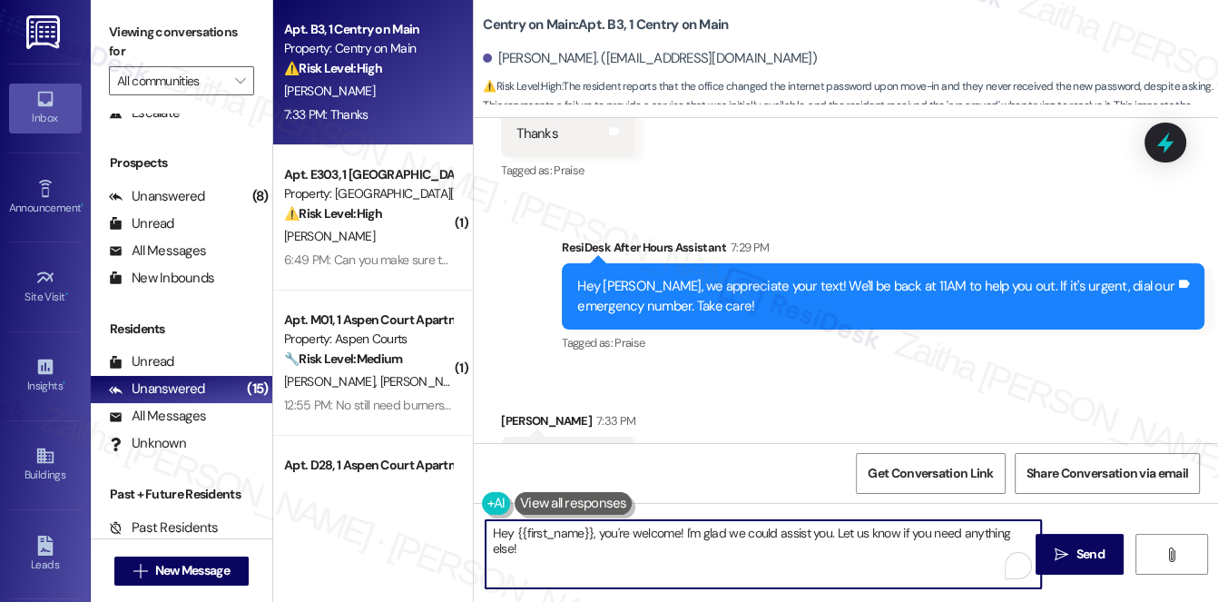
drag, startPoint x: 603, startPoint y: 533, endPoint x: 483, endPoint y: 535, distance: 119.9
click at [486, 535] on textarea "Hey {{first_name}}, you're welcome! I'm glad we could assist you. Let us know i…" at bounding box center [764, 554] width 557 height 68
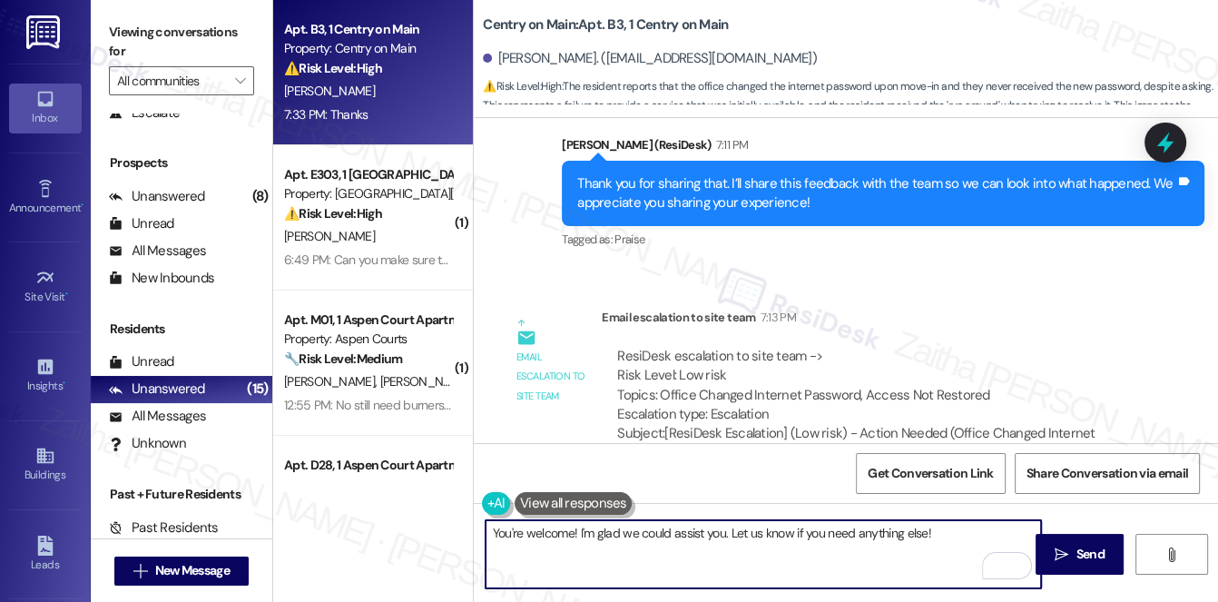
scroll to position [11262, 0]
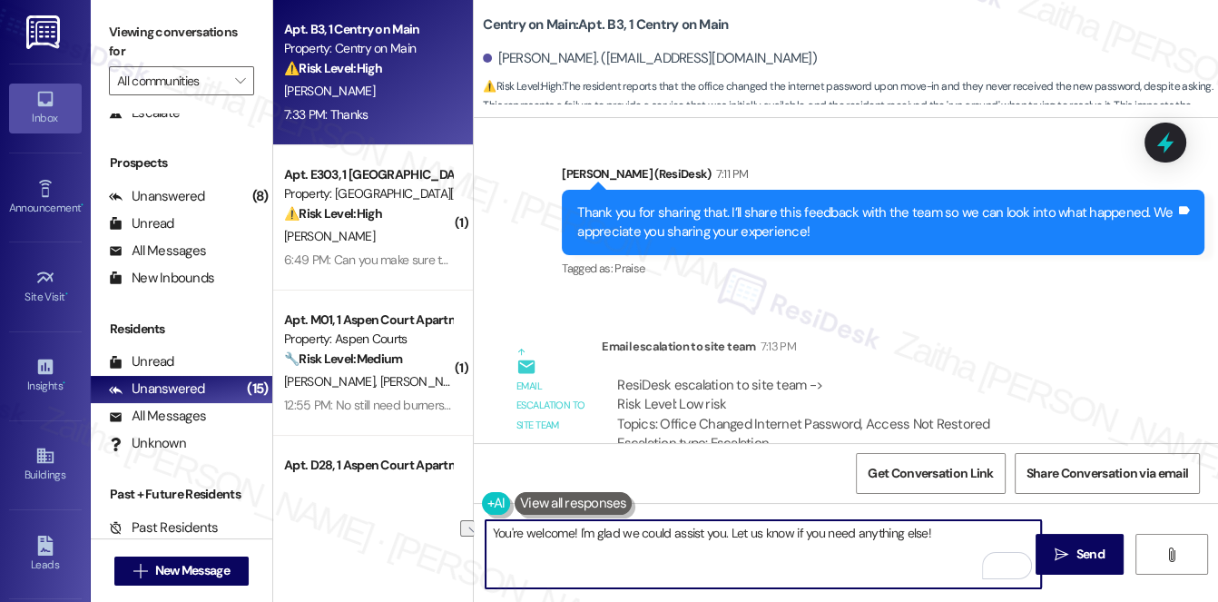
drag, startPoint x: 581, startPoint y: 531, endPoint x: 725, endPoint y: 530, distance: 144.4
click at [725, 530] on textarea "You're welcome! I'm glad we could assist you. Let us know if you need anything …" at bounding box center [764, 554] width 557 height 68
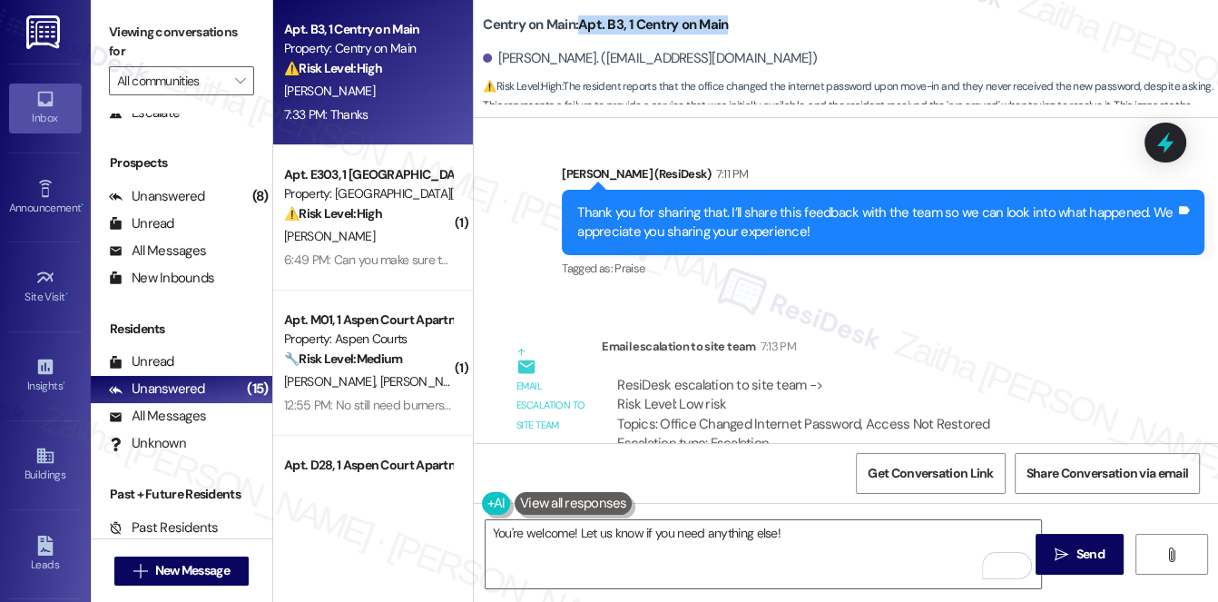
drag, startPoint x: 579, startPoint y: 23, endPoint x: 774, endPoint y: 14, distance: 194.5
click at [774, 14] on div "Centry on Main: Apt. B3, 1 Centry on Main" at bounding box center [664, 25] width 363 height 23
copy b "Apt. B3, 1 Centry on Main"
click at [800, 539] on textarea "You're welcome! Let us know if you need anything else!" at bounding box center [764, 554] width 557 height 68
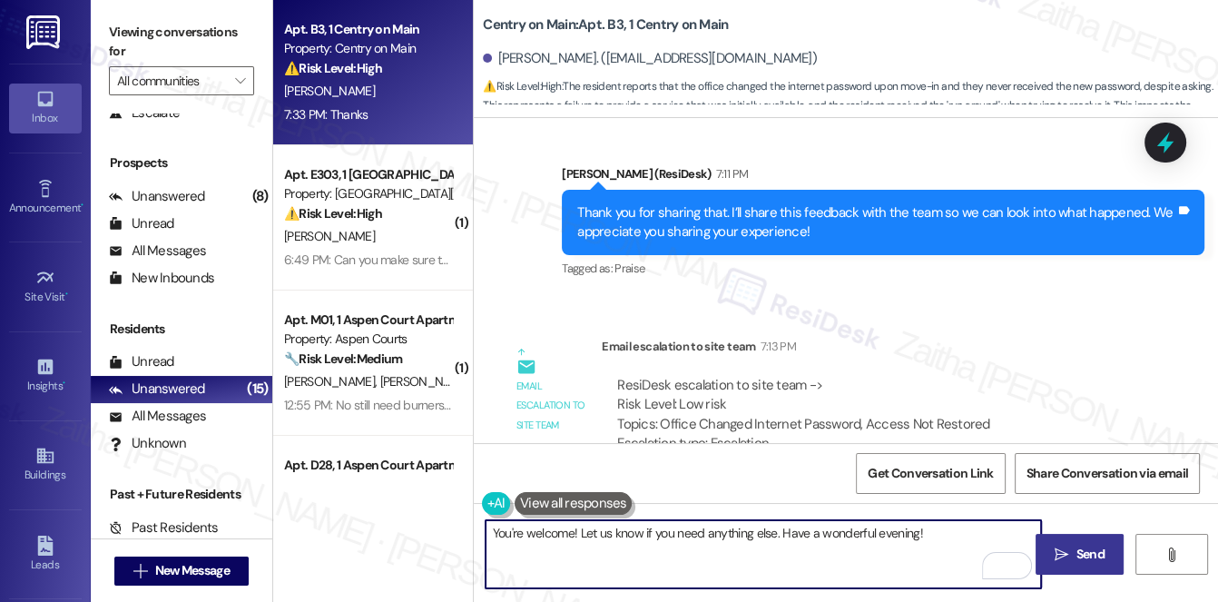
type textarea "You're welcome! Let us know if you need anything else. Have a wonderful evening!"
click at [1077, 559] on span "Send" at bounding box center [1091, 554] width 28 height 19
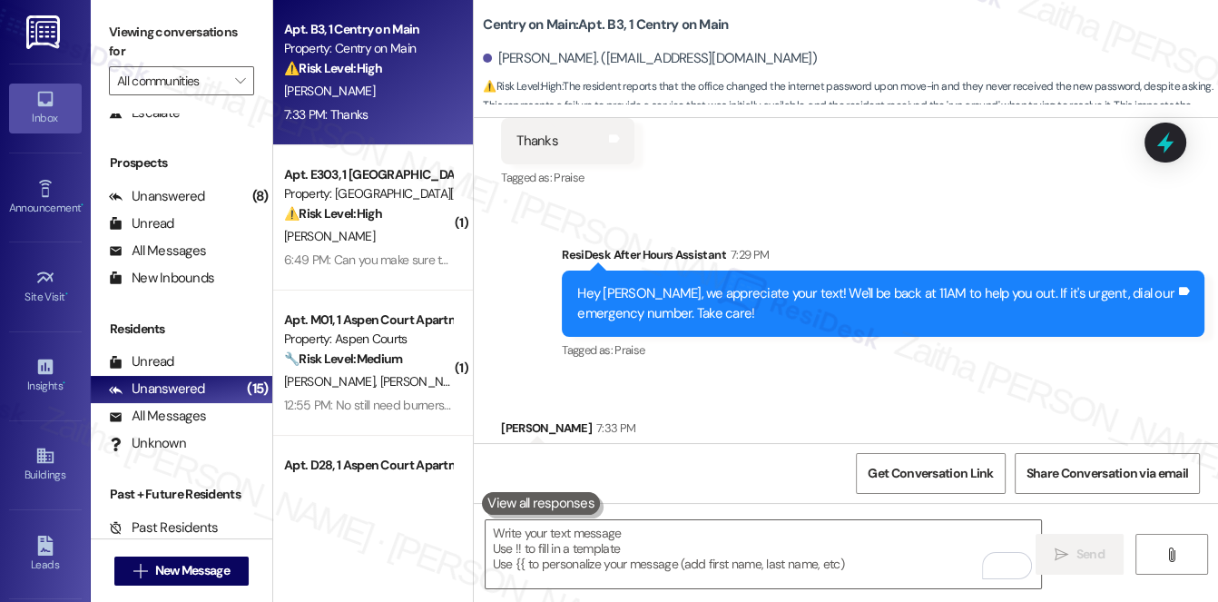
scroll to position [11757, 0]
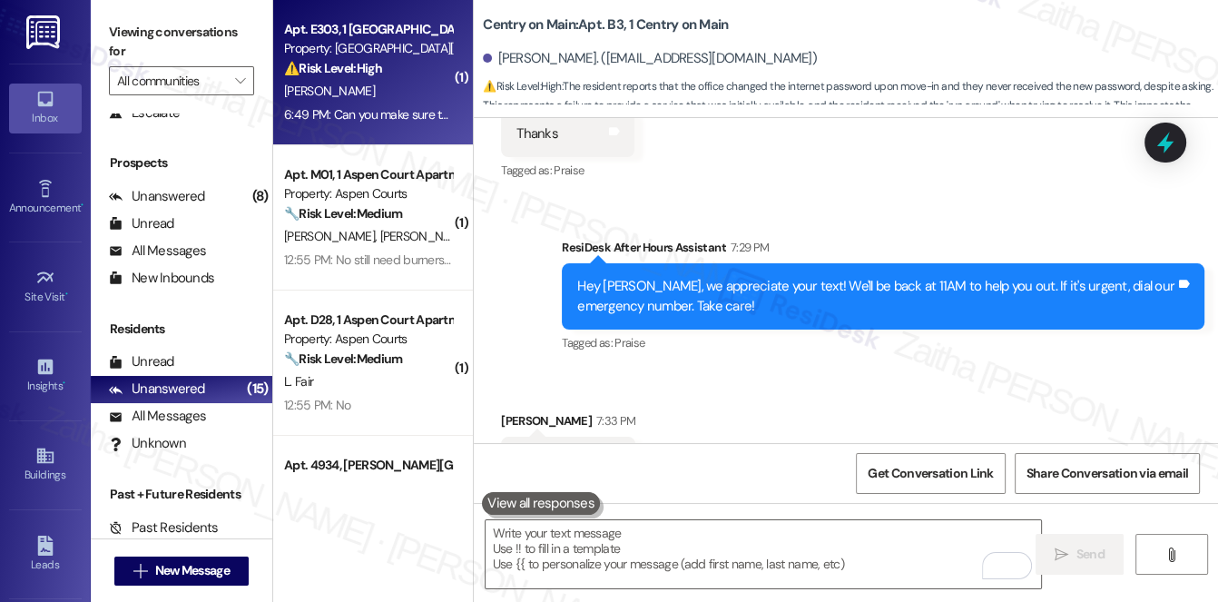
click at [411, 94] on div "[PERSON_NAME]" at bounding box center [368, 91] width 172 height 23
type textarea "Fetching suggested responses. Please feel free to read through the conversation…"
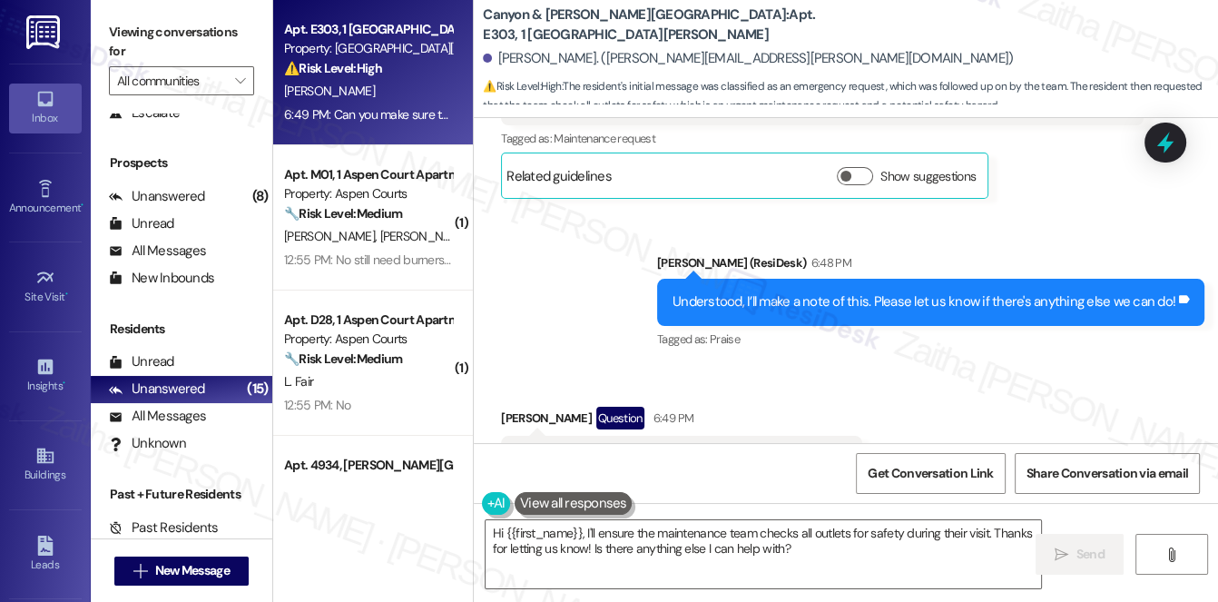
scroll to position [14343, 0]
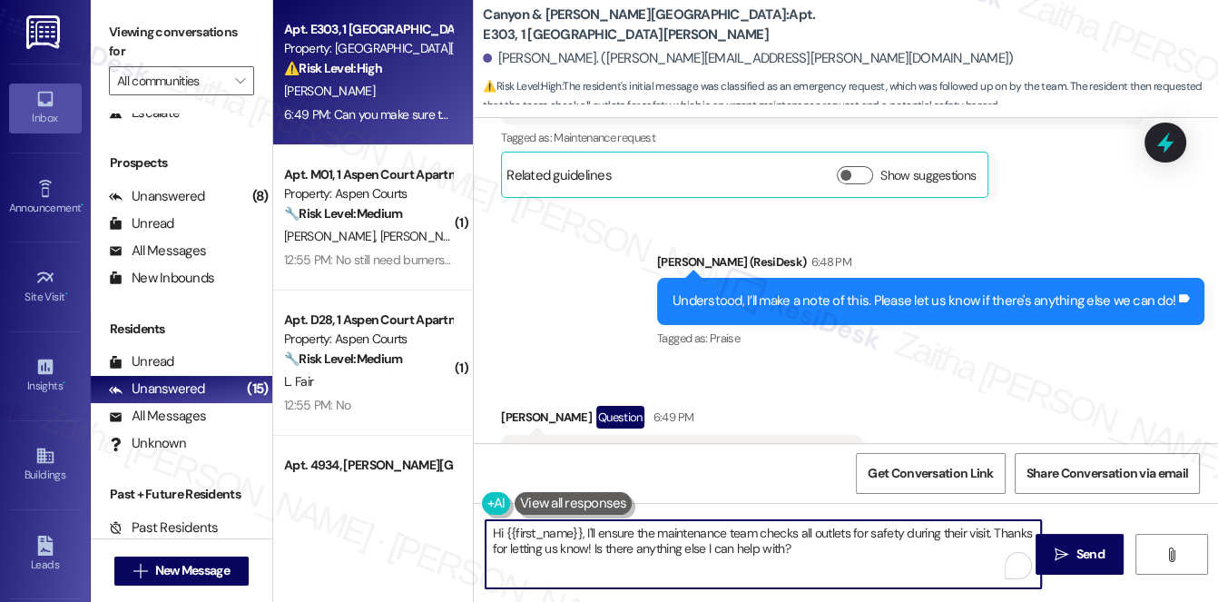
drag, startPoint x: 490, startPoint y: 537, endPoint x: 850, endPoint y: 571, distance: 361.2
click at [850, 571] on textarea "Hi {{first_name}}, I'll ensure the maintenance team checks all outlets for safe…" at bounding box center [764, 554] width 557 height 68
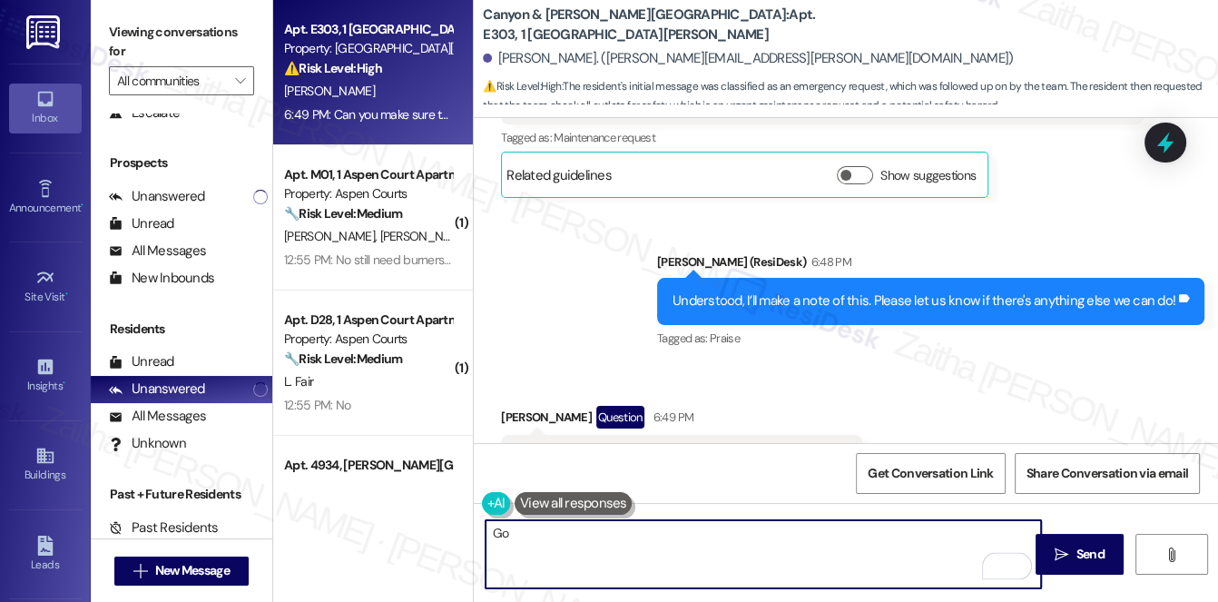
type textarea "G"
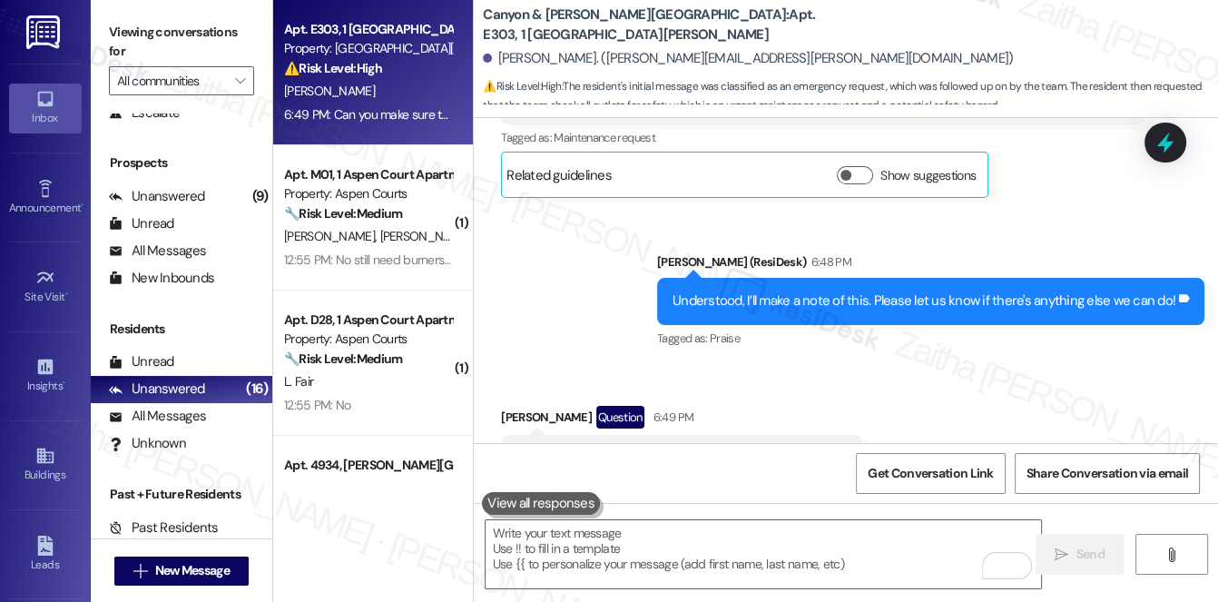
drag, startPoint x: 513, startPoint y: 381, endPoint x: 824, endPoint y: 369, distance: 311.7
click at [824, 449] on div "Can you make sure they check all the outlets for safety" at bounding box center [675, 458] width 321 height 19
copy div "Can you make sure they check all the outlets for safety"
click at [871, 365] on div "Received via SMS [PERSON_NAME] Question 6:49 PM Can you make sure they check al…" at bounding box center [846, 443] width 745 height 157
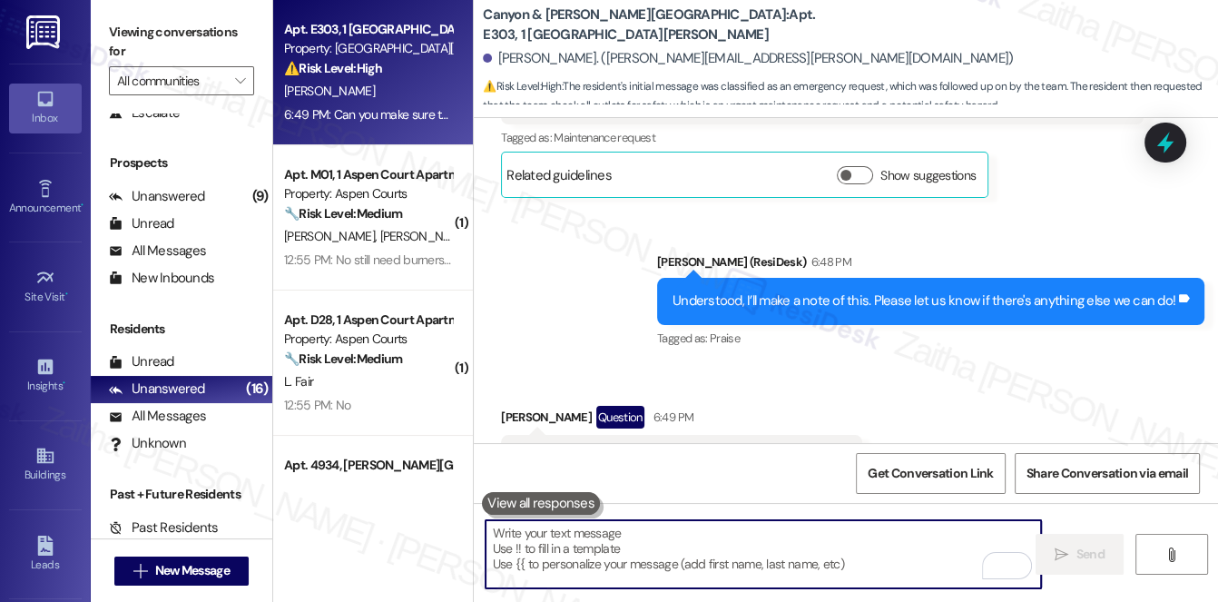
click at [622, 538] on textarea "To enrich screen reader interactions, please activate Accessibility in Grammarl…" at bounding box center [764, 554] width 557 height 68
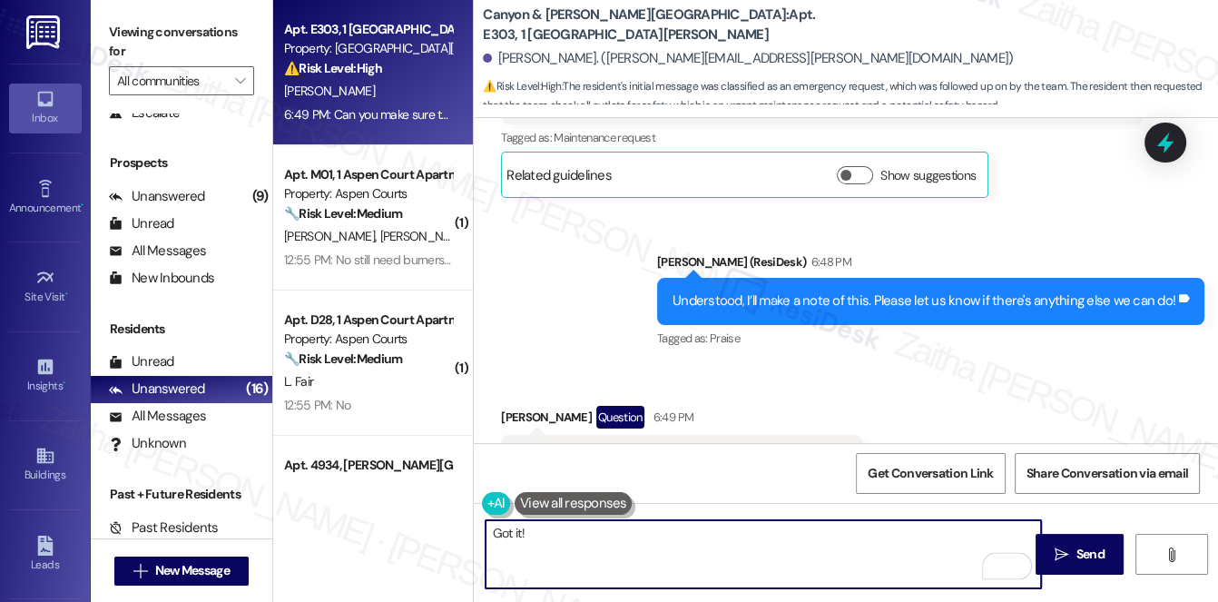
paste textarea "I’ll relay your request to the team to make sure all the outlets are checked fo…"
drag, startPoint x: 520, startPoint y: 530, endPoint x: 488, endPoint y: 529, distance: 31.8
click at [488, 529] on textarea "Got it! I’ll relay your request to the team to make sure all the outlets are ch…" at bounding box center [764, 554] width 557 height 68
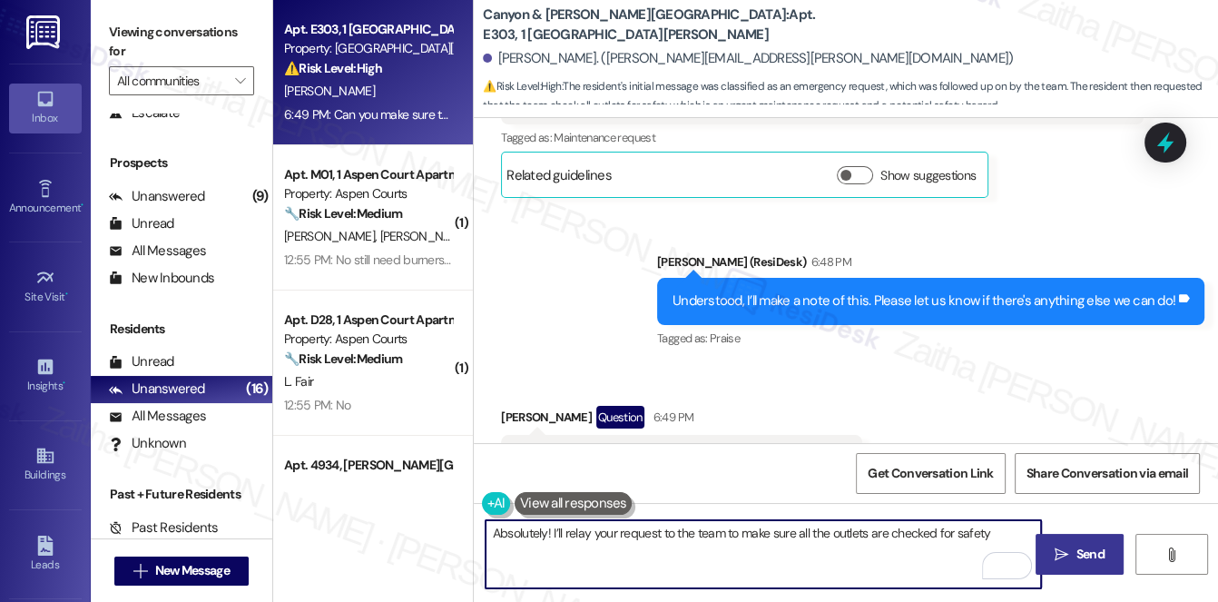
type textarea "Absolutely! I’ll relay your request to the team to make sure all the outlets ar…"
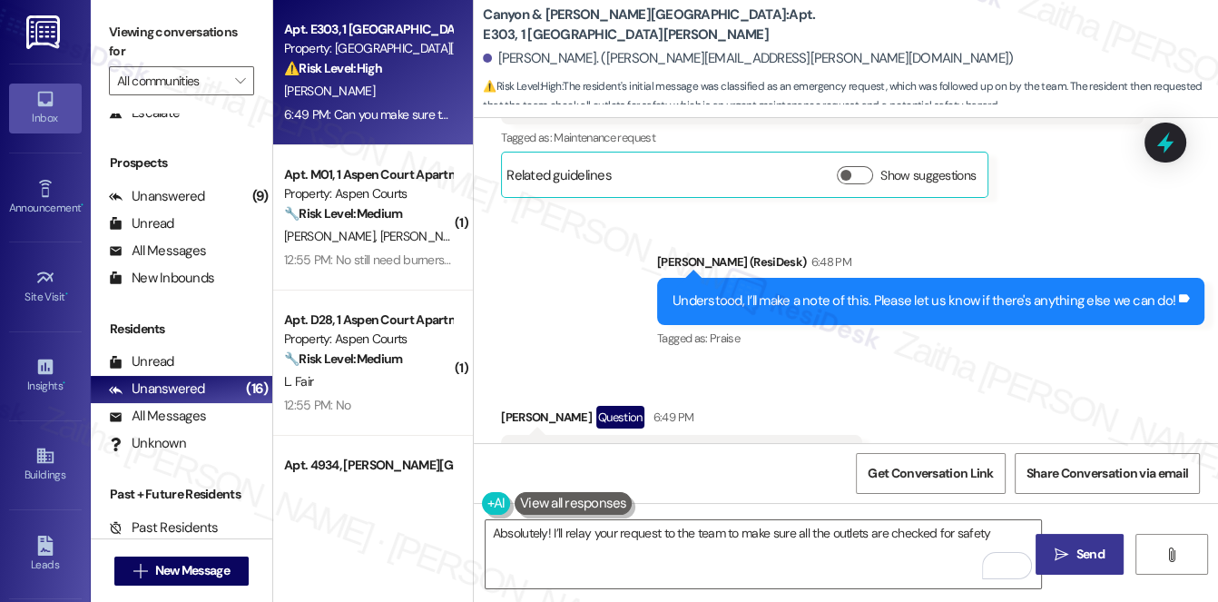
click at [1080, 549] on span "Send" at bounding box center [1091, 554] width 28 height 19
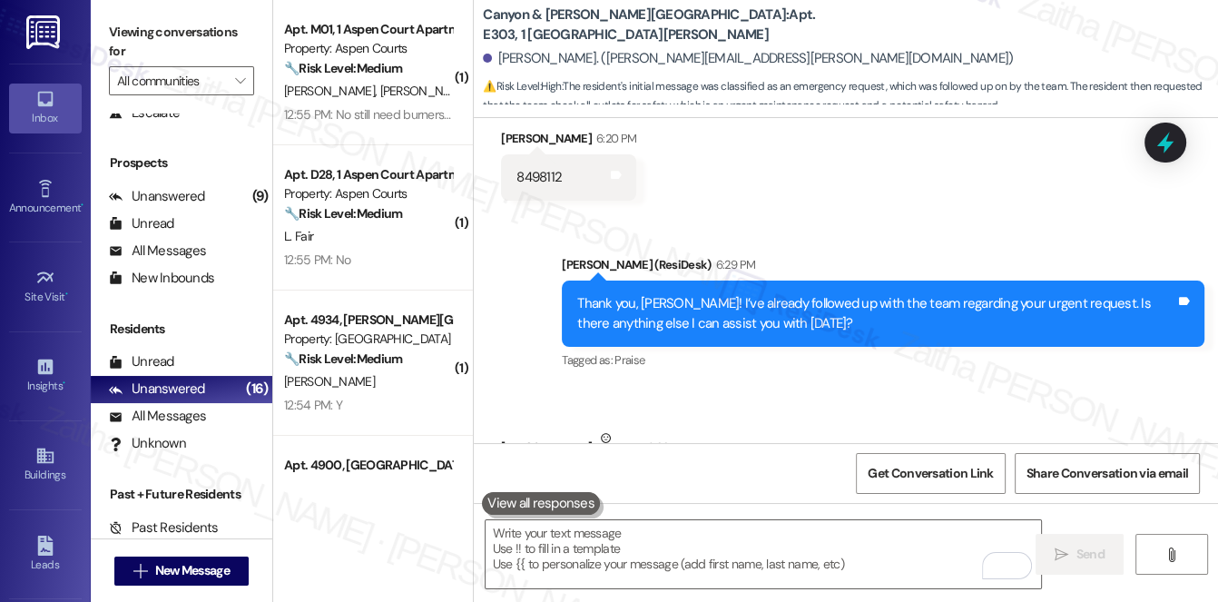
scroll to position [13846, 0]
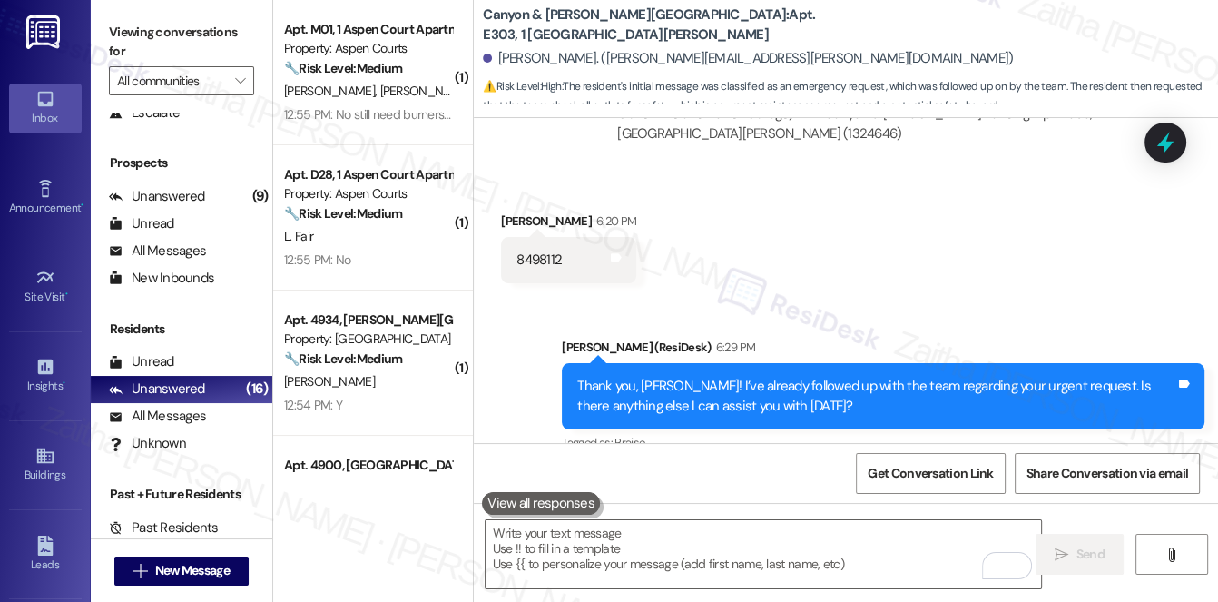
click at [535, 251] on div "8498112" at bounding box center [539, 260] width 45 height 19
copy div "8498112"
click at [1169, 133] on icon at bounding box center [1166, 143] width 16 height 22
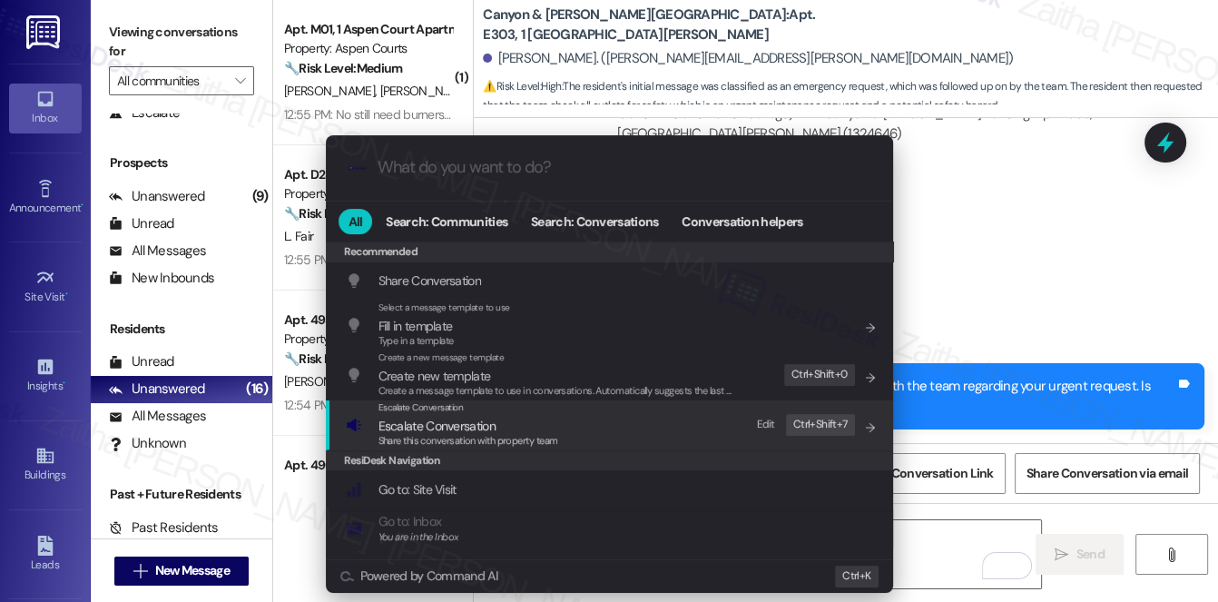
click at [473, 429] on span "Escalate Conversation" at bounding box center [437, 426] width 117 height 16
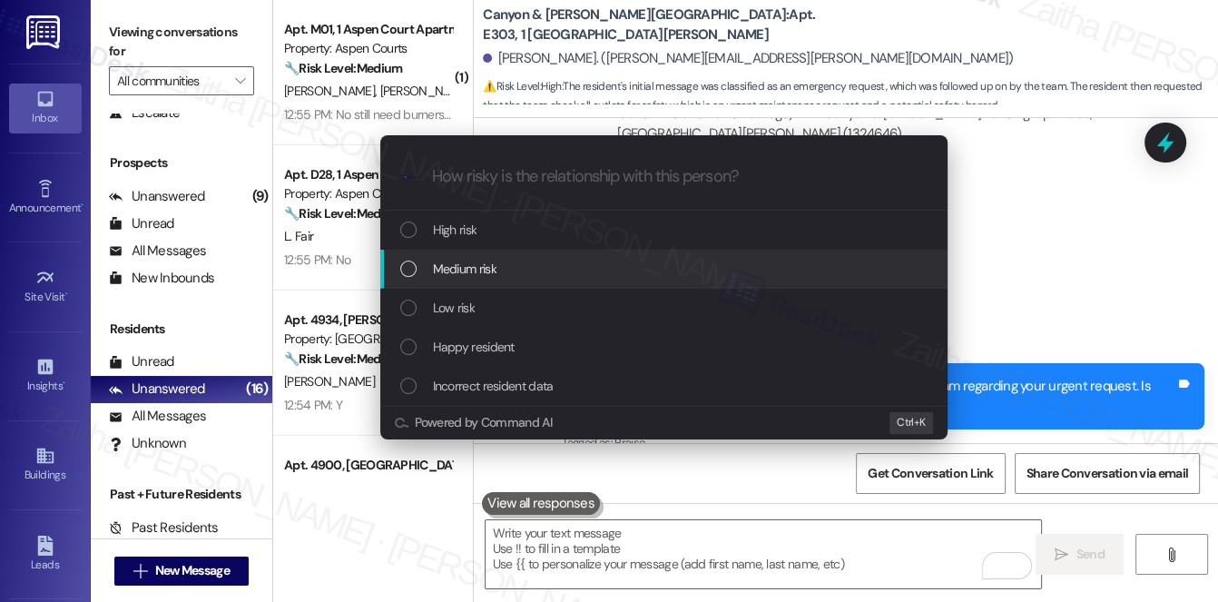
click at [486, 271] on span "Medium risk" at bounding box center [465, 269] width 64 height 20
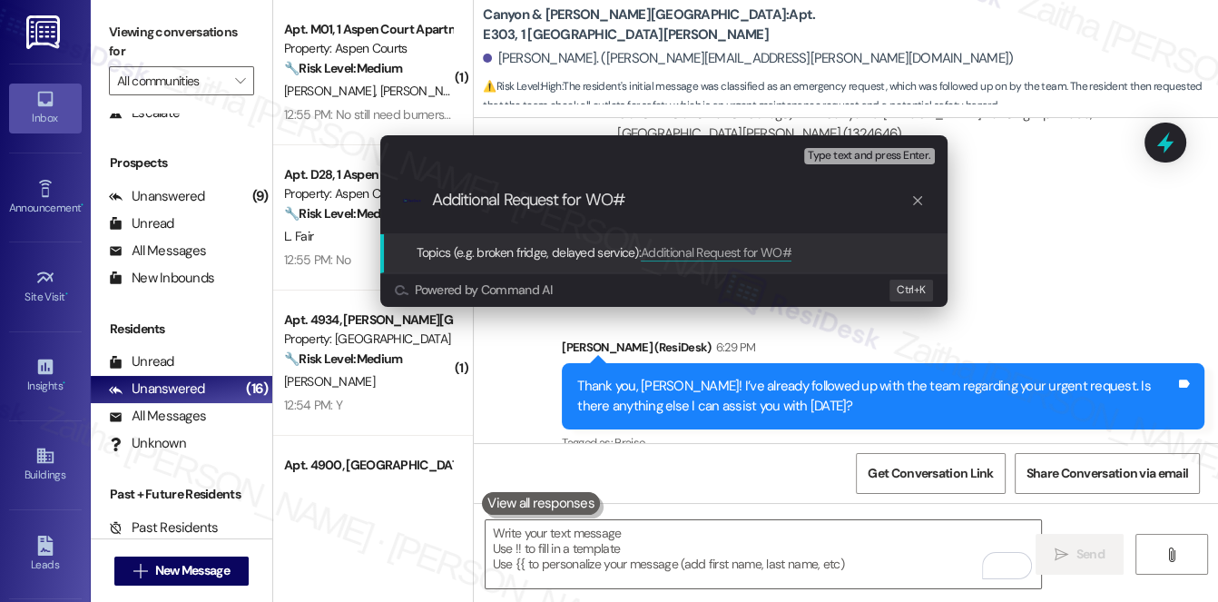
paste input "8498112"
type input "Additional Request for WO#8498112"
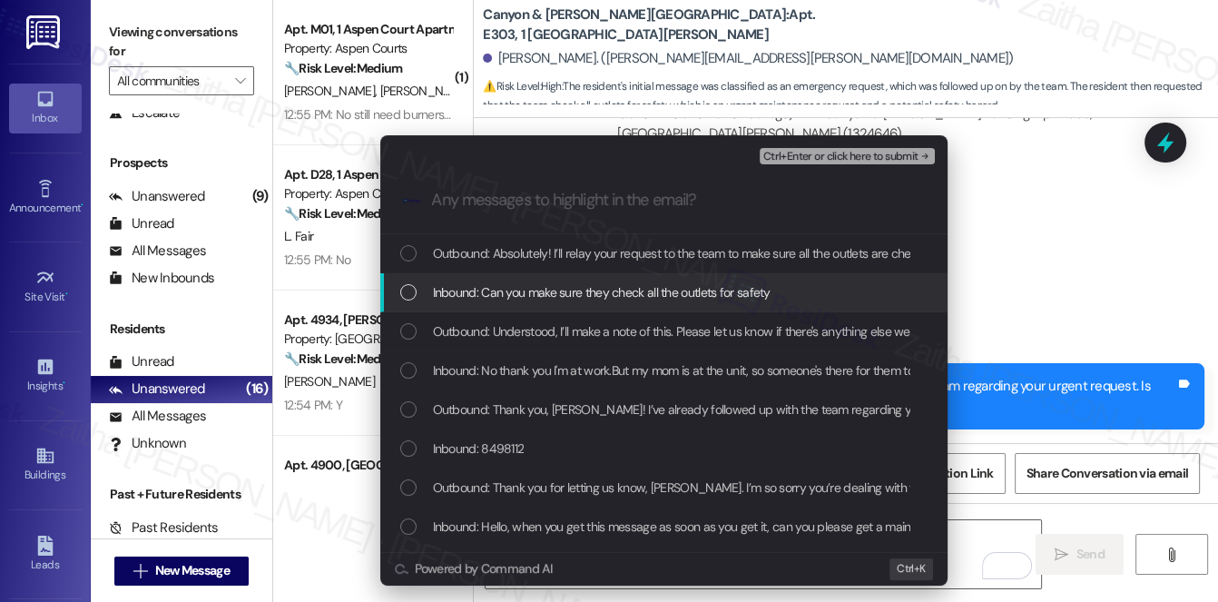
click at [513, 293] on span "Inbound: Can you make sure they check all the outlets for safety" at bounding box center [602, 292] width 338 height 20
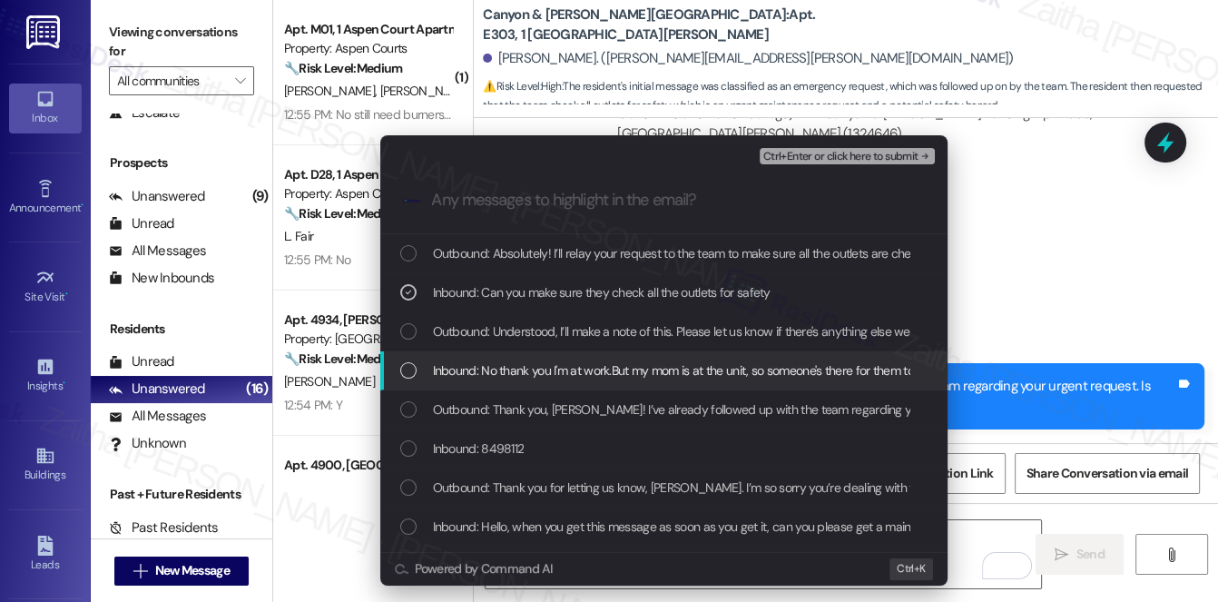
click at [553, 370] on span "Inbound: No thank you I'm at work.But my mom is at the unit, so someone's there…" at bounding box center [731, 370] width 597 height 20
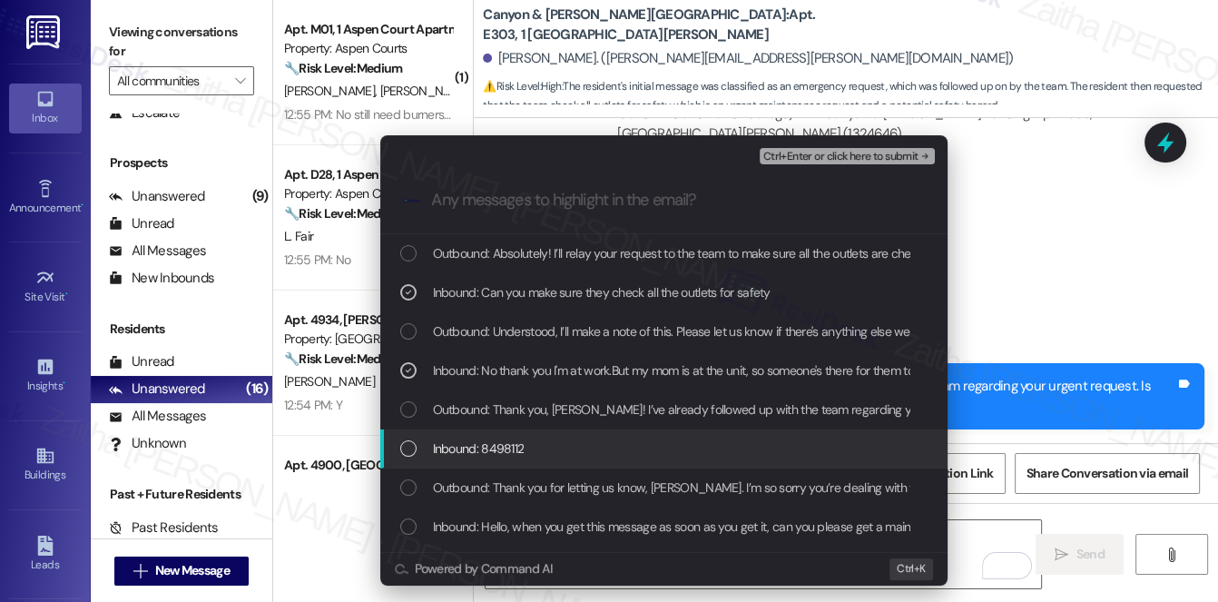
click at [561, 453] on div "Inbound: 8498112" at bounding box center [665, 449] width 531 height 20
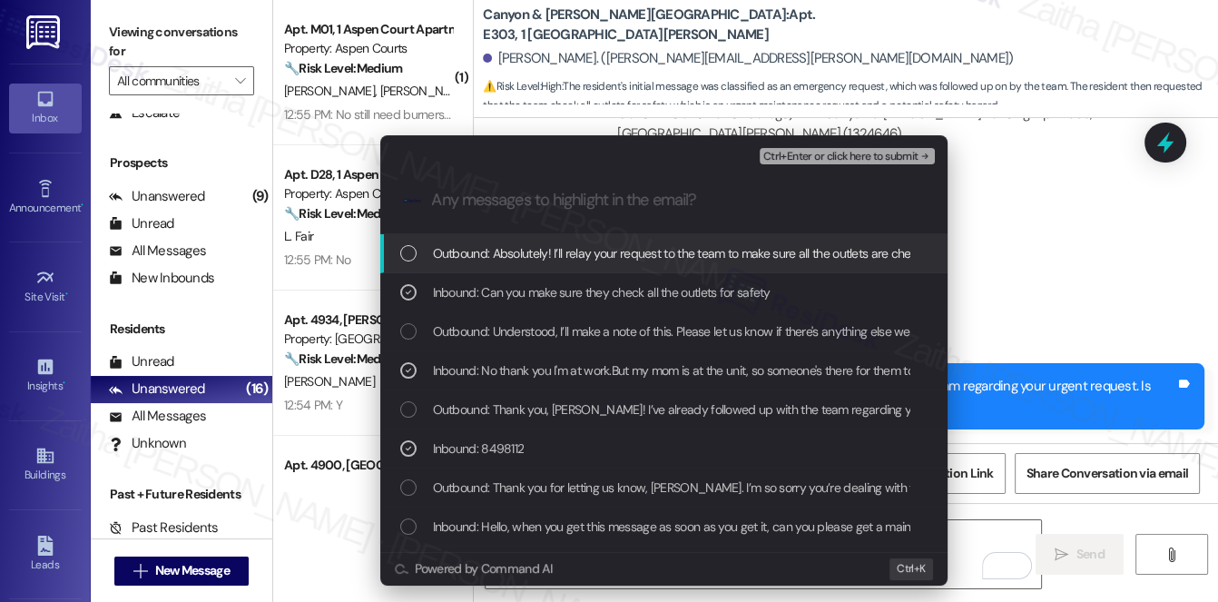
click at [813, 158] on span "Ctrl+Enter or click here to submit" at bounding box center [841, 157] width 155 height 13
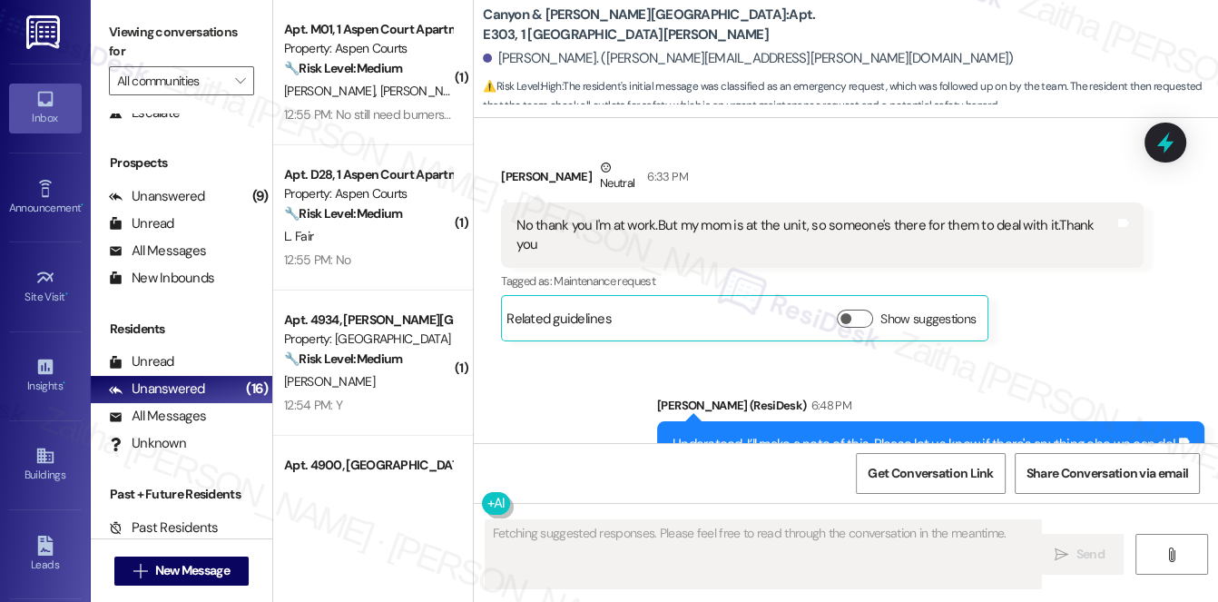
scroll to position [14342, 0]
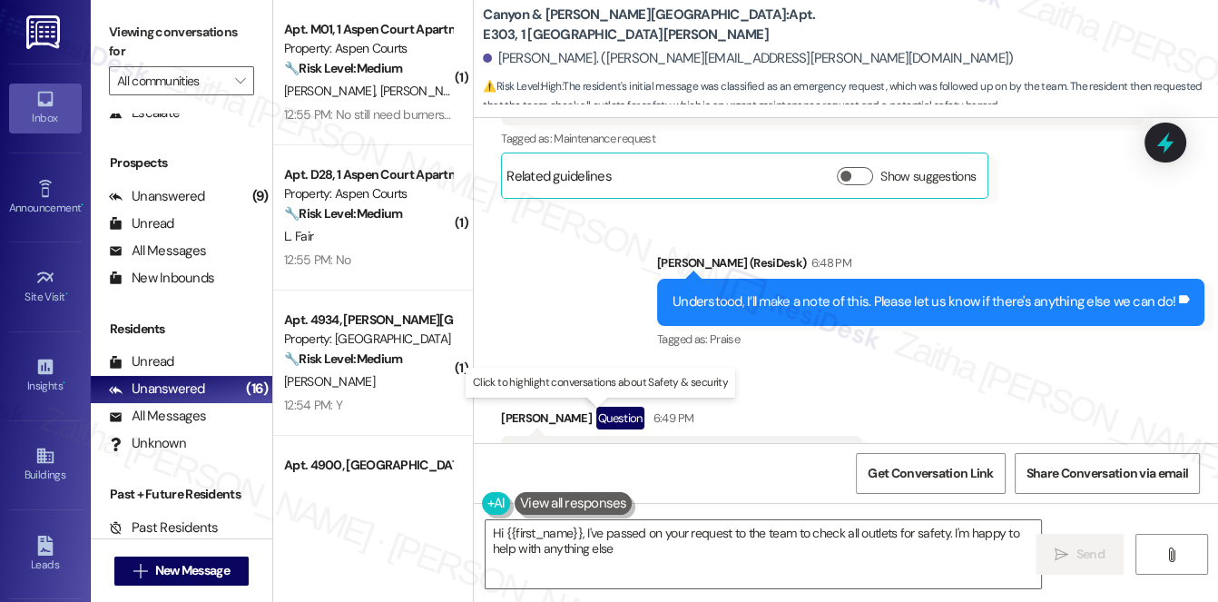
type textarea "Hi {{first_name}}, I've passed on your request to the team to check all outlets…"
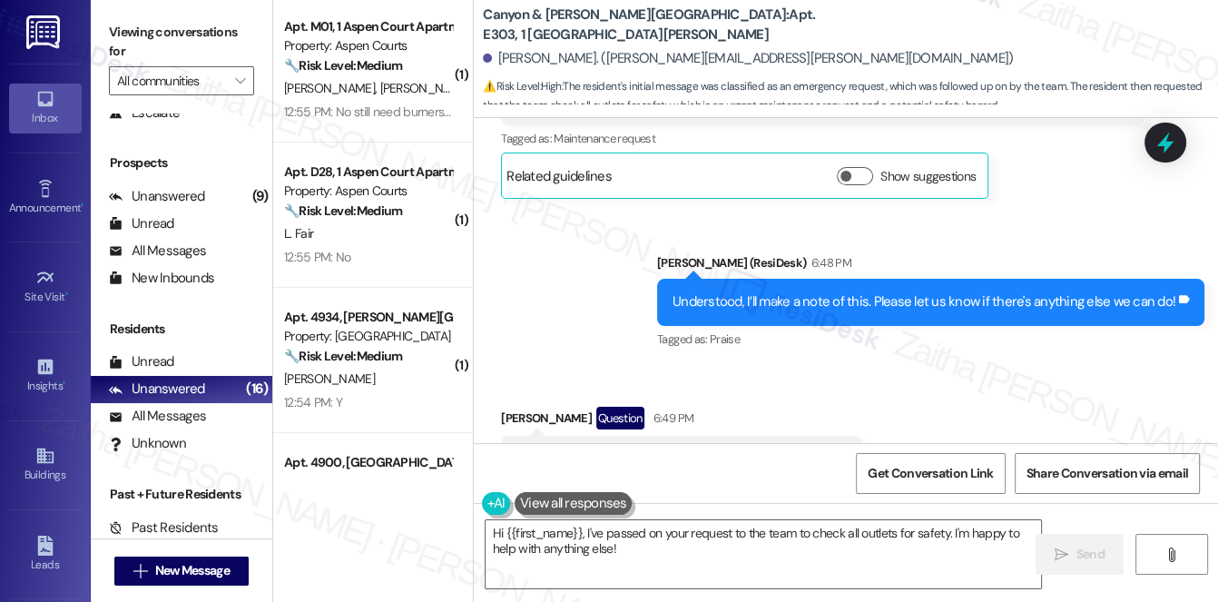
scroll to position [0, 0]
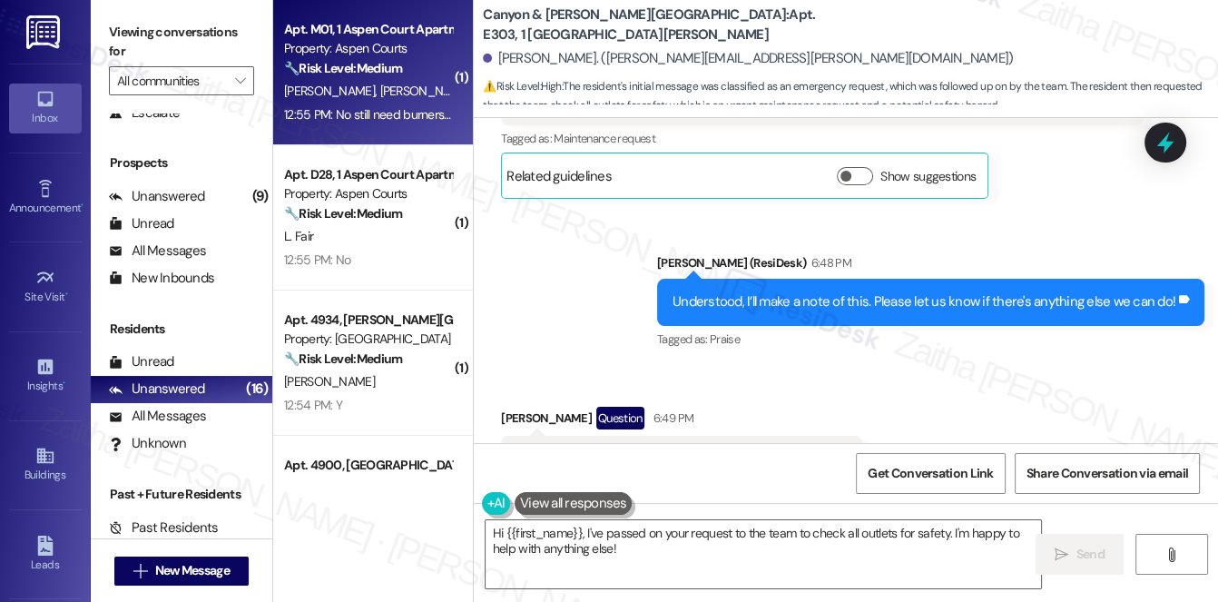
click at [439, 93] on div "[PERSON_NAME] [PERSON_NAME]" at bounding box center [368, 91] width 172 height 23
type textarea "Fetching suggested responses. Please feel free to read through the conversation…"
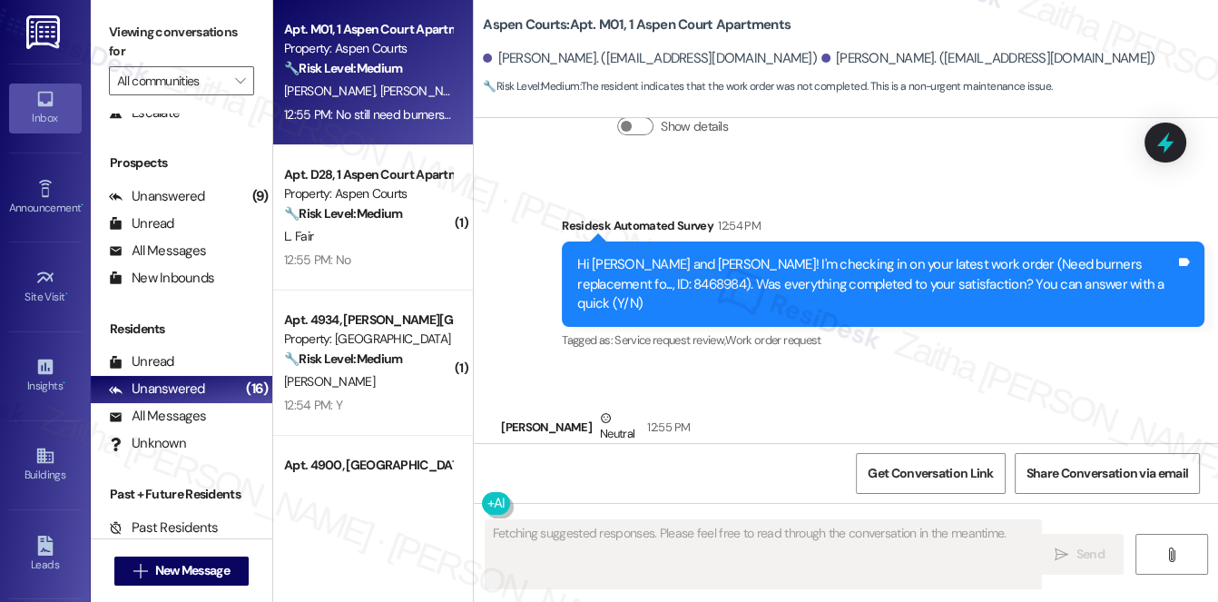
scroll to position [7864, 0]
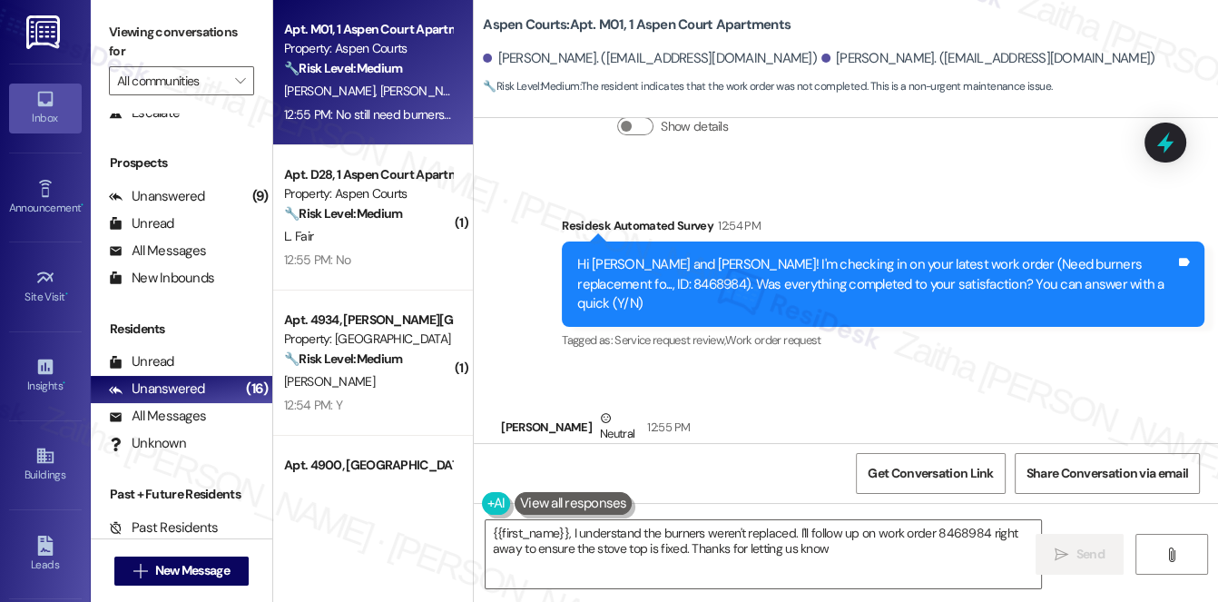
type textarea "{{first_name}}, I understand the burners weren't replaced. I'll follow up on wo…"
click at [1169, 131] on icon at bounding box center [1166, 143] width 22 height 28
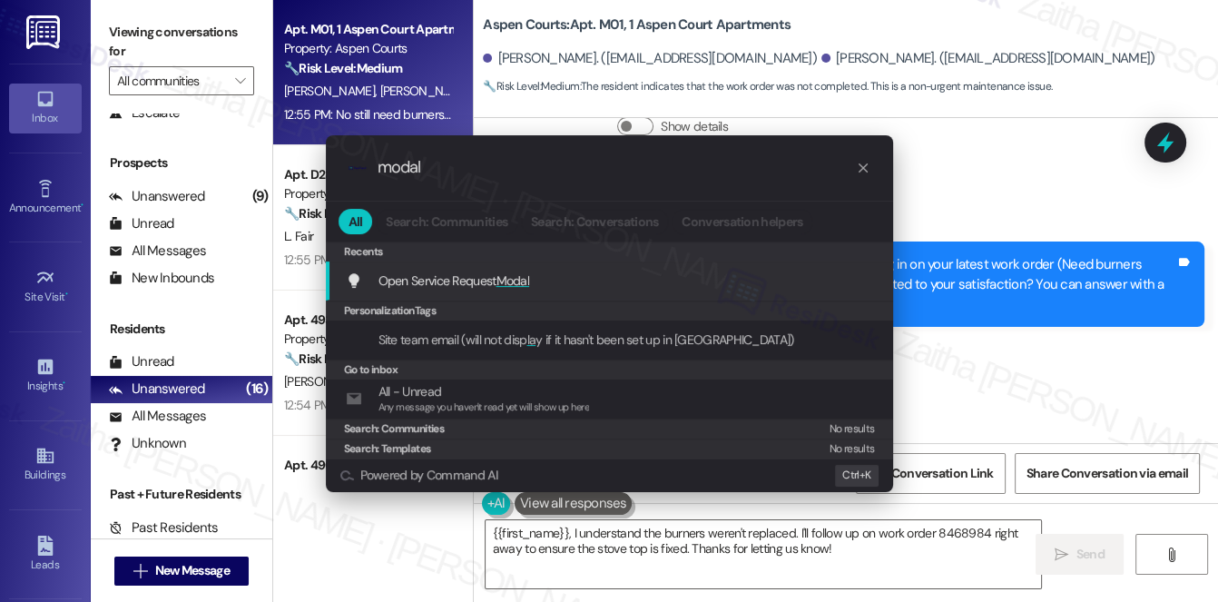
click at [519, 279] on span "Modal" at bounding box center [514, 280] width 34 height 16
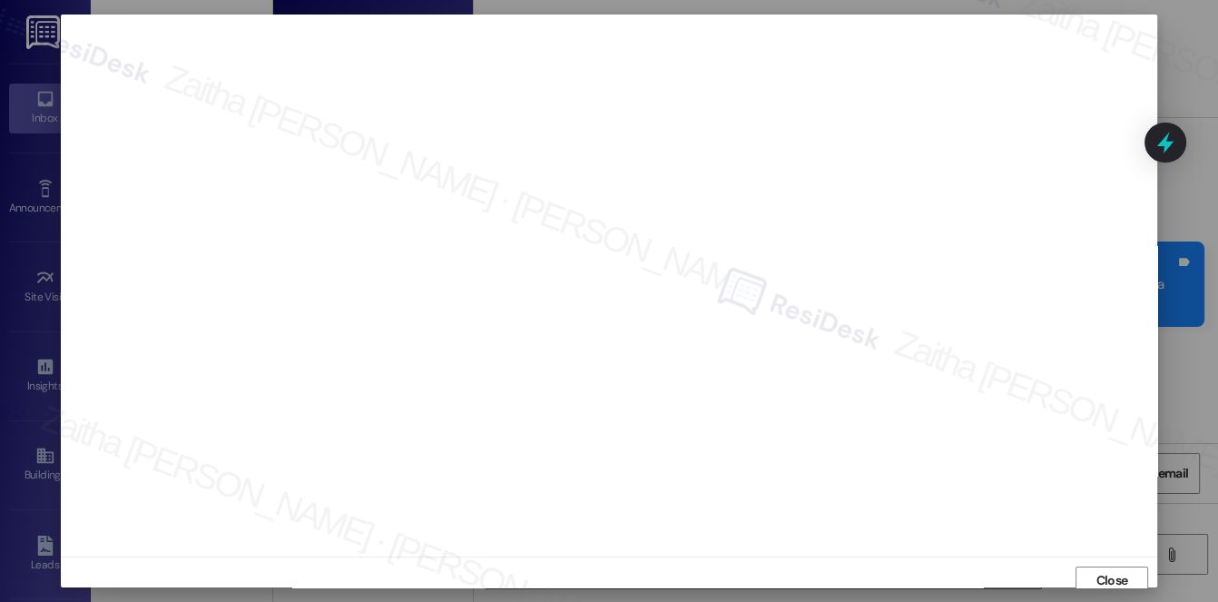
scroll to position [7, 0]
click at [1087, 565] on button "Close" at bounding box center [1112, 573] width 73 height 29
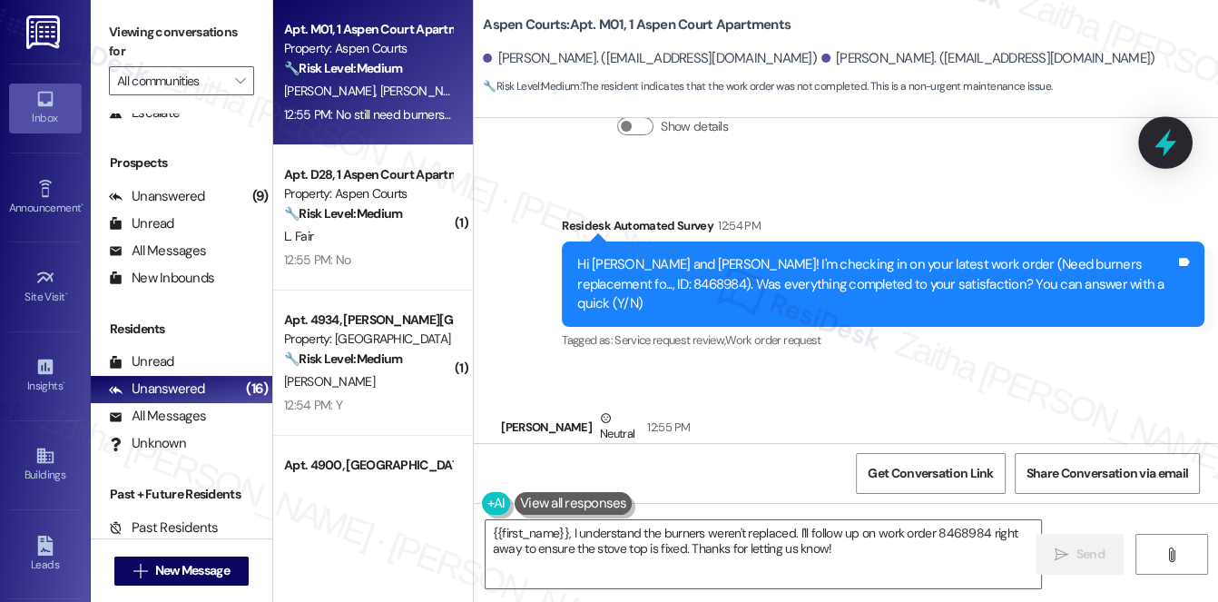
click at [1163, 138] on icon at bounding box center [1166, 143] width 22 height 28
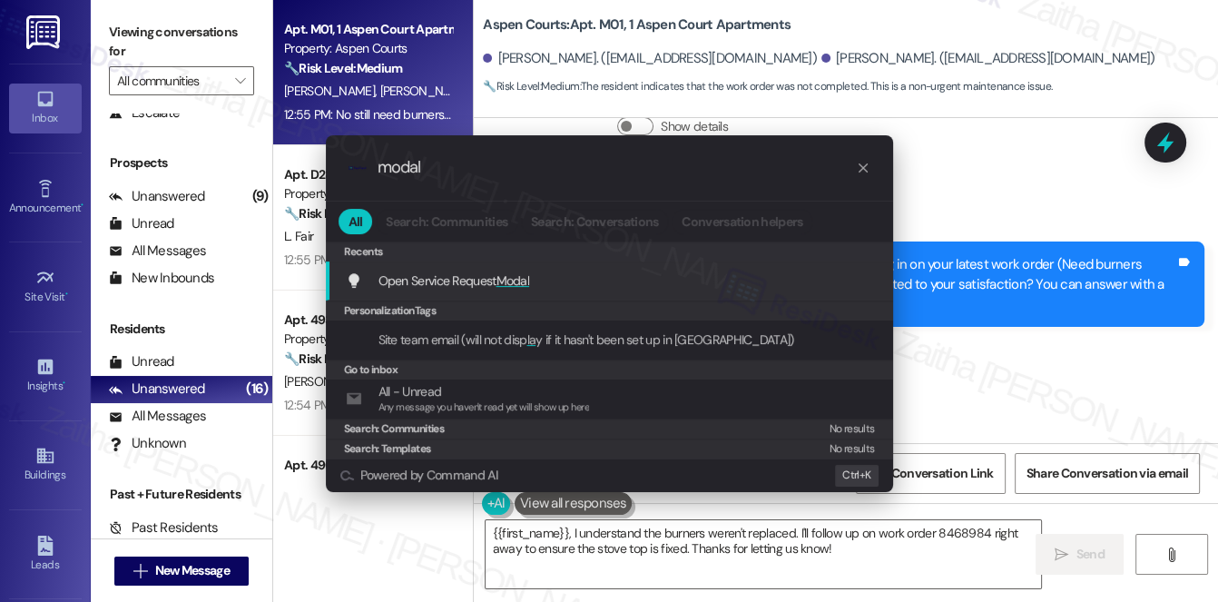
type input "modal"
click at [528, 272] on span "Modal" at bounding box center [514, 280] width 34 height 16
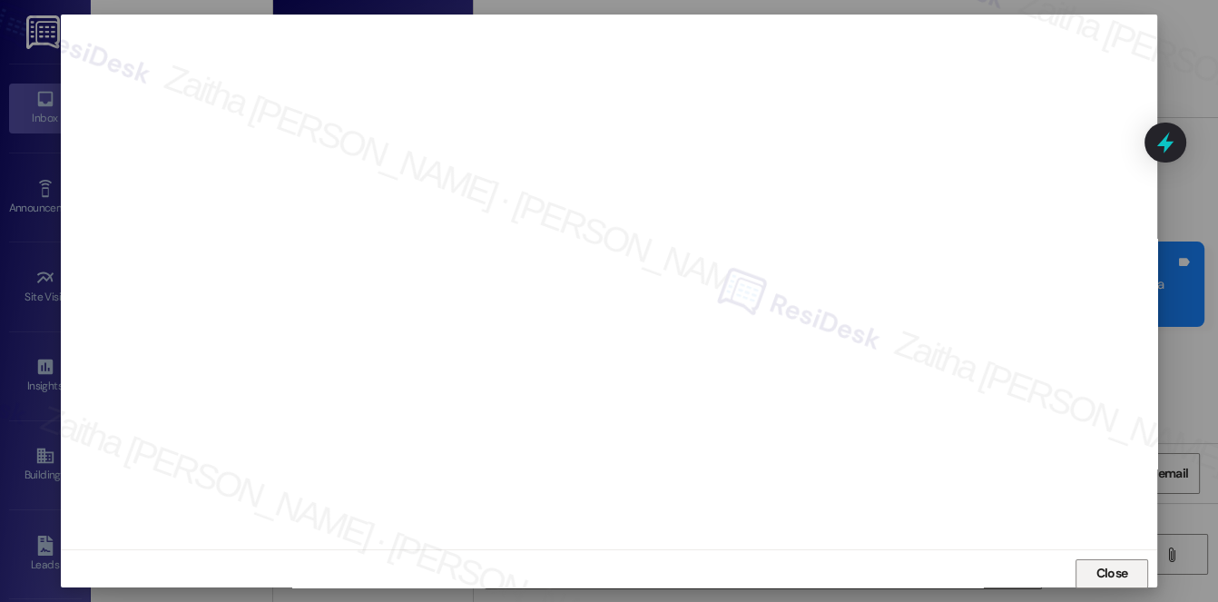
click at [1116, 577] on span "Close" at bounding box center [1113, 573] width 32 height 19
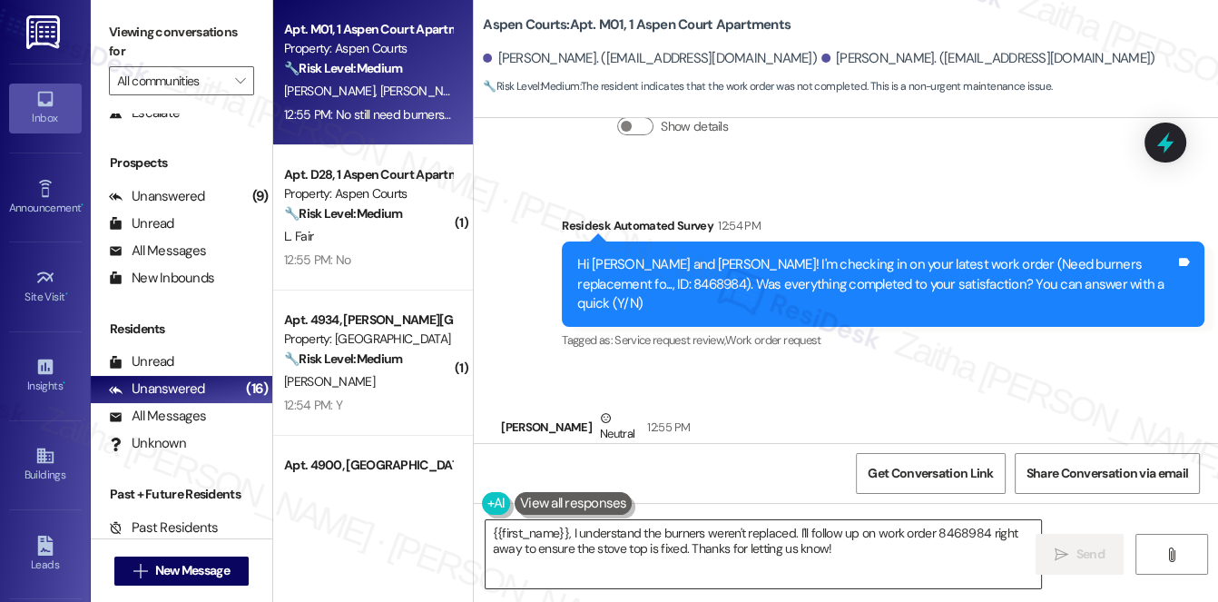
click at [492, 528] on textarea "{{first_name}}, I understand the burners weren't replaced. I'll follow up on wo…" at bounding box center [764, 554] width 557 height 68
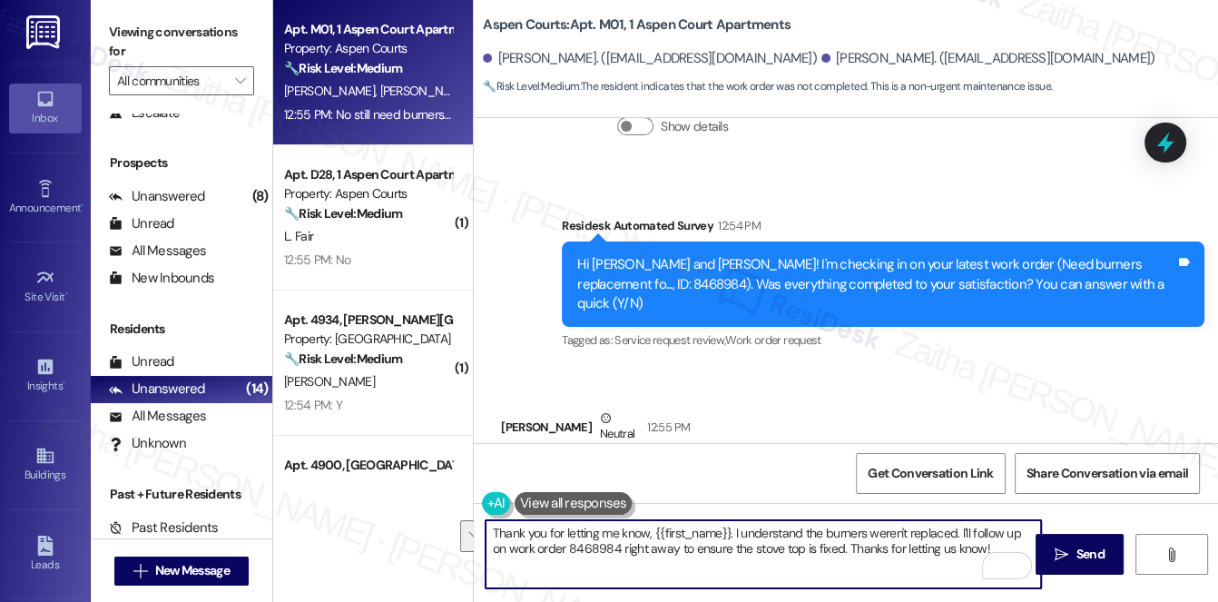
drag, startPoint x: 958, startPoint y: 533, endPoint x: 970, endPoint y: 549, distance: 20.2
click at [970, 549] on textarea "Thank you for letting me know, {{first_name}}. I understand the burners weren't…" at bounding box center [764, 554] width 557 height 68
type textarea "Thank you for letting me know, {{first_name}}. I understand the burners weren't…"
drag, startPoint x: 491, startPoint y: 538, endPoint x: 794, endPoint y: 557, distance: 303.0
click at [794, 557] on textarea "Thank you for letting me know, {{first_name}}. I understand the burners weren't…" at bounding box center [764, 554] width 557 height 68
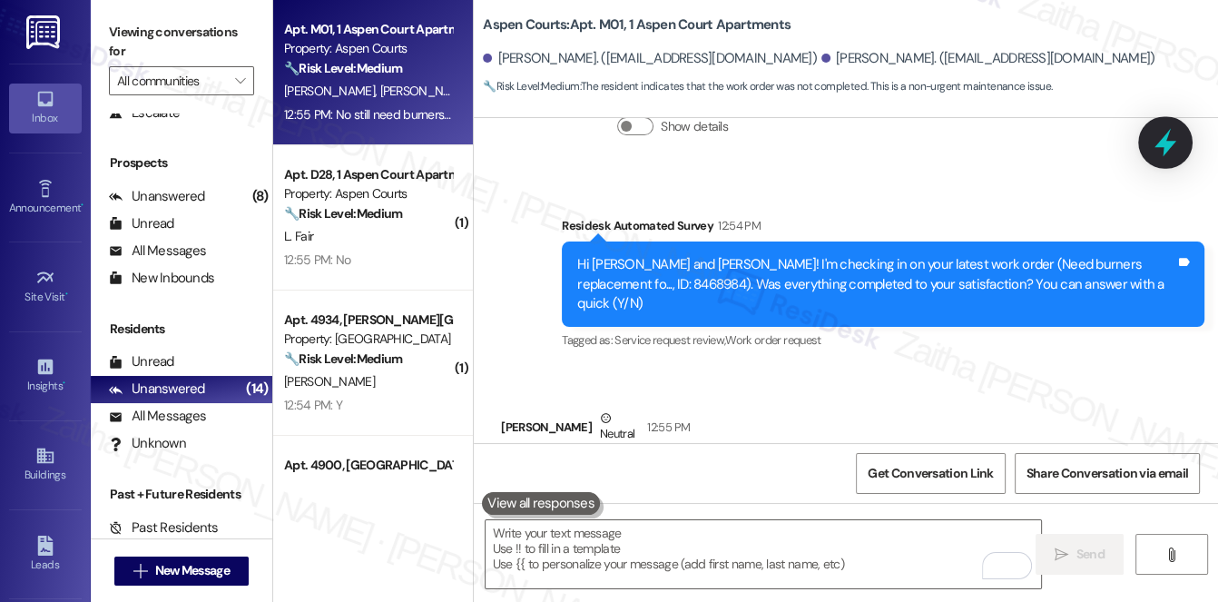
click at [1163, 136] on icon at bounding box center [1165, 142] width 31 height 31
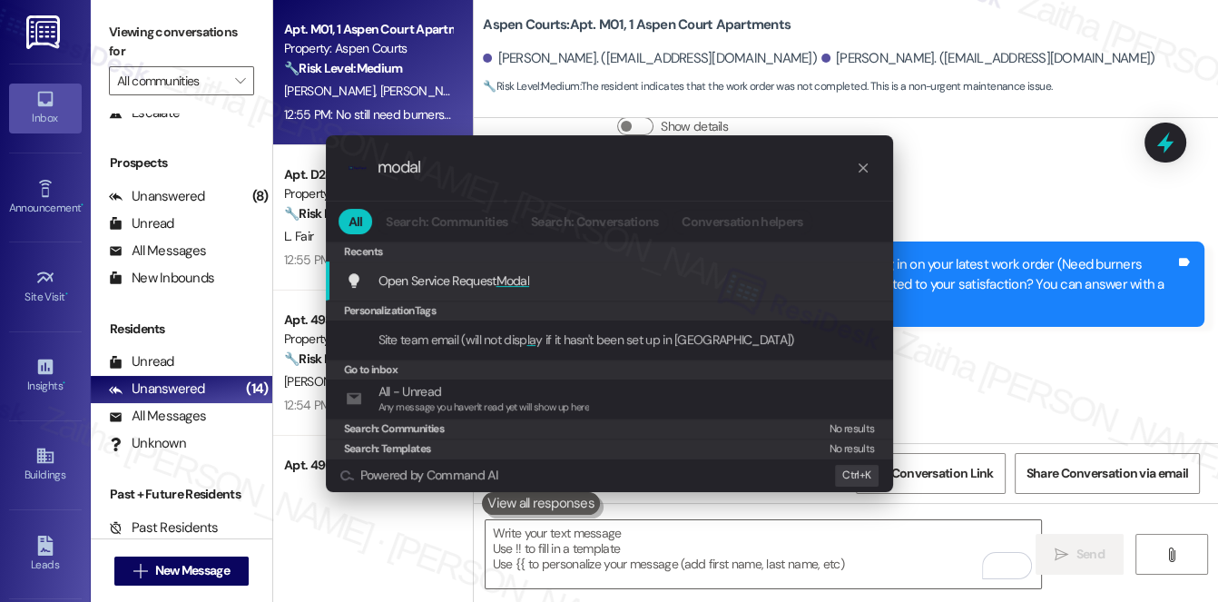
type input "modal"
click at [519, 279] on span "Modal" at bounding box center [514, 280] width 34 height 16
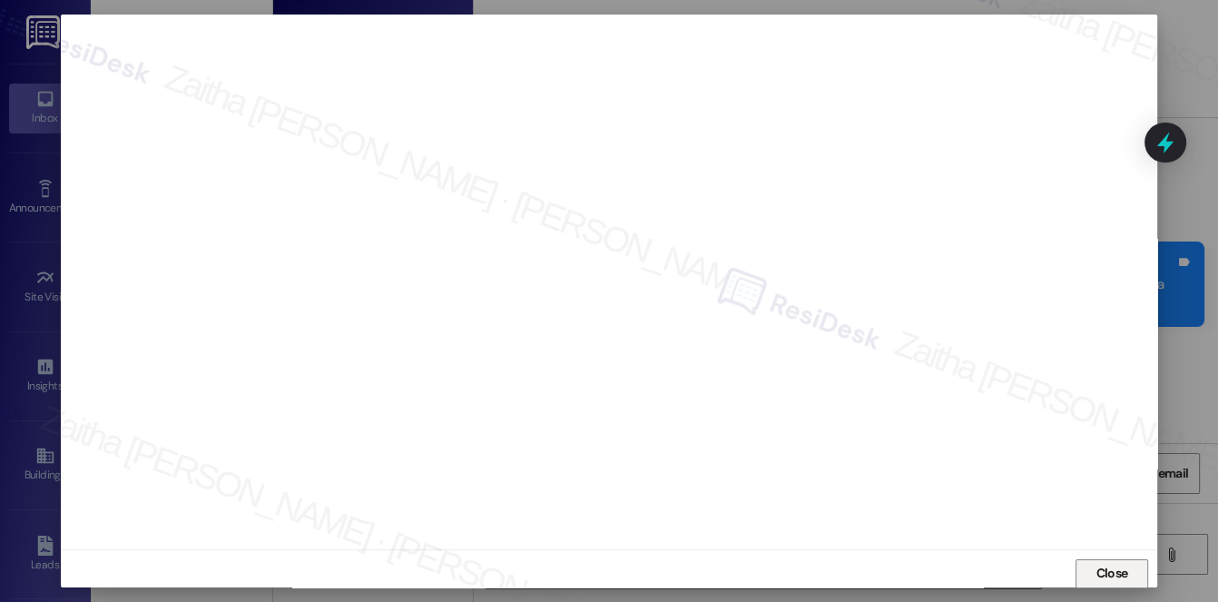
click at [1097, 574] on span "Close" at bounding box center [1113, 573] width 32 height 19
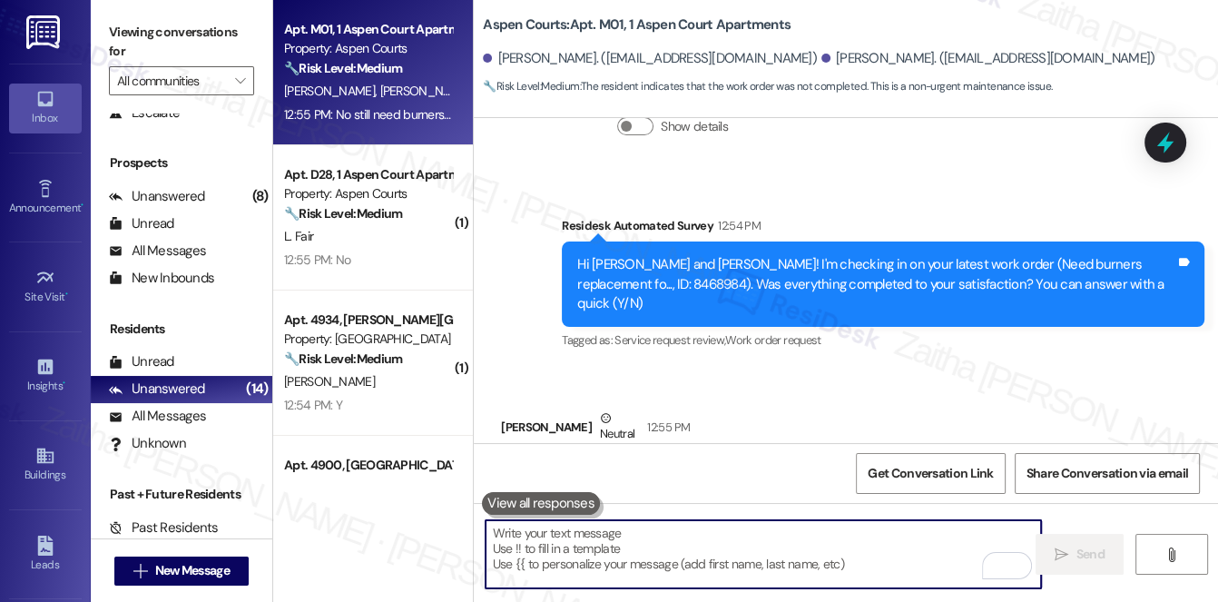
paste textarea "Thank you for letting me know, {{first_name}}. I understand the burners still h…"
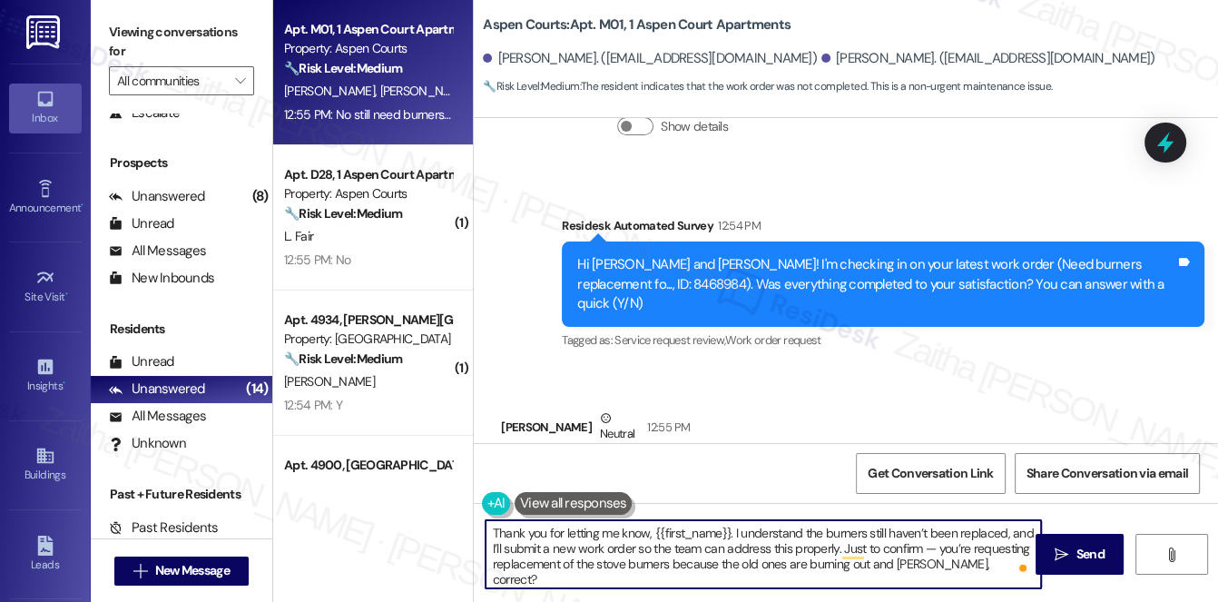
click at [933, 545] on textarea "Thank you for letting me know, {{first_name}}. I understand the burners still h…" at bounding box center [764, 554] width 557 height 68
type textarea "Thank you for letting me know, {{first_name}}. I understand the burners still h…"
click at [1073, 555] on span "Send" at bounding box center [1090, 554] width 35 height 19
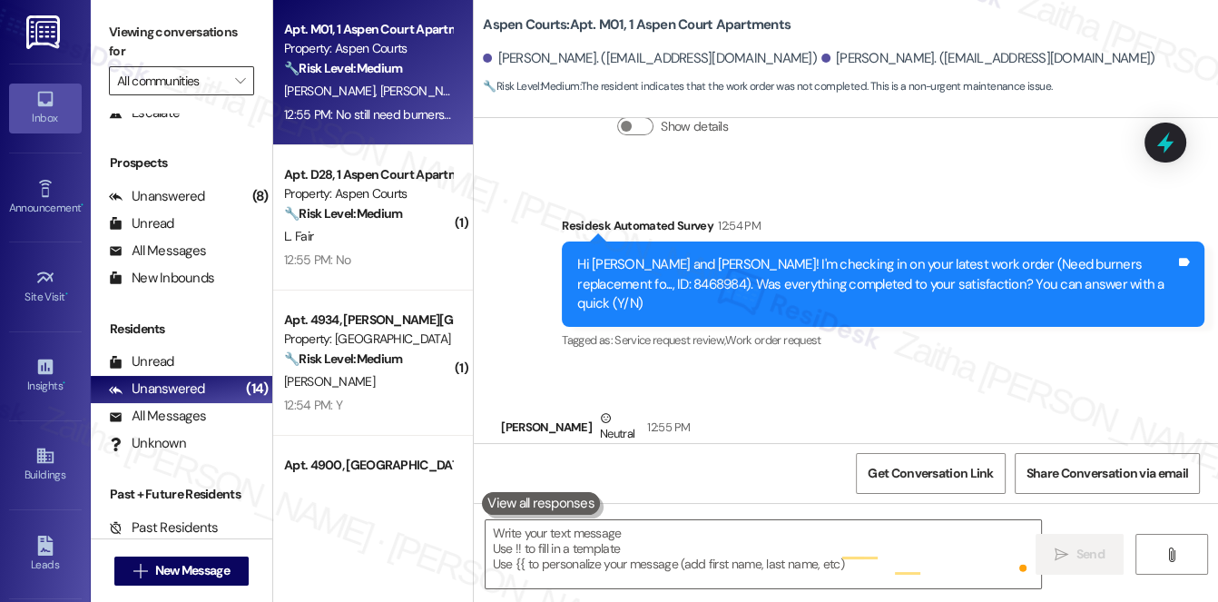
scroll to position [7864, 0]
click at [182, 90] on input "All communities" at bounding box center [171, 80] width 108 height 29
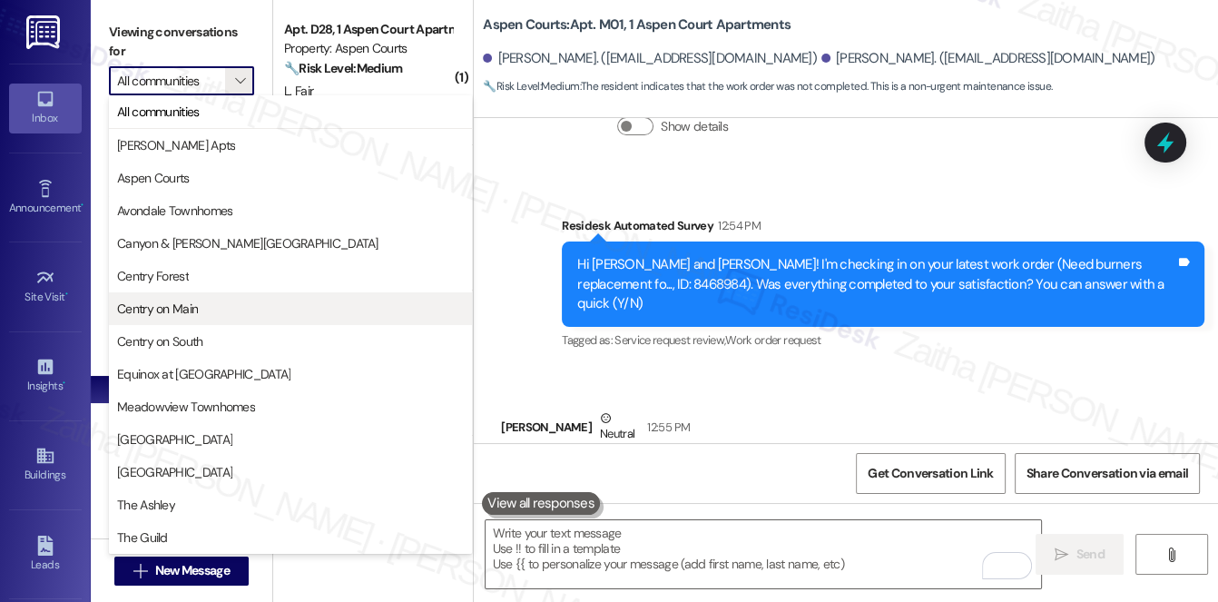
click at [180, 308] on span "Centry on Main" at bounding box center [157, 309] width 81 height 18
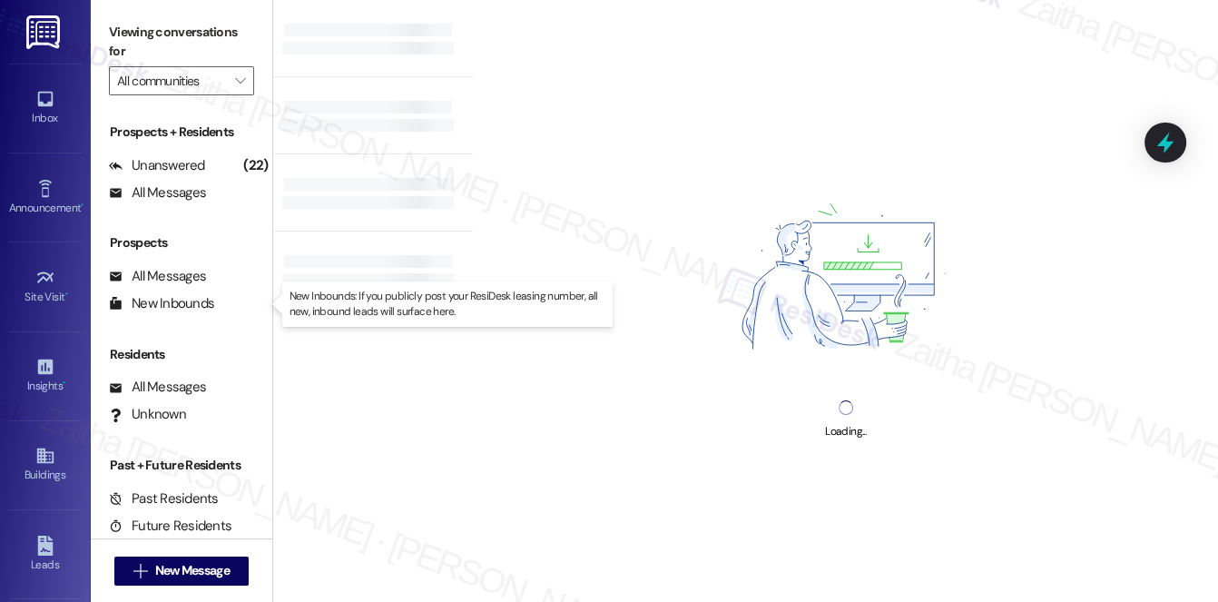
type input "Centry on Main"
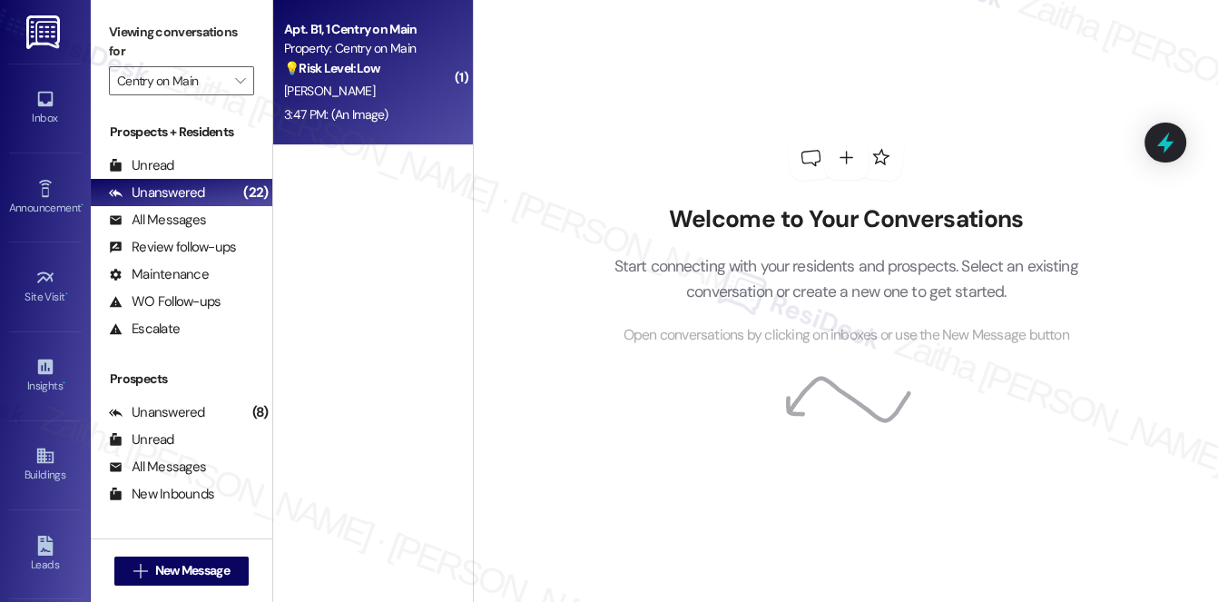
click at [414, 104] on div "3:47 PM: (An Image) 3:47 PM: (An Image)" at bounding box center [368, 115] width 172 height 23
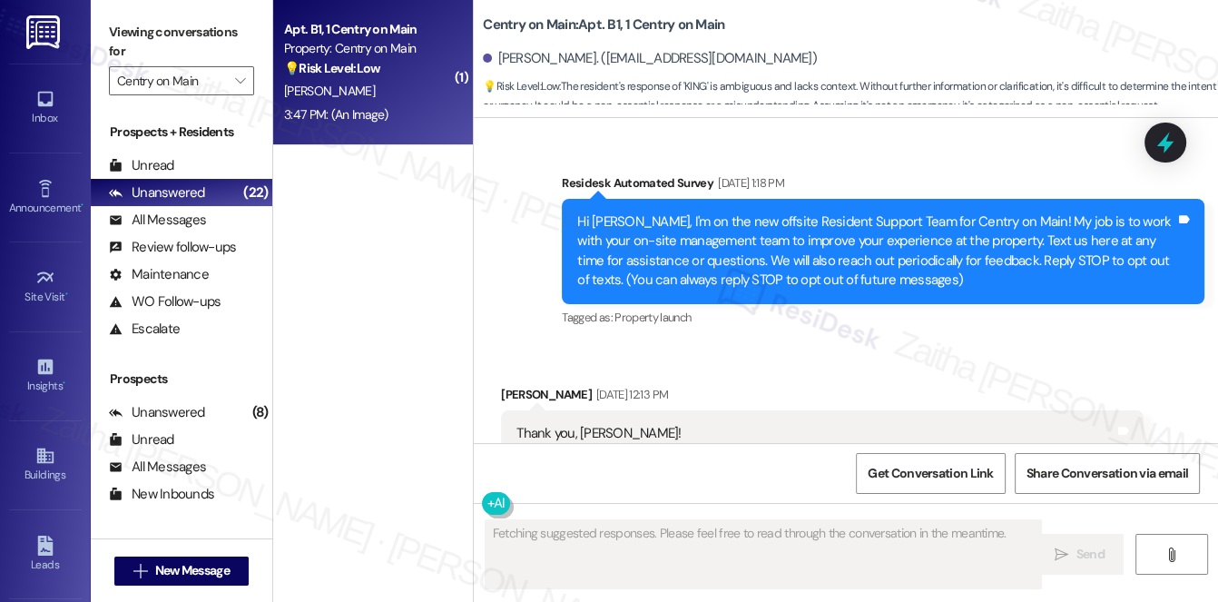
type textarea "Fetching suggested responses. Please feel free to read through the conversation…"
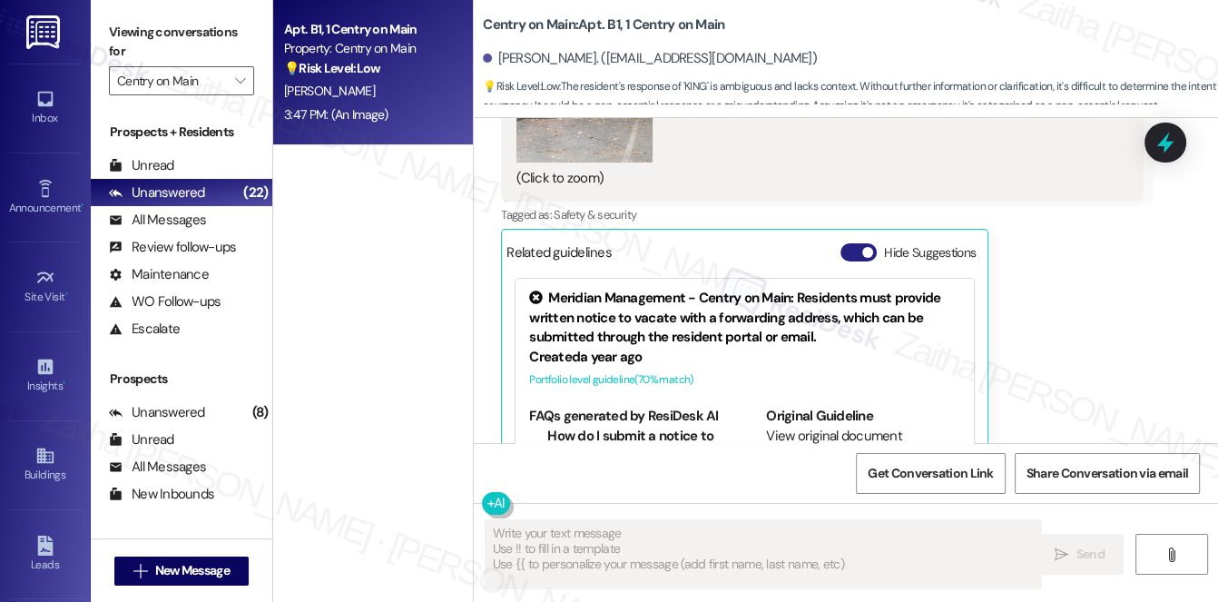
click at [854, 243] on button "Hide Suggestions" at bounding box center [859, 252] width 36 height 18
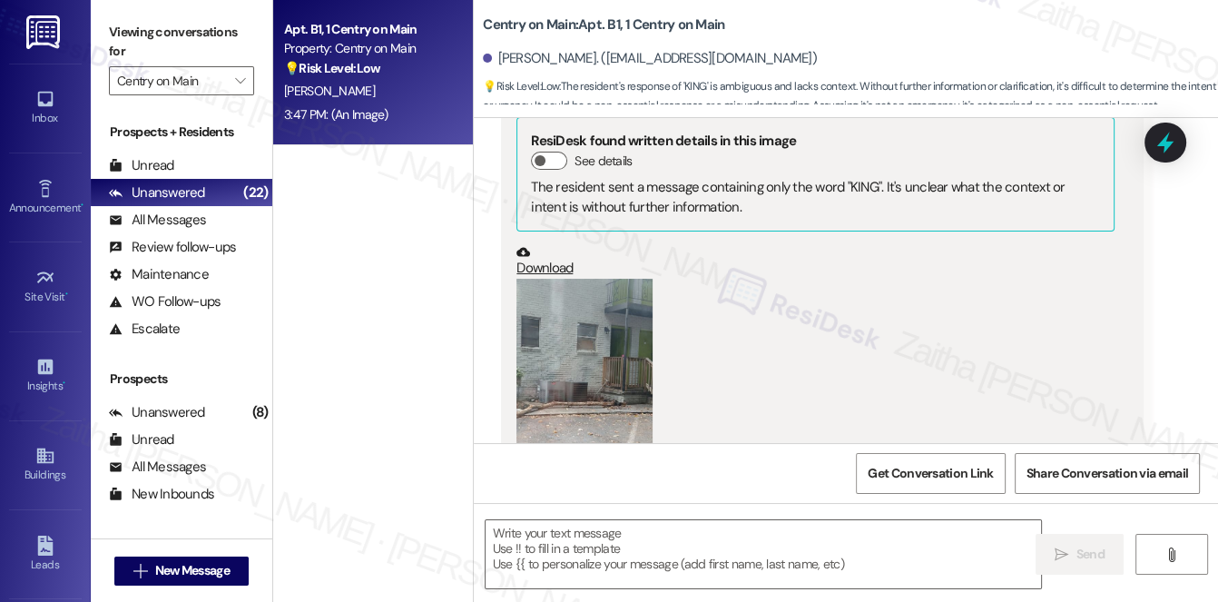
scroll to position [28663, 0]
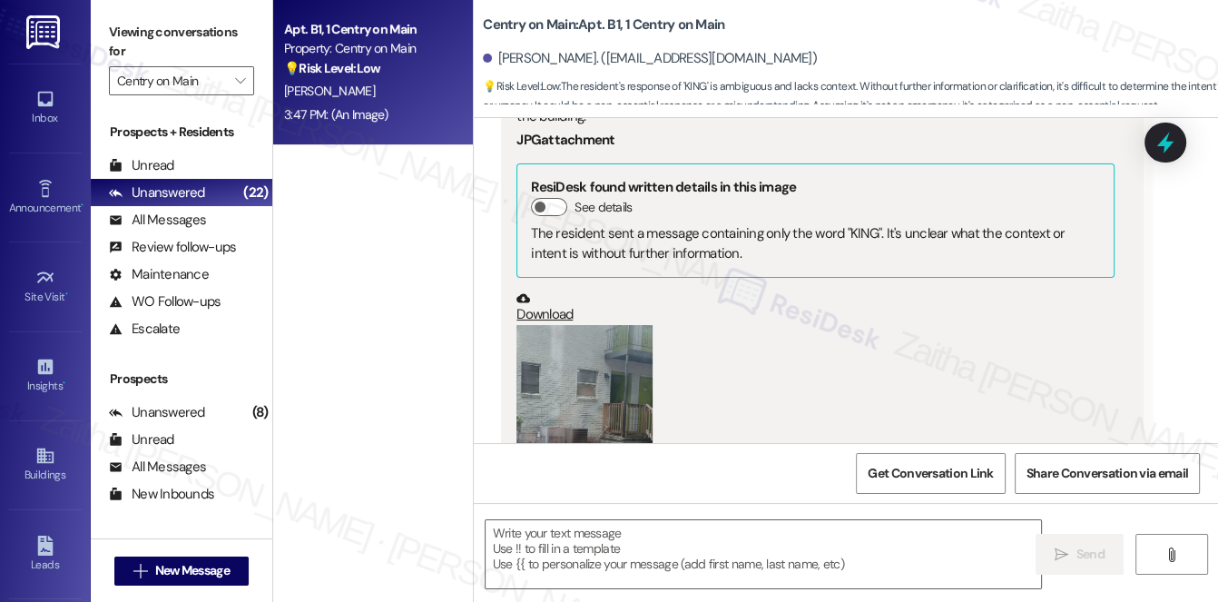
scroll to position [28663, 0]
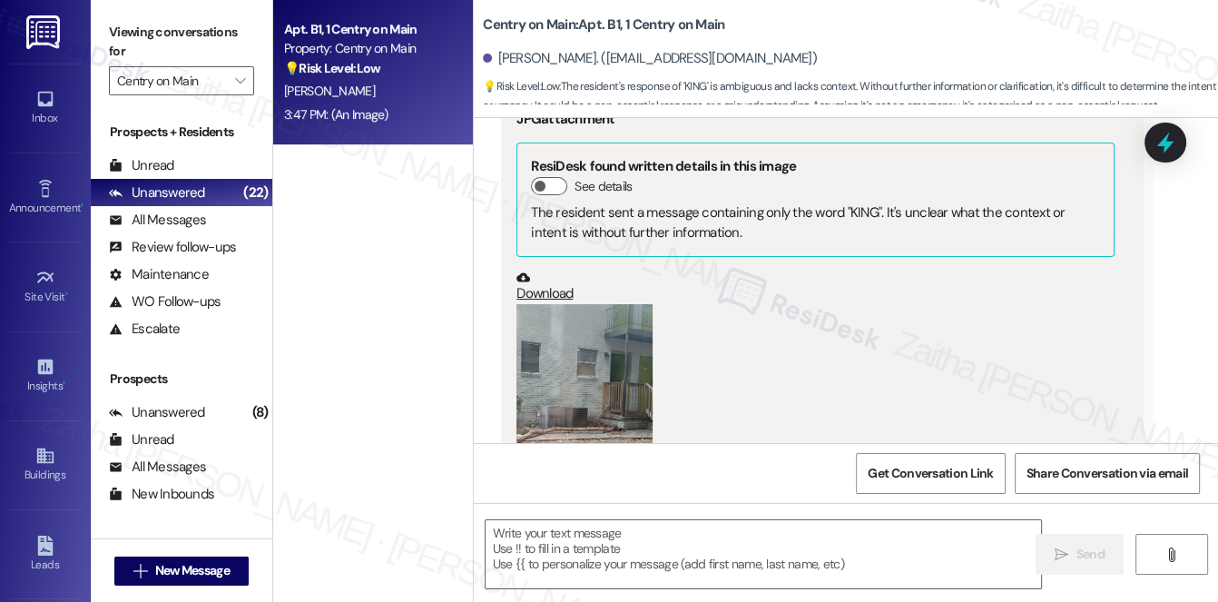
click at [626, 311] on button "Zoom image" at bounding box center [585, 395] width 136 height 182
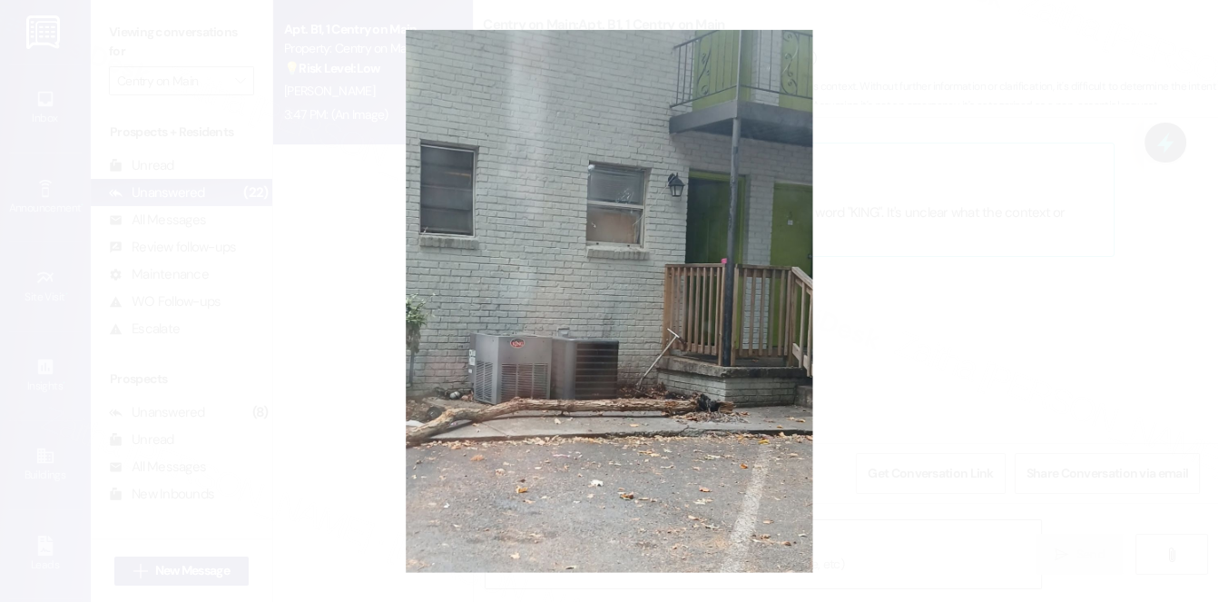
click at [954, 264] on button "Unzoom image" at bounding box center [609, 301] width 1218 height 602
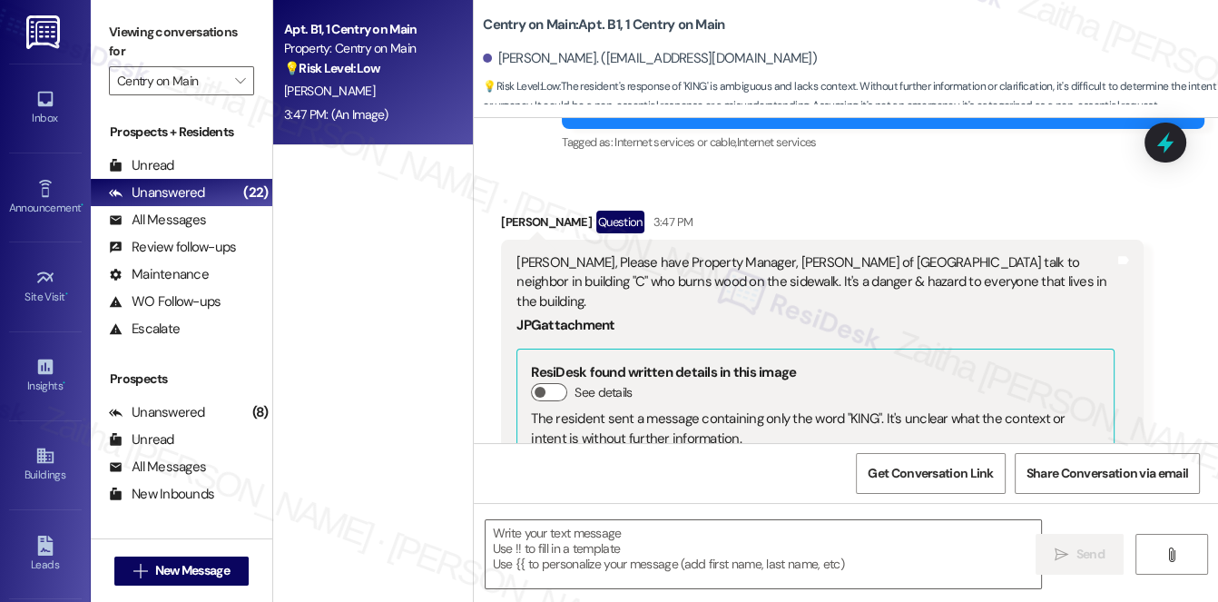
scroll to position [28415, 0]
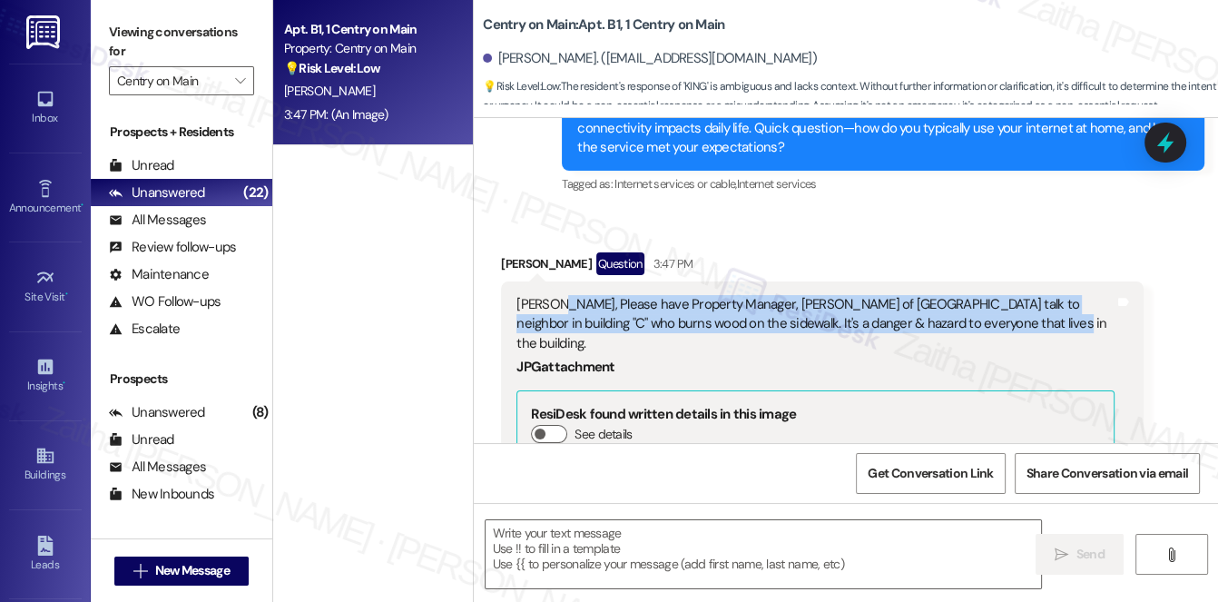
drag, startPoint x: 552, startPoint y: 236, endPoint x: 1025, endPoint y: 255, distance: 473.4
click at [1025, 295] on div "[PERSON_NAME], Please have Property Manager, [PERSON_NAME] of [GEOGRAPHIC_DATA]…" at bounding box center [816, 324] width 598 height 58
copy div "Please have Property Manager, [PERSON_NAME] of [GEOGRAPHIC_DATA] talk to neighb…"
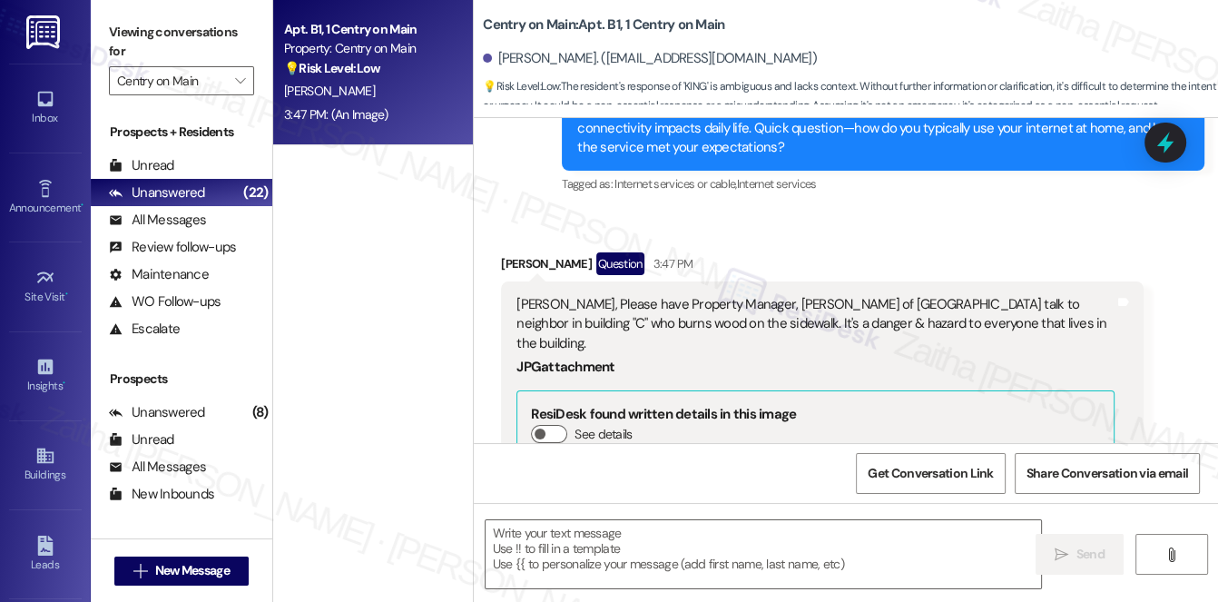
click at [792, 212] on div "Received via SMS [PERSON_NAME] Question 3:47 PM [PERSON_NAME], Please have Prop…" at bounding box center [846, 535] width 745 height 647
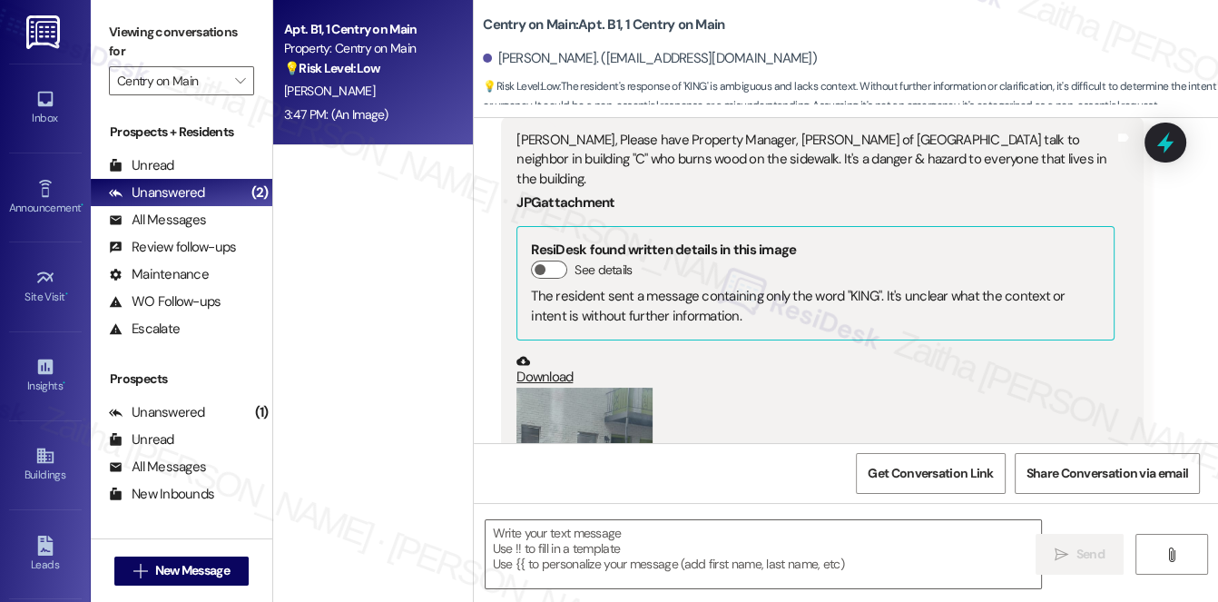
scroll to position [28580, 0]
drag, startPoint x: 727, startPoint y: 340, endPoint x: 1174, endPoint y: 291, distance: 449.5
click at [1174, 291] on div "Received via SMS [PERSON_NAME] Question 3:47 PM [PERSON_NAME], Please have Prop…" at bounding box center [846, 369] width 745 height 647
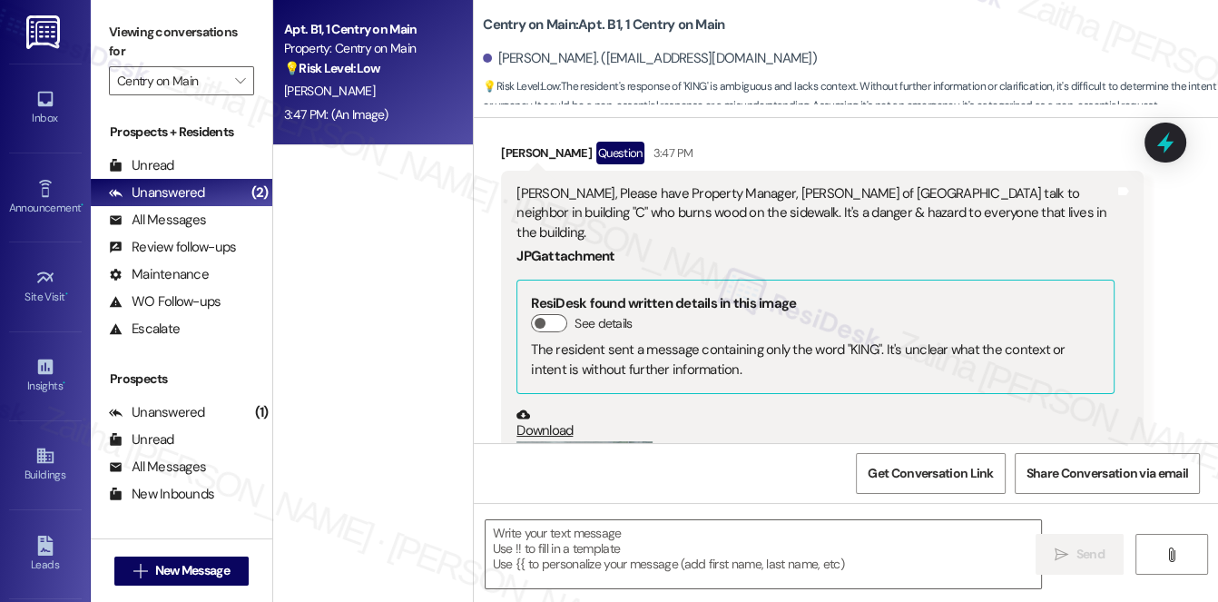
scroll to position [28497, 0]
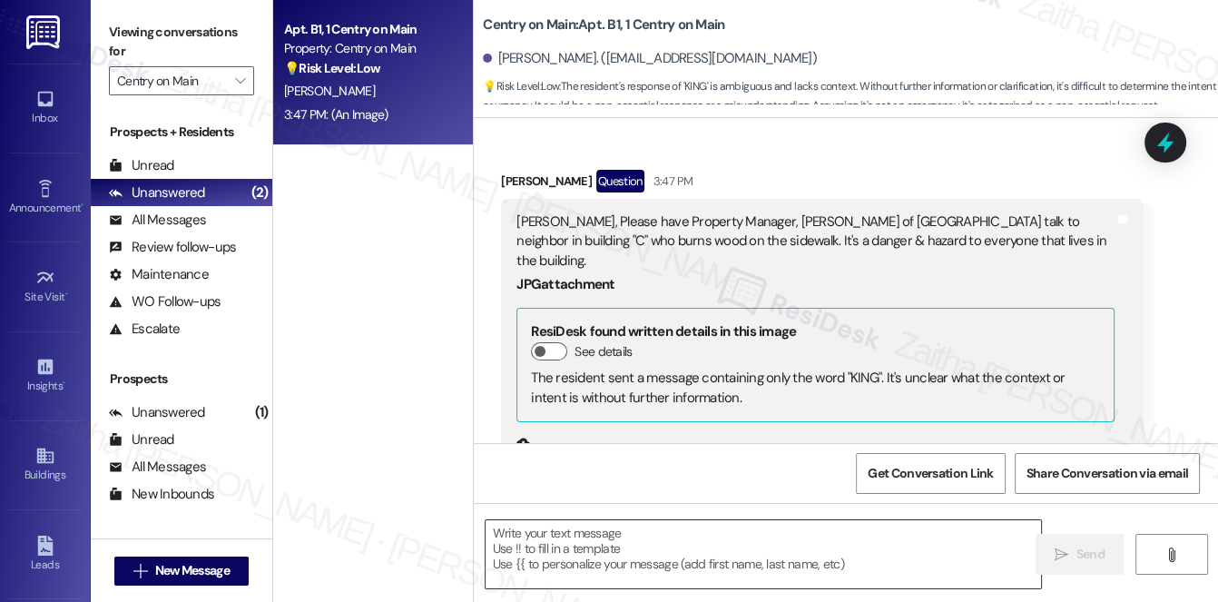
click at [579, 578] on textarea at bounding box center [764, 554] width 557 height 68
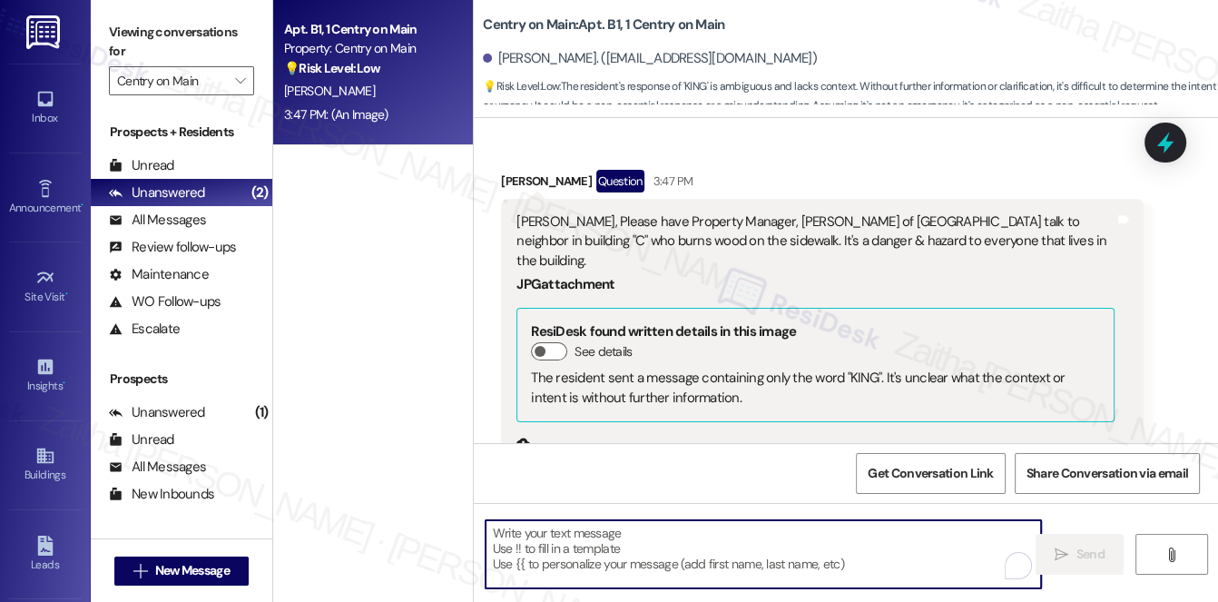
paste textarea "Thank you for letting me know. I’ll share your concern with the Property Manage…"
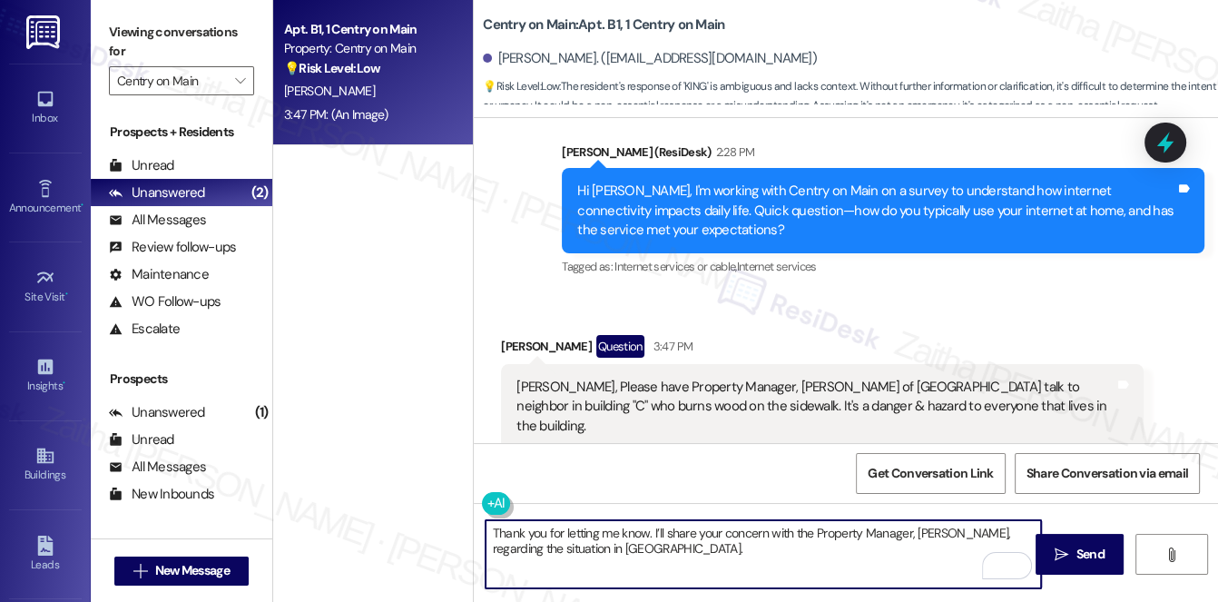
scroll to position [28249, 0]
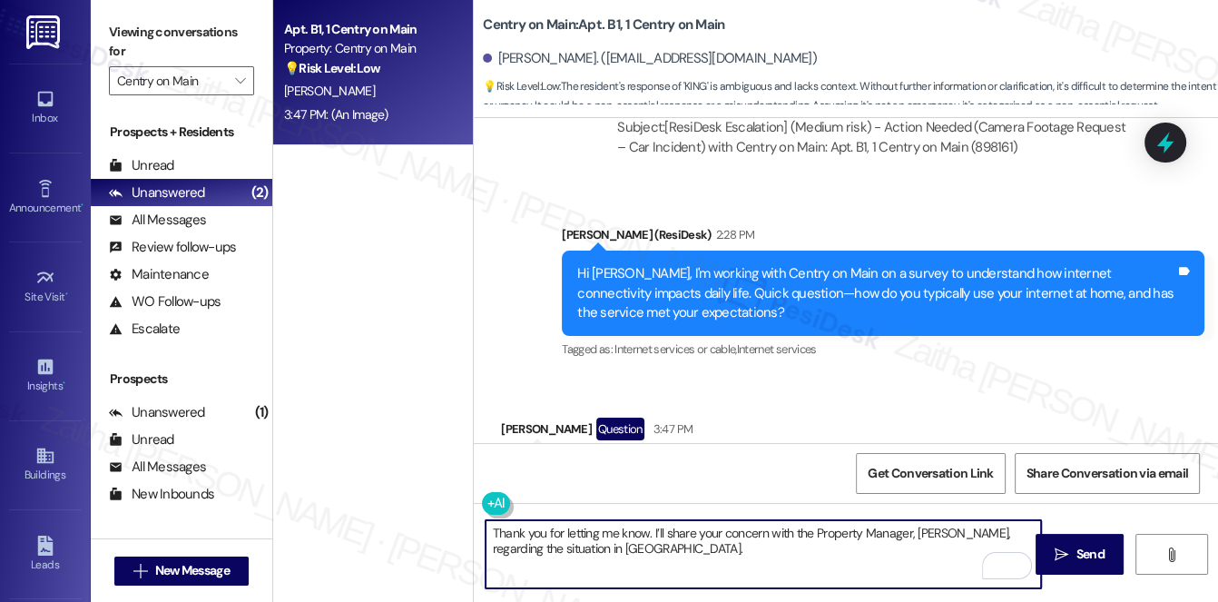
click at [520, 418] on div "[PERSON_NAME] Question 3:47 PM" at bounding box center [822, 432] width 643 height 29
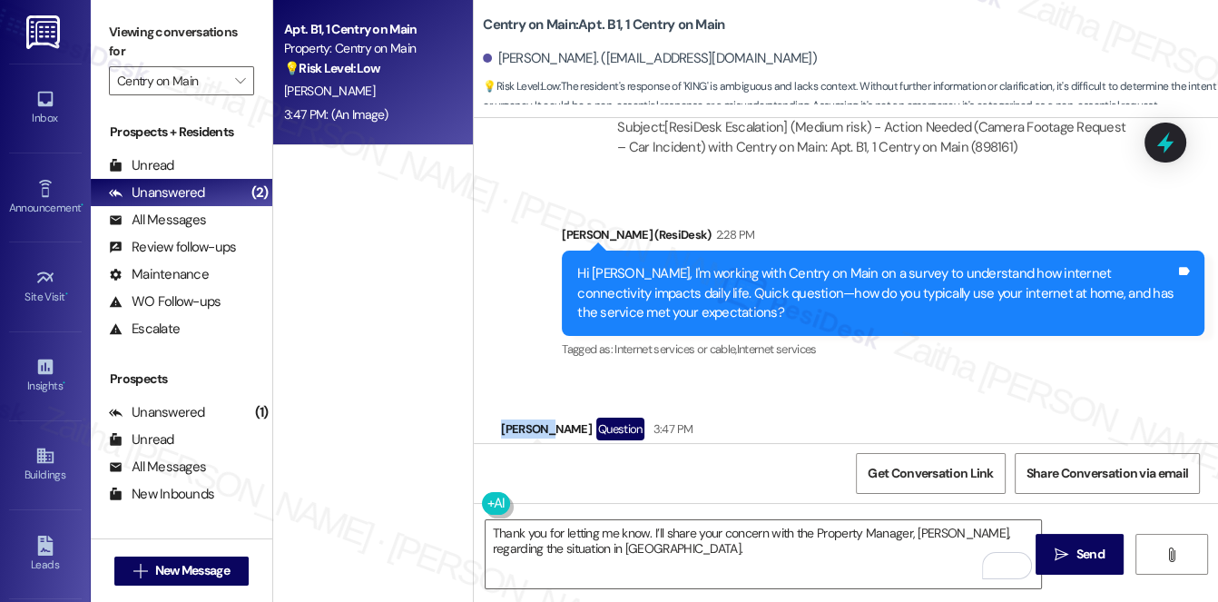
click at [521, 418] on div "[PERSON_NAME] Question 3:47 PM" at bounding box center [822, 432] width 643 height 29
copy div "[PERSON_NAME]"
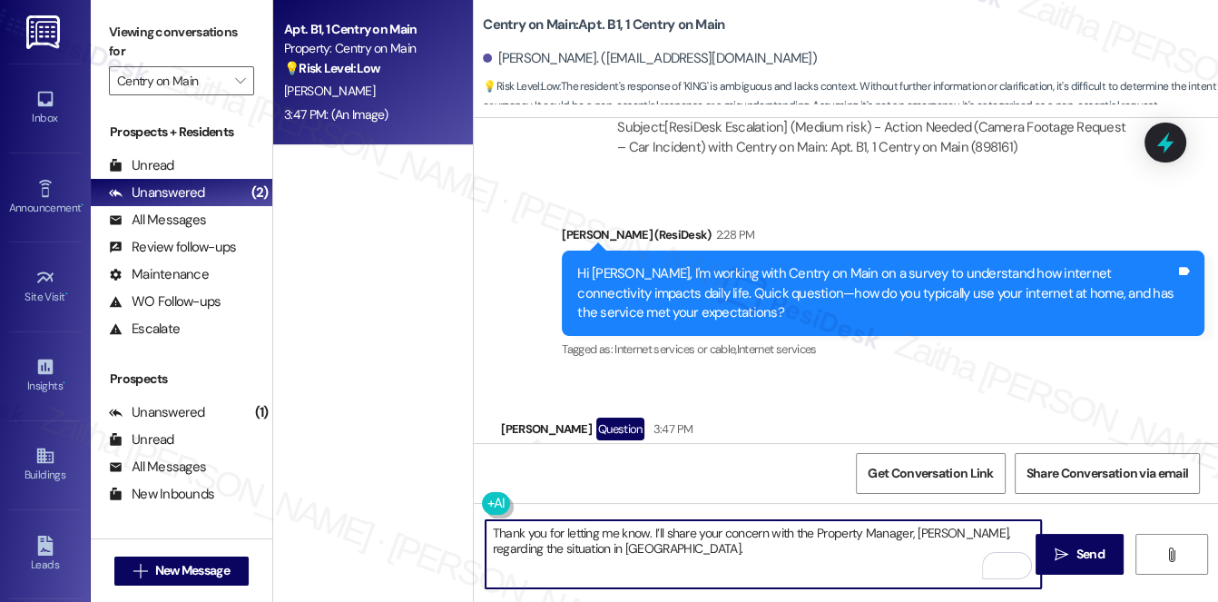
click at [651, 528] on textarea "Thank you for letting me know. I’ll share your concern with the Property Manage…" at bounding box center [764, 554] width 557 height 68
paste textarea "[PERSON_NAME]"
type textarea "Thank you for letting me know, [PERSON_NAME]. I’ll share your concern with the …"
drag, startPoint x: 501, startPoint y: 531, endPoint x: 748, endPoint y: 538, distance: 247.1
click at [745, 545] on textarea "Thank you for letting me know, [PERSON_NAME]. I’ll share your concern with the …" at bounding box center [764, 554] width 557 height 68
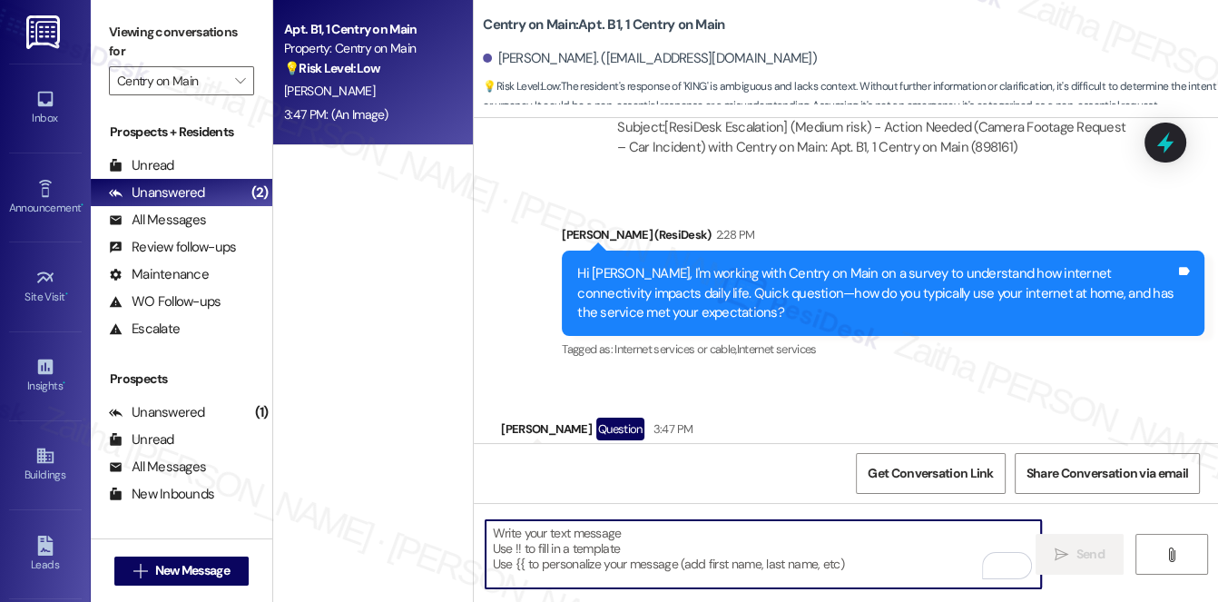
paste textarea "Thank you for bringing this to my attention, {{first_name}}. I understand your …"
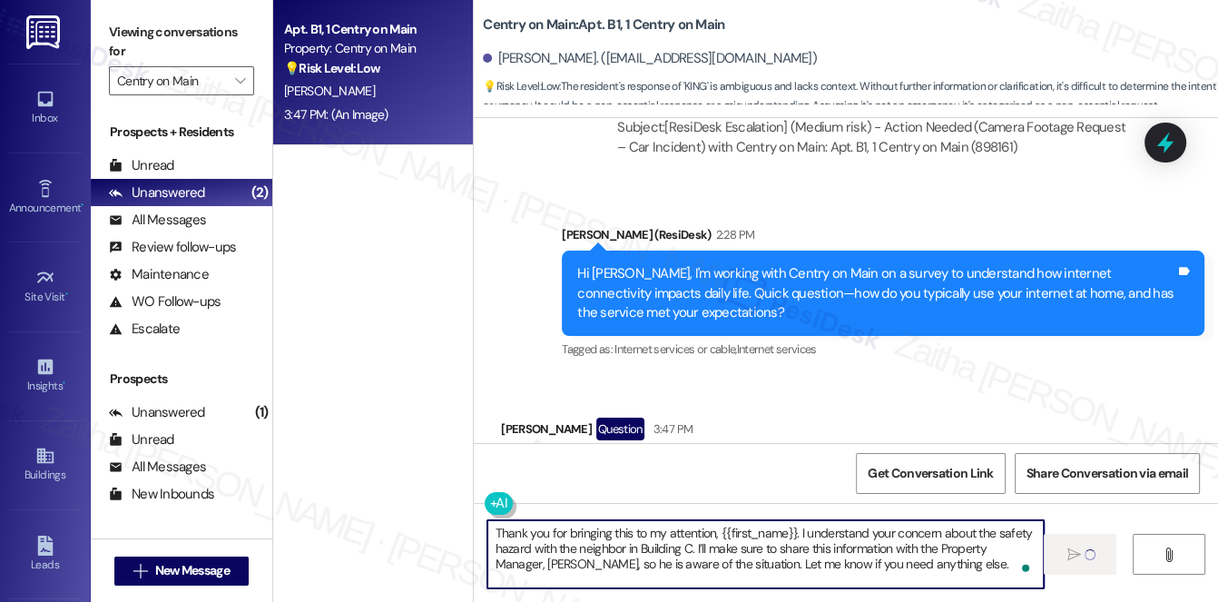
type textarea "Thank you for bringing this to my attention, {{first_name}}. I understand your …"
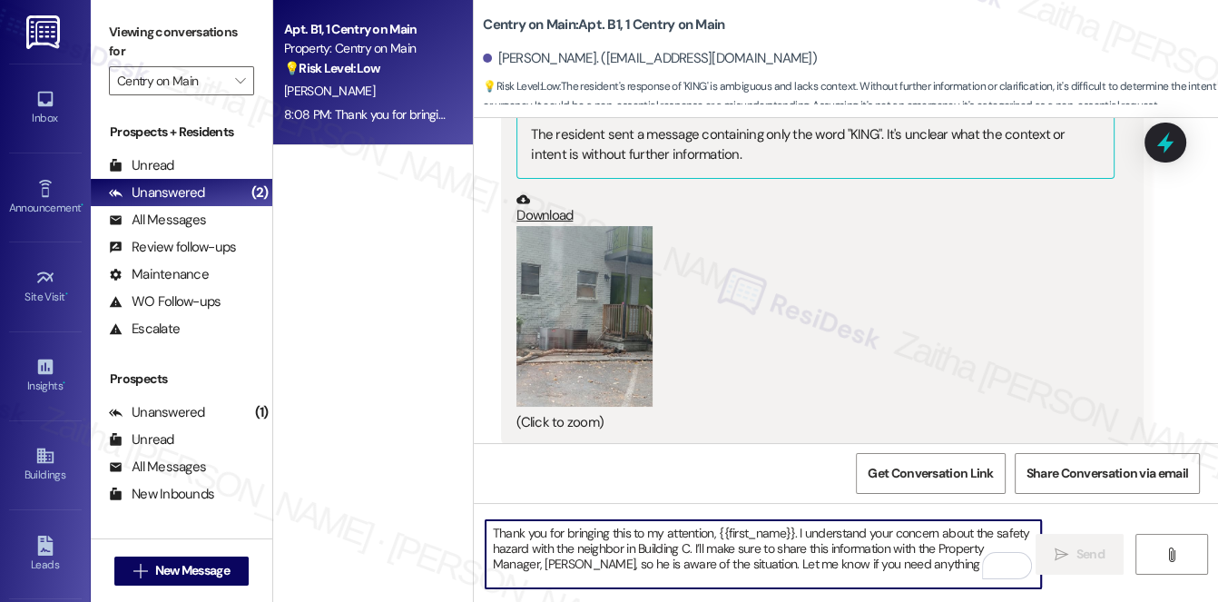
scroll to position [28743, 0]
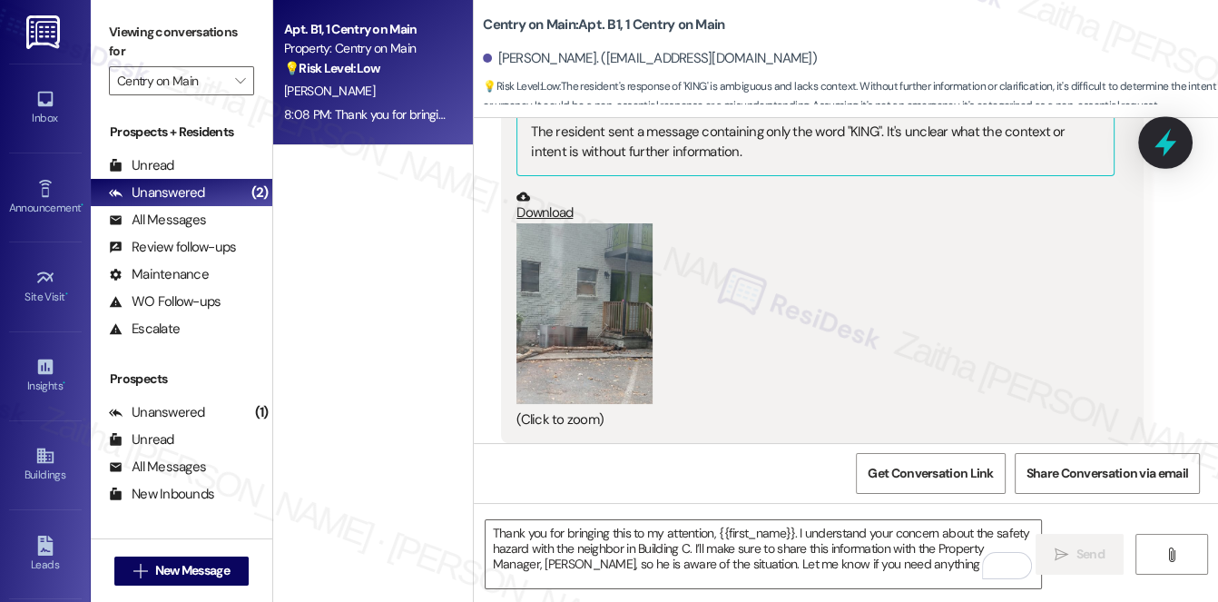
click at [1167, 143] on icon at bounding box center [1166, 143] width 22 height 28
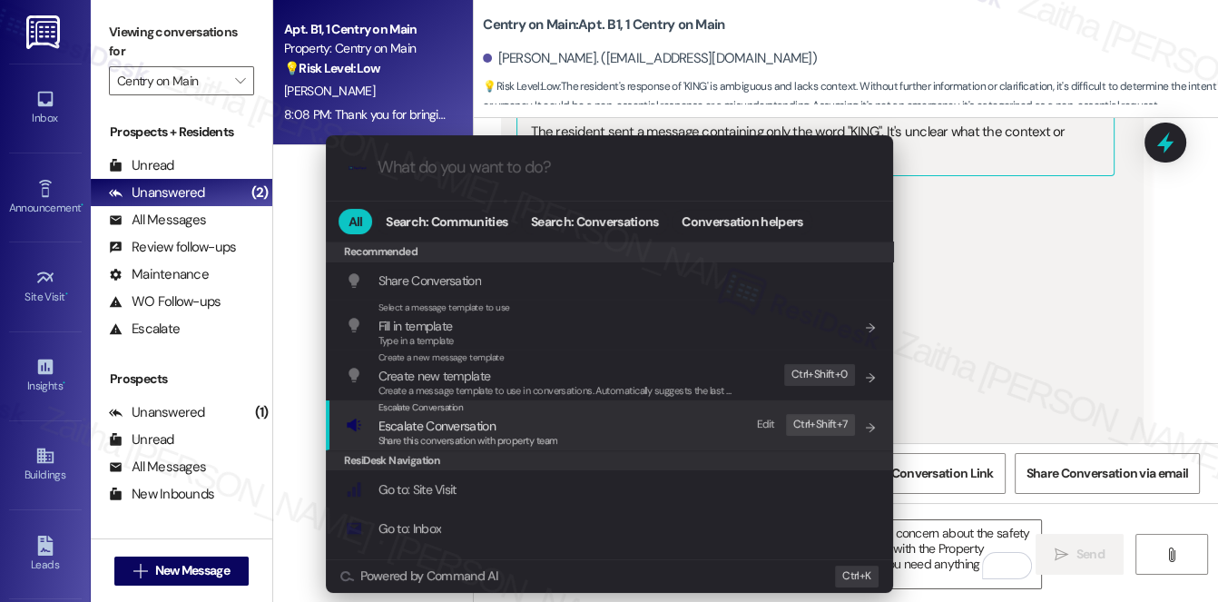
click at [411, 434] on span "Share this conversation with property team" at bounding box center [469, 440] width 180 height 13
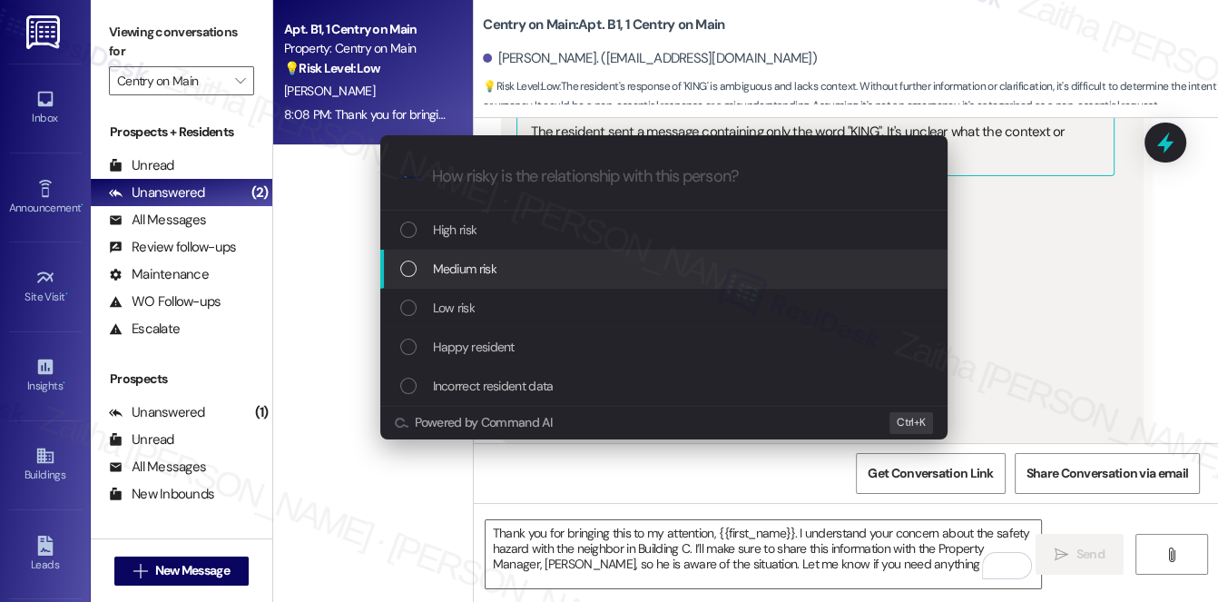
click at [478, 274] on span "Medium risk" at bounding box center [465, 269] width 64 height 20
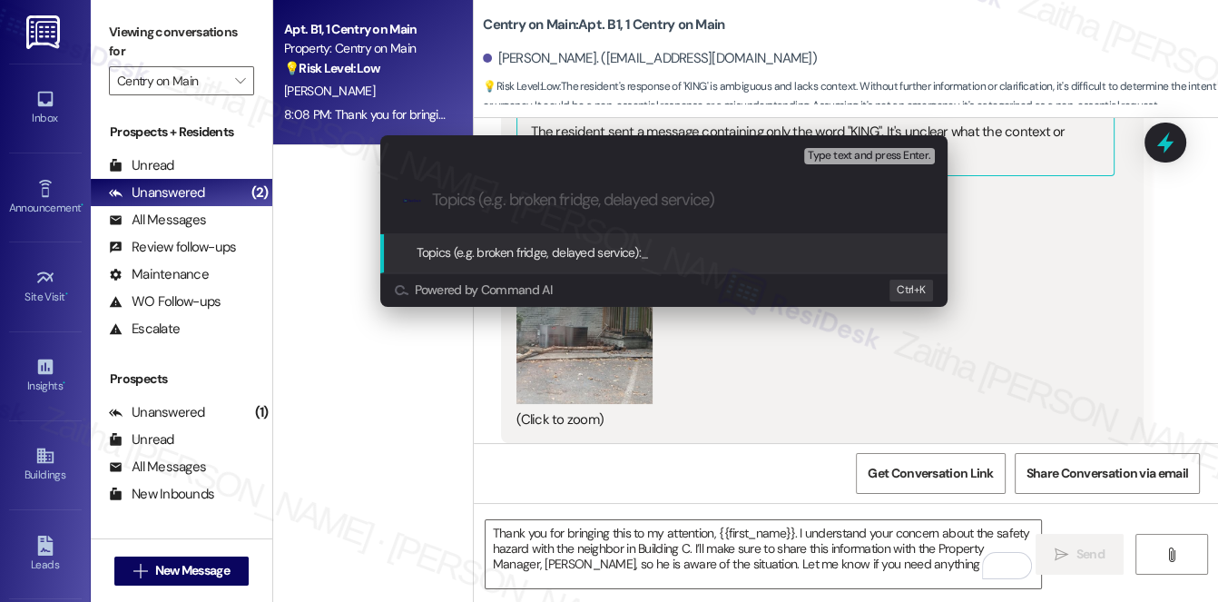
paste input "Resident Concern: Fire Hazard at [GEOGRAPHIC_DATA]"
type input "Resident Concern: Fire Hazard at [GEOGRAPHIC_DATA]"
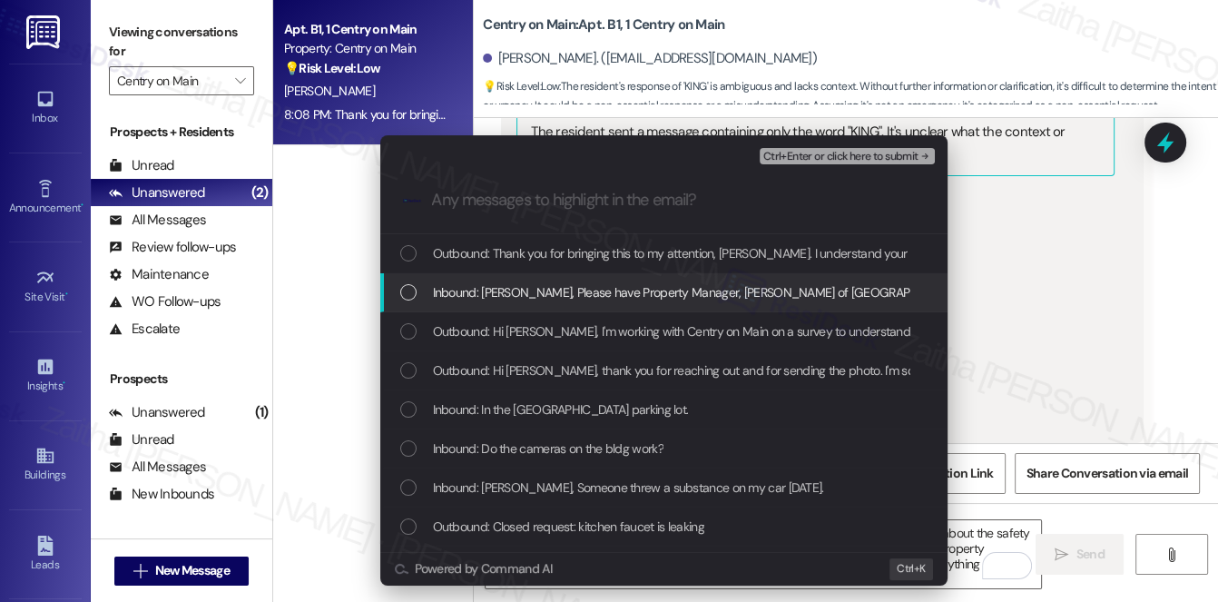
click at [565, 293] on span "Inbound: [PERSON_NAME], Please have Property Manager, [PERSON_NAME] of [GEOGRAP…" at bounding box center [1023, 292] width 1181 height 20
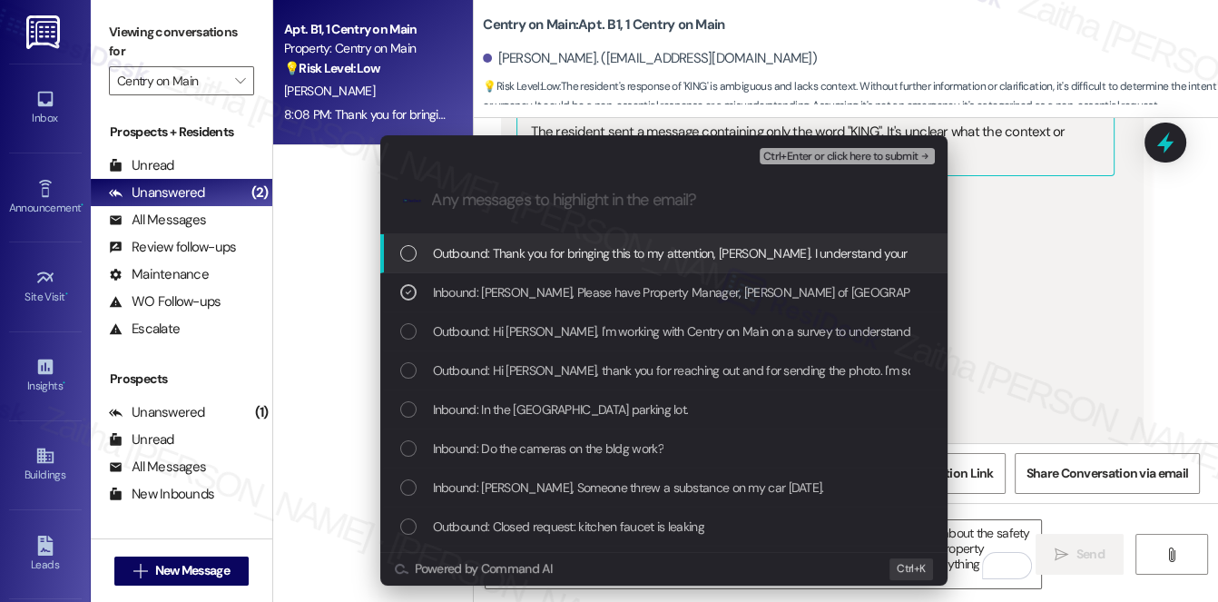
click at [828, 163] on div "Ctrl+Enter or click here to submit" at bounding box center [849, 156] width 179 height 24
click at [833, 151] on span "Ctrl+Enter or click here to submit" at bounding box center [841, 157] width 155 height 13
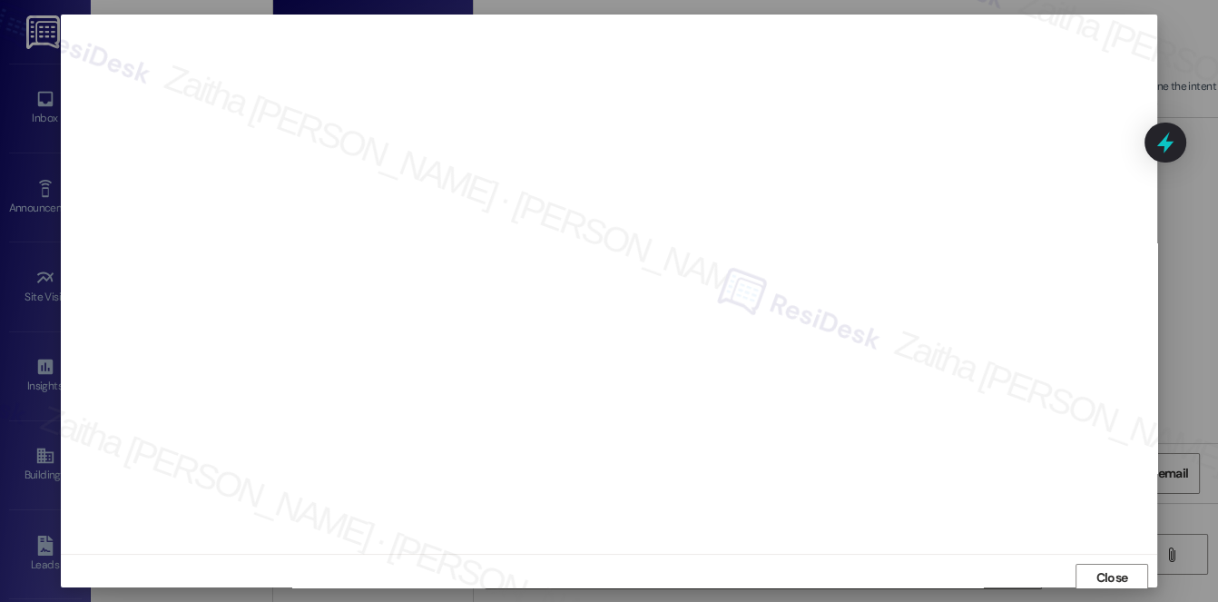
scroll to position [0, 0]
drag, startPoint x: 1114, startPoint y: 577, endPoint x: 1103, endPoint y: 523, distance: 54.7
click at [1113, 577] on span "Close" at bounding box center [1113, 580] width 32 height 19
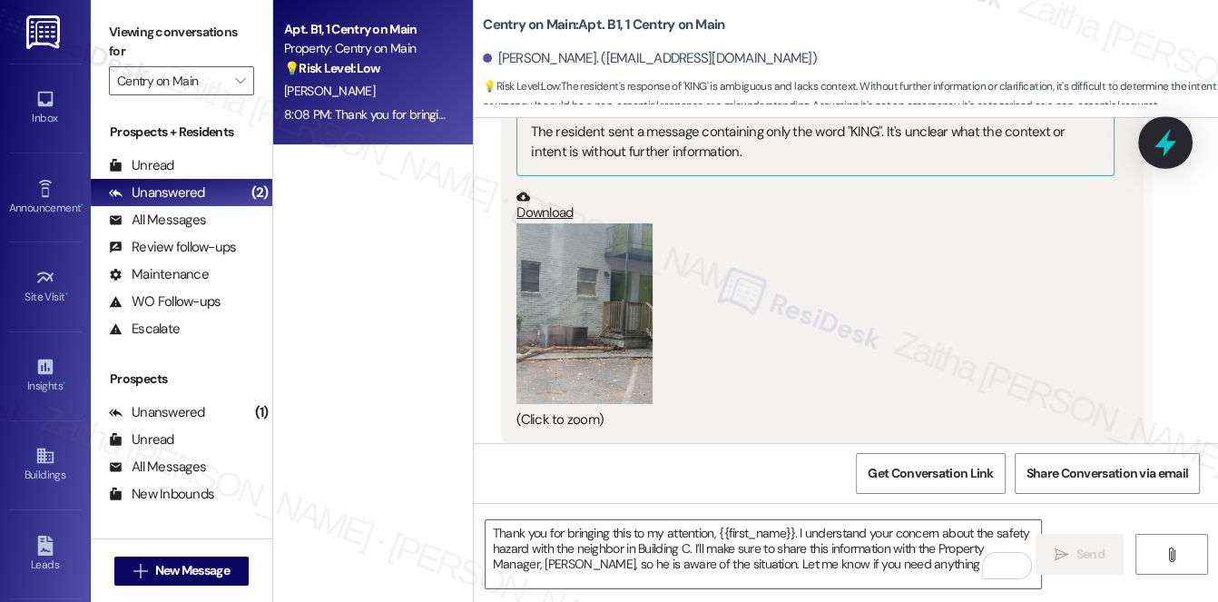
click at [1162, 149] on icon at bounding box center [1165, 142] width 31 height 31
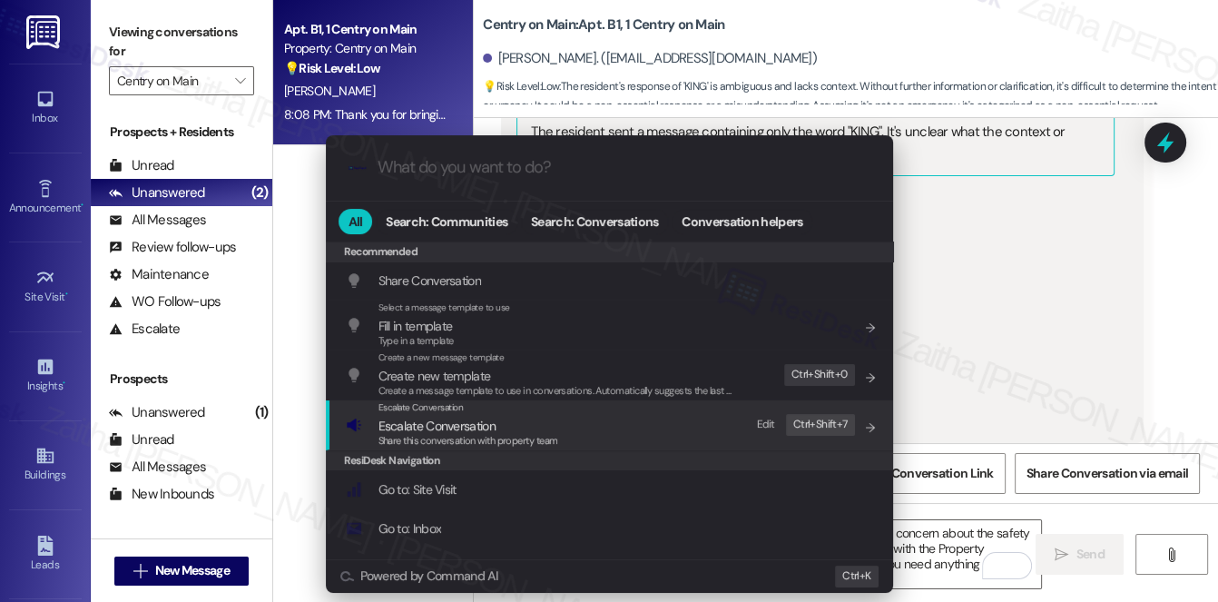
click at [432, 424] on span "Escalate Conversation" at bounding box center [437, 426] width 117 height 16
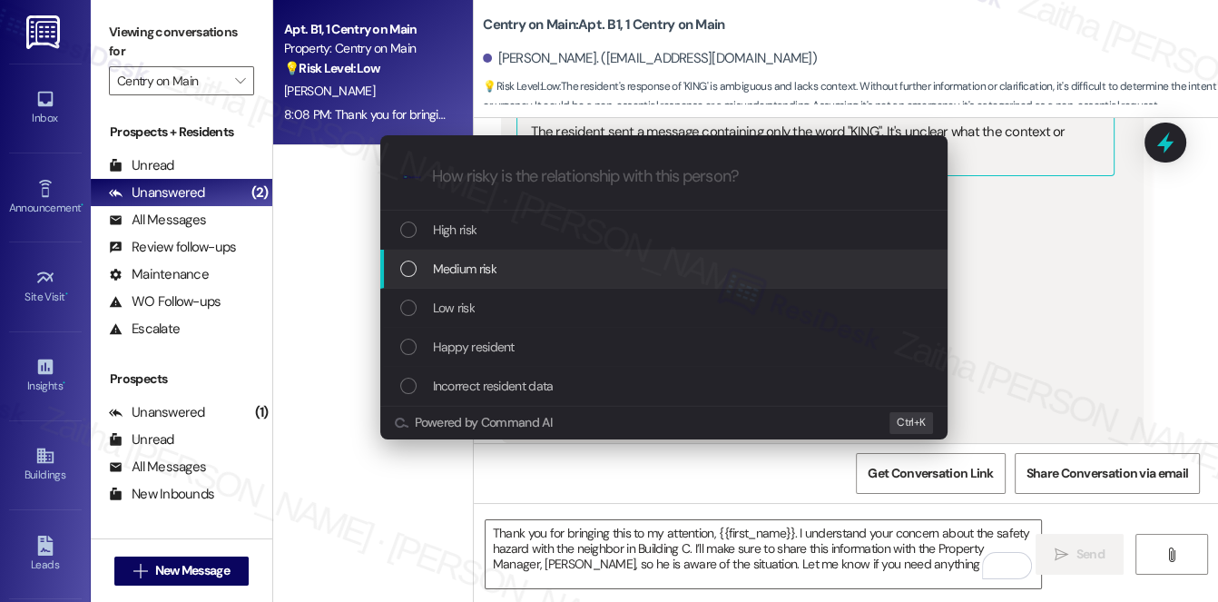
click at [485, 264] on span "Medium risk" at bounding box center [465, 269] width 64 height 20
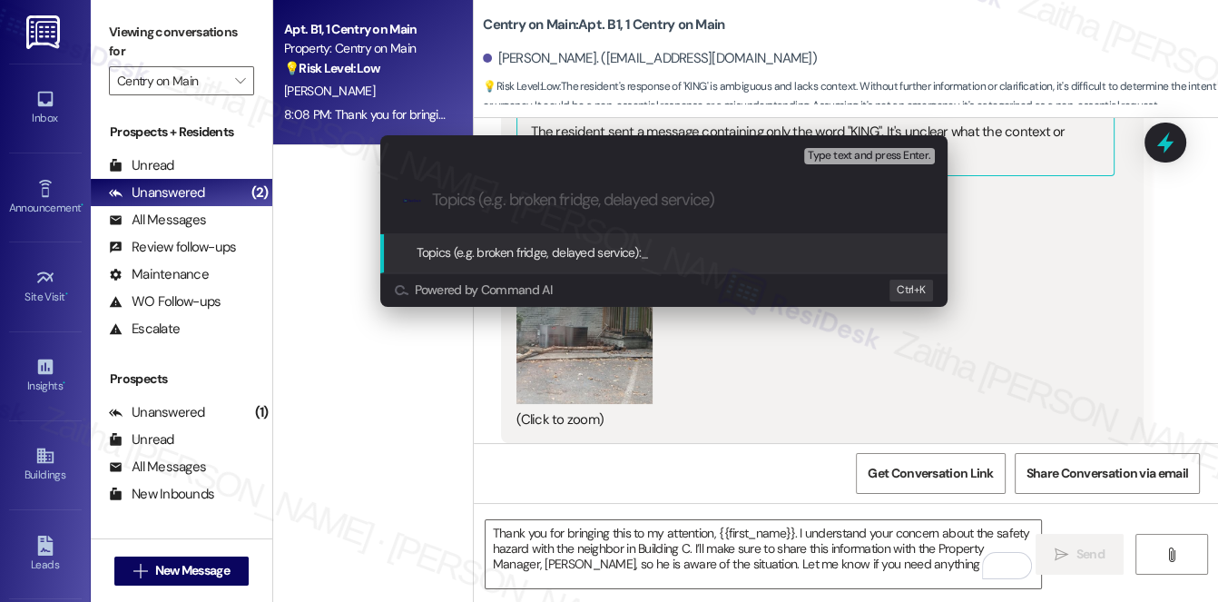
paste input "Resident Concern: Fire Hazard at [GEOGRAPHIC_DATA]"
type input "Resident Concern: Fire Hazard at [GEOGRAPHIC_DATA]"
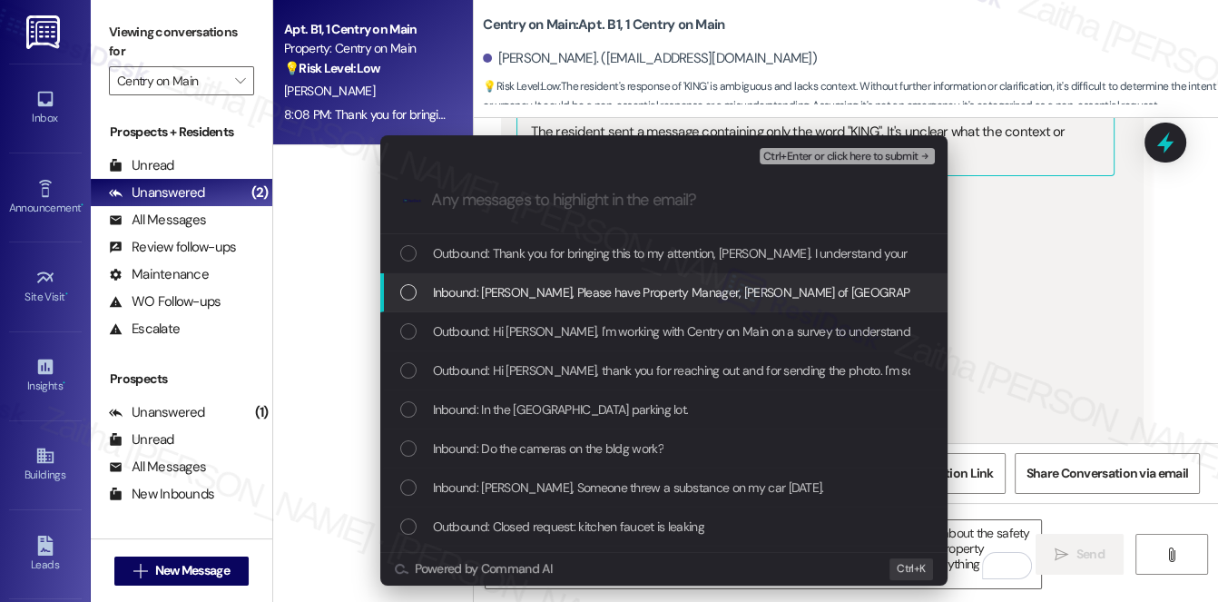
click at [570, 286] on span "Inbound: [PERSON_NAME], Please have Property Manager, [PERSON_NAME] of [GEOGRAP…" at bounding box center [1023, 292] width 1181 height 20
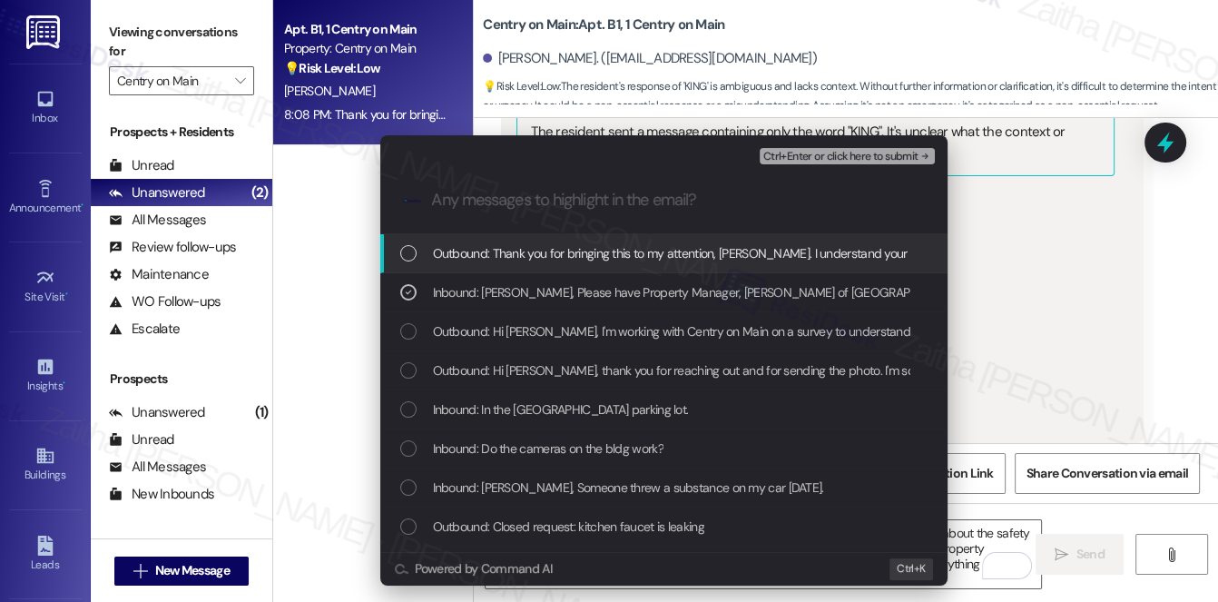
click at [800, 158] on span "Ctrl+Enter or click here to submit" at bounding box center [841, 157] width 155 height 13
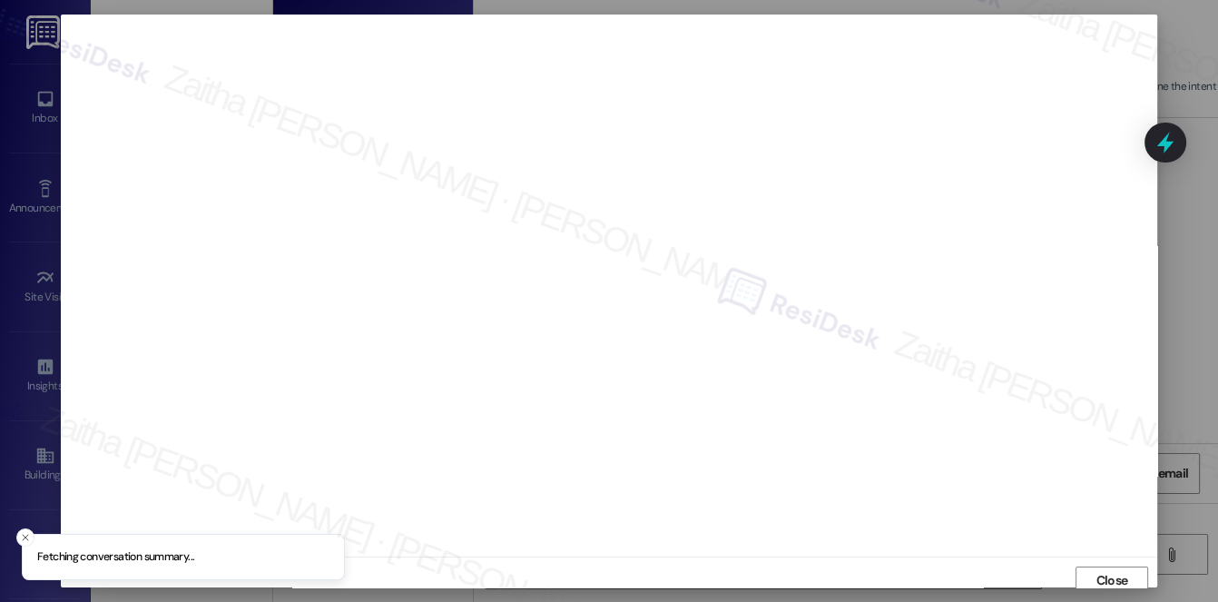
scroll to position [7, 0]
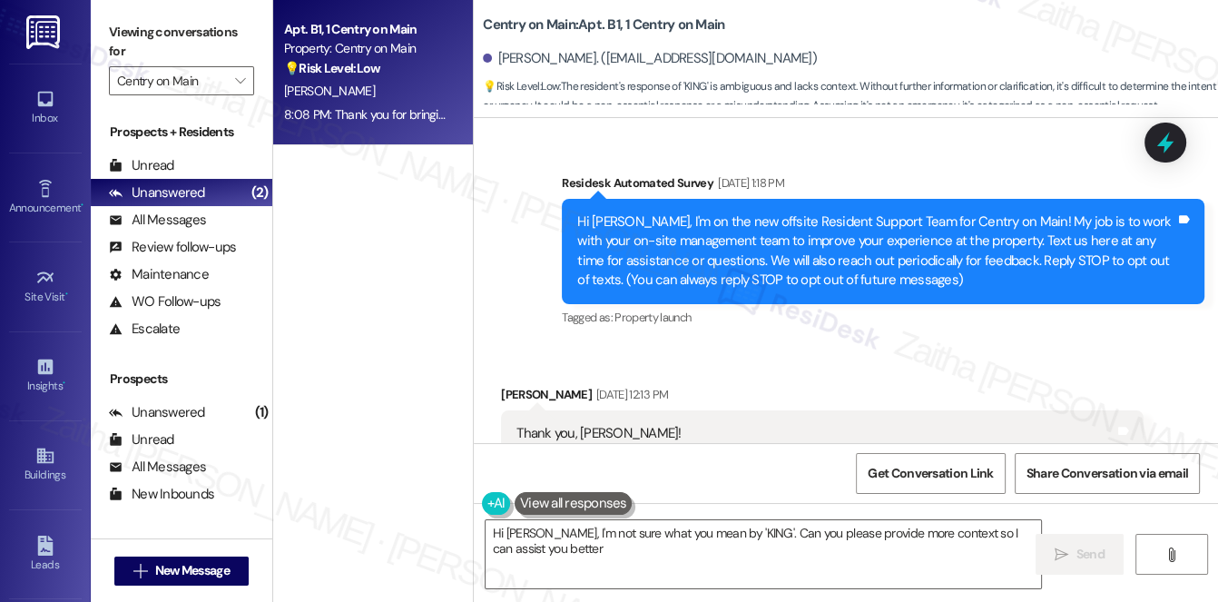
type textarea "Hi [PERSON_NAME], I'm not sure what you mean by 'KING'. Can you please provide …"
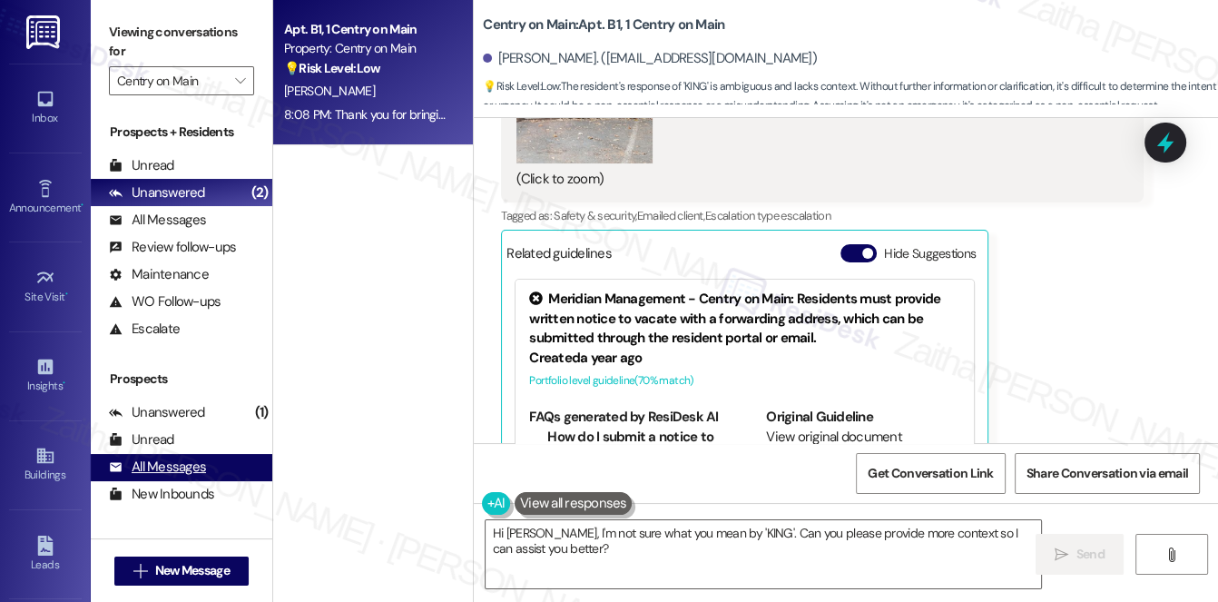
click at [183, 465] on div "All Messages" at bounding box center [157, 467] width 97 height 19
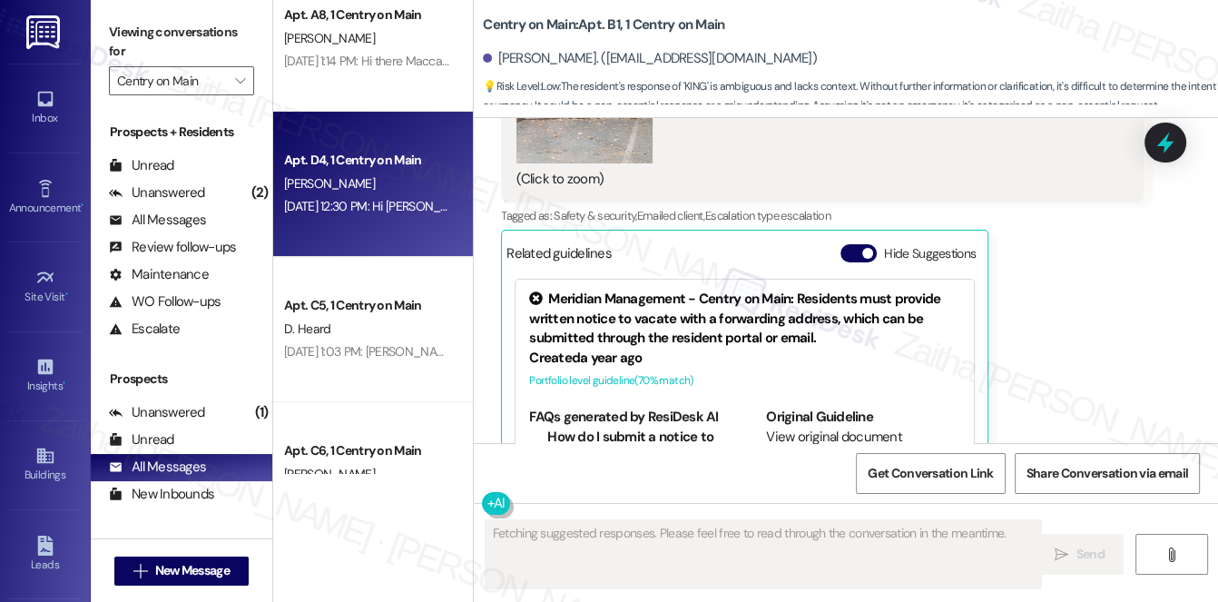
scroll to position [82, 0]
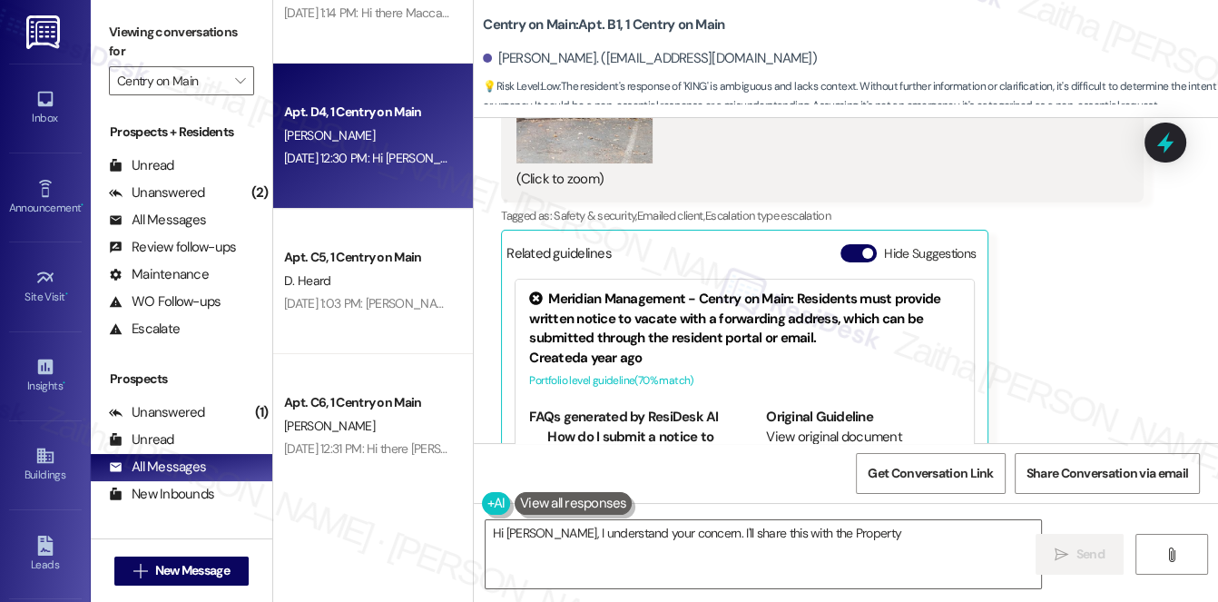
drag, startPoint x: 440, startPoint y: 267, endPoint x: 343, endPoint y: 87, distance: 204.3
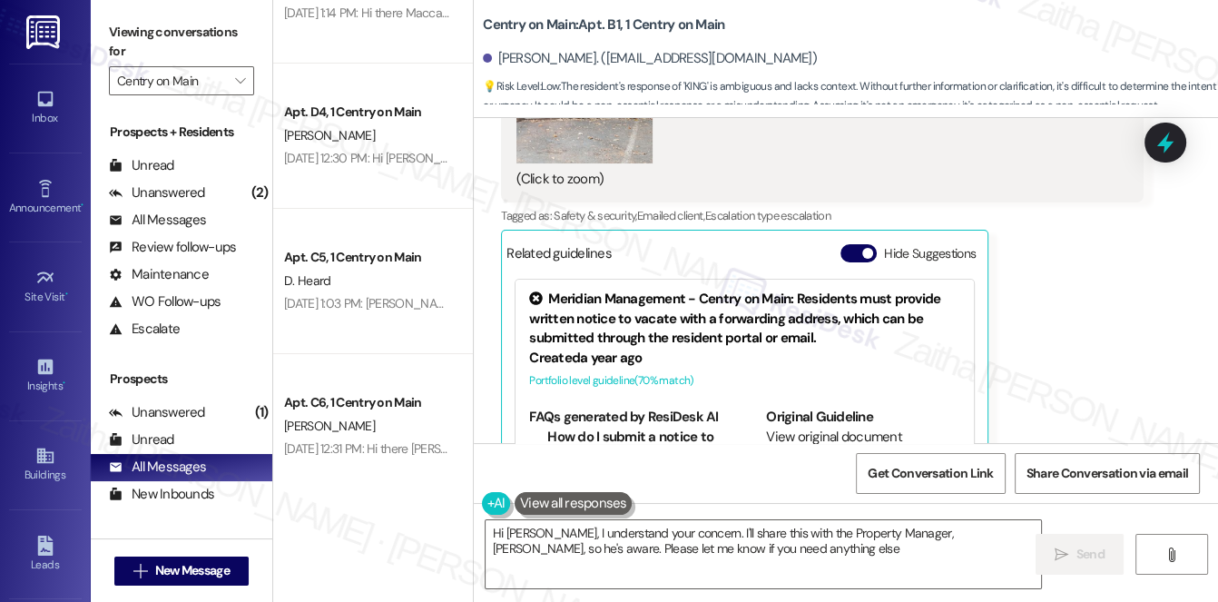
type textarea "Hi [PERSON_NAME], I understand your concern. I'll share this with the Property …"
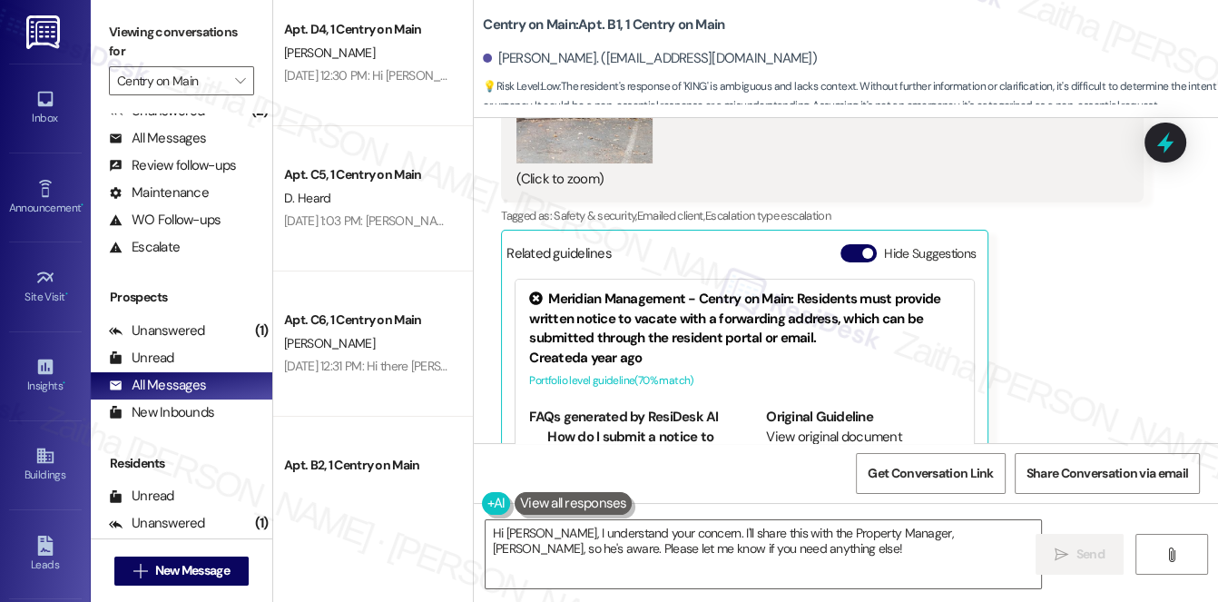
scroll to position [216, 0]
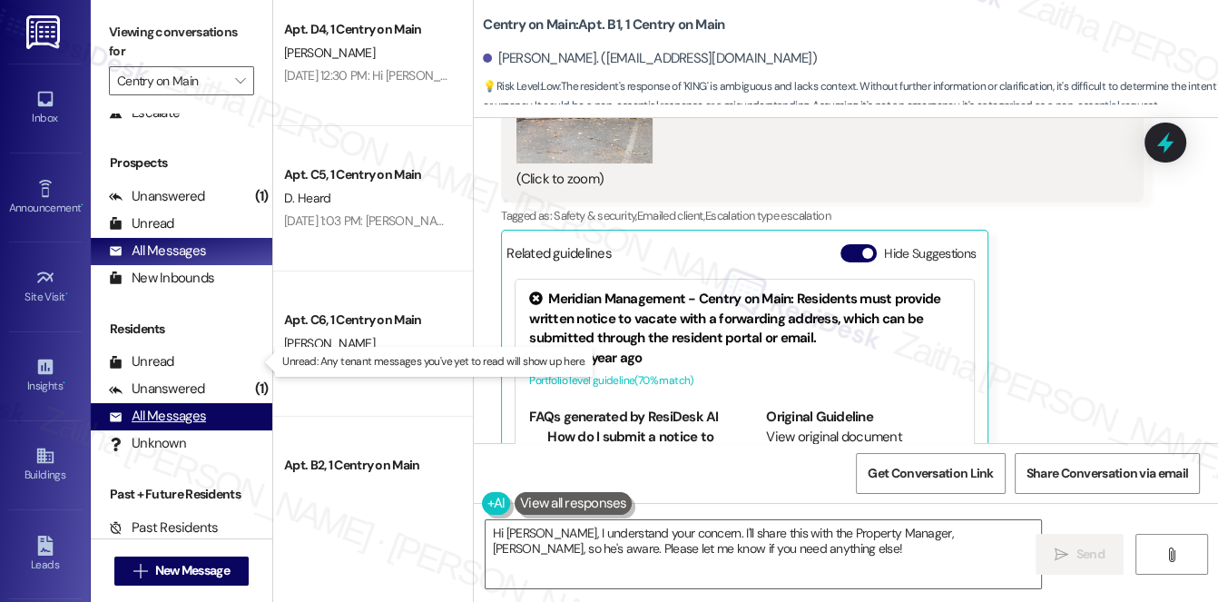
drag, startPoint x: 242, startPoint y: 370, endPoint x: 166, endPoint y: 417, distance: 88.5
click at [166, 417] on div "All Messages" at bounding box center [157, 416] width 97 height 19
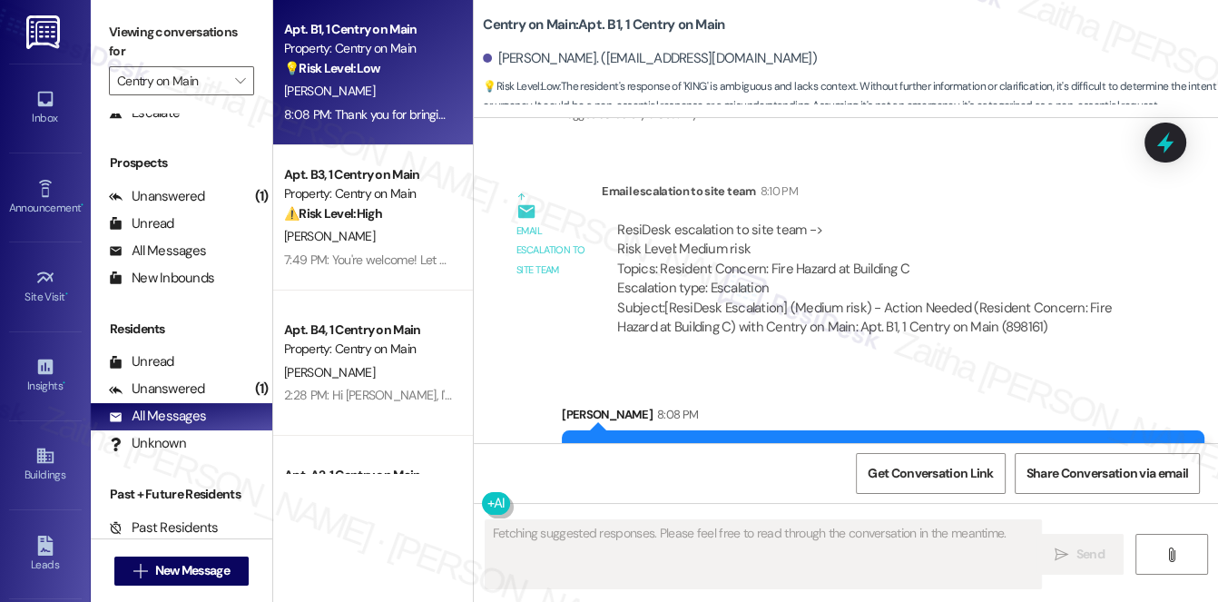
scroll to position [28984, 0]
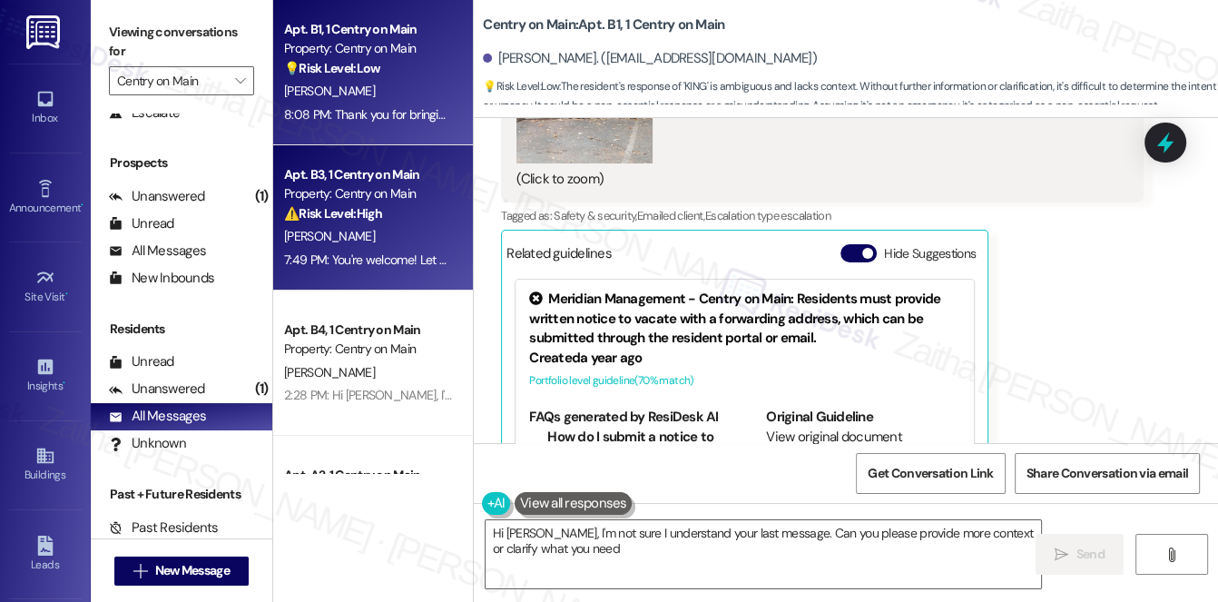
type textarea "Hi [PERSON_NAME], I'm not sure I understand your last message. Can you please p…"
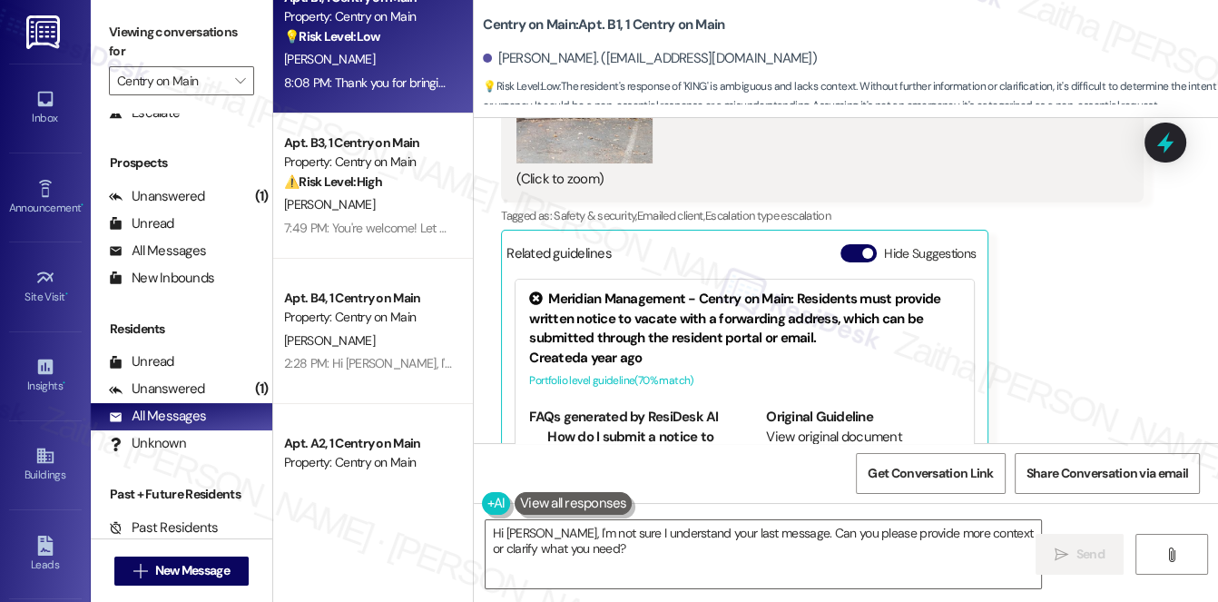
scroll to position [0, 0]
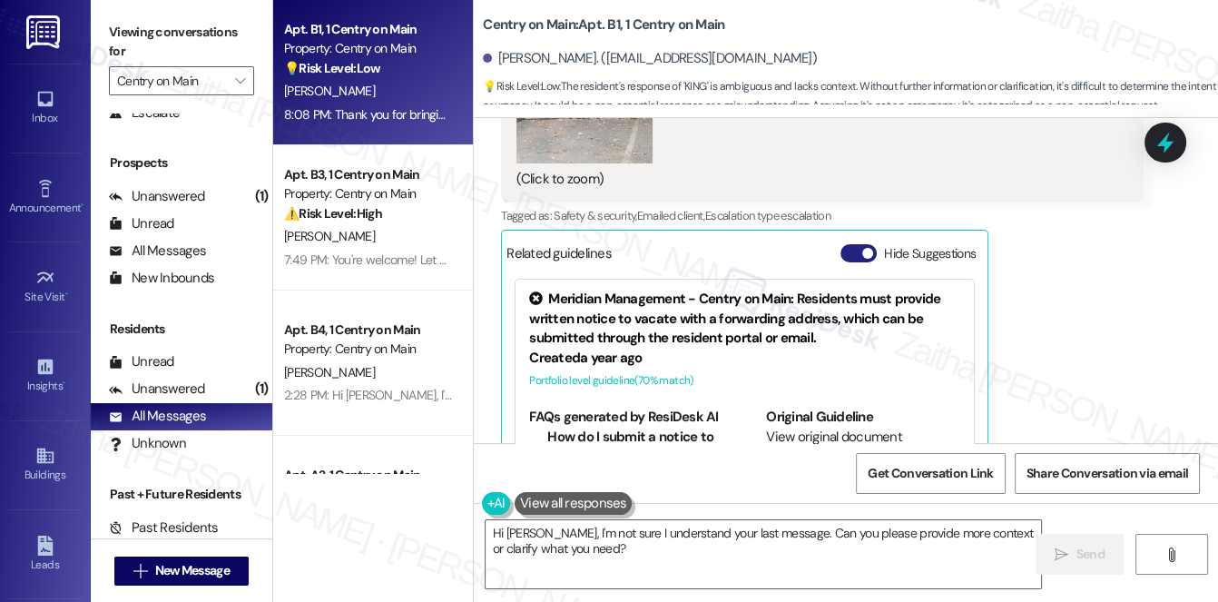
click at [852, 244] on button "Hide Suggestions" at bounding box center [859, 253] width 36 height 18
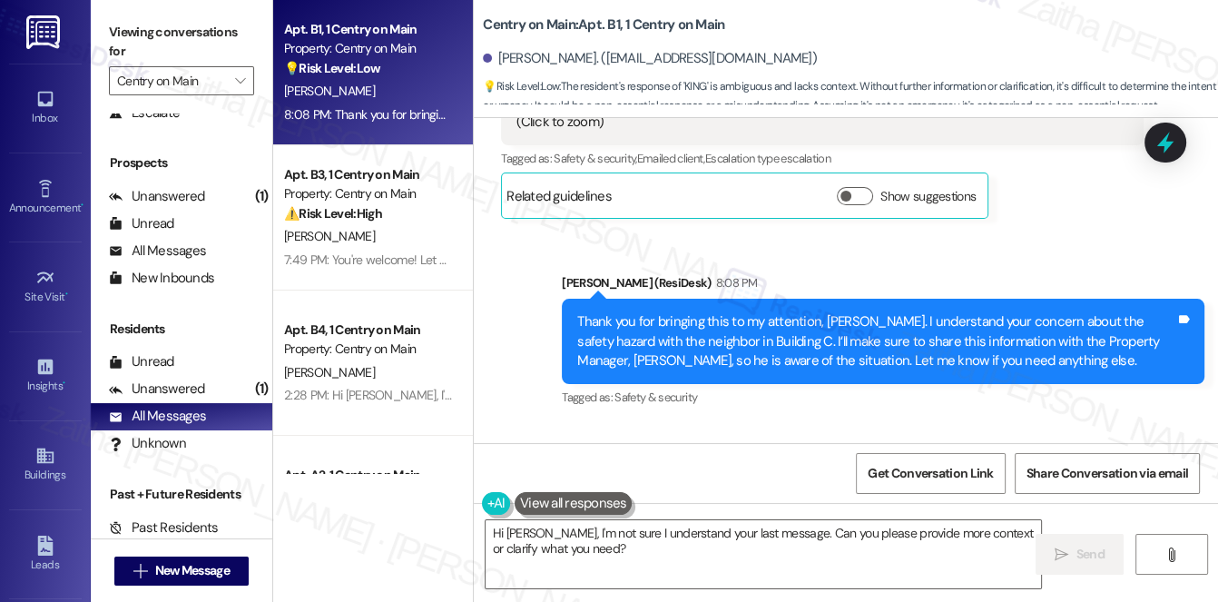
scroll to position [29067, 0]
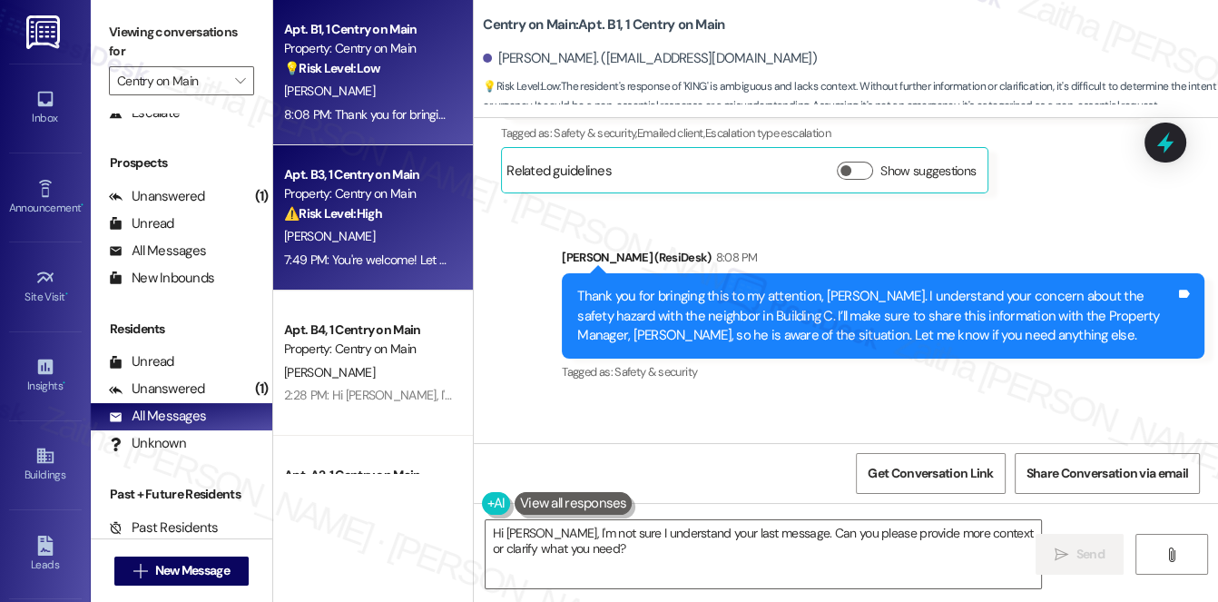
click at [426, 261] on div "7:49 PM: You're welcome! Let us know if you need anything else. Have a wonderfu…" at bounding box center [523, 260] width 478 height 16
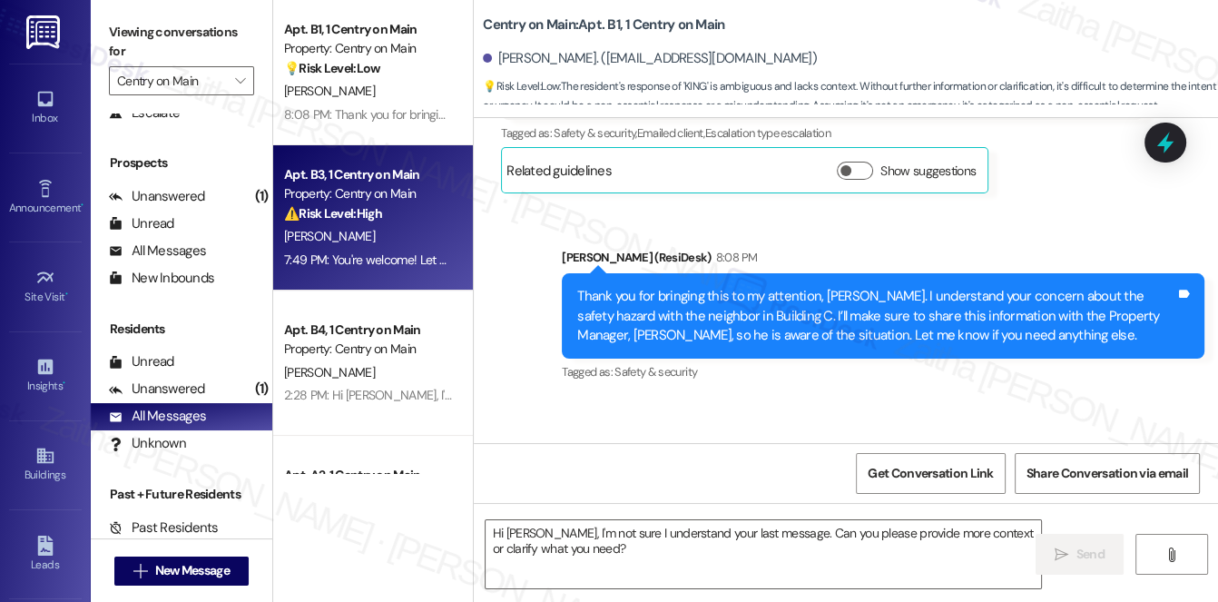
type textarea "Fetching suggested responses. Please feel free to read through the conversation…"
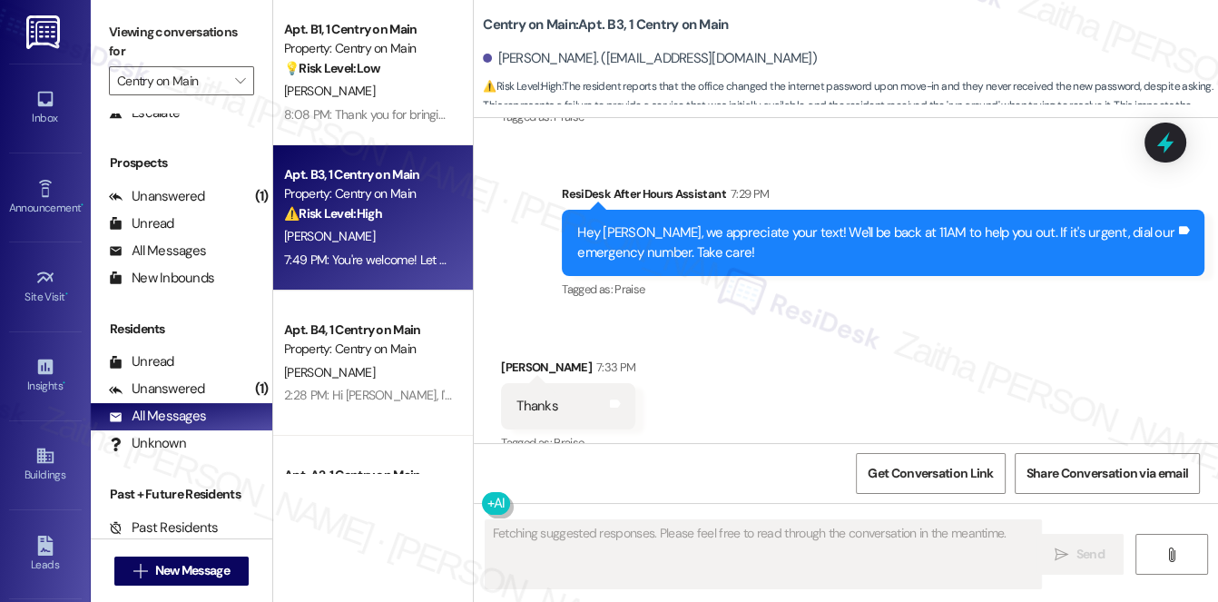
scroll to position [11757, 0]
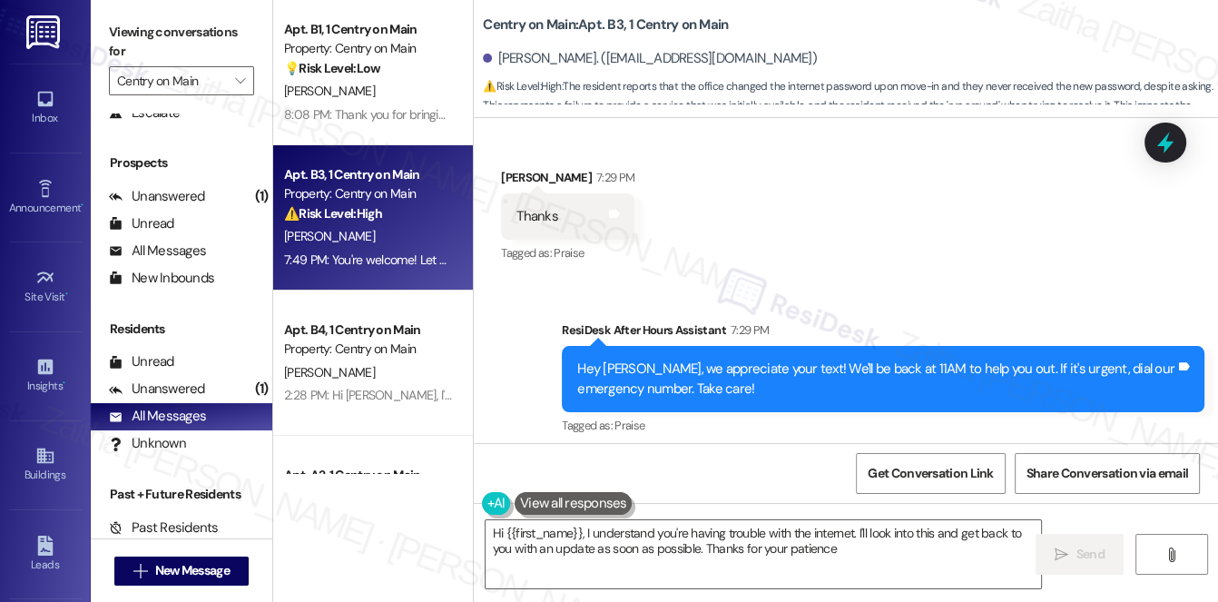
type textarea "Hi {{first_name}}, I understand you're having trouble with the internet. I'll l…"
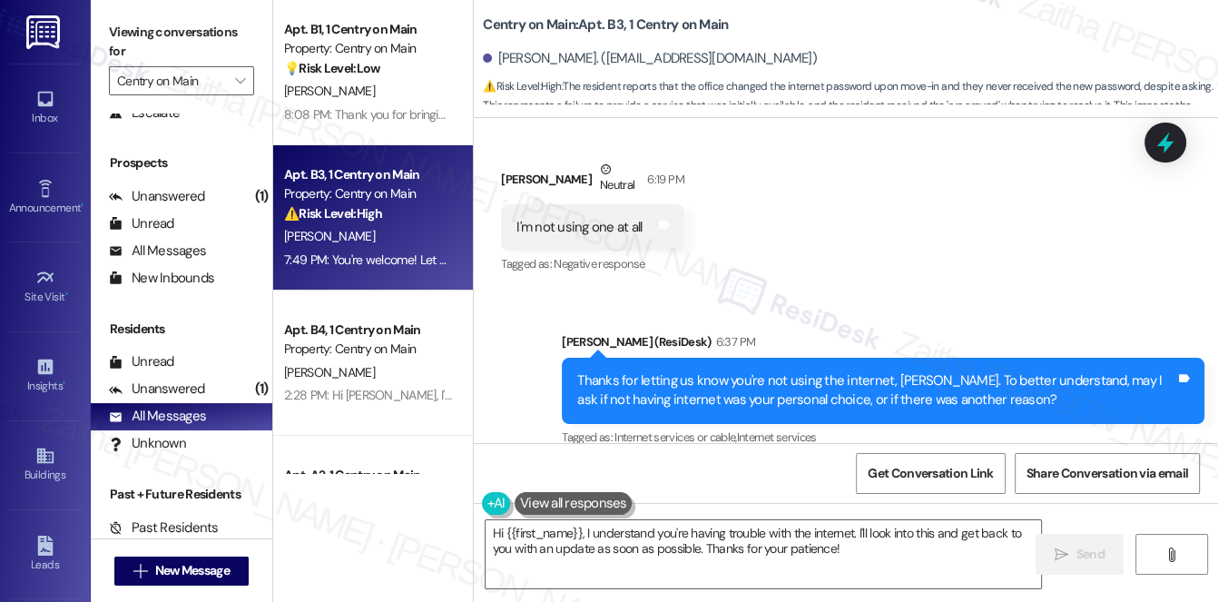
scroll to position [10684, 0]
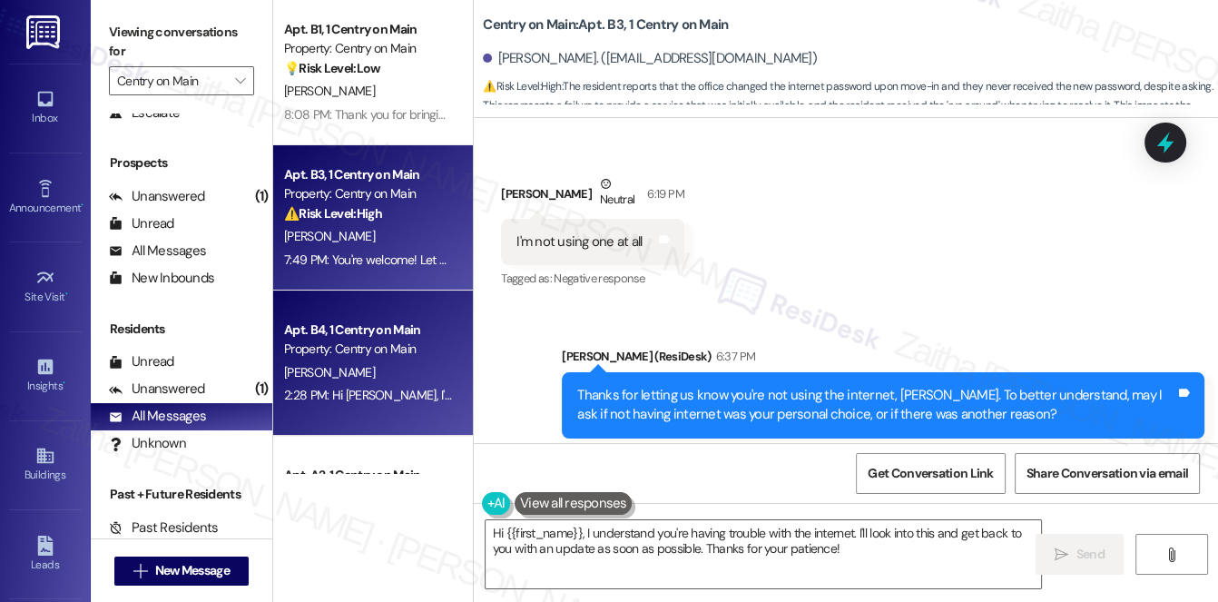
click at [385, 364] on div "[PERSON_NAME]" at bounding box center [368, 372] width 172 height 23
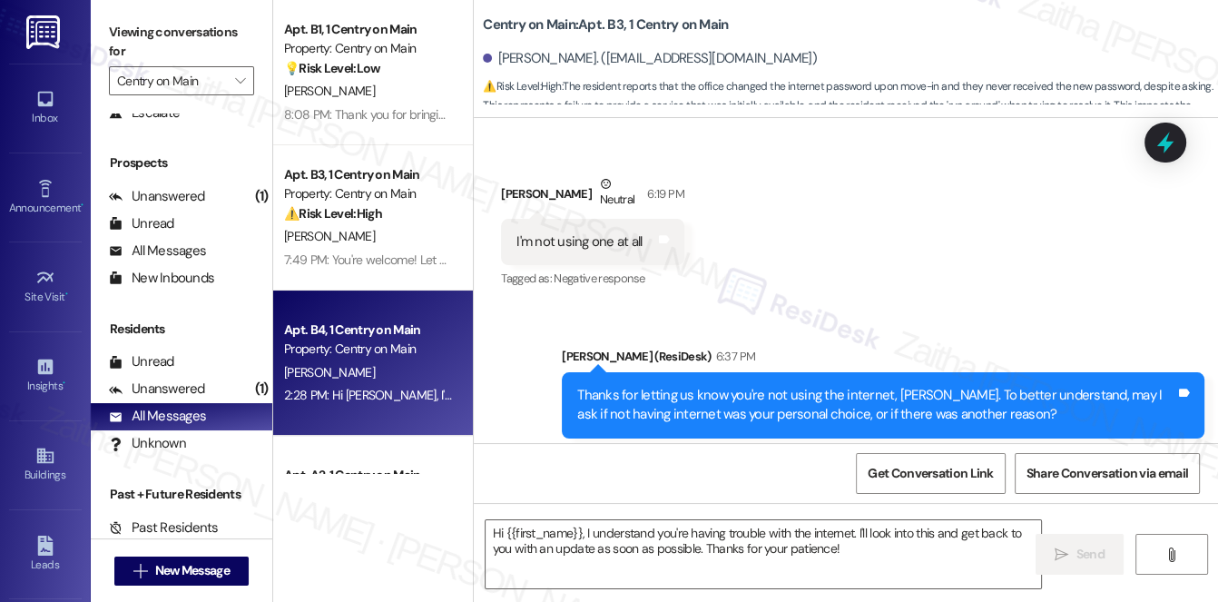
type textarea "Fetching suggested responses. Please feel free to read through the conversation…"
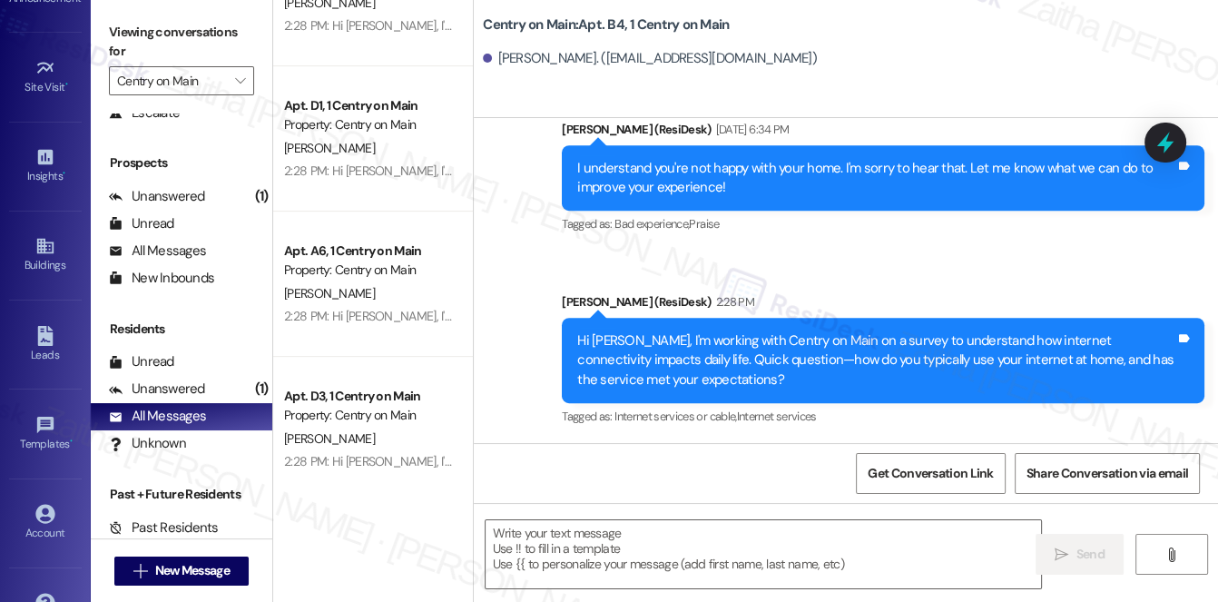
scroll to position [174, 0]
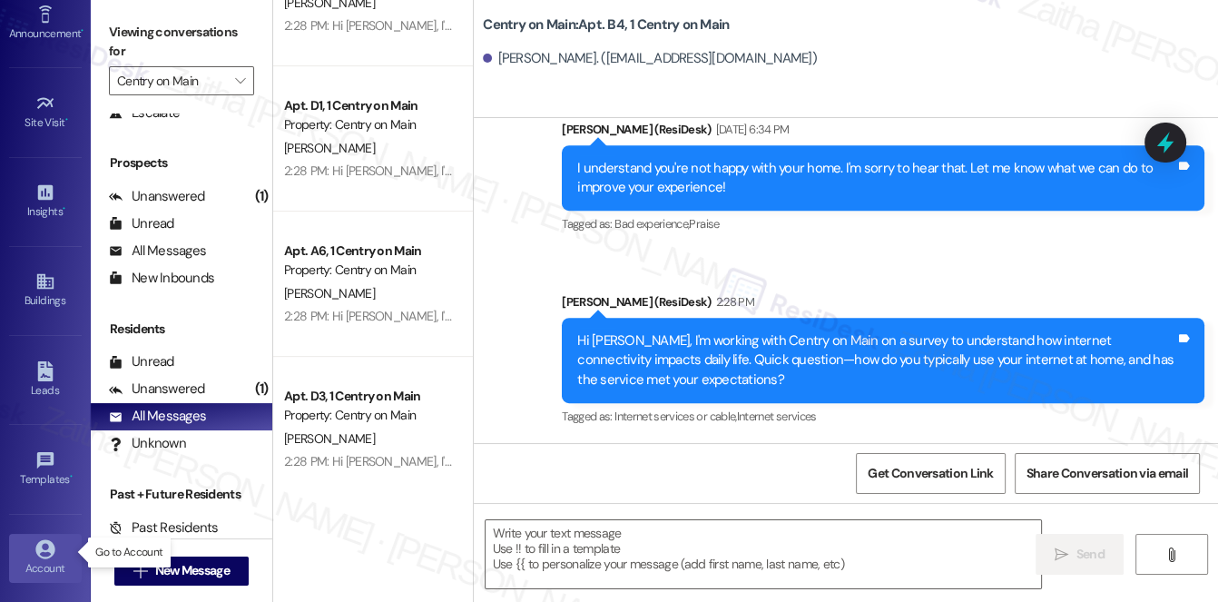
click at [44, 539] on icon at bounding box center [45, 549] width 20 height 20
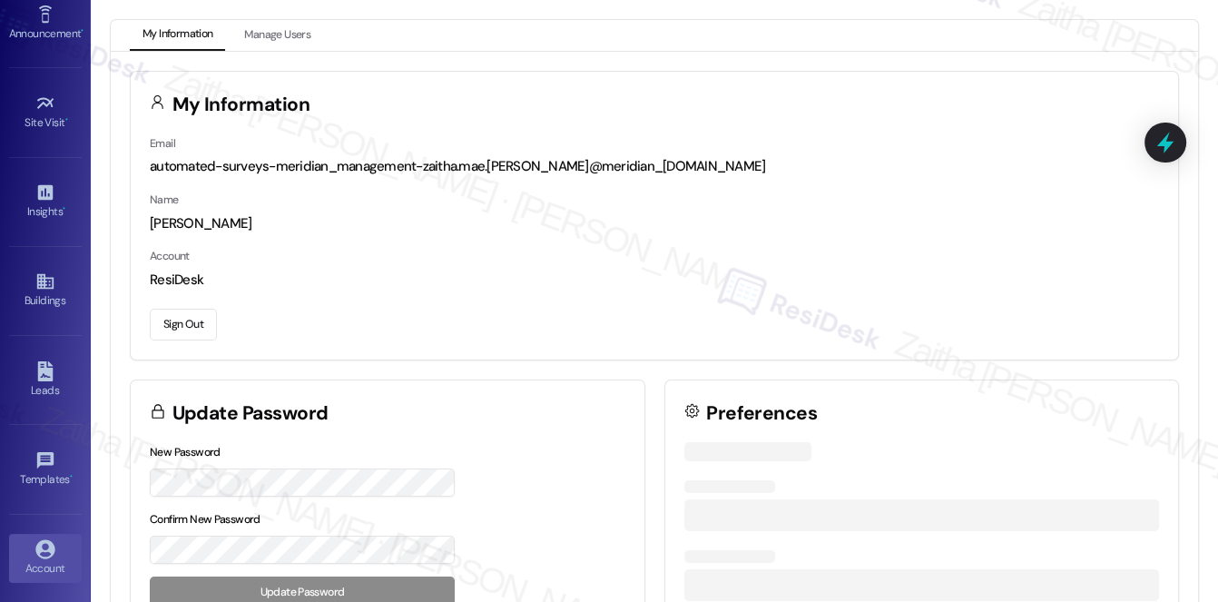
click at [189, 321] on button "Sign Out" at bounding box center [183, 325] width 67 height 32
